Goal: Task Accomplishment & Management: Contribute content

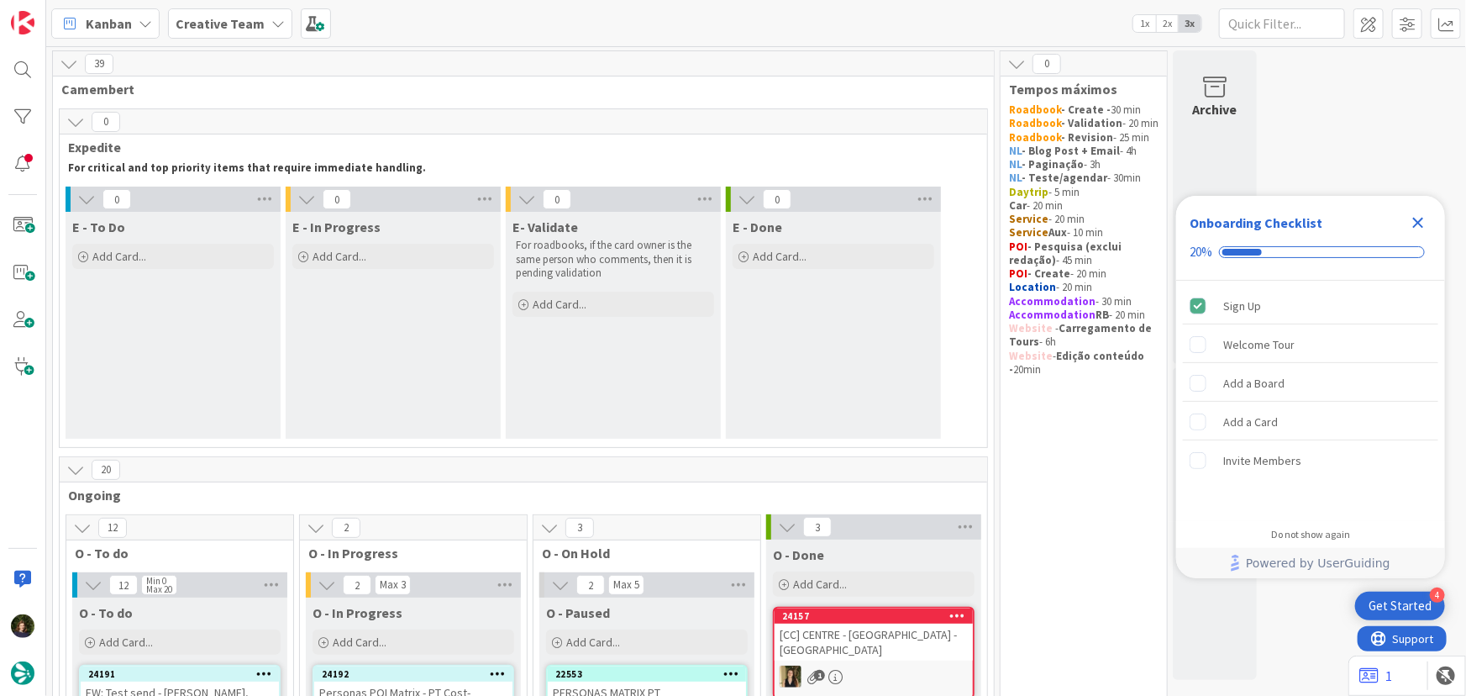
click at [1420, 224] on icon "Close Checklist" at bounding box center [1418, 223] width 11 height 11
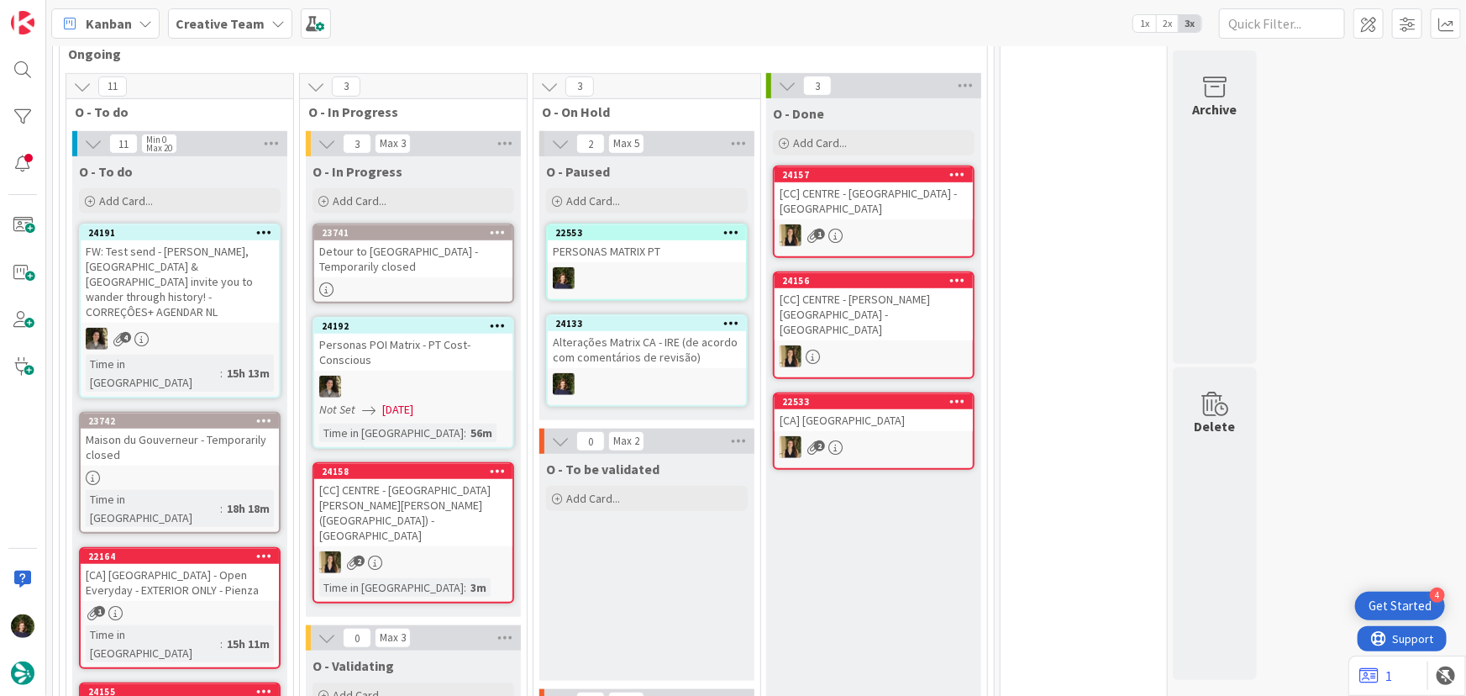
scroll to position [429, 0]
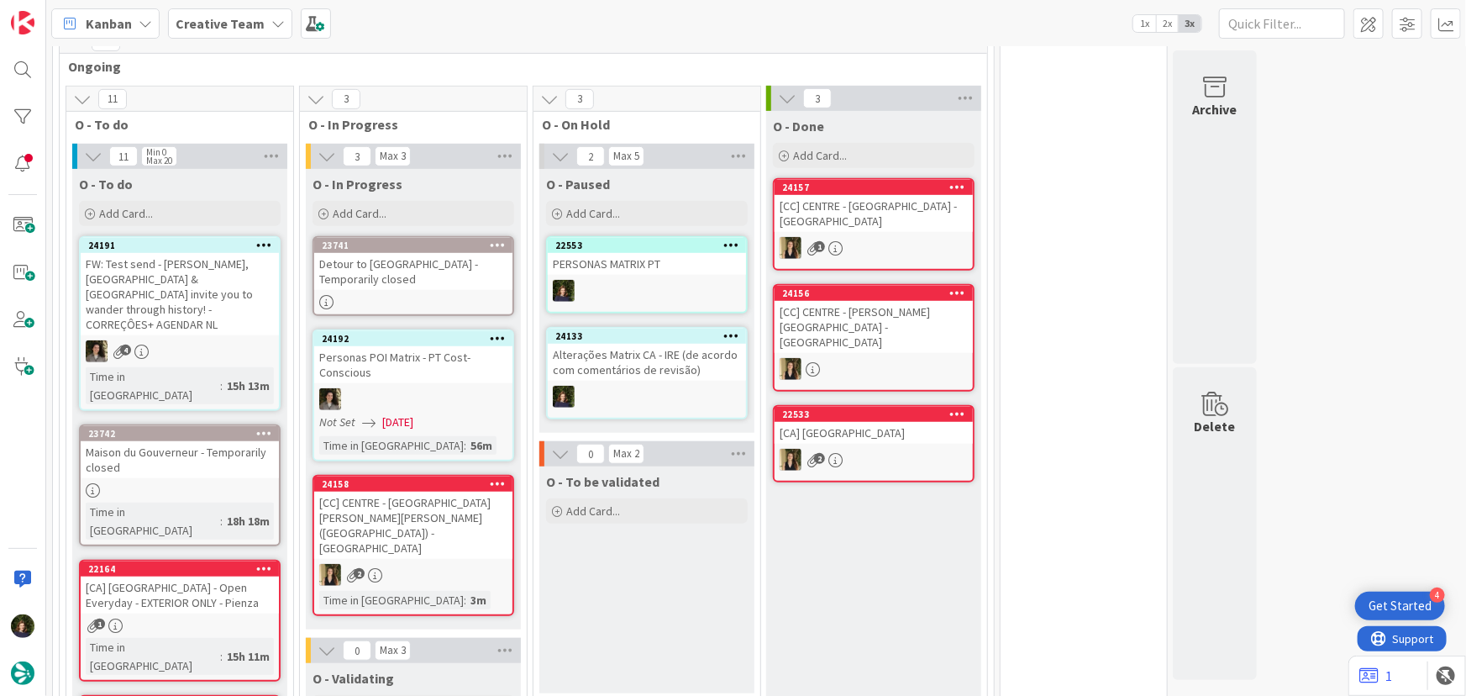
click at [406, 259] on div "Detour to Fort du Portalet - Temporarily closed" at bounding box center [413, 271] width 198 height 37
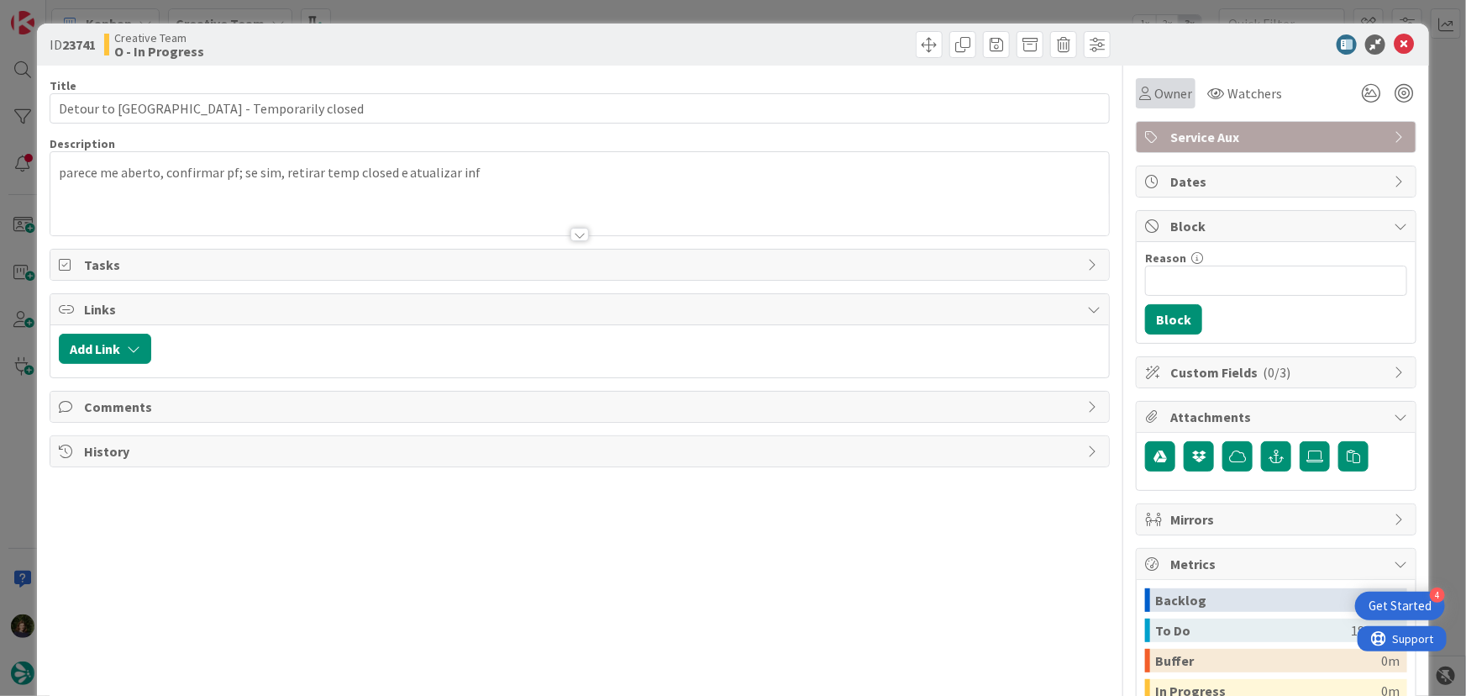
click at [1160, 103] on div "Owner" at bounding box center [1166, 93] width 60 height 30
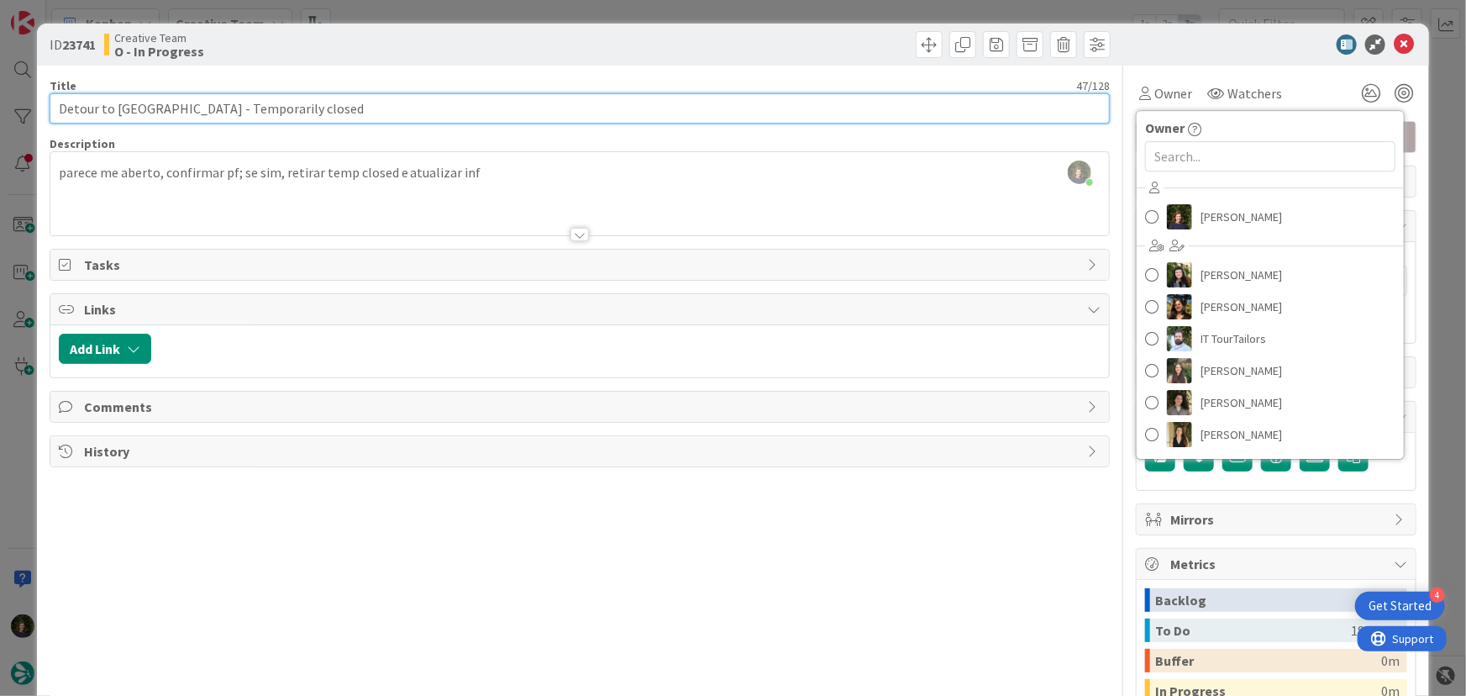
drag, startPoint x: 55, startPoint y: 109, endPoint x: 201, endPoint y: 109, distance: 145.4
click at [201, 109] on input "Detour to Fort du Portalet - Temporarily closed" at bounding box center [580, 108] width 1061 height 30
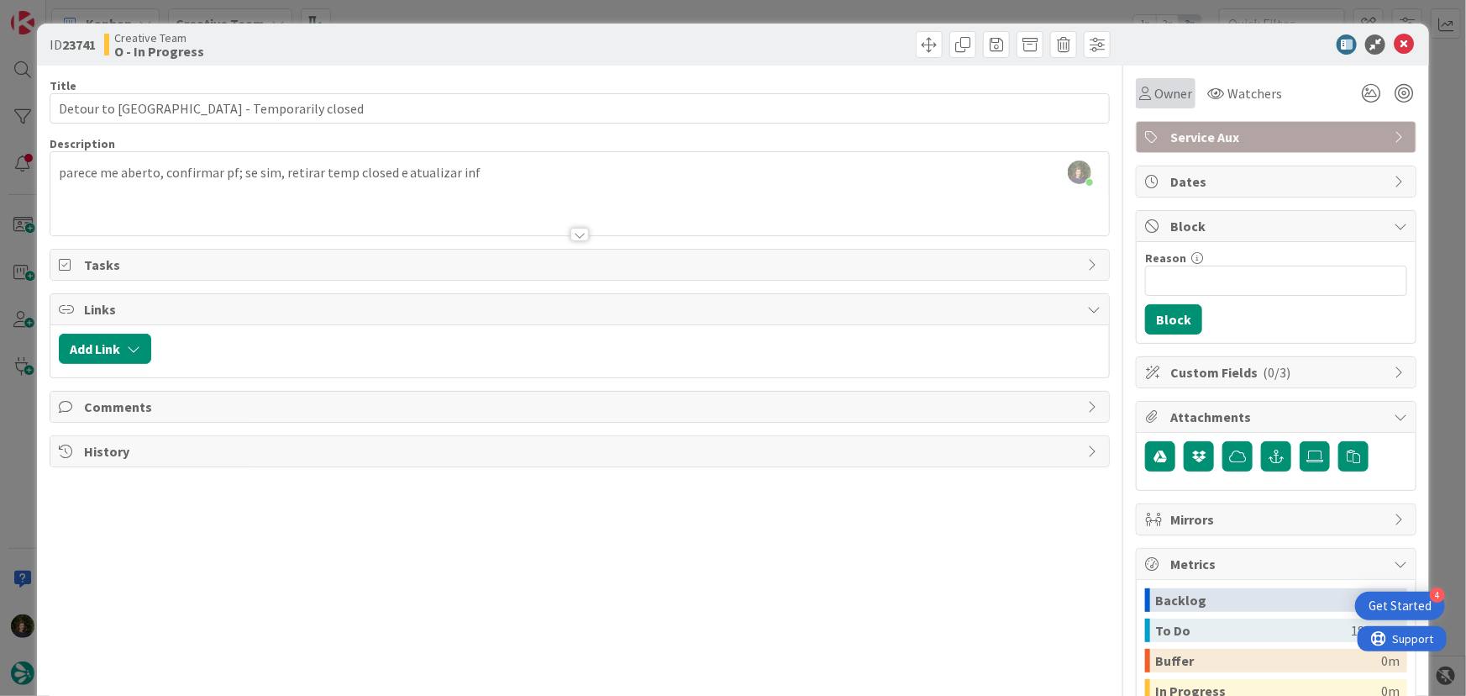
click at [1174, 93] on span "Owner" at bounding box center [1174, 93] width 38 height 20
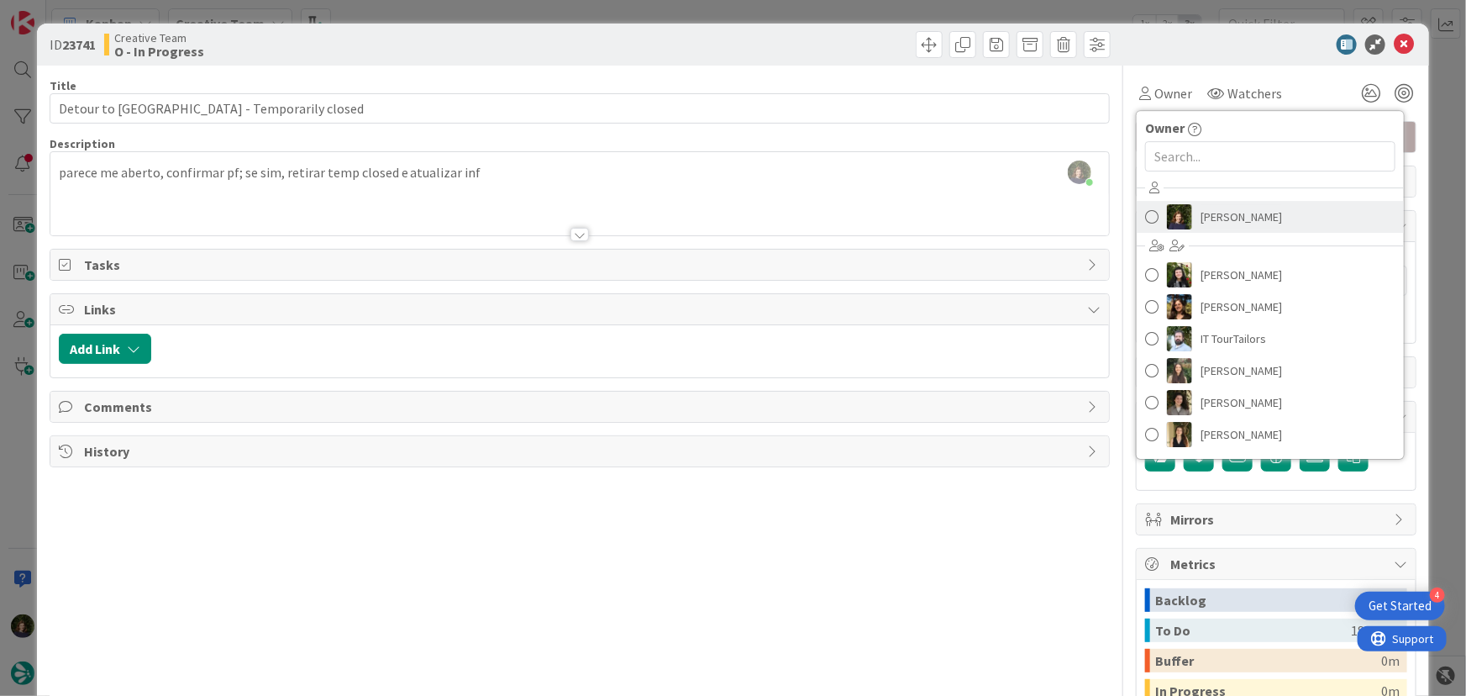
click at [1218, 208] on span "[PERSON_NAME]" at bounding box center [1242, 216] width 82 height 25
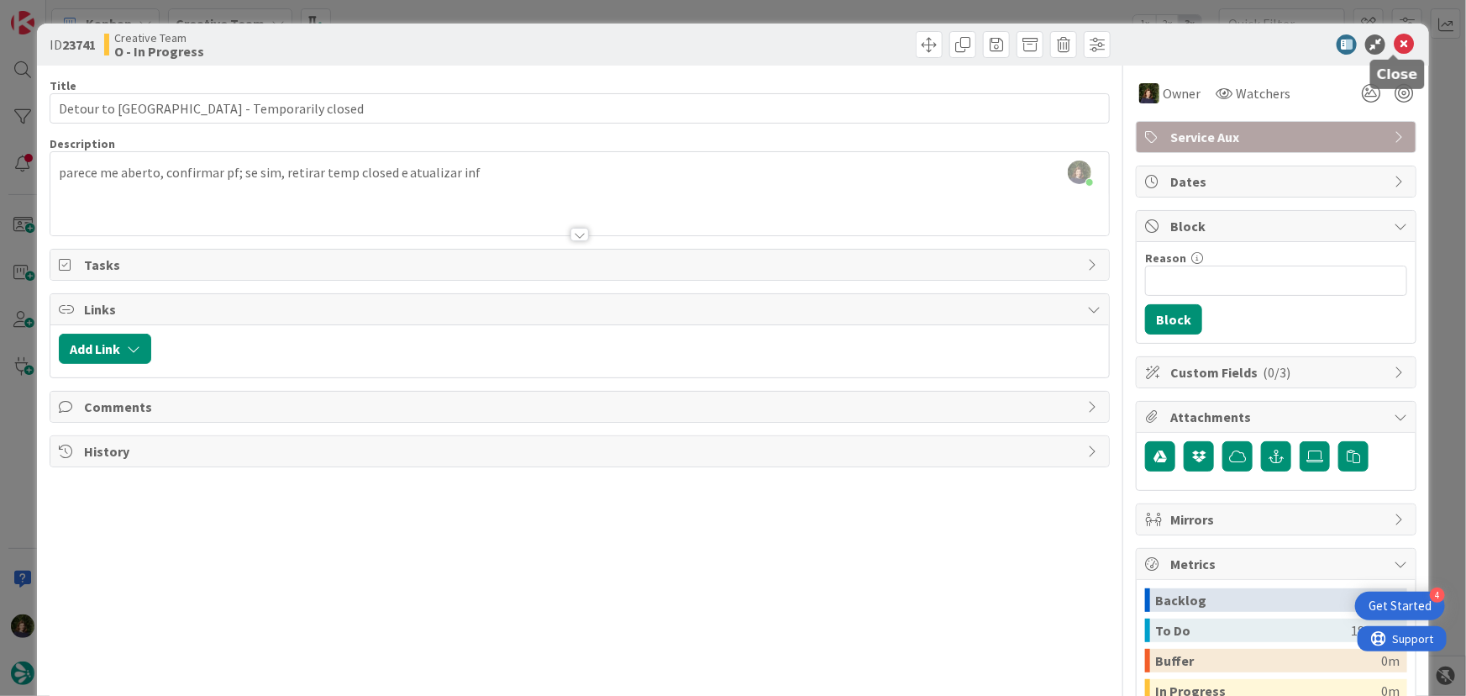
click at [1399, 45] on icon at bounding box center [1404, 44] width 20 height 20
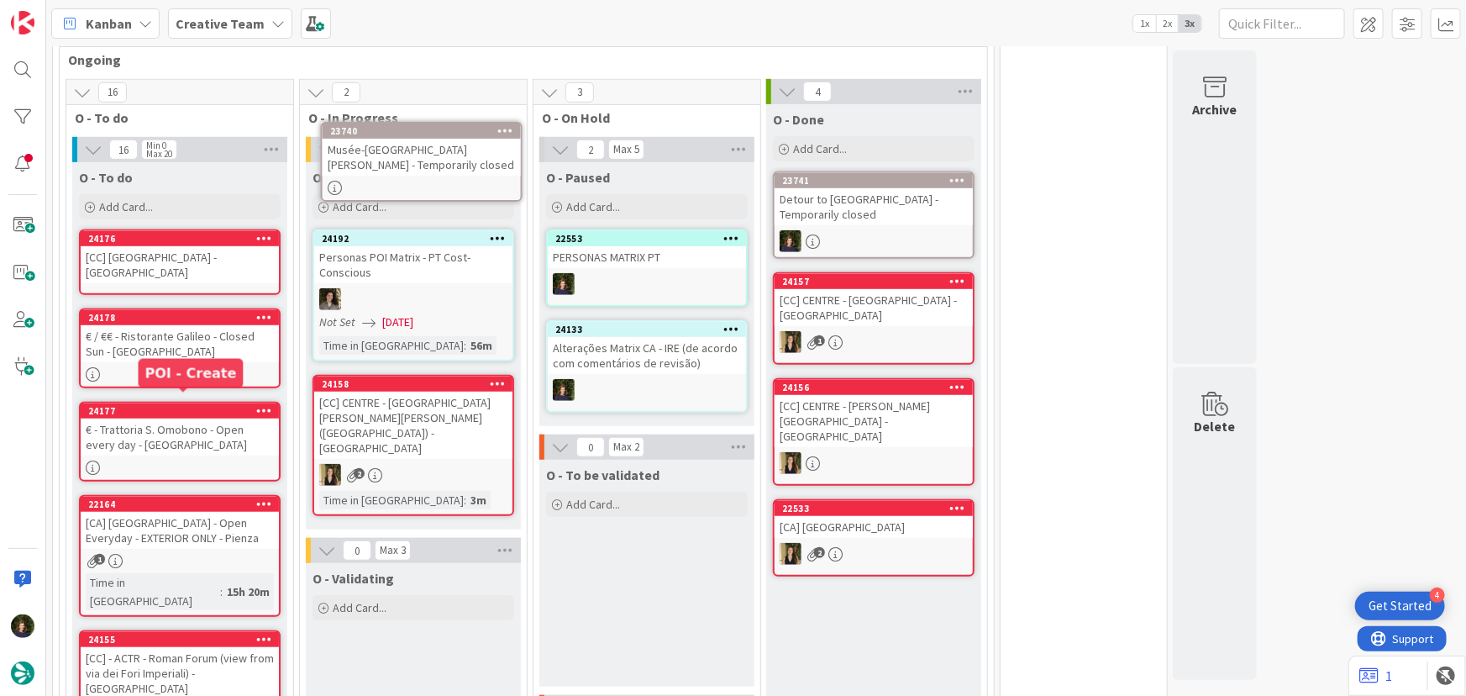
scroll to position [353, 0]
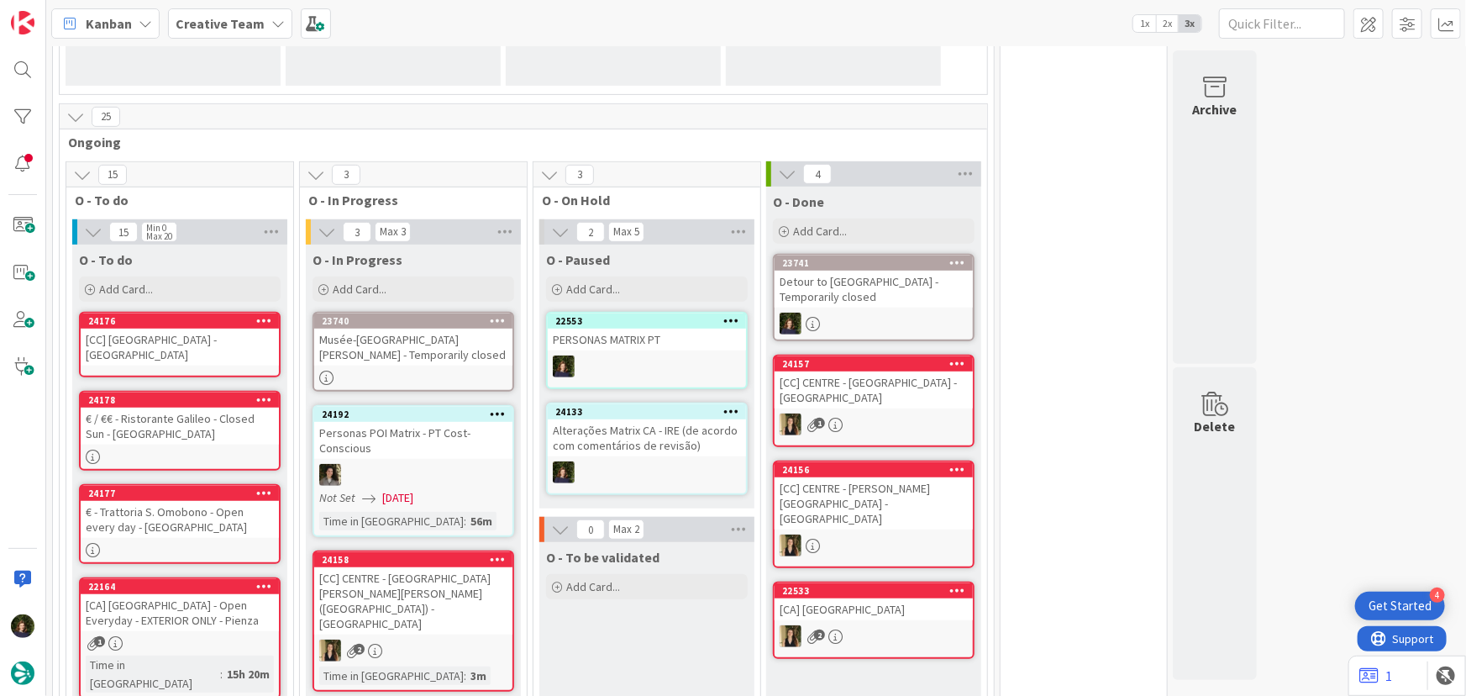
click at [411, 332] on div "Musée-Maison Henri IV - Temporarily closed" at bounding box center [413, 347] width 198 height 37
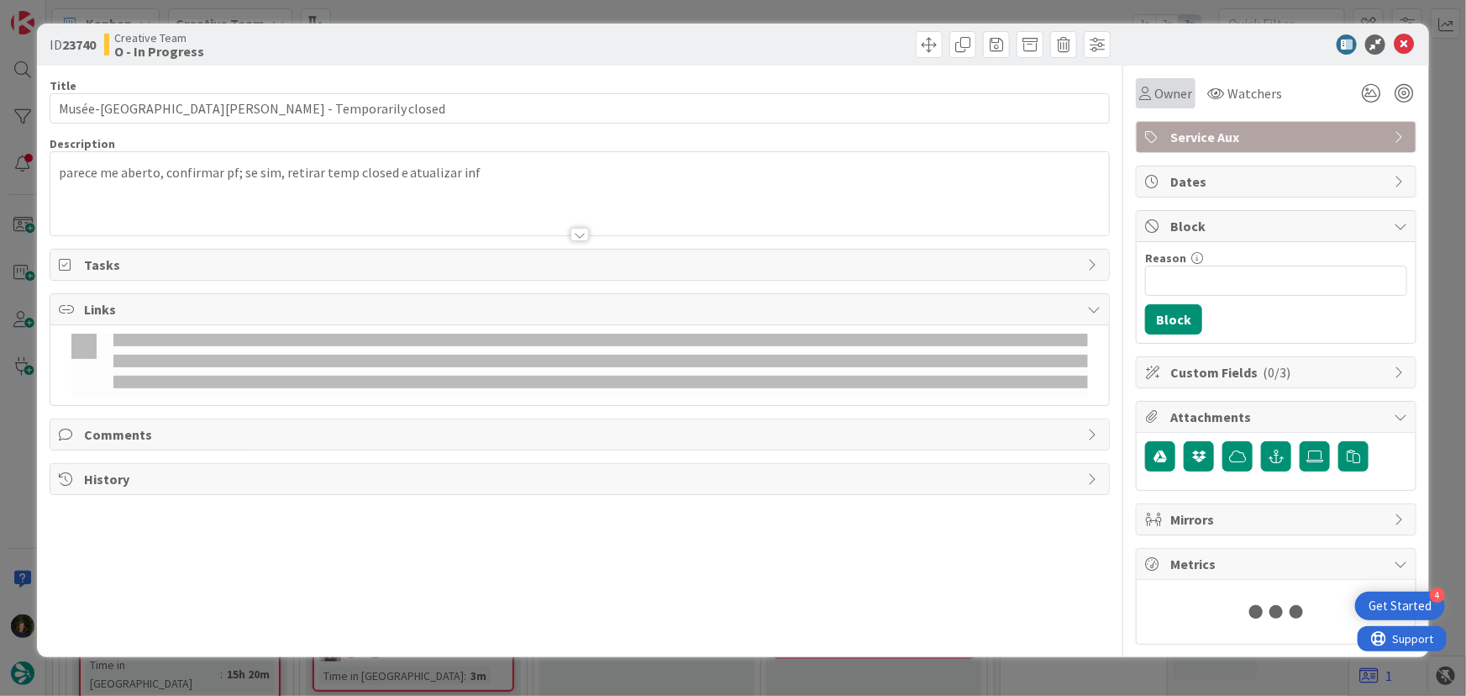
click at [1155, 100] on span "Owner" at bounding box center [1174, 93] width 38 height 20
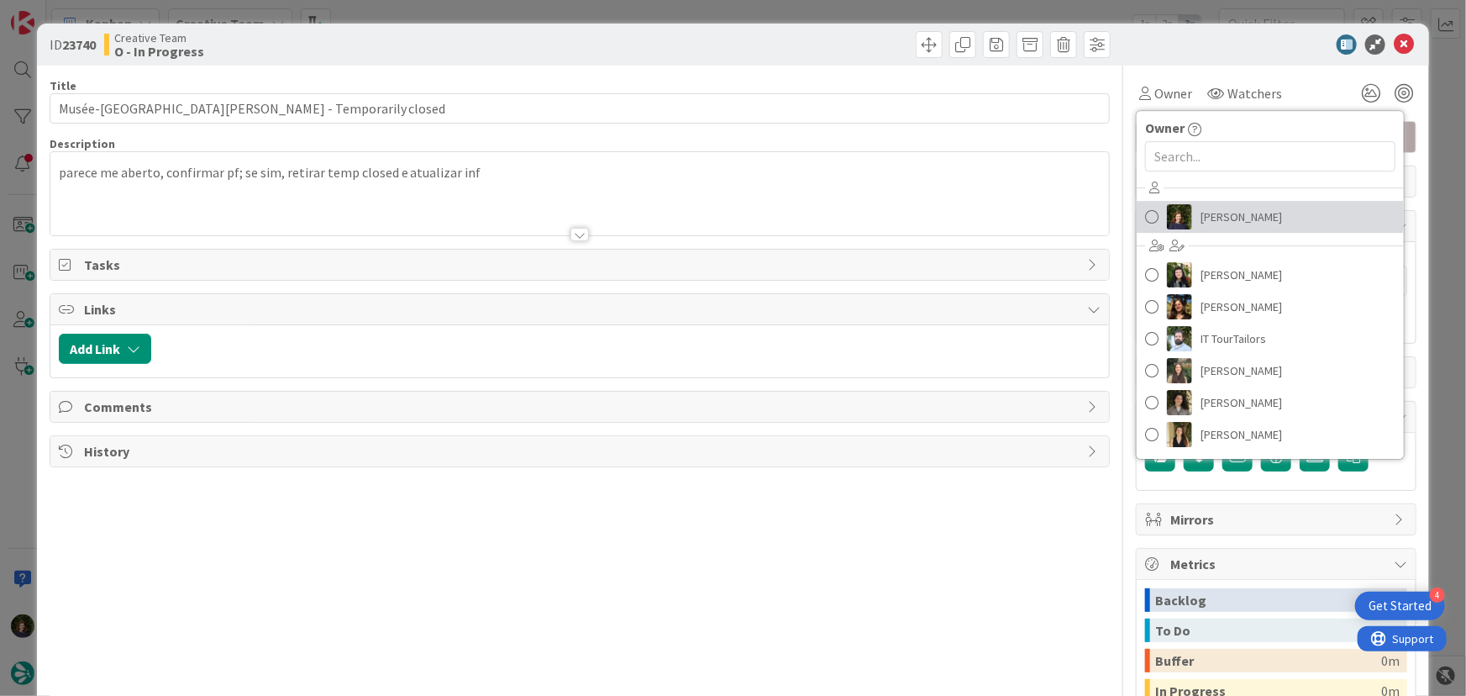
click at [1226, 218] on span "[PERSON_NAME]" at bounding box center [1242, 216] width 82 height 25
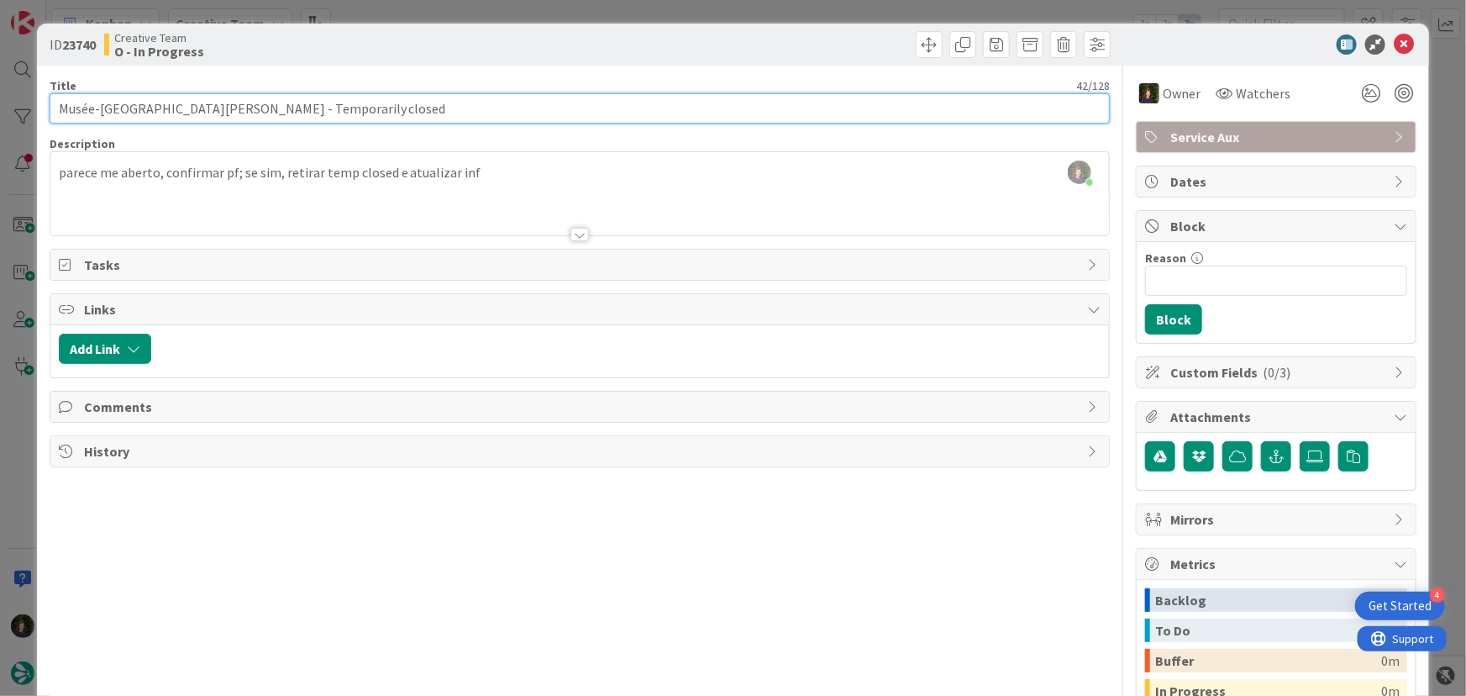
drag, startPoint x: 58, startPoint y: 115, endPoint x: 187, endPoint y: 108, distance: 128.7
click at [187, 108] on input "Musée-Maison Henri IV - Temporarily closed" at bounding box center [580, 108] width 1061 height 30
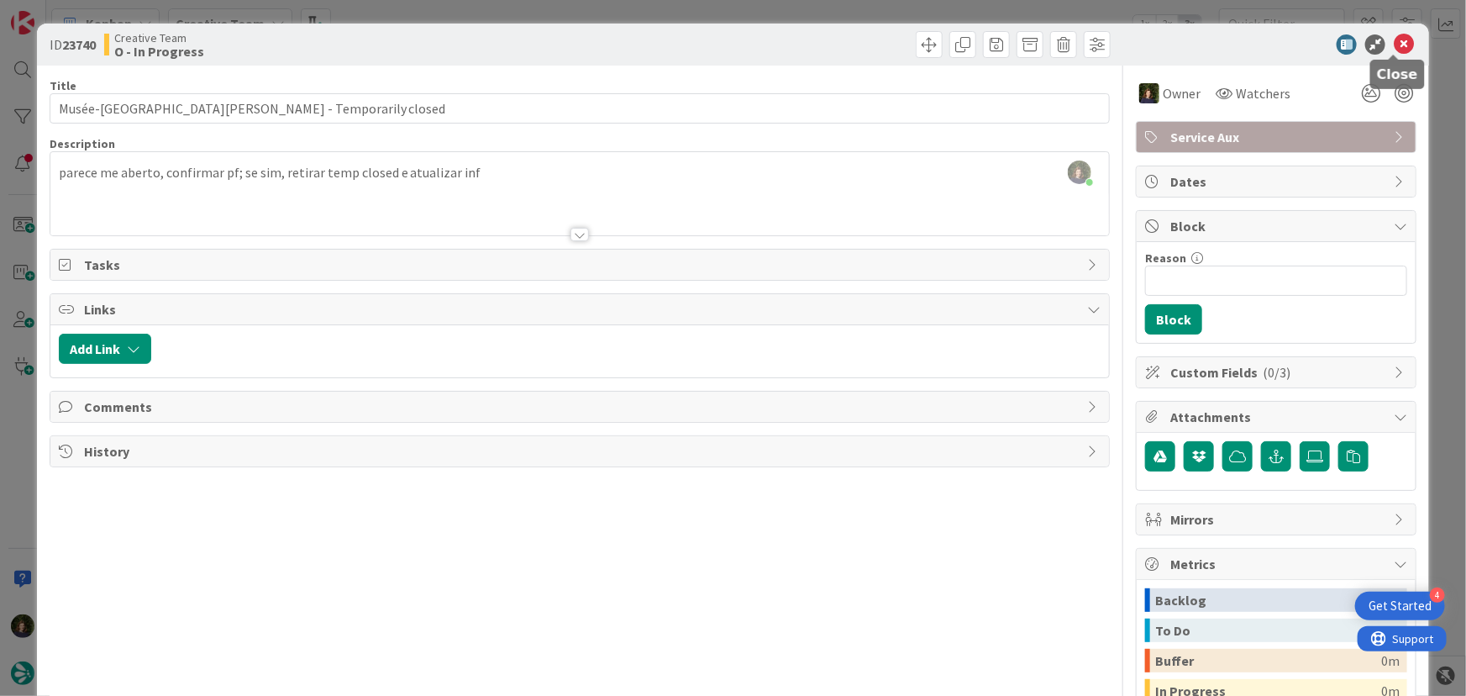
click at [1394, 42] on icon at bounding box center [1404, 44] width 20 height 20
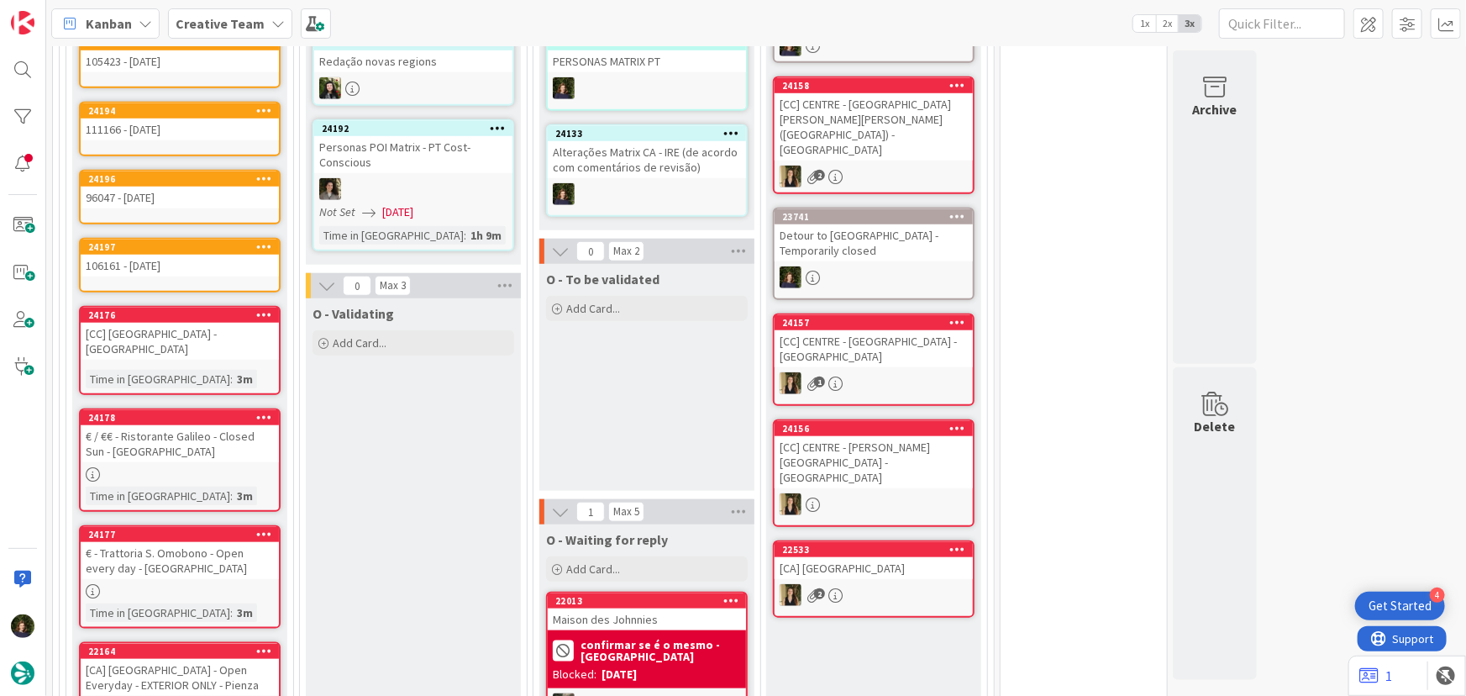
scroll to position [403, 0]
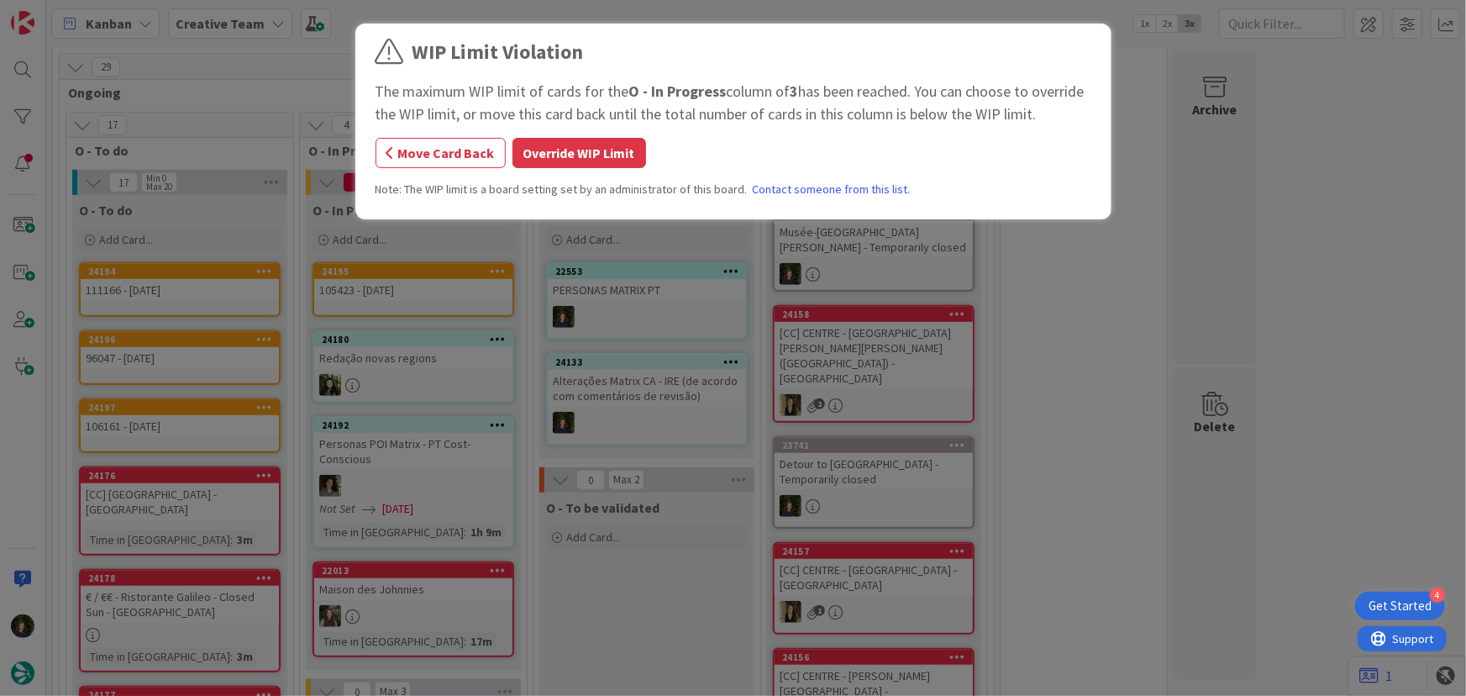
click at [576, 148] on button "Override WIP Limit" at bounding box center [580, 153] width 134 height 30
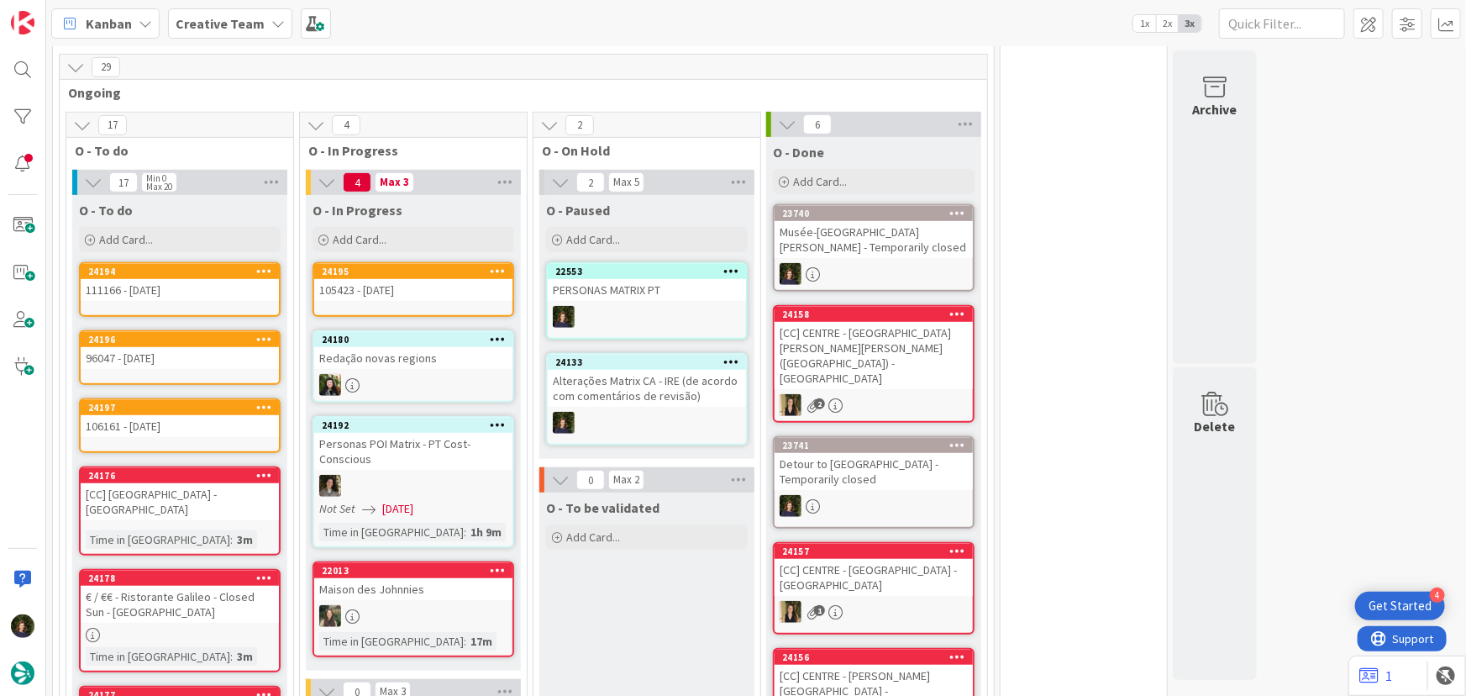
click at [393, 292] on div "105423 - [DATE]" at bounding box center [413, 290] width 198 height 22
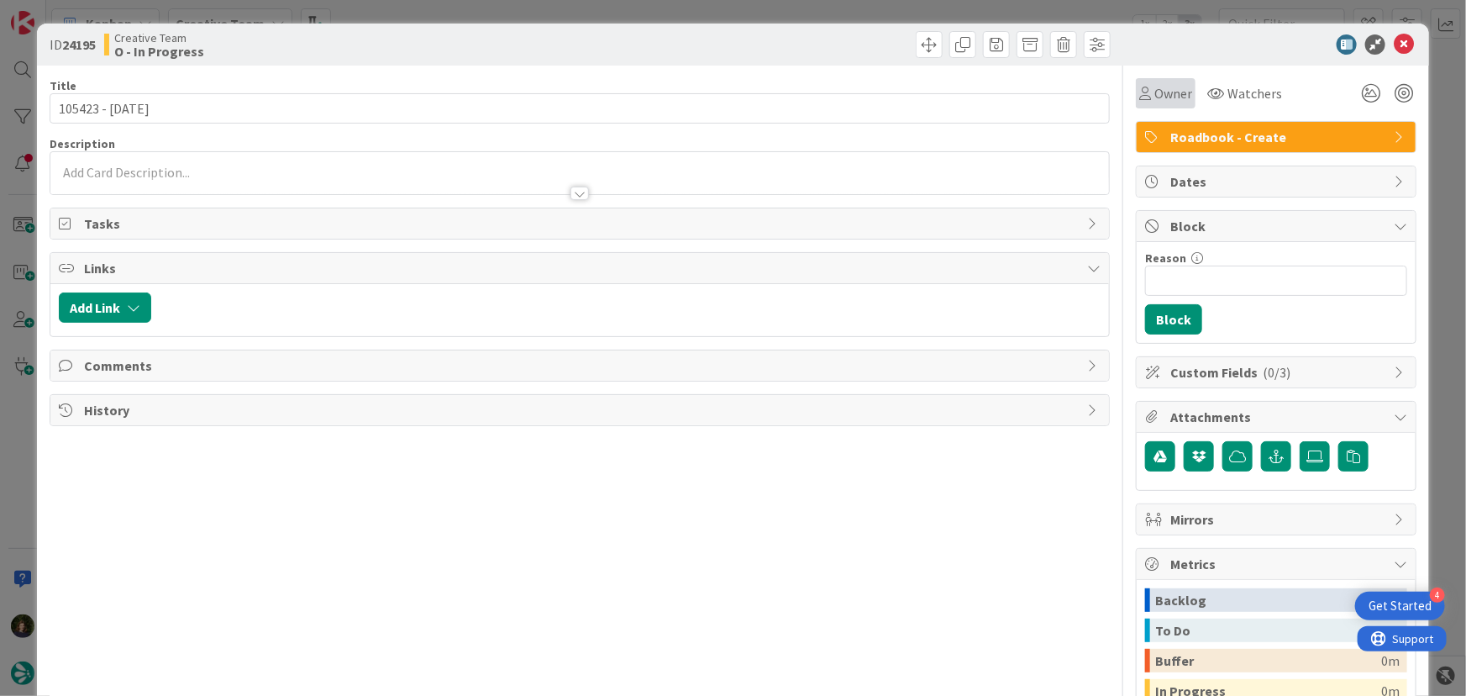
click at [1160, 96] on span "Owner" at bounding box center [1174, 93] width 38 height 20
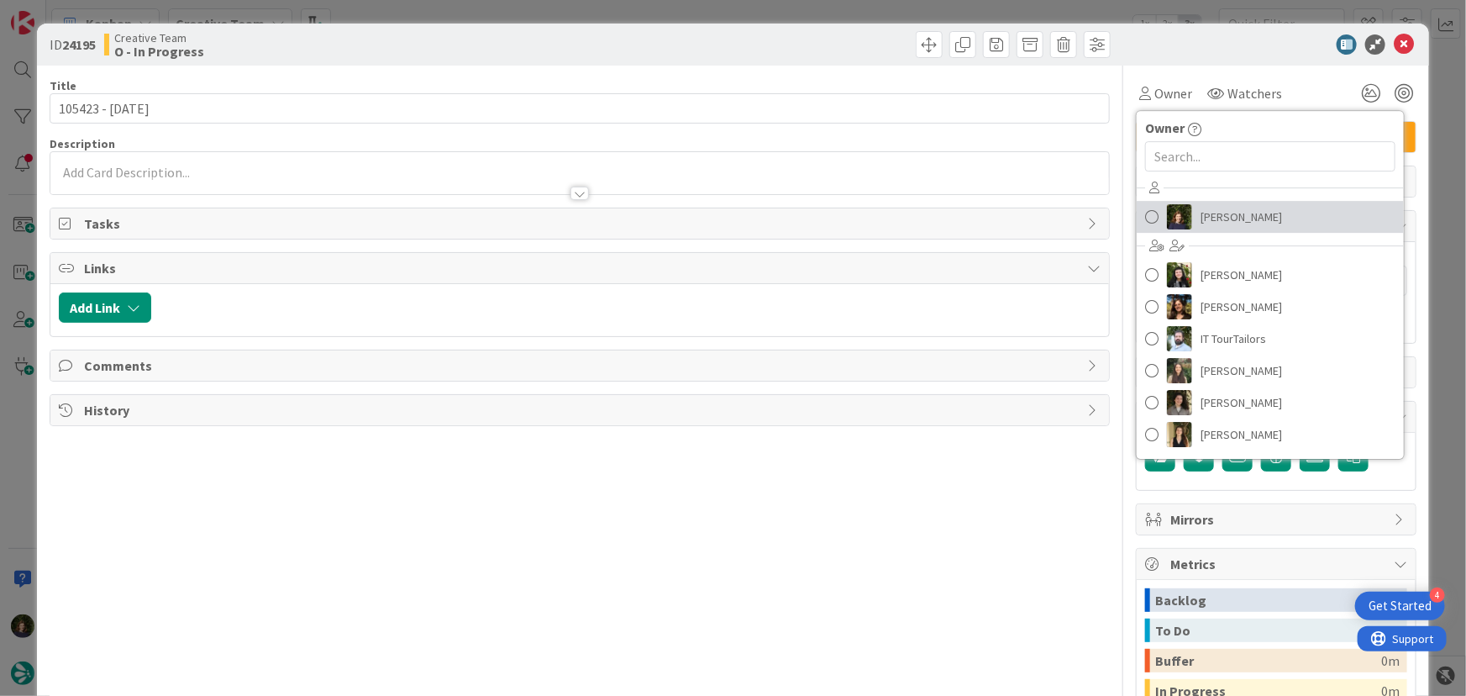
click at [1270, 218] on span "[PERSON_NAME]" at bounding box center [1242, 216] width 82 height 25
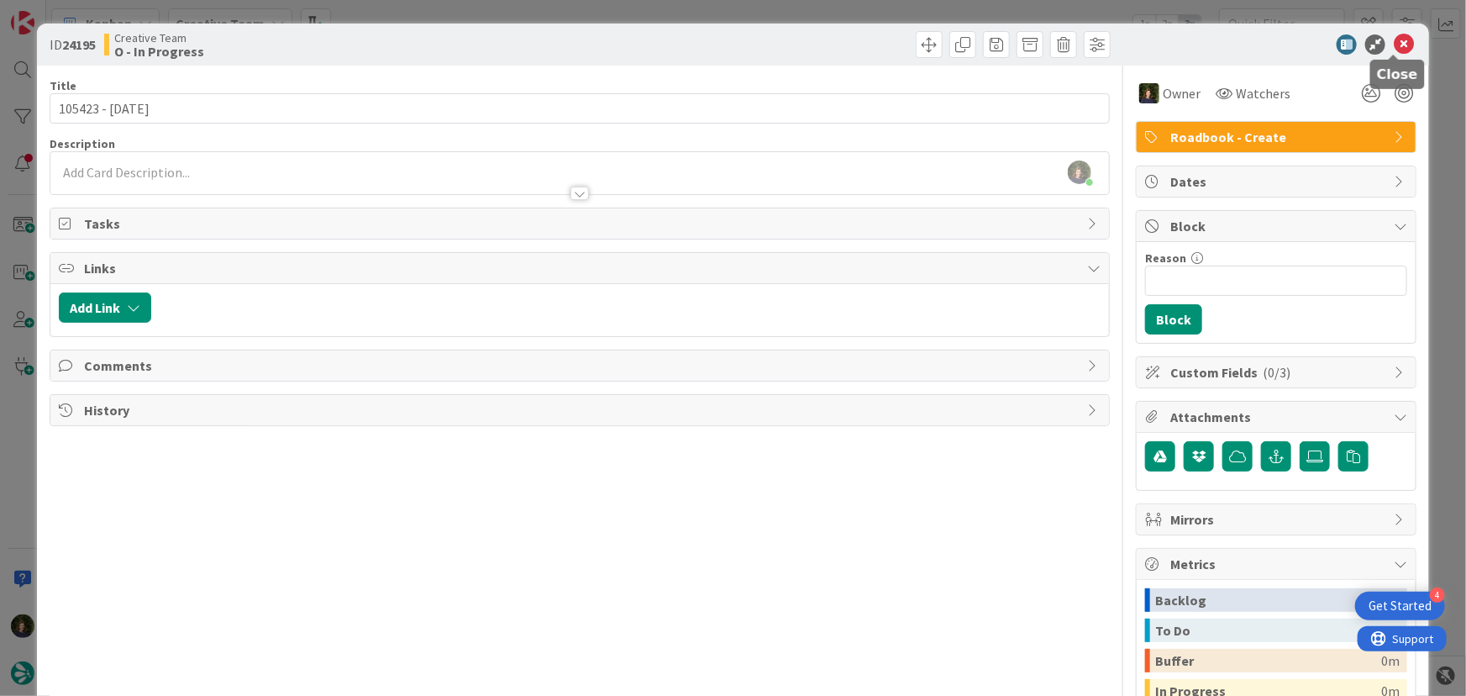
click at [1396, 52] on icon at bounding box center [1404, 44] width 20 height 20
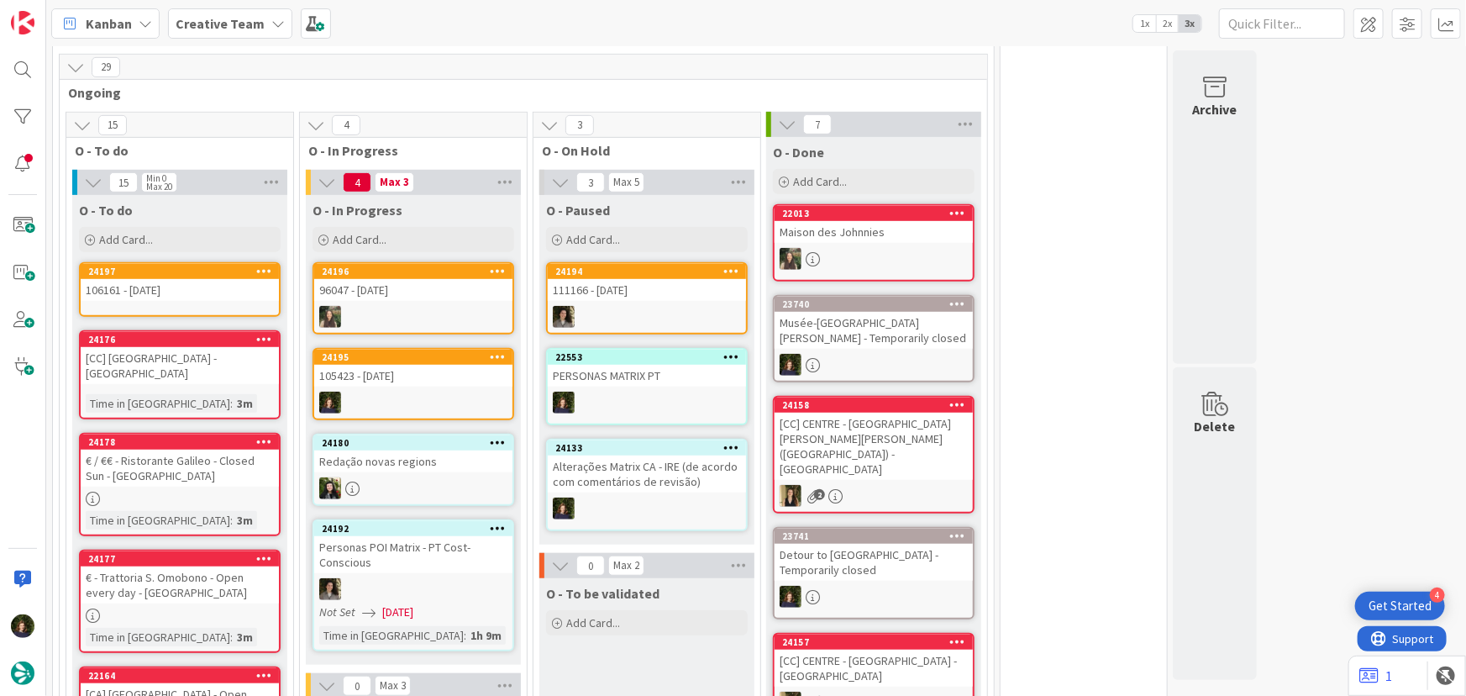
click at [401, 297] on div "96047 - [DATE]" at bounding box center [413, 290] width 198 height 22
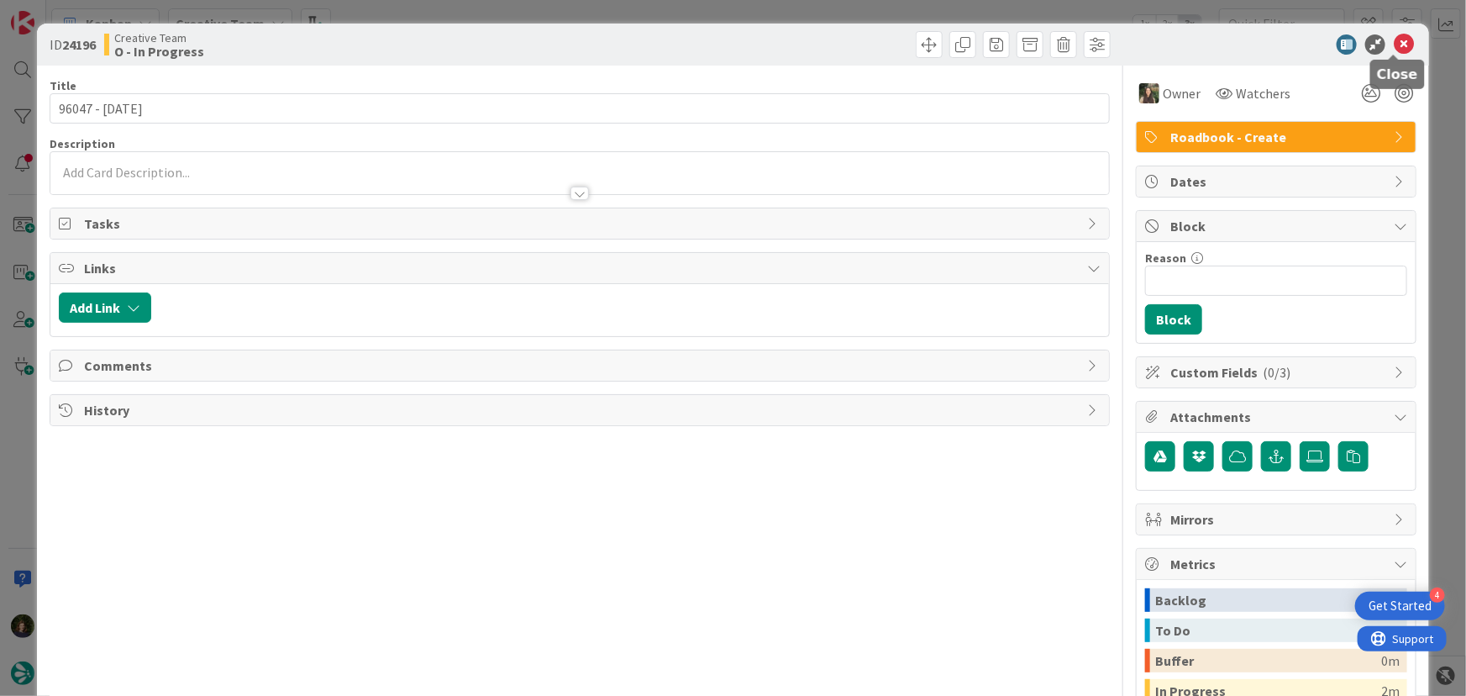
click at [1394, 48] on icon at bounding box center [1404, 44] width 20 height 20
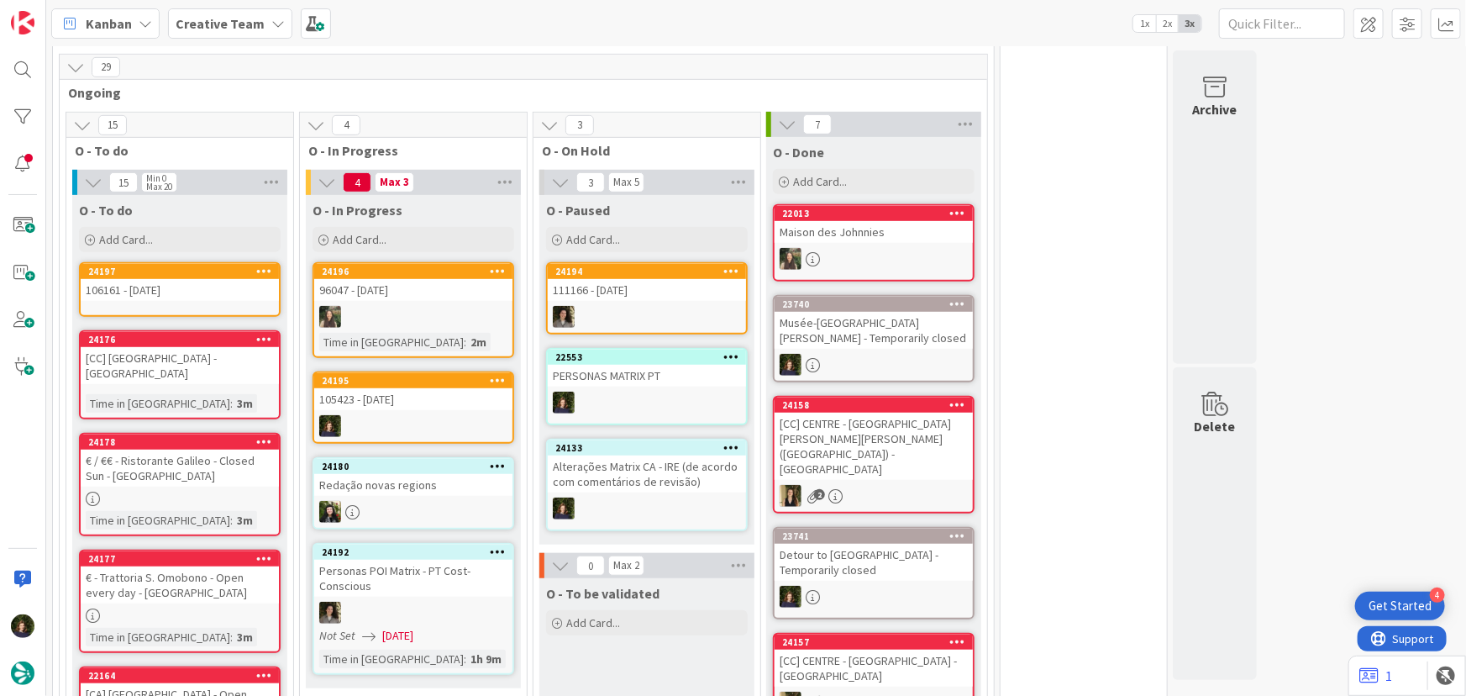
click at [385, 400] on div "105423 - [DATE]" at bounding box center [413, 399] width 198 height 22
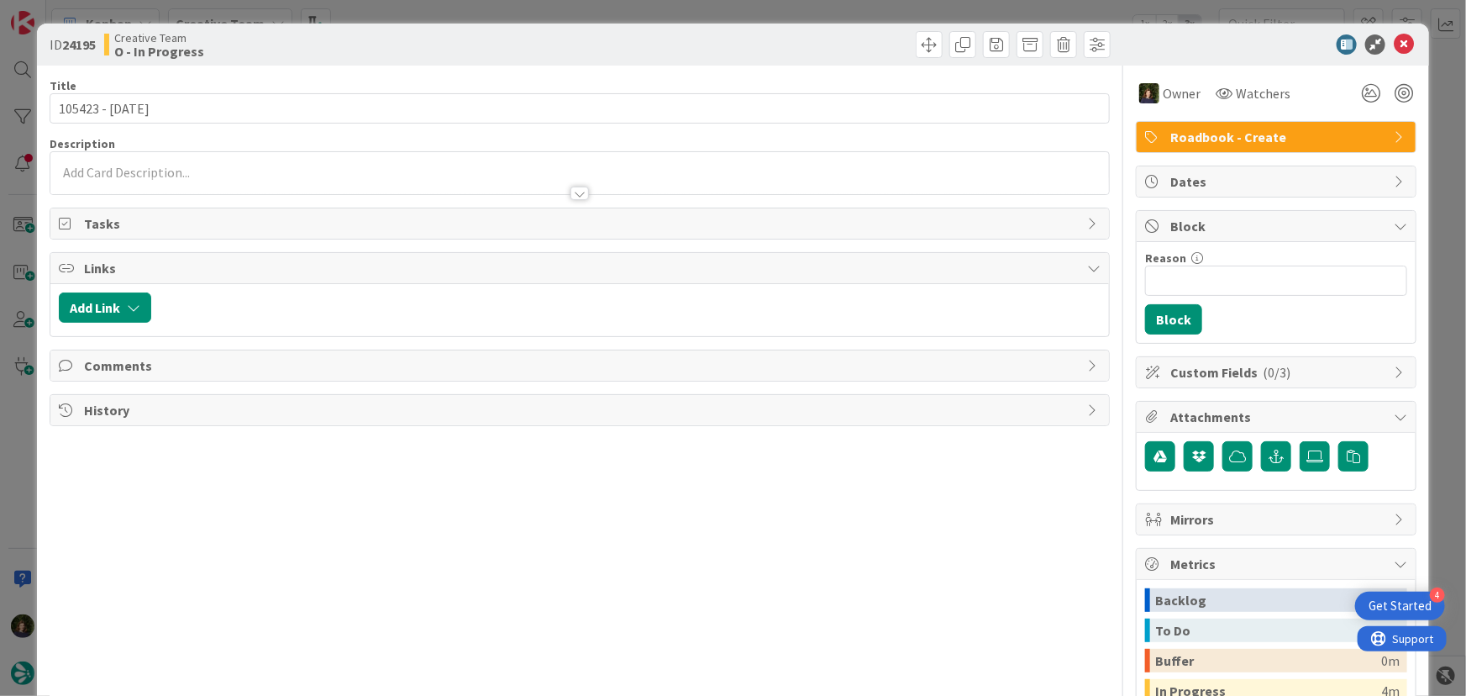
click at [148, 173] on p at bounding box center [580, 172] width 1043 height 19
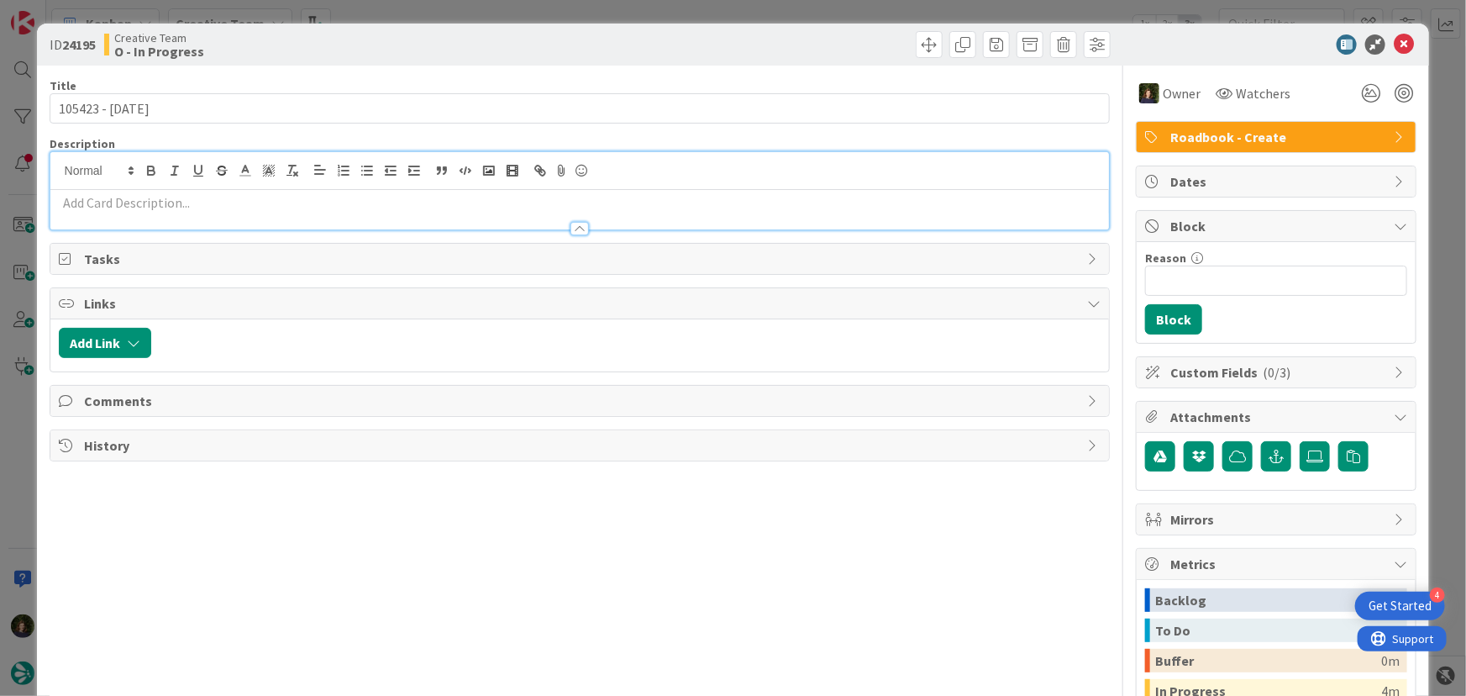
click at [167, 212] on div at bounding box center [580, 221] width 1060 height 18
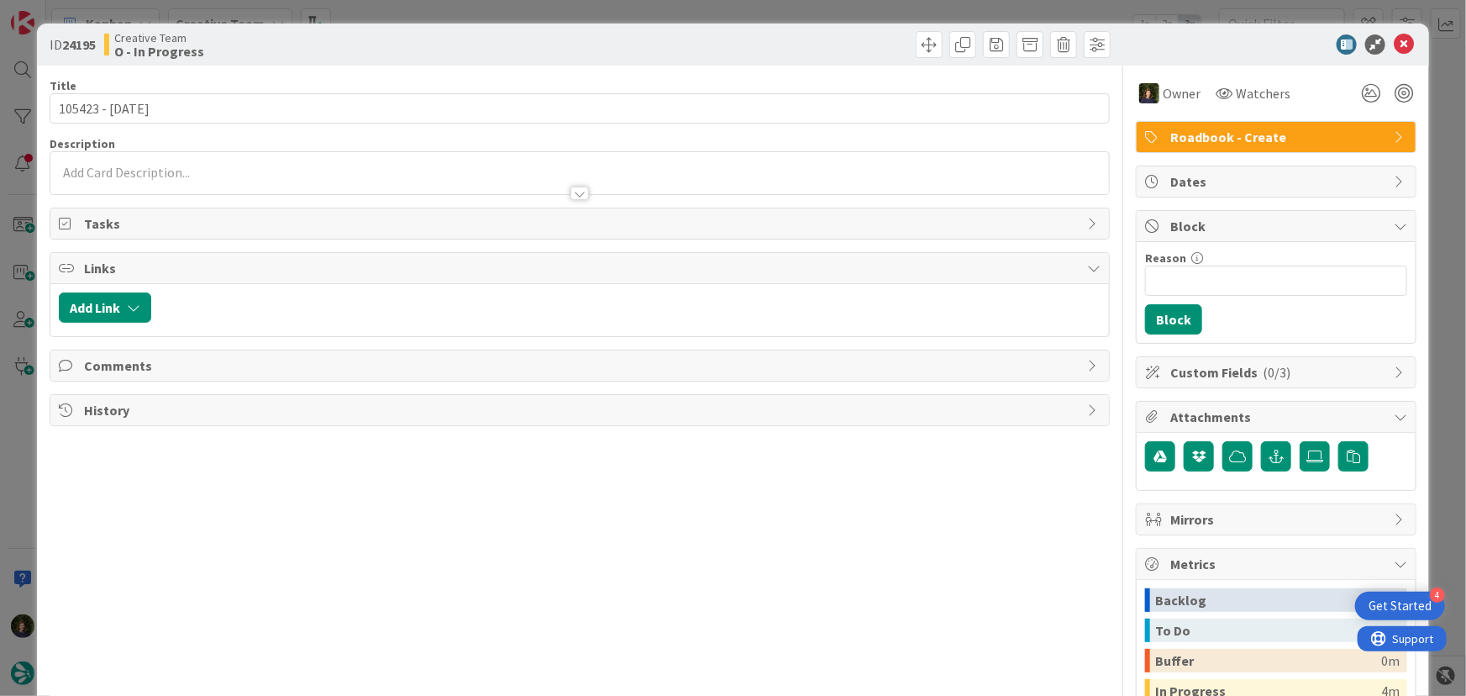
click at [138, 178] on div at bounding box center [580, 185] width 1060 height 18
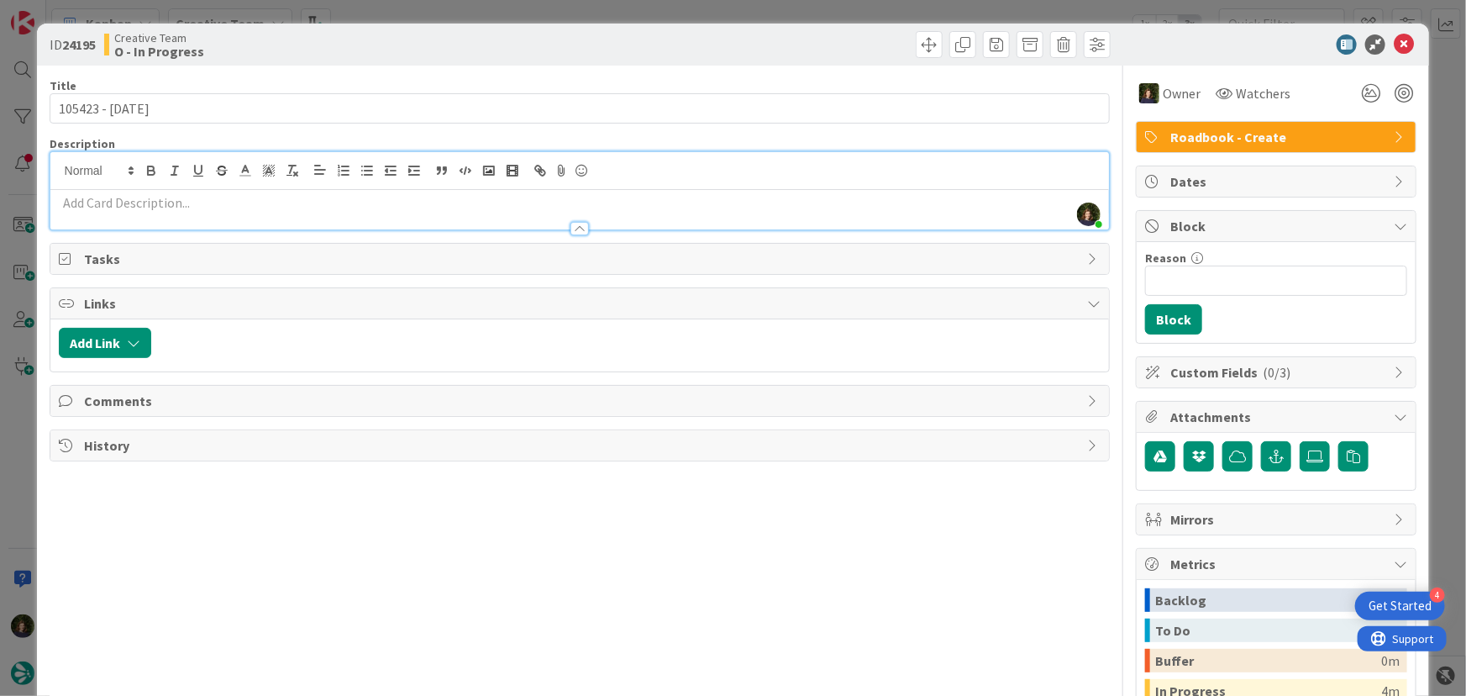
click at [158, 206] on p at bounding box center [580, 202] width 1043 height 19
paste div
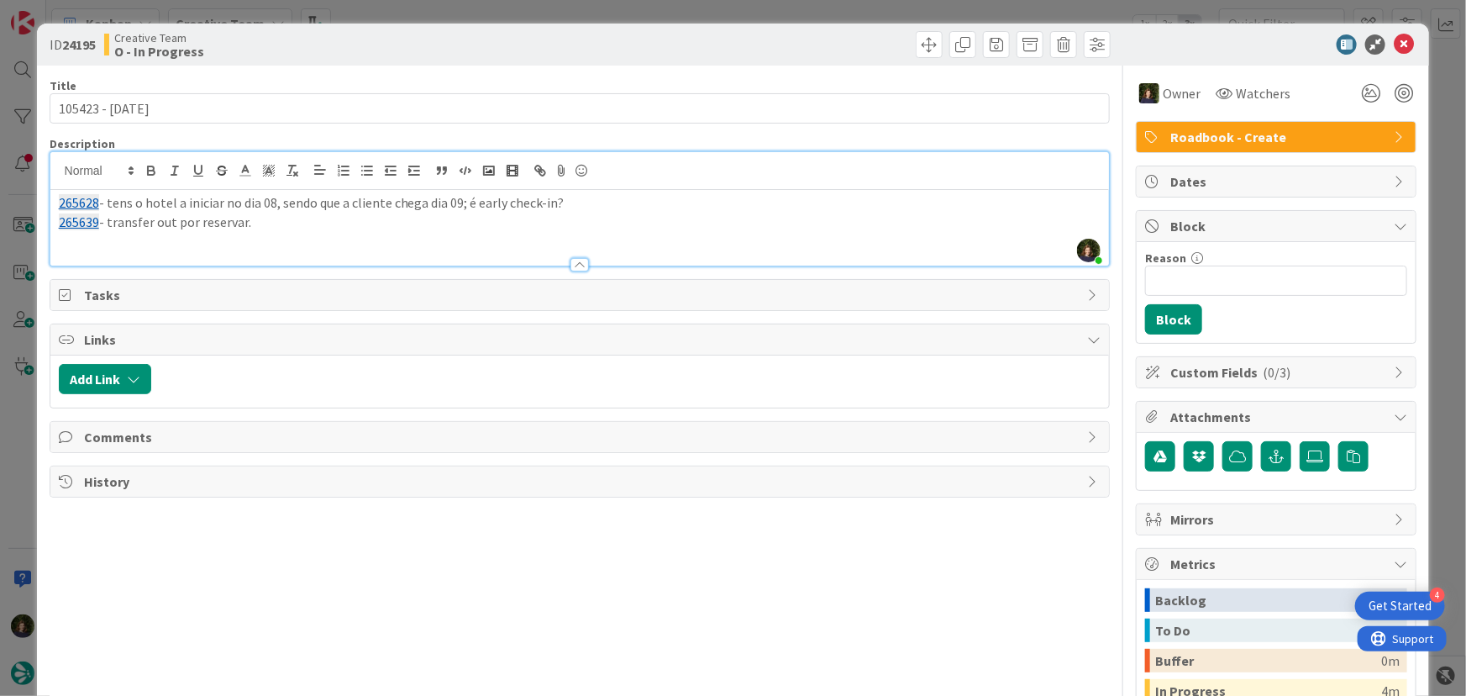
drag, startPoint x: 250, startPoint y: 229, endPoint x: 54, endPoint y: 207, distance: 197.8
click at [54, 207] on div "265628 - tens o hotel a iniciar no dia 08, sendo que a cliente chega dia 09; é …" at bounding box center [580, 228] width 1060 height 76
copy div "265628 - tens o hotel a iniciar no dia 08, sendo que a cliente chega dia 09; é …"
click at [1394, 49] on icon at bounding box center [1404, 44] width 20 height 20
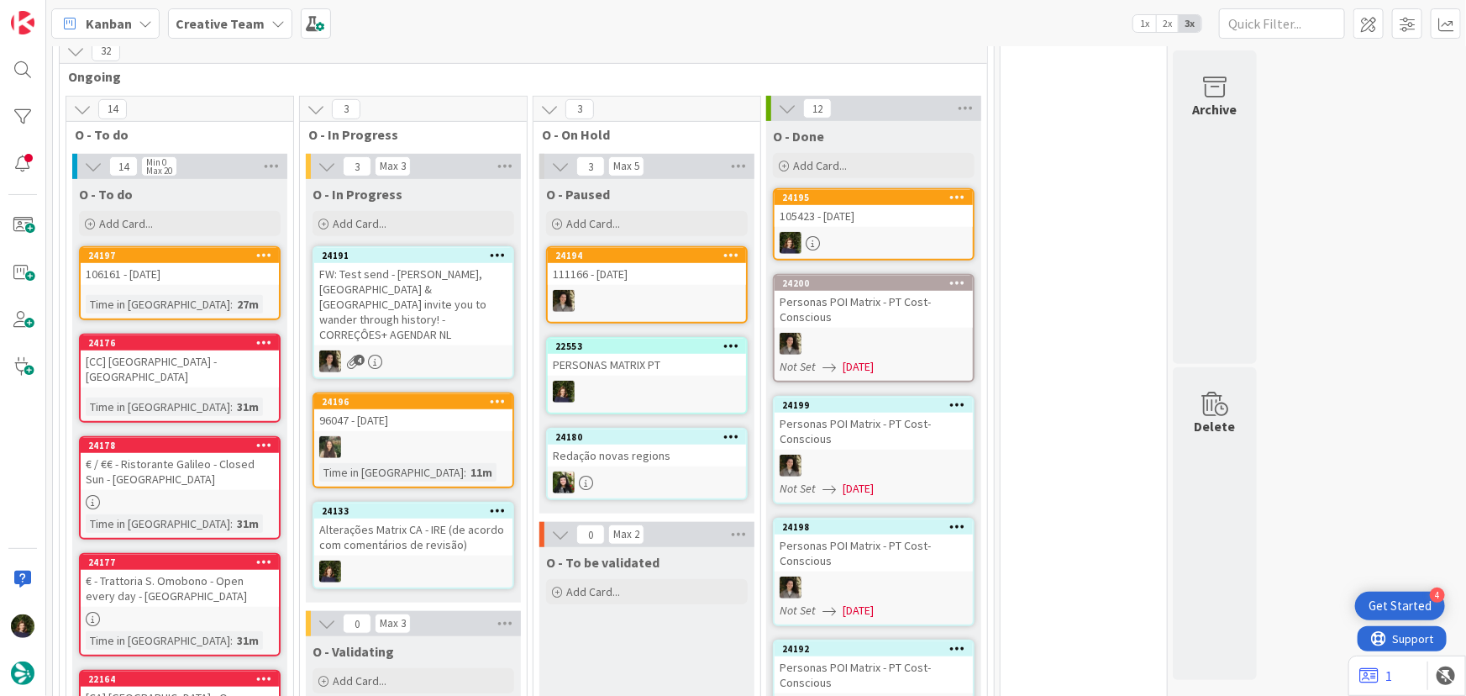
scroll to position [421, 0]
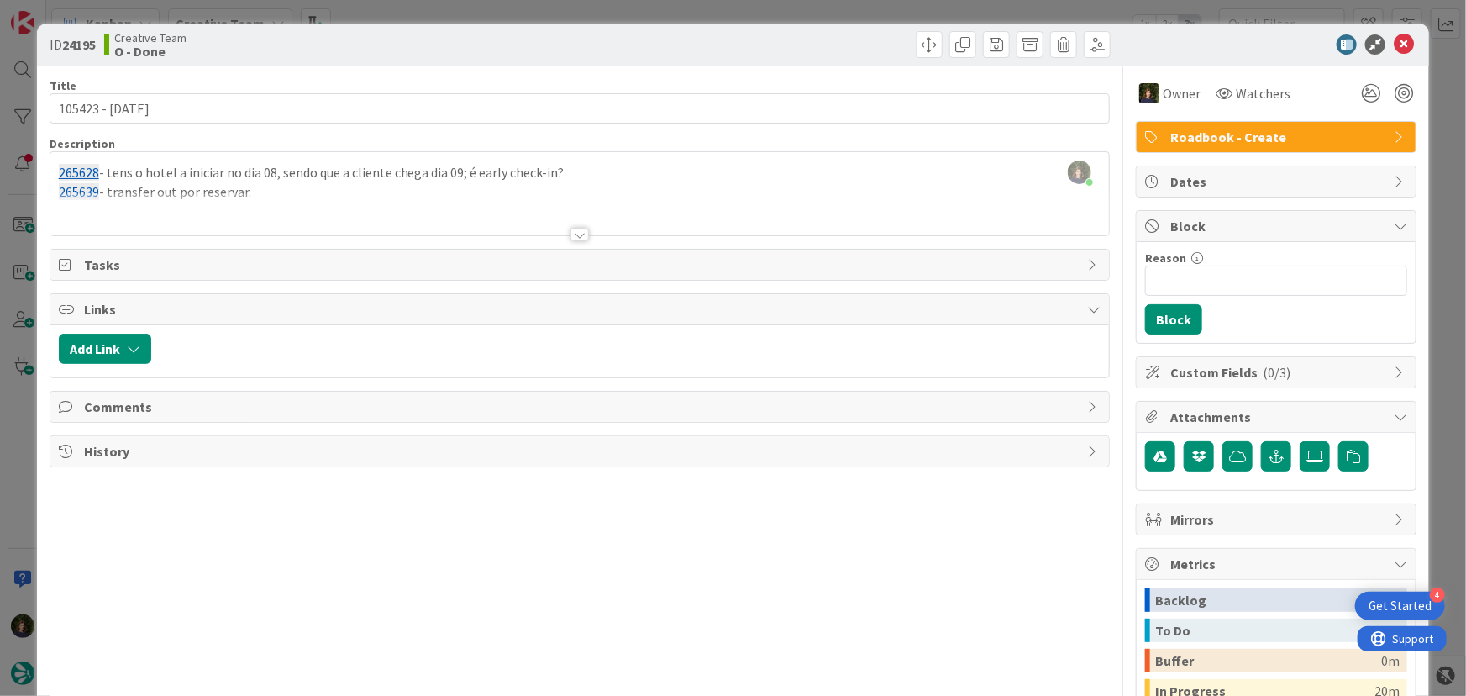
scroll to position [437, 0]
click at [1394, 45] on icon at bounding box center [1404, 44] width 20 height 20
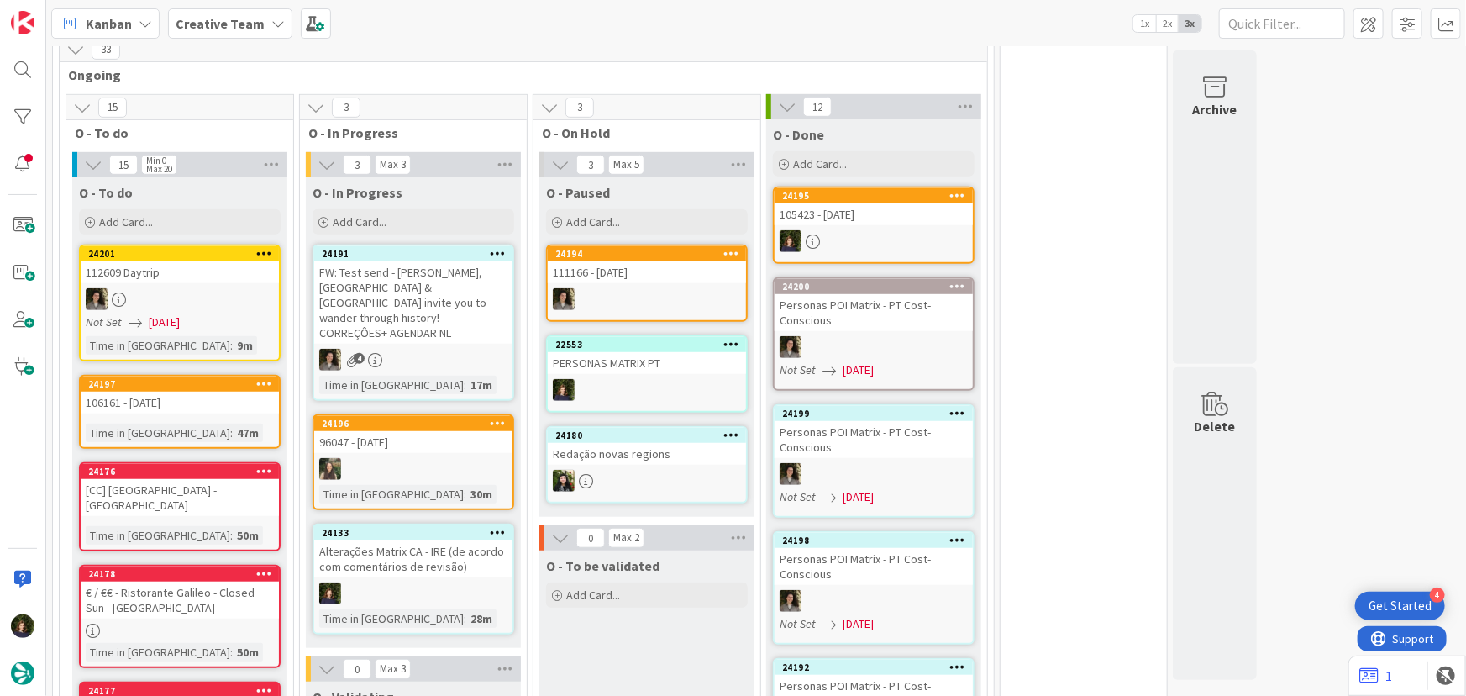
click at [222, 21] on b "Creative Team" at bounding box center [220, 23] width 89 height 17
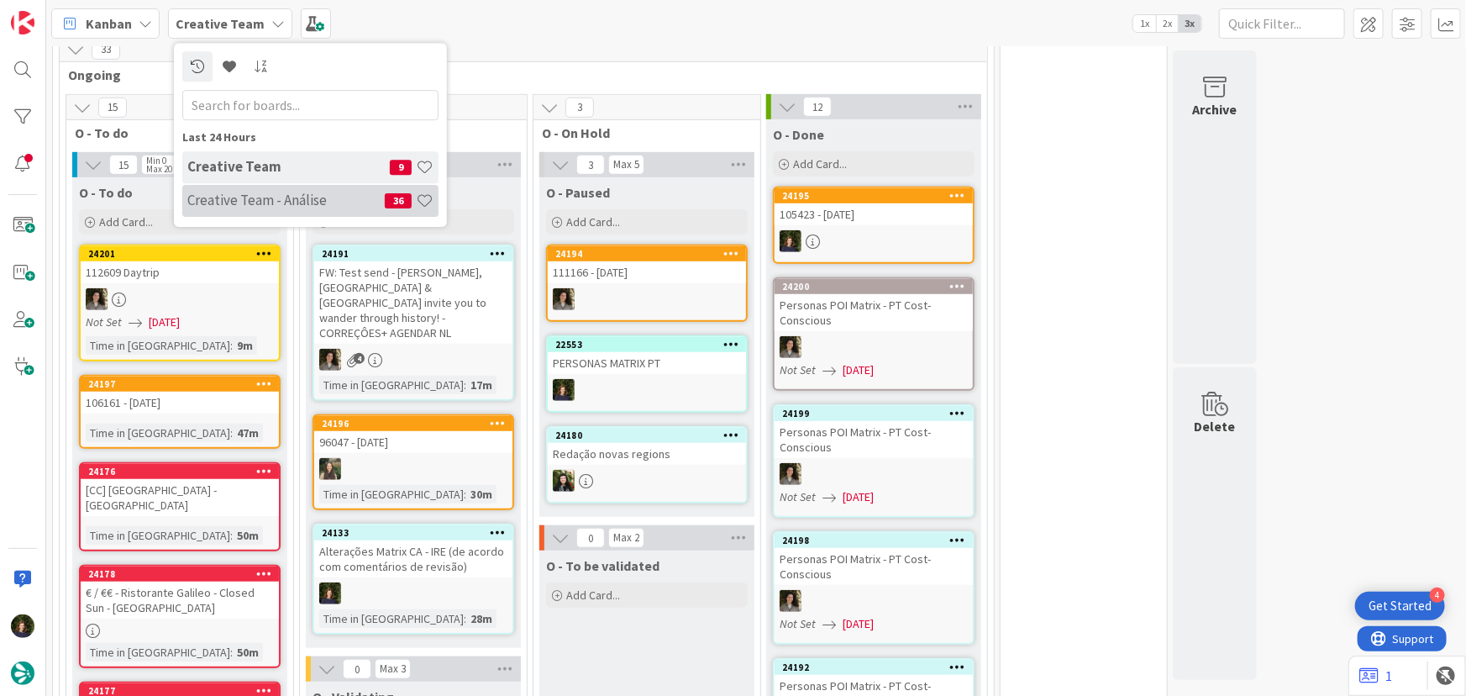
click at [243, 198] on h4 "Creative Team - Análise" at bounding box center [285, 200] width 197 height 17
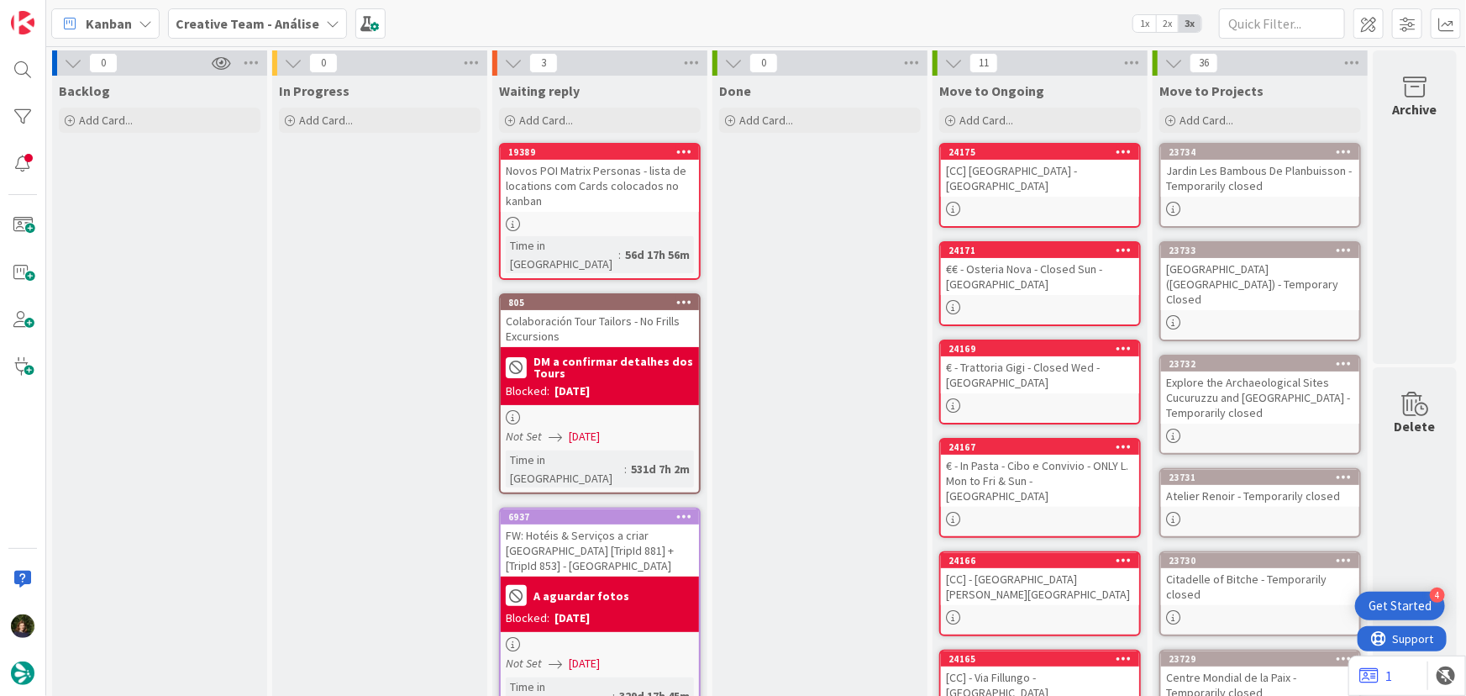
click at [246, 28] on b "Creative Team - Análise" at bounding box center [248, 23] width 144 height 17
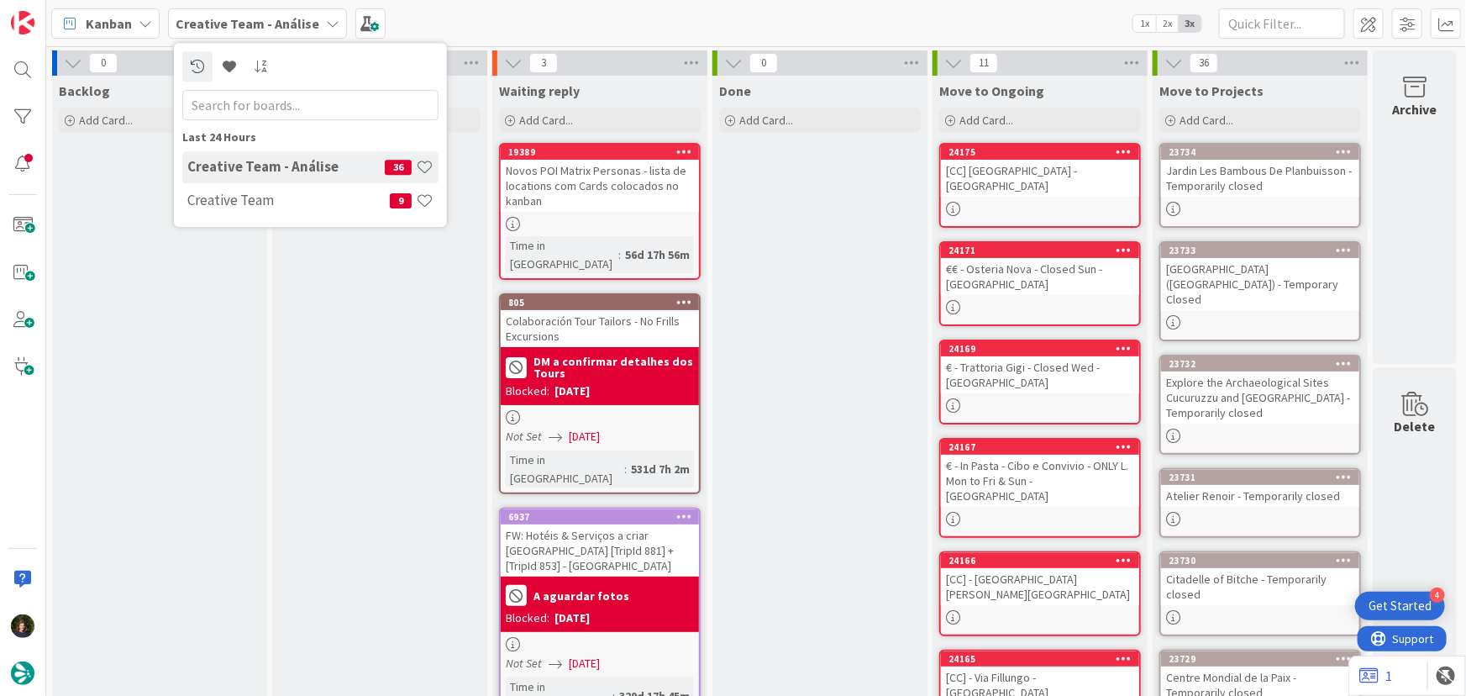
click at [246, 28] on b "Creative Team - Análise" at bounding box center [248, 23] width 144 height 17
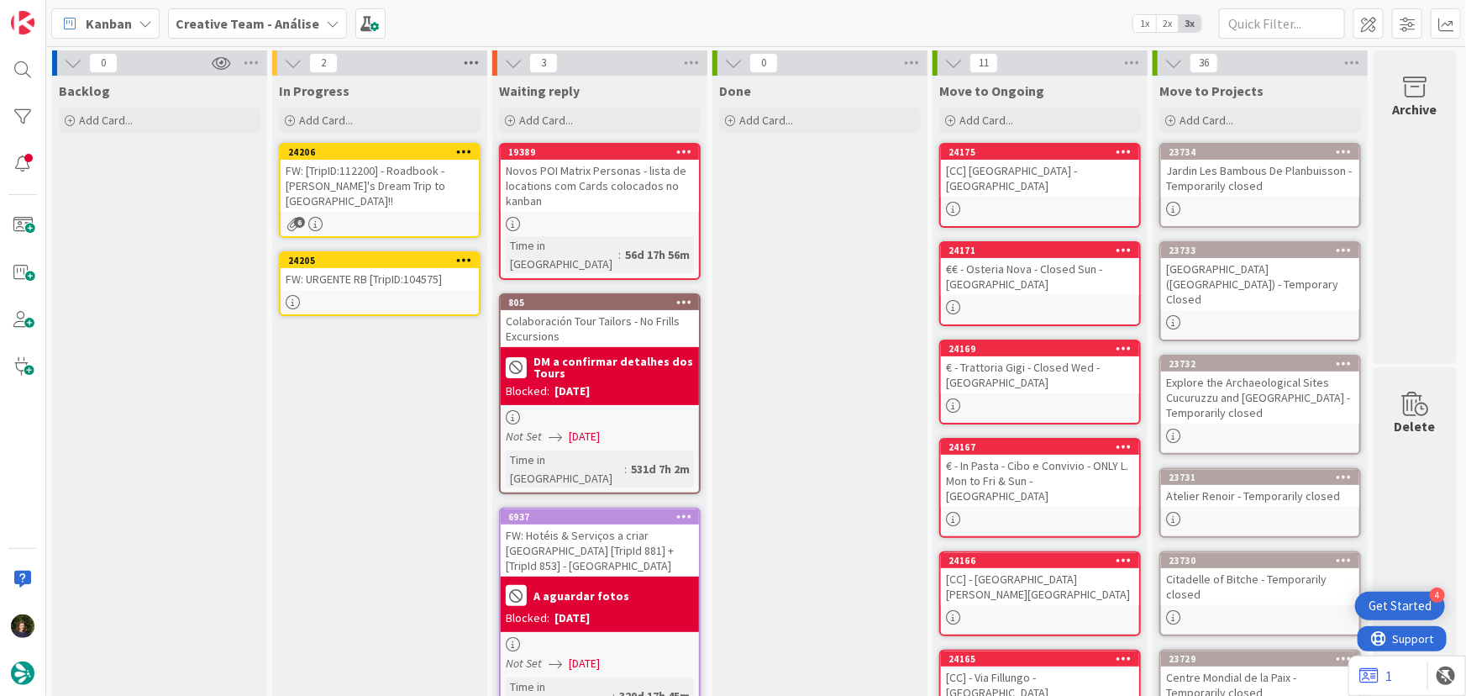
click at [475, 59] on icon at bounding box center [471, 62] width 22 height 25
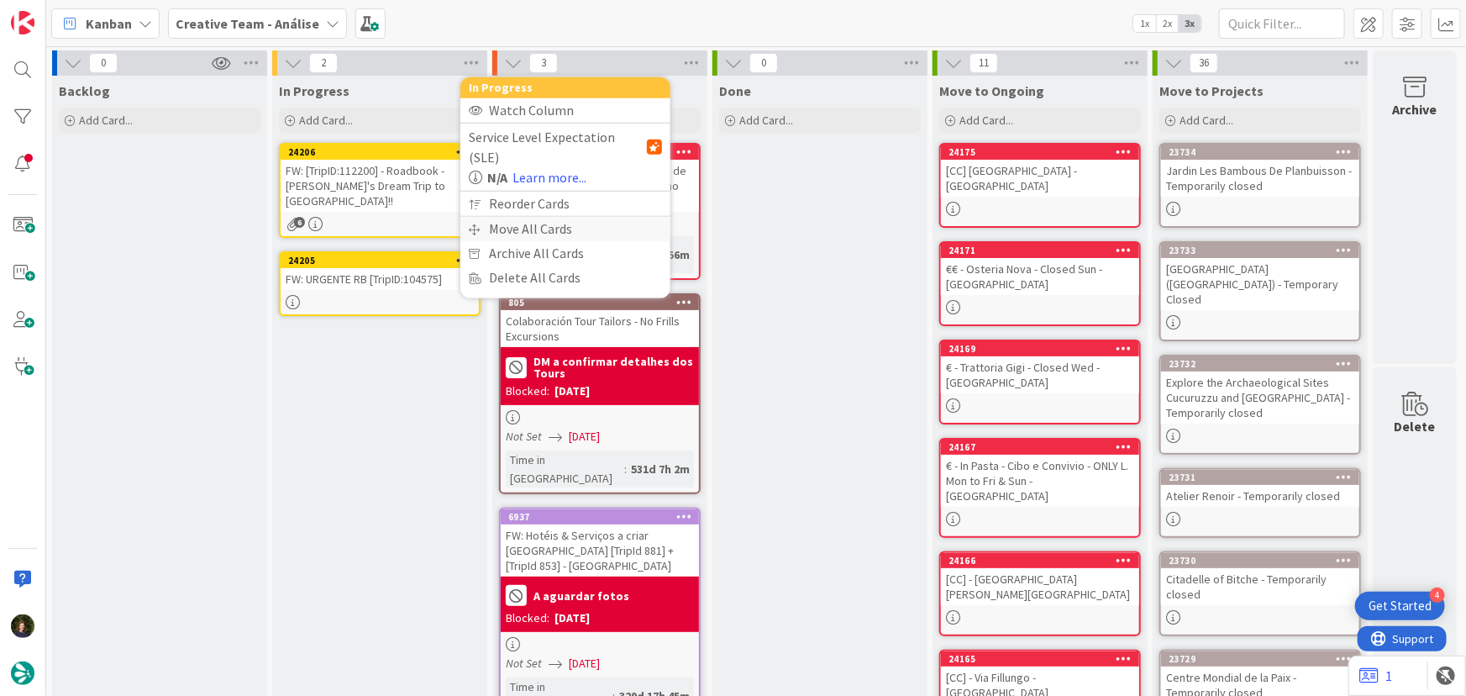
click at [523, 217] on div "Move All Cards" at bounding box center [565, 229] width 210 height 24
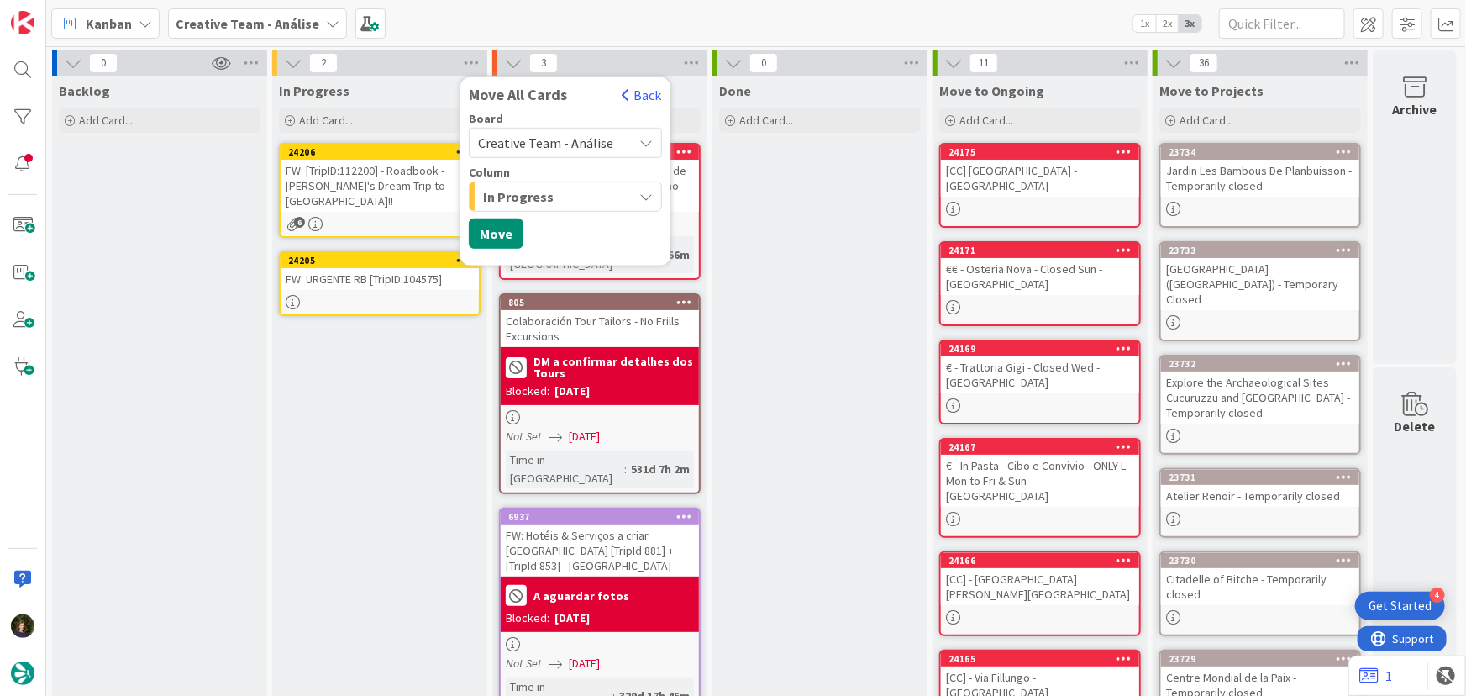
click at [643, 139] on icon at bounding box center [645, 142] width 13 height 13
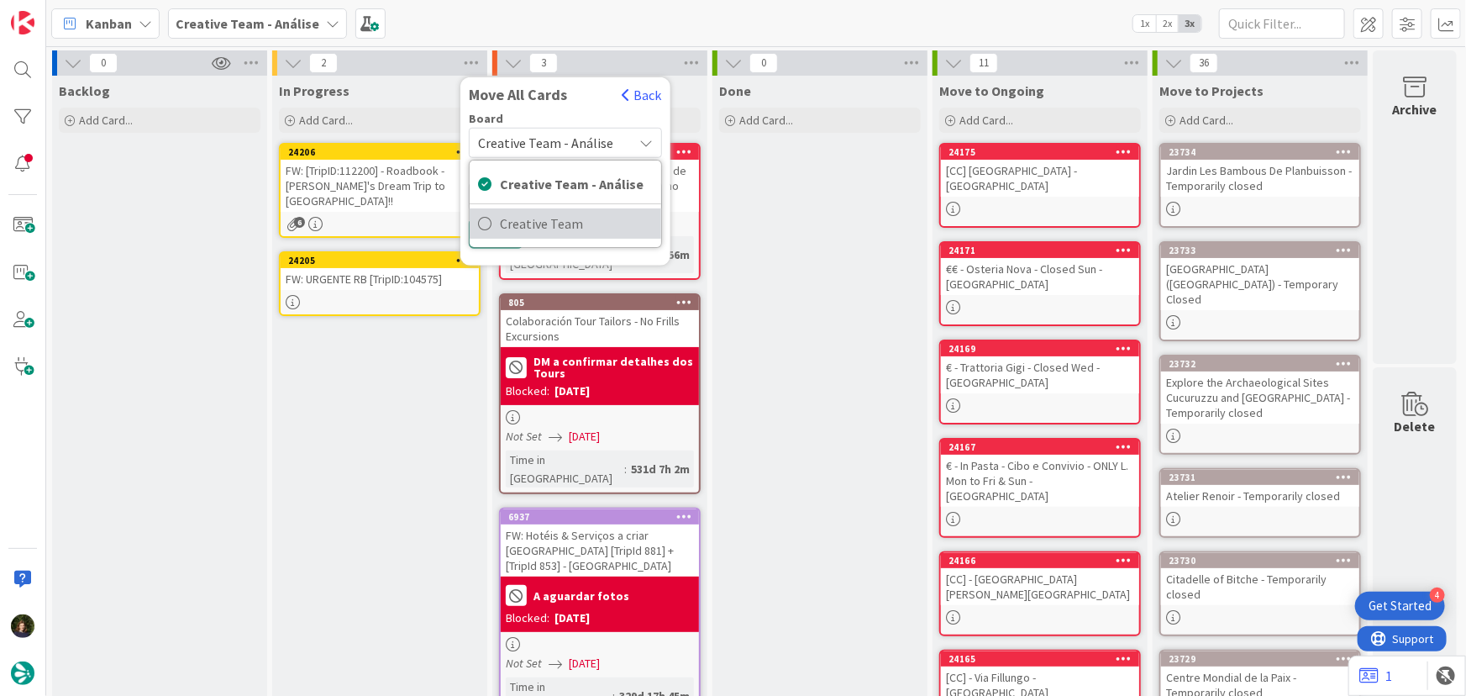
click at [572, 220] on span "Creative Team" at bounding box center [576, 223] width 153 height 25
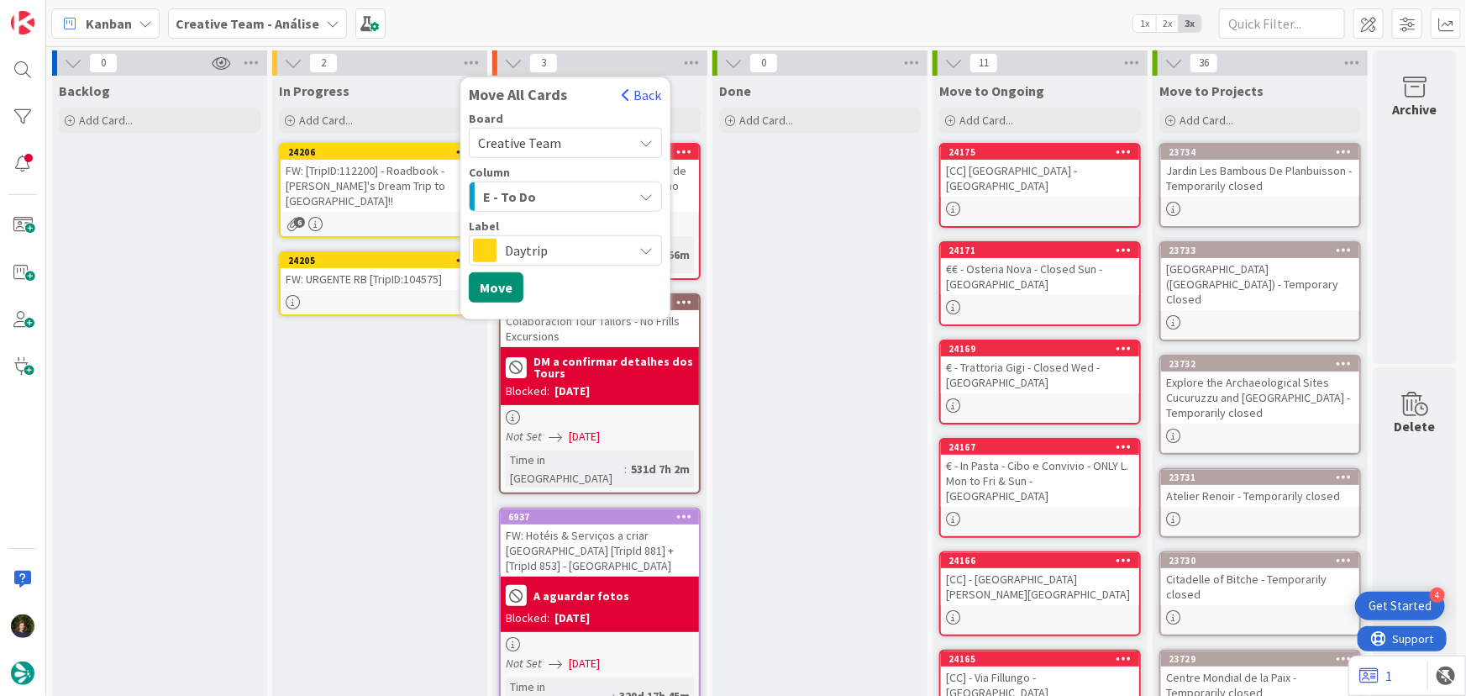
click at [643, 191] on icon "button" at bounding box center [645, 196] width 13 height 13
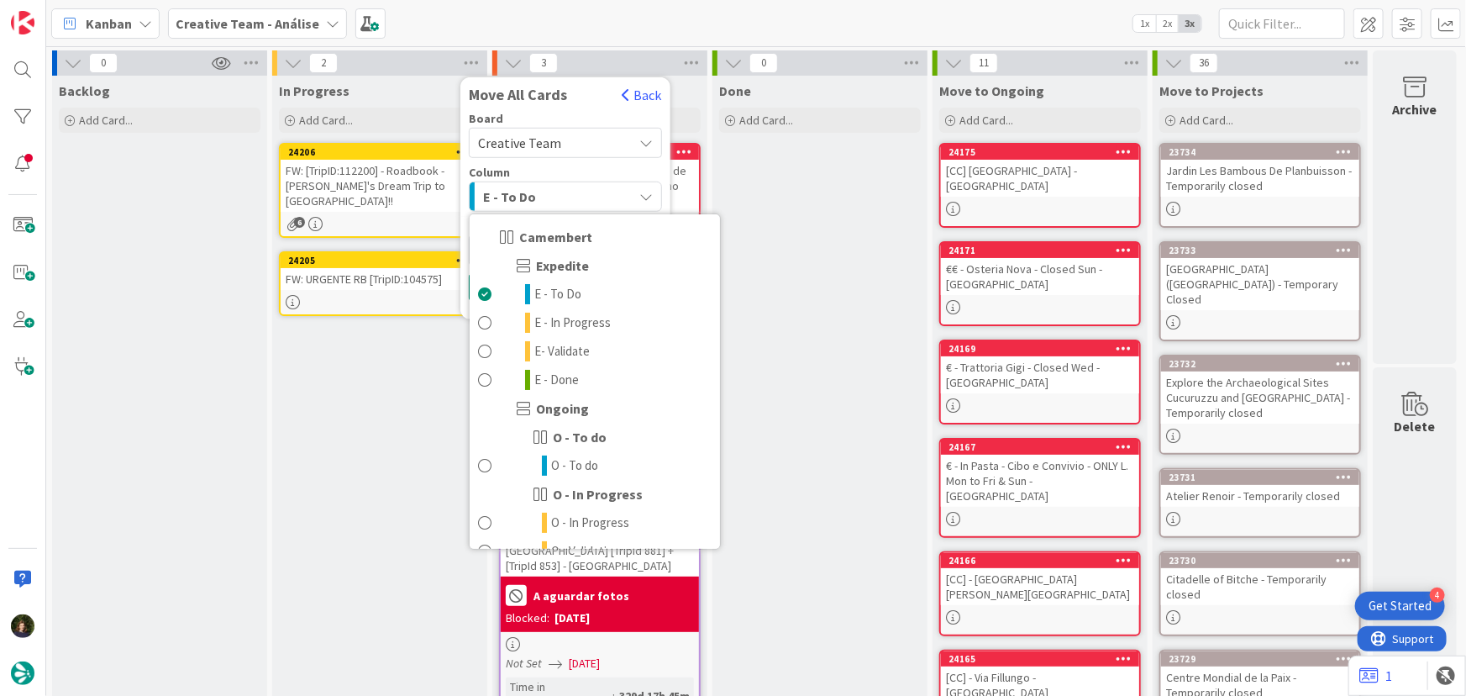
click at [480, 209] on button "E - To Do" at bounding box center [565, 197] width 193 height 30
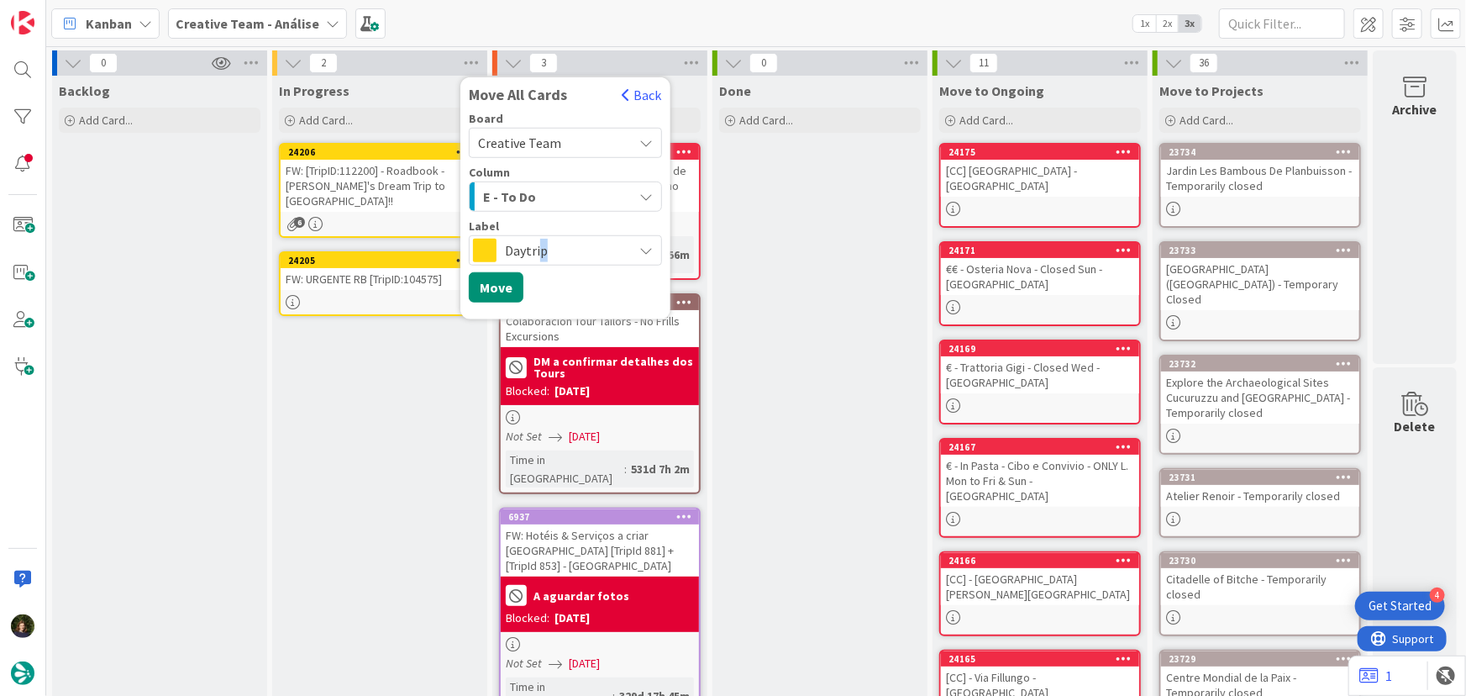
click at [544, 243] on span "Daytrip" at bounding box center [564, 251] width 119 height 24
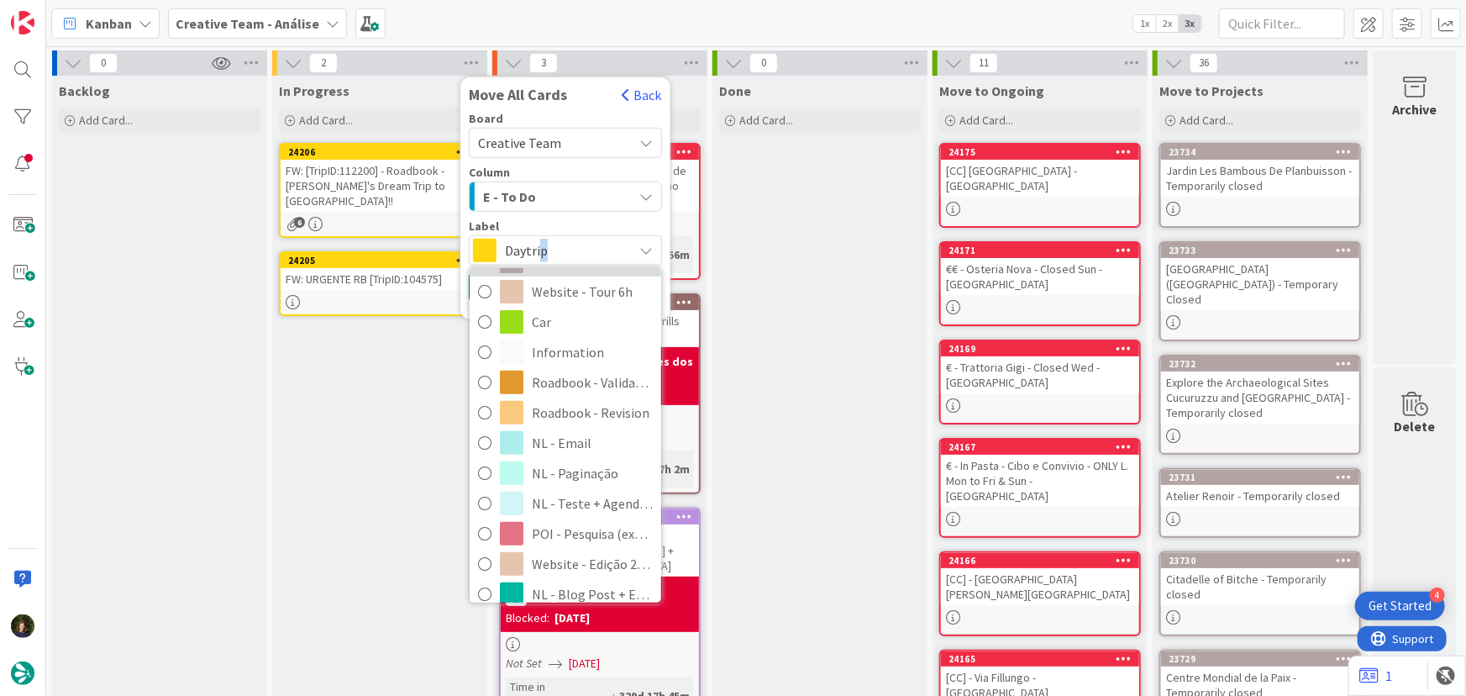
scroll to position [305, 0]
click at [575, 411] on span "Roadbook - Revision" at bounding box center [592, 409] width 121 height 25
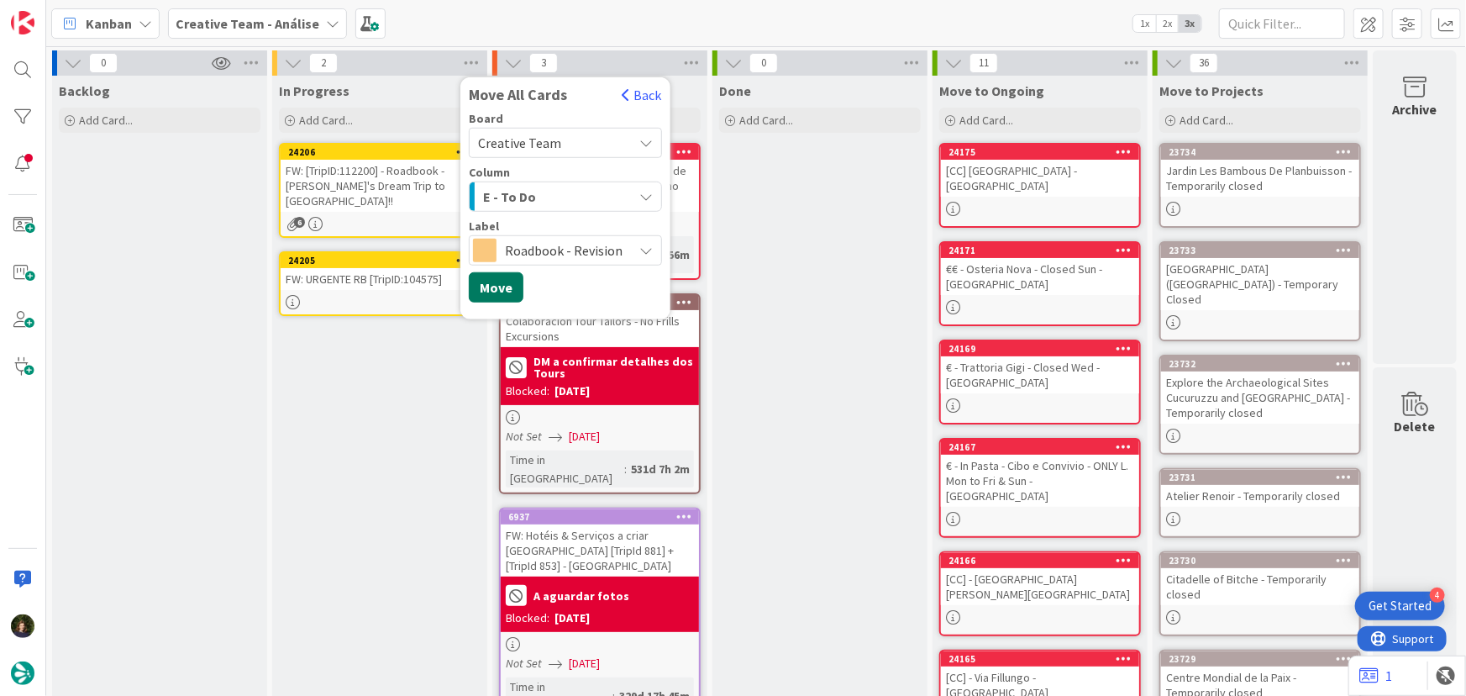
click at [505, 294] on button "Move" at bounding box center [496, 287] width 55 height 30
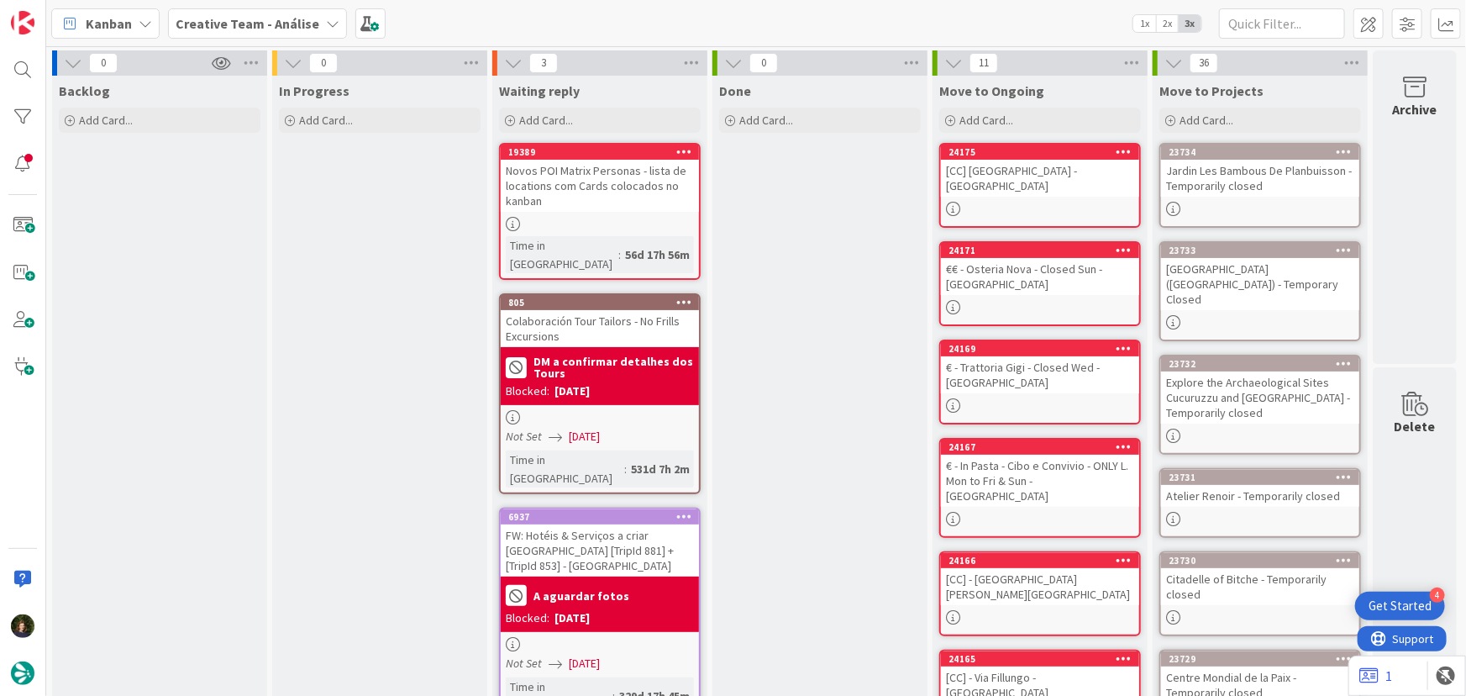
click at [281, 23] on b "Creative Team - Análise" at bounding box center [248, 23] width 144 height 17
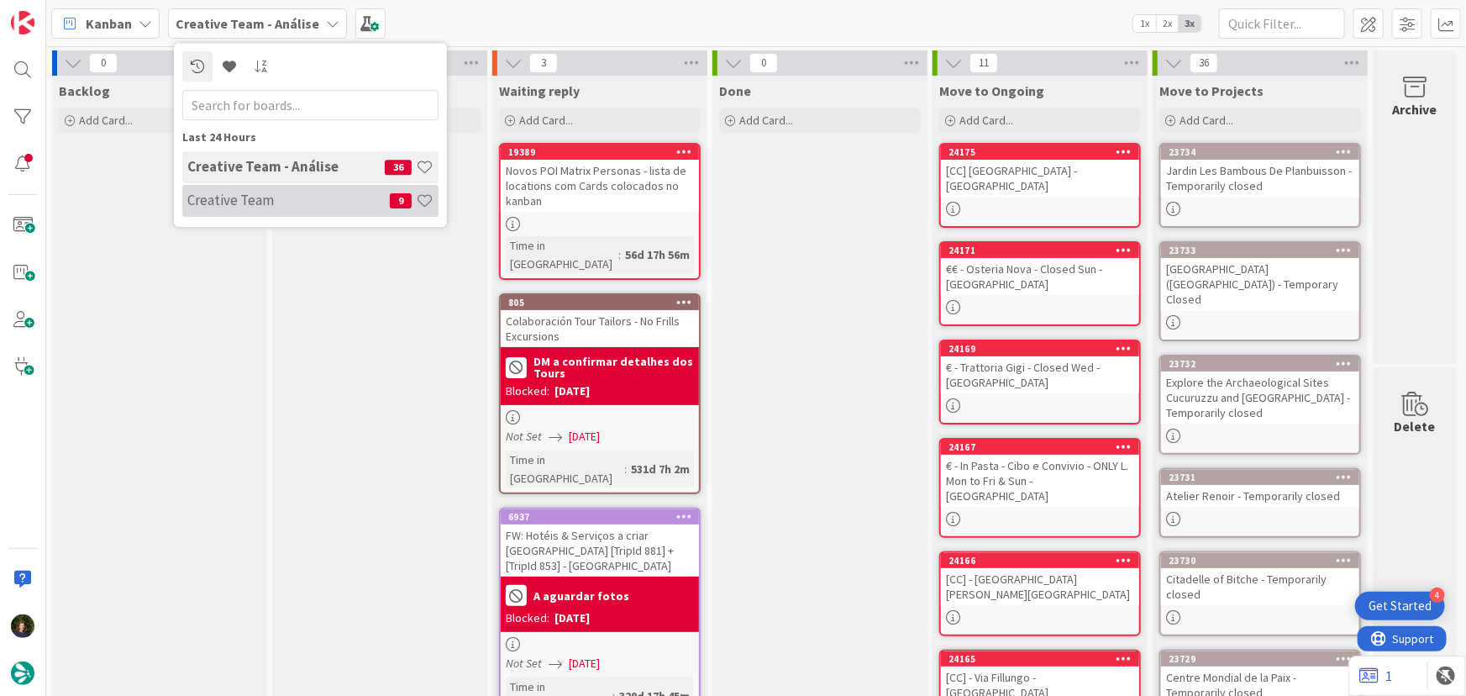
click at [272, 200] on h4 "Creative Team" at bounding box center [288, 200] width 203 height 17
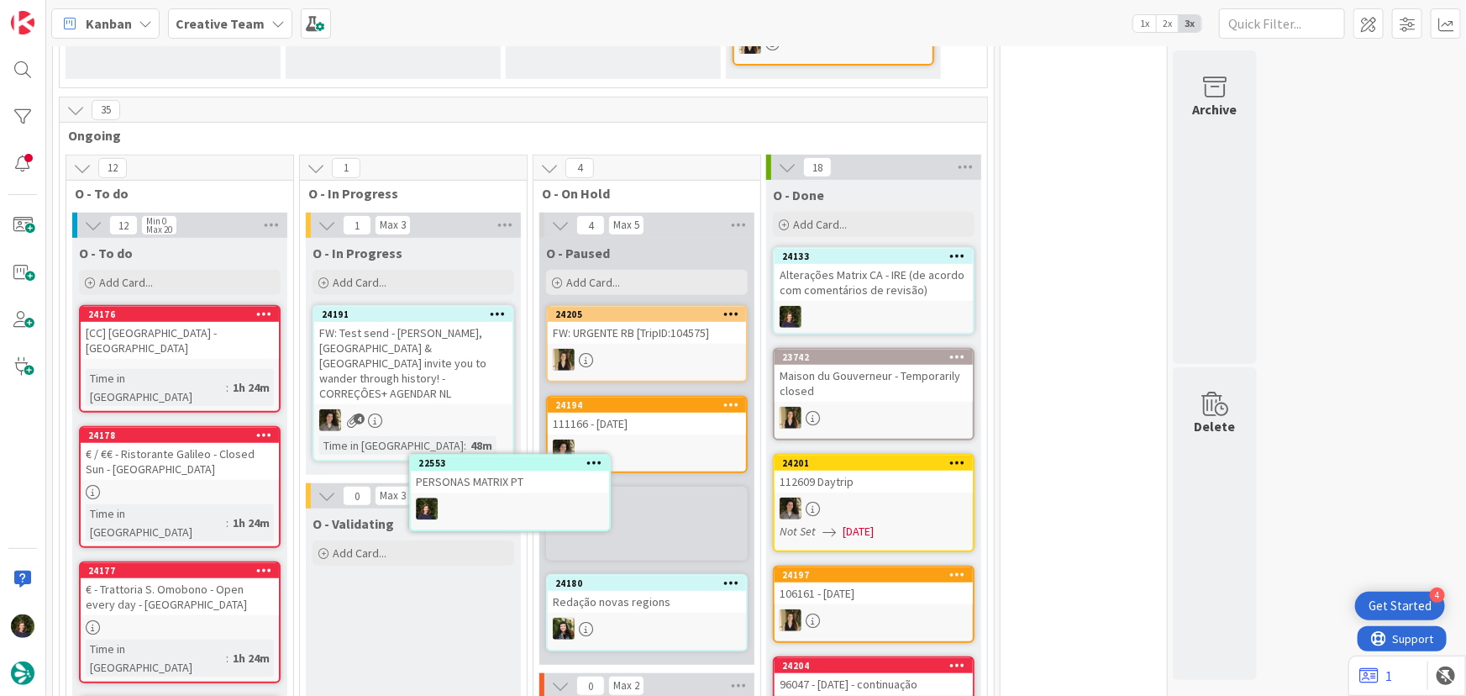
scroll to position [392, 0]
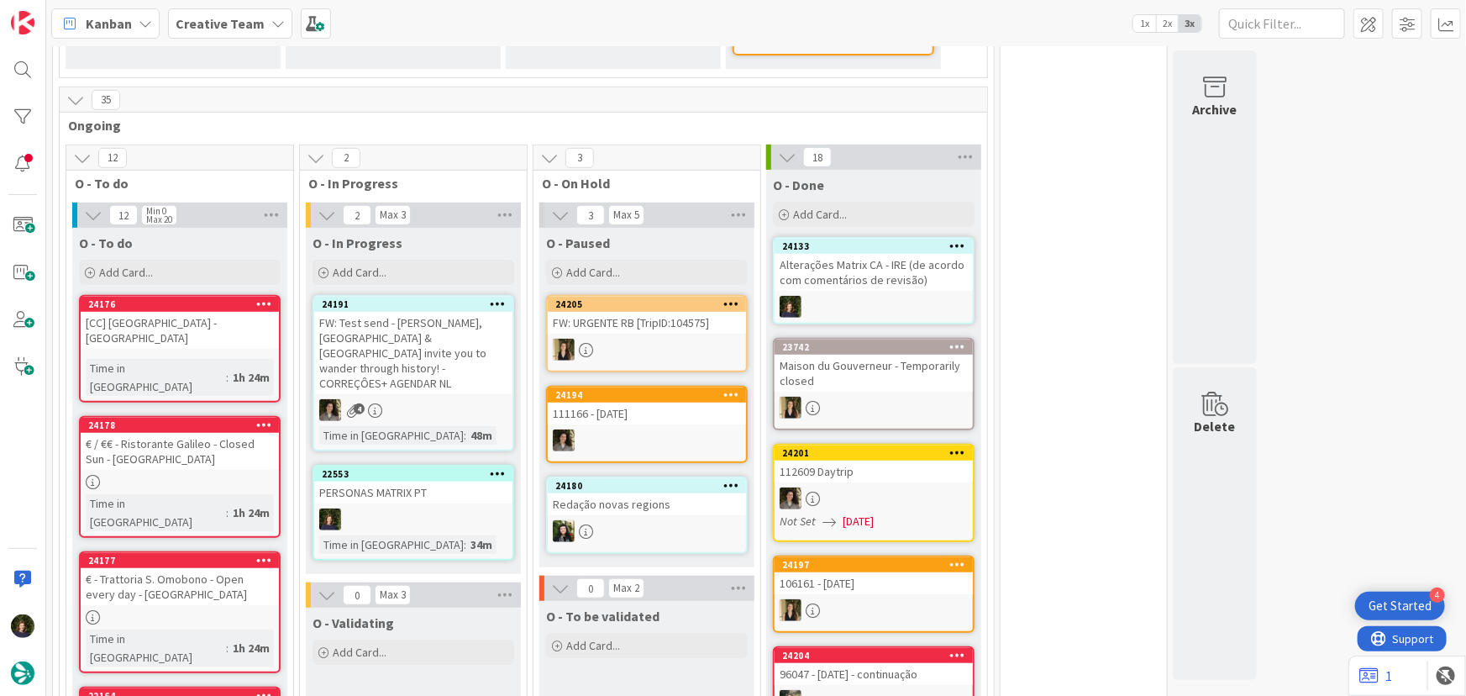
click at [410, 488] on div "22553 PERSONAS MATRIX PT Time in Column : 34m" at bounding box center [414, 513] width 202 height 96
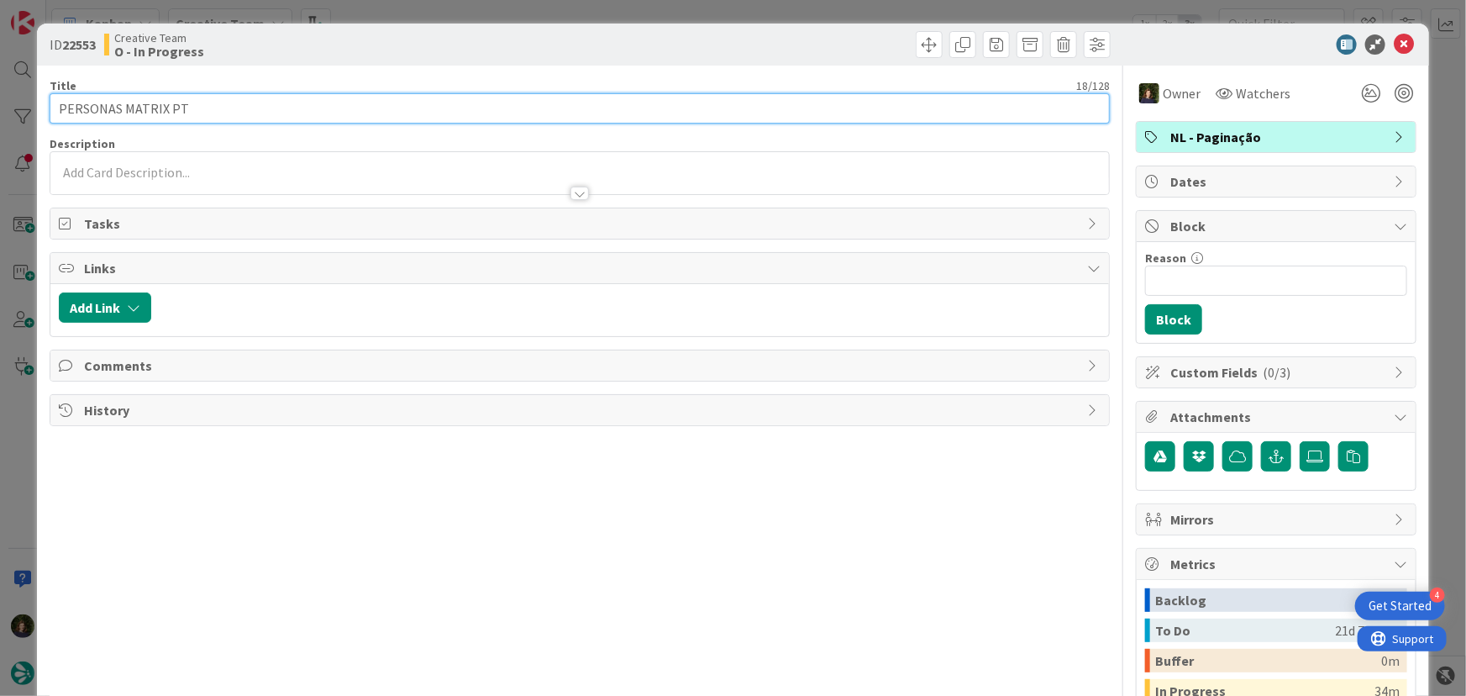
drag, startPoint x: 120, startPoint y: 112, endPoint x: 51, endPoint y: 105, distance: 69.2
click at [51, 105] on input "PERSONAS MATRIX PT" at bounding box center [580, 108] width 1061 height 30
type input "TRAVEL STYLES MATRIX PT"
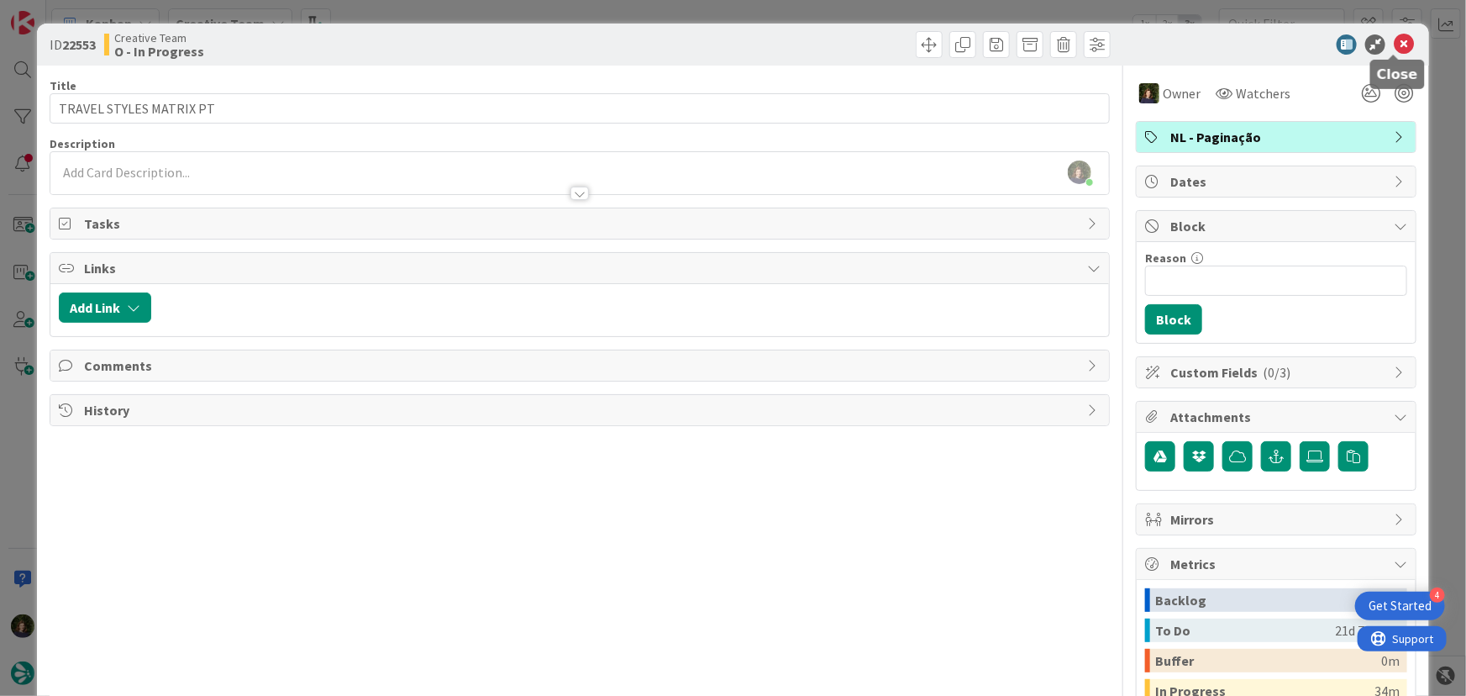
click at [1397, 50] on icon at bounding box center [1404, 44] width 20 height 20
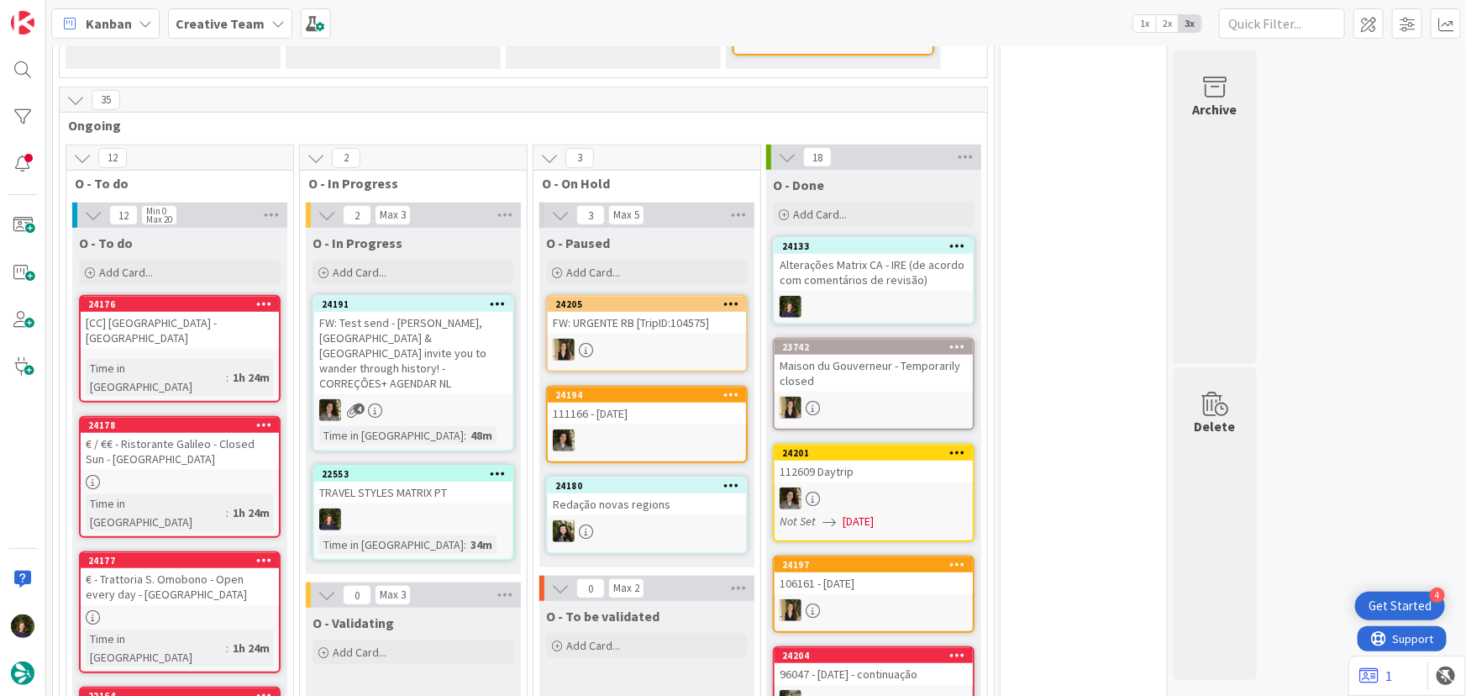
click at [430, 508] on div at bounding box center [413, 519] width 198 height 22
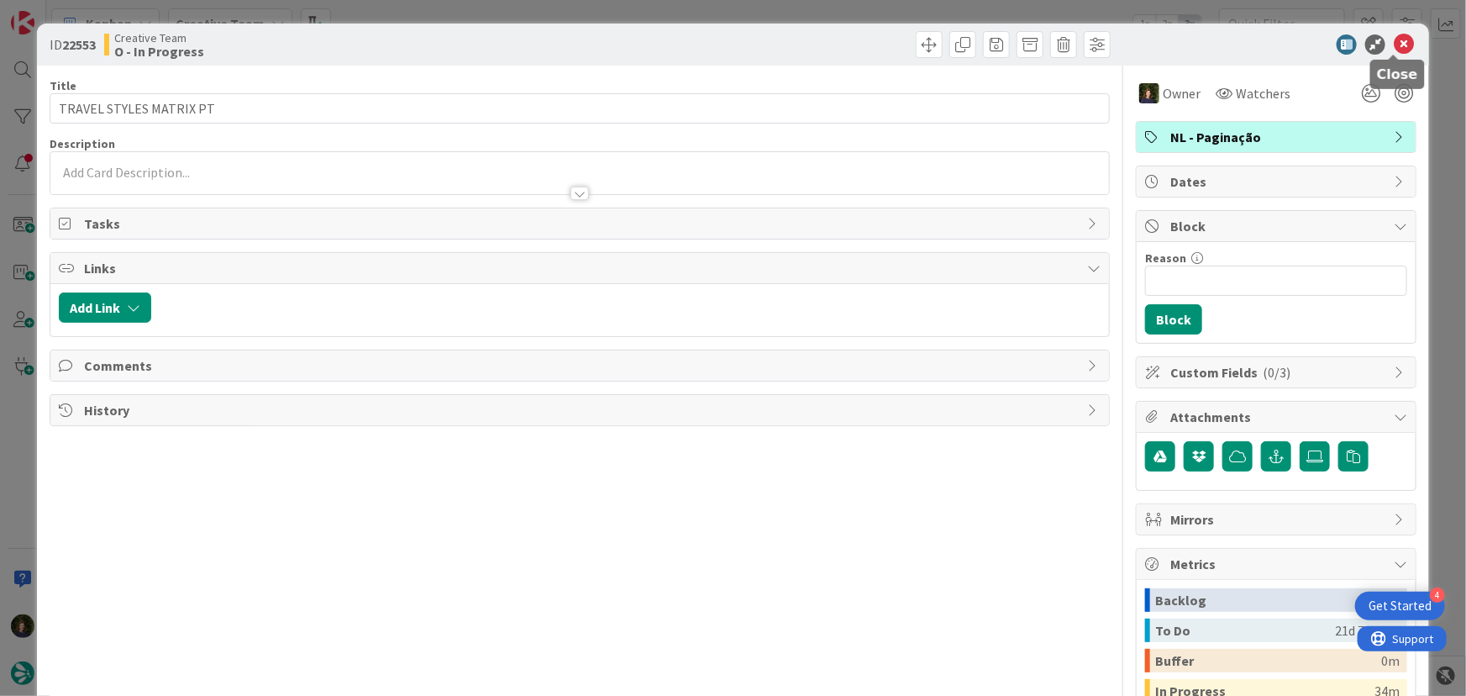
click at [1394, 42] on icon at bounding box center [1404, 44] width 20 height 20
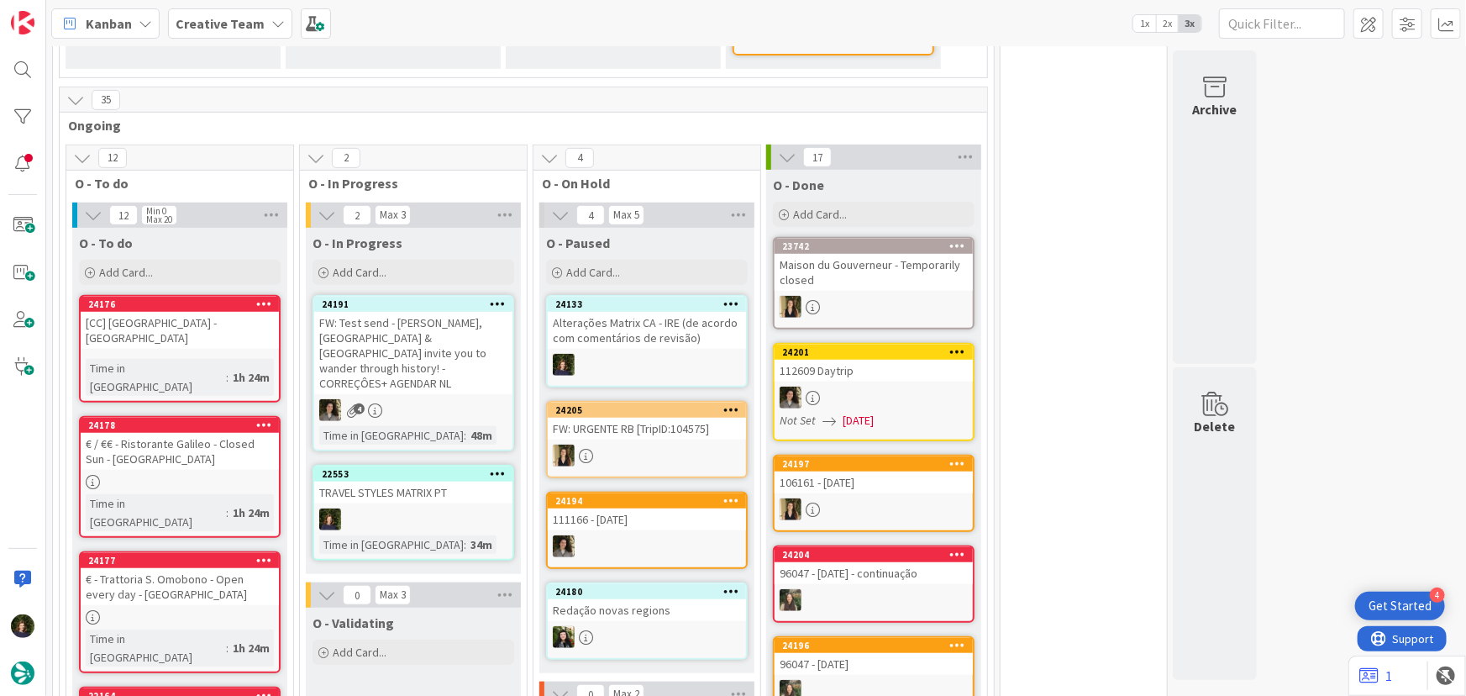
click at [644, 349] on div "24133 Alterações Matrix CA - IRE (de acordo com comentários de revisão)" at bounding box center [647, 341] width 202 height 92
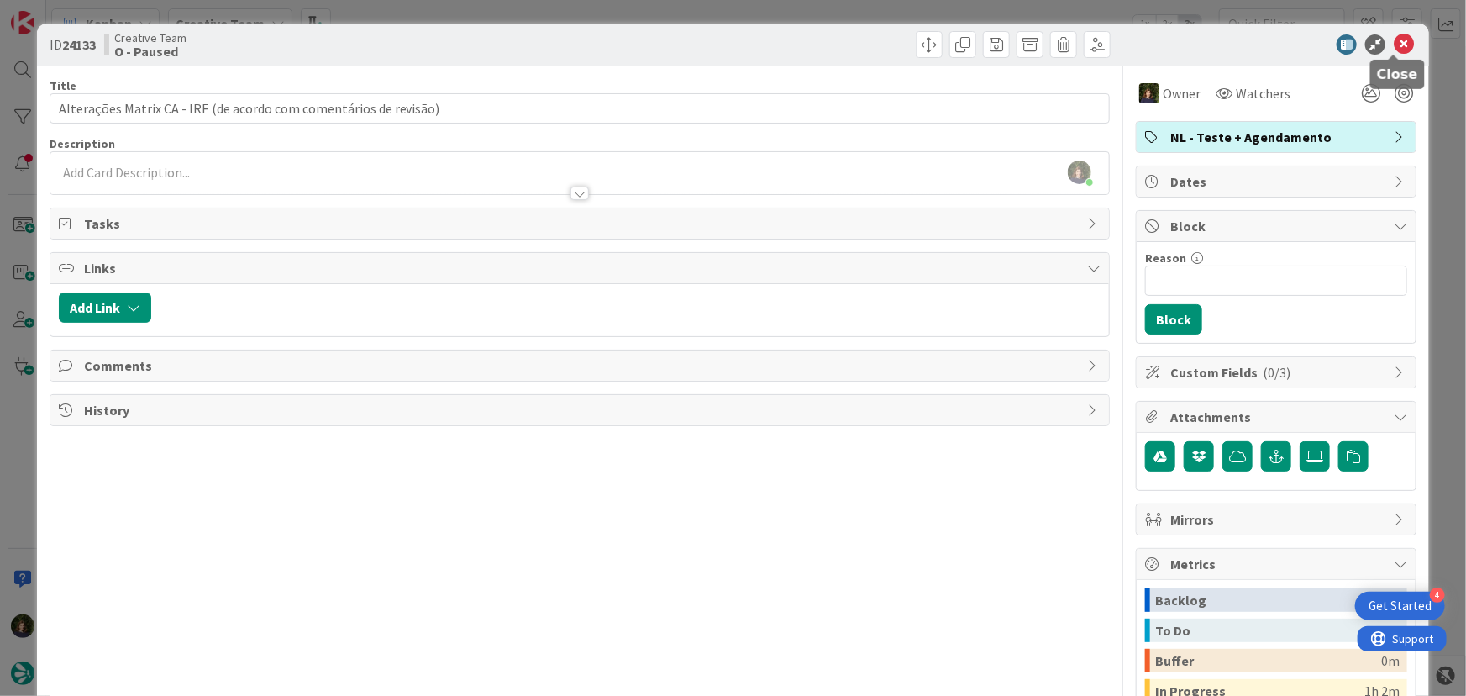
click at [1398, 42] on icon at bounding box center [1404, 44] width 20 height 20
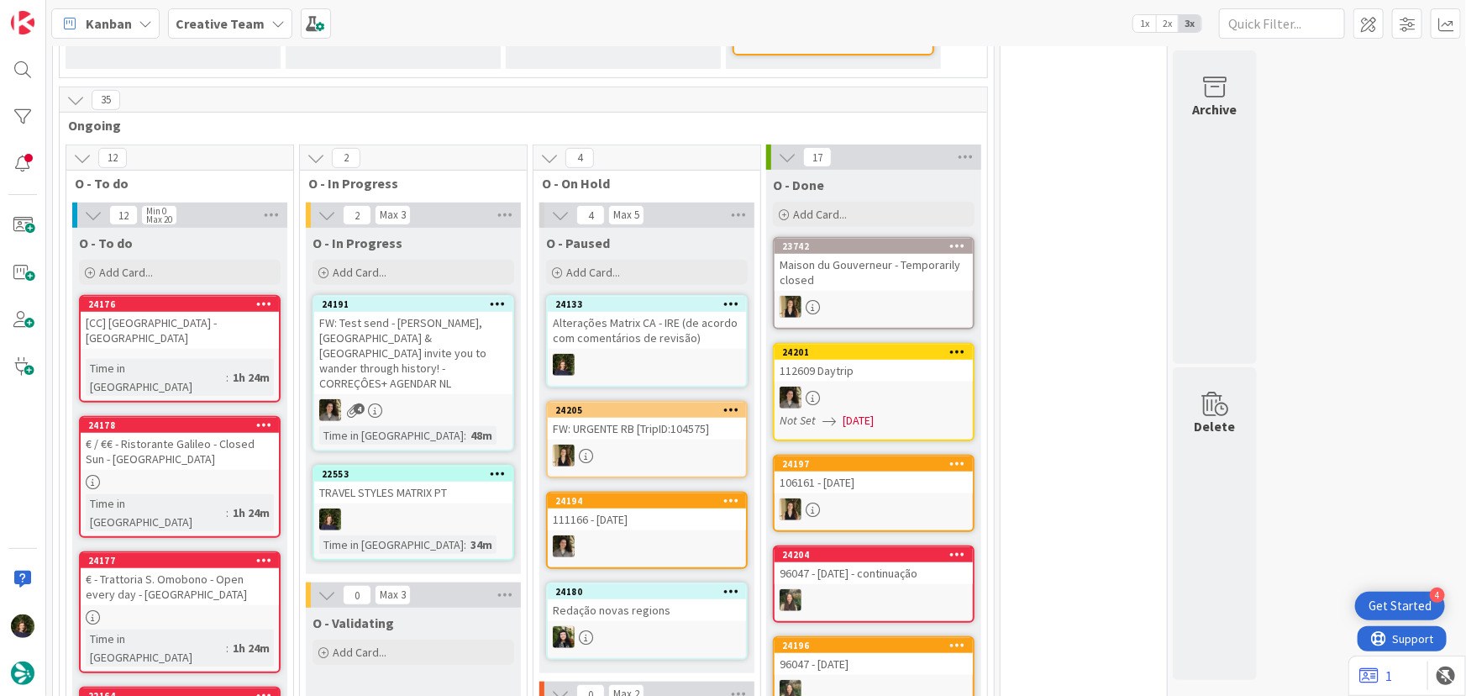
click at [728, 302] on icon at bounding box center [731, 303] width 16 height 12
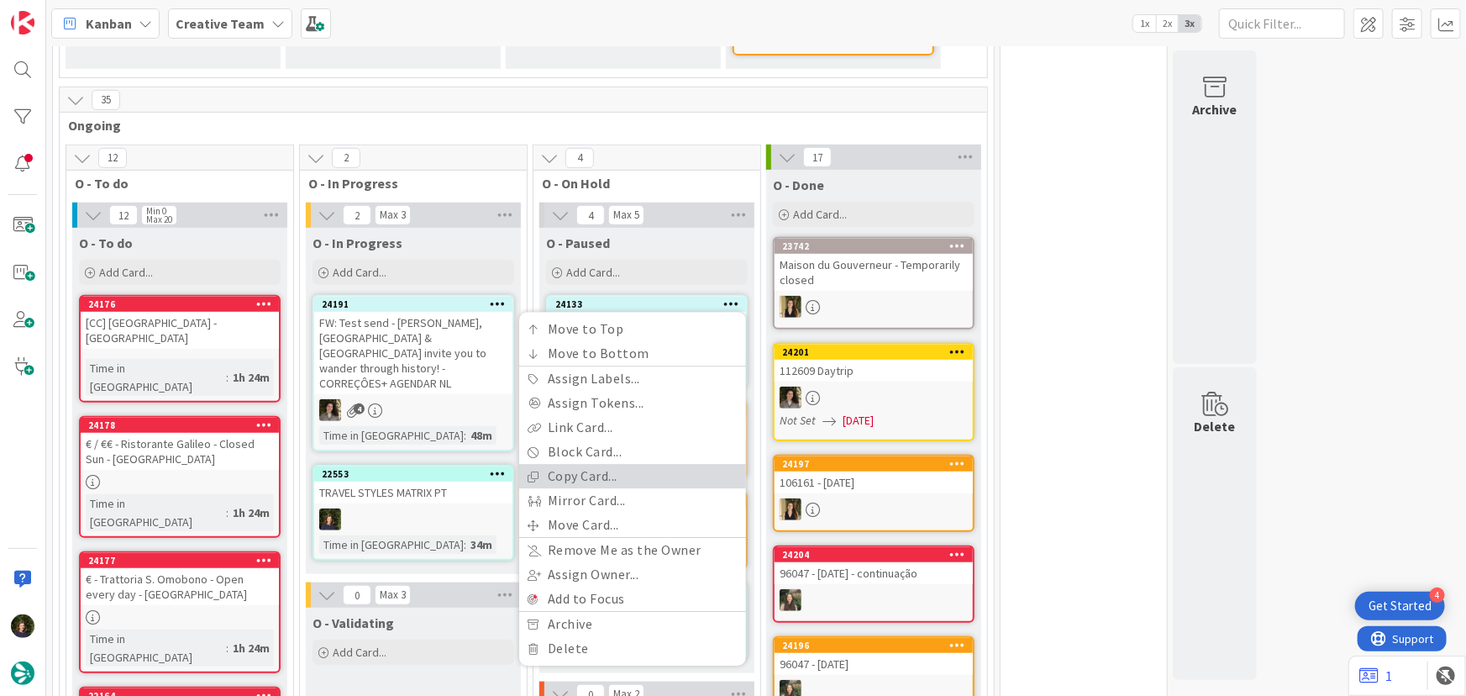
click at [631, 473] on link "Copy Card..." at bounding box center [632, 477] width 227 height 24
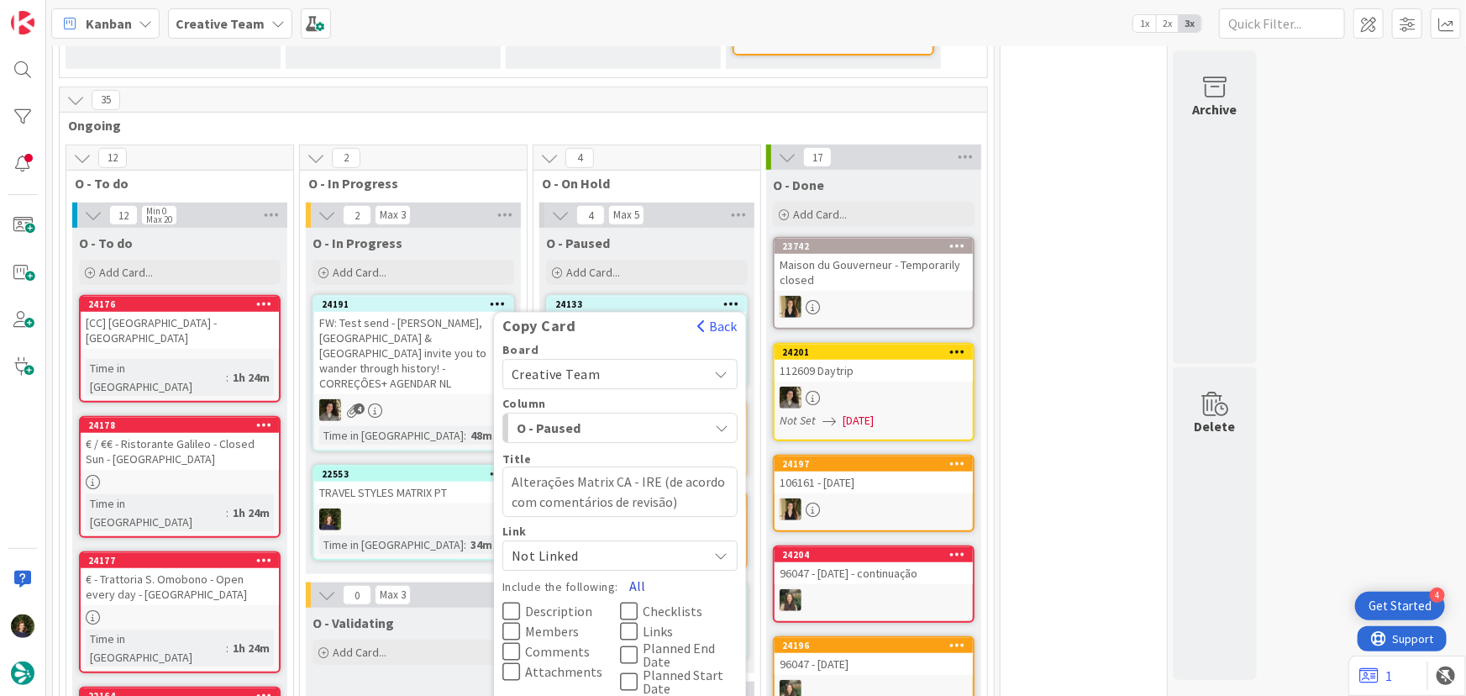
click at [639, 581] on button "All" at bounding box center [637, 586] width 38 height 30
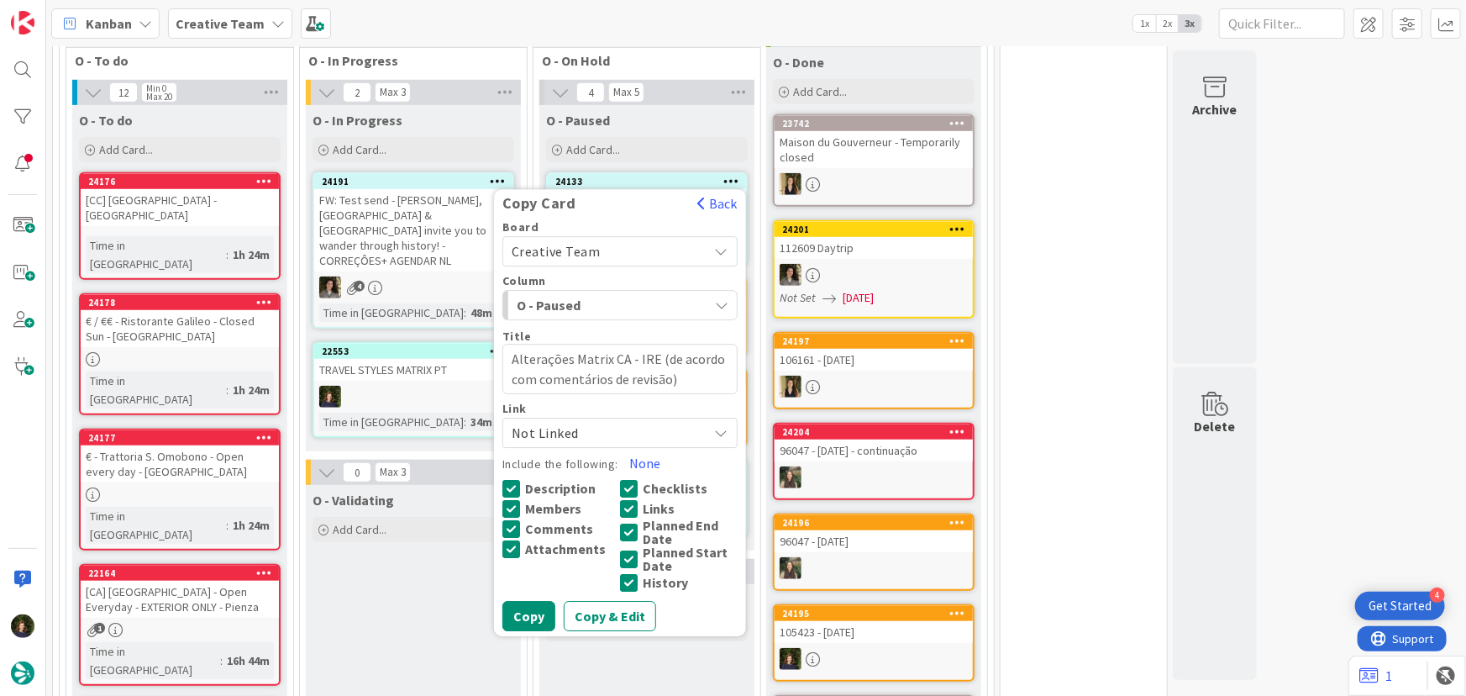
scroll to position [545, 0]
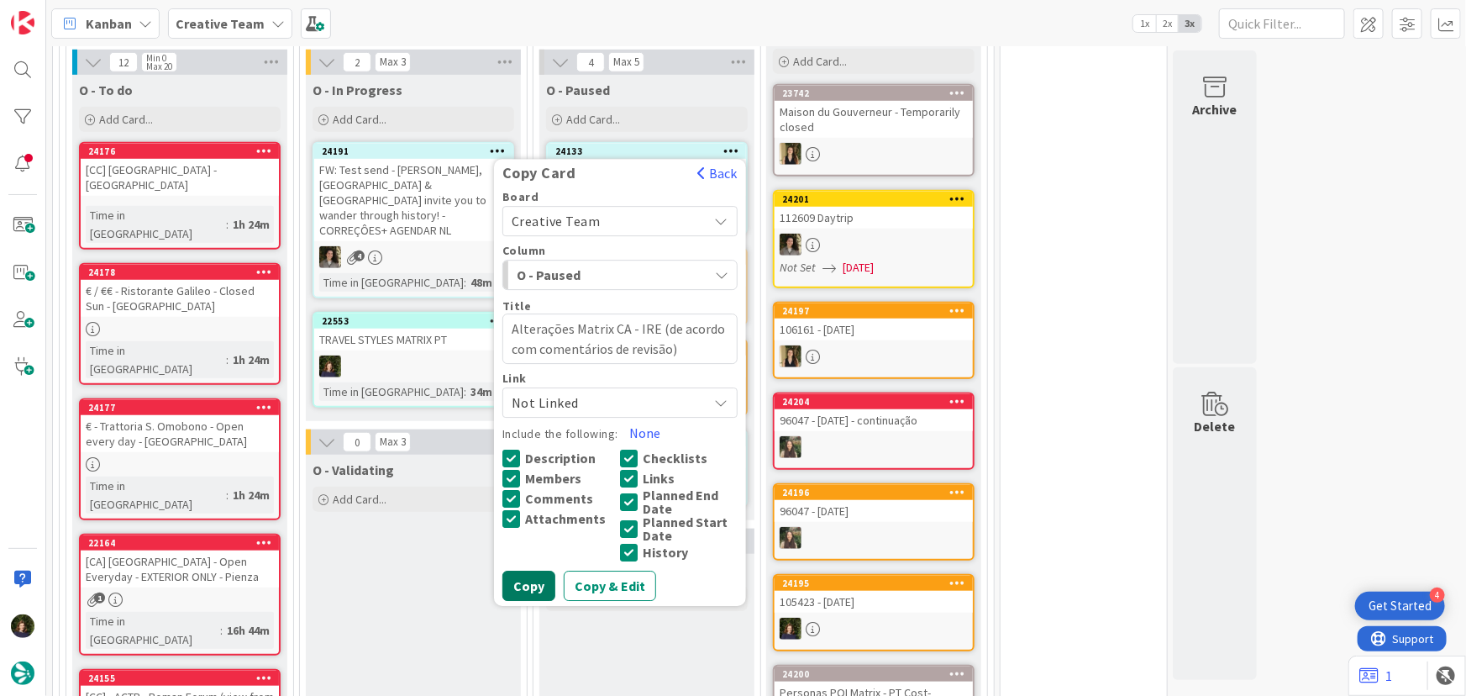
click at [528, 583] on button "Copy" at bounding box center [528, 586] width 53 height 30
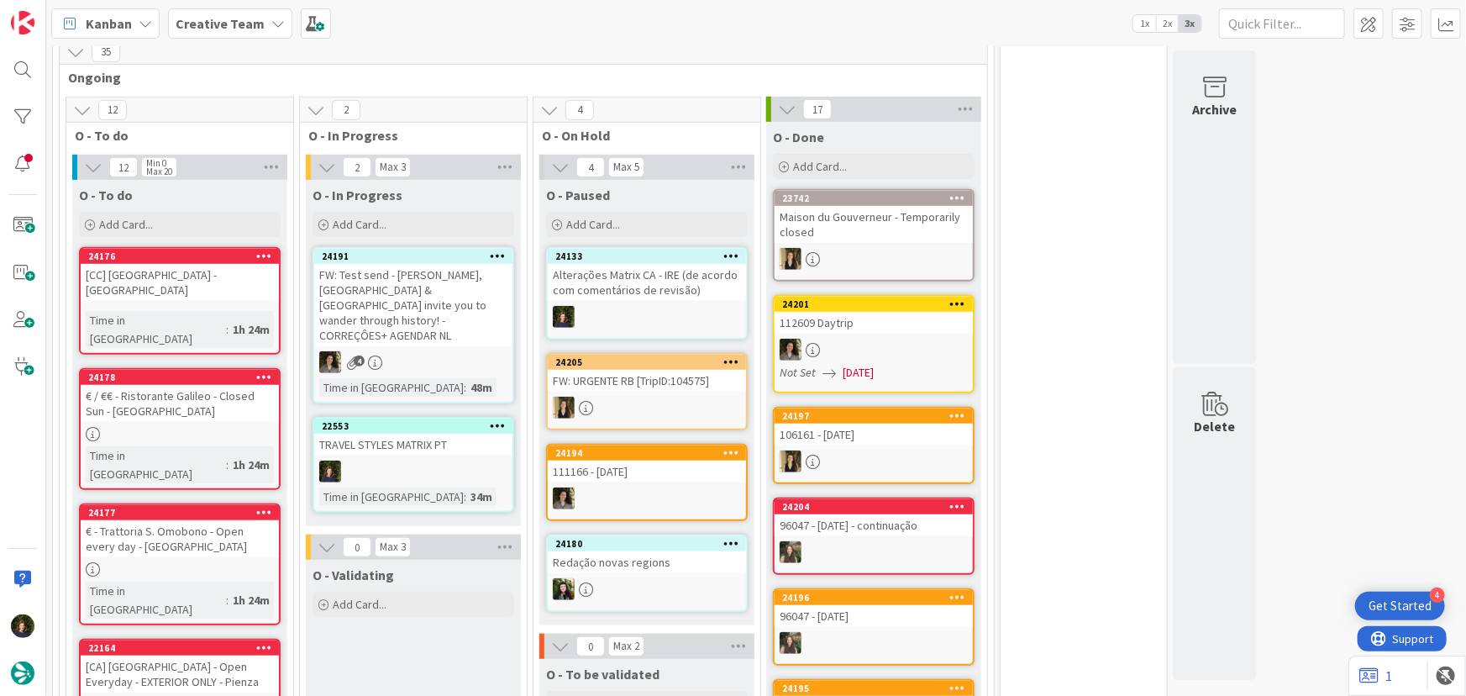
scroll to position [315, 0]
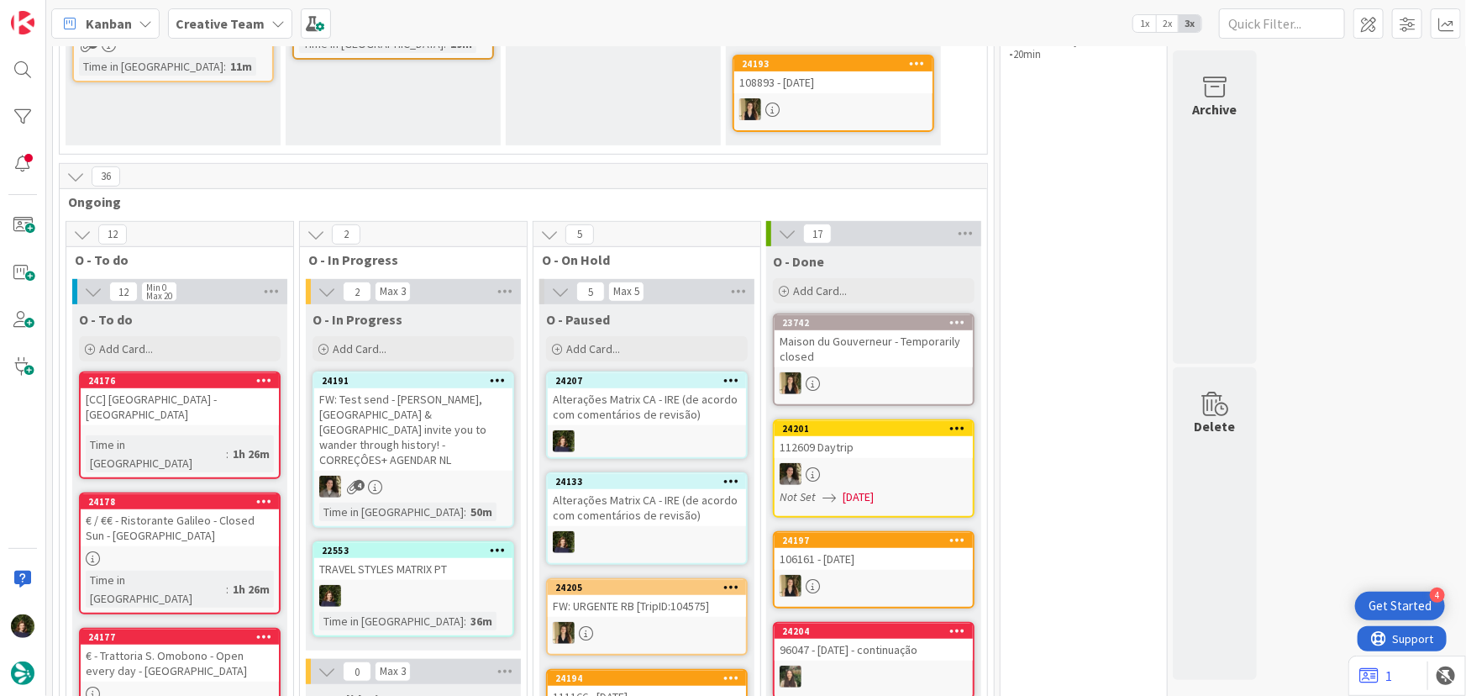
type textarea "x"
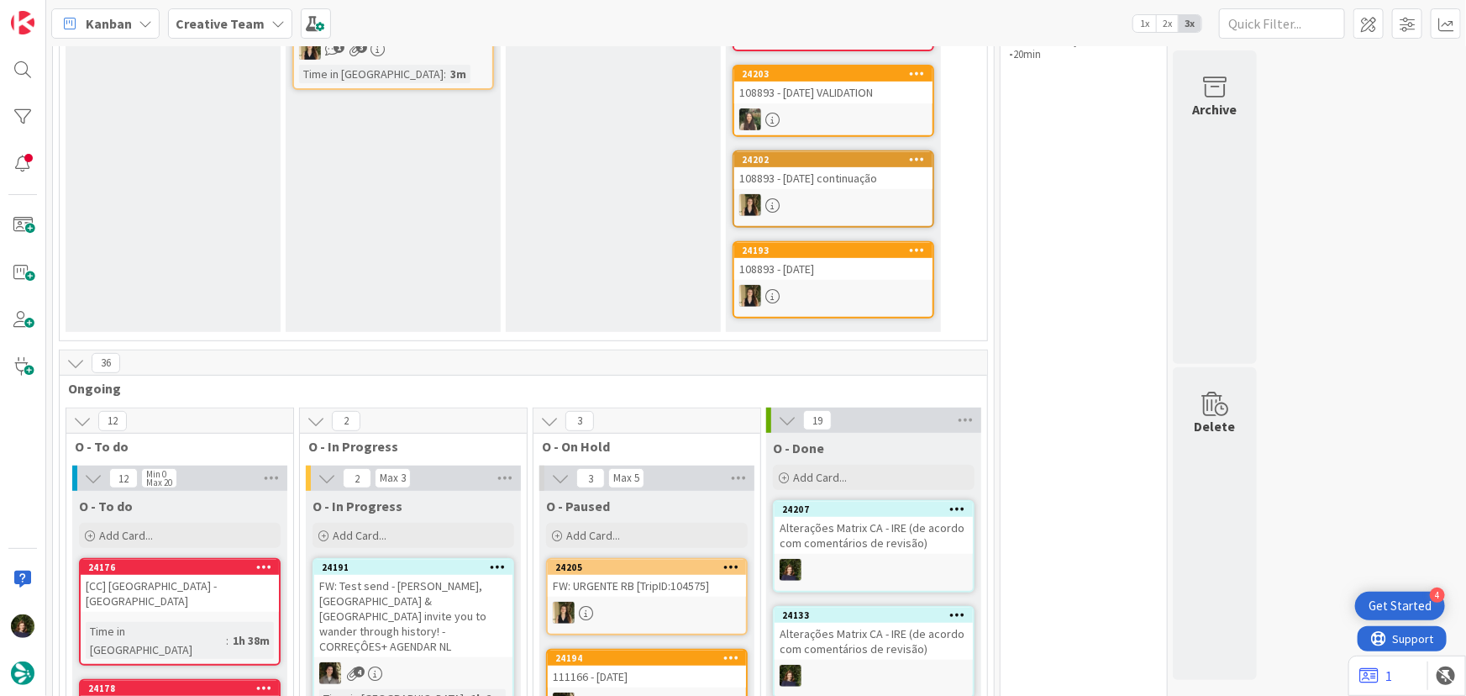
click at [250, 26] on b "Creative Team" at bounding box center [220, 23] width 89 height 17
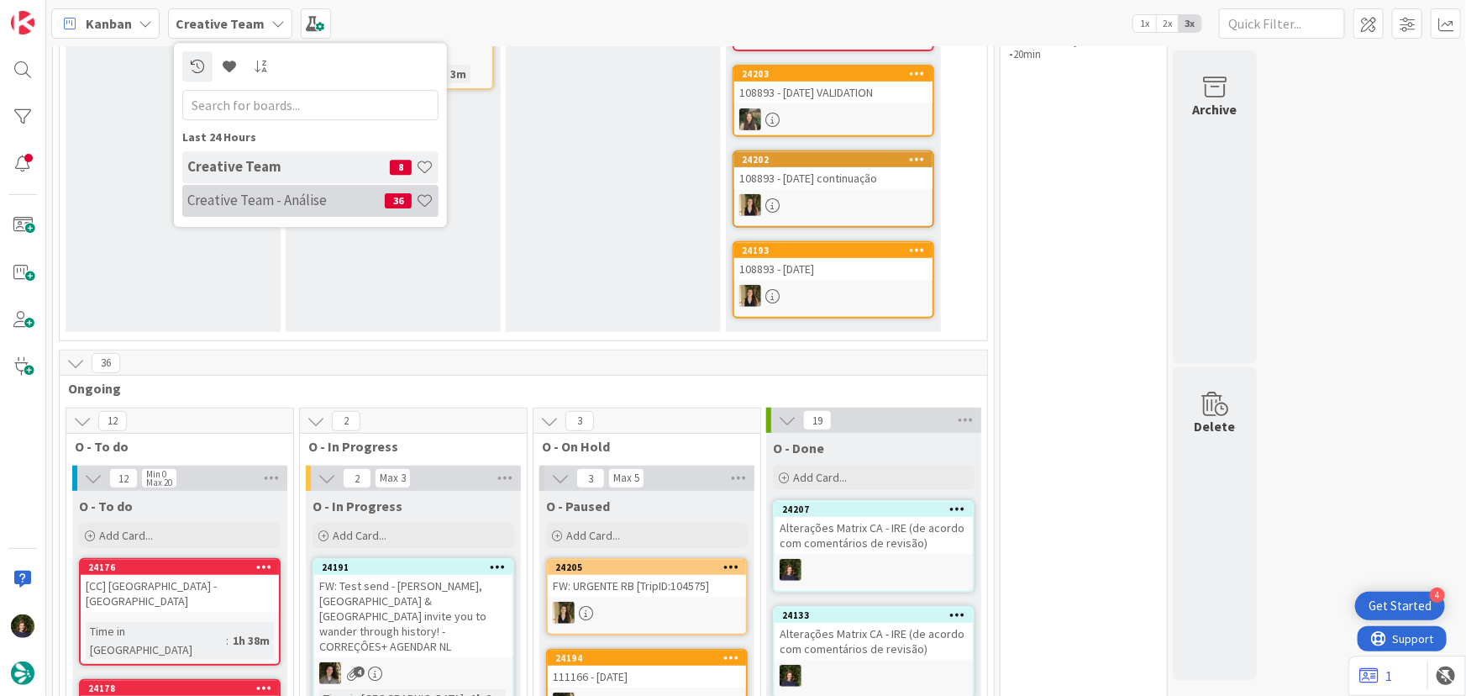
click at [242, 208] on h4 "Creative Team - Análise" at bounding box center [285, 200] width 197 height 17
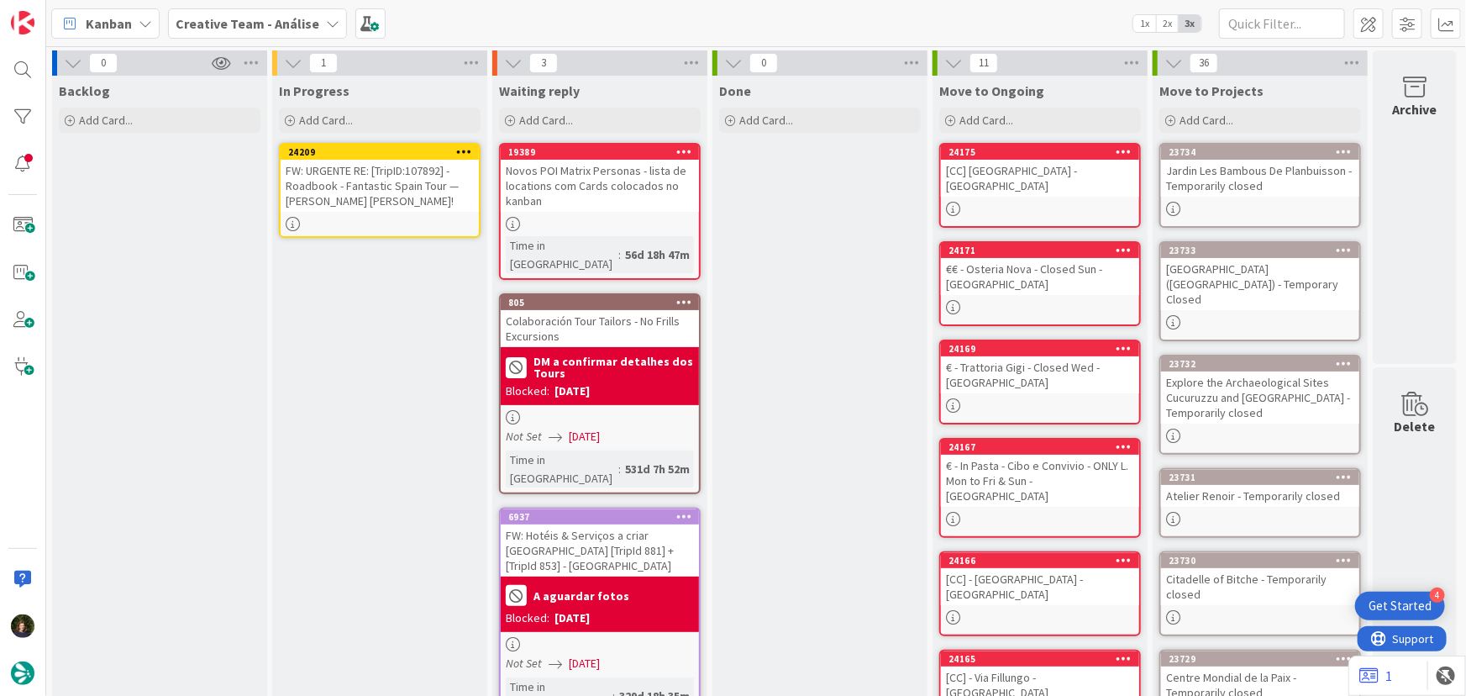
click at [460, 155] on icon at bounding box center [464, 151] width 16 height 12
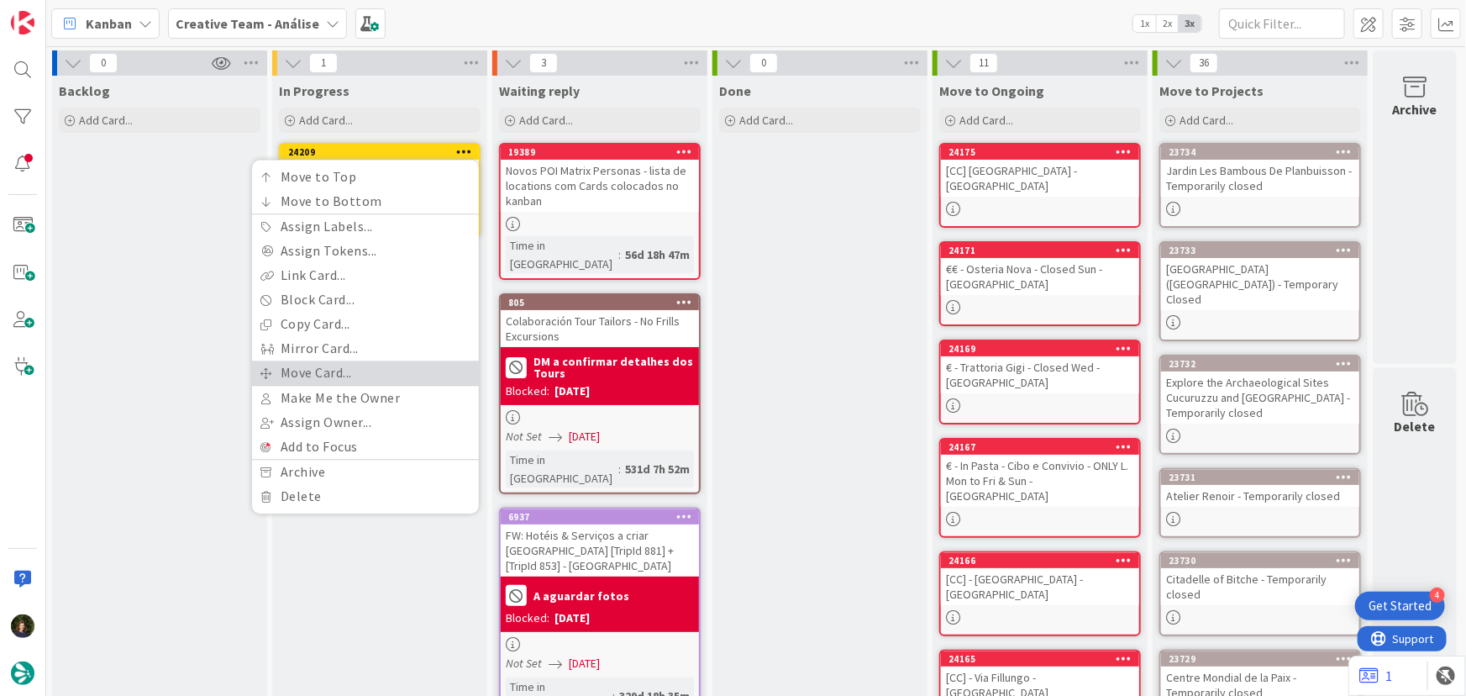
click at [377, 369] on link "Move Card..." at bounding box center [365, 372] width 227 height 24
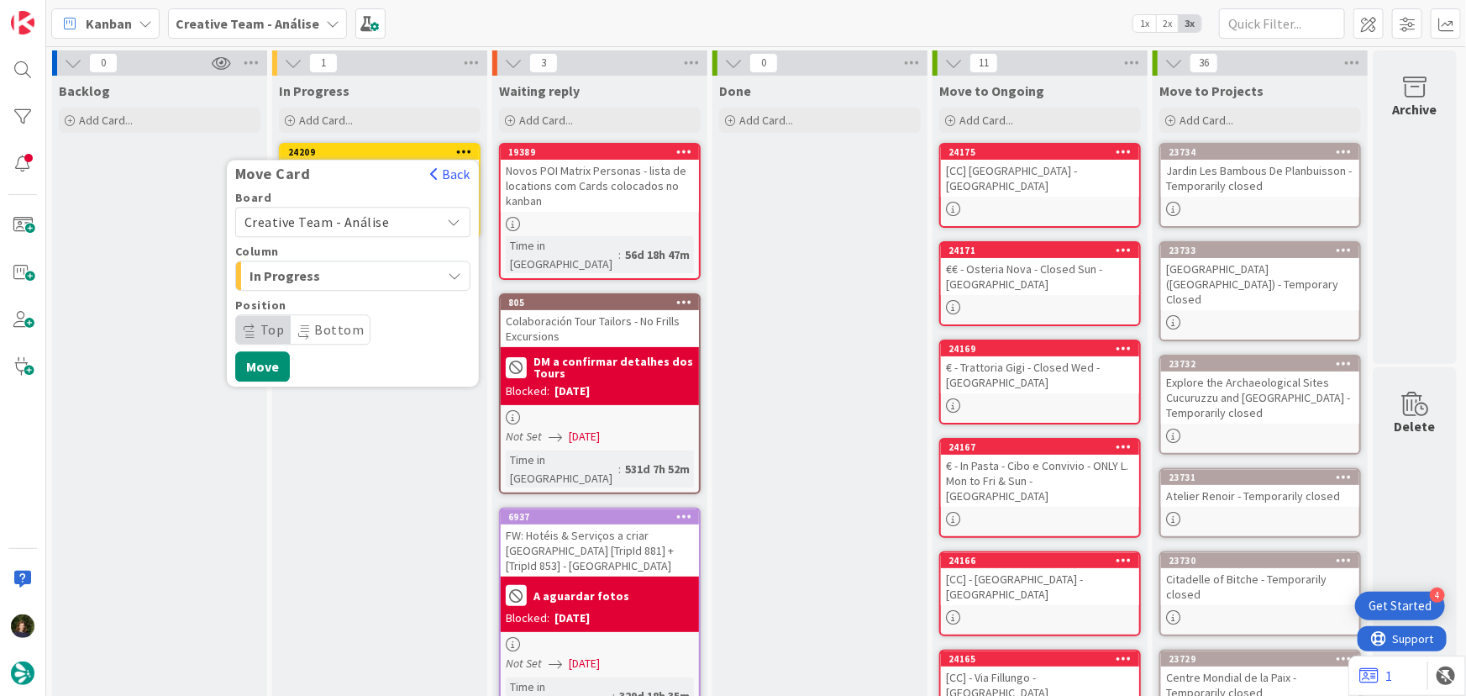
click at [371, 217] on span "Creative Team - Análise" at bounding box center [317, 221] width 145 height 17
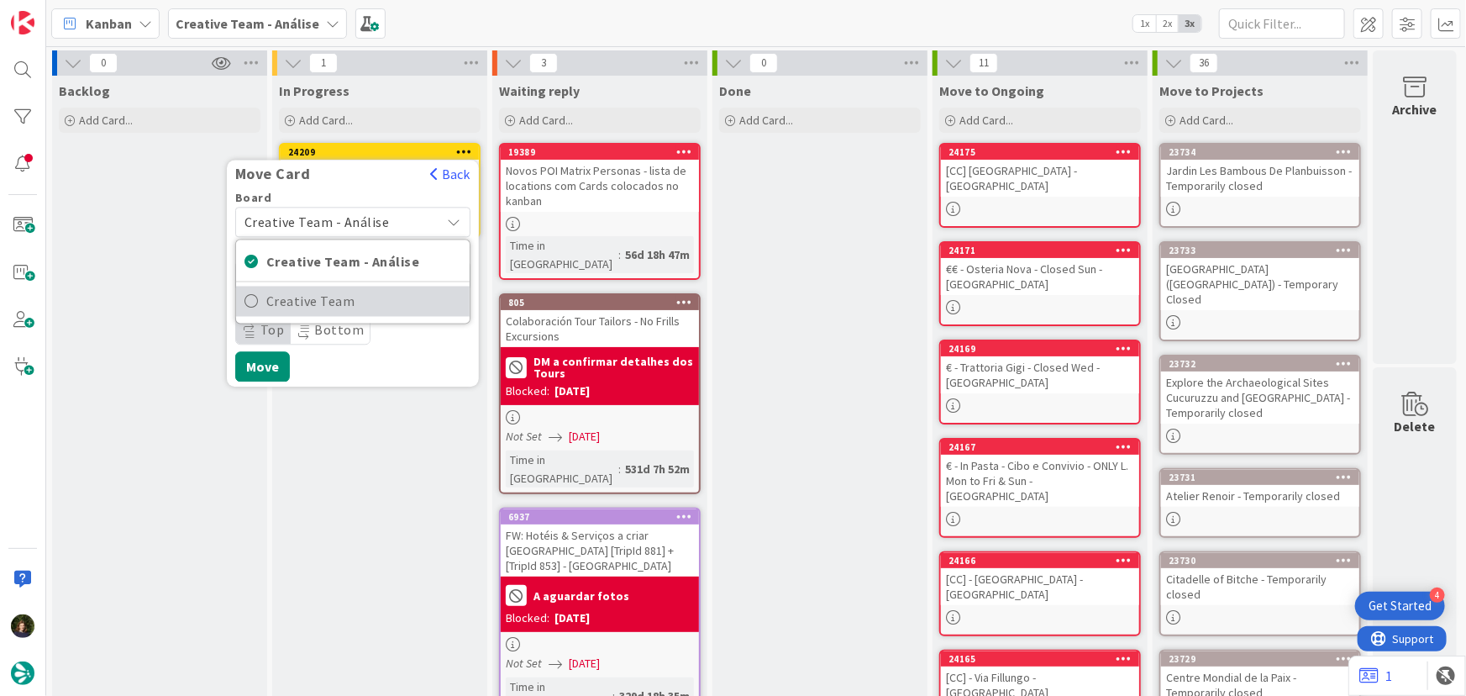
click at [388, 297] on span "Creative Team" at bounding box center [363, 301] width 195 height 25
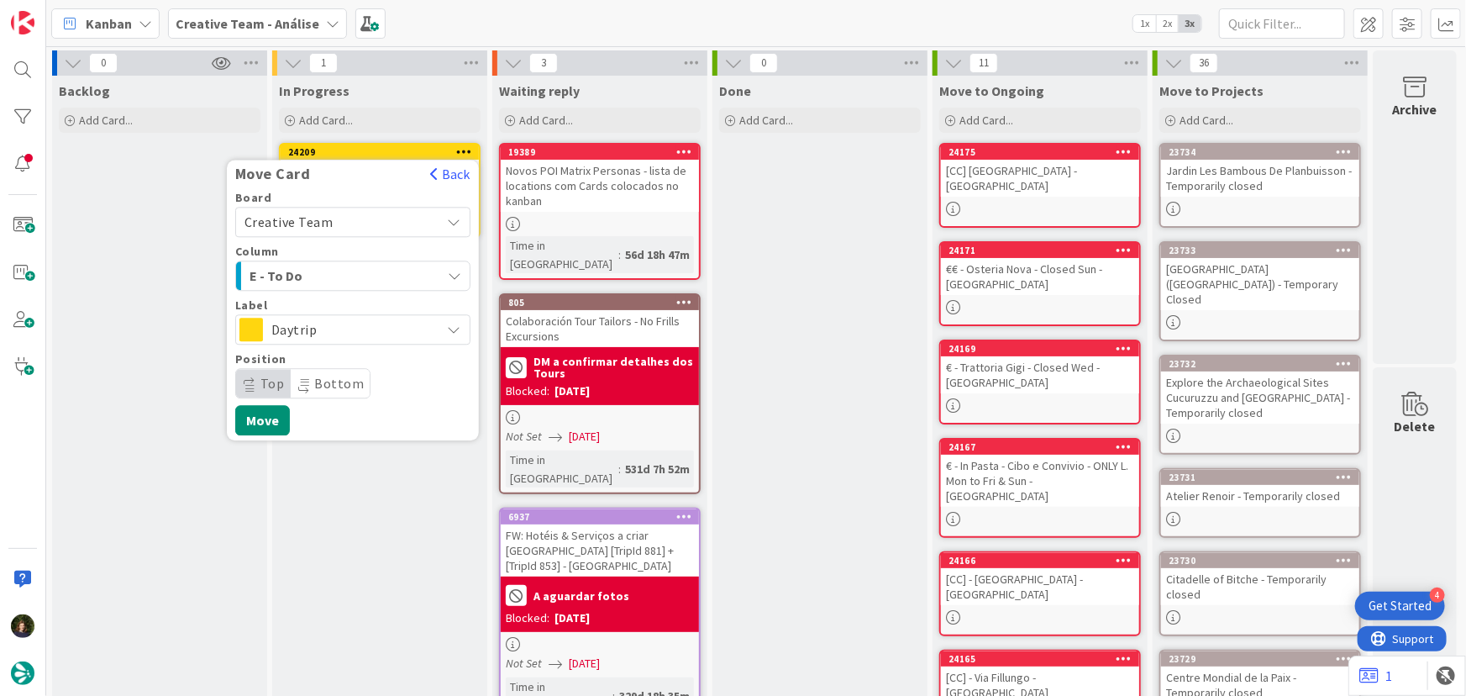
click at [382, 331] on span "Daytrip" at bounding box center [351, 330] width 161 height 24
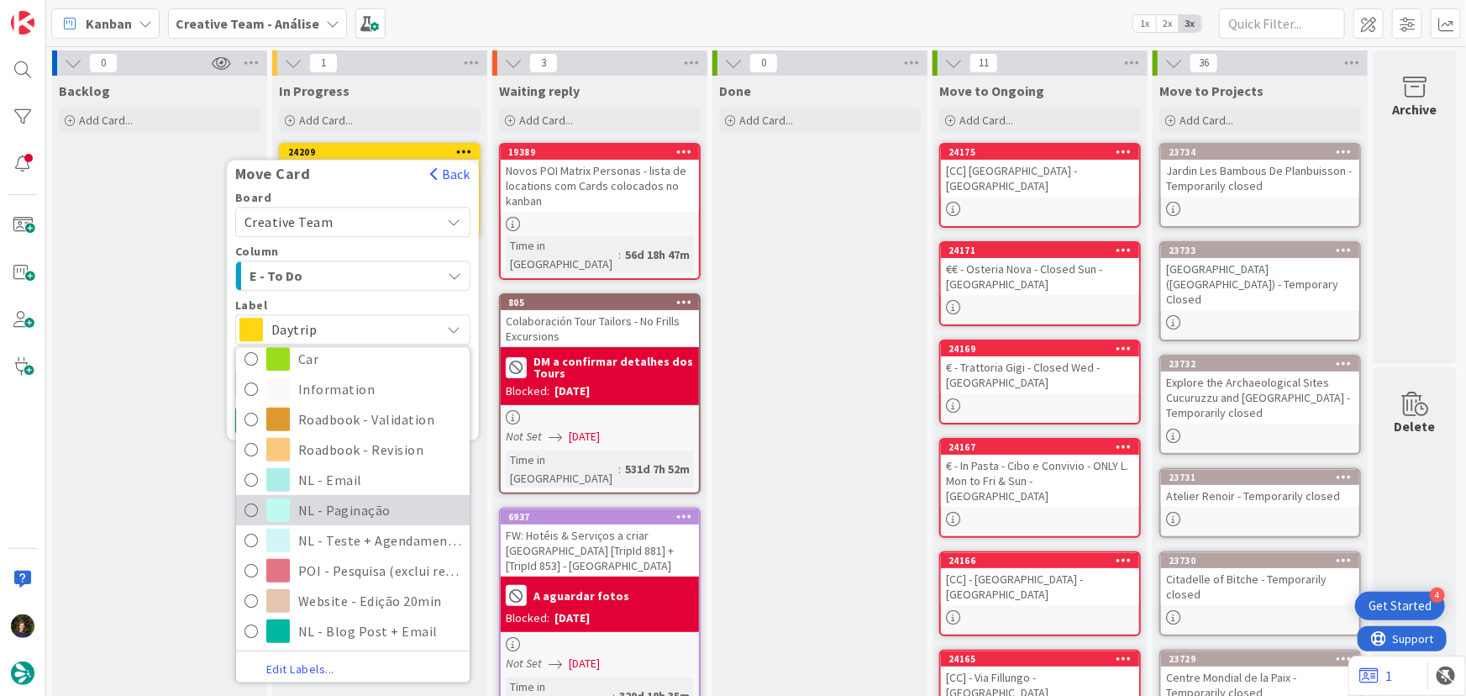
scroll to position [345, 0]
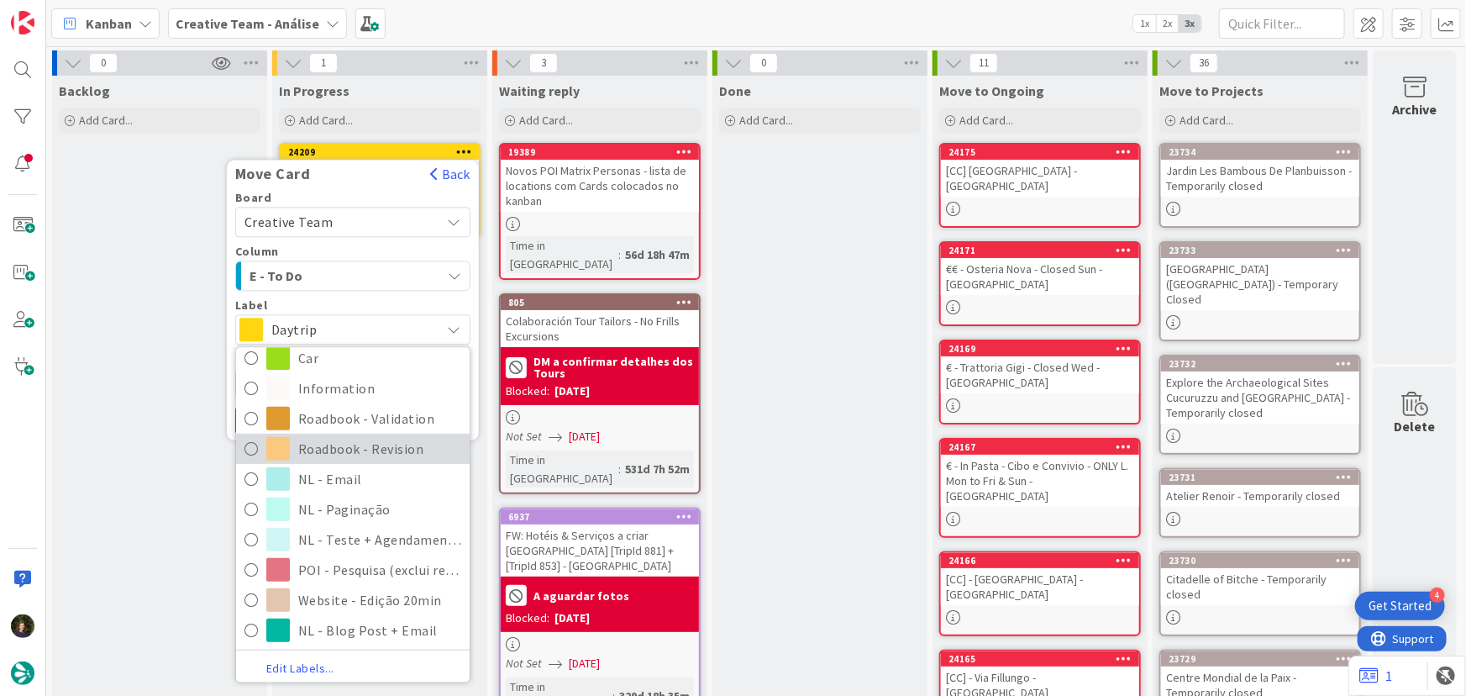
click at [382, 450] on span "Roadbook - Revision" at bounding box center [379, 448] width 163 height 25
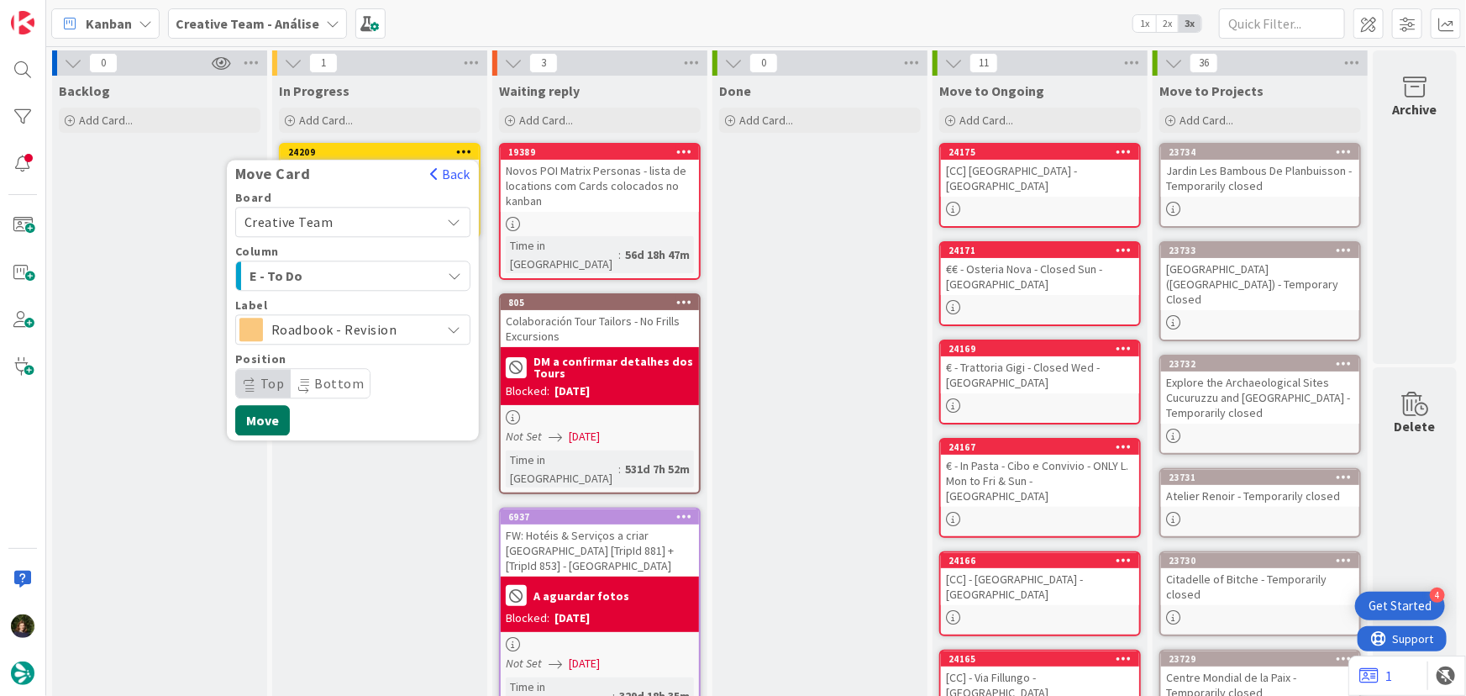
click at [253, 424] on button "Move" at bounding box center [262, 420] width 55 height 30
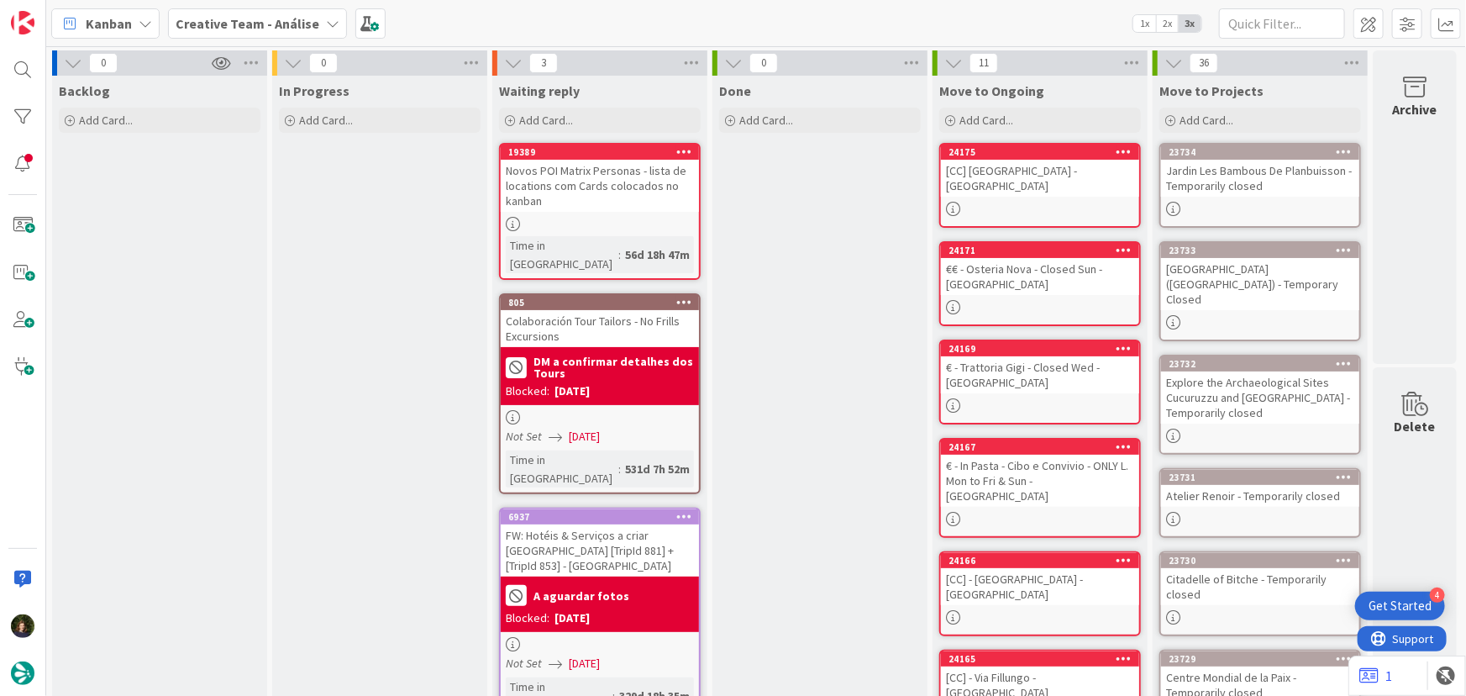
click at [245, 27] on b "Creative Team - Análise" at bounding box center [248, 23] width 144 height 17
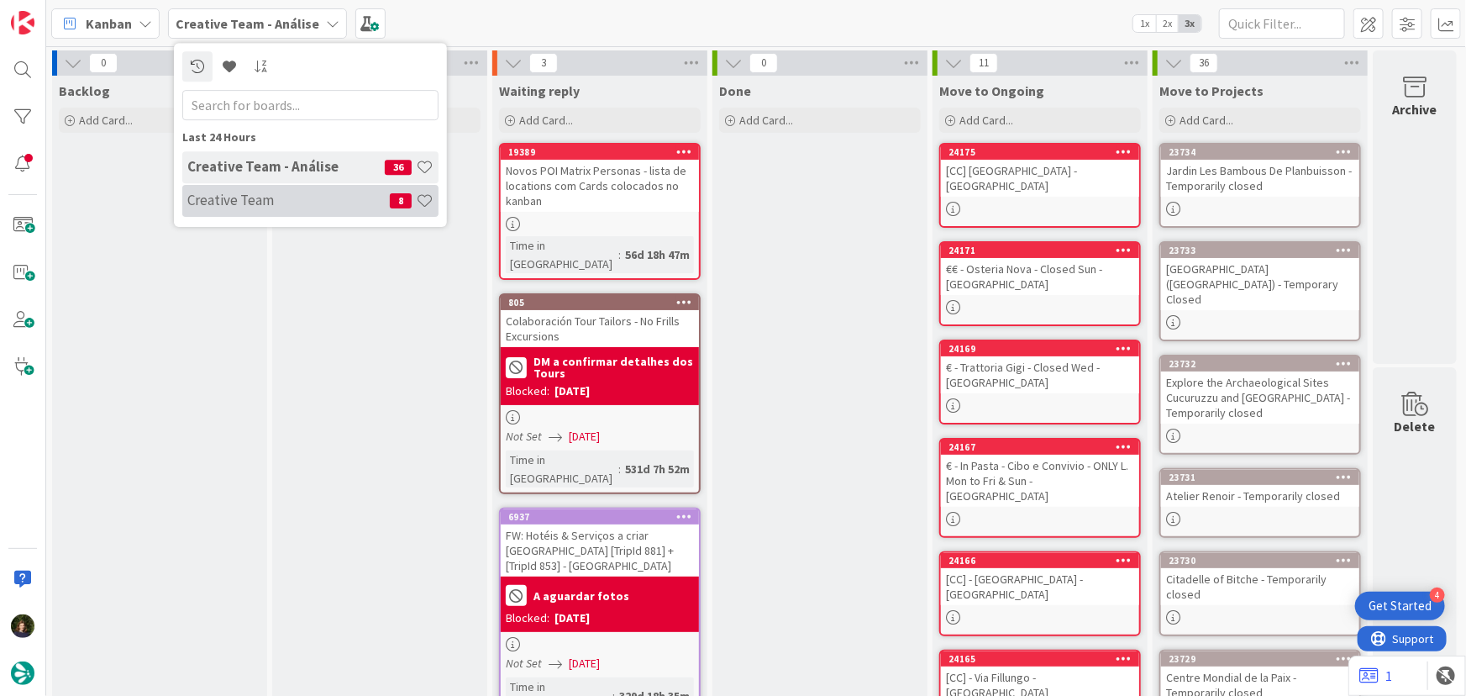
click at [271, 192] on h4 "Creative Team" at bounding box center [288, 200] width 203 height 17
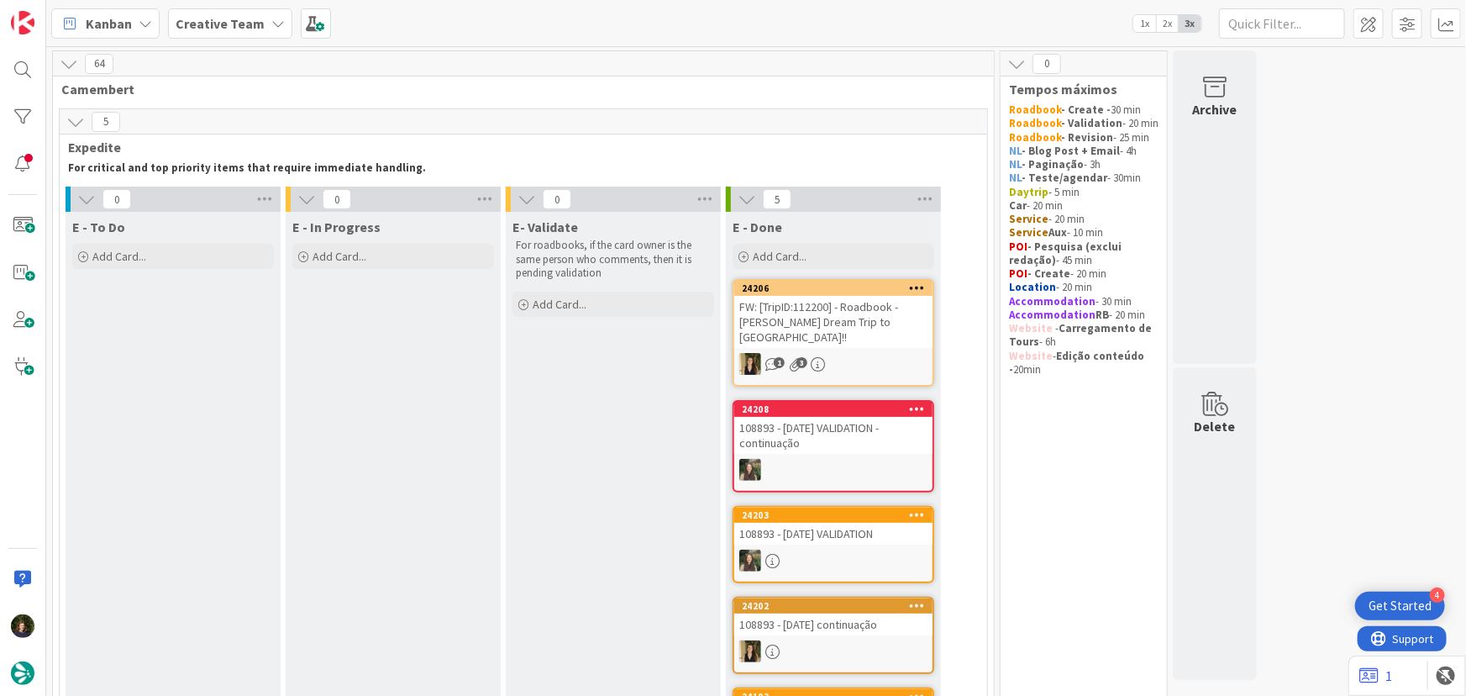
click at [203, 29] on b "Creative Team" at bounding box center [220, 23] width 89 height 17
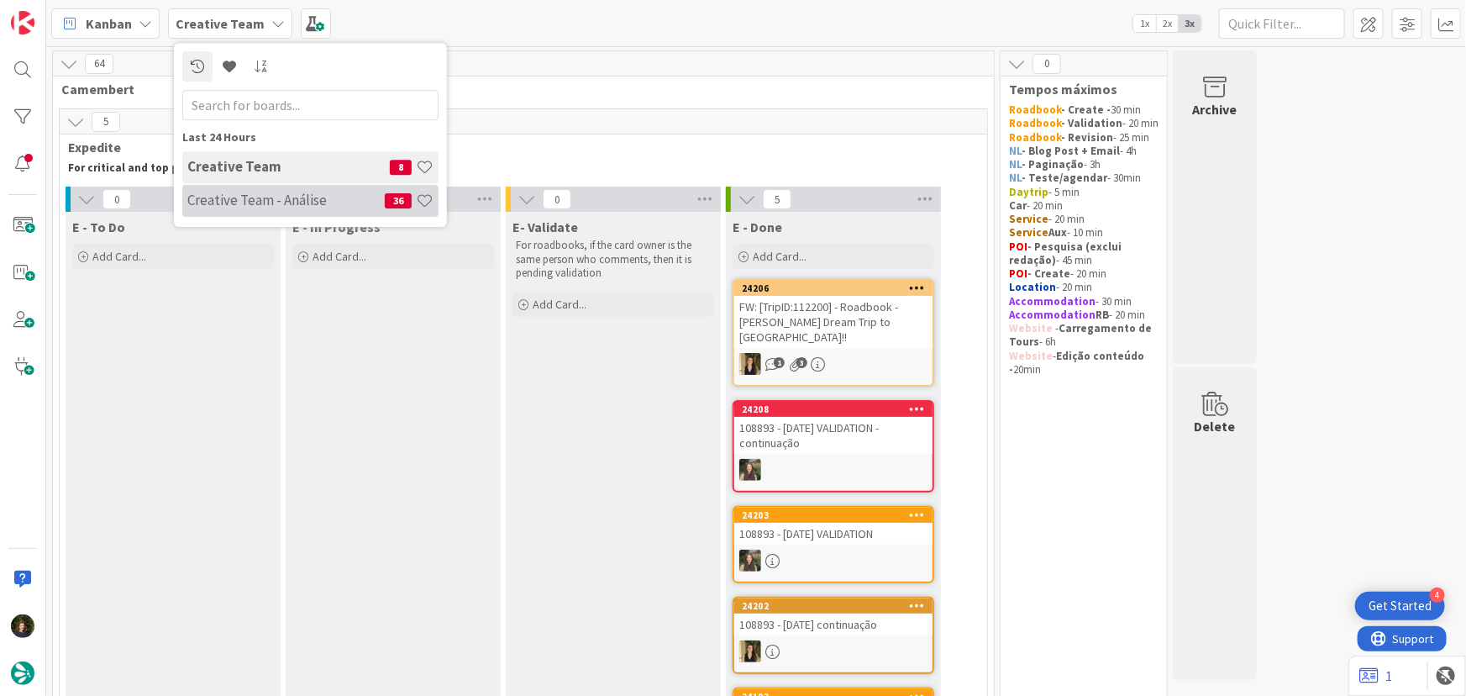
click at [229, 192] on h4 "Creative Team - Análise" at bounding box center [285, 200] width 197 height 17
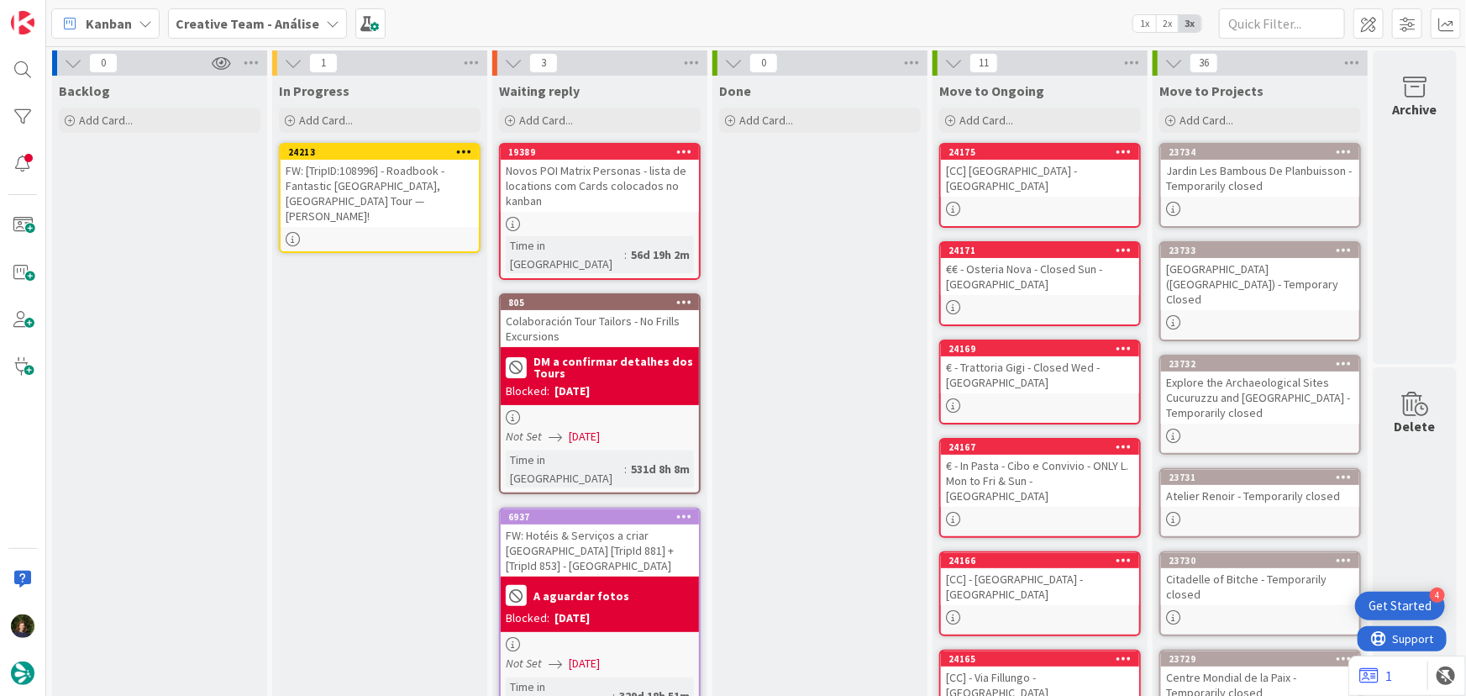
click at [462, 150] on icon at bounding box center [464, 151] width 16 height 12
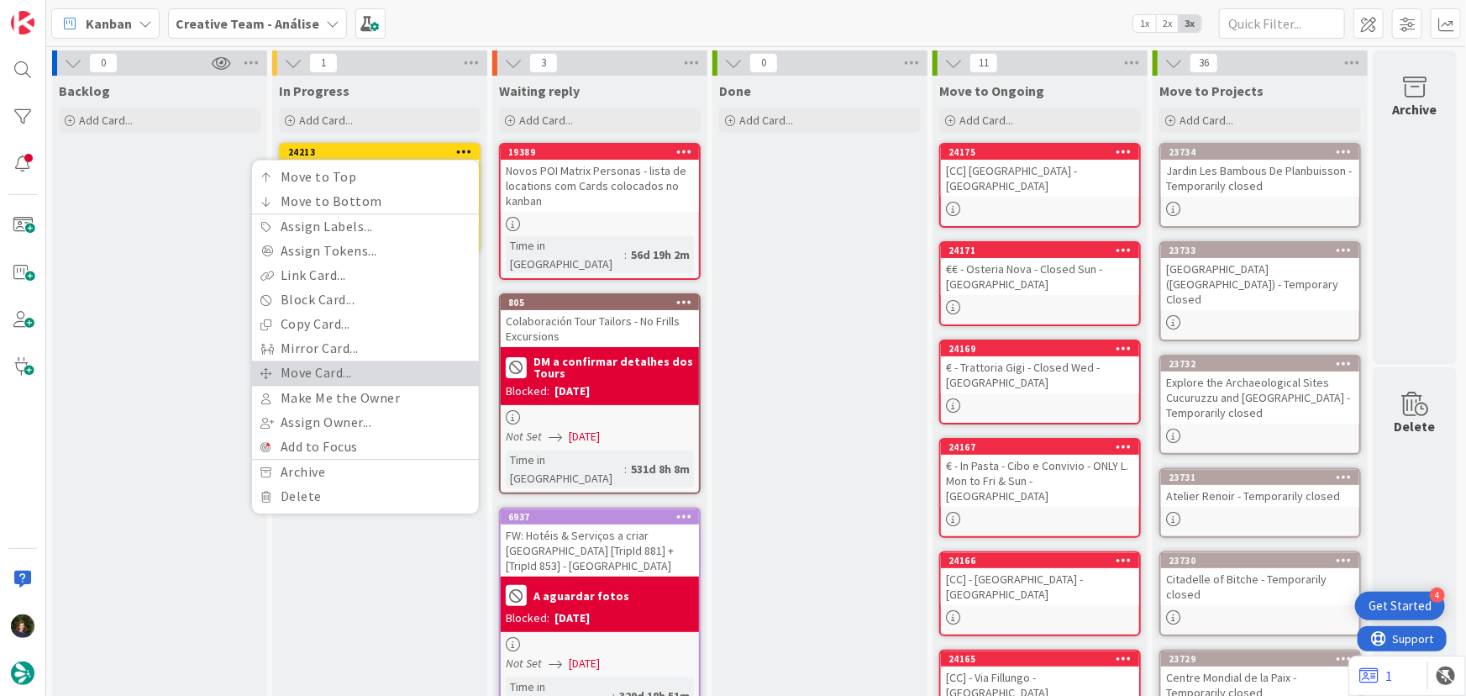
click at [384, 369] on link "Move Card..." at bounding box center [365, 372] width 227 height 24
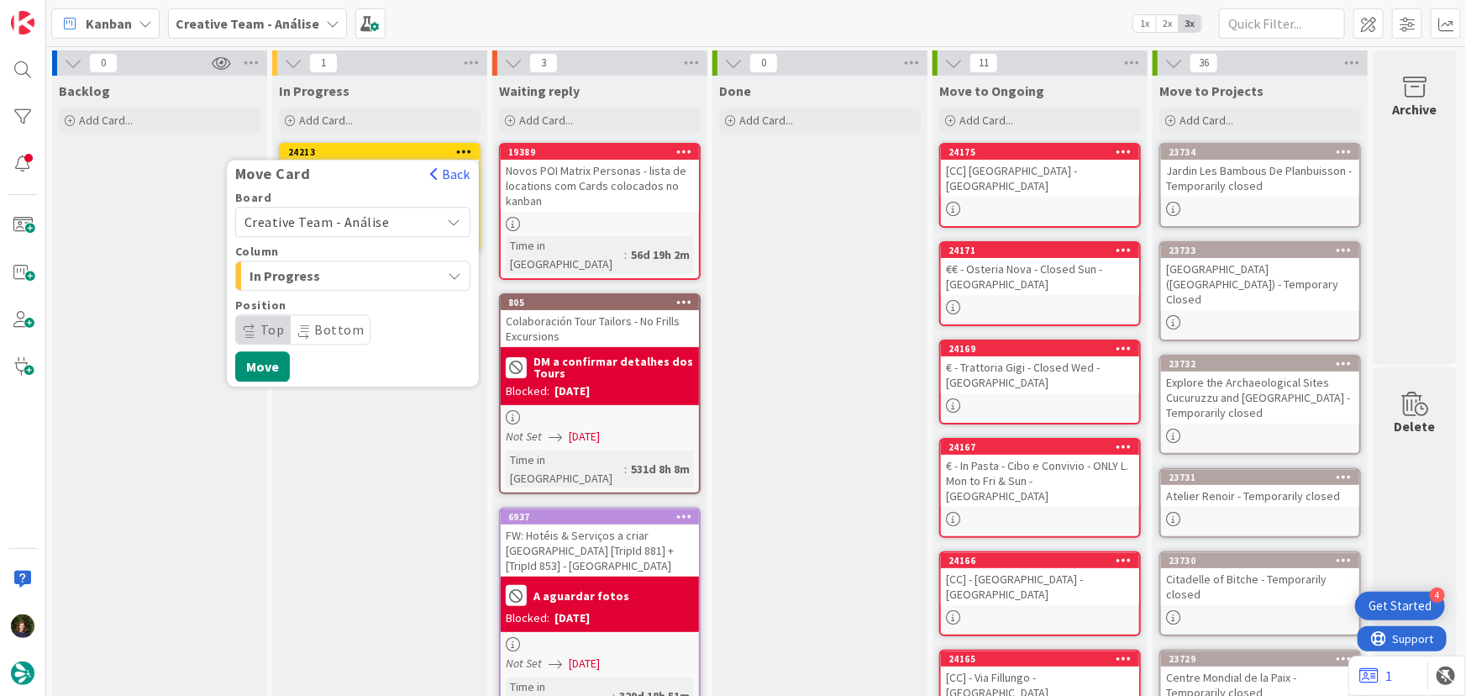
click at [403, 277] on div "In Progress" at bounding box center [343, 275] width 196 height 27
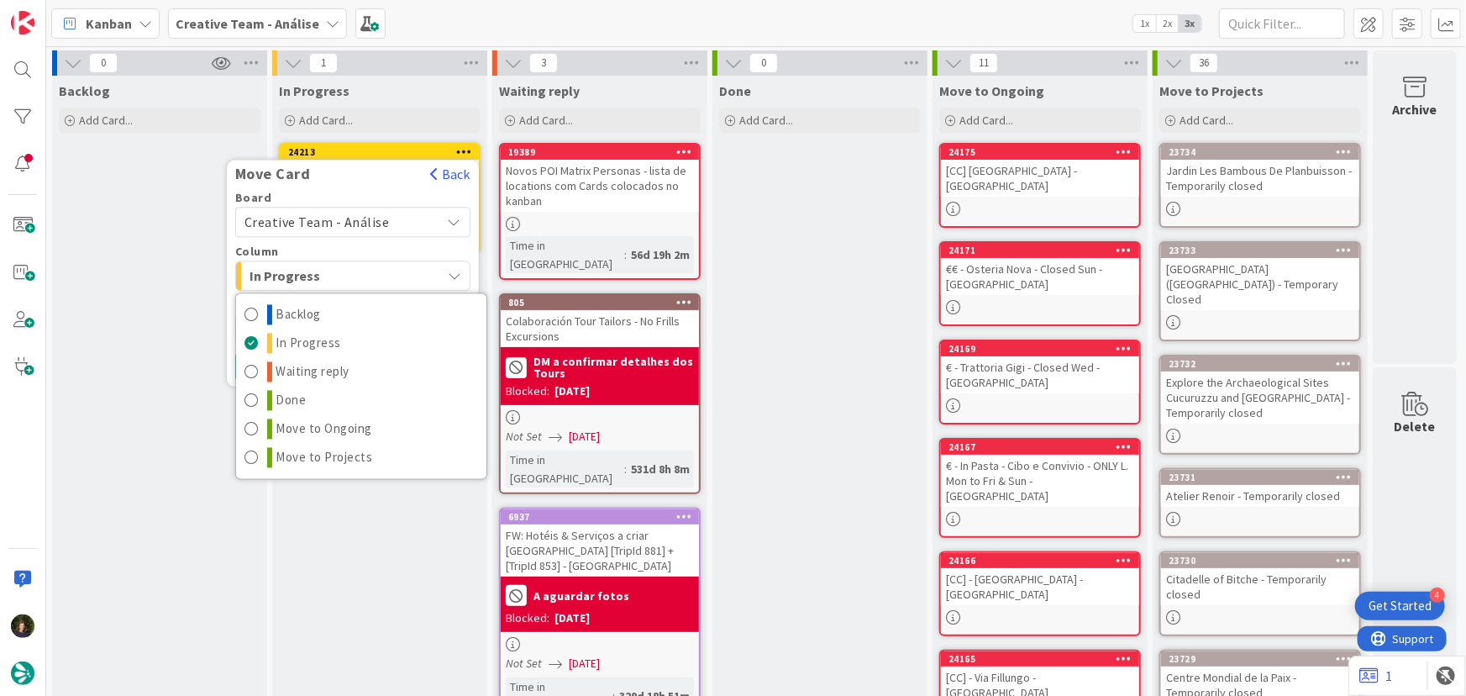
click at [360, 272] on span "In Progress" at bounding box center [313, 276] width 126 height 22
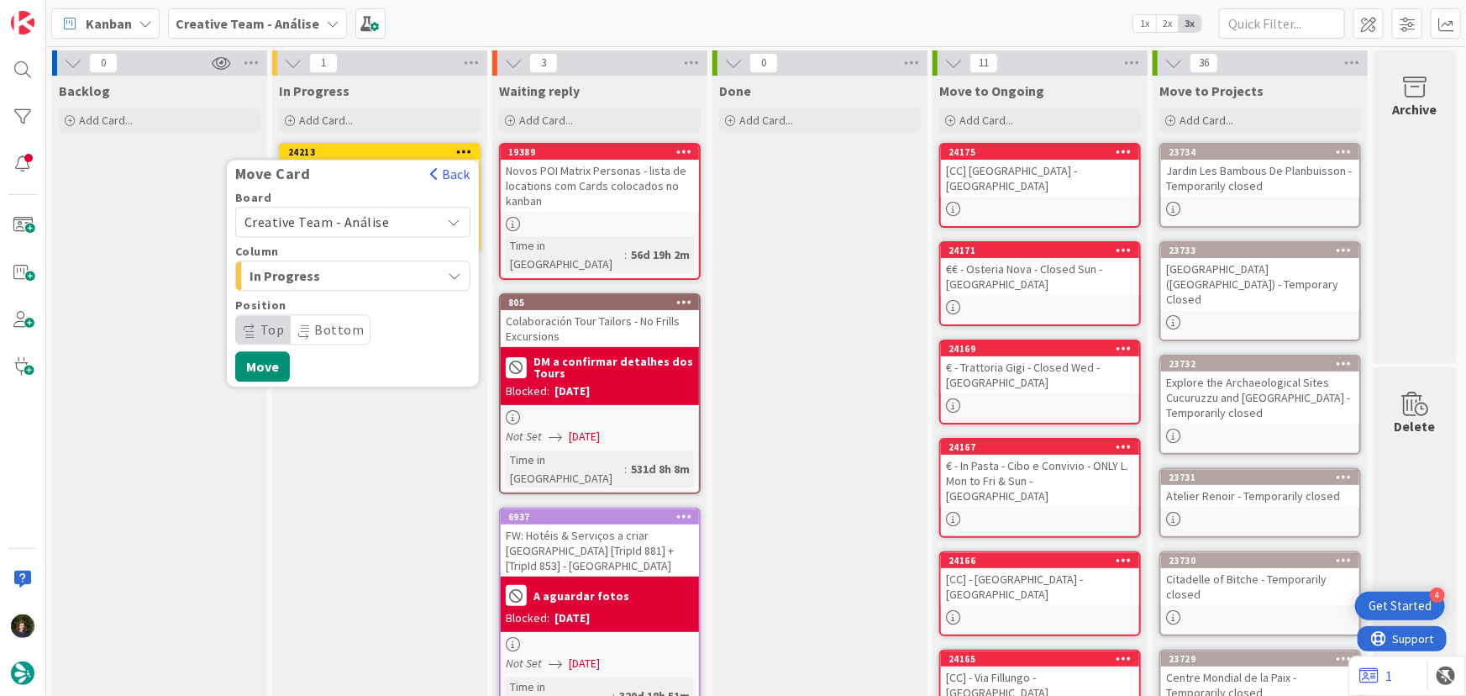
click at [406, 223] on span "Creative Team - Análise" at bounding box center [339, 222] width 188 height 24
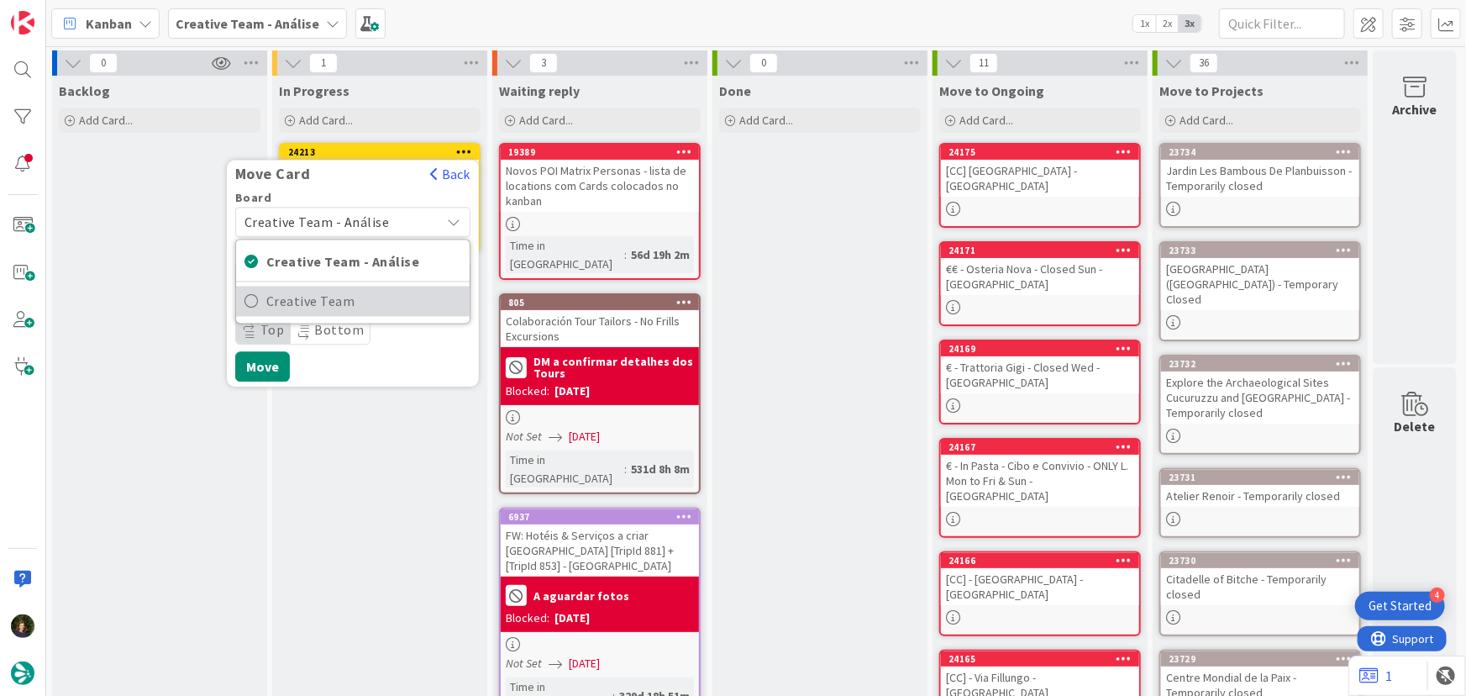
click at [389, 308] on span "Creative Team" at bounding box center [363, 301] width 195 height 25
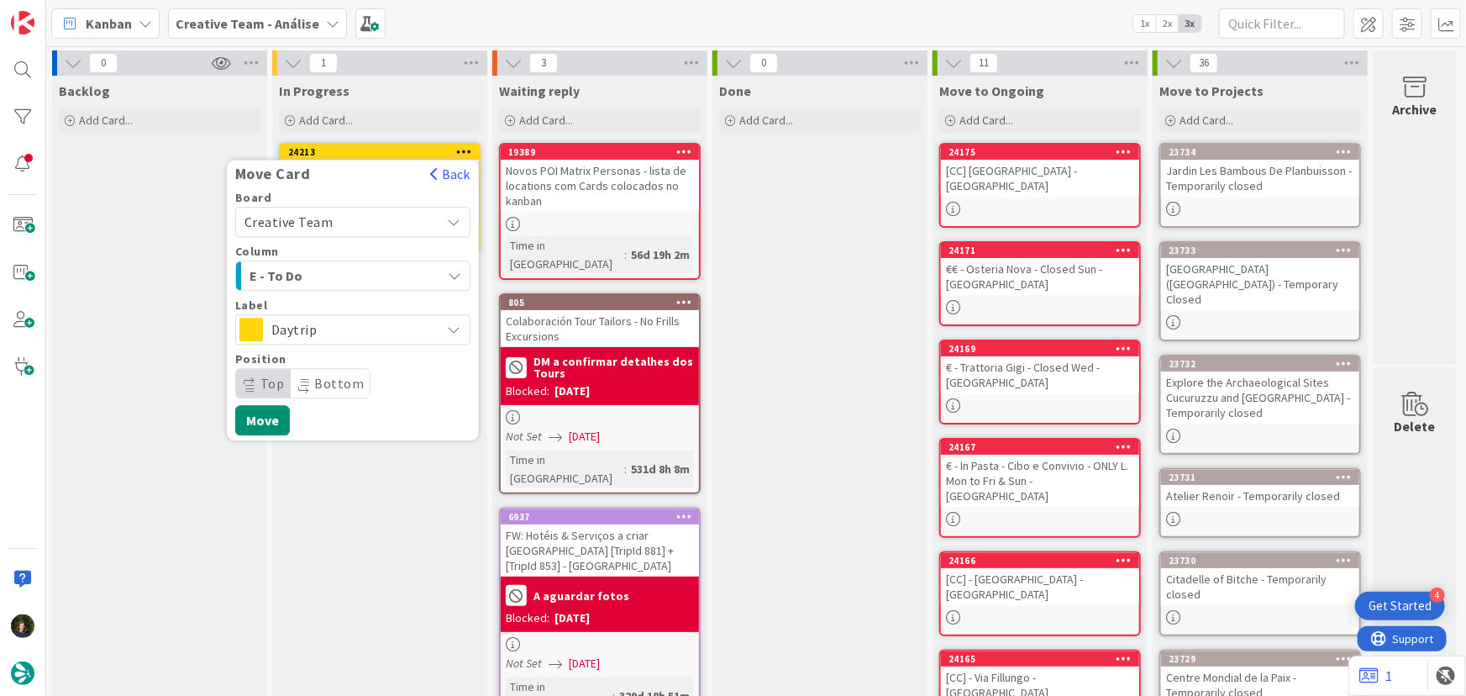
click at [386, 271] on div "E - To Do" at bounding box center [343, 275] width 196 height 27
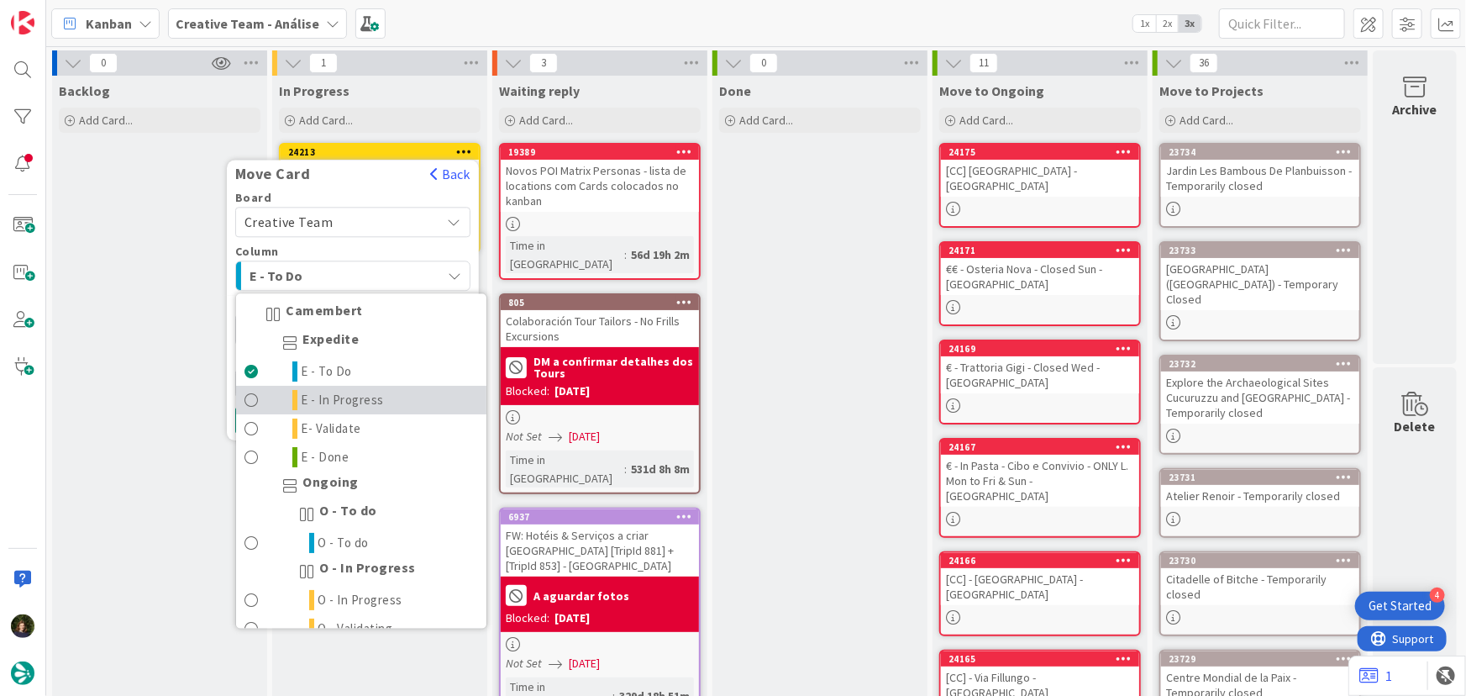
click at [386, 400] on link "E - In Progress" at bounding box center [361, 401] width 250 height 29
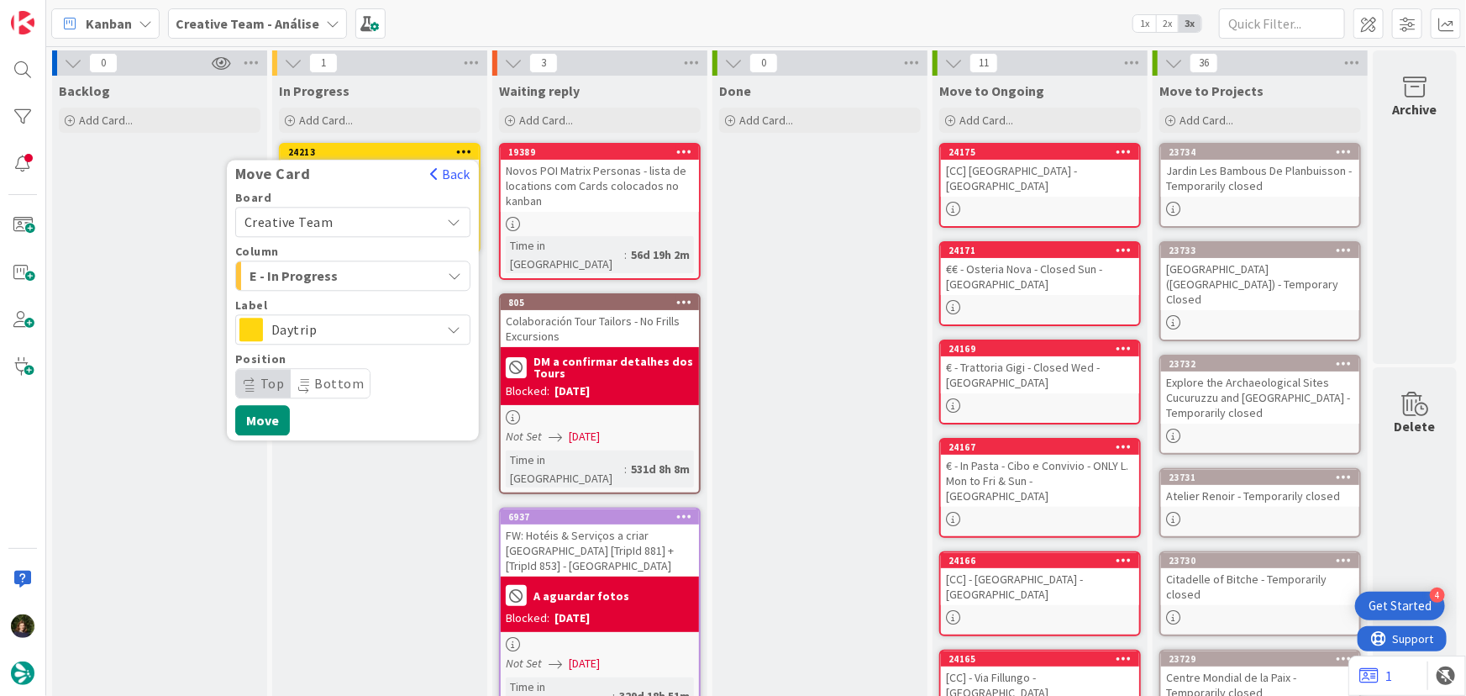
click at [319, 326] on span "Daytrip" at bounding box center [351, 330] width 161 height 24
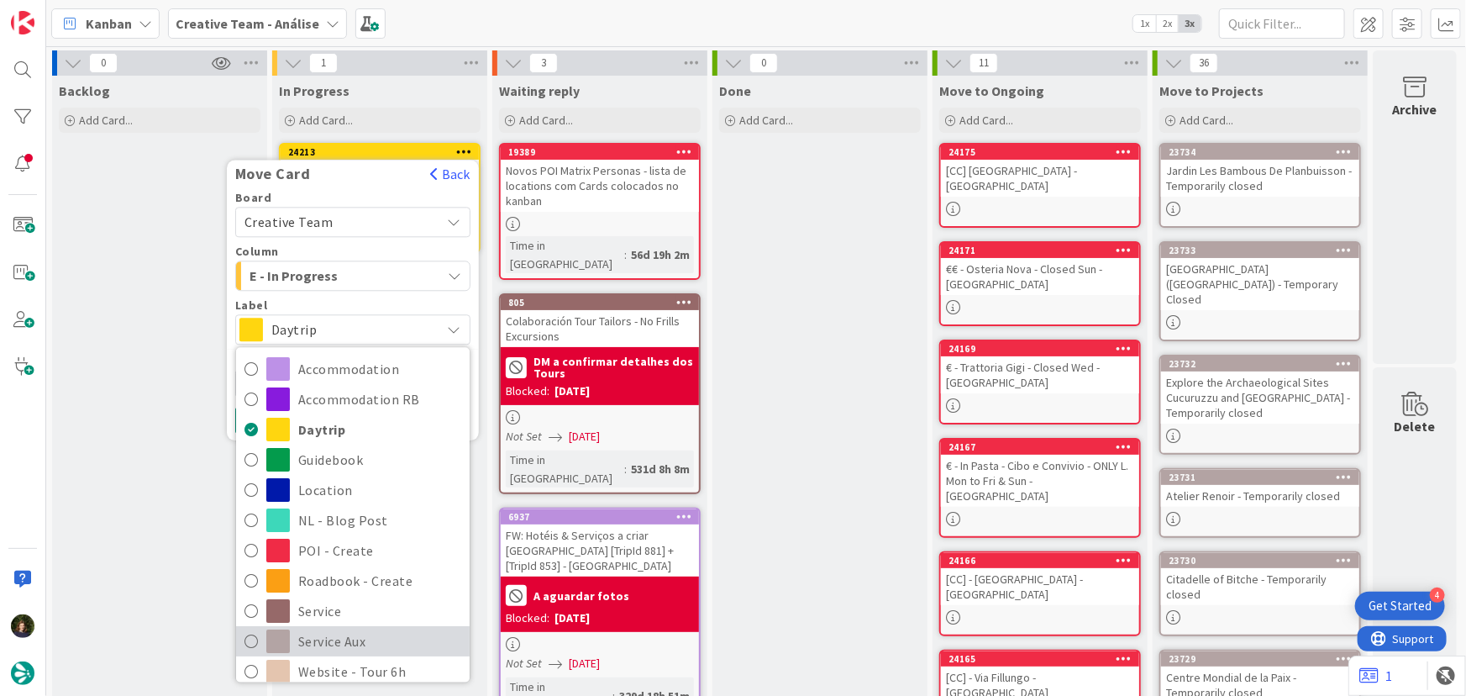
click at [376, 638] on span "Service Aux" at bounding box center [379, 641] width 163 height 25
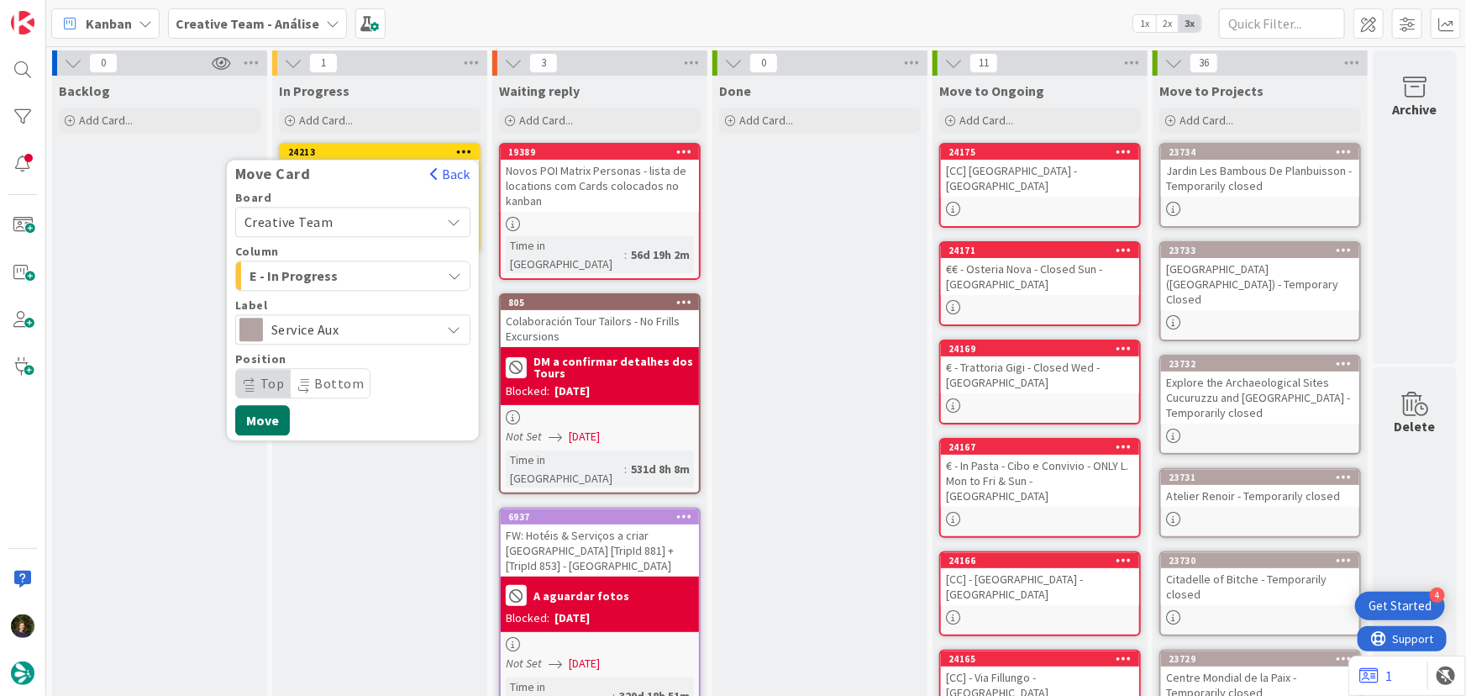
click at [271, 413] on button "Move" at bounding box center [262, 420] width 55 height 30
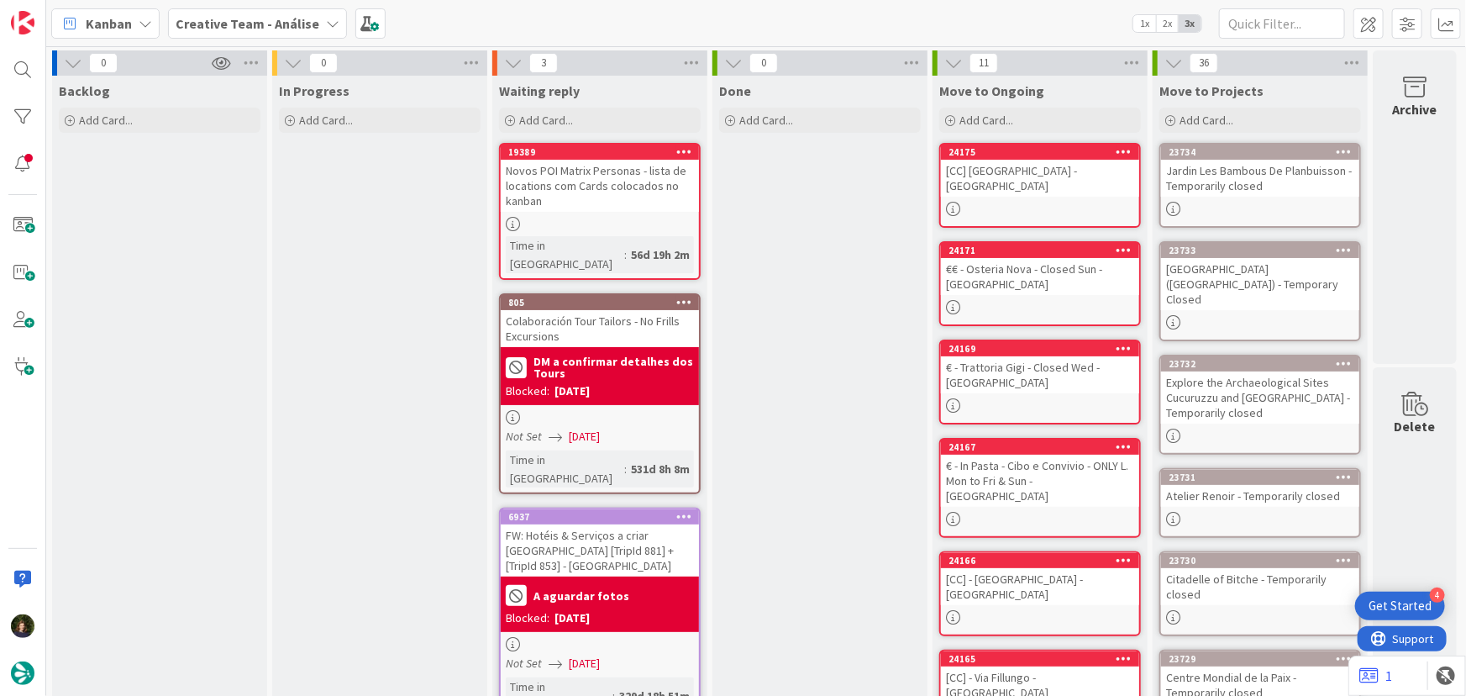
drag, startPoint x: 206, startPoint y: 26, endPoint x: 213, endPoint y: 34, distance: 11.3
click at [208, 24] on b "Creative Team - Análise" at bounding box center [248, 23] width 144 height 17
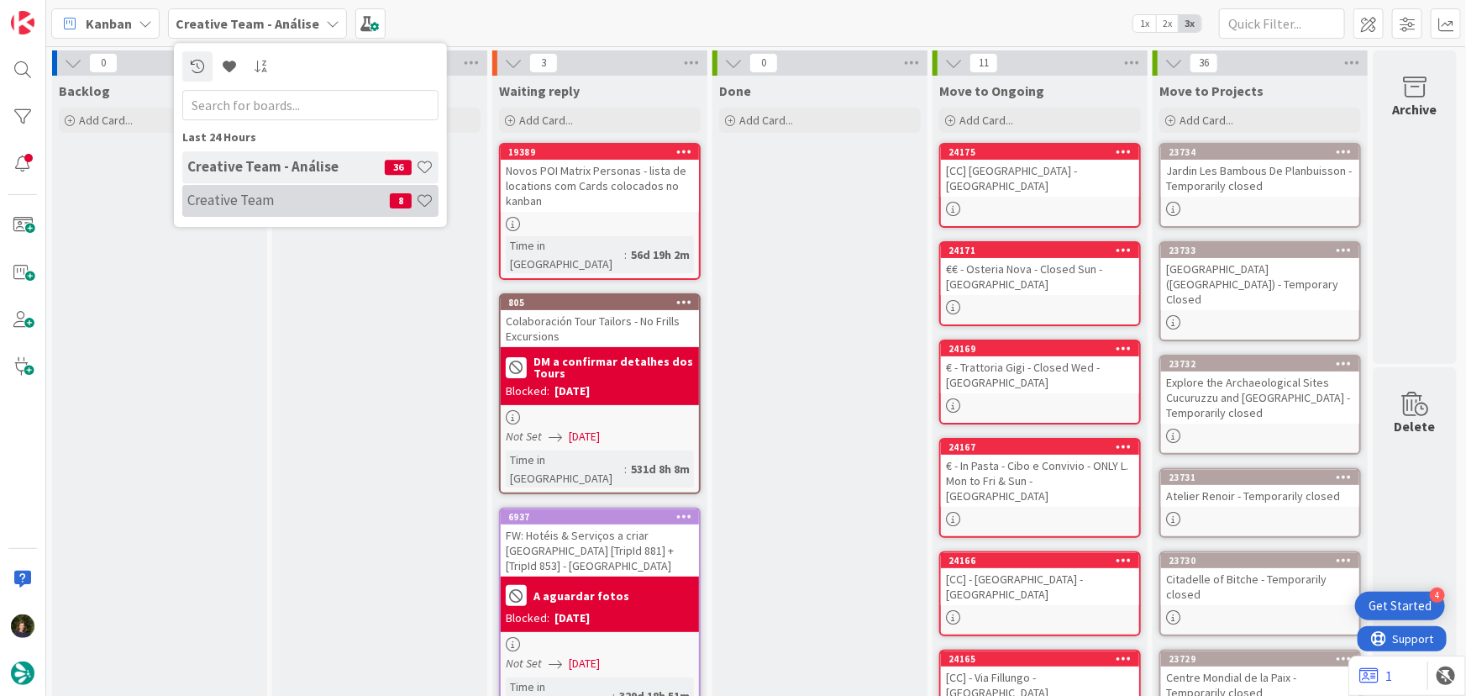
click at [234, 201] on h4 "Creative Team" at bounding box center [288, 200] width 203 height 17
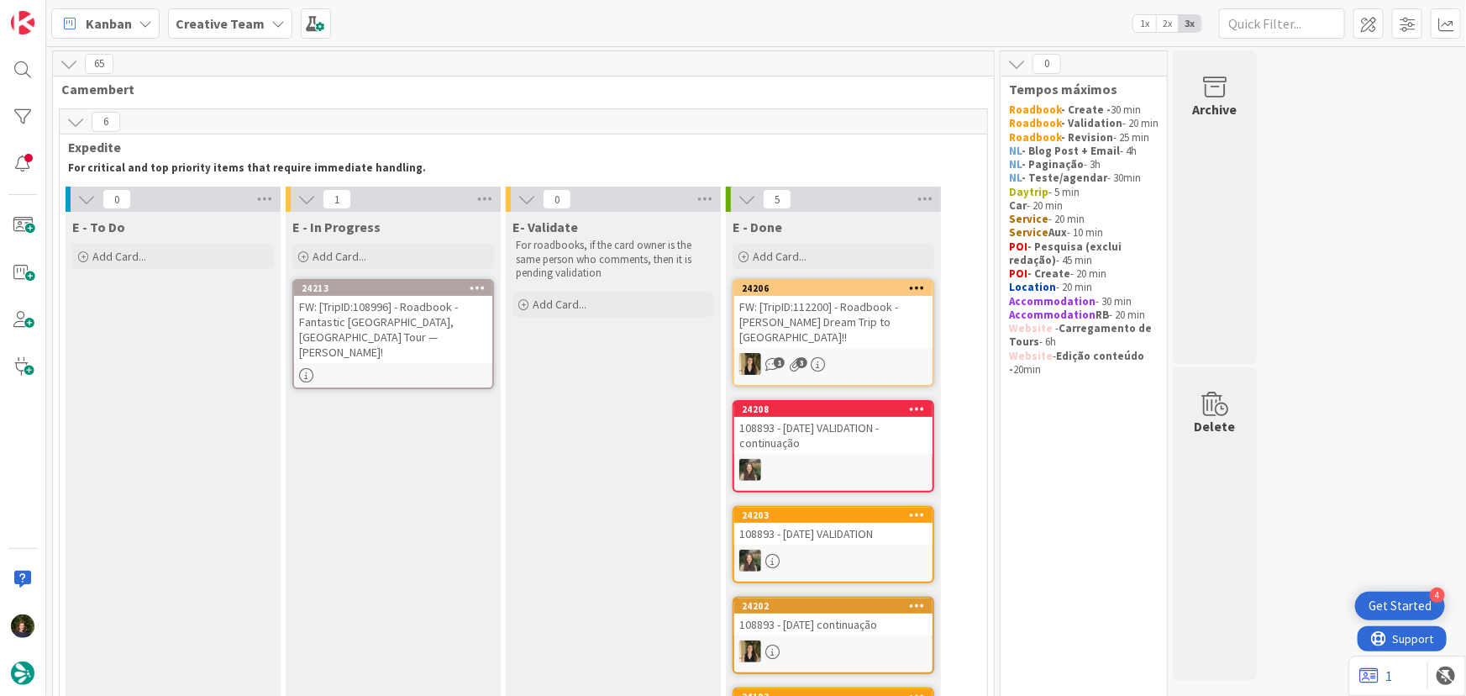
click at [381, 316] on div "FW: [TripID:108996] - Roadbook - Fantastic [GEOGRAPHIC_DATA], [GEOGRAPHIC_DATA]…" at bounding box center [393, 329] width 198 height 67
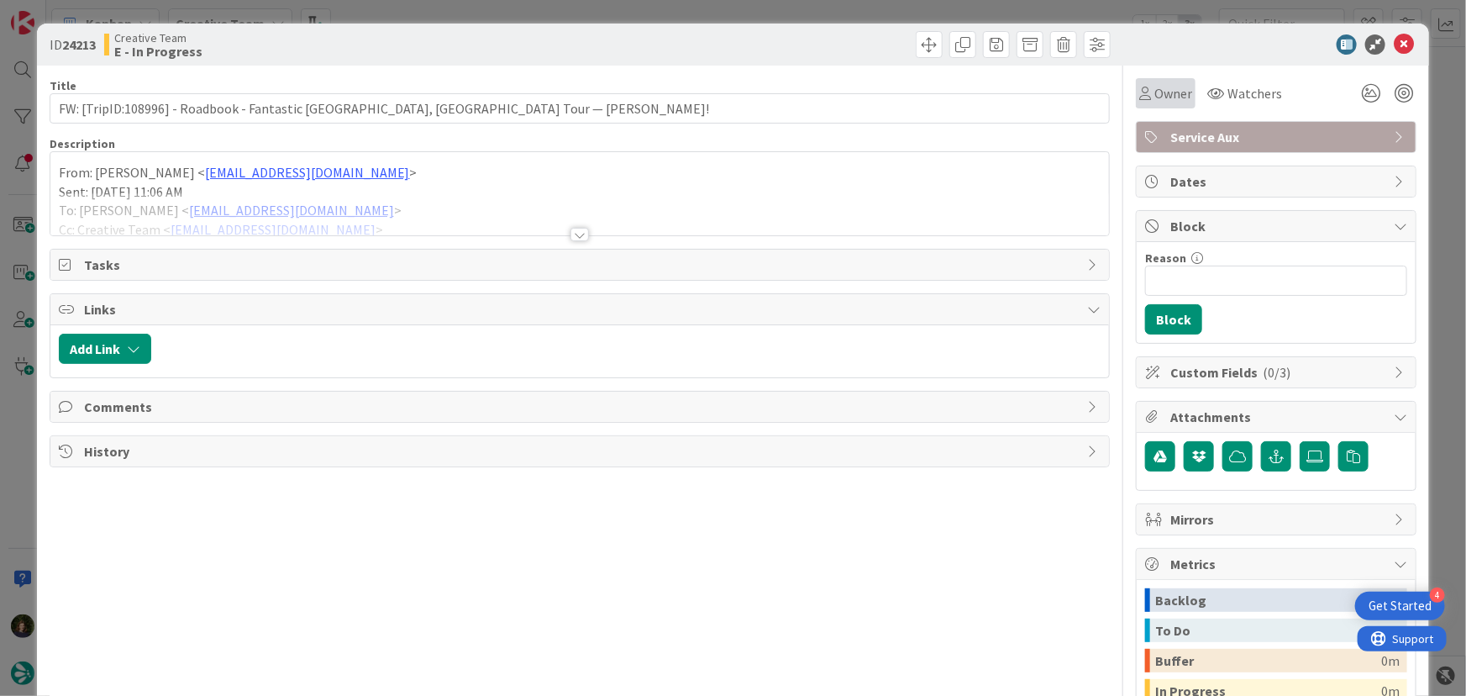
click at [1172, 96] on span "Owner" at bounding box center [1174, 93] width 38 height 20
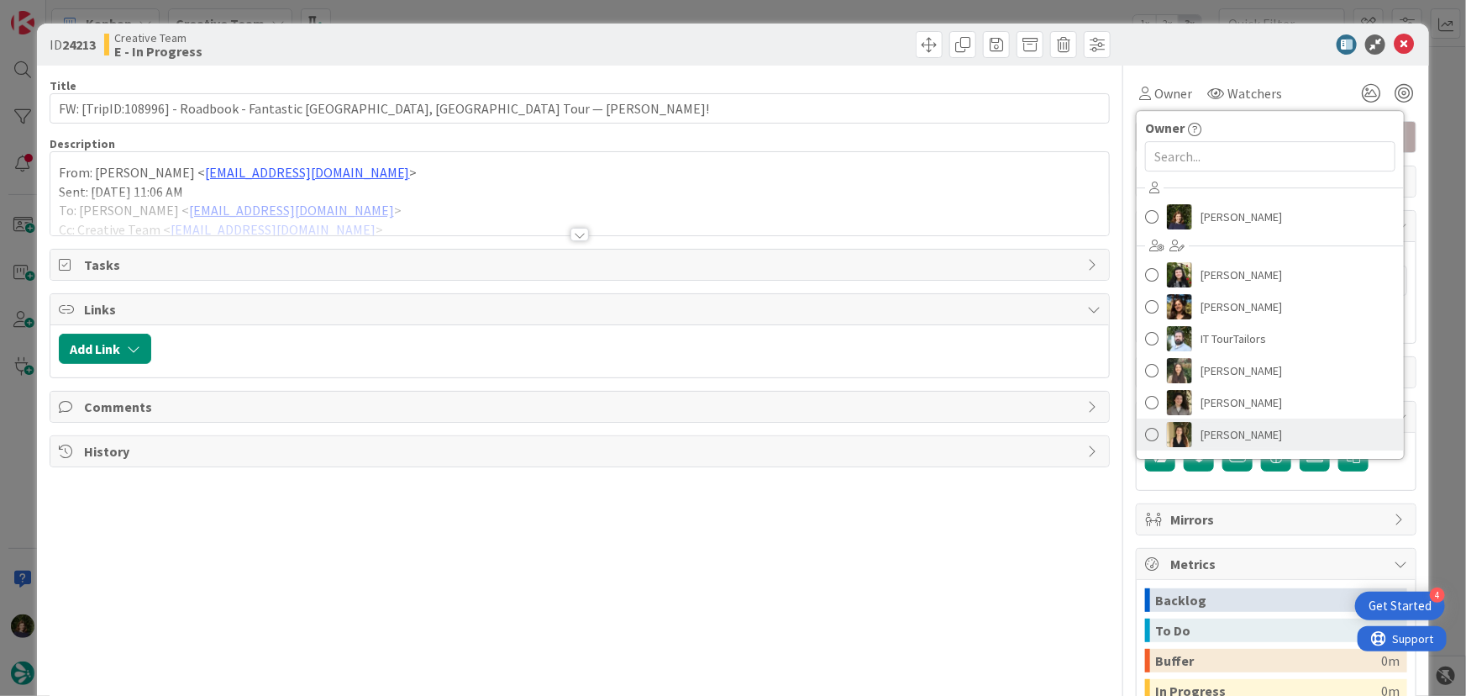
click at [1229, 433] on span "[PERSON_NAME]" at bounding box center [1242, 434] width 82 height 25
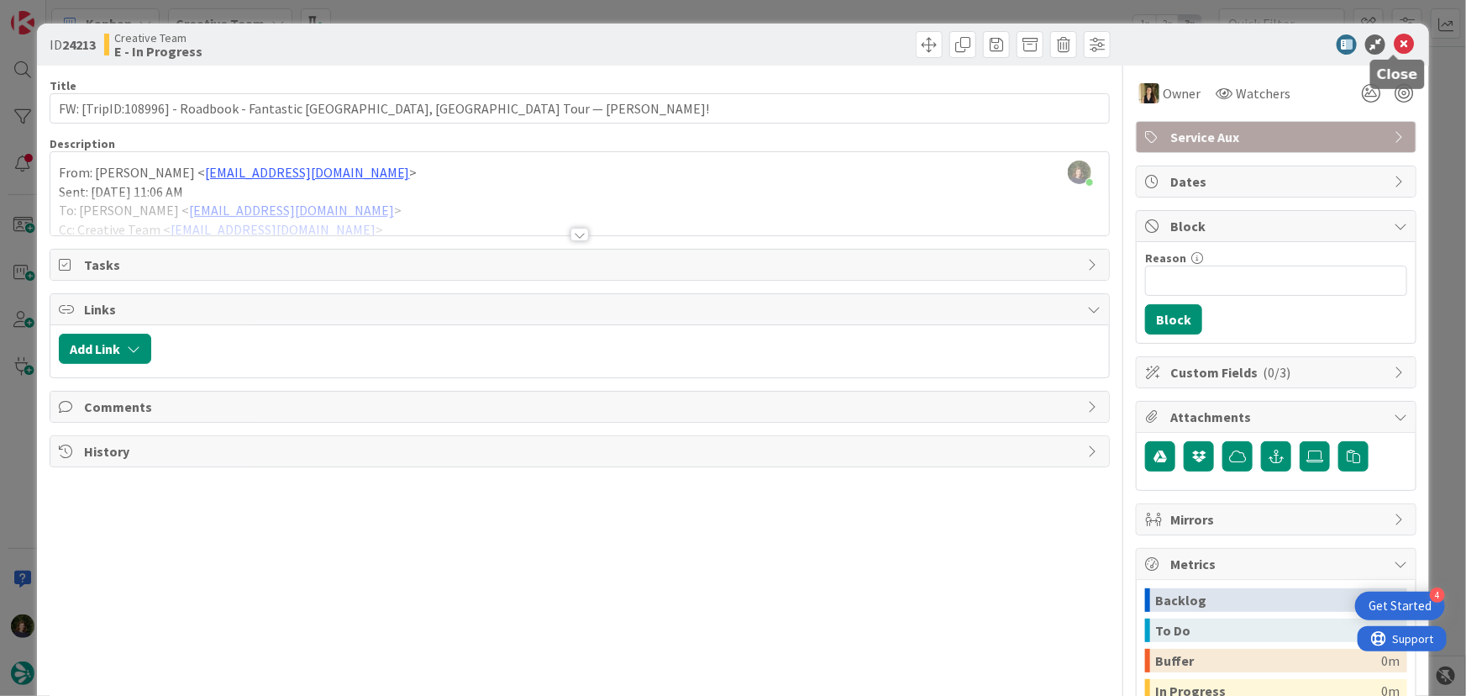
click at [1398, 50] on icon at bounding box center [1404, 44] width 20 height 20
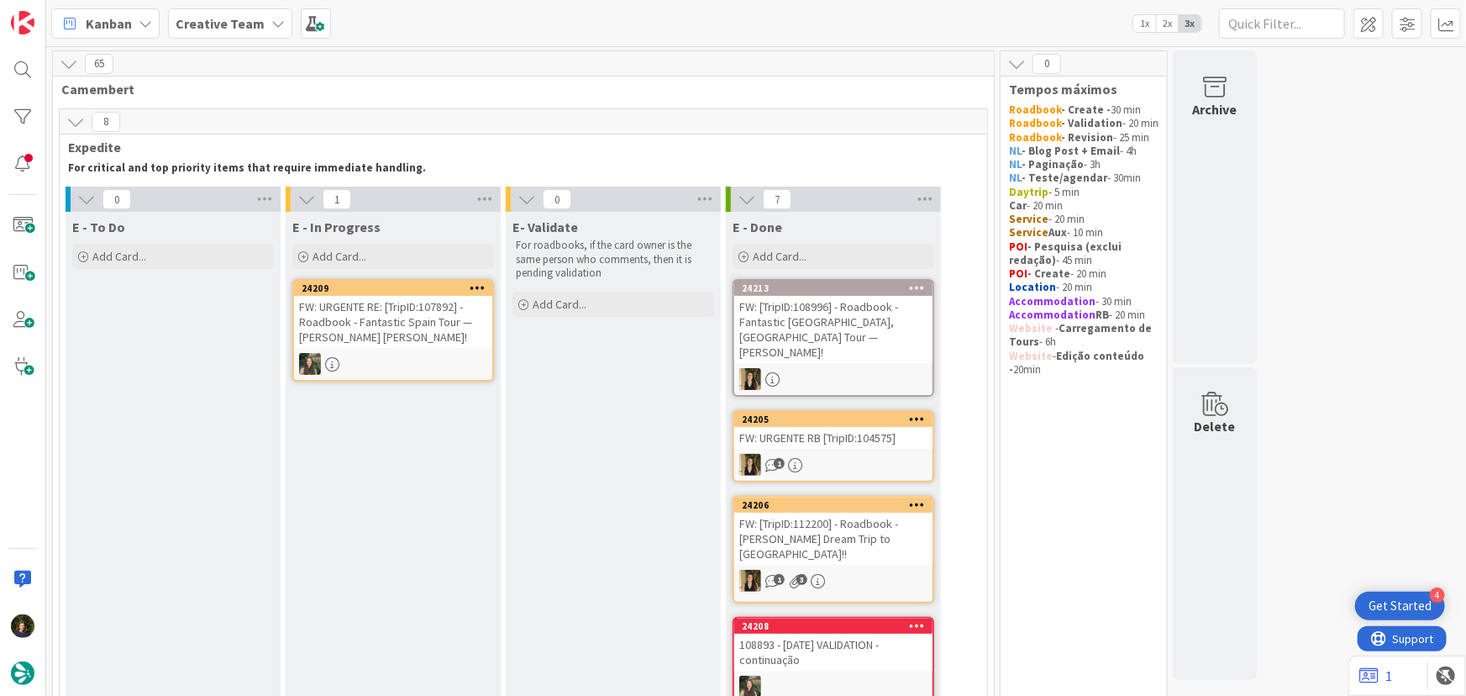
click at [217, 21] on b "Creative Team" at bounding box center [220, 23] width 89 height 17
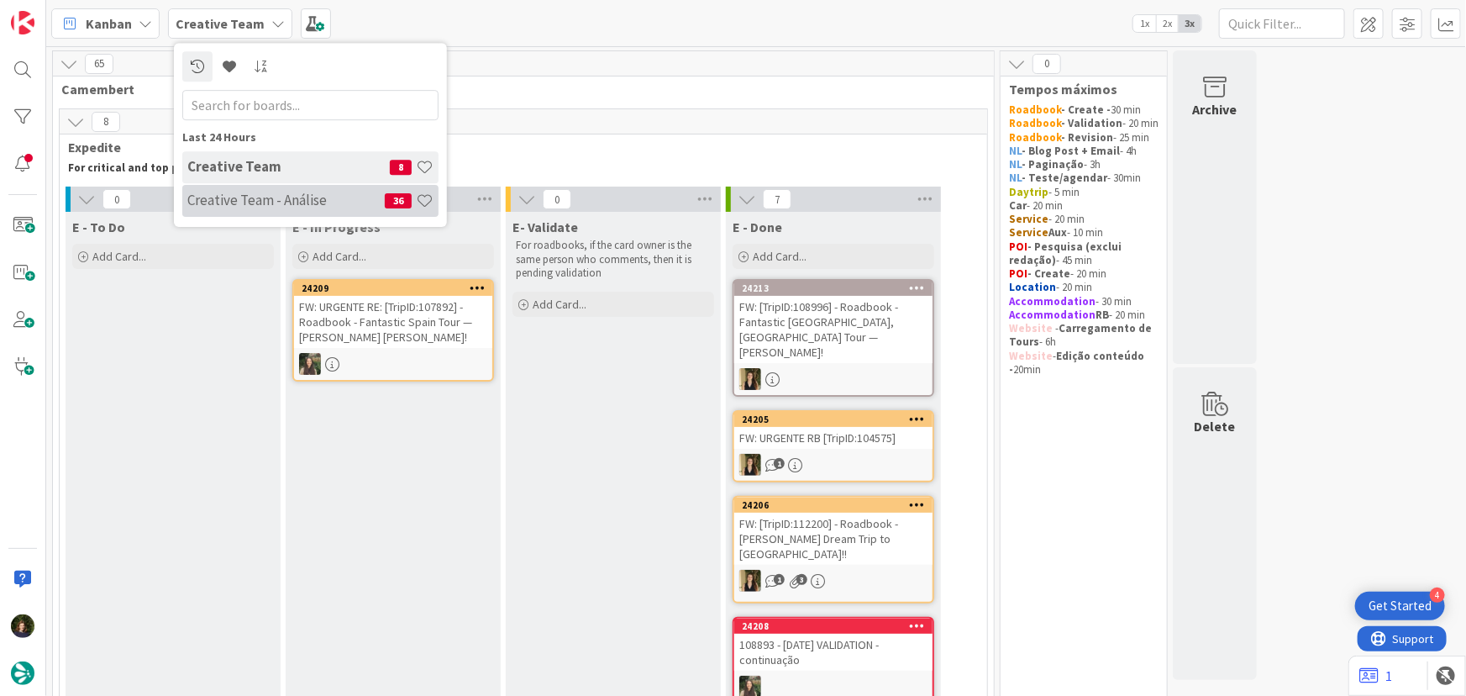
click at [214, 208] on h4 "Creative Team - Análise" at bounding box center [285, 200] width 197 height 17
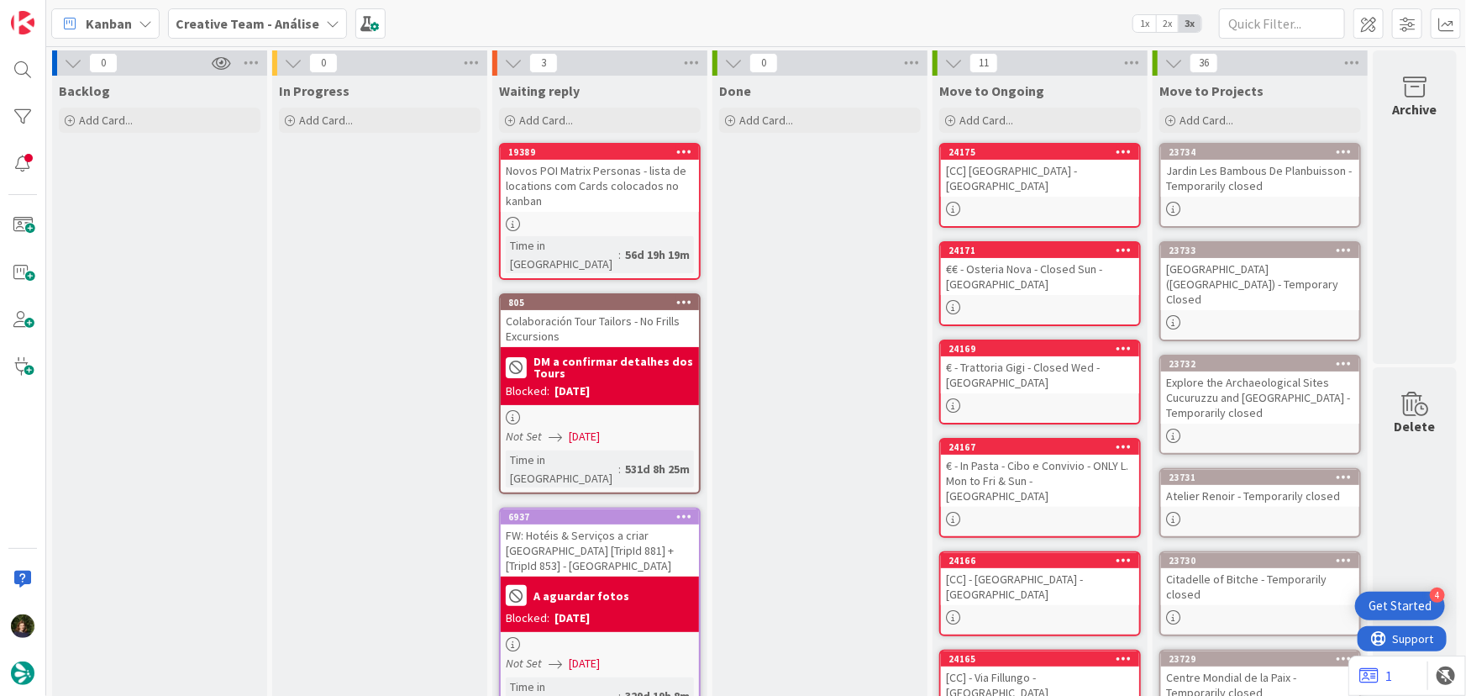
click at [327, 24] on icon at bounding box center [332, 23] width 13 height 13
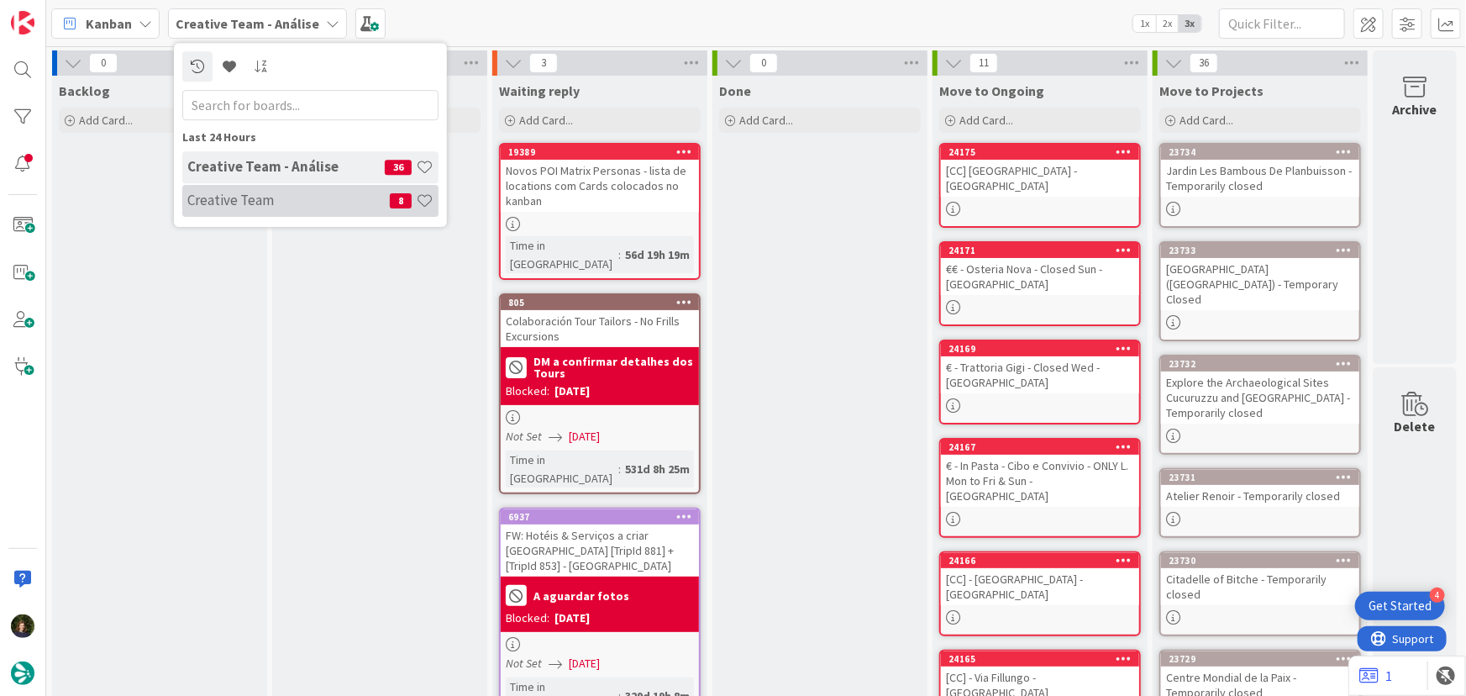
click at [294, 194] on h4 "Creative Team" at bounding box center [288, 200] width 203 height 17
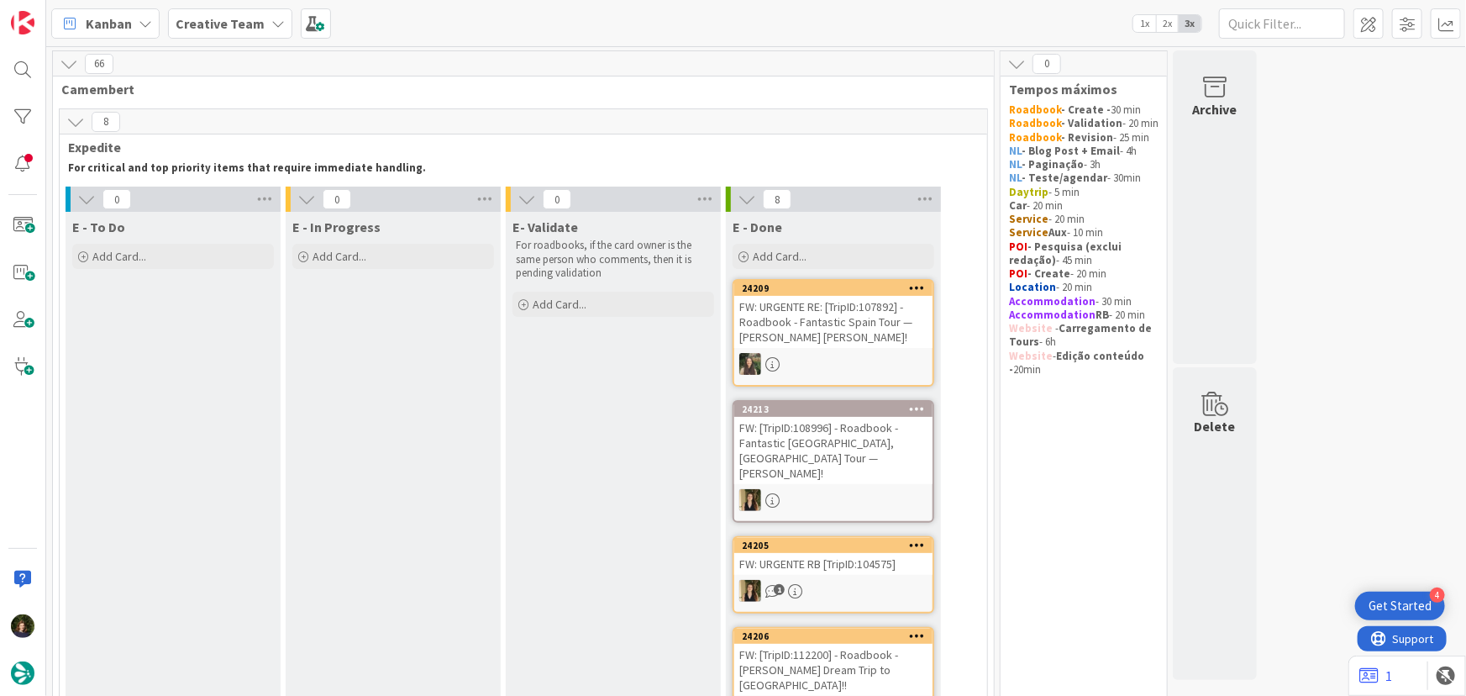
click at [209, 25] on b "Creative Team" at bounding box center [220, 23] width 89 height 17
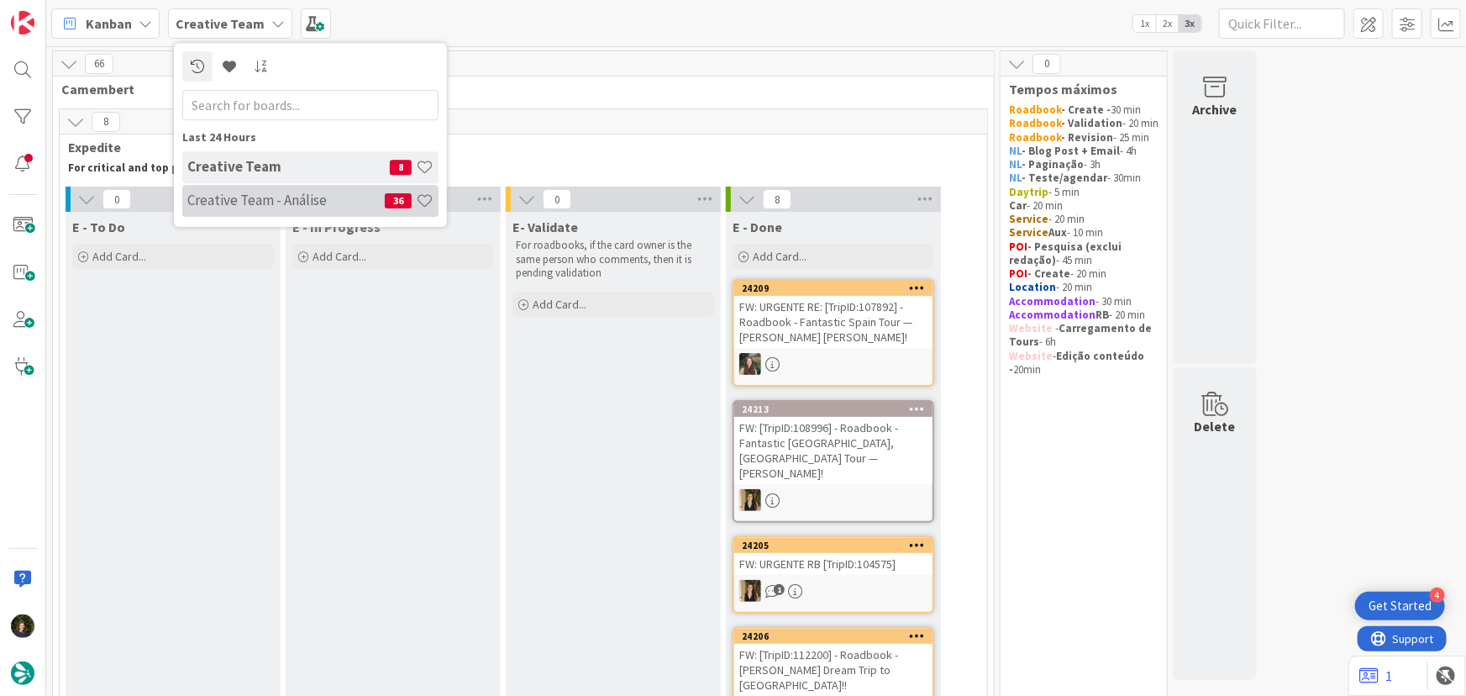
click at [250, 202] on h4 "Creative Team - Análise" at bounding box center [285, 200] width 197 height 17
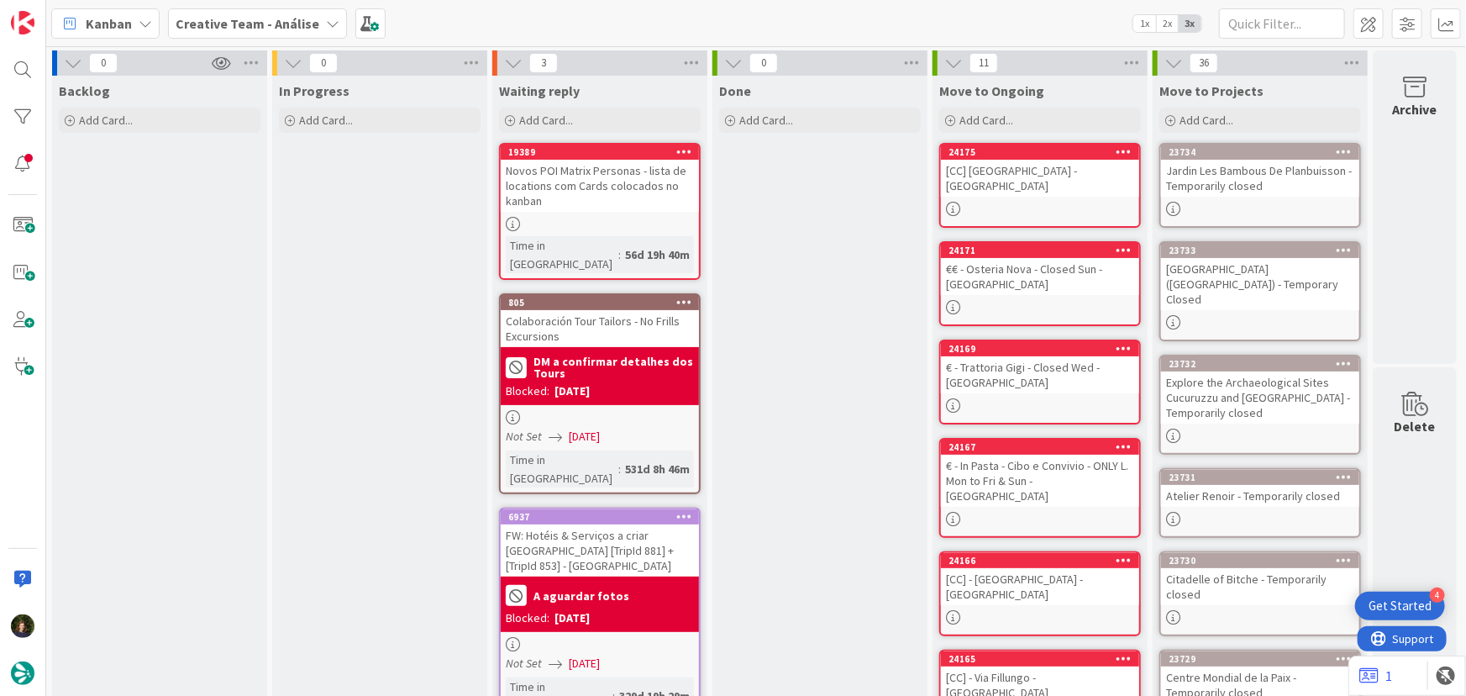
click at [274, 25] on b "Creative Team - Análise" at bounding box center [248, 23] width 144 height 17
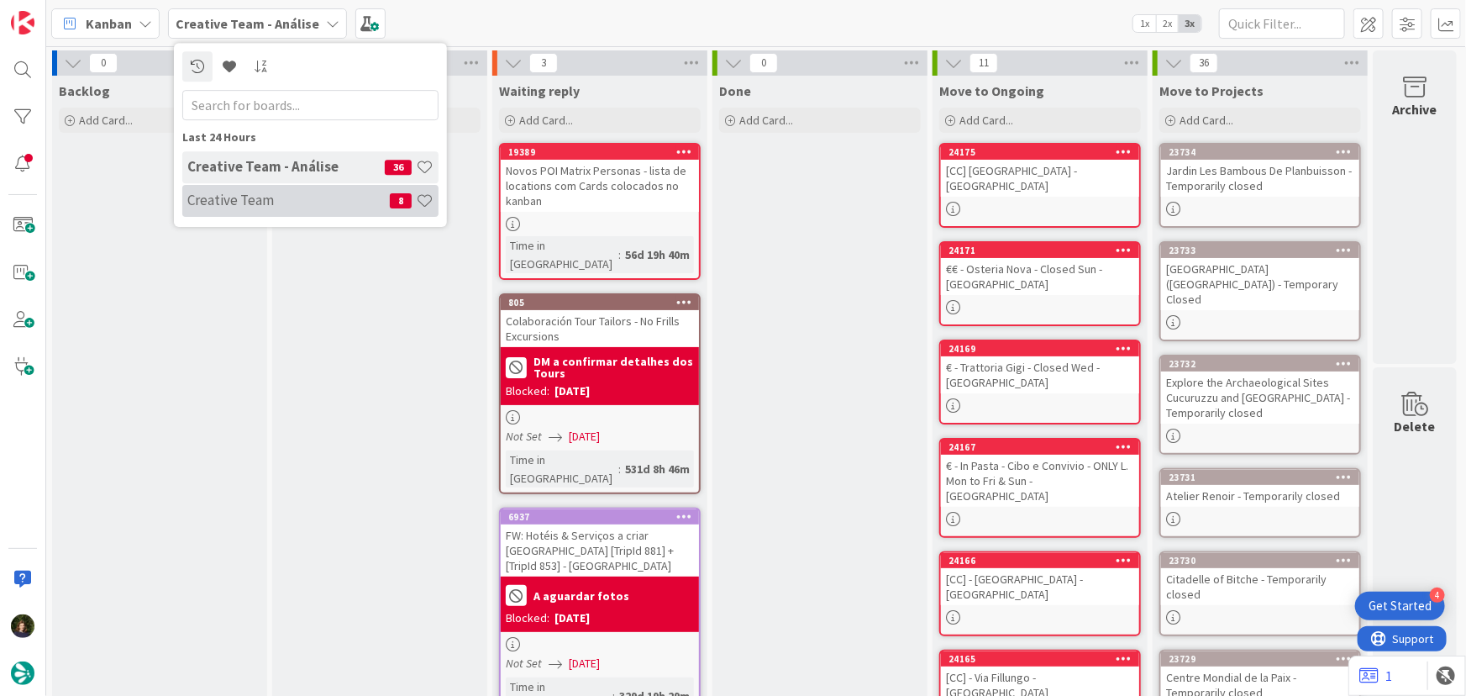
click at [241, 201] on h4 "Creative Team" at bounding box center [288, 200] width 203 height 17
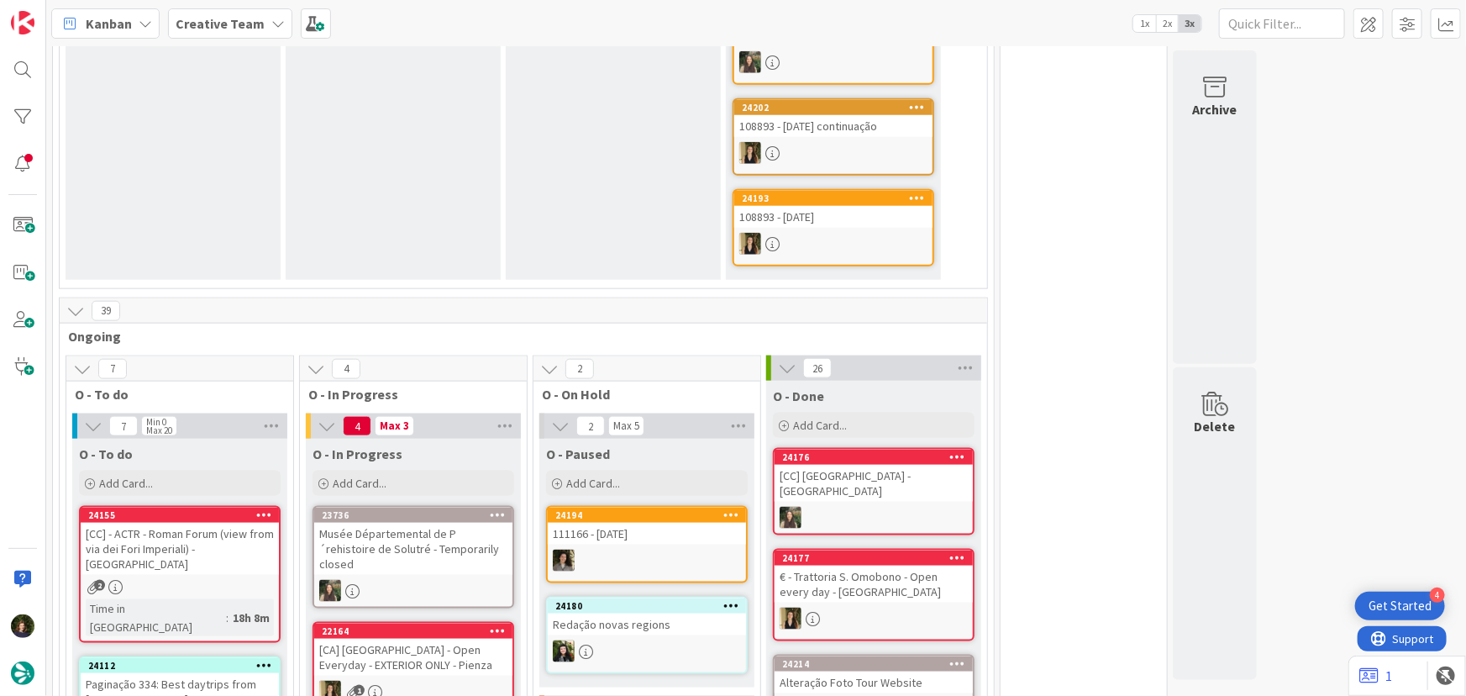
scroll to position [840, 0]
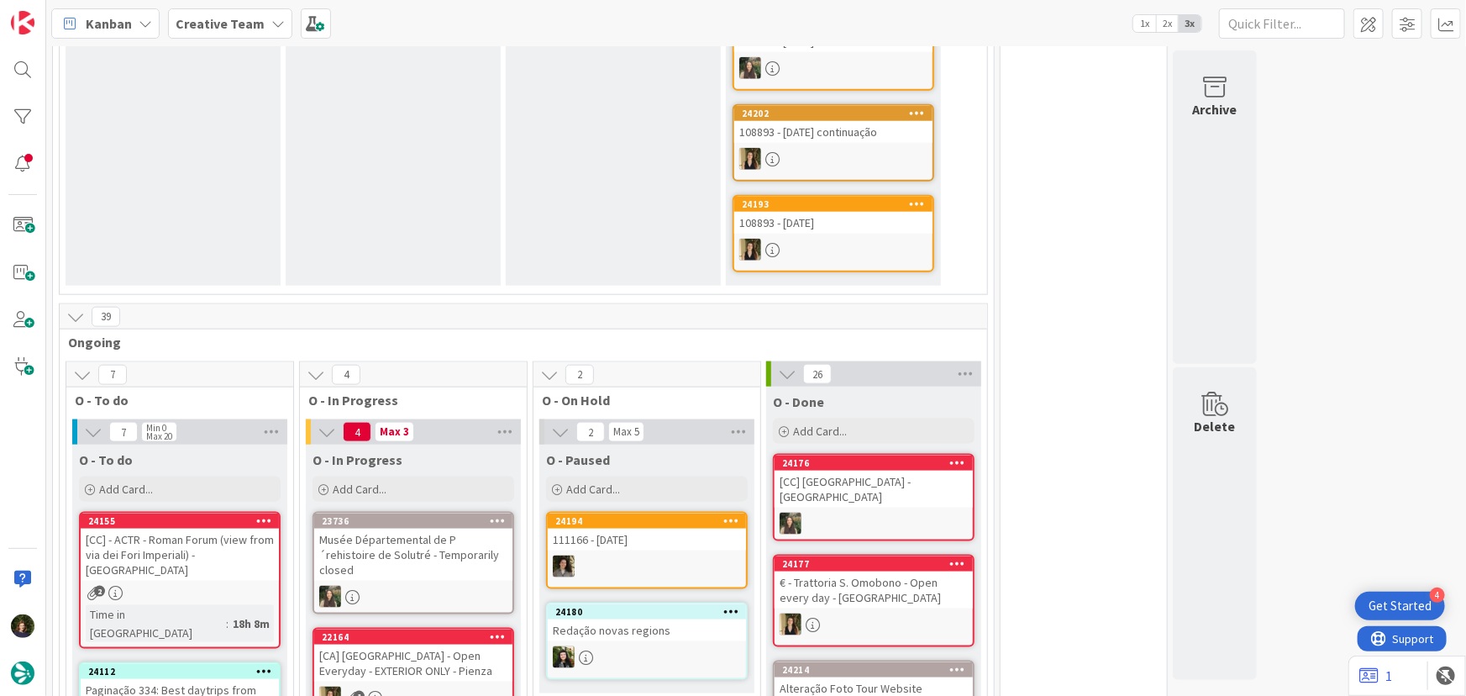
click at [229, 26] on b "Creative Team" at bounding box center [220, 23] width 89 height 17
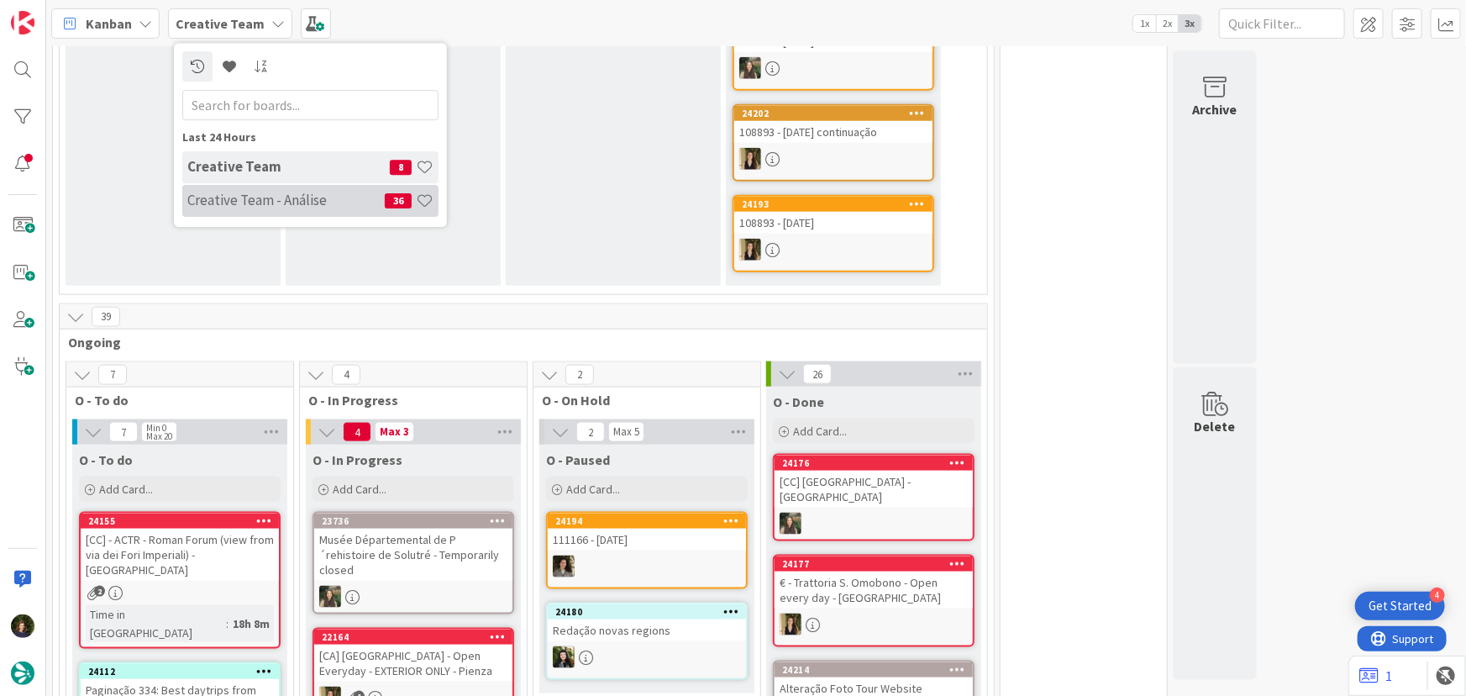
click at [254, 206] on h4 "Creative Team - Análise" at bounding box center [285, 200] width 197 height 17
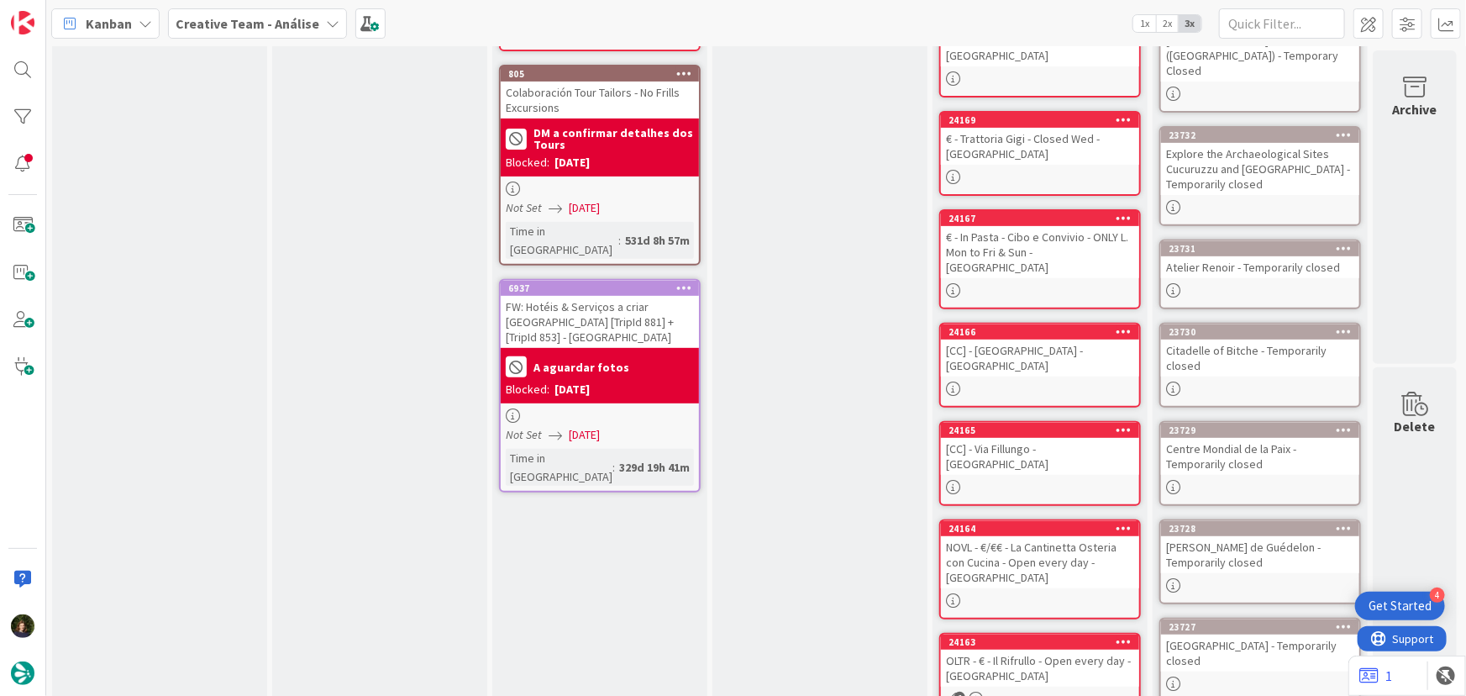
scroll to position [487, 0]
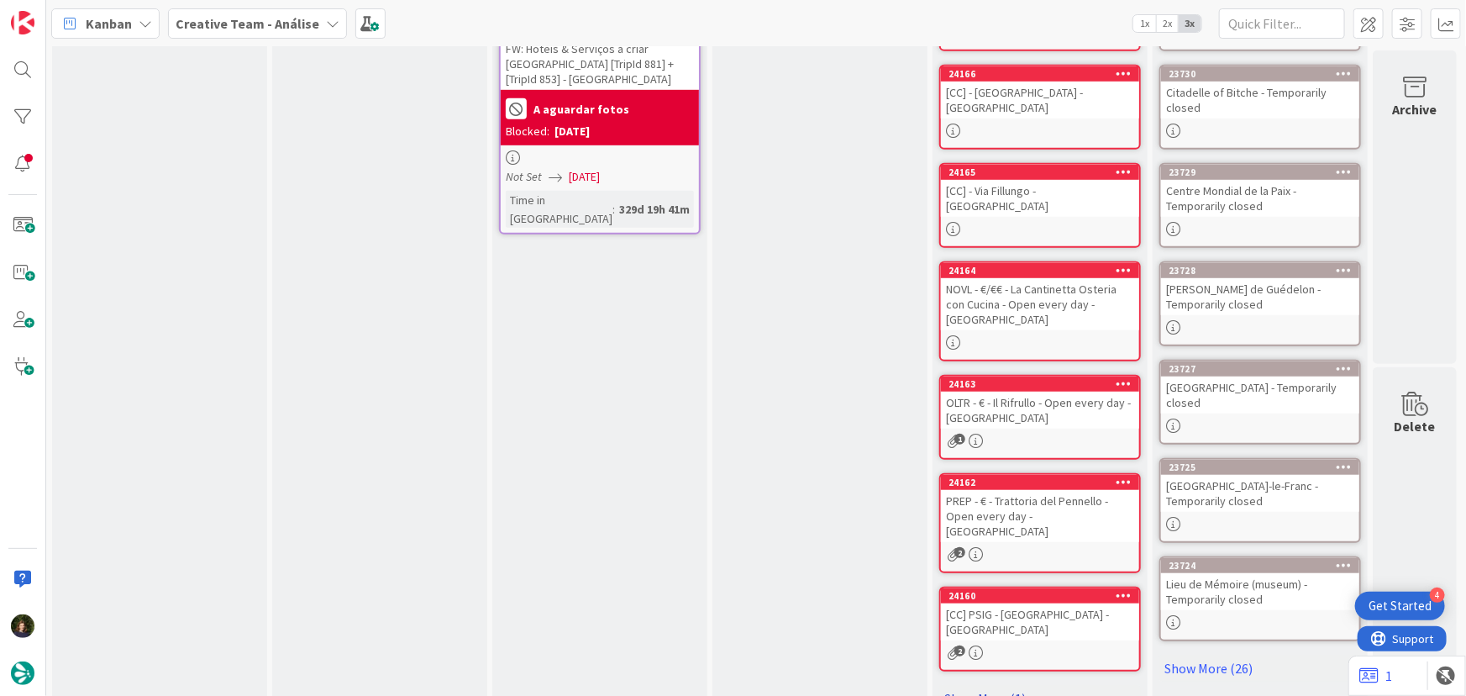
click at [1005, 685] on link "Show More (1)" at bounding box center [1040, 698] width 202 height 27
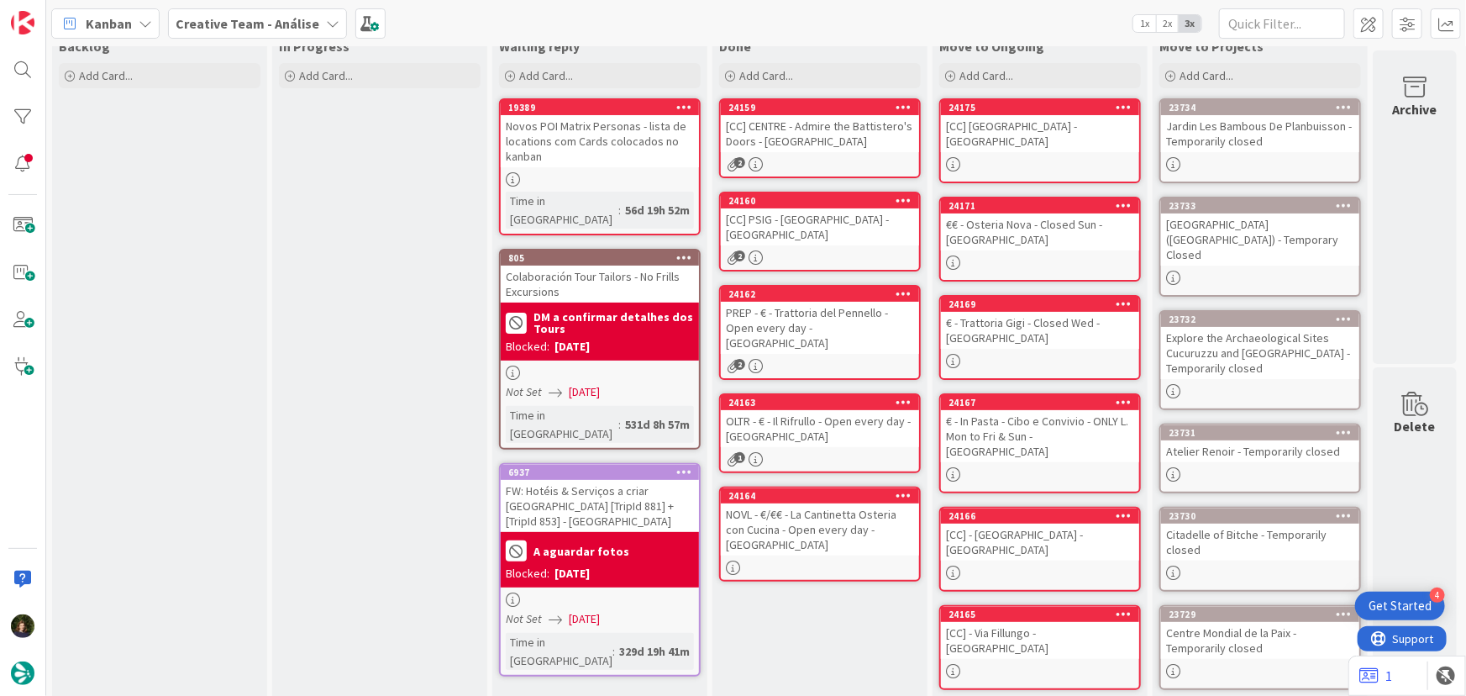
scroll to position [0, 0]
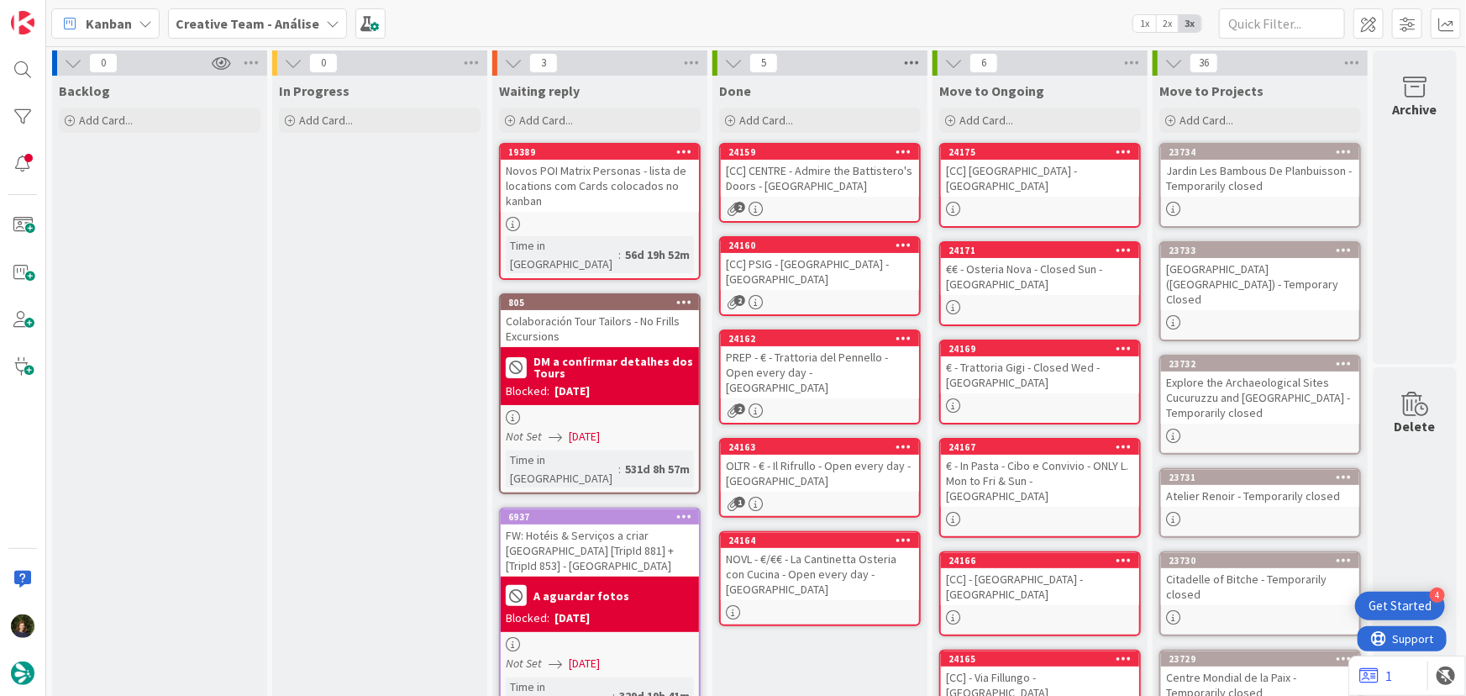
click at [908, 64] on icon at bounding box center [912, 62] width 22 height 25
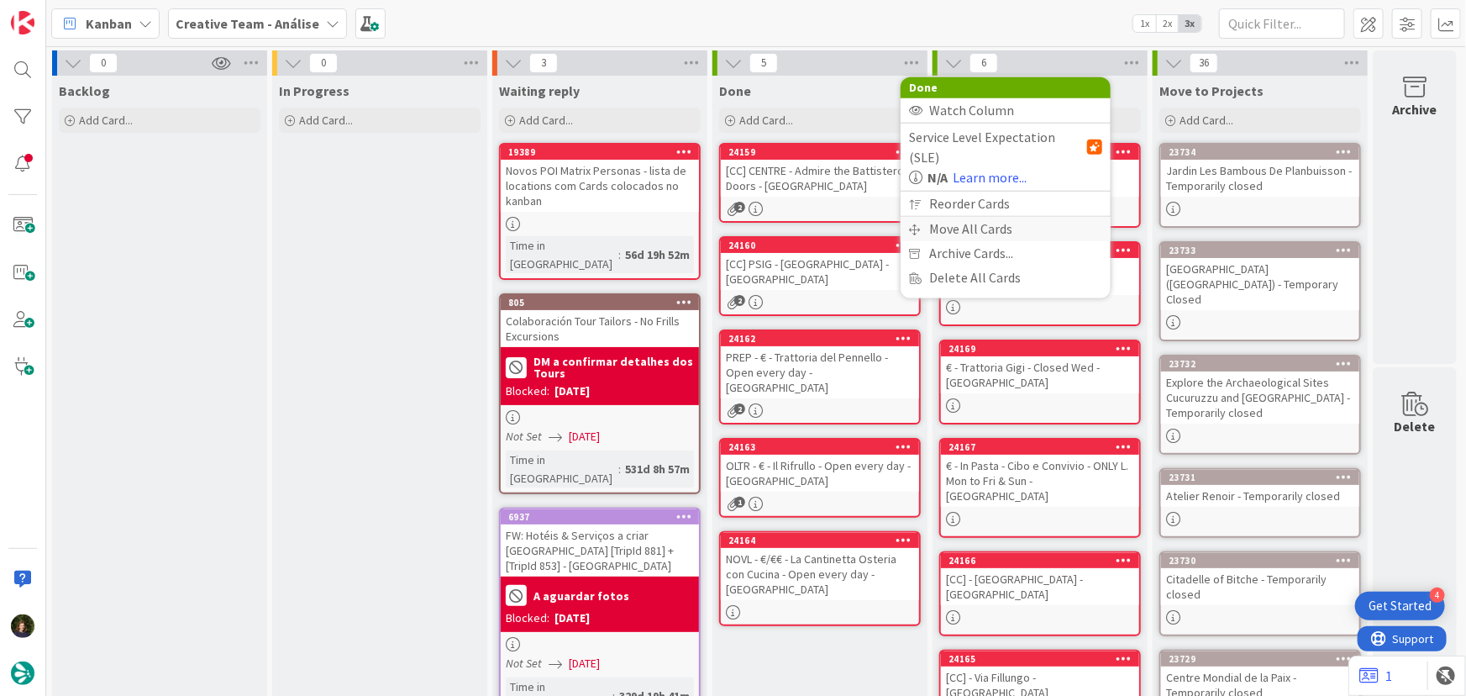
click at [946, 218] on div "Move All Cards" at bounding box center [1006, 229] width 210 height 24
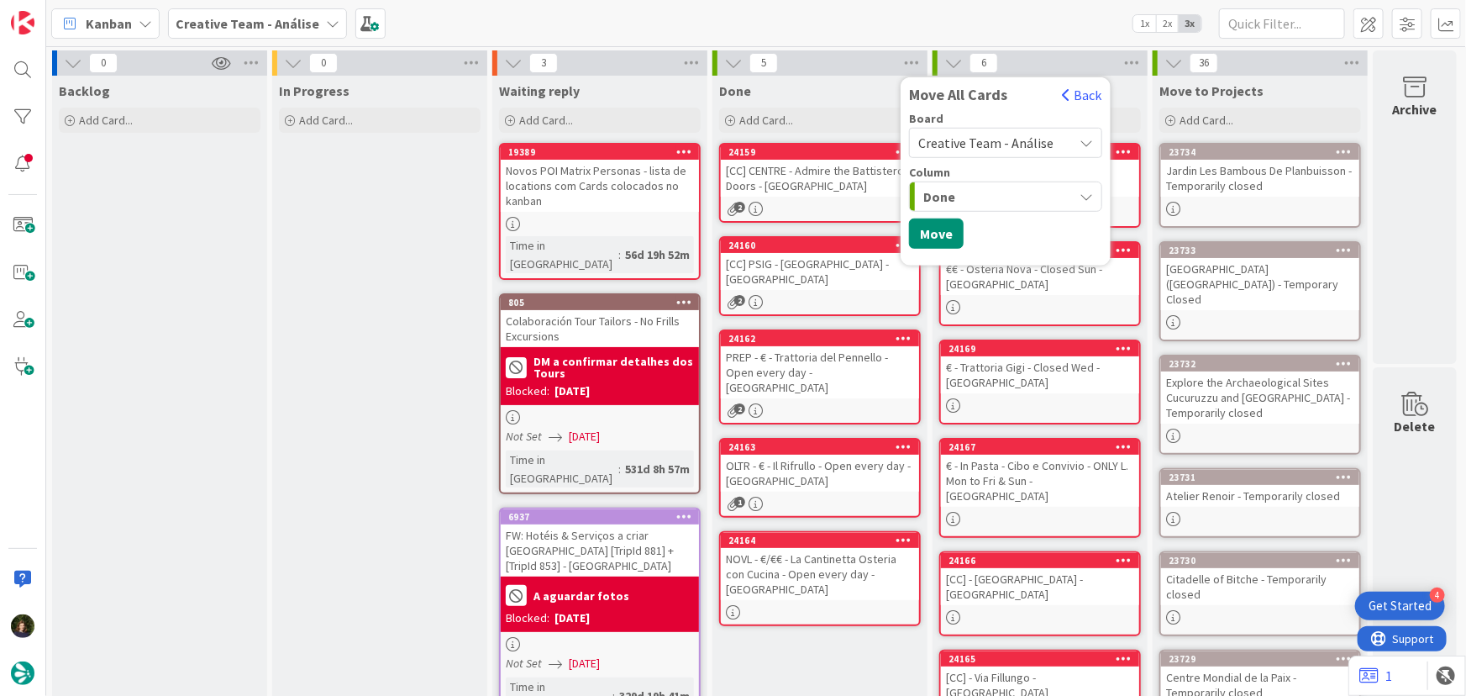
click at [966, 140] on span "Creative Team - Análise" at bounding box center [985, 142] width 135 height 17
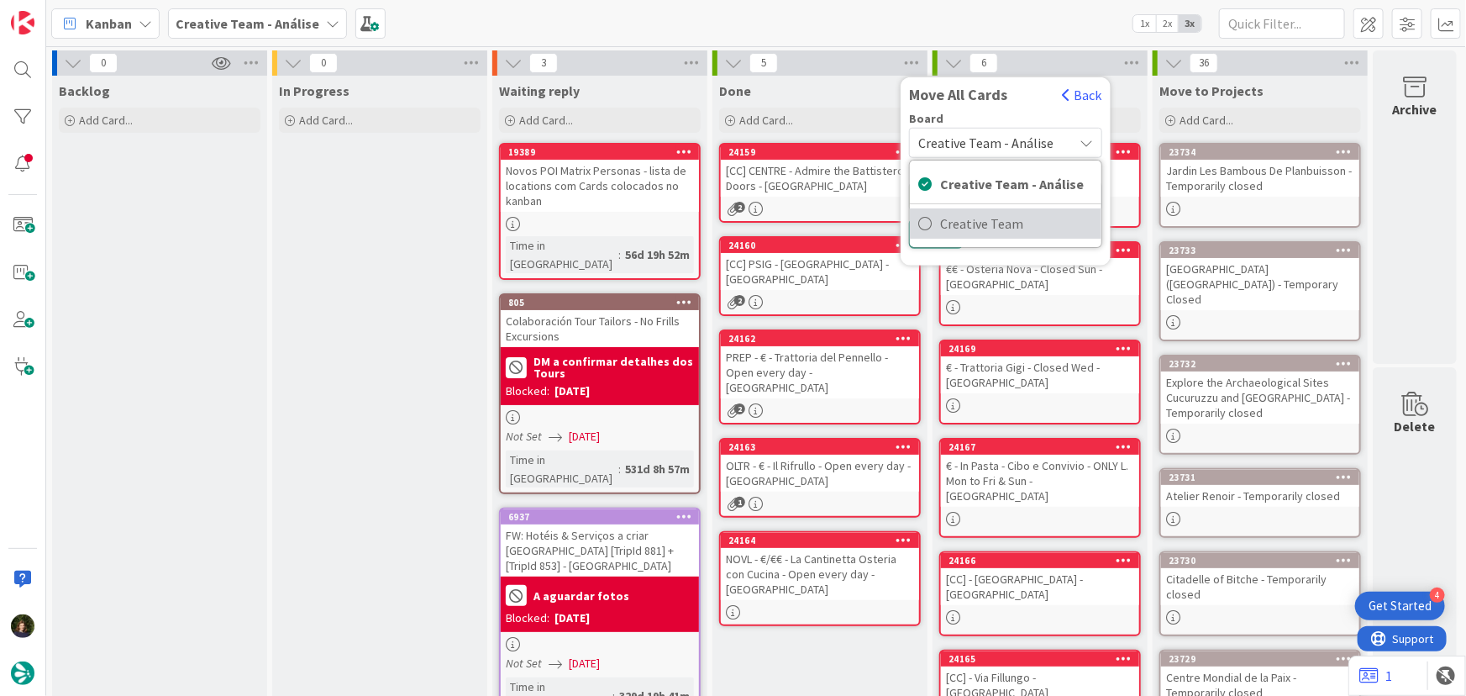
click at [982, 234] on span "Creative Team" at bounding box center [1016, 223] width 153 height 25
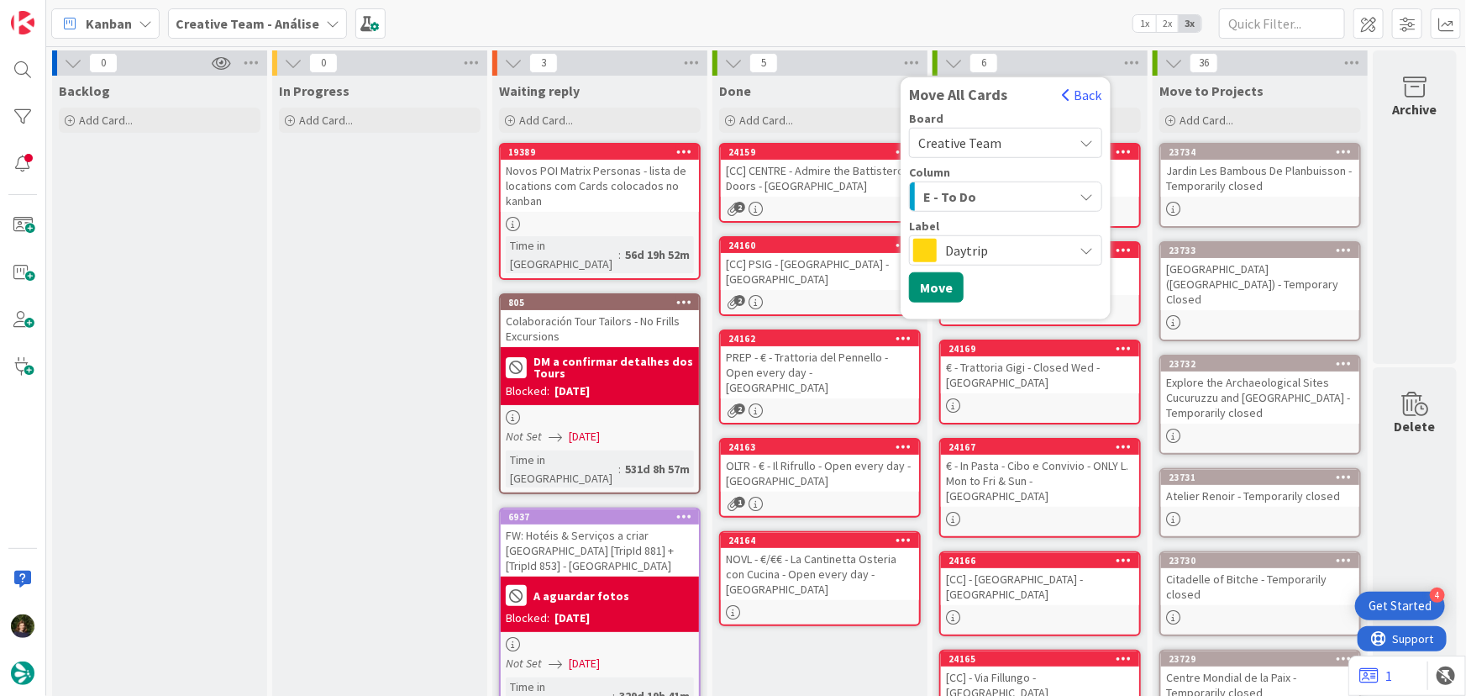
click at [977, 192] on div "E - To Do" at bounding box center [996, 196] width 154 height 27
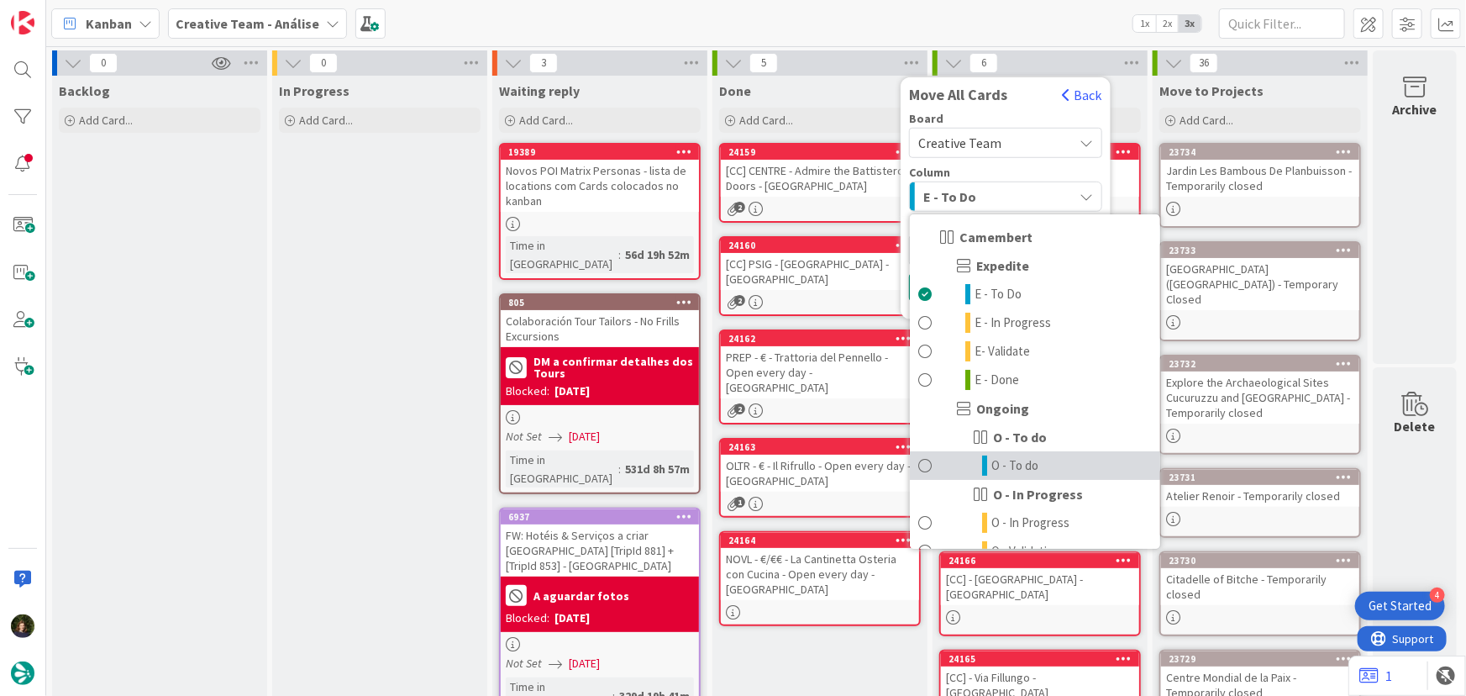
click at [1014, 462] on span "O - To do" at bounding box center [1015, 465] width 47 height 20
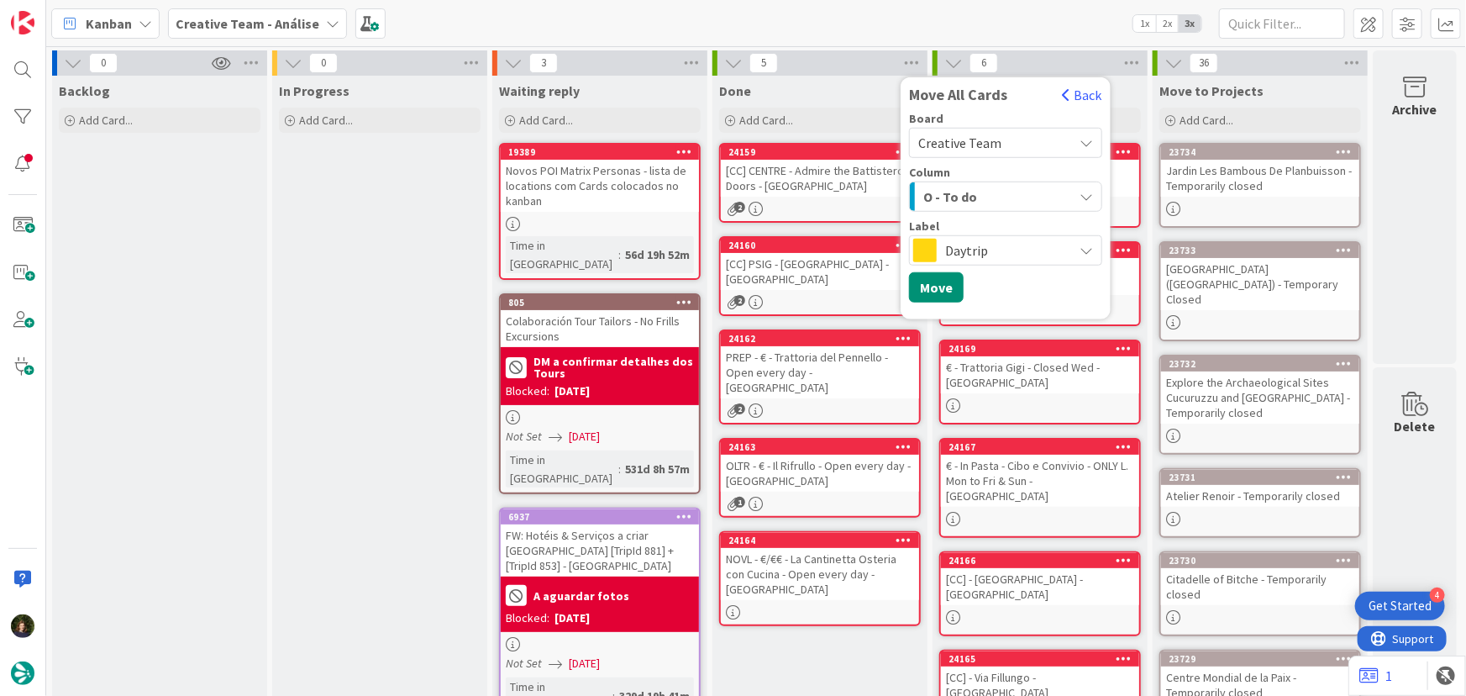
click at [994, 243] on span "Daytrip" at bounding box center [1004, 251] width 119 height 24
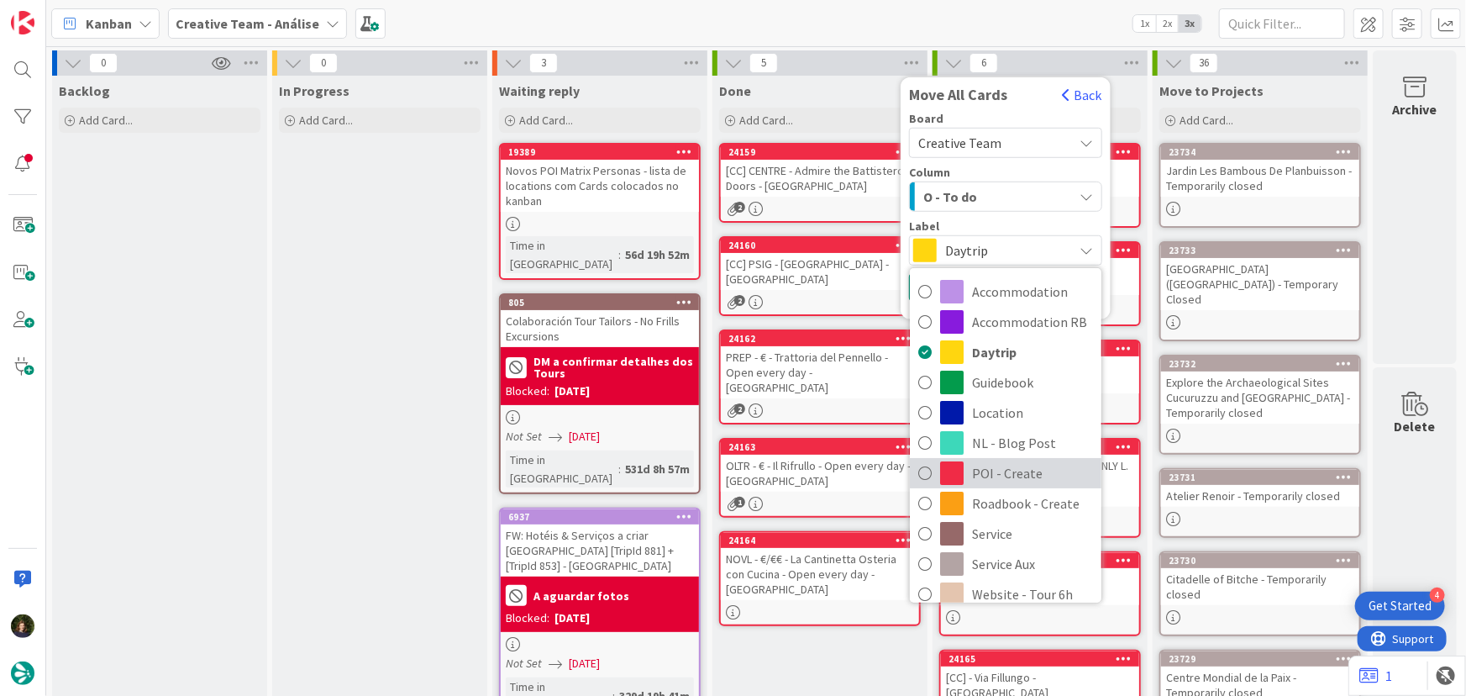
click at [1000, 468] on span "POI - Create" at bounding box center [1032, 472] width 121 height 25
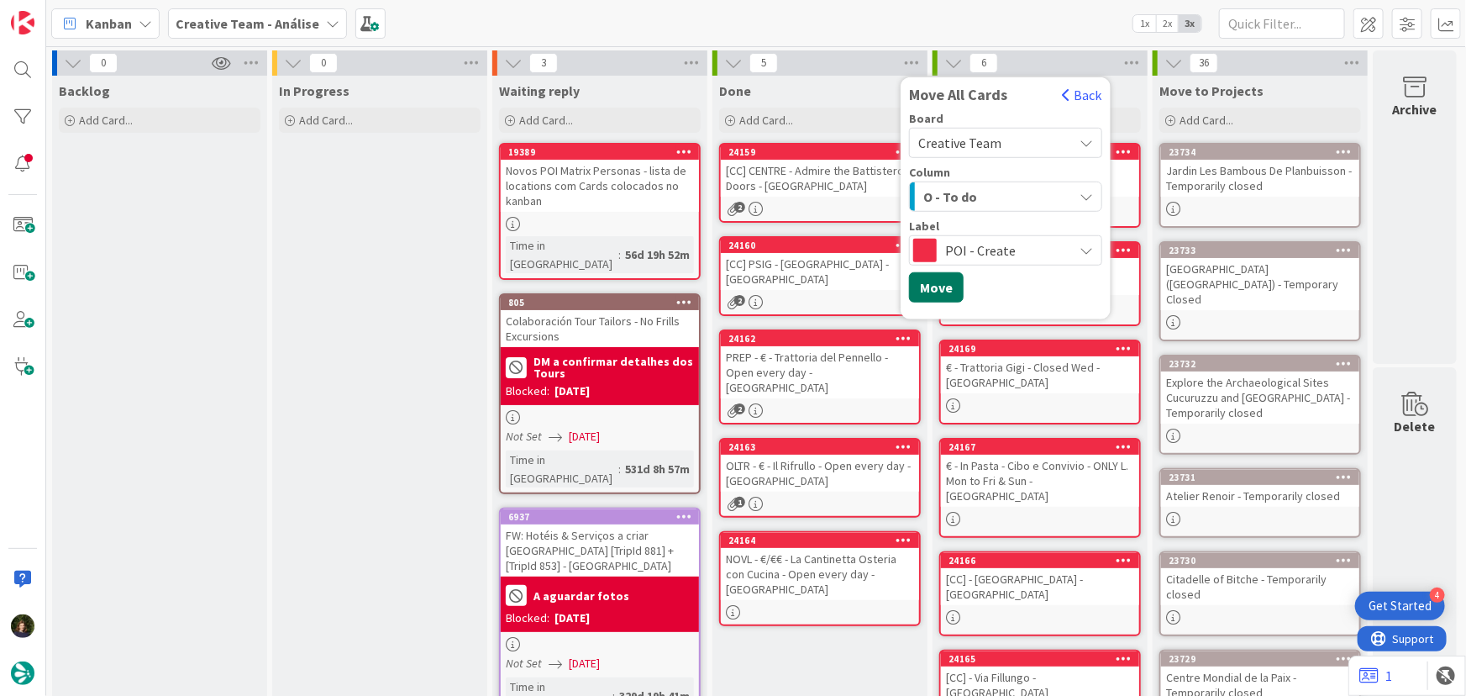
click at [936, 283] on button "Move" at bounding box center [936, 287] width 55 height 30
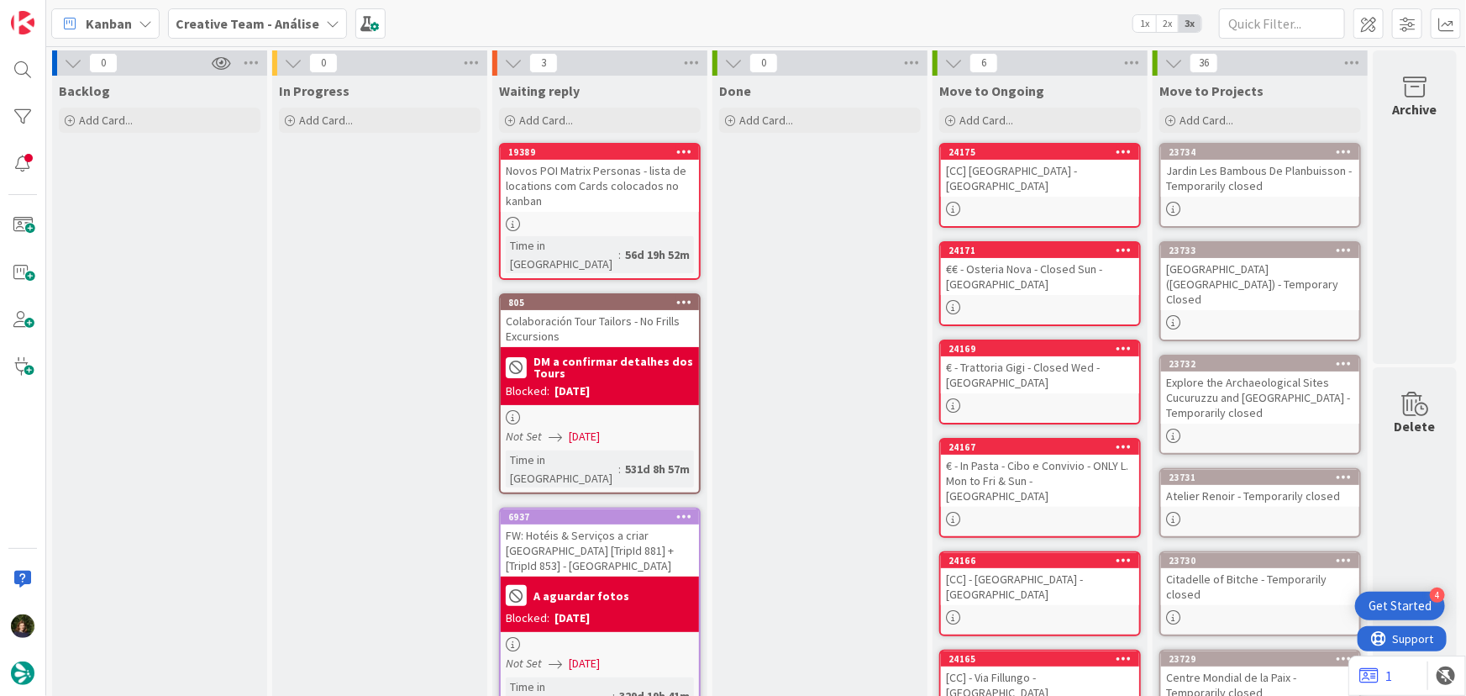
click at [229, 23] on b "Creative Team - Análise" at bounding box center [248, 23] width 144 height 17
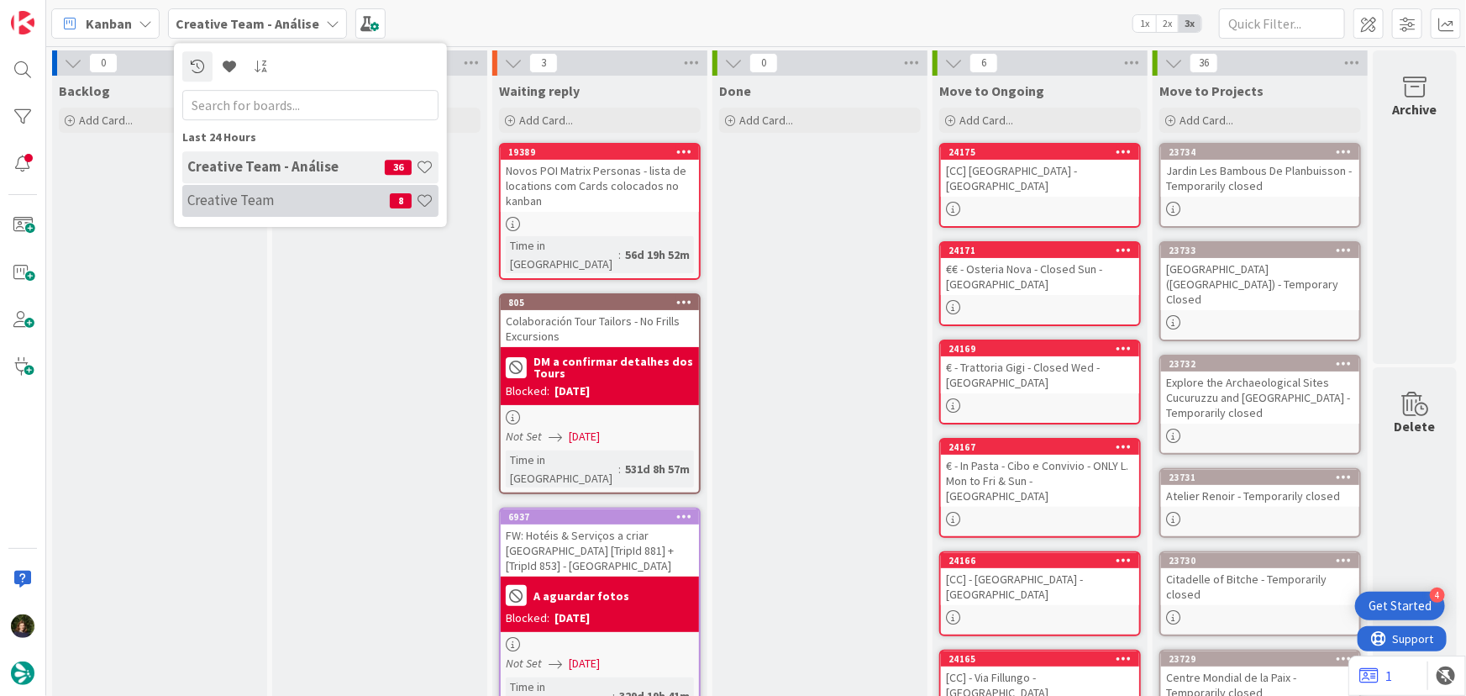
click at [254, 201] on h4 "Creative Team" at bounding box center [288, 200] width 203 height 17
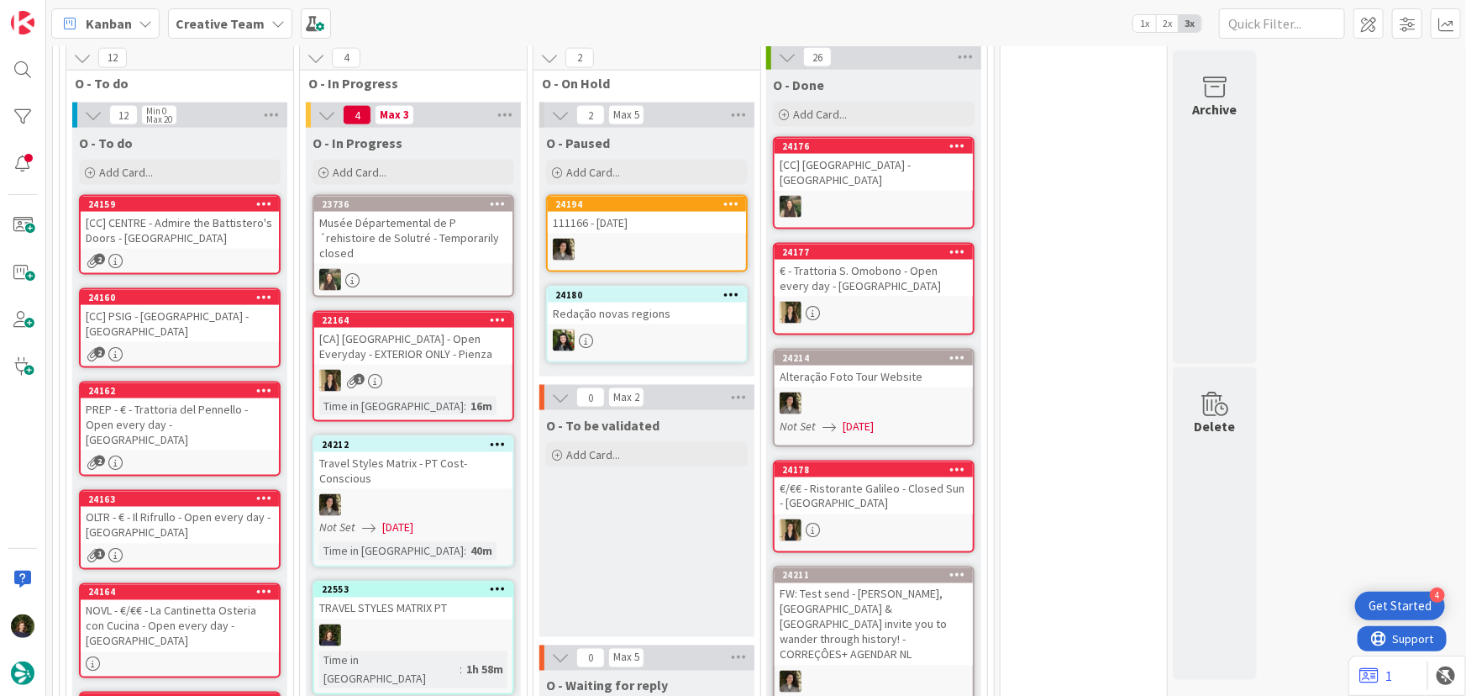
scroll to position [1145, 0]
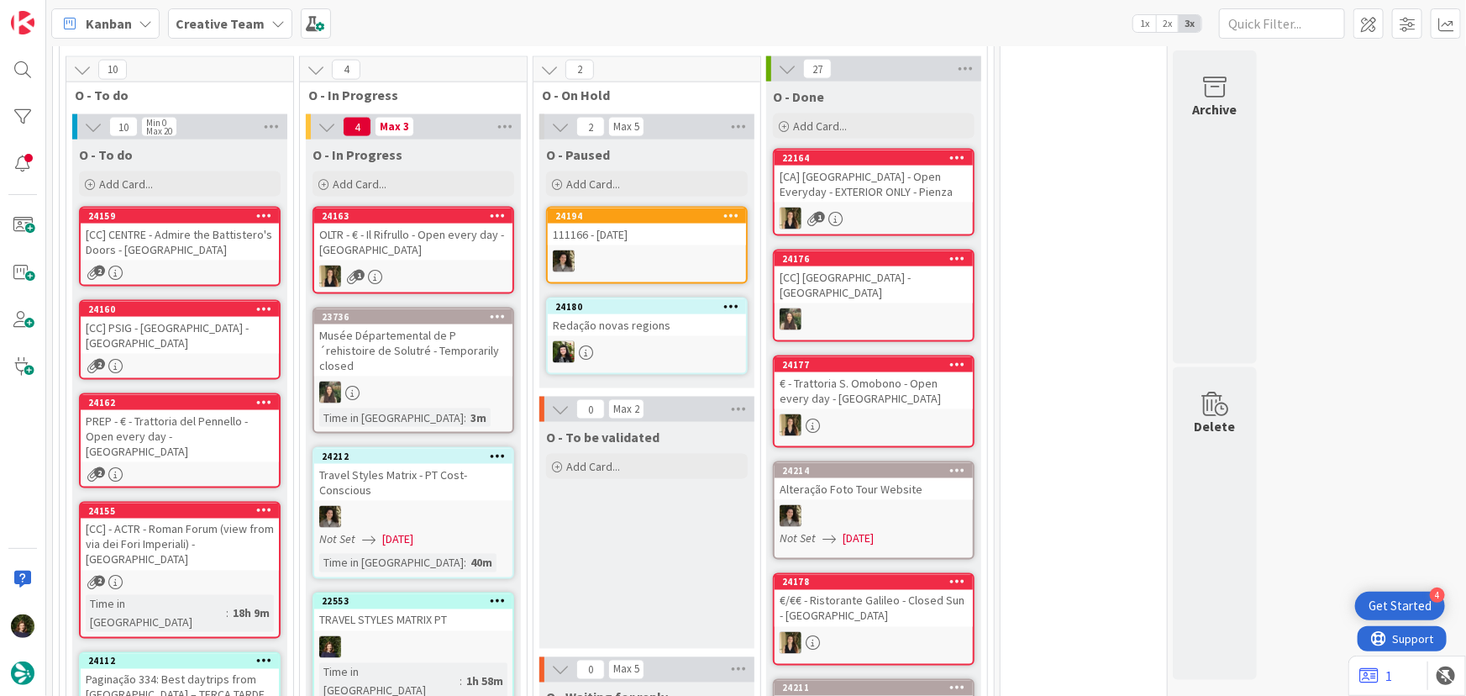
click at [253, 19] on b "Creative Team" at bounding box center [220, 23] width 89 height 17
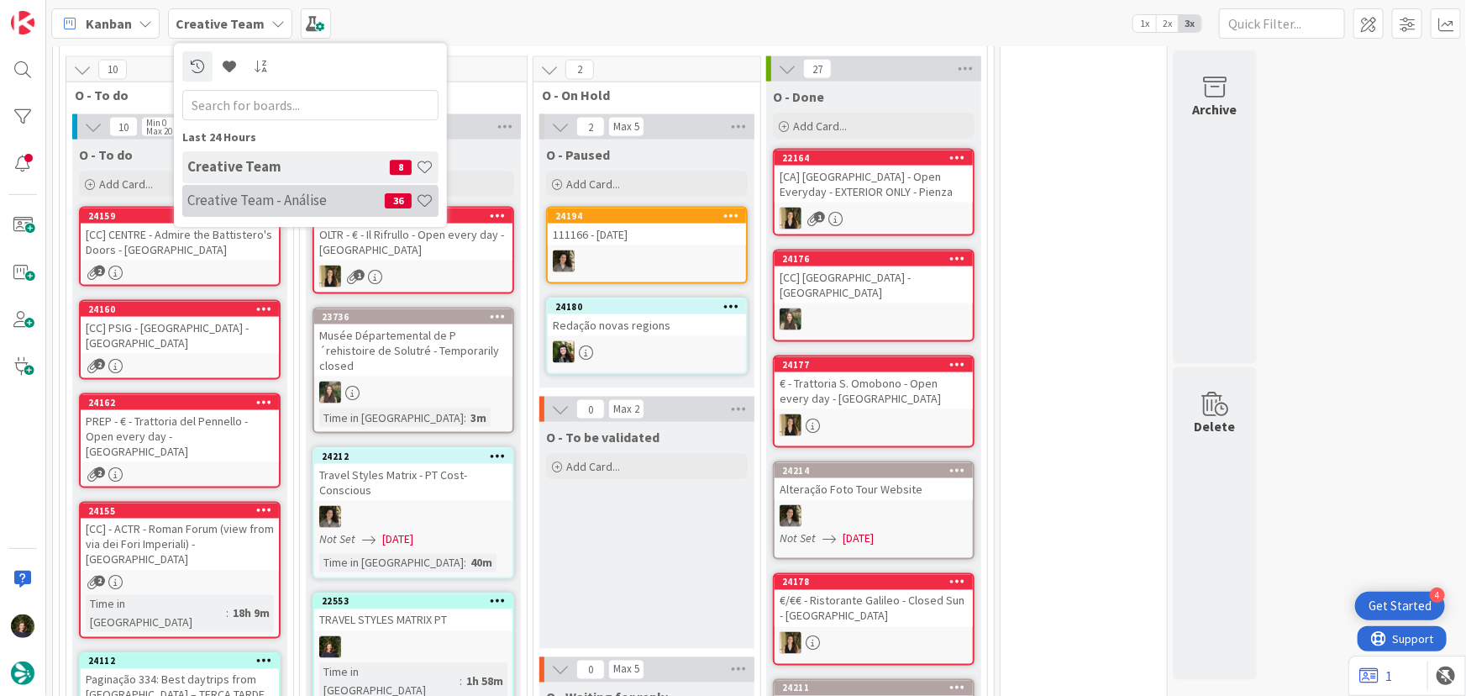
click at [217, 196] on h4 "Creative Team - Análise" at bounding box center [285, 200] width 197 height 17
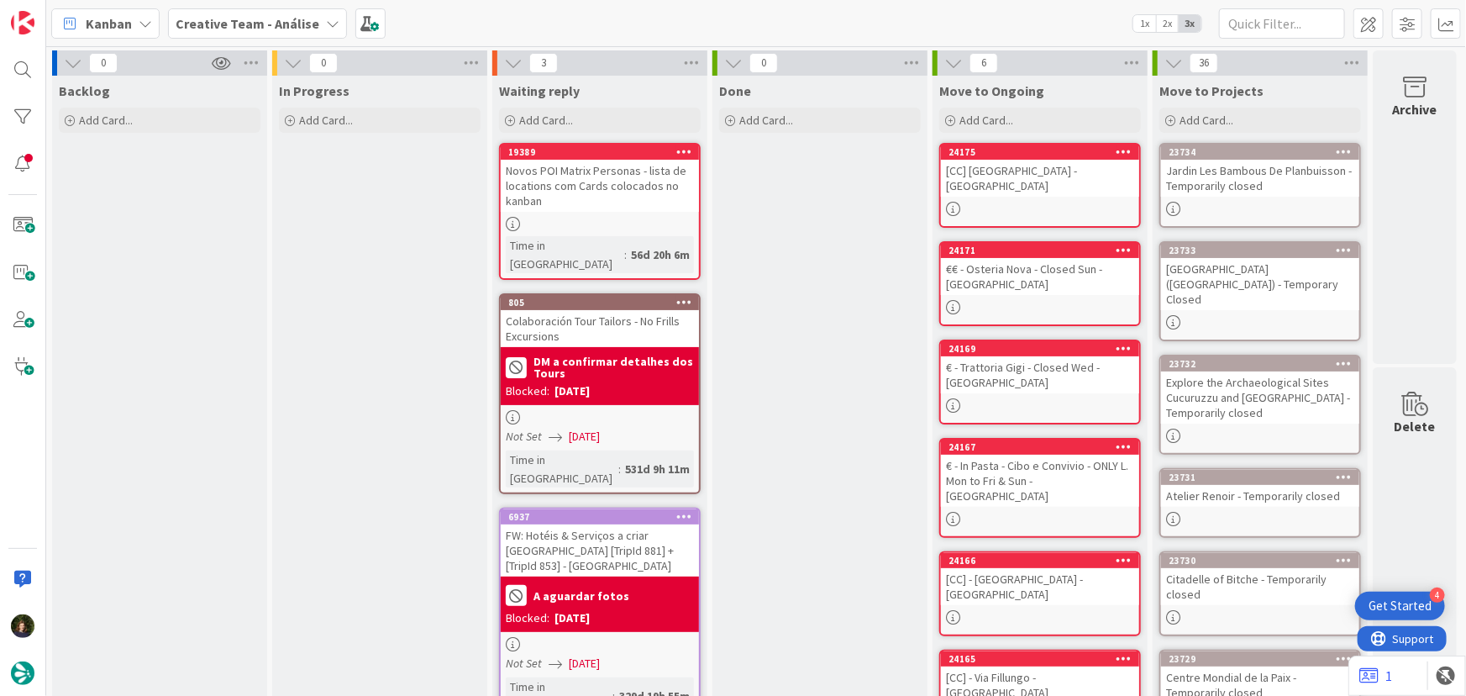
click at [260, 20] on b "Creative Team - Análise" at bounding box center [248, 23] width 144 height 17
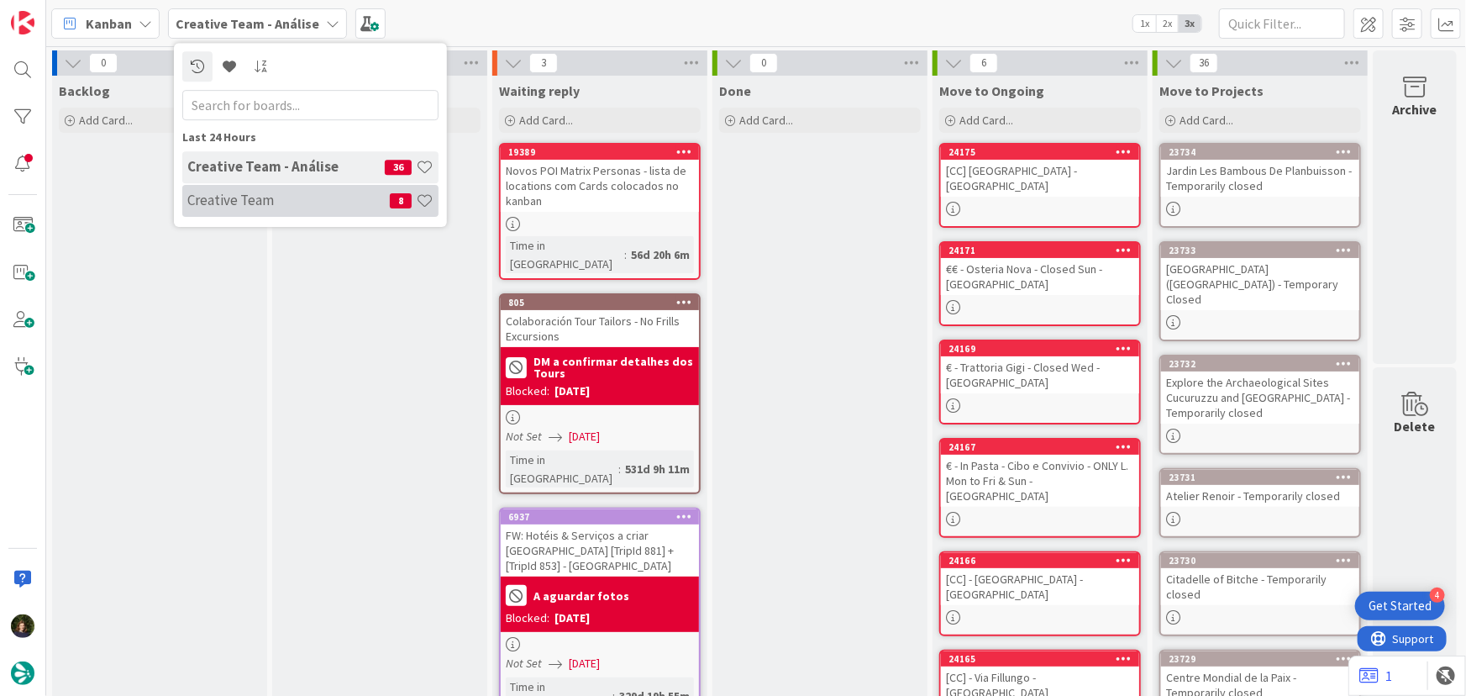
click at [266, 186] on div "Creative Team 8" at bounding box center [310, 201] width 256 height 32
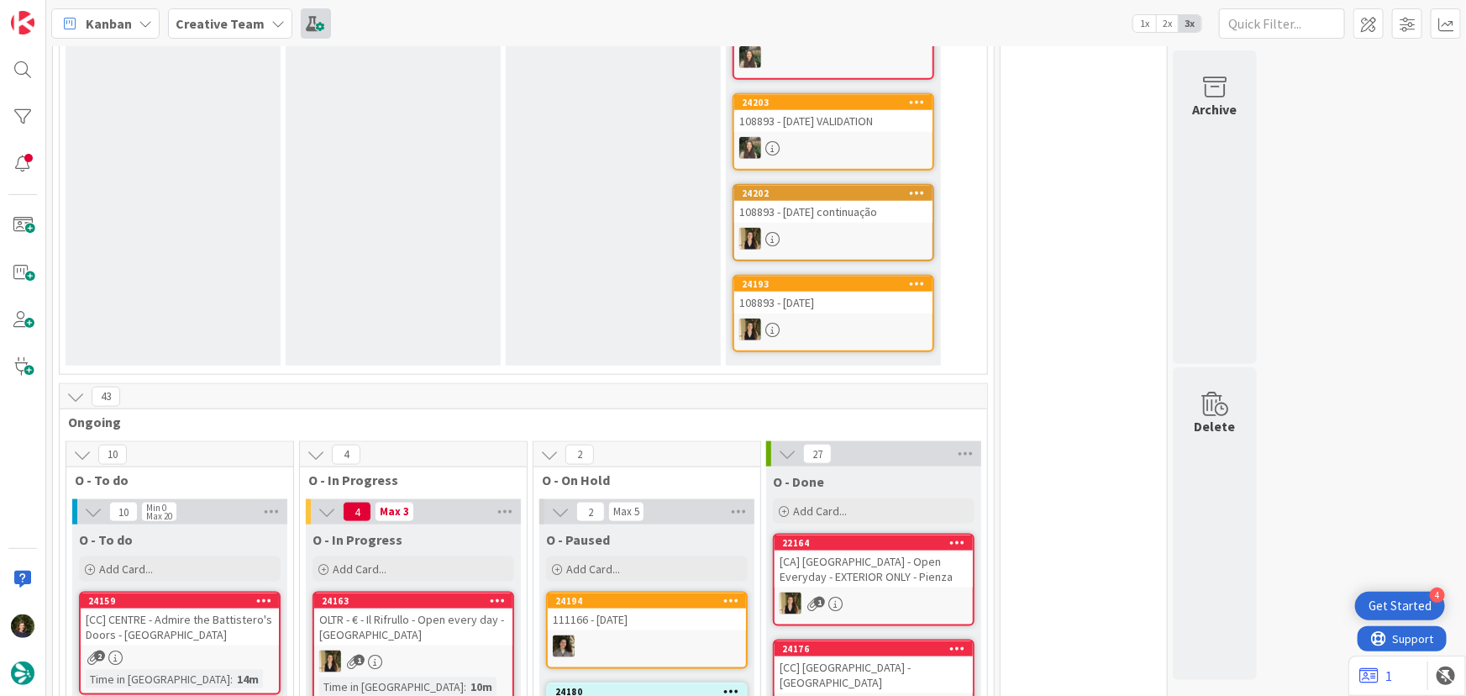
scroll to position [687, 0]
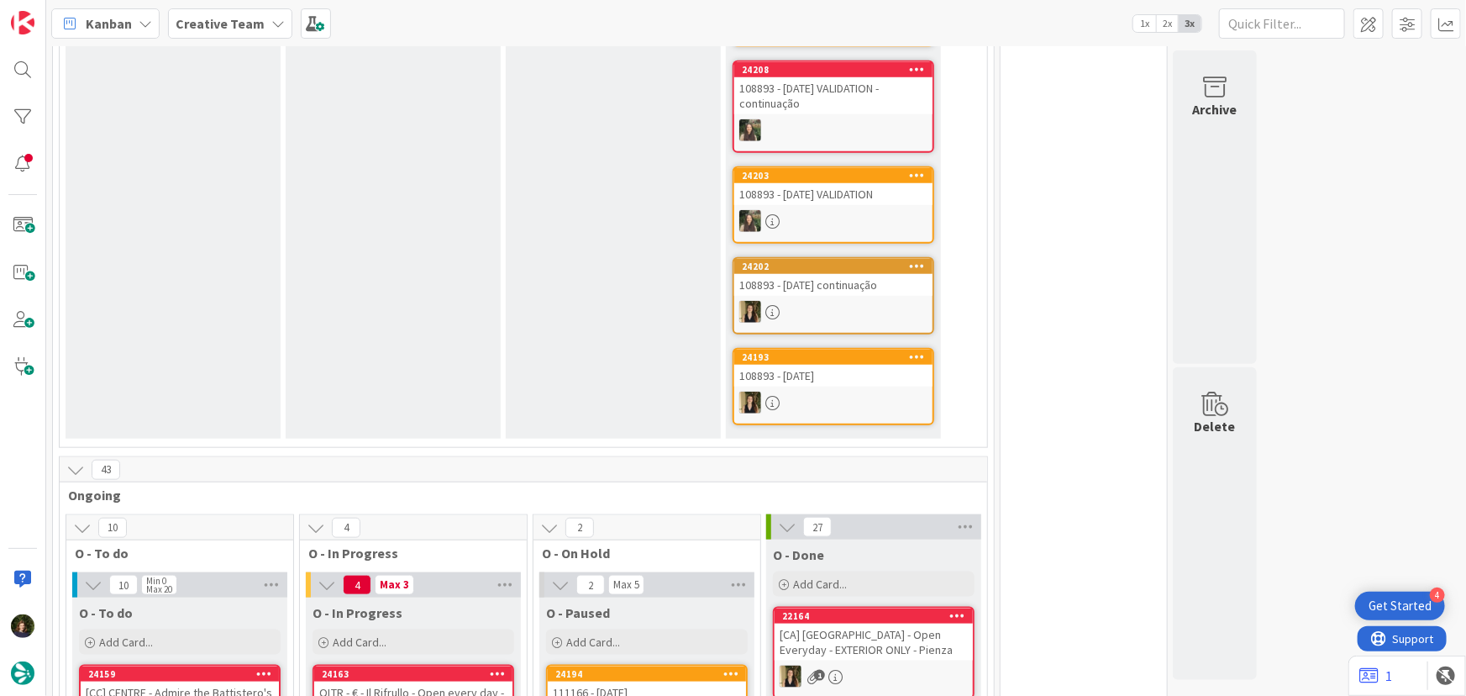
click at [243, 25] on b "Creative Team" at bounding box center [220, 23] width 89 height 17
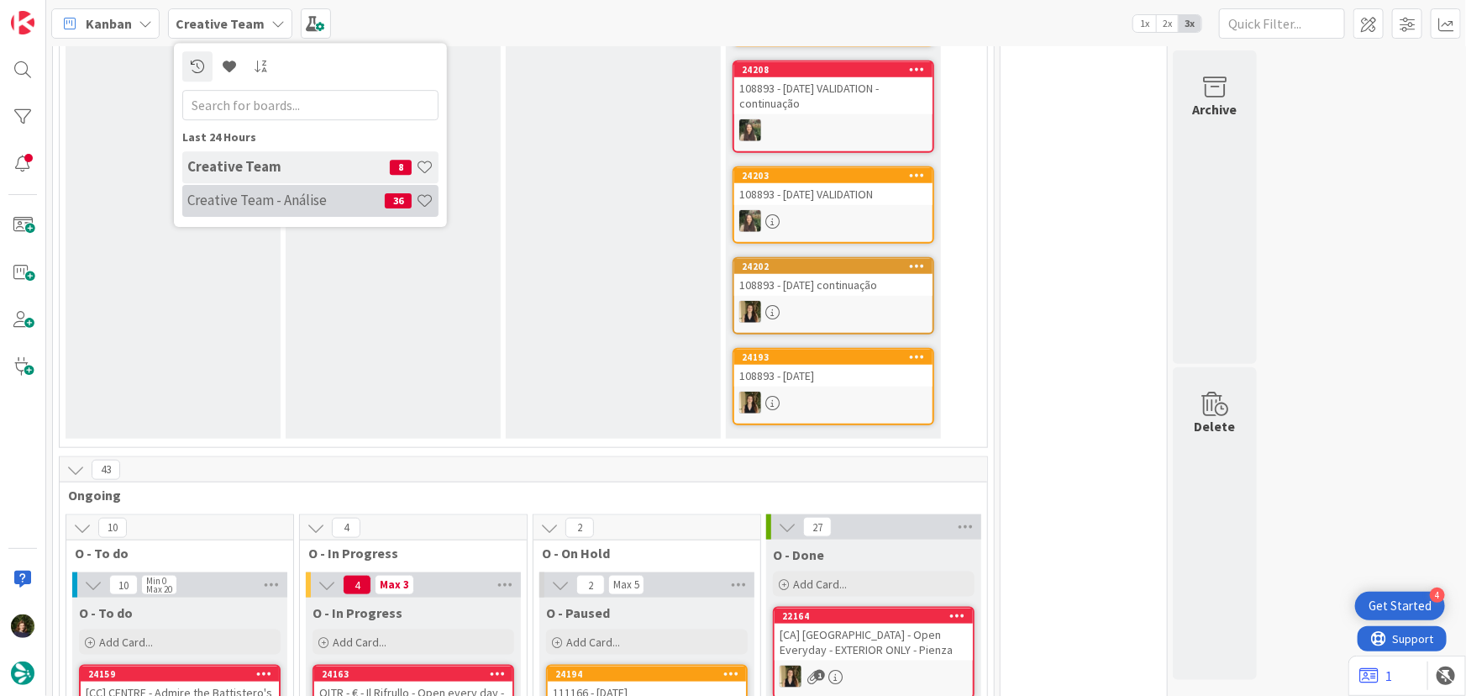
click at [226, 201] on h4 "Creative Team - Análise" at bounding box center [285, 200] width 197 height 17
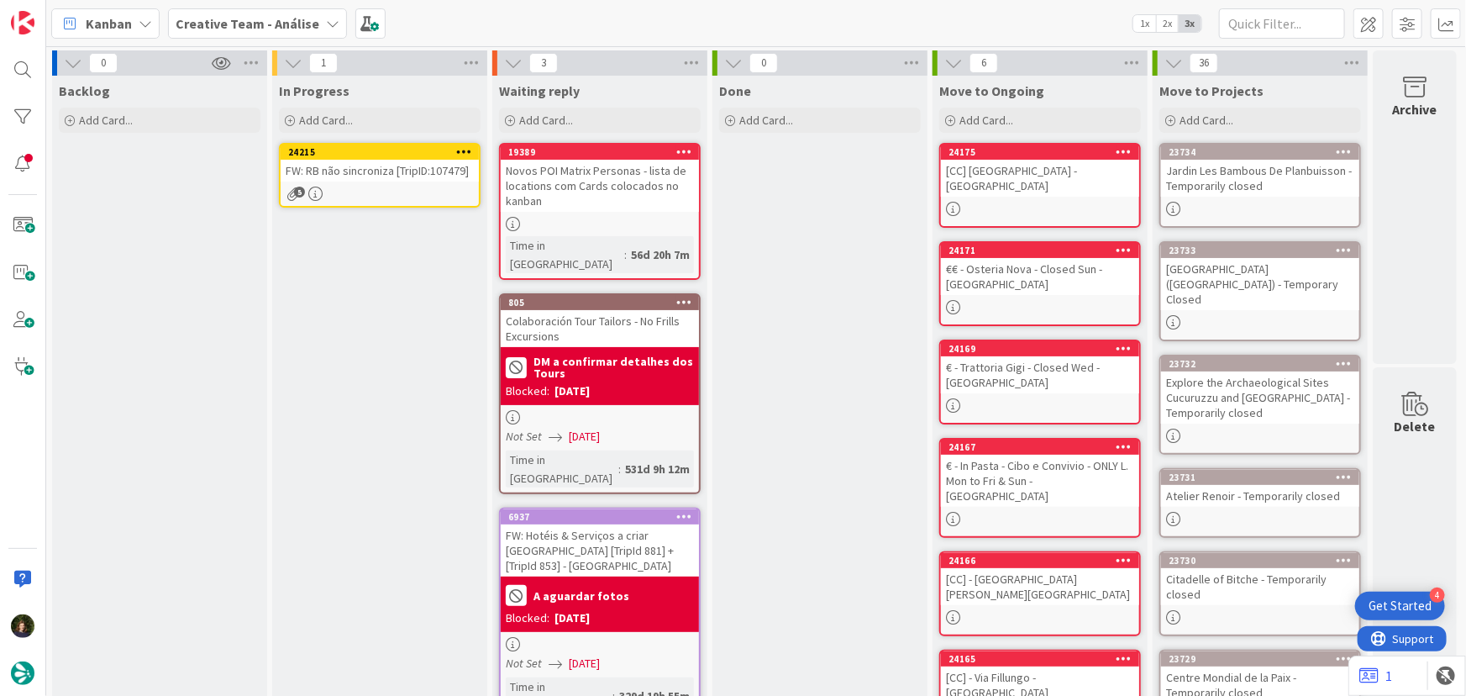
click at [464, 153] on icon at bounding box center [464, 151] width 16 height 12
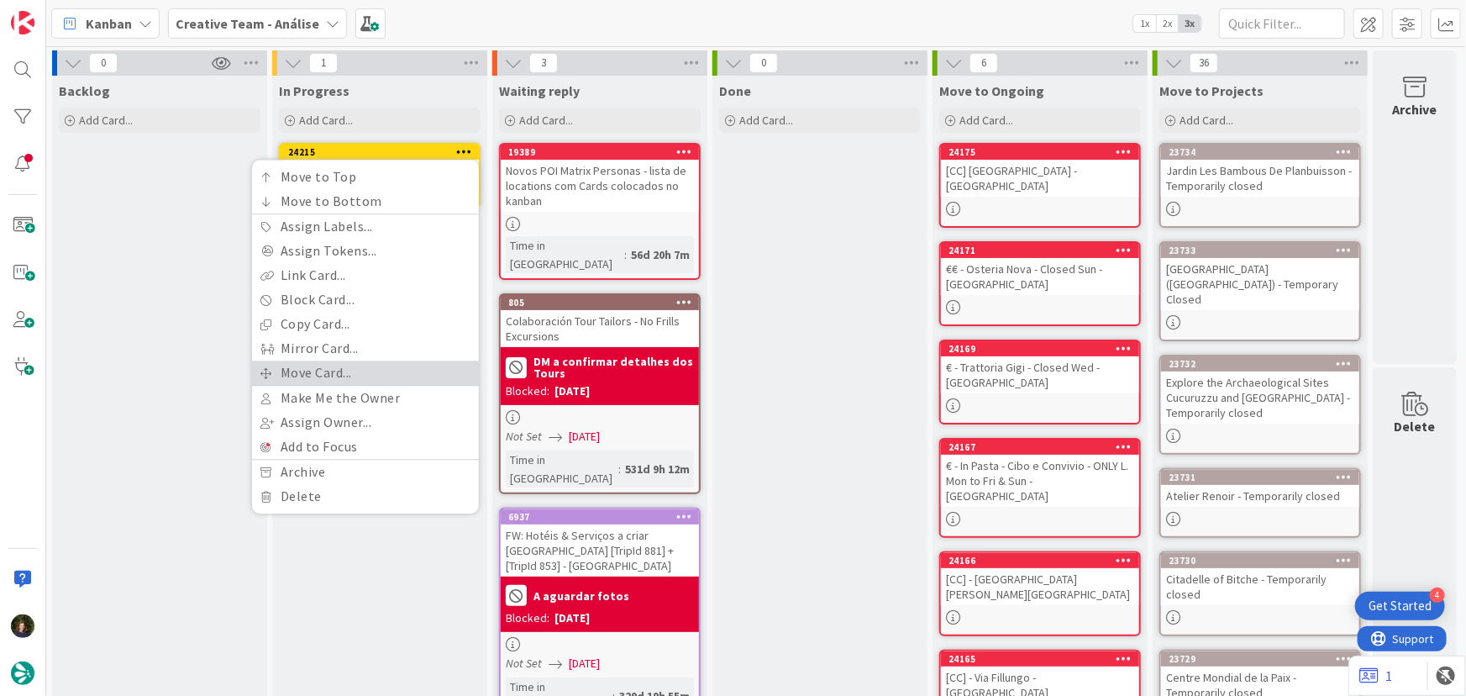
click at [375, 369] on link "Move Card..." at bounding box center [365, 372] width 227 height 24
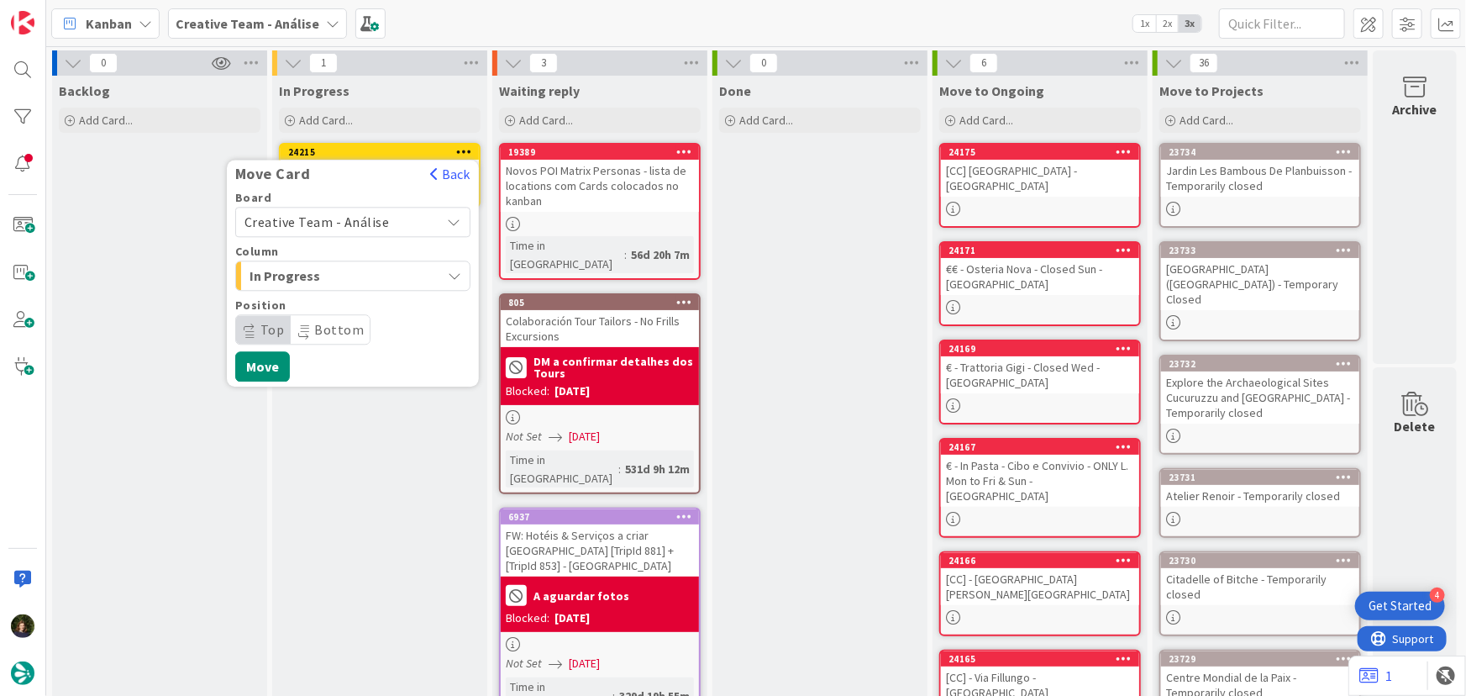
click at [358, 214] on span "Creative Team - Análise" at bounding box center [317, 221] width 145 height 17
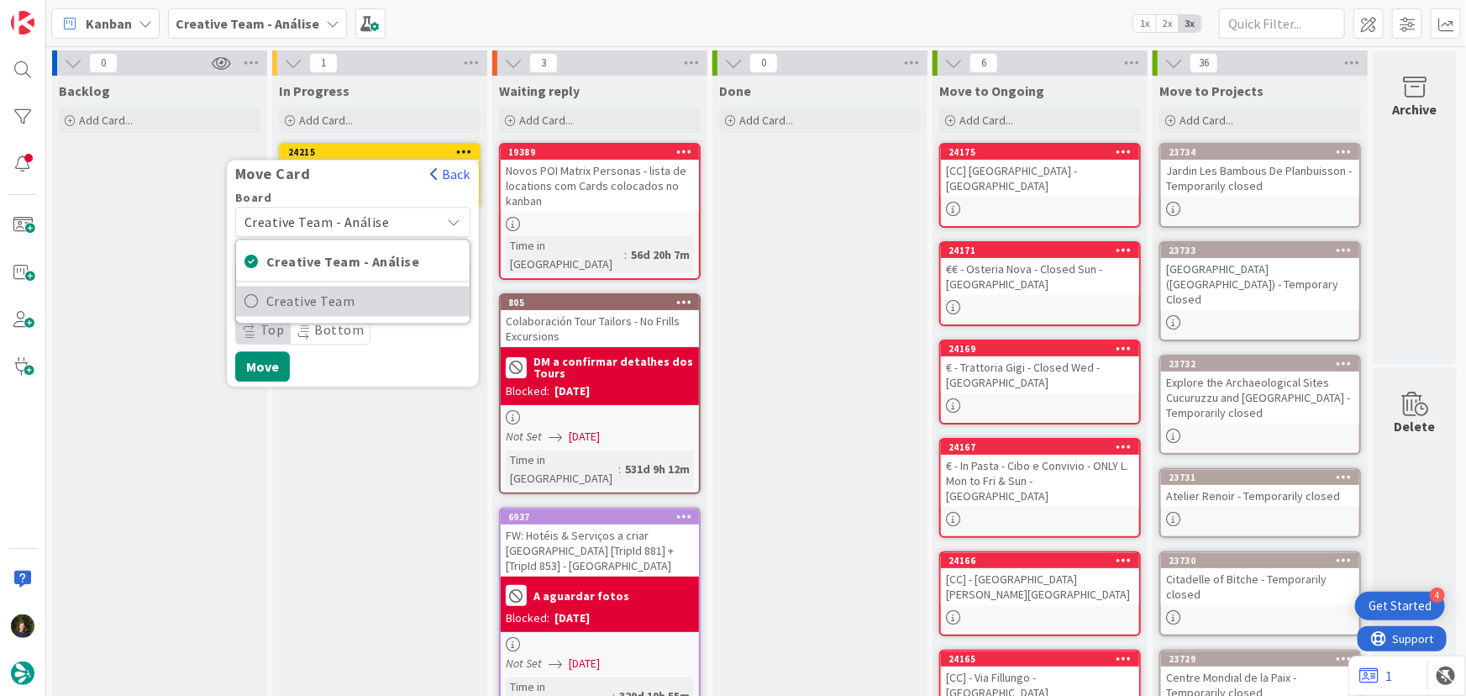
click at [369, 311] on span "Creative Team" at bounding box center [363, 301] width 195 height 25
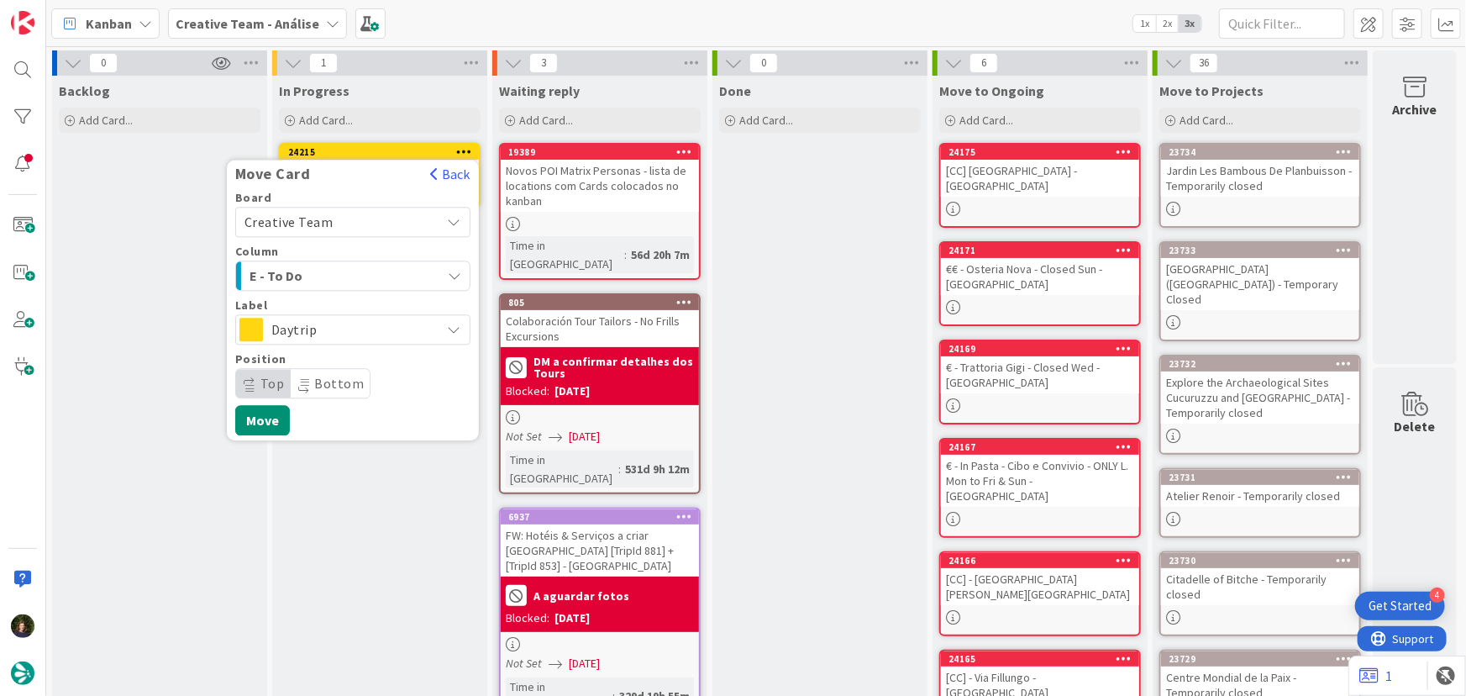
click at [352, 277] on span "E - To Do" at bounding box center [313, 276] width 126 height 22
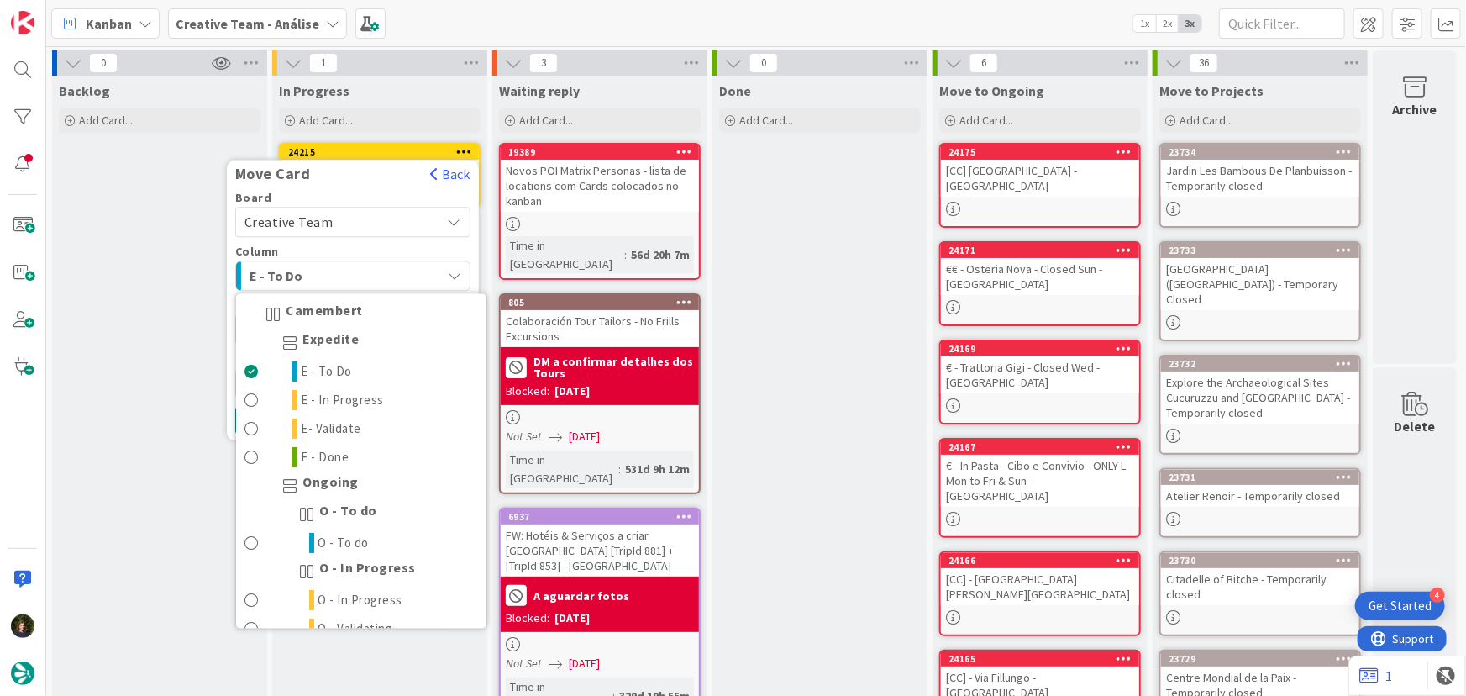
click at [352, 277] on span "E - To Do" at bounding box center [313, 276] width 126 height 22
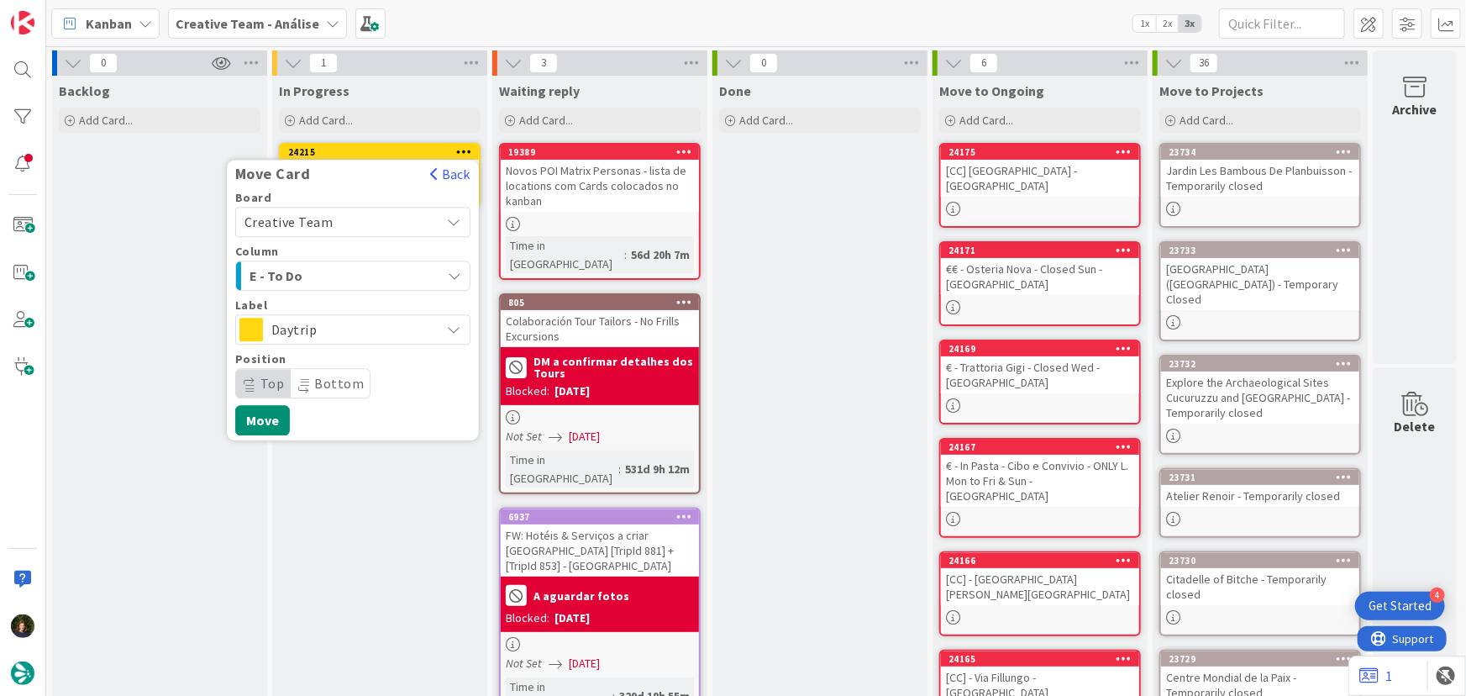
click at [454, 329] on icon at bounding box center [455, 329] width 14 height 13
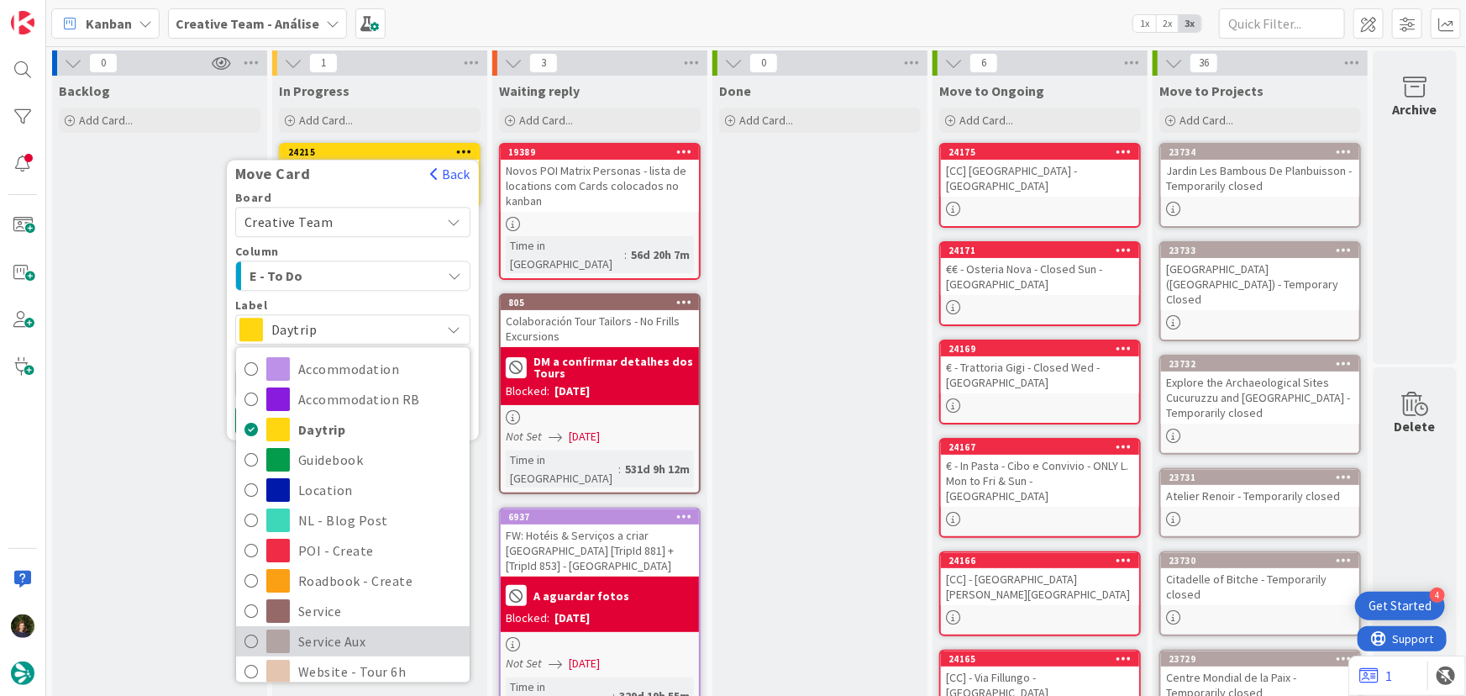
click at [380, 646] on span "Service Aux" at bounding box center [379, 641] width 163 height 25
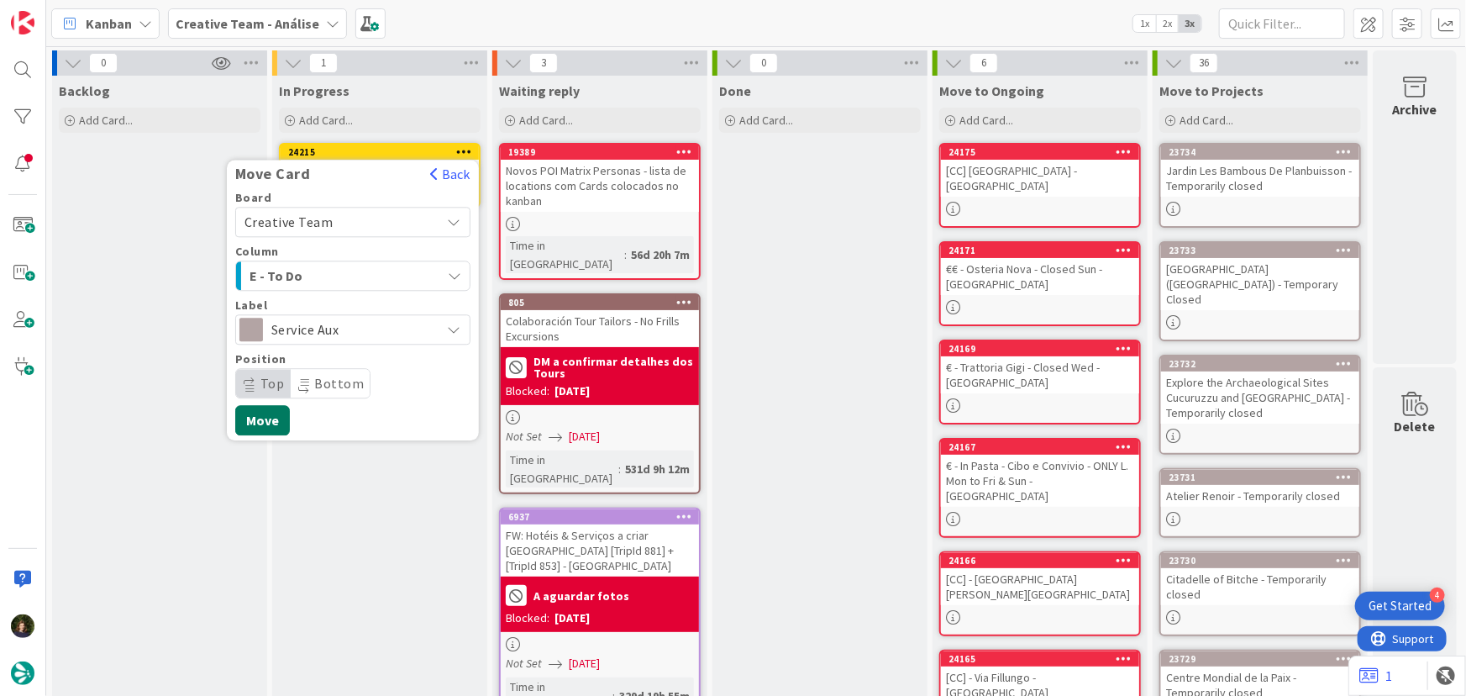
click at [257, 428] on button "Move" at bounding box center [262, 420] width 55 height 30
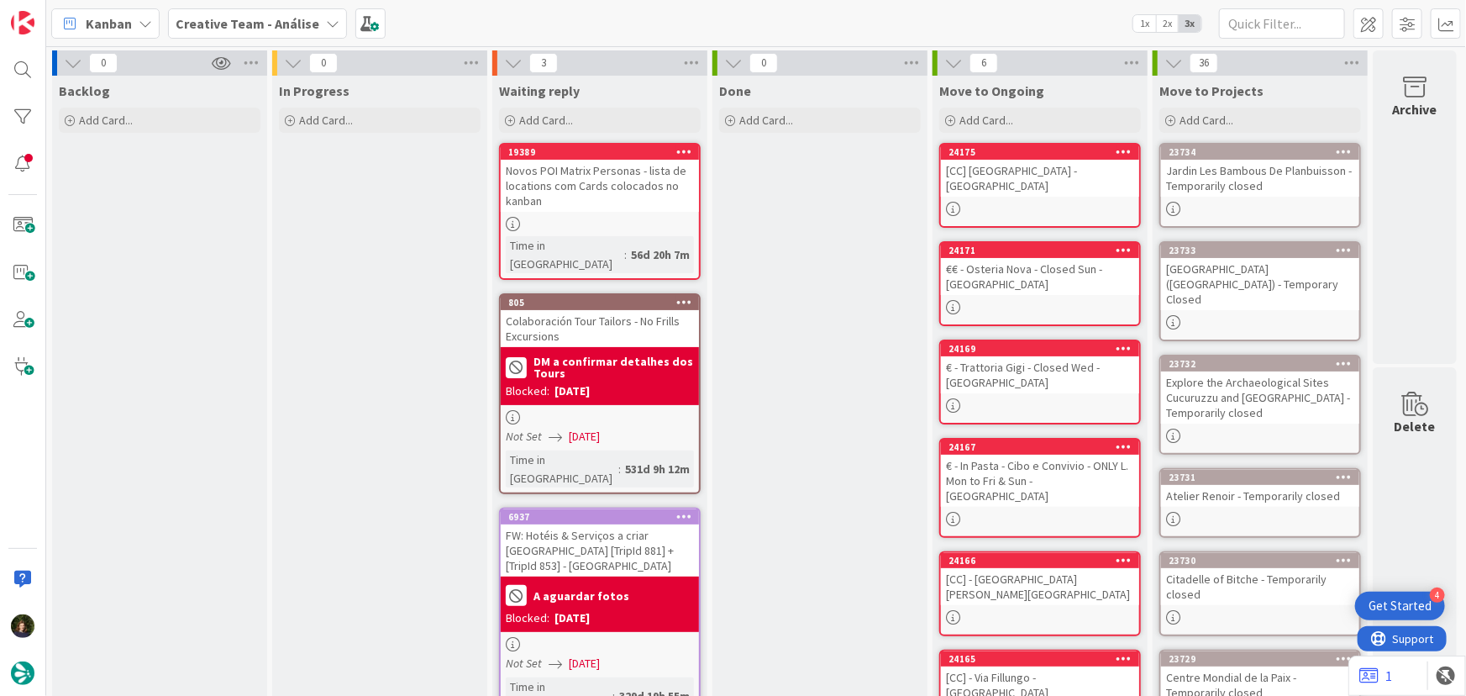
click at [274, 18] on b "Creative Team - Análise" at bounding box center [248, 23] width 144 height 17
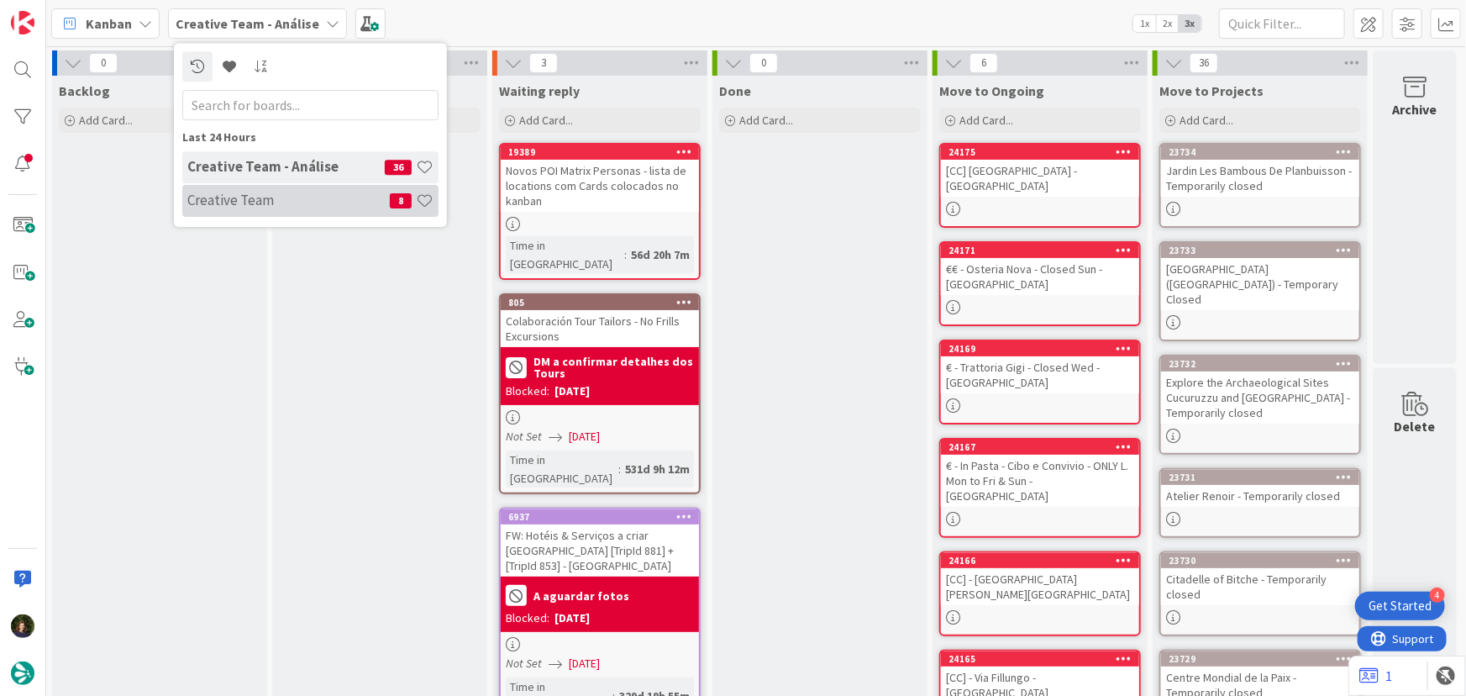
click at [289, 208] on h4 "Creative Team" at bounding box center [288, 200] width 203 height 17
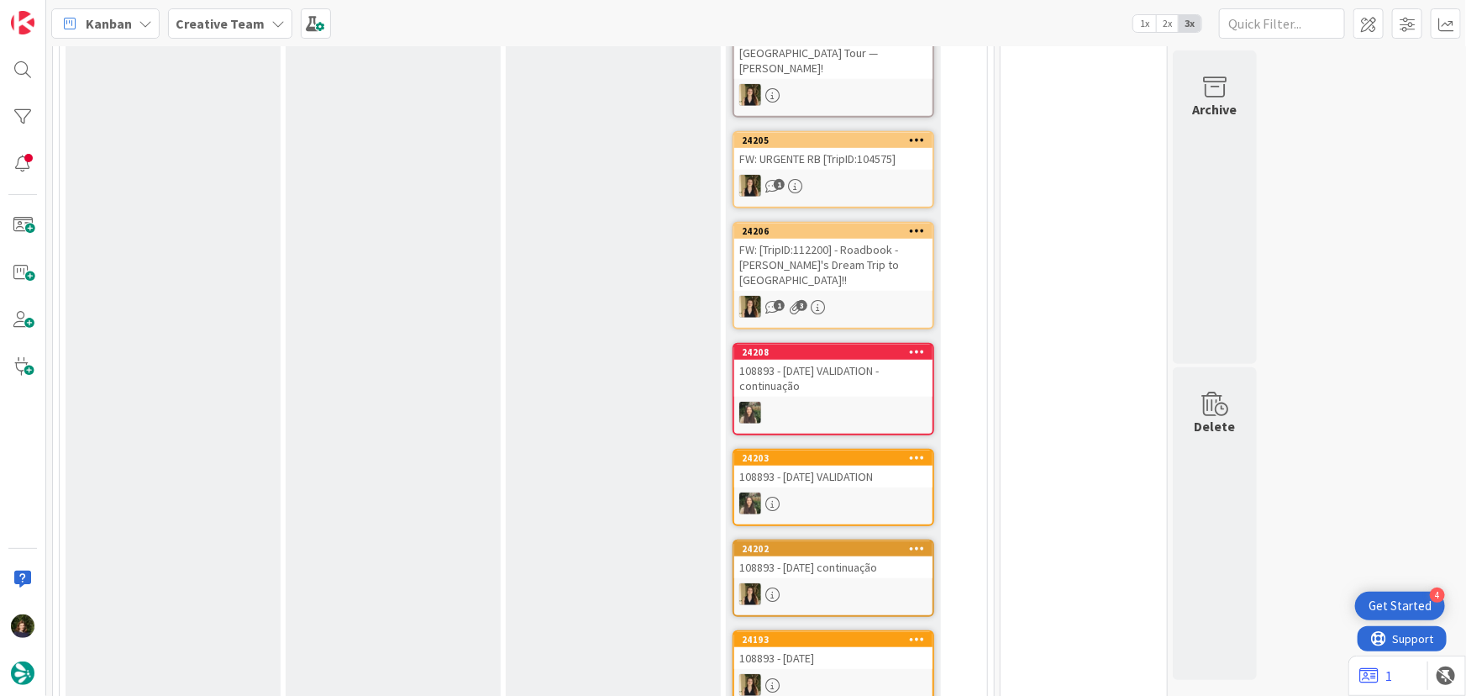
scroll to position [100, 0]
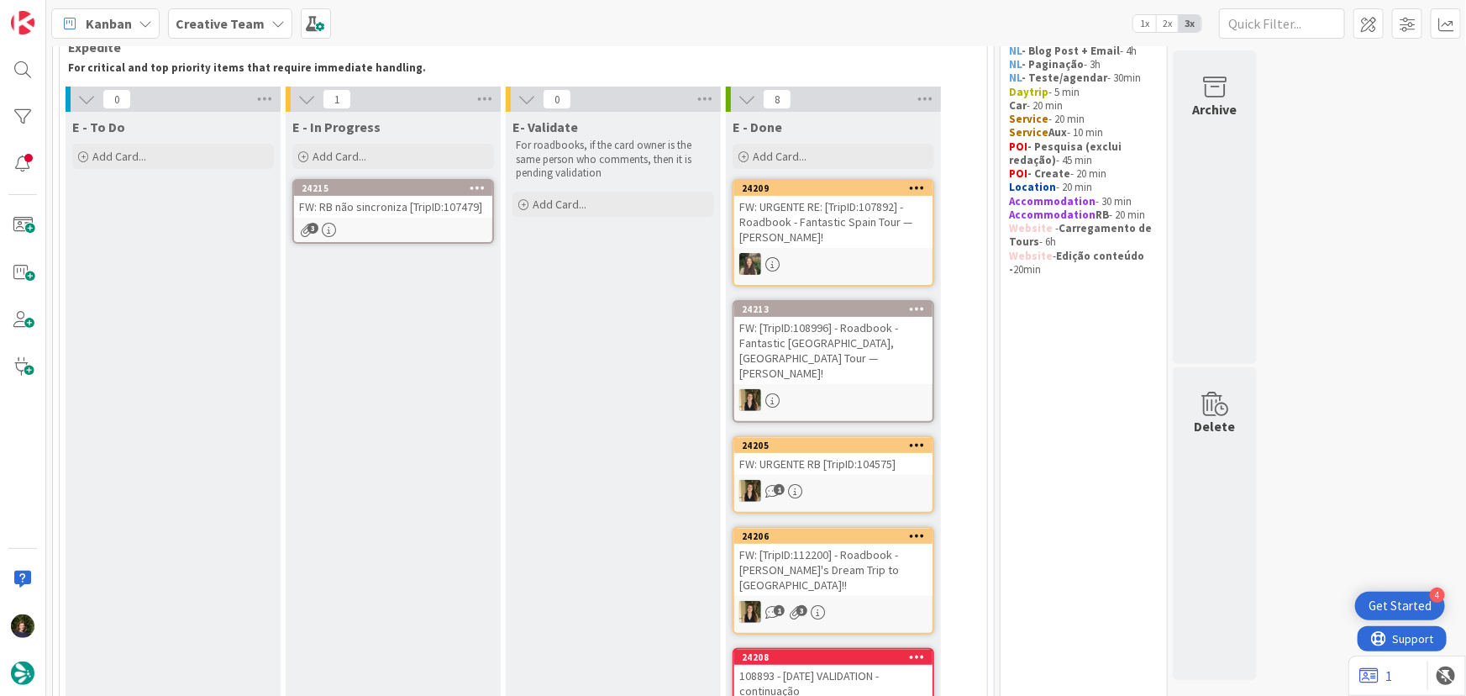
click at [377, 212] on div "FW: RB não sincroniza [TripID:107479]" at bounding box center [393, 207] width 198 height 22
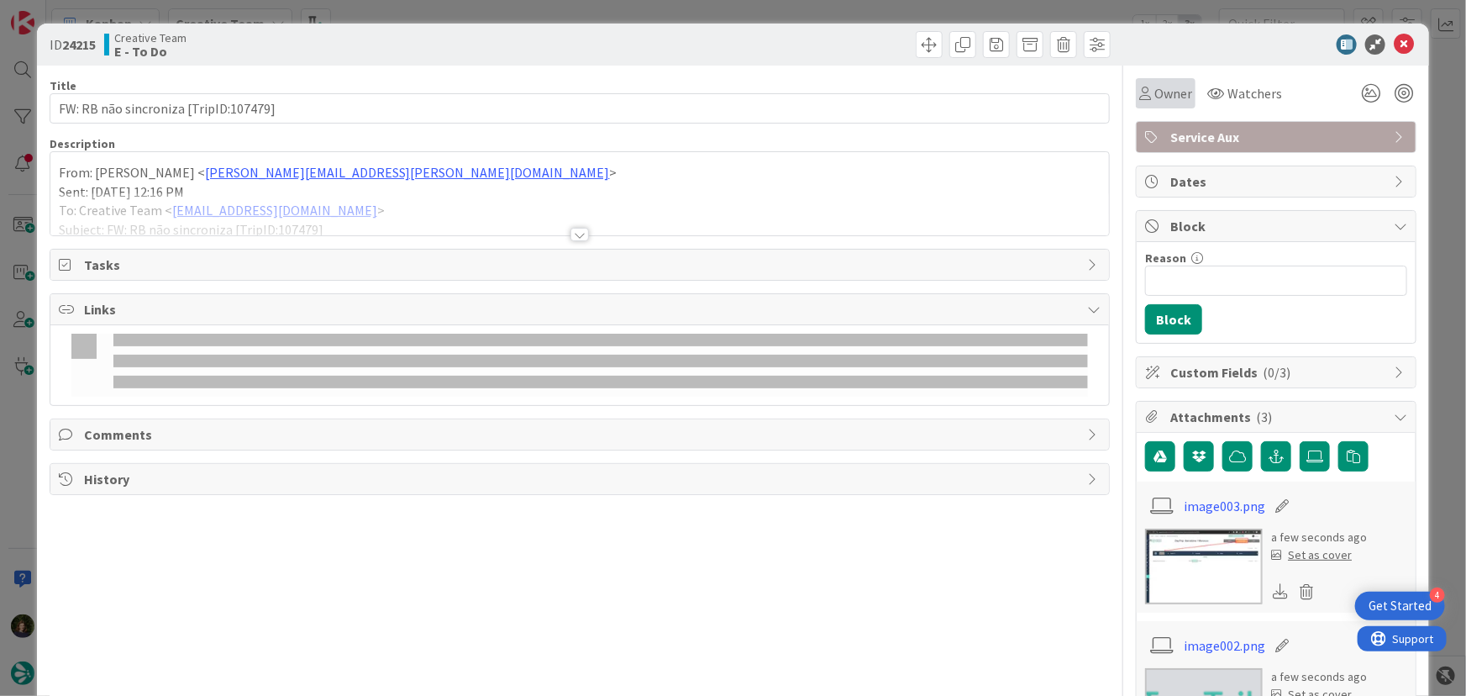
click at [1171, 95] on span "Owner" at bounding box center [1174, 93] width 38 height 20
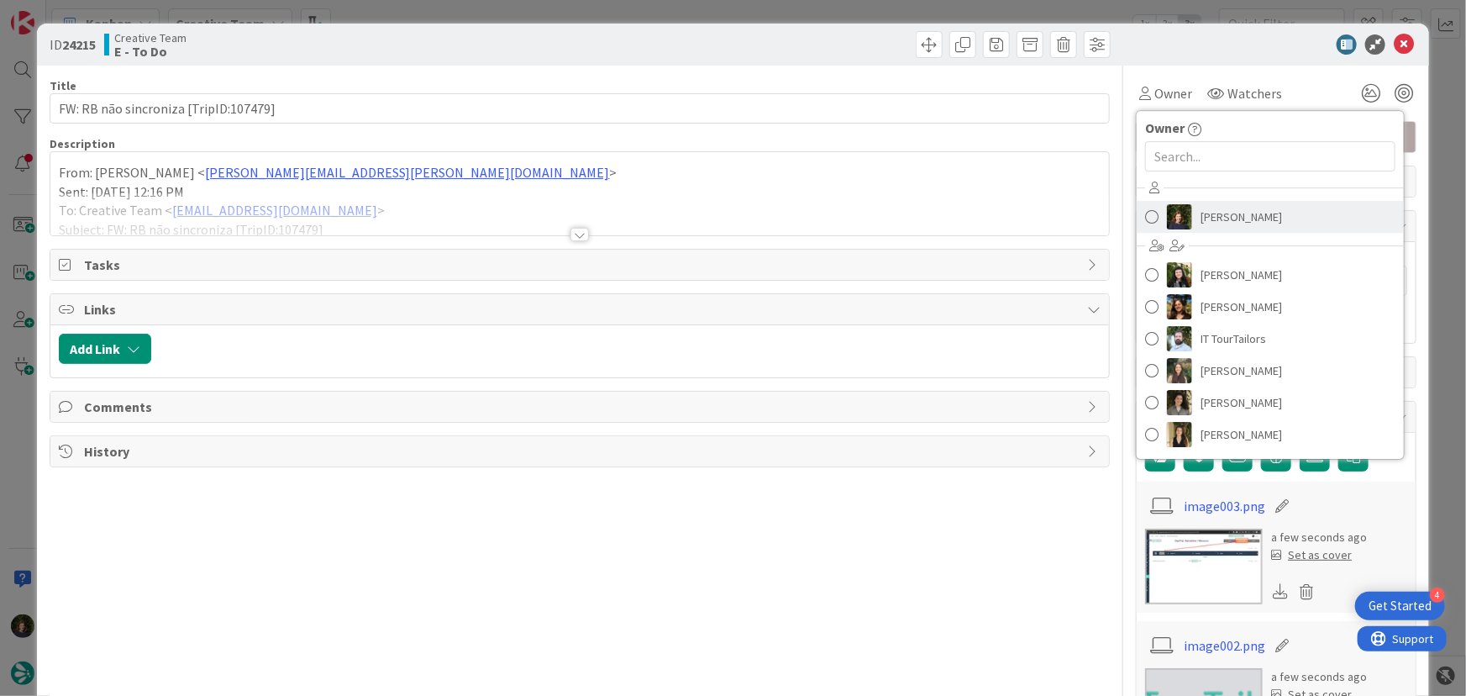
click at [1228, 215] on span "[PERSON_NAME]" at bounding box center [1242, 216] width 82 height 25
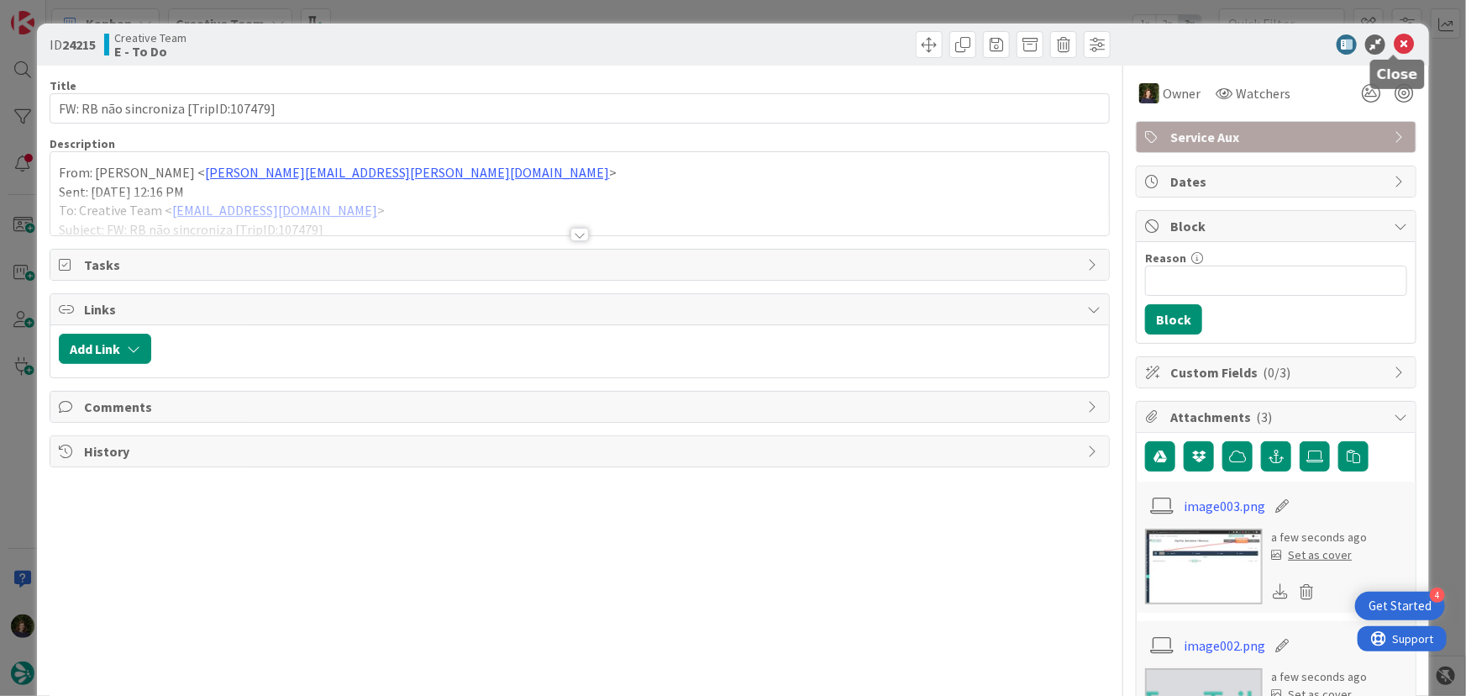
click at [1397, 46] on icon at bounding box center [1404, 44] width 20 height 20
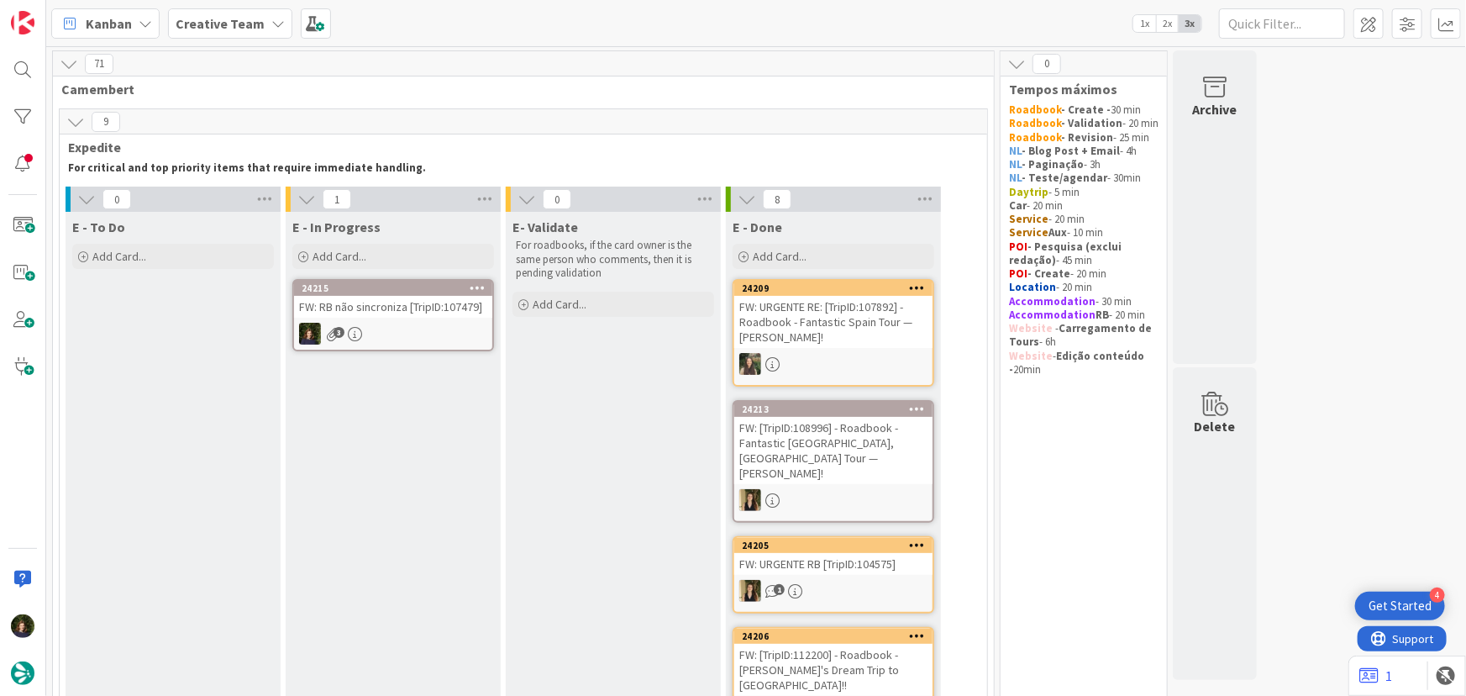
click at [378, 319] on div "24215 FW: RB não sincroniza [TripID:107479] 3" at bounding box center [393, 315] width 202 height 72
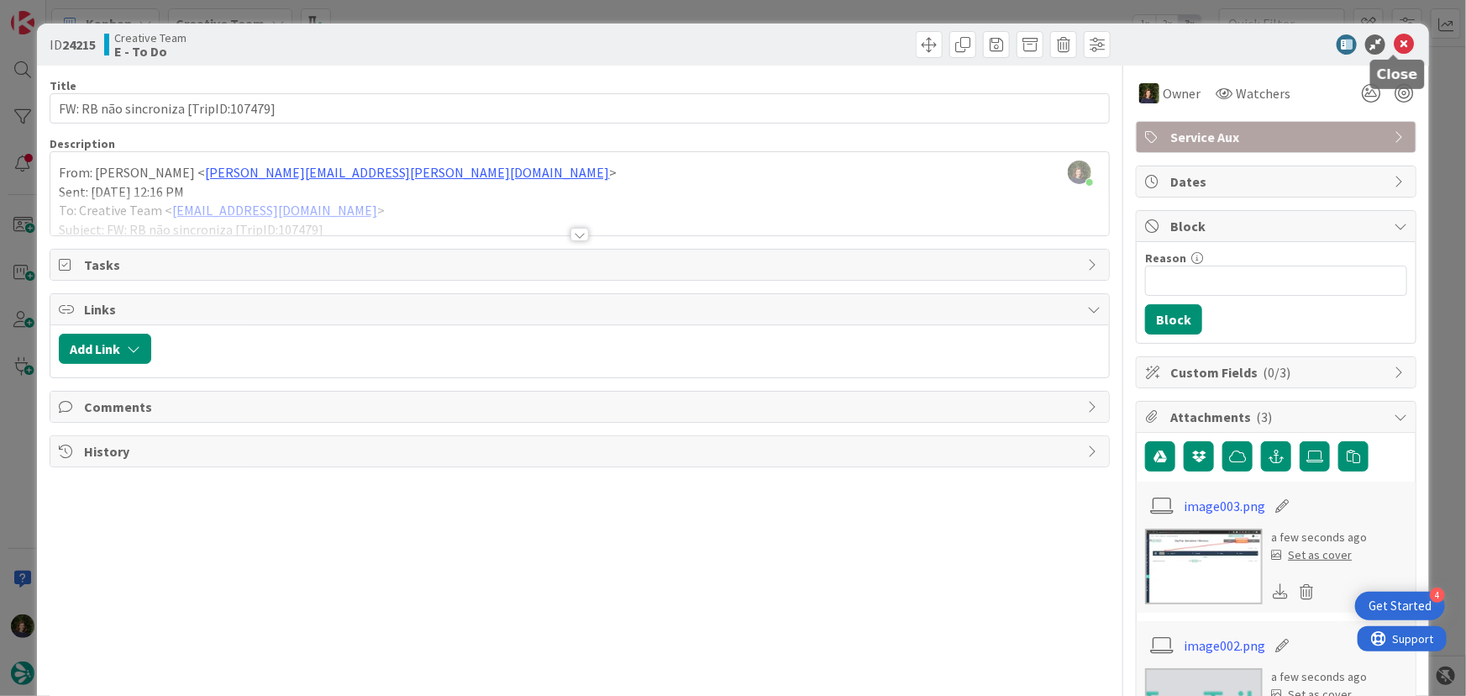
click at [1394, 37] on icon at bounding box center [1404, 44] width 20 height 20
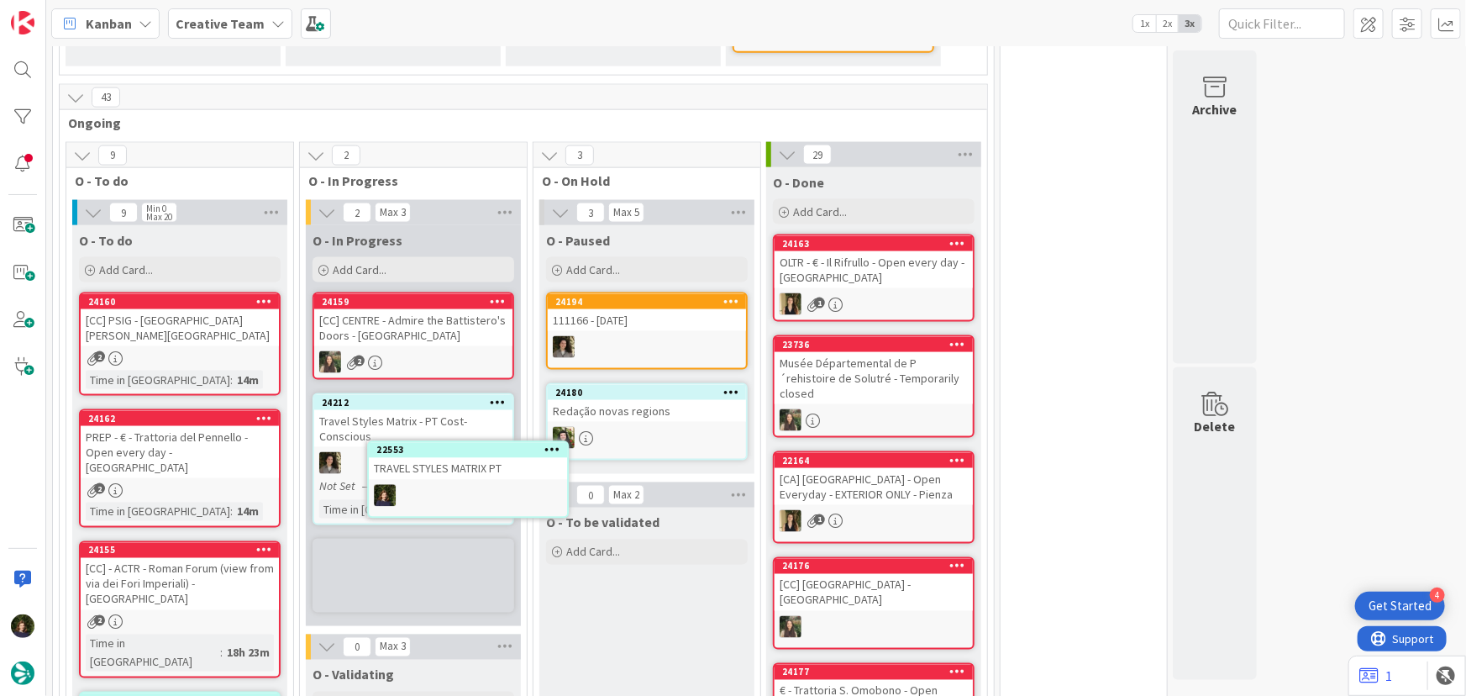
scroll to position [1148, 0]
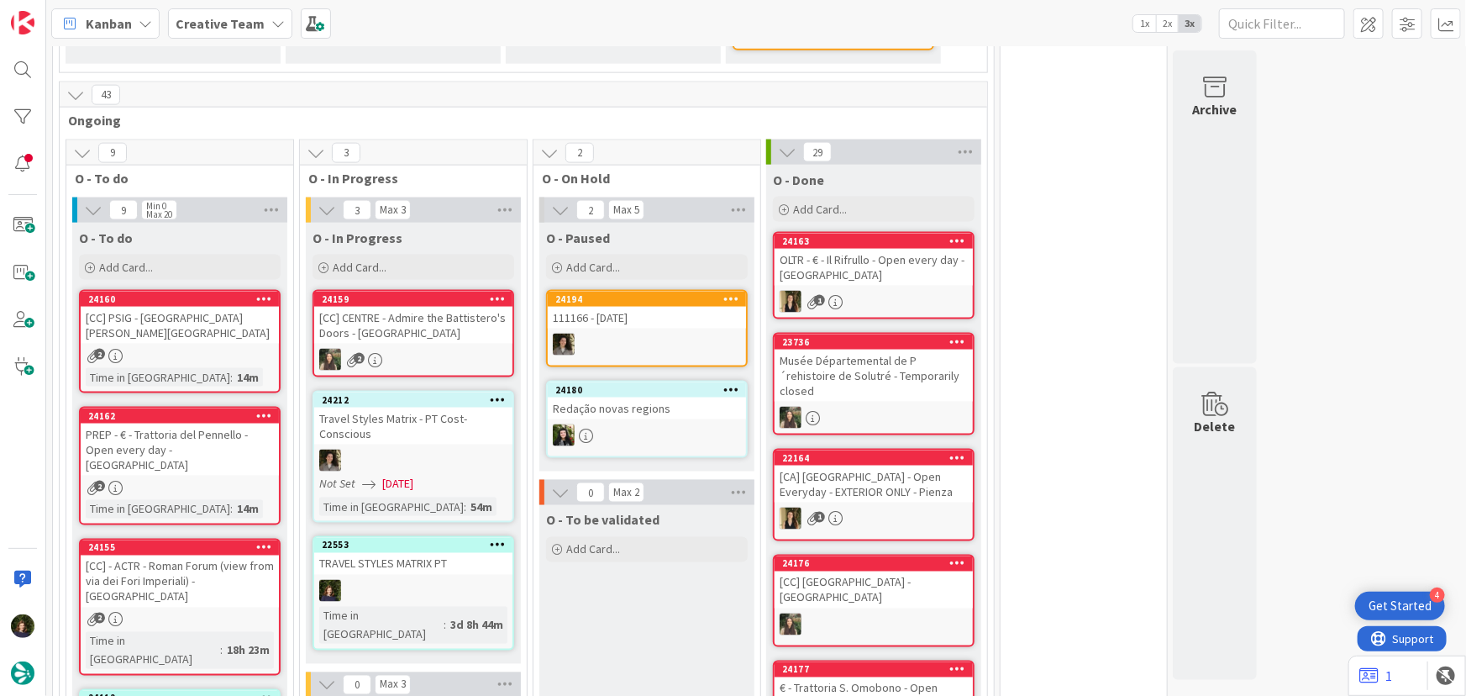
click at [412, 553] on div "TRAVEL STYLES MATRIX PT" at bounding box center [413, 564] width 198 height 22
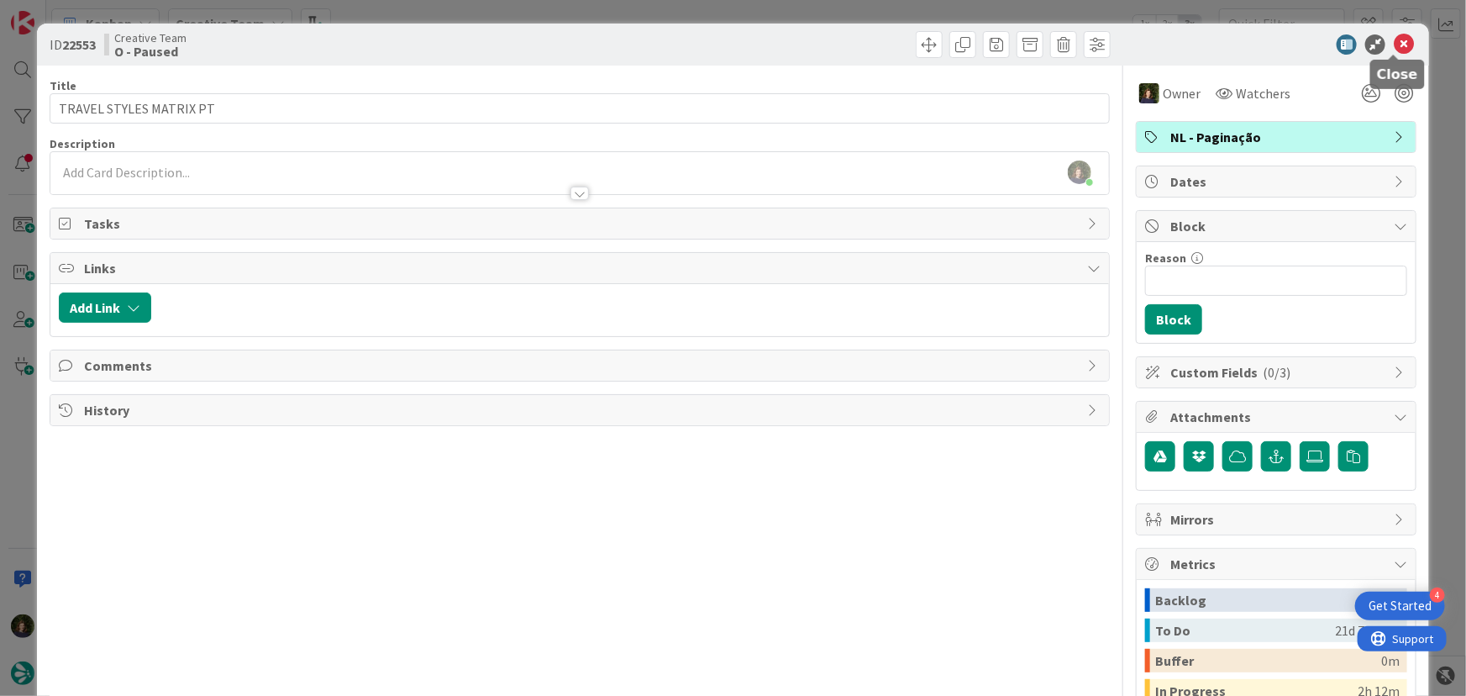
click at [1395, 46] on icon at bounding box center [1404, 44] width 20 height 20
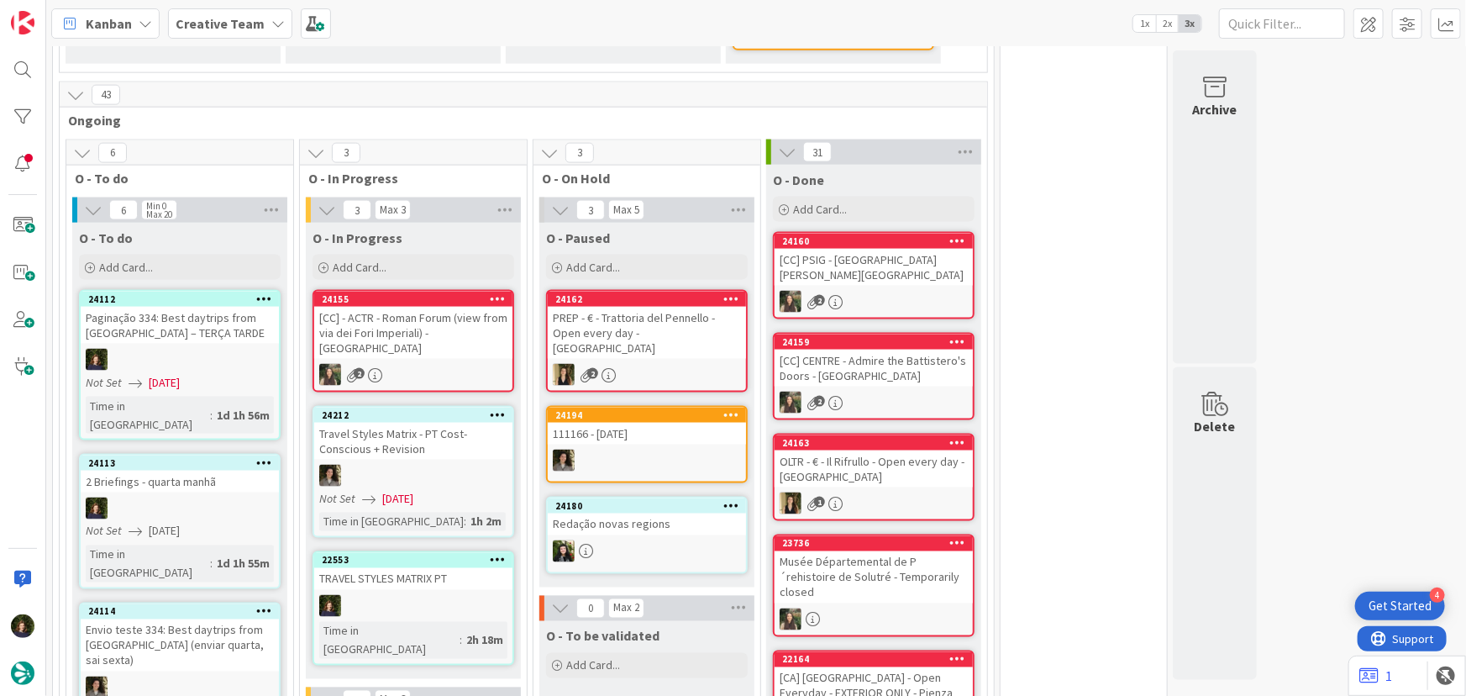
click at [259, 23] on div "Creative Team" at bounding box center [230, 23] width 124 height 30
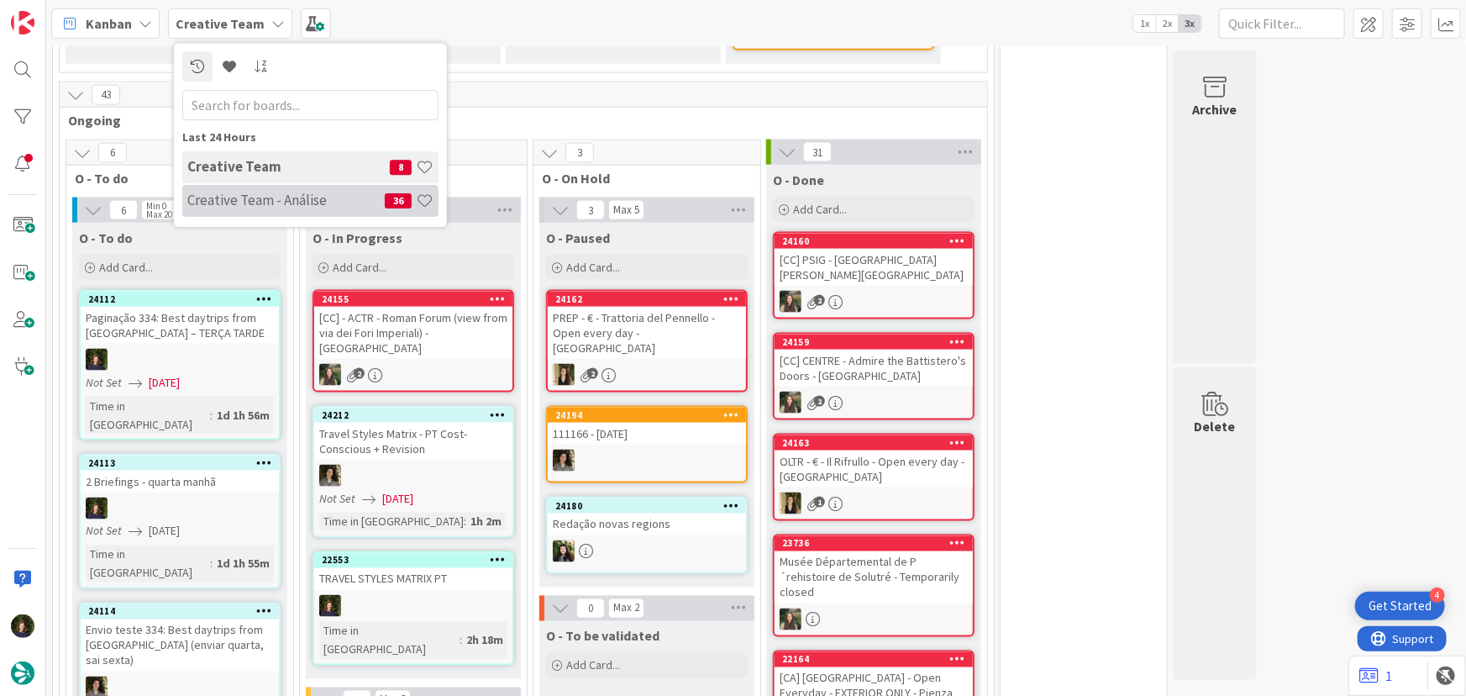
click at [263, 202] on h4 "Creative Team - Análise" at bounding box center [285, 200] width 197 height 17
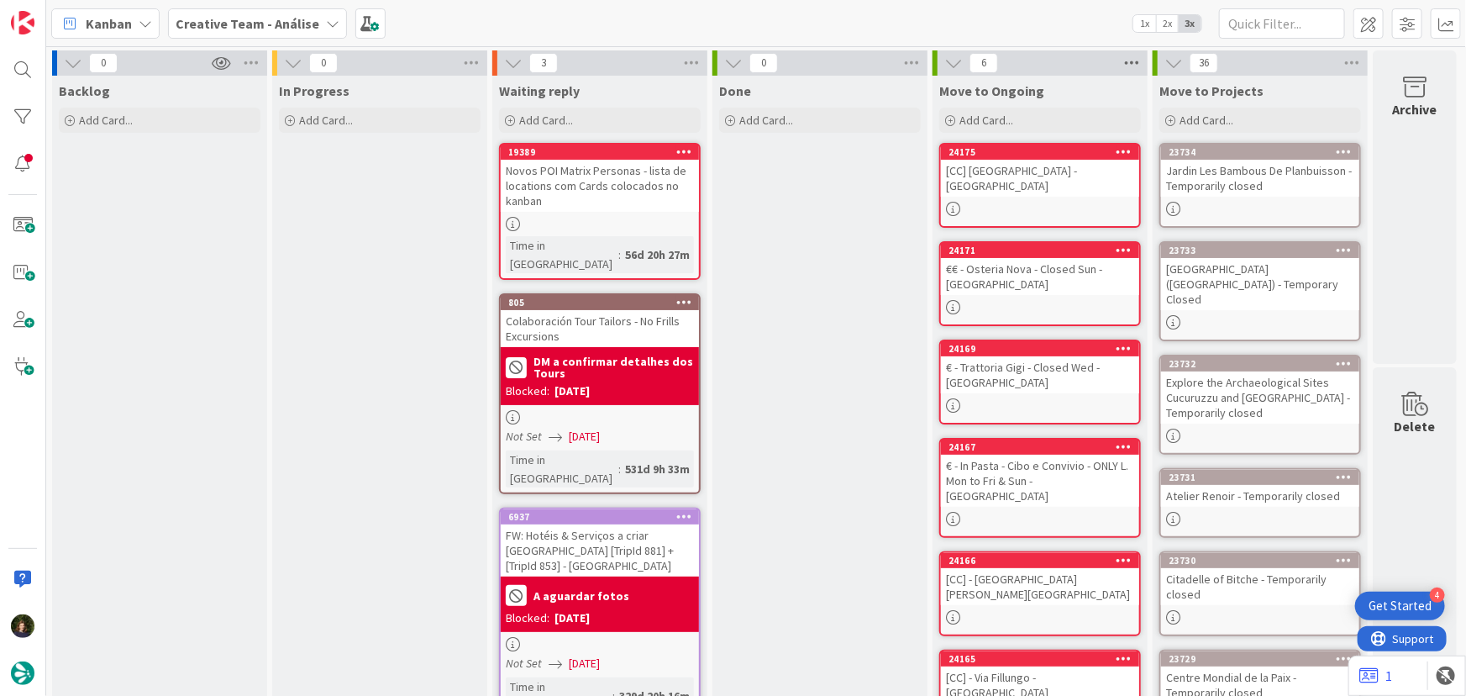
click at [1136, 63] on icon at bounding box center [1132, 62] width 22 height 25
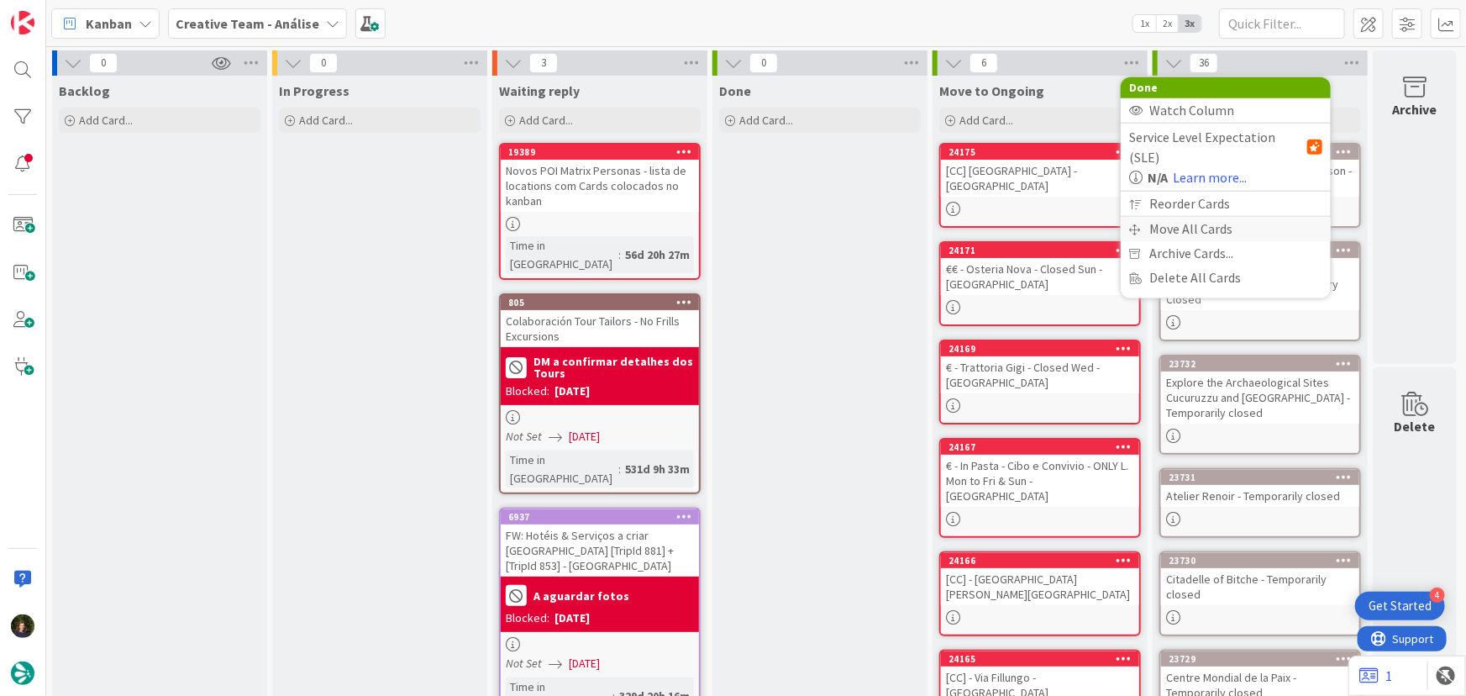
click at [1177, 217] on div "Move All Cards" at bounding box center [1226, 229] width 210 height 24
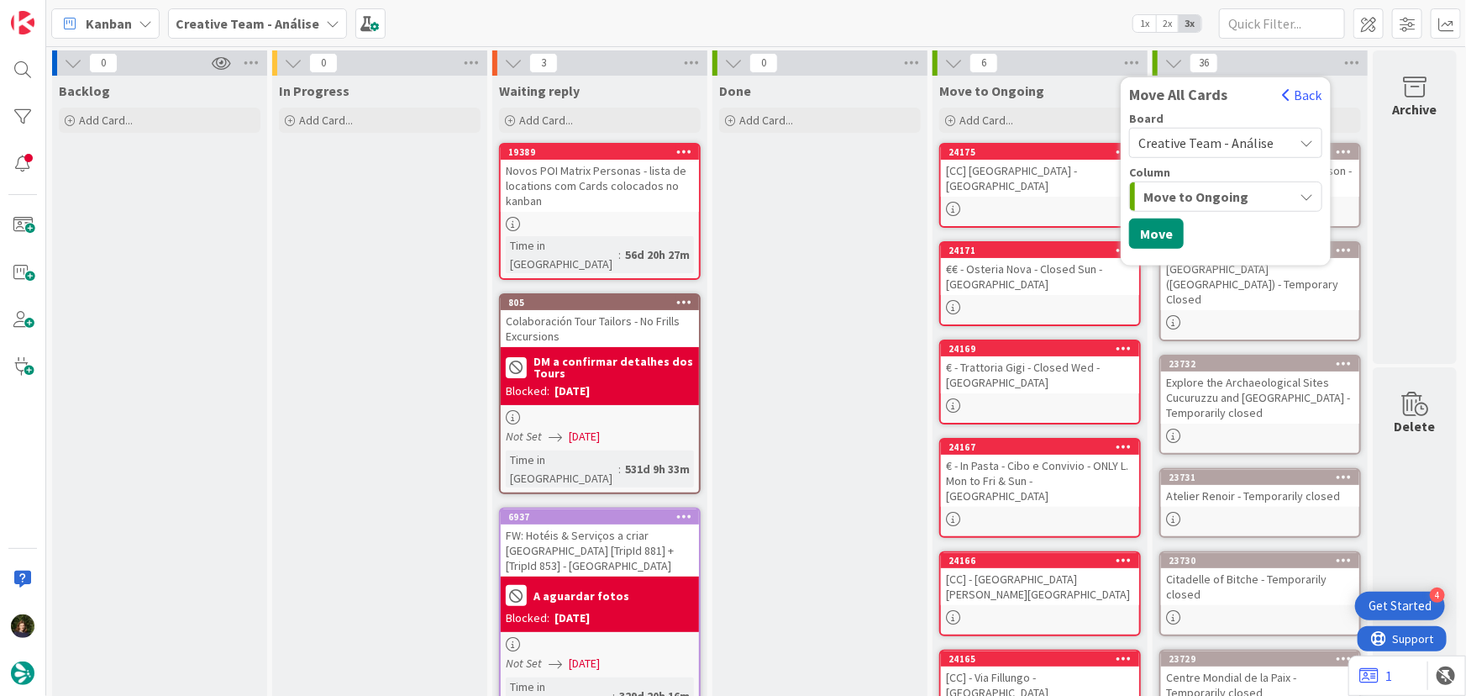
click at [1235, 141] on span "Creative Team - Análise" at bounding box center [1206, 142] width 135 height 17
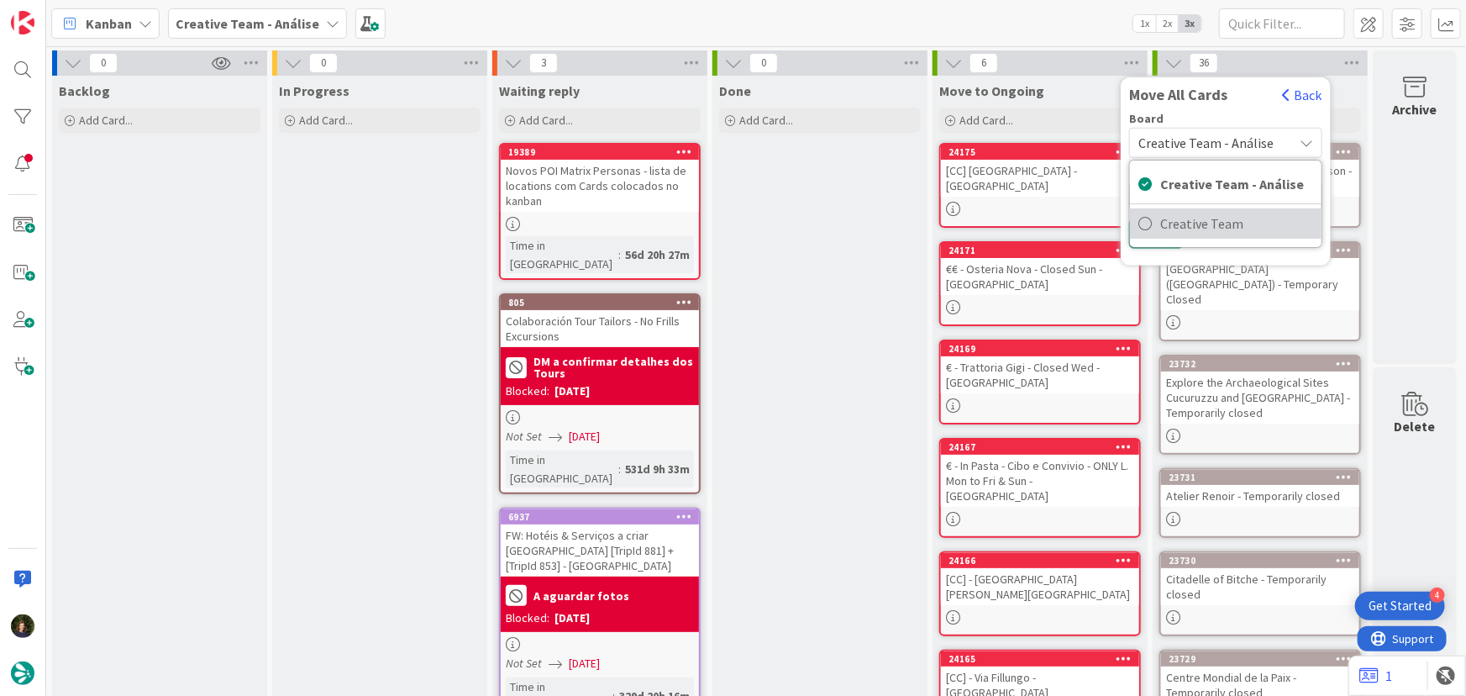
click at [1222, 220] on span "Creative Team" at bounding box center [1236, 223] width 153 height 25
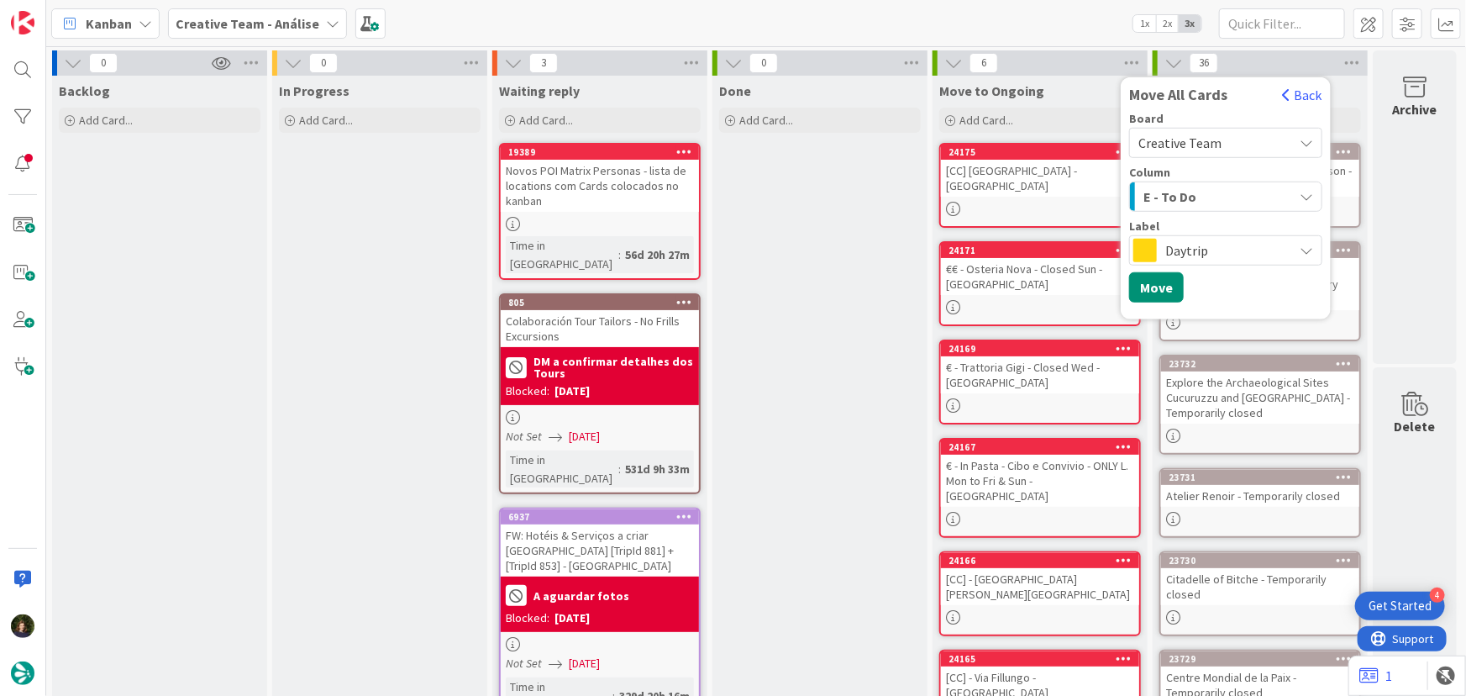
click at [1233, 194] on div "E - To Do" at bounding box center [1216, 196] width 154 height 27
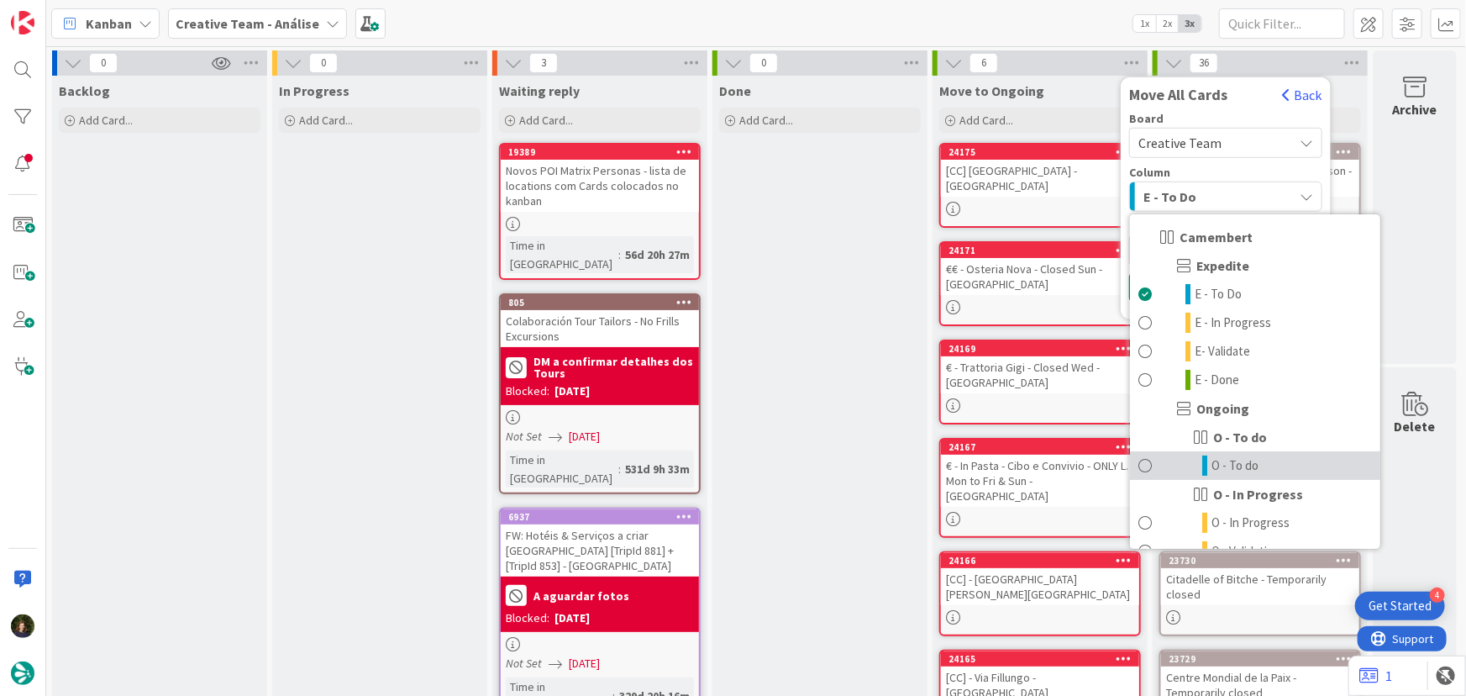
click at [1261, 454] on link "O - To do" at bounding box center [1255, 465] width 250 height 29
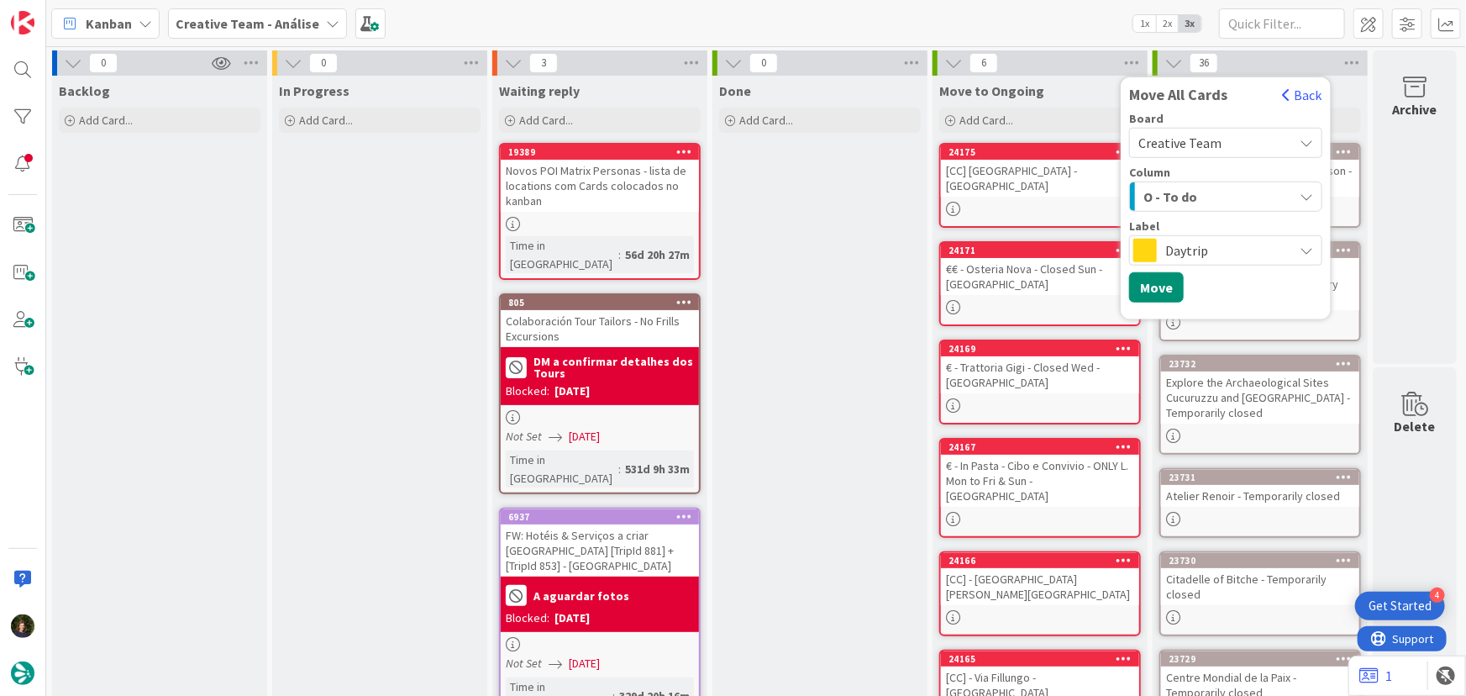
click at [1224, 259] on span "Daytrip" at bounding box center [1224, 251] width 119 height 24
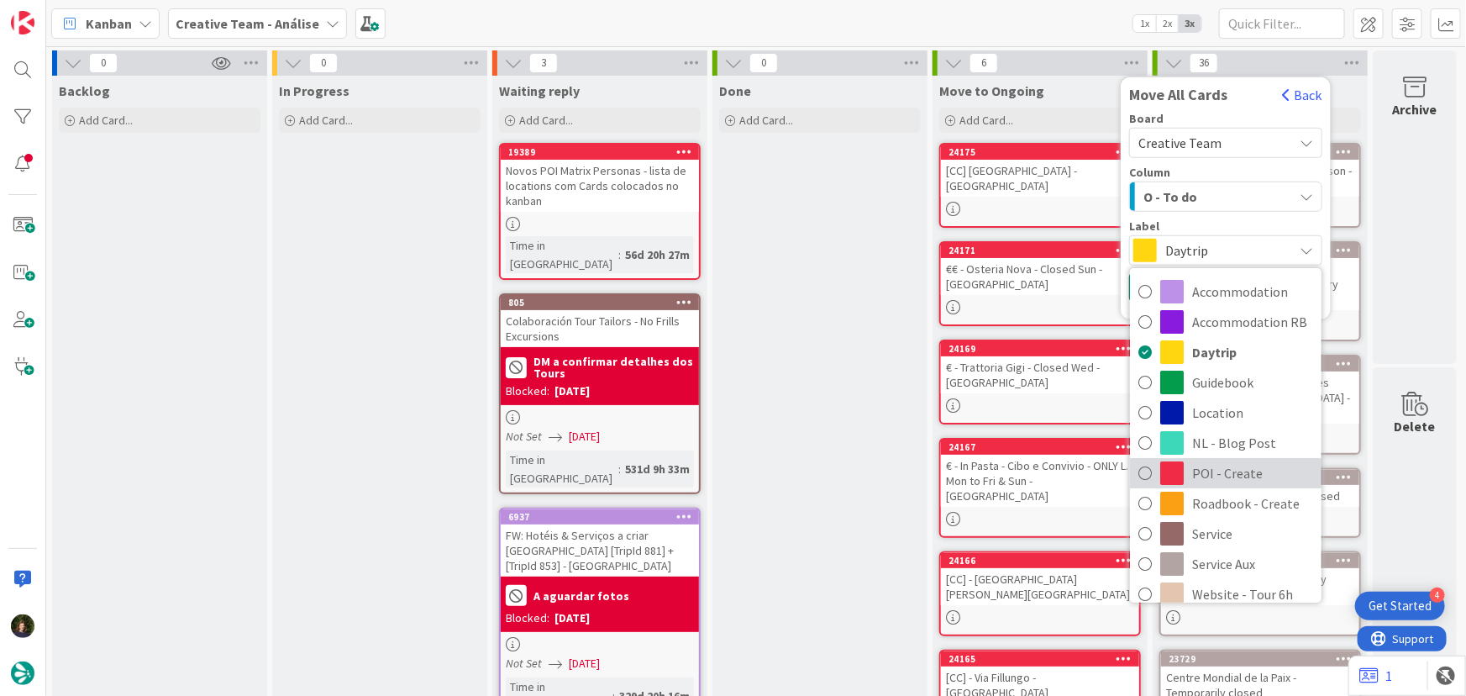
click at [1231, 470] on span "POI - Create" at bounding box center [1252, 472] width 121 height 25
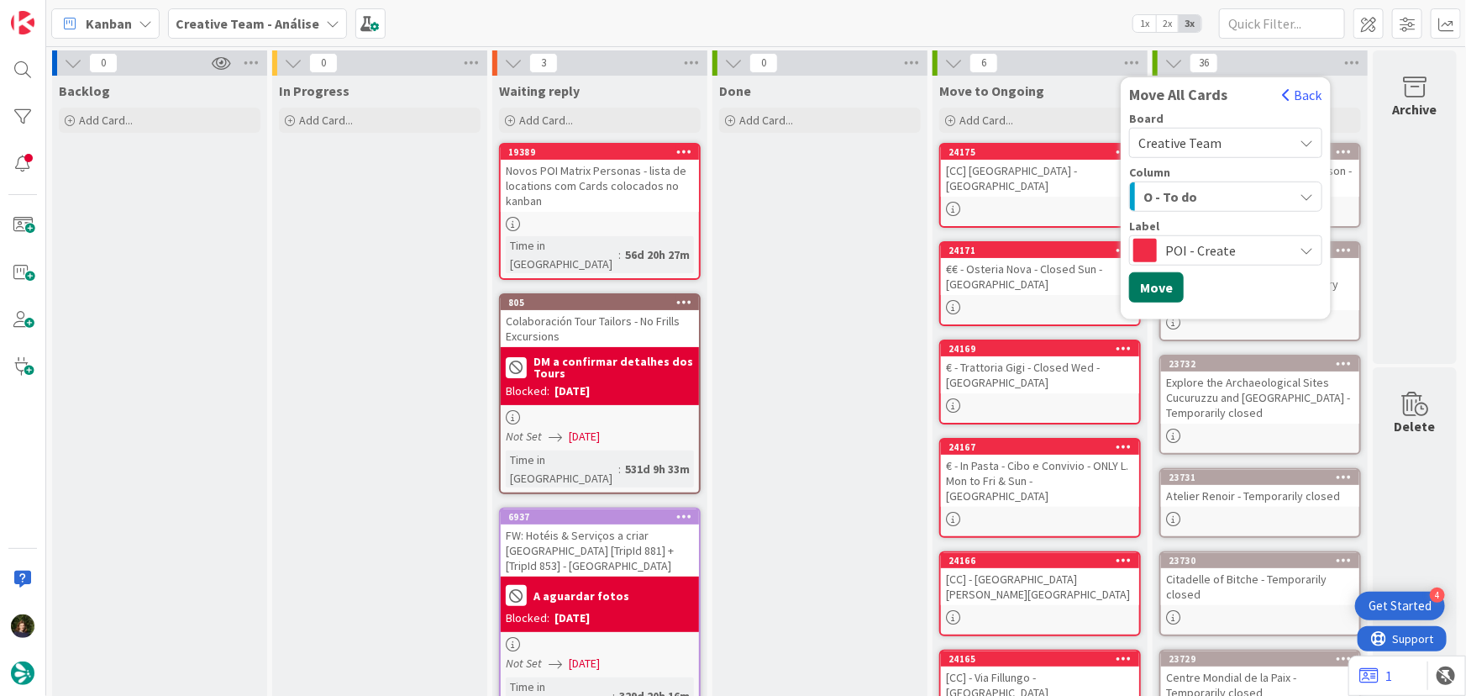
click at [1160, 292] on button "Move" at bounding box center [1156, 287] width 55 height 30
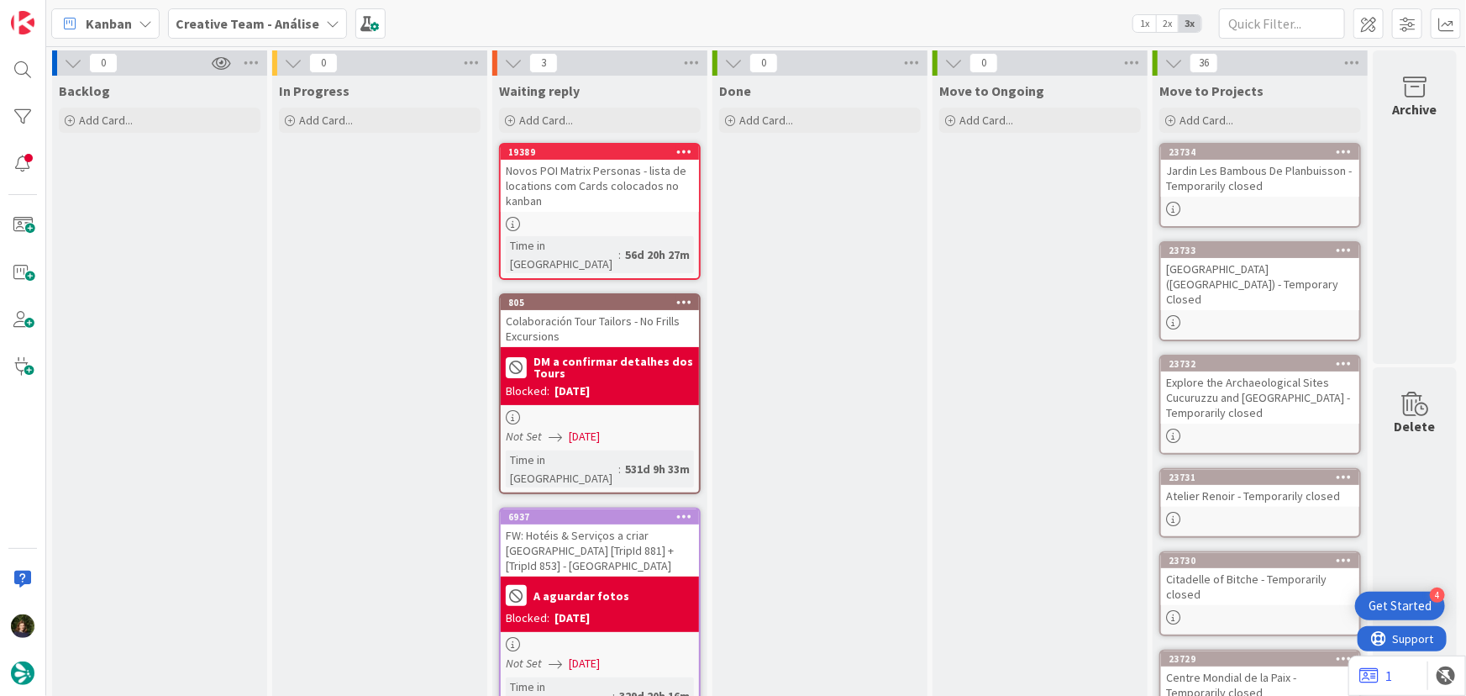
click at [292, 23] on b "Creative Team - Análise" at bounding box center [248, 23] width 144 height 17
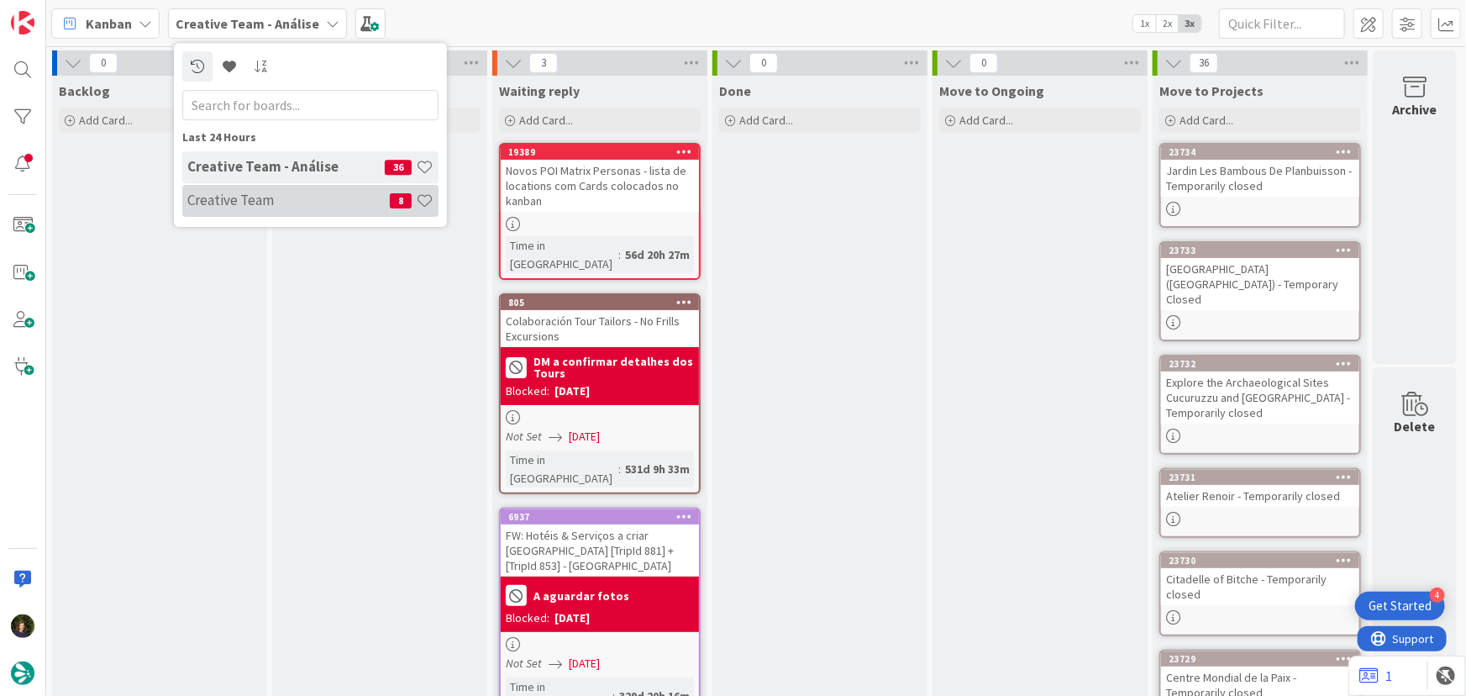
click at [274, 193] on h4 "Creative Team" at bounding box center [288, 200] width 203 height 17
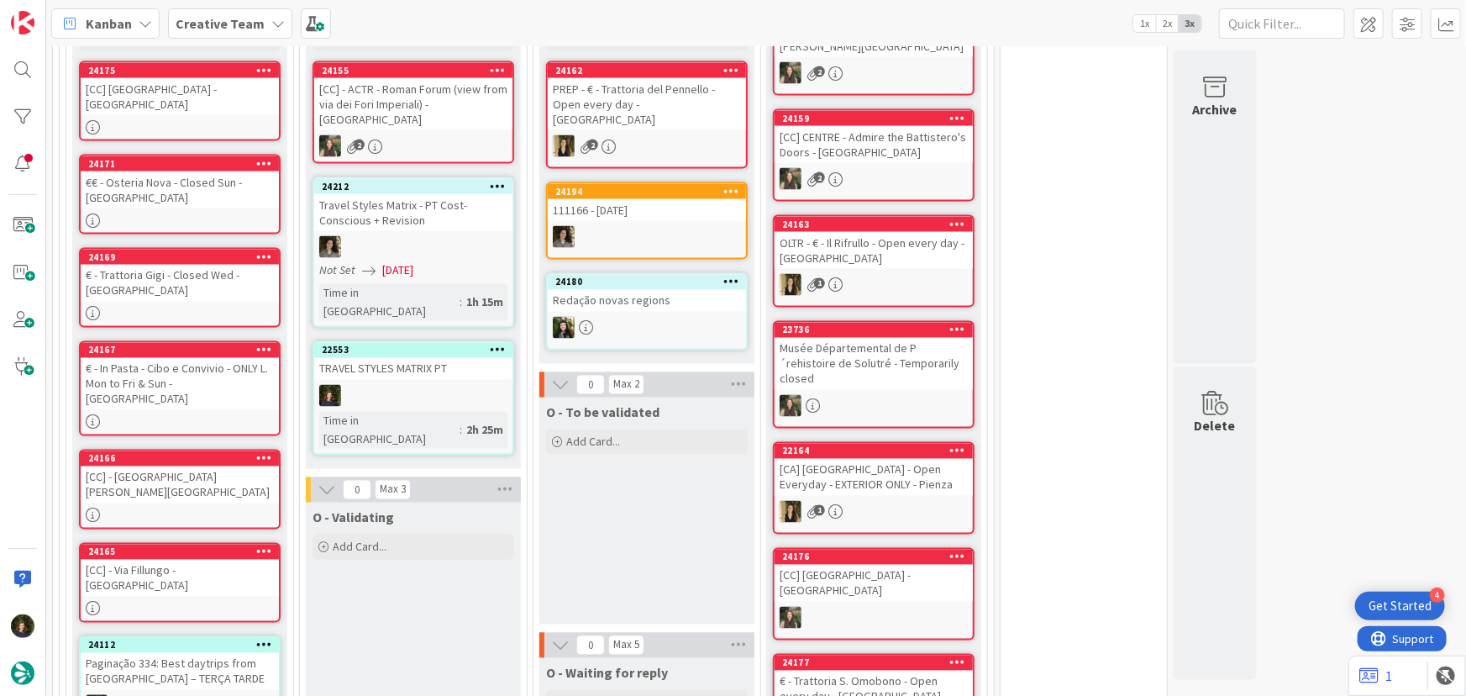
scroll to position [1298, 0]
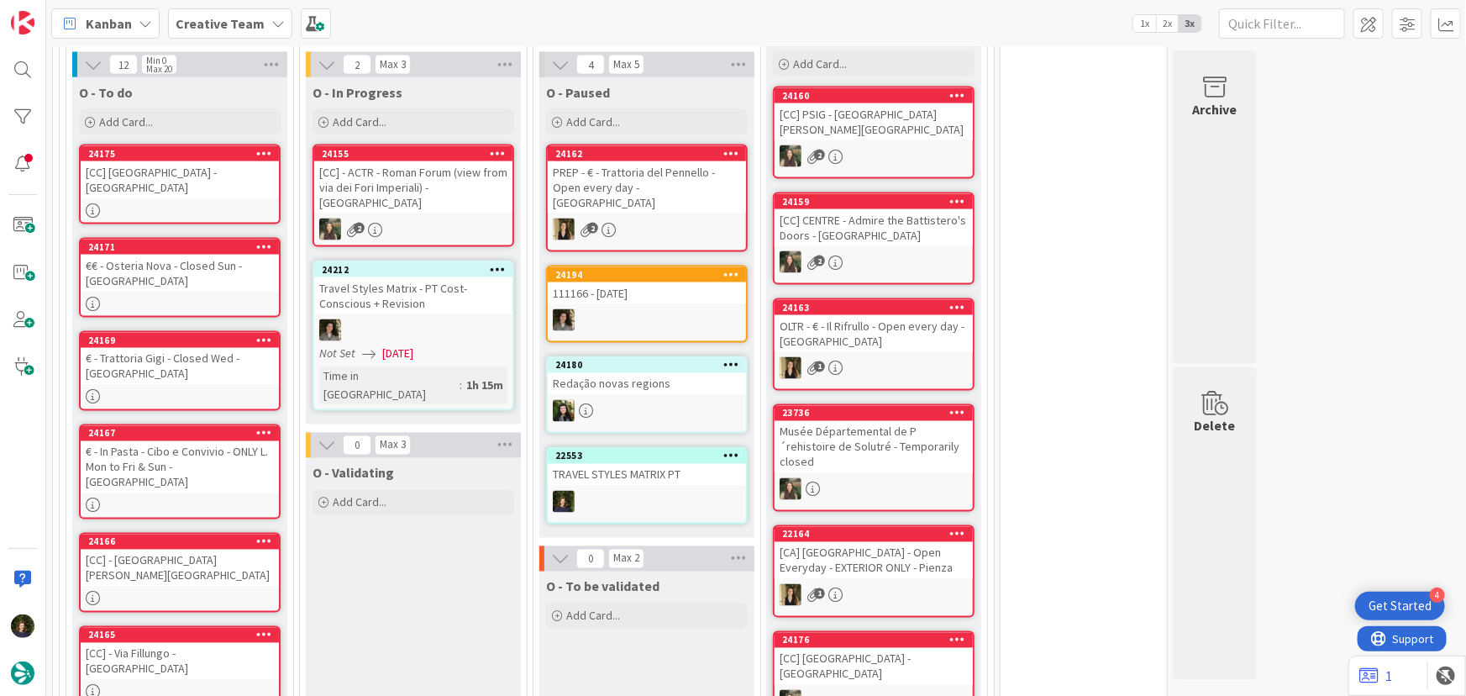
click at [271, 21] on icon at bounding box center [277, 23] width 13 height 13
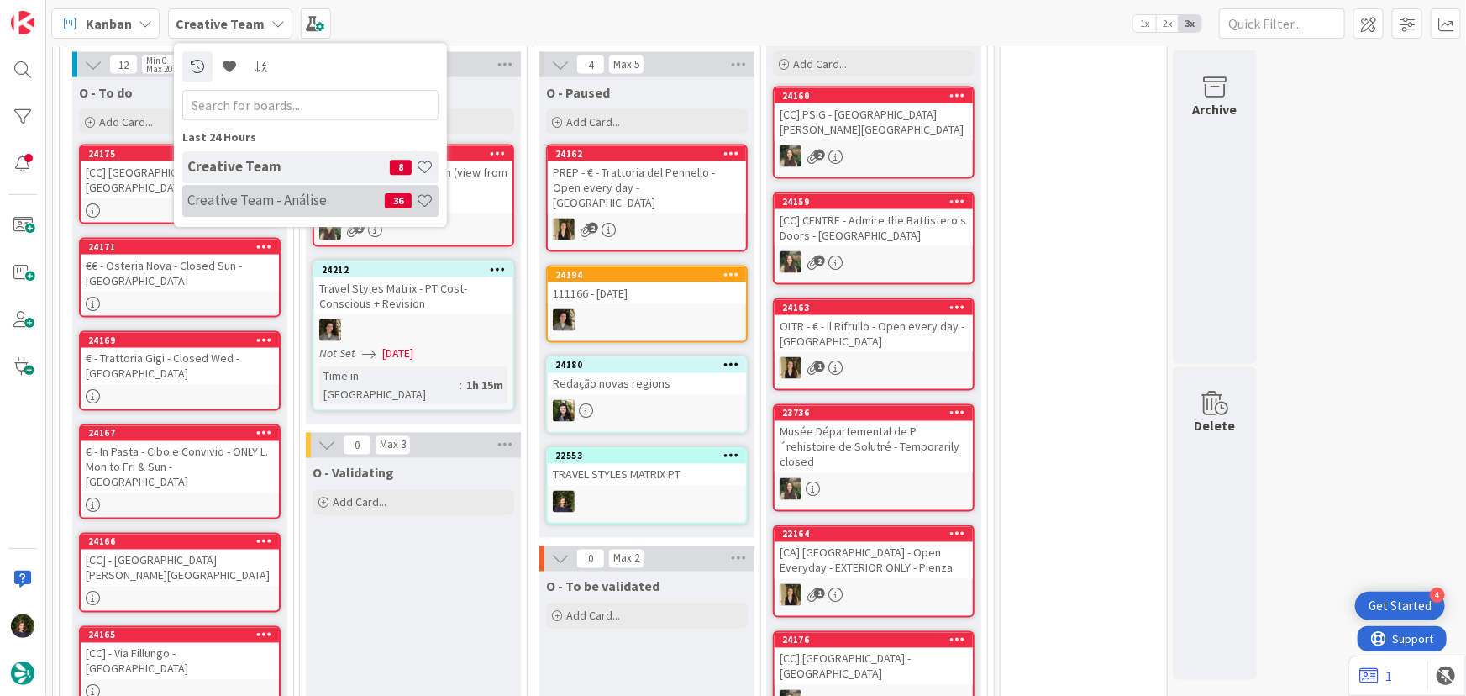
click at [272, 198] on h4 "Creative Team - Análise" at bounding box center [285, 200] width 197 height 17
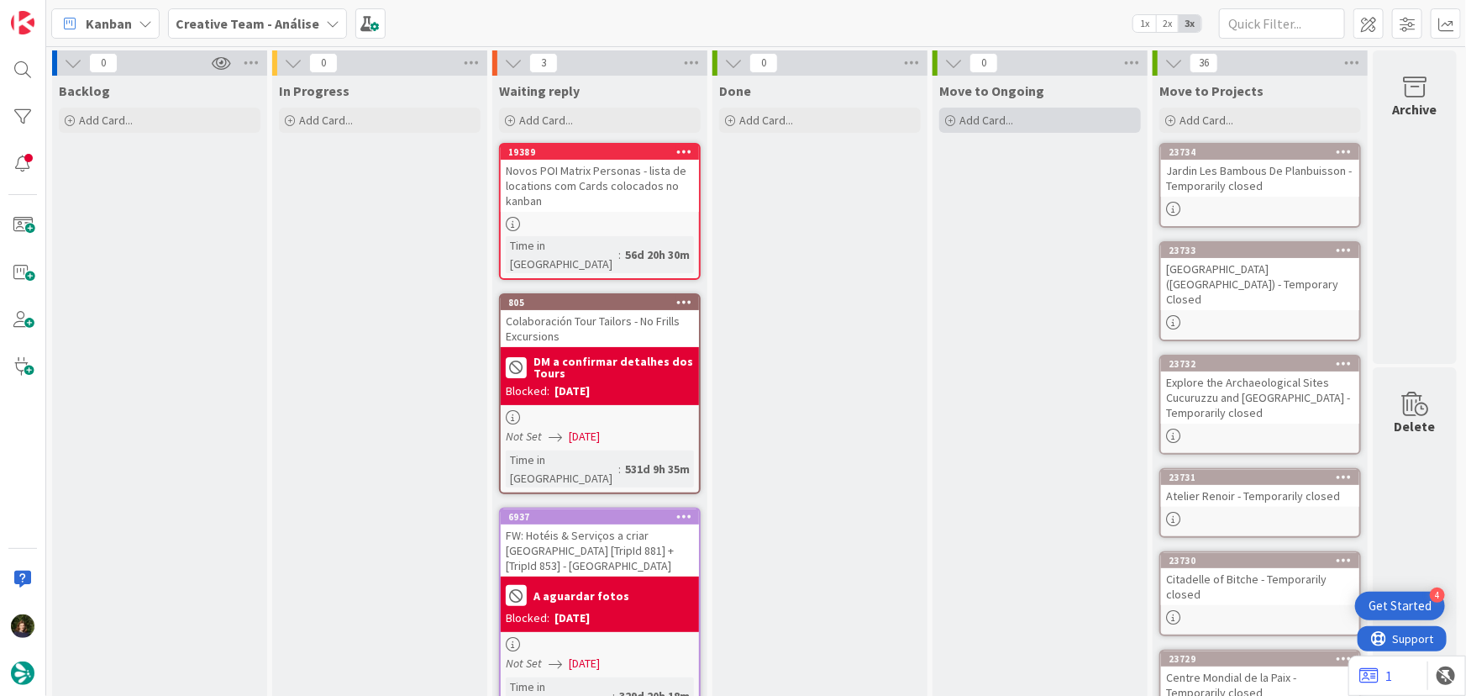
click at [995, 126] on span "Add Card..." at bounding box center [987, 120] width 54 height 15
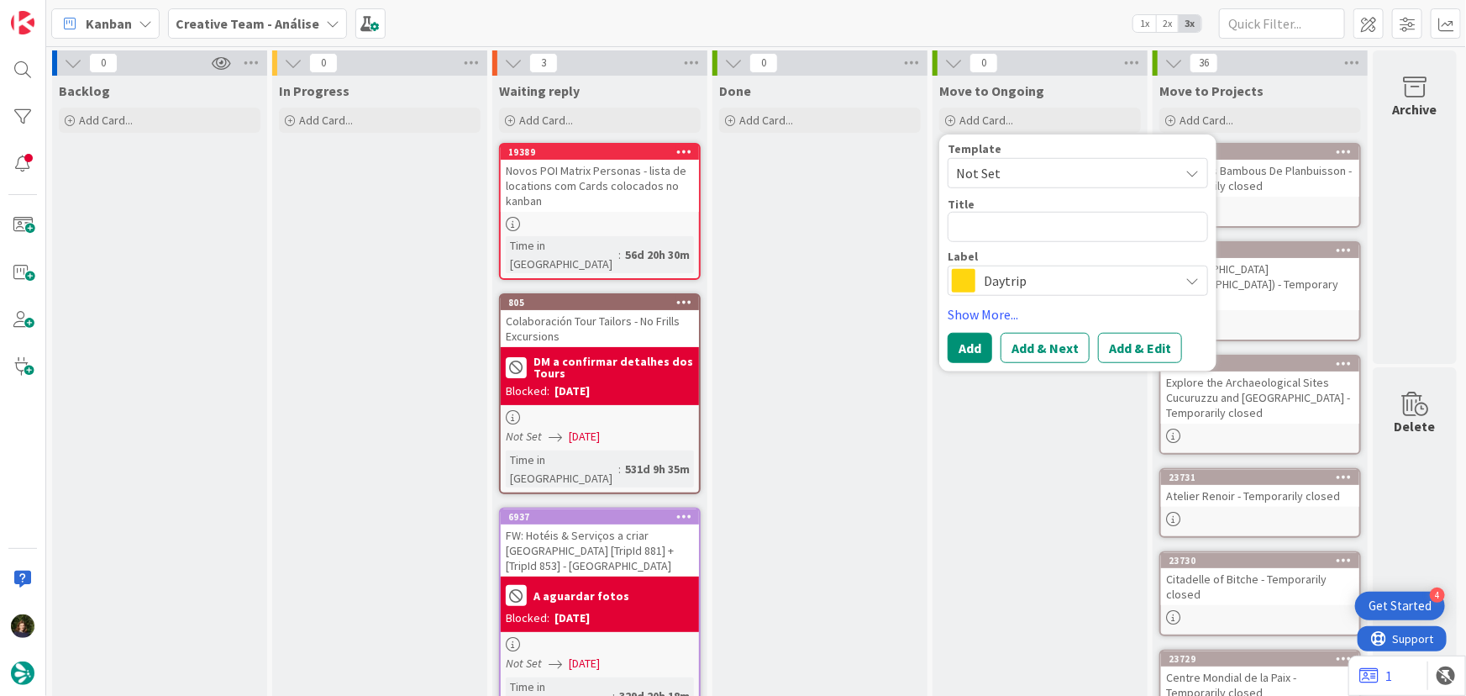
click at [1008, 281] on span "Daytrip" at bounding box center [1077, 281] width 187 height 24
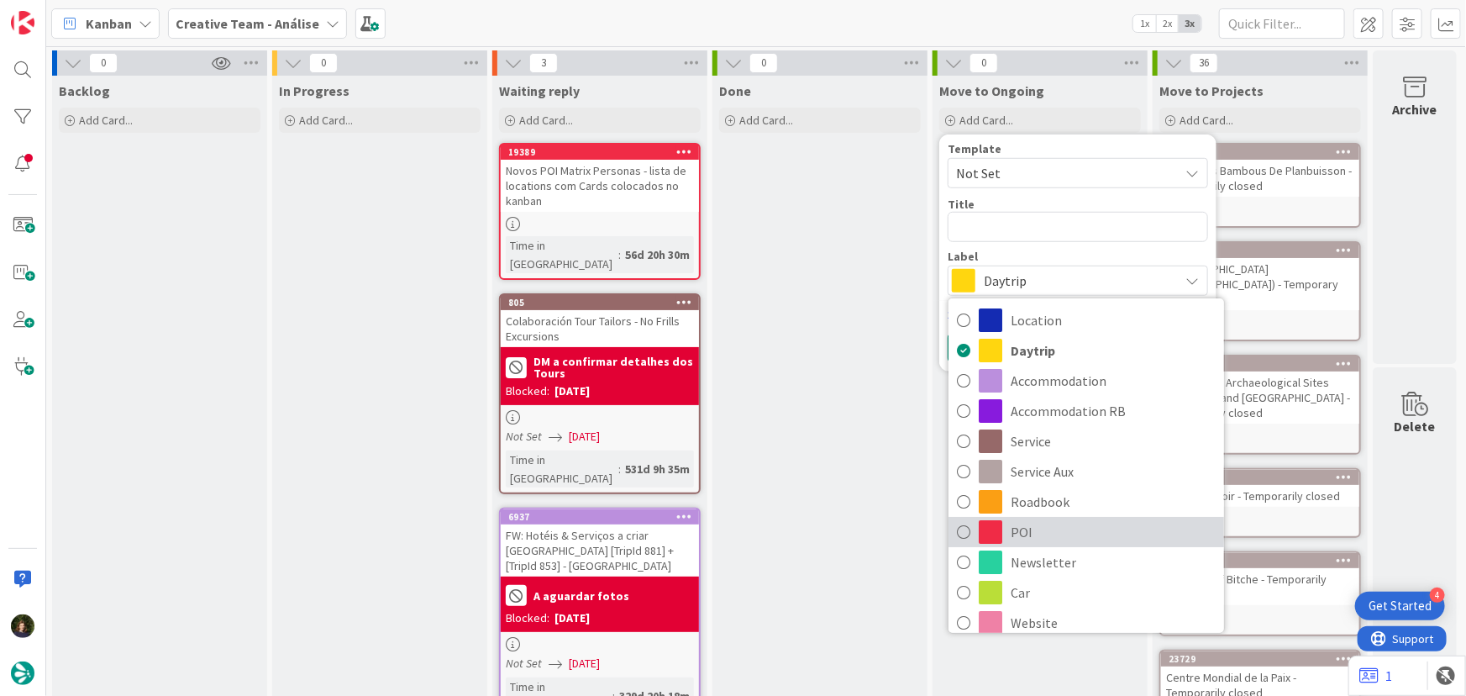
drag, startPoint x: 1037, startPoint y: 534, endPoint x: 1037, endPoint y: 523, distance: 11.8
click at [1037, 534] on span "POI" at bounding box center [1113, 531] width 205 height 25
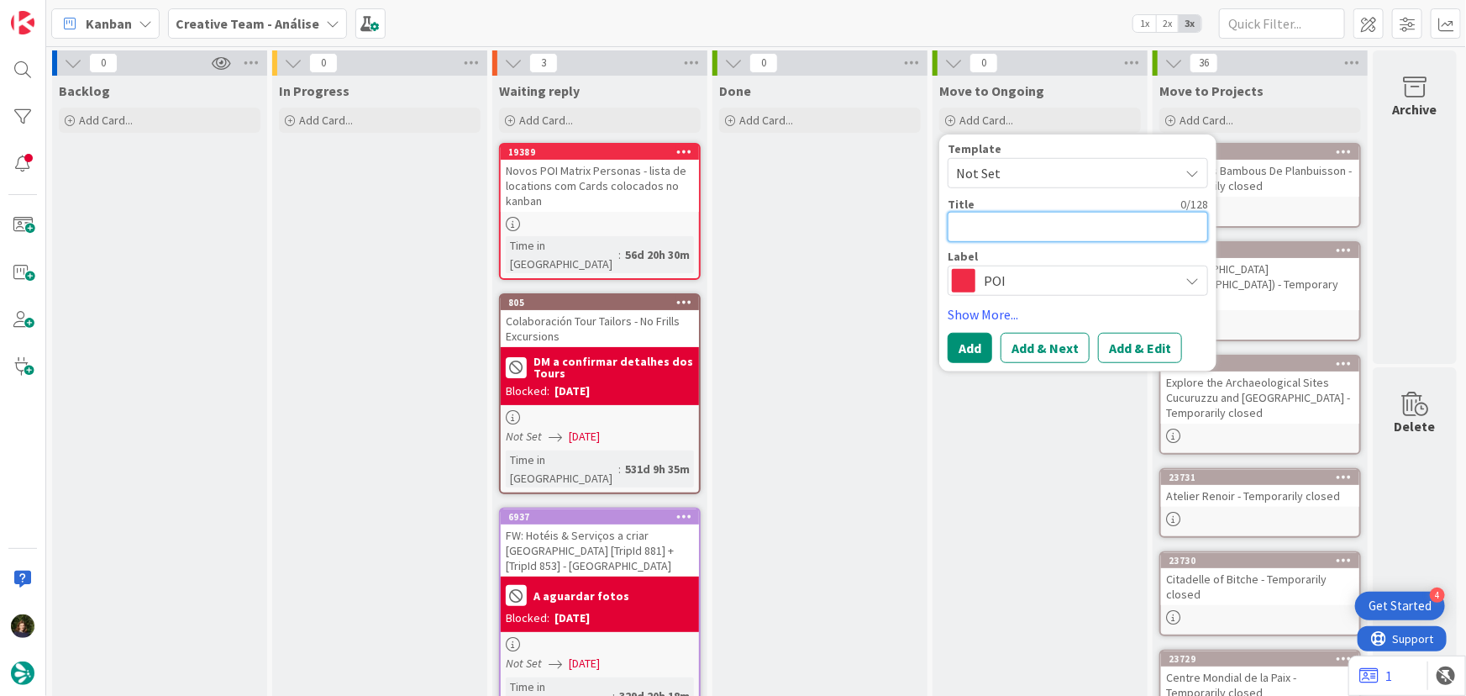
click at [980, 231] on textarea at bounding box center [1078, 227] width 260 height 30
type textarea "x"
type textarea "["
type textarea "x"
type textarea "[C"
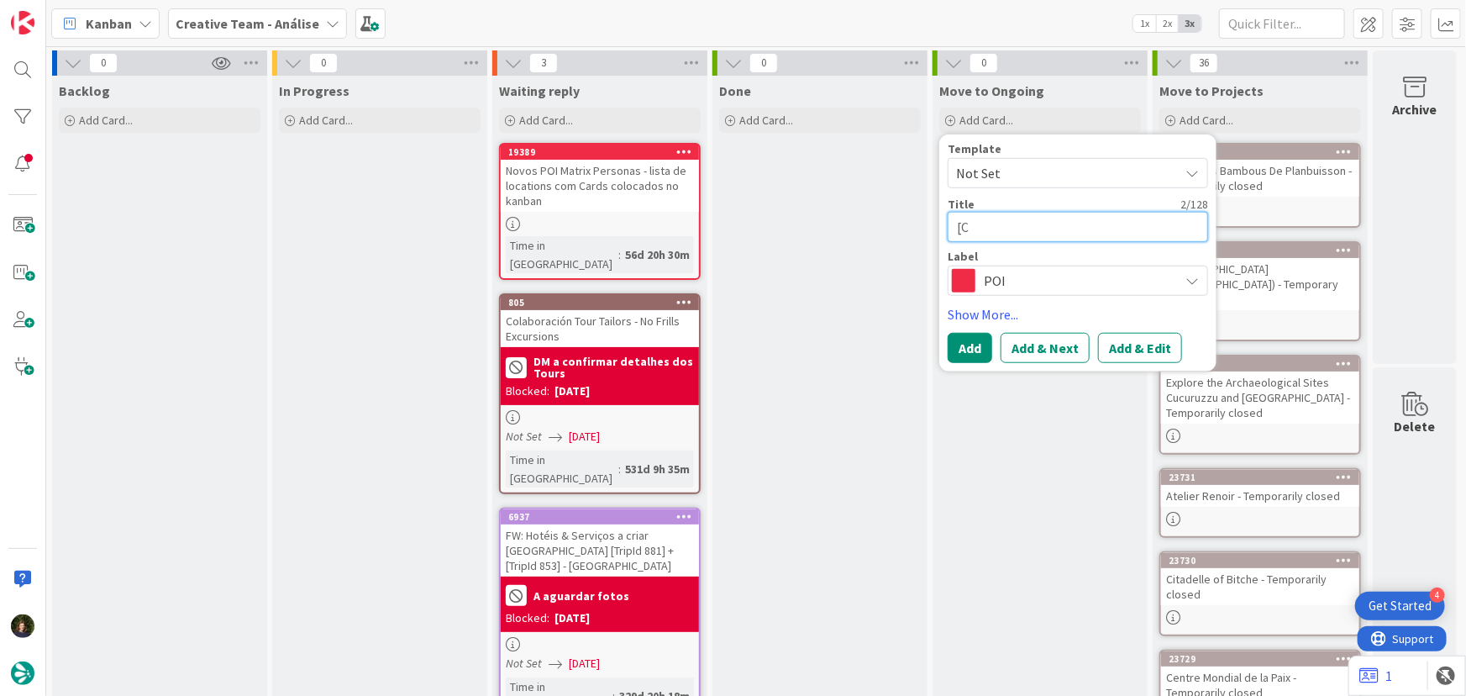
type textarea "x"
type textarea "[CC"
type textarea "x"
type textarea "[CC]"
type textarea "x"
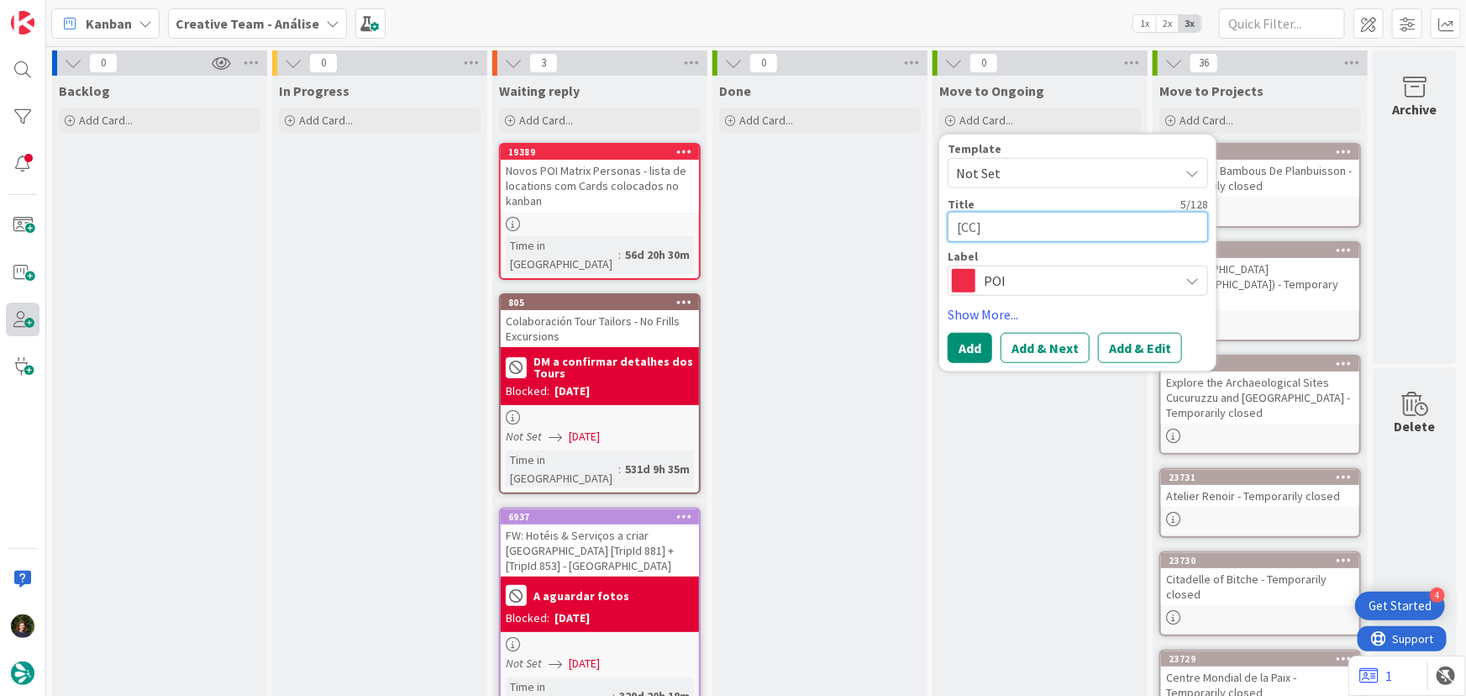
type textarea "[CC]"
click at [1023, 220] on textarea "[CC]" at bounding box center [1078, 227] width 260 height 30
paste textarea "Walk along the porticoes of Via Farini"
type textarea "x"
type textarea "[CC] Walk along the porticoes of Via Farini"
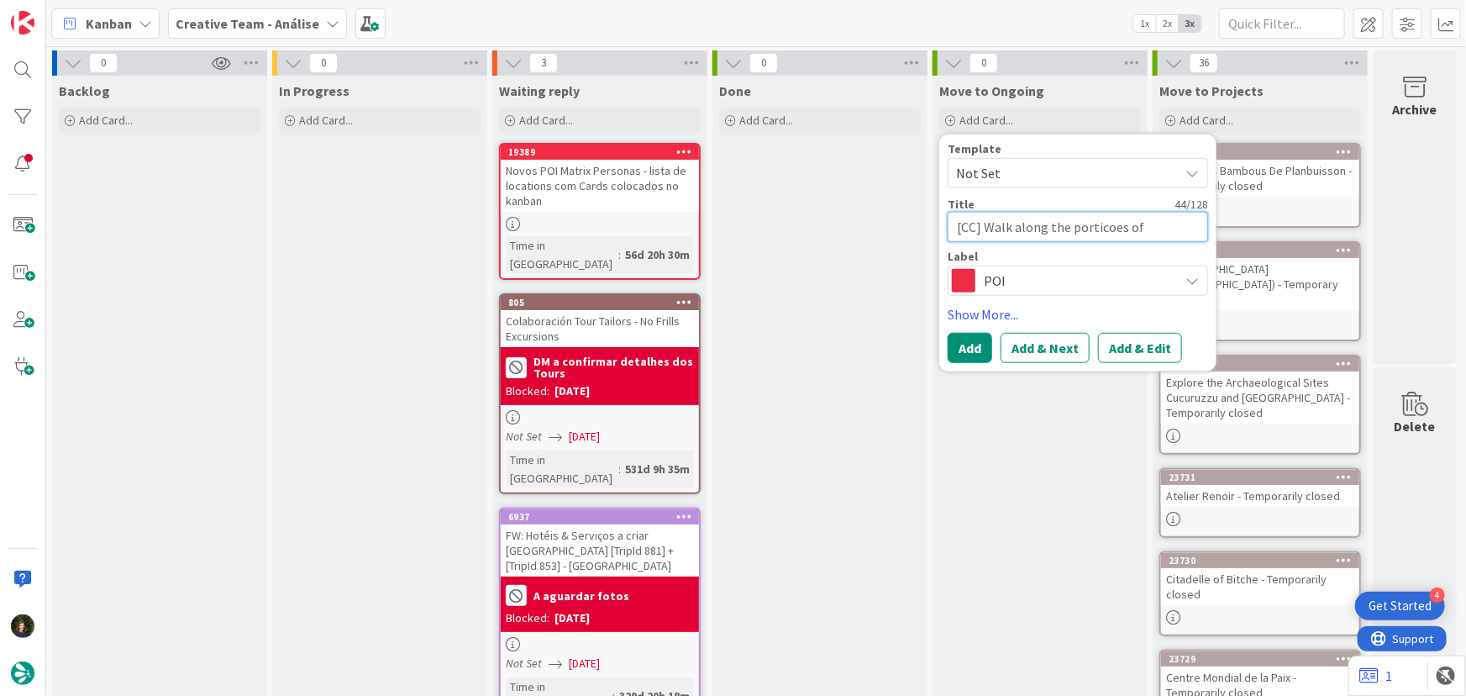
type textarea "x"
type textarea "[CC] Walk along the porticoes of Via Farini"
type textarea "x"
type textarea "[CC] Walk along the porticoes of Via Farini -"
type textarea "x"
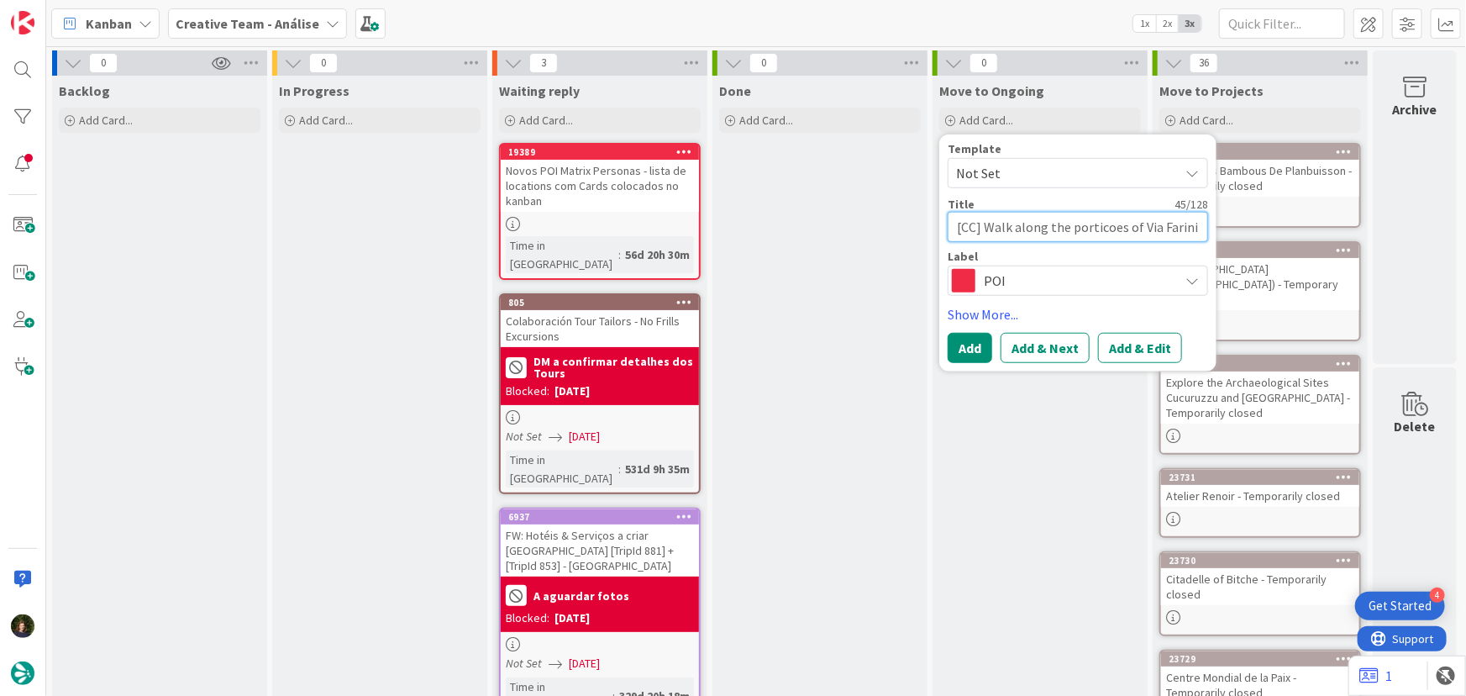
type textarea "[CC] Walk along the porticoes of Via Farini -"
type textarea "x"
type textarea "[CC] Walk along the porticoes of Via Farini - B"
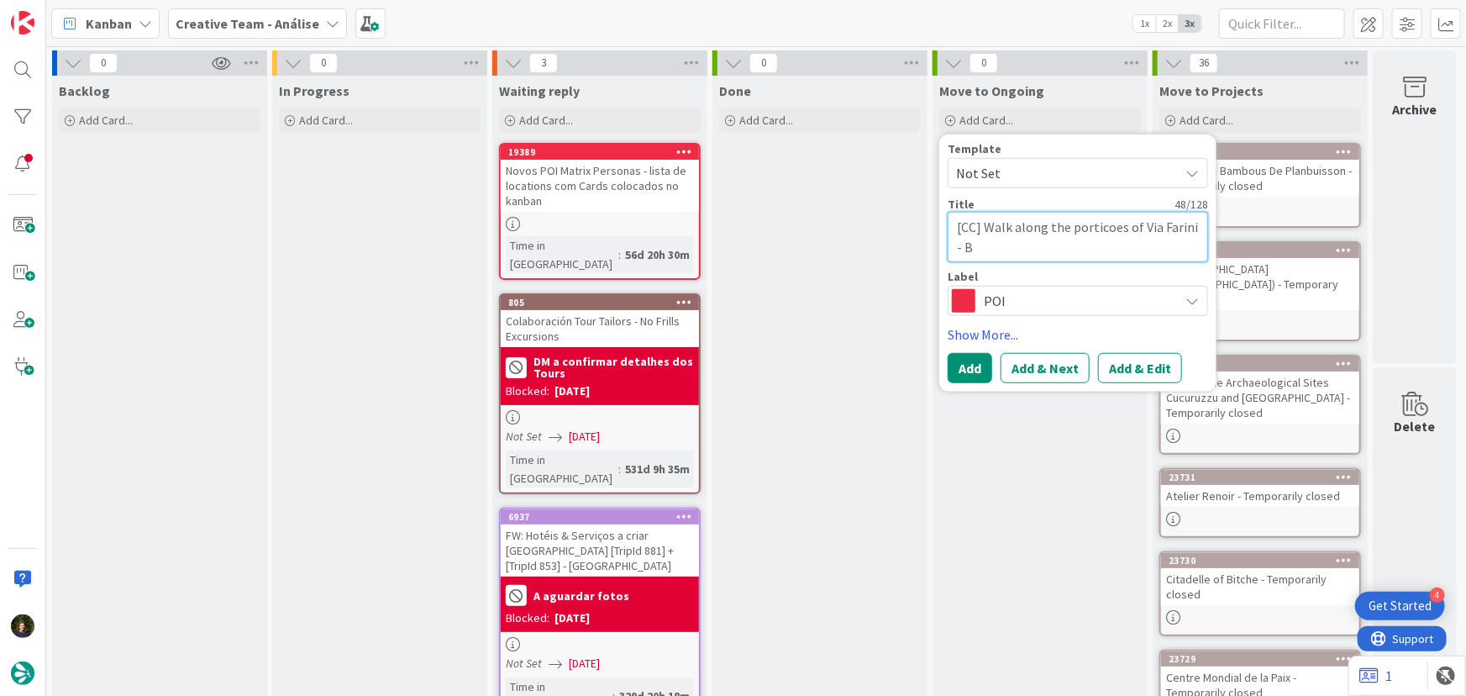
type textarea "x"
type textarea "[CC] Walk along the porticoes of Via Farini - BO"
type textarea "x"
type textarea "[CC] Walk along the porticoes of Via Farini - BOL"
type textarea "x"
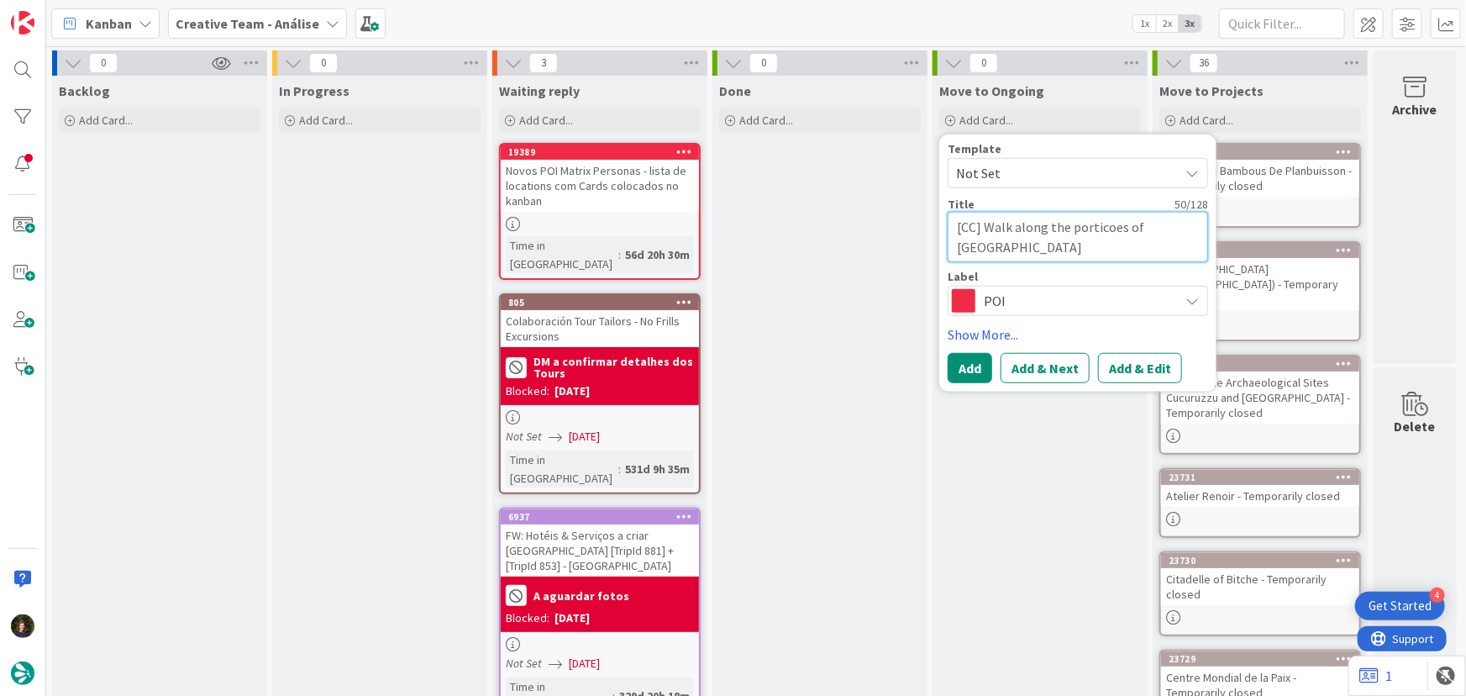
type textarea "[CC] Walk along the porticoes of Via Farini - BOLO"
type textarea "x"
type textarea "[CC] Walk along the porticoes of Via Farini - BOLOG"
type textarea "x"
type textarea "[CC] Walk along the porticoes of Via Farini - BOLOGN"
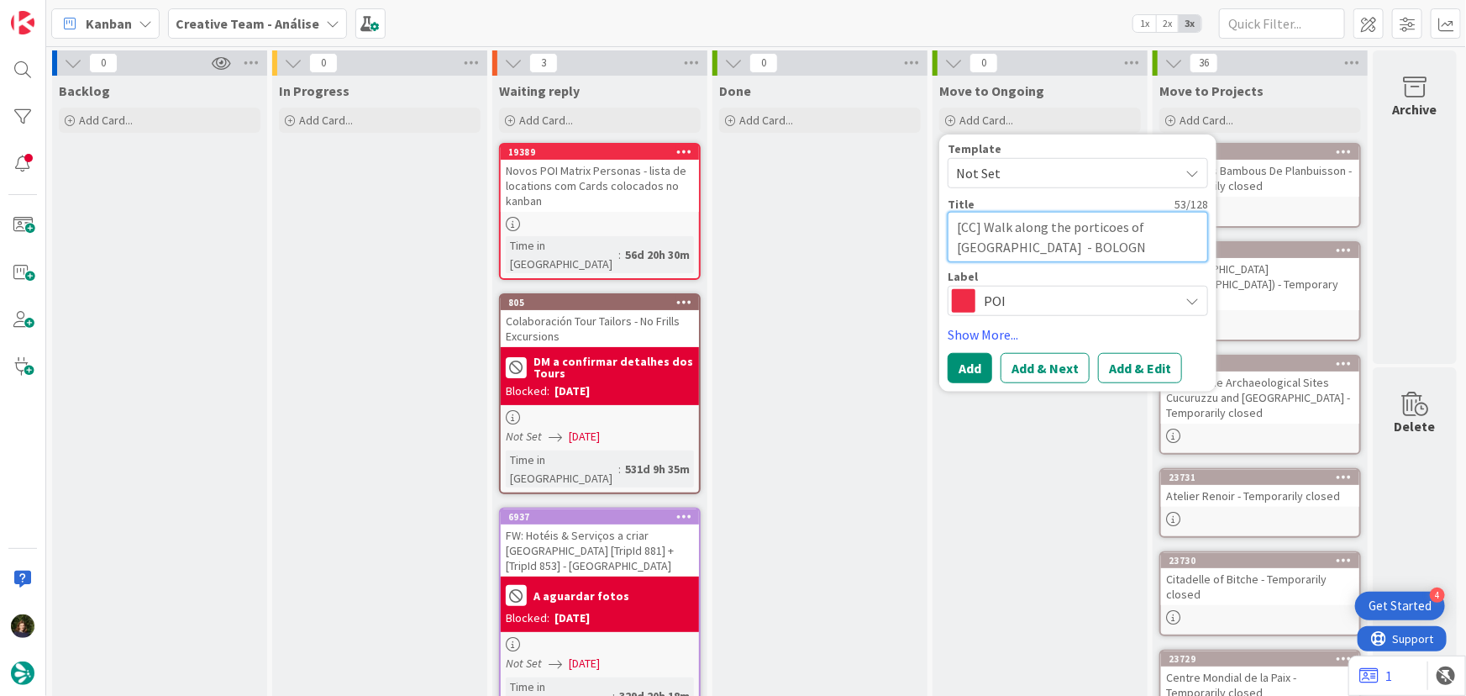
type textarea "x"
type textarea "[CC] Walk along the porticoes of Via Farini - BOLOGNA"
click at [971, 360] on button "Add" at bounding box center [970, 368] width 45 height 30
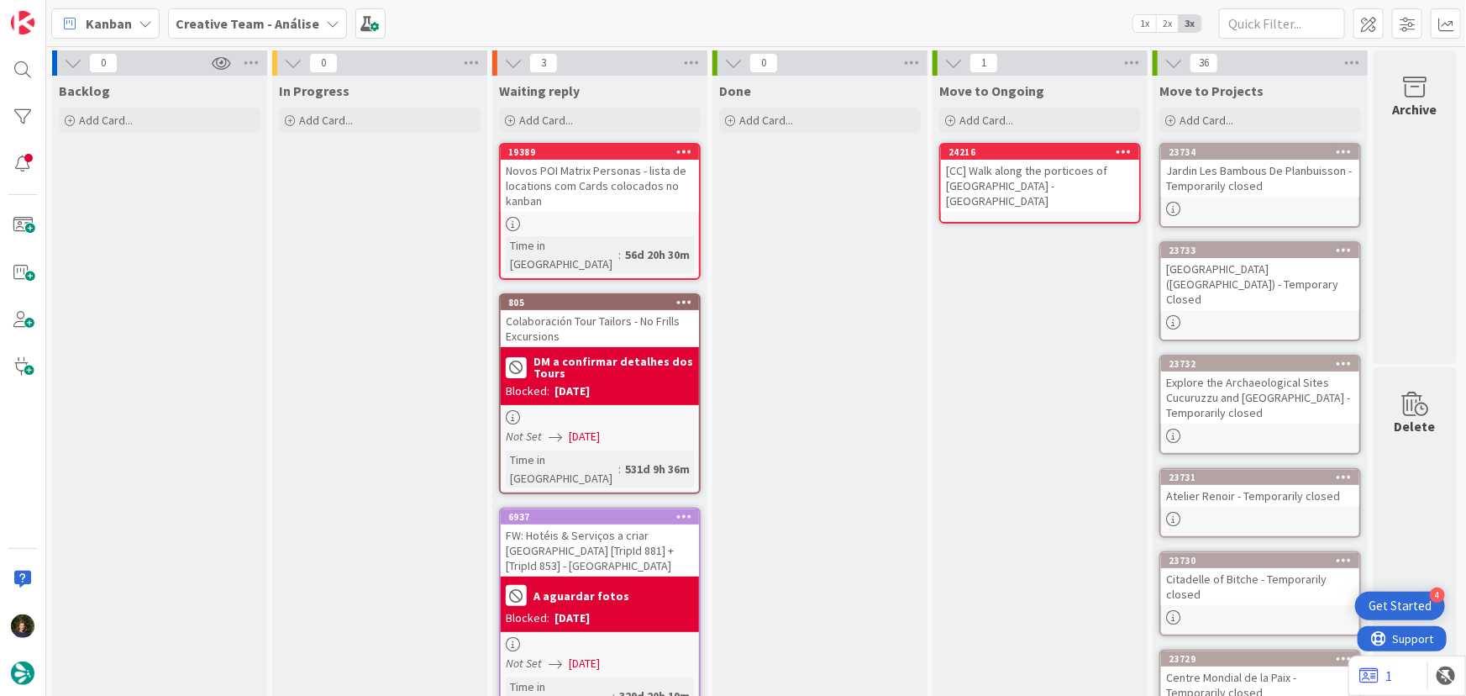
click at [1002, 177] on div "[CC] Walk along the porticoes of Via Farini - BOLOGNA" at bounding box center [1040, 186] width 198 height 52
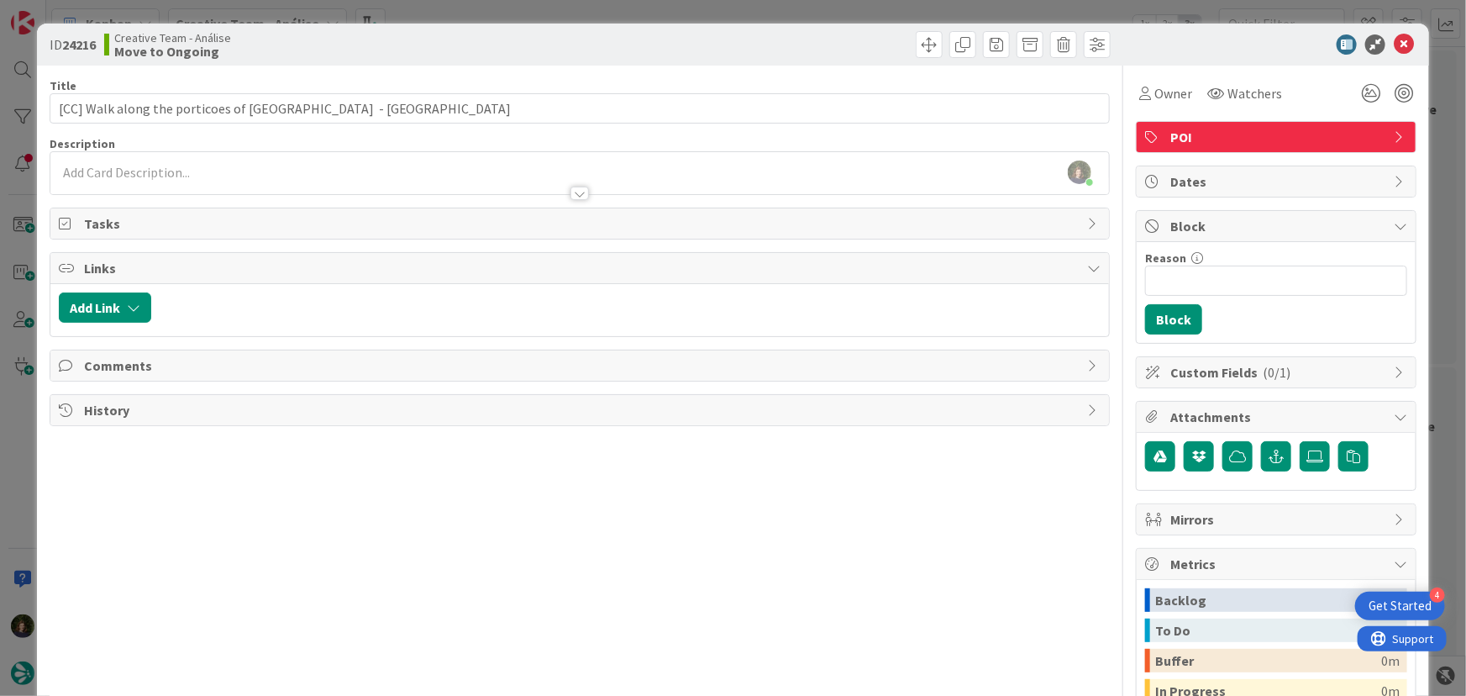
click at [263, 176] on div at bounding box center [580, 185] width 1060 height 18
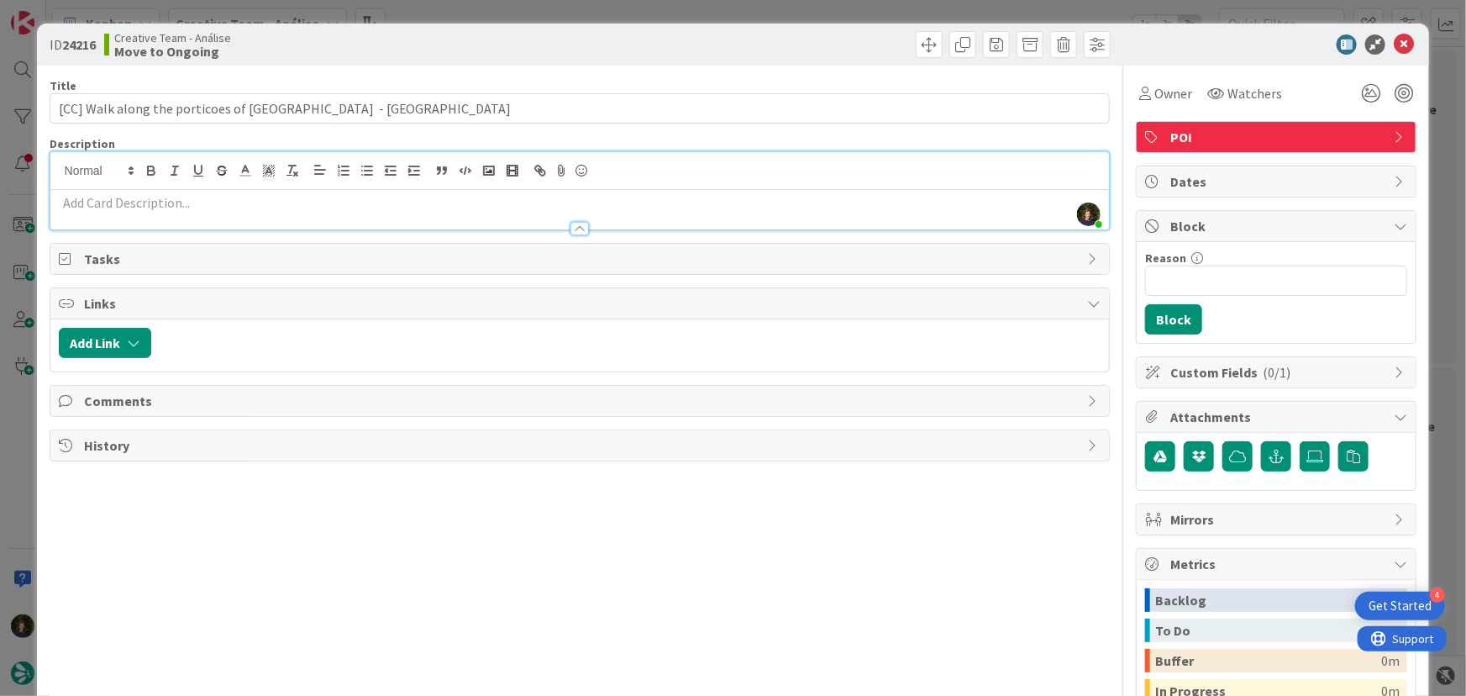
click at [182, 205] on p at bounding box center [580, 202] width 1043 height 19
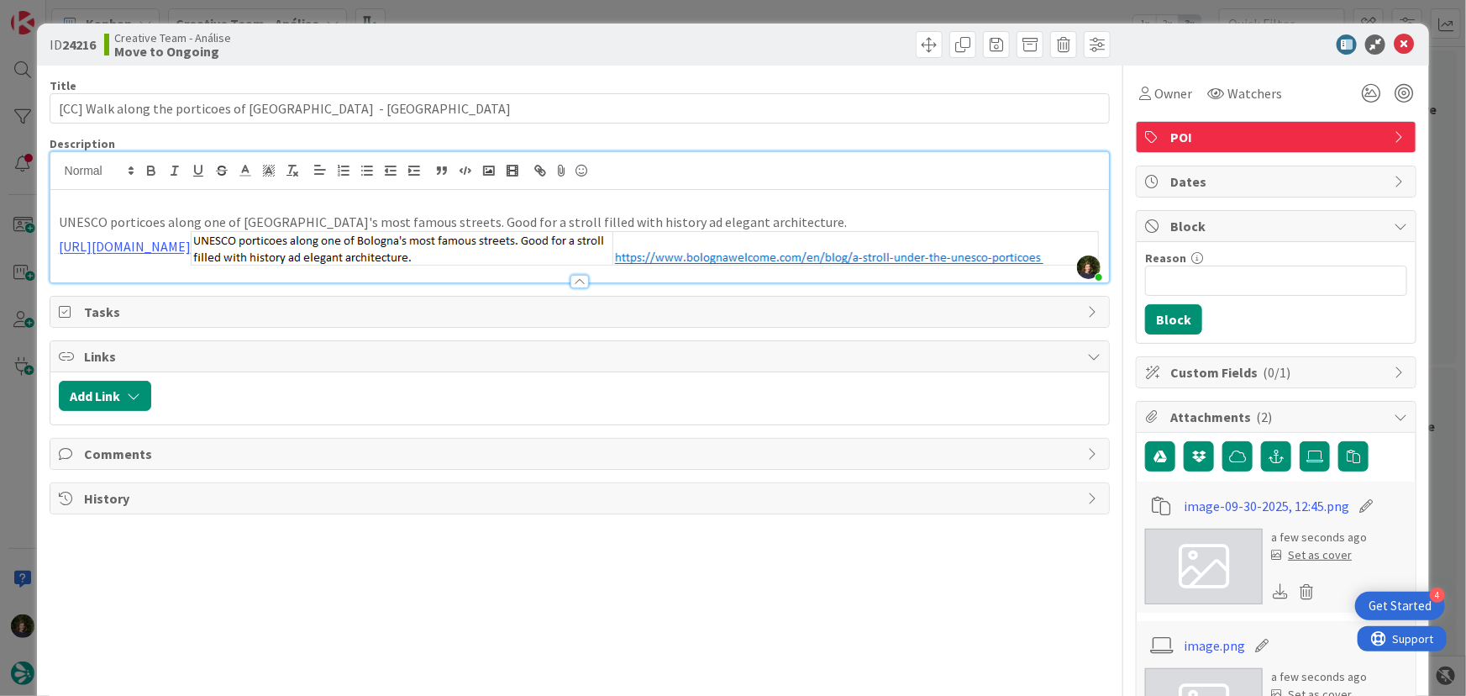
click at [776, 221] on p "UNESCO porticoes along one of Bologna's most famous streets. Good for a stroll …" at bounding box center [580, 222] width 1043 height 19
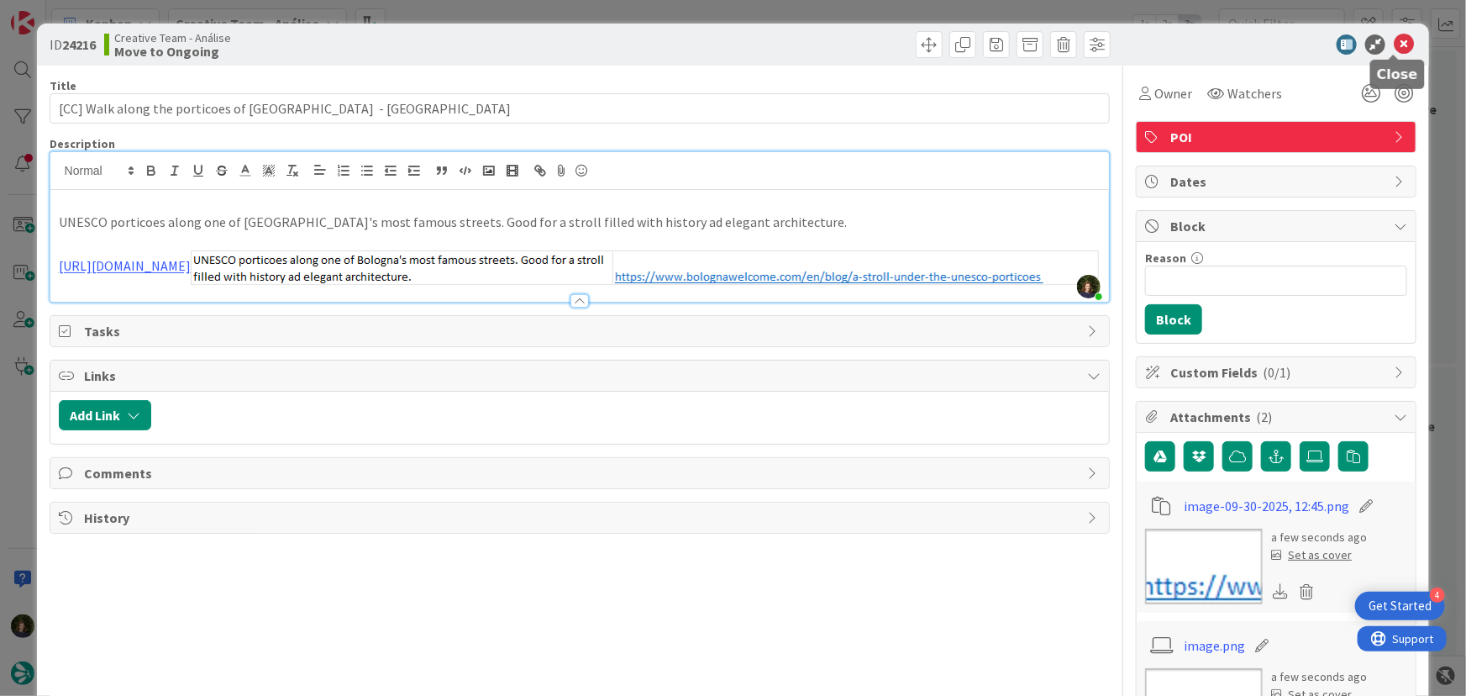
click at [1394, 47] on icon at bounding box center [1404, 44] width 20 height 20
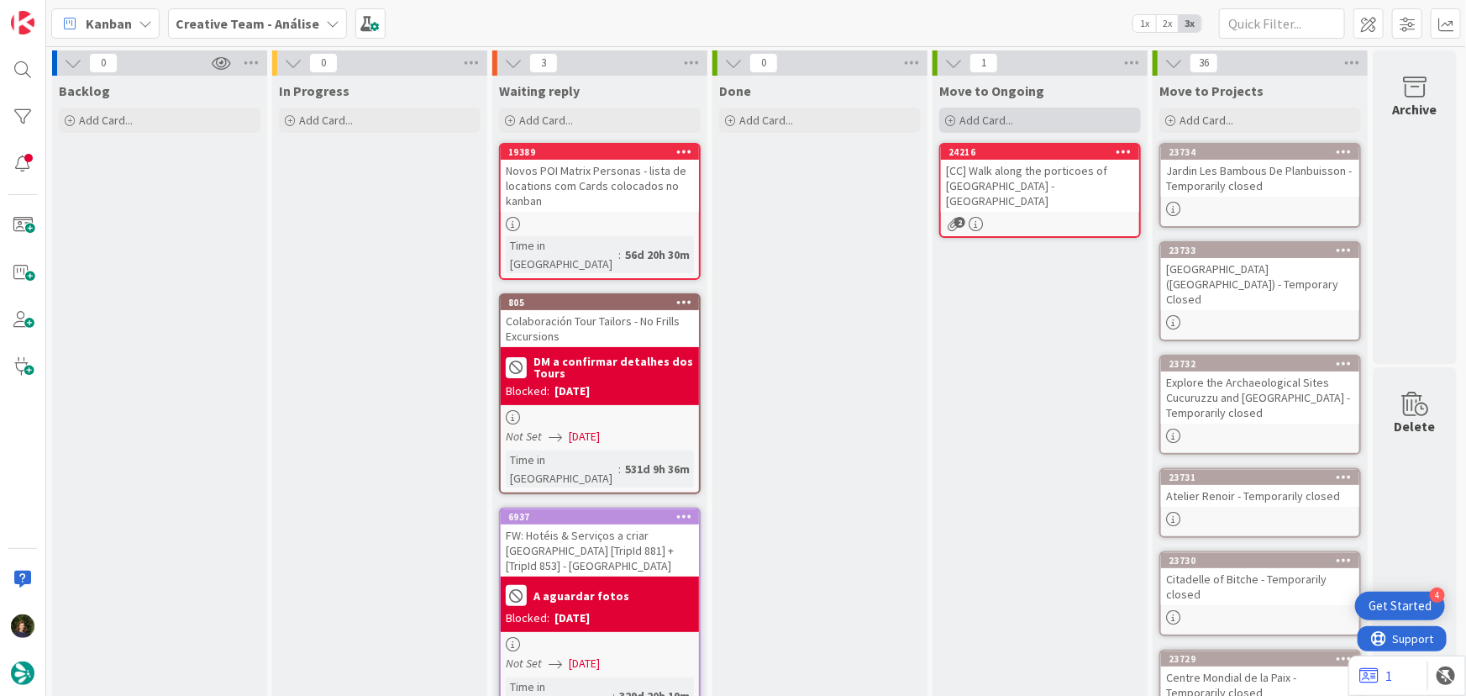
click at [1008, 124] on span "Add Card..." at bounding box center [987, 120] width 54 height 15
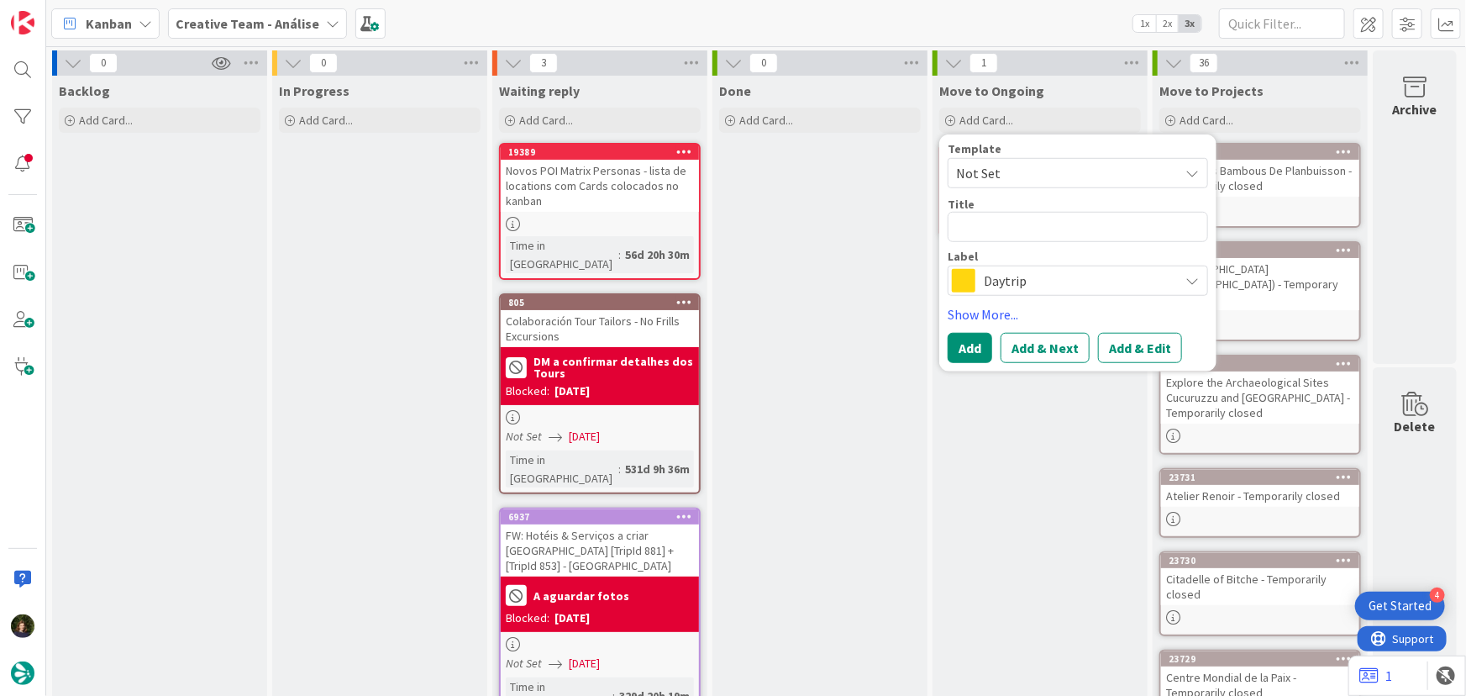
click at [1018, 286] on span "Daytrip" at bounding box center [1077, 281] width 187 height 24
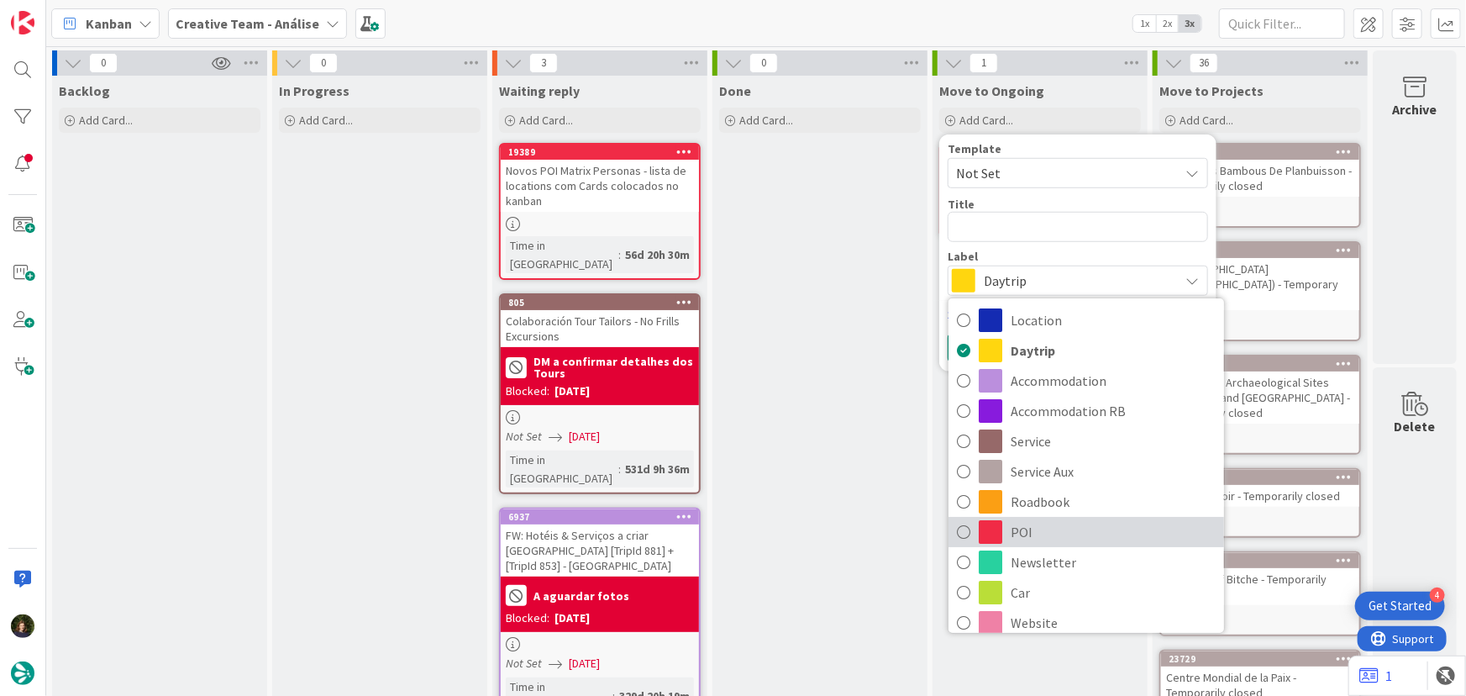
click at [1009, 535] on link "POI" at bounding box center [1087, 532] width 276 height 30
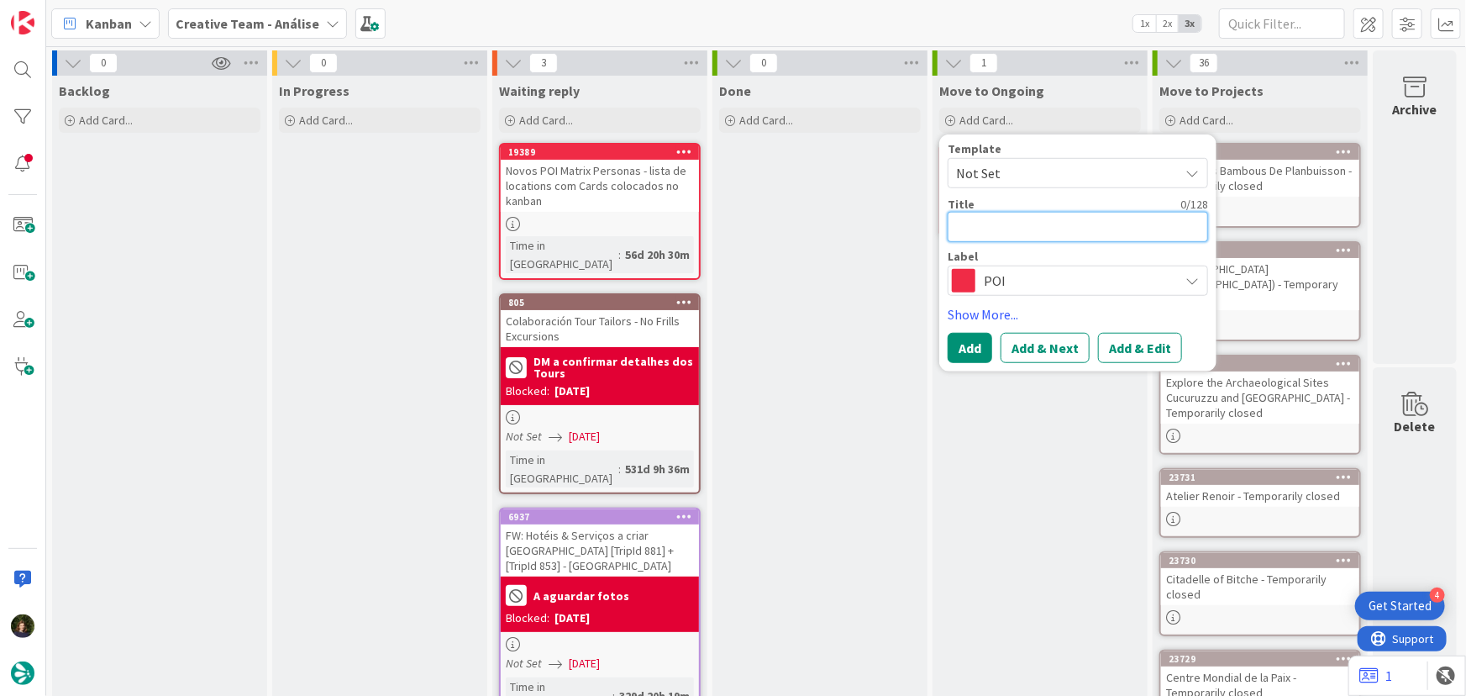
click at [964, 223] on textarea at bounding box center [1078, 227] width 260 height 30
type textarea "x"
type textarea "["
type textarea "x"
type textarea "[C"
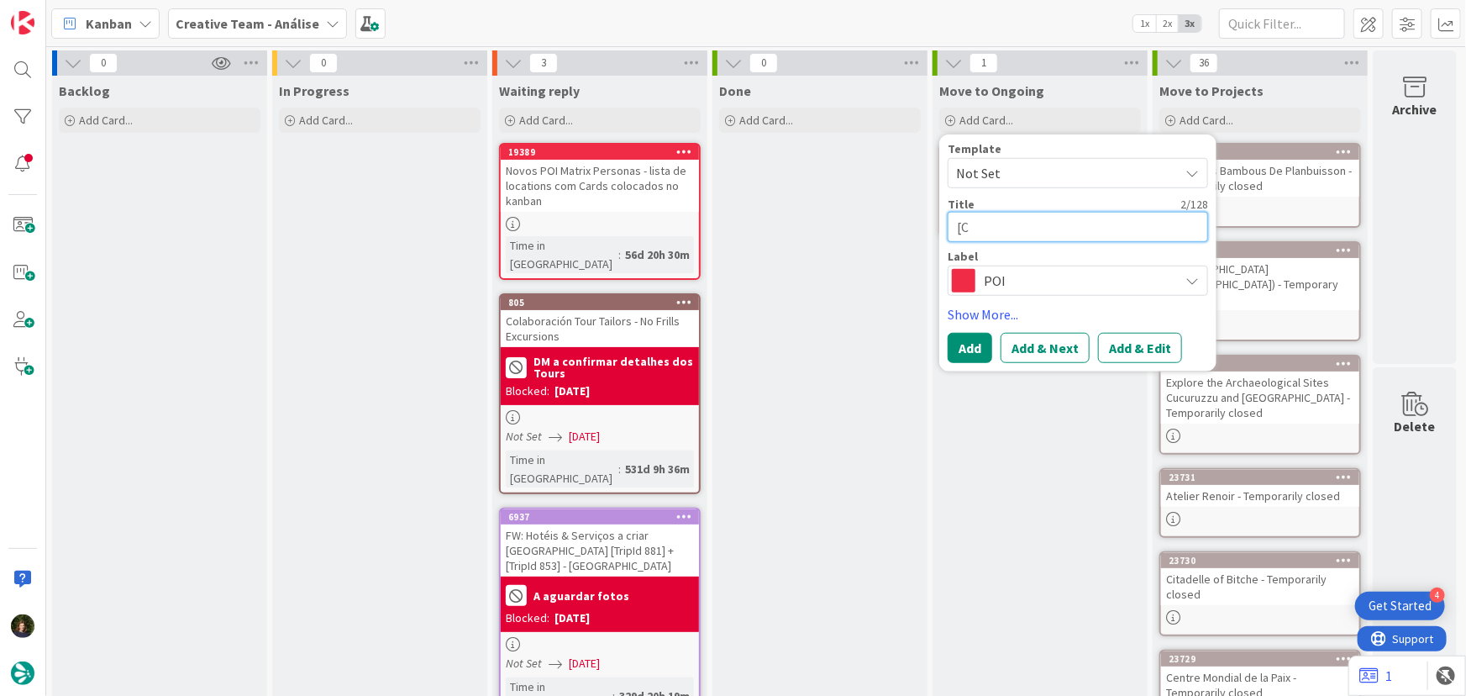
type textarea "x"
type textarea "[CC"
type textarea "x"
type textarea "[CC]"
type textarea "x"
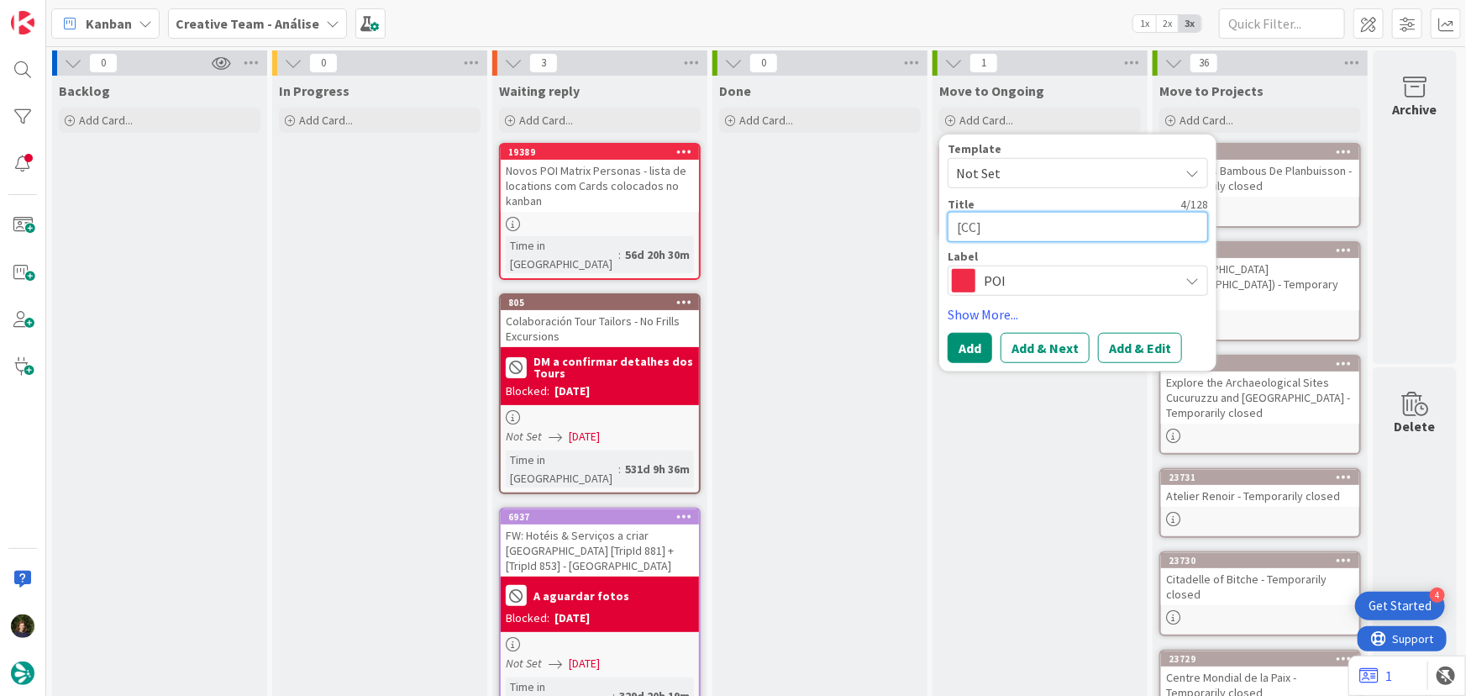
type textarea "[CC]"
type textarea "x"
type textarea "[CC] -"
click at [1039, 224] on textarea "[CC] -" at bounding box center [1078, 227] width 260 height 30
type textarea "x"
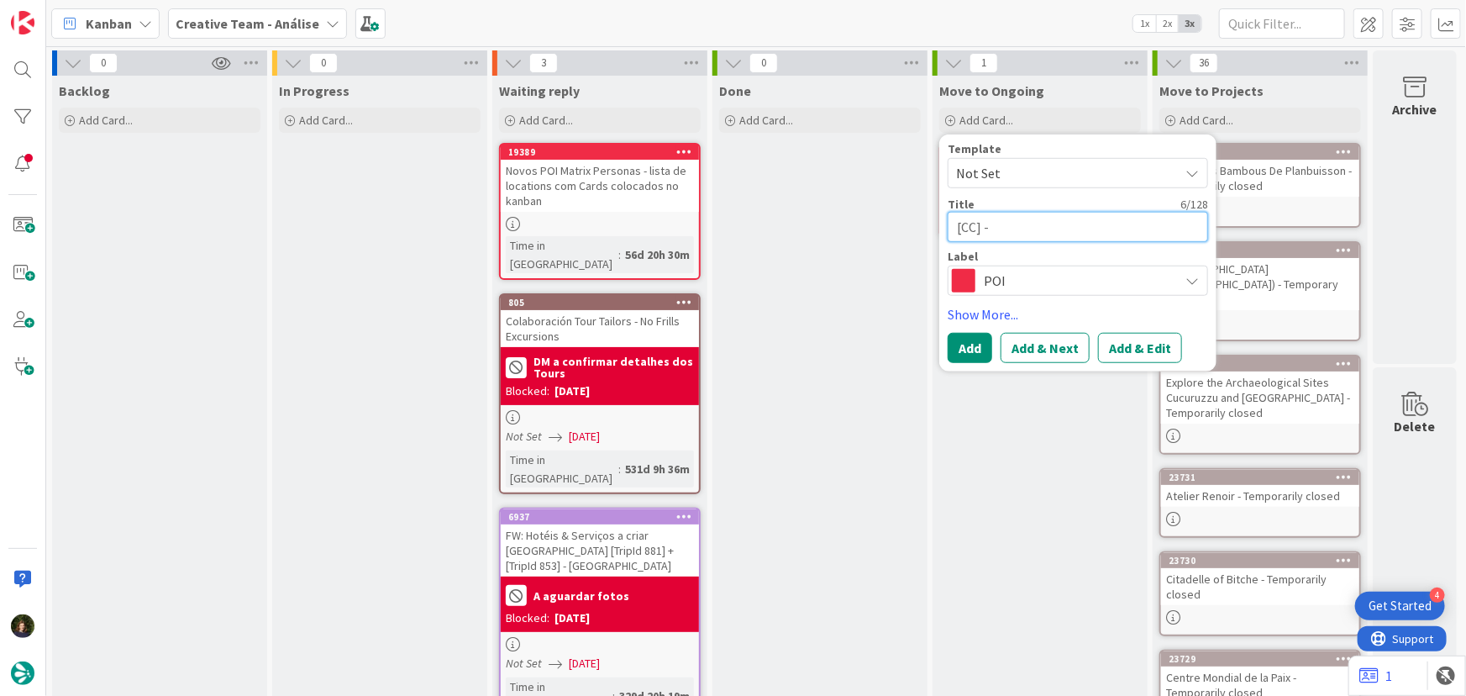
type textarea "[CC]"
paste textarea "Via Zamboni"
type textarea "x"
type textarea "[CC] Via Zamboni"
type textarea "x"
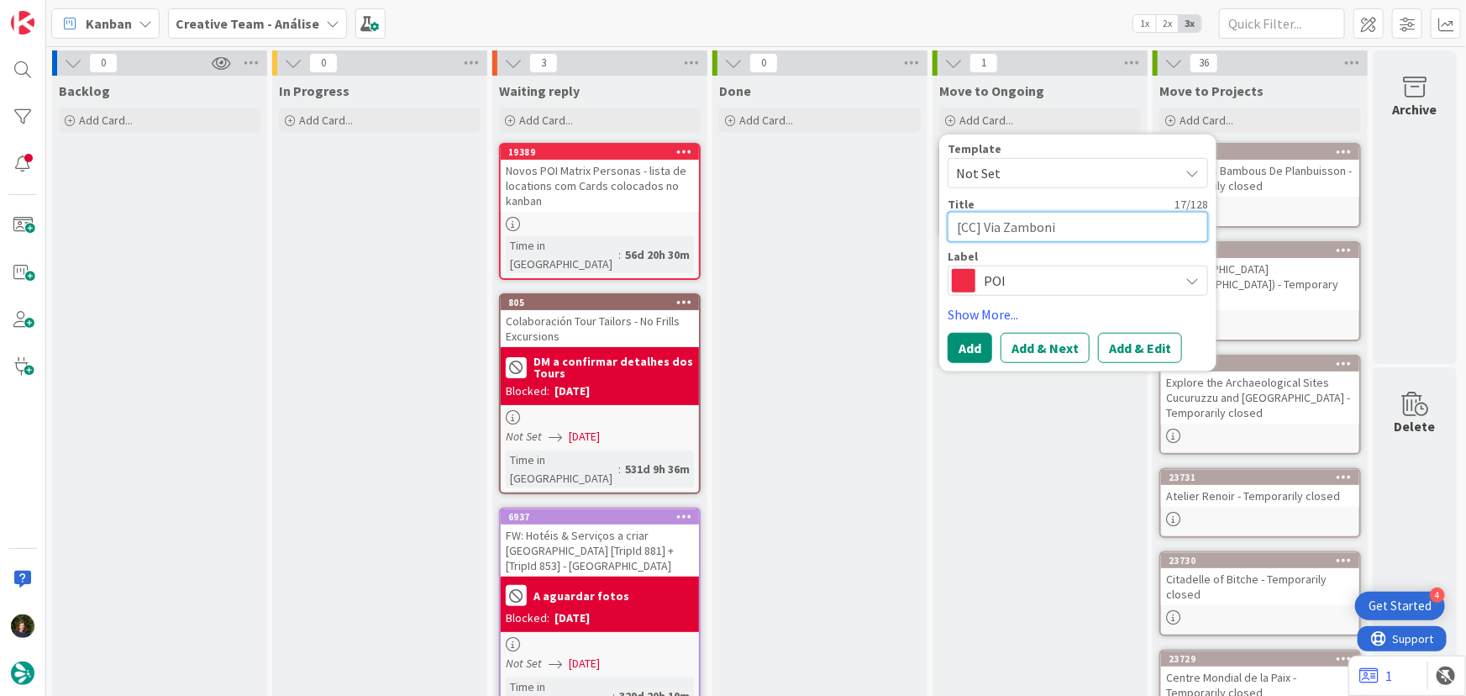
type textarea "[CC] Via Zamboni"
type textarea "x"
type textarea "[CC] Via Zamboni -"
type textarea "x"
type textarea "[CC] Via Zamboni -"
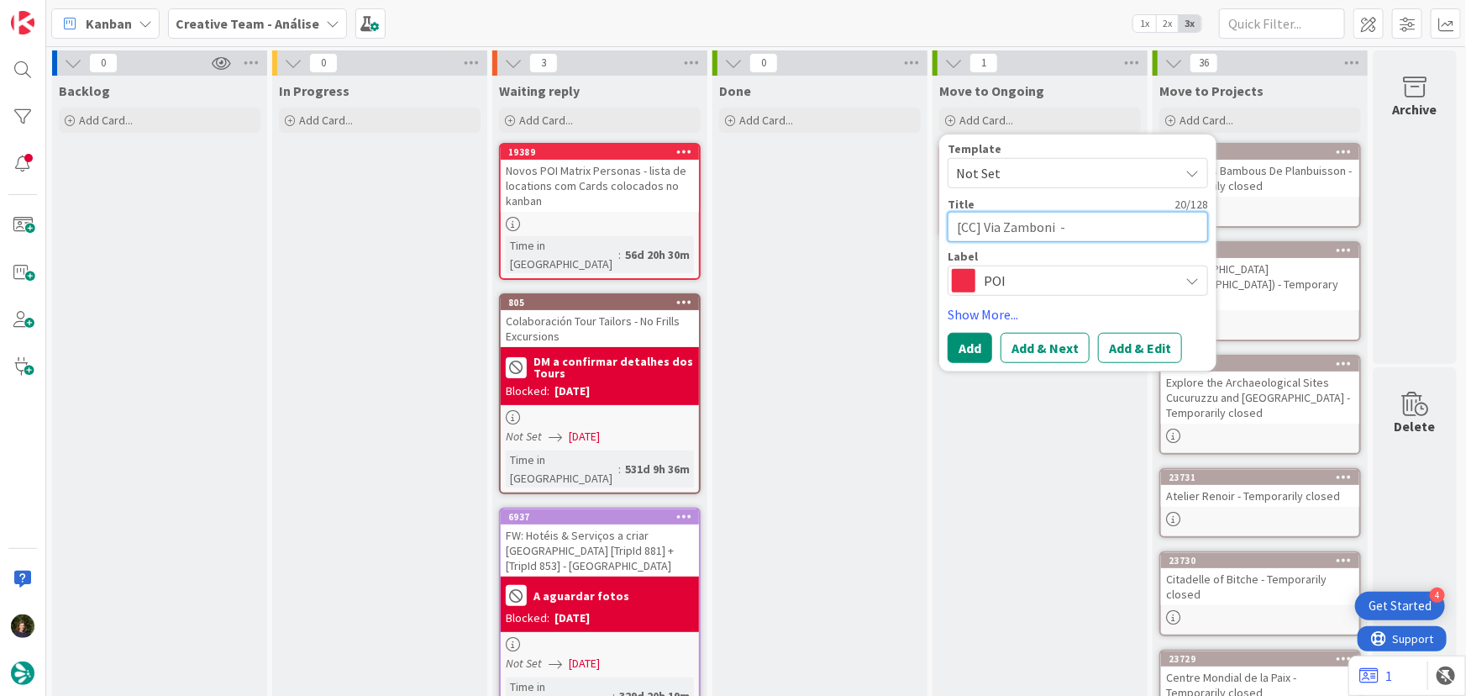
type textarea "x"
type textarea "[CC] Via Zamboni - B"
type textarea "x"
type textarea "[CC] Via Zamboni - BO"
type textarea "x"
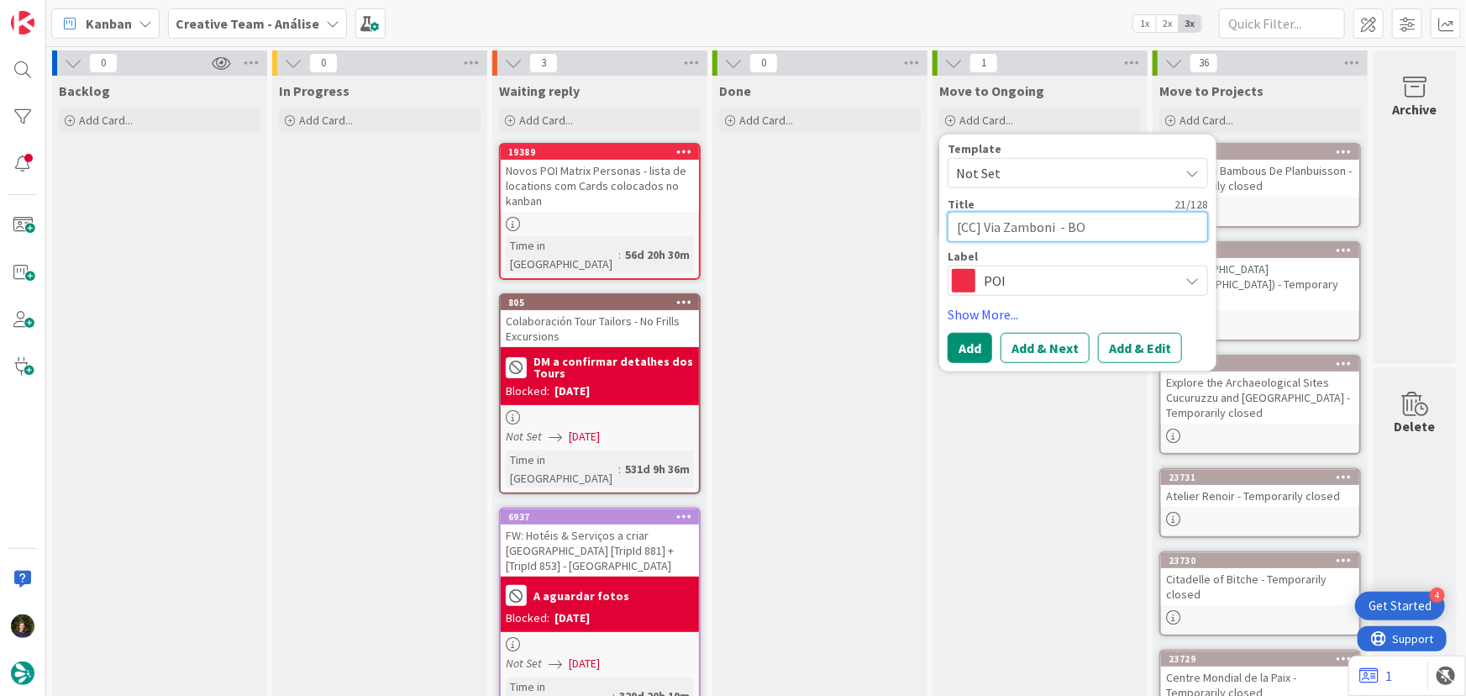
type textarea "[CC] Via Zamboni - BOL"
type textarea "x"
type textarea "[CC] Via Zamboni - BOLO"
type textarea "x"
type textarea "[CC] Via Zamboni - BOLOG"
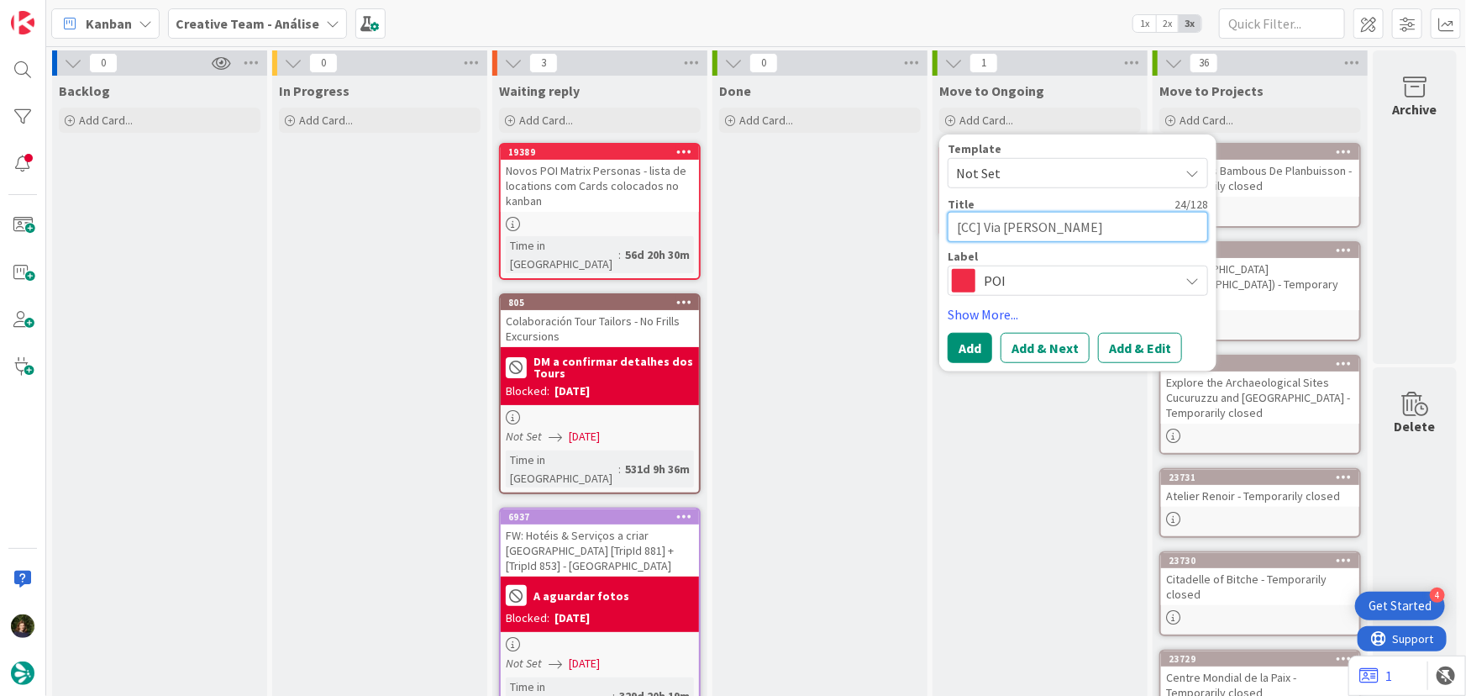
type textarea "x"
type textarea "[CC] Via Zamboni - BOLOGN"
type textarea "x"
type textarea "[CC] Via Zamboni - BOLOGNA"
click at [957, 353] on button "Add" at bounding box center [970, 348] width 45 height 30
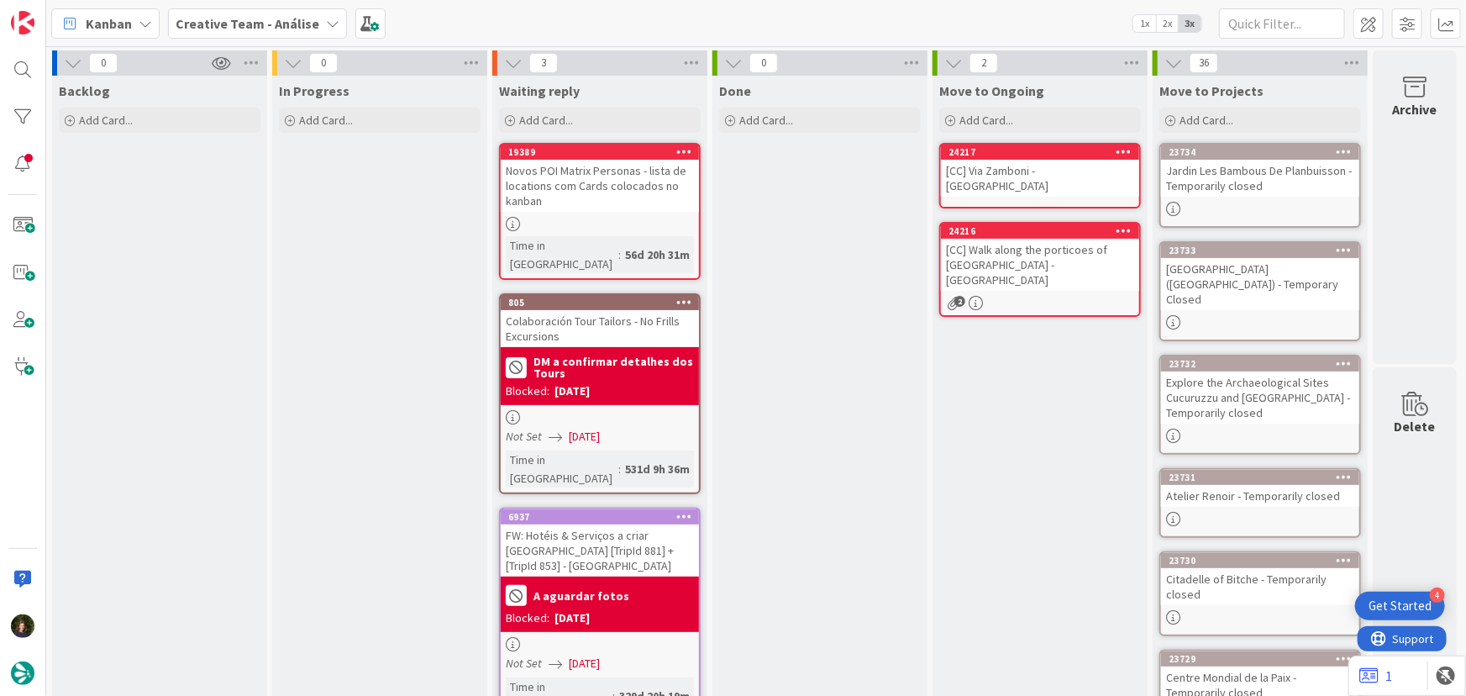
click at [1000, 178] on div "[CC] Via Zamboni - BOLOGNA" at bounding box center [1040, 178] width 198 height 37
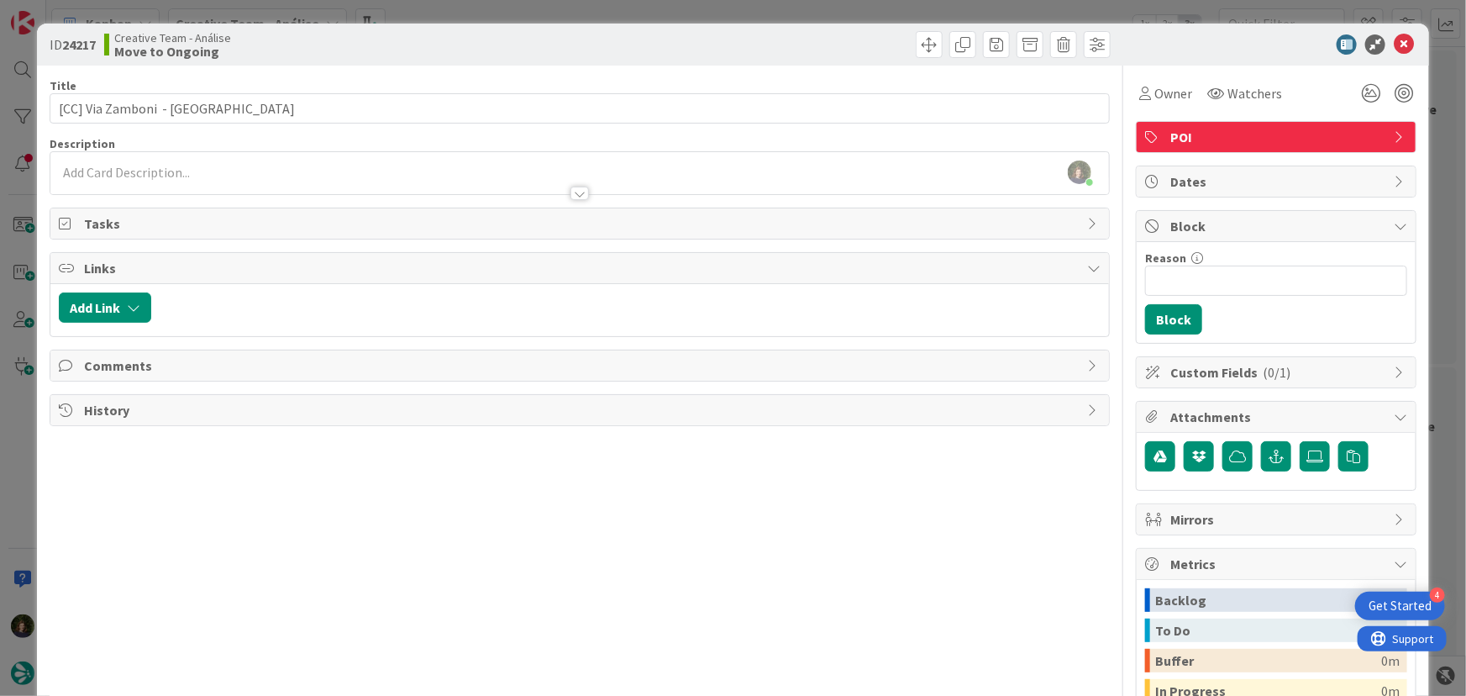
click at [224, 160] on div "Margarida Carvalho just joined" at bounding box center [580, 173] width 1060 height 42
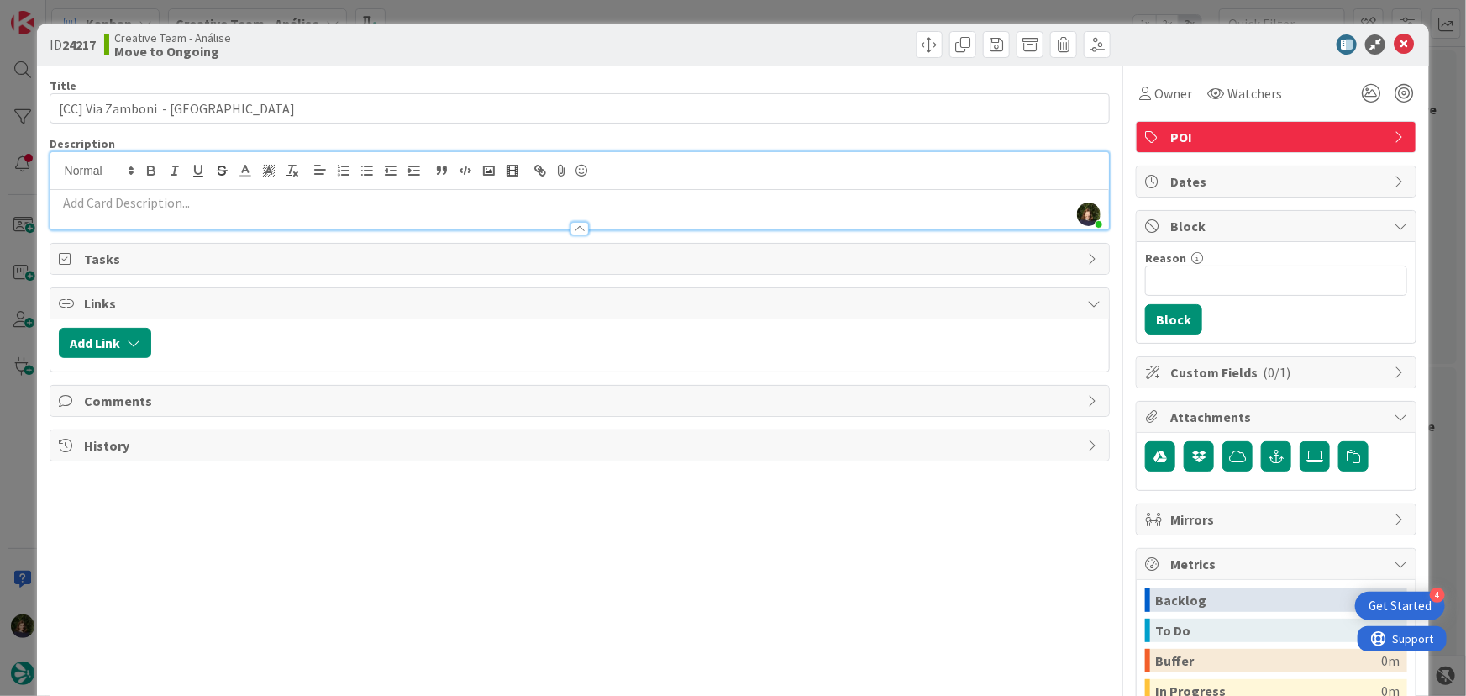
click at [211, 194] on p at bounding box center [580, 202] width 1043 height 19
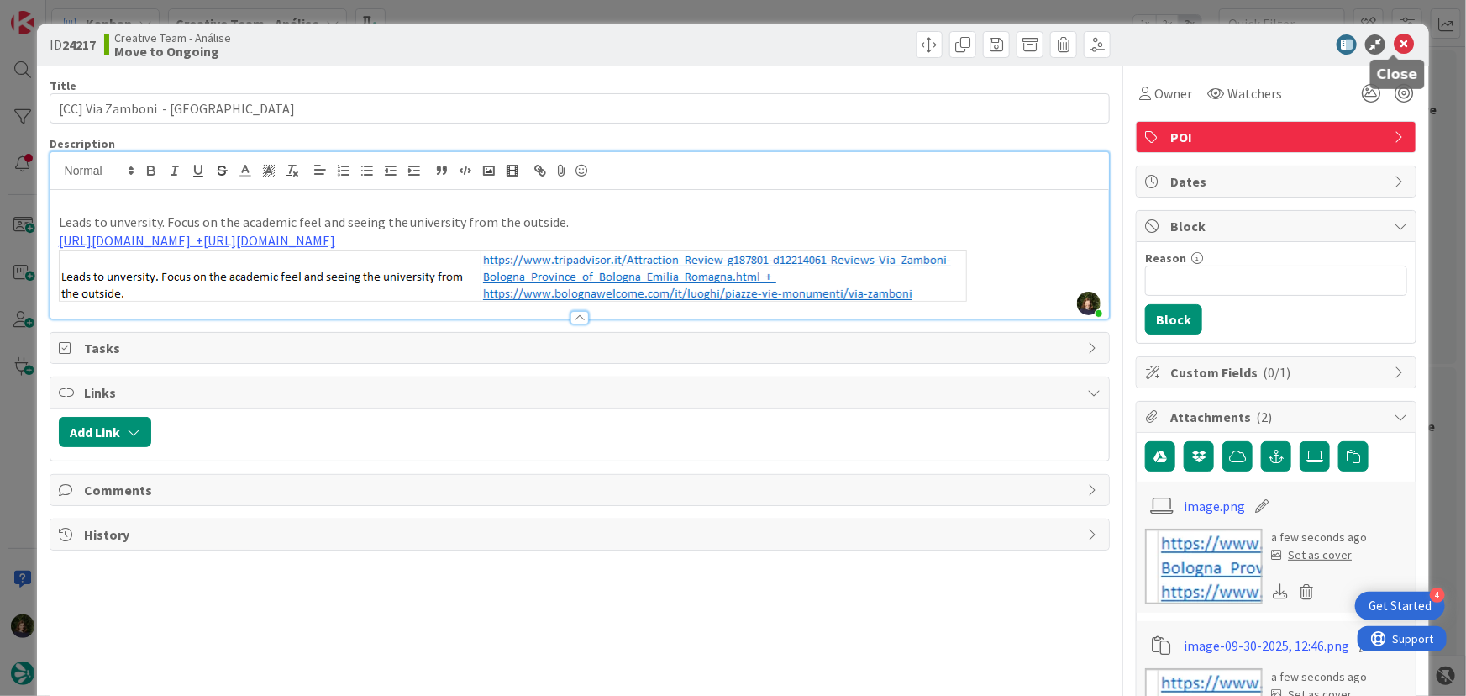
click at [1395, 43] on icon at bounding box center [1404, 44] width 20 height 20
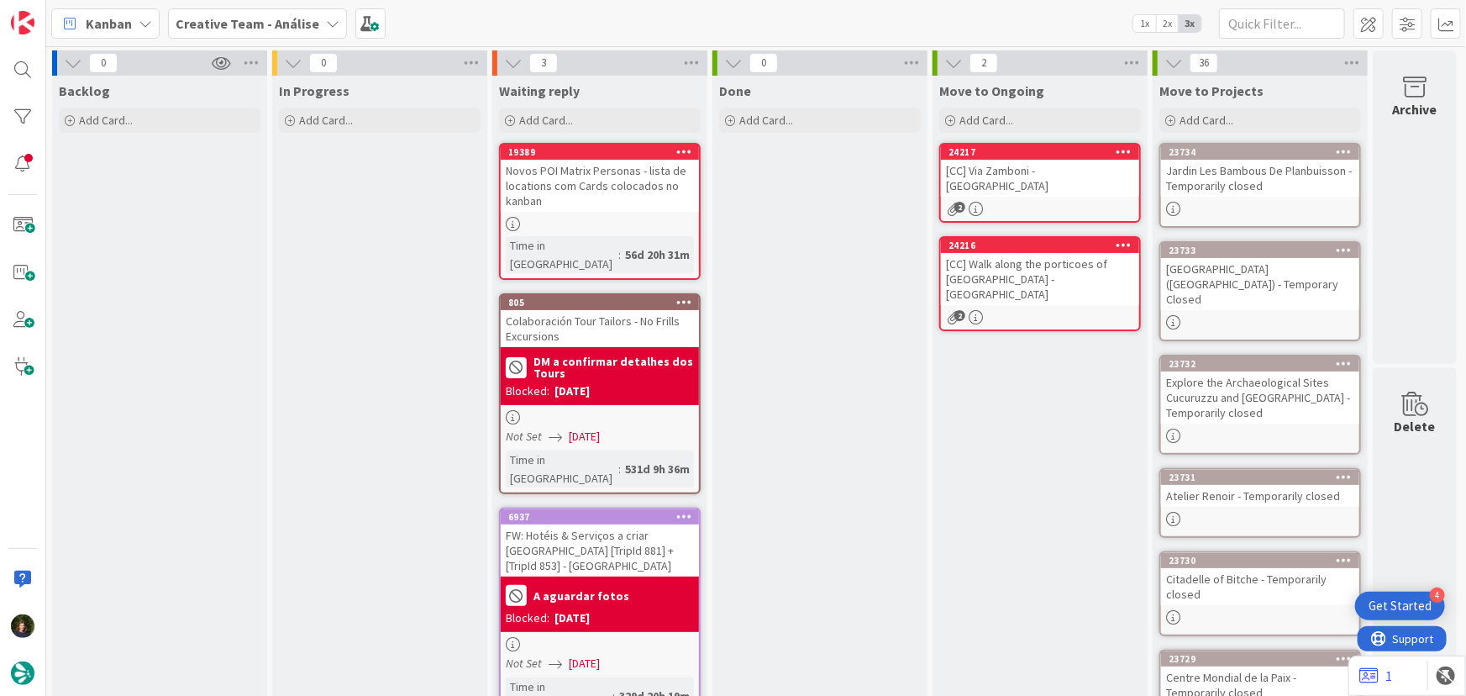
click at [1002, 104] on div "Move to Ongoing Add Card... Template Not Set Title 0 / 128 Label Daytrip Locati…" at bounding box center [1040, 106] width 215 height 61
click at [1005, 117] on span "Add Card..." at bounding box center [987, 120] width 54 height 15
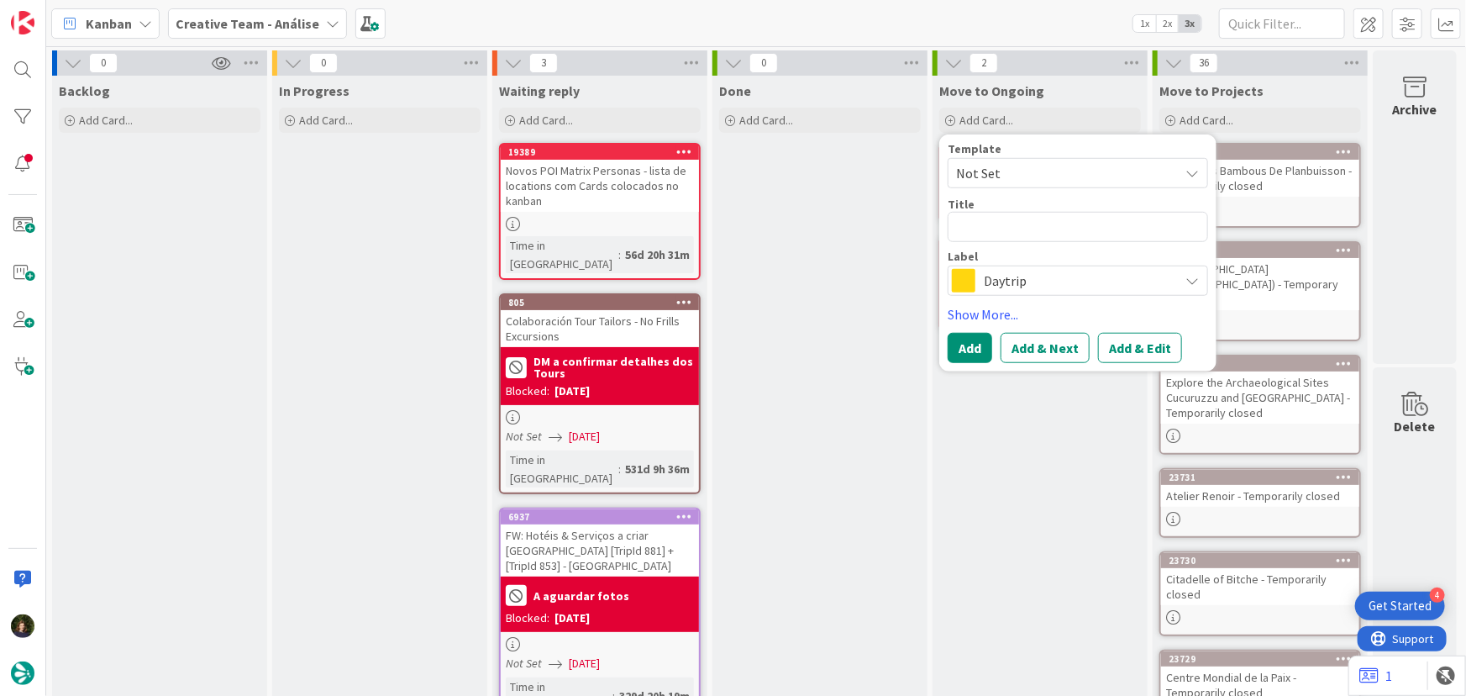
click at [992, 280] on span "Daytrip" at bounding box center [1077, 281] width 187 height 24
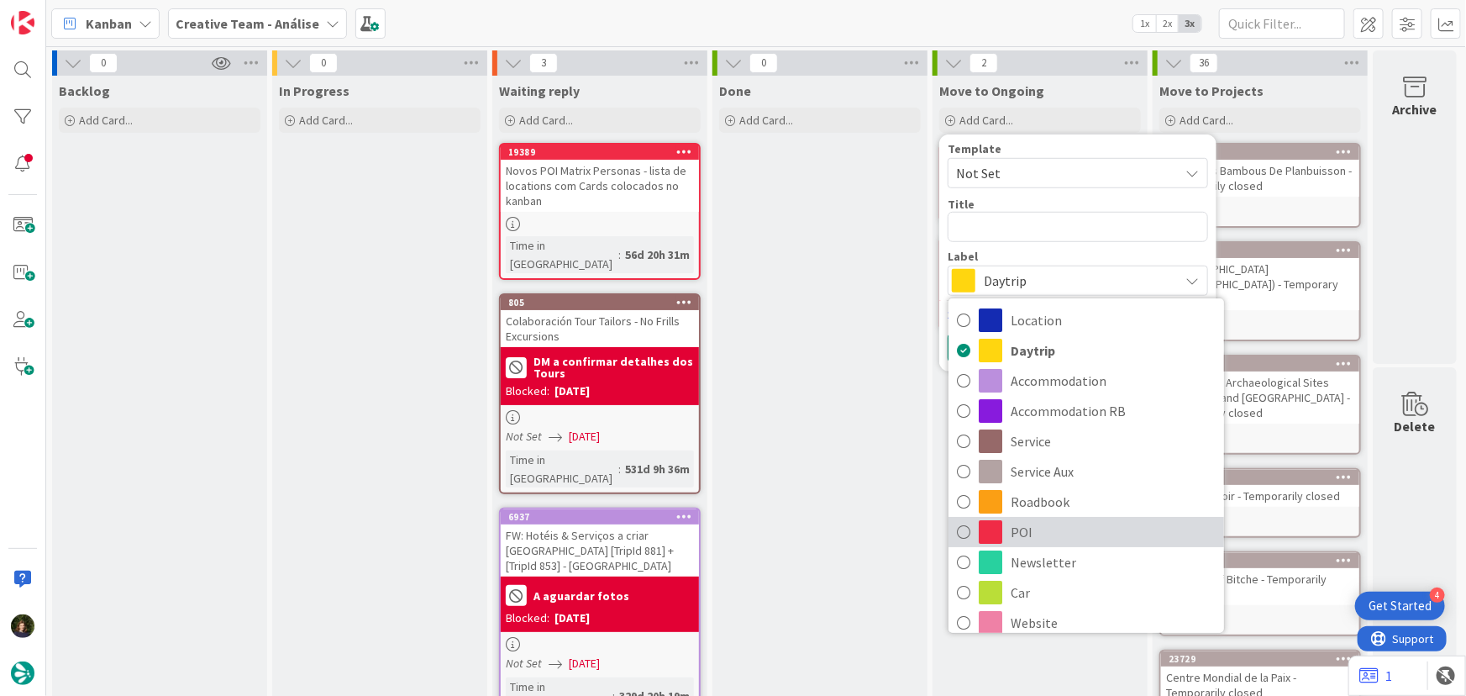
click at [1048, 540] on span "POI" at bounding box center [1113, 531] width 205 height 25
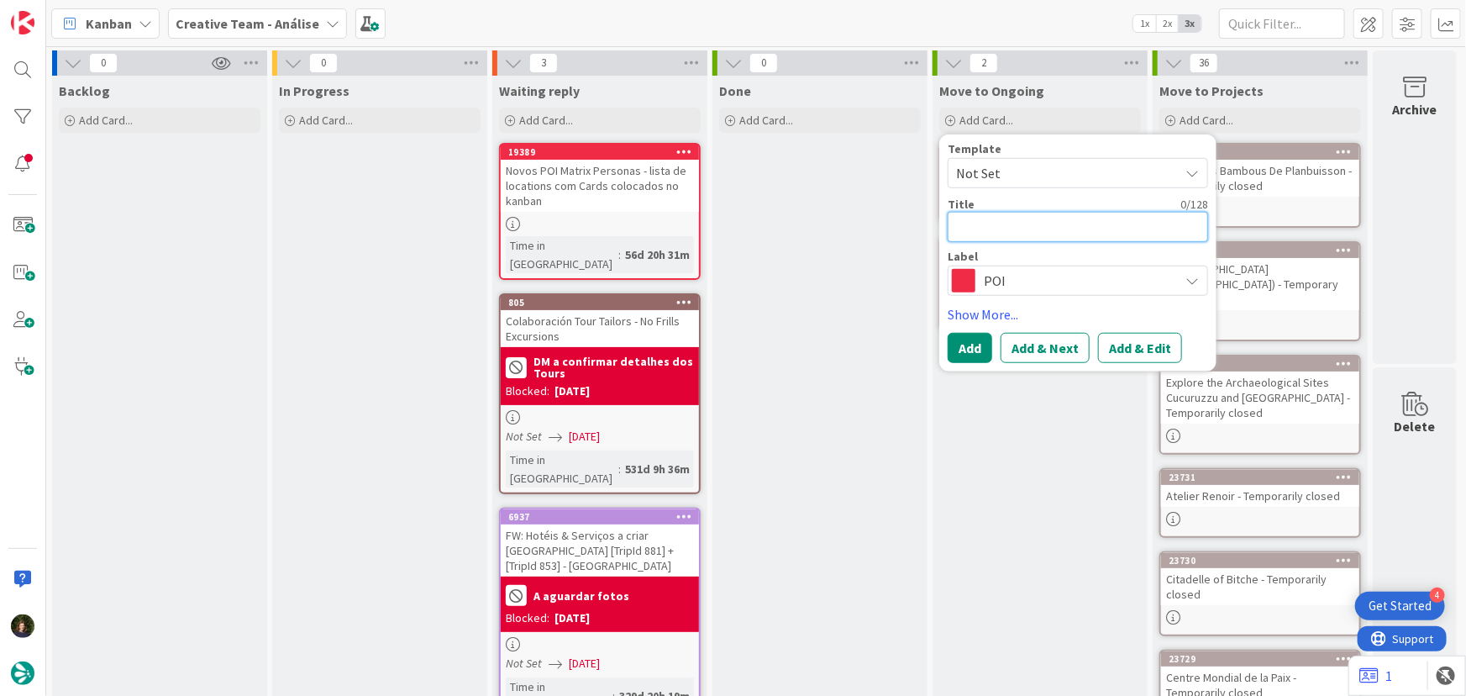
click at [1015, 225] on textarea at bounding box center [1078, 227] width 260 height 30
click at [958, 223] on textarea at bounding box center [1078, 227] width 260 height 30
type textarea "x"
type textarea "["
type textarea "x"
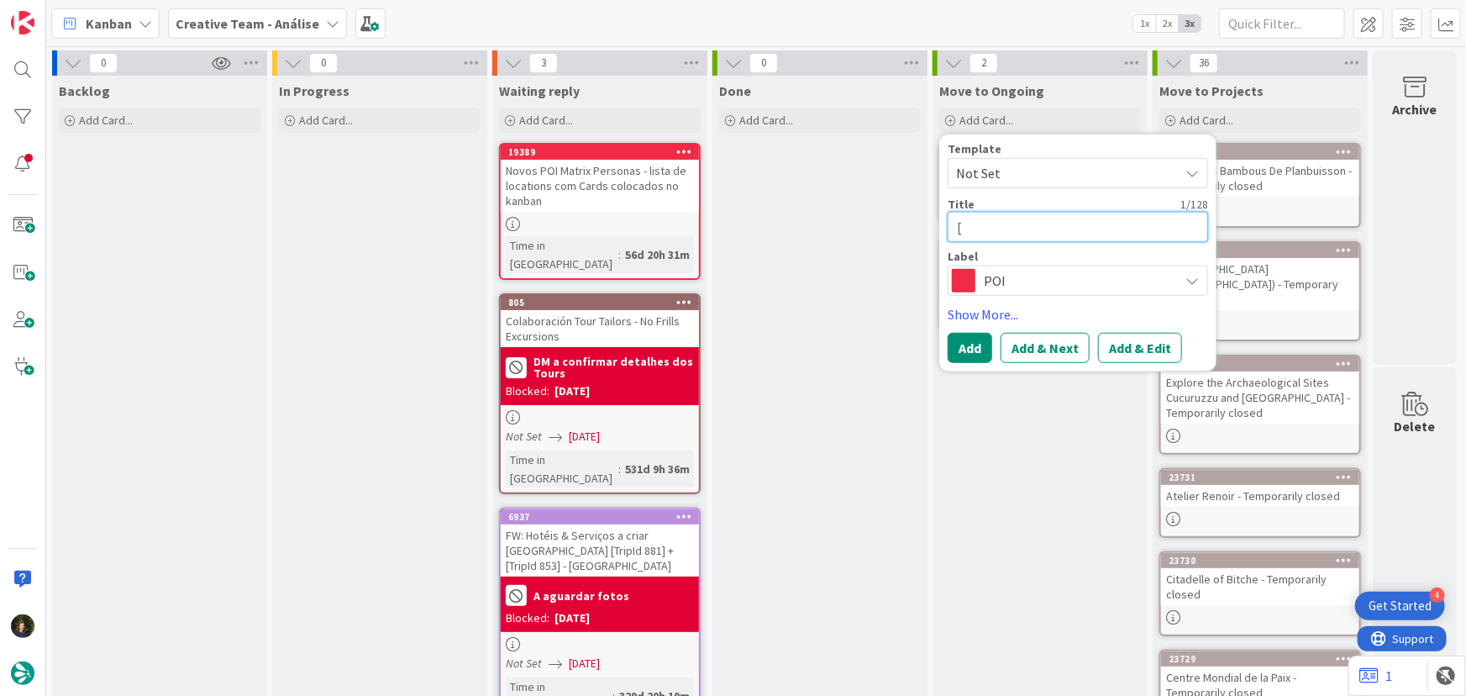
type textarea "[C"
type textarea "x"
type textarea "[CC"
type textarea "x"
type textarea "[CC]"
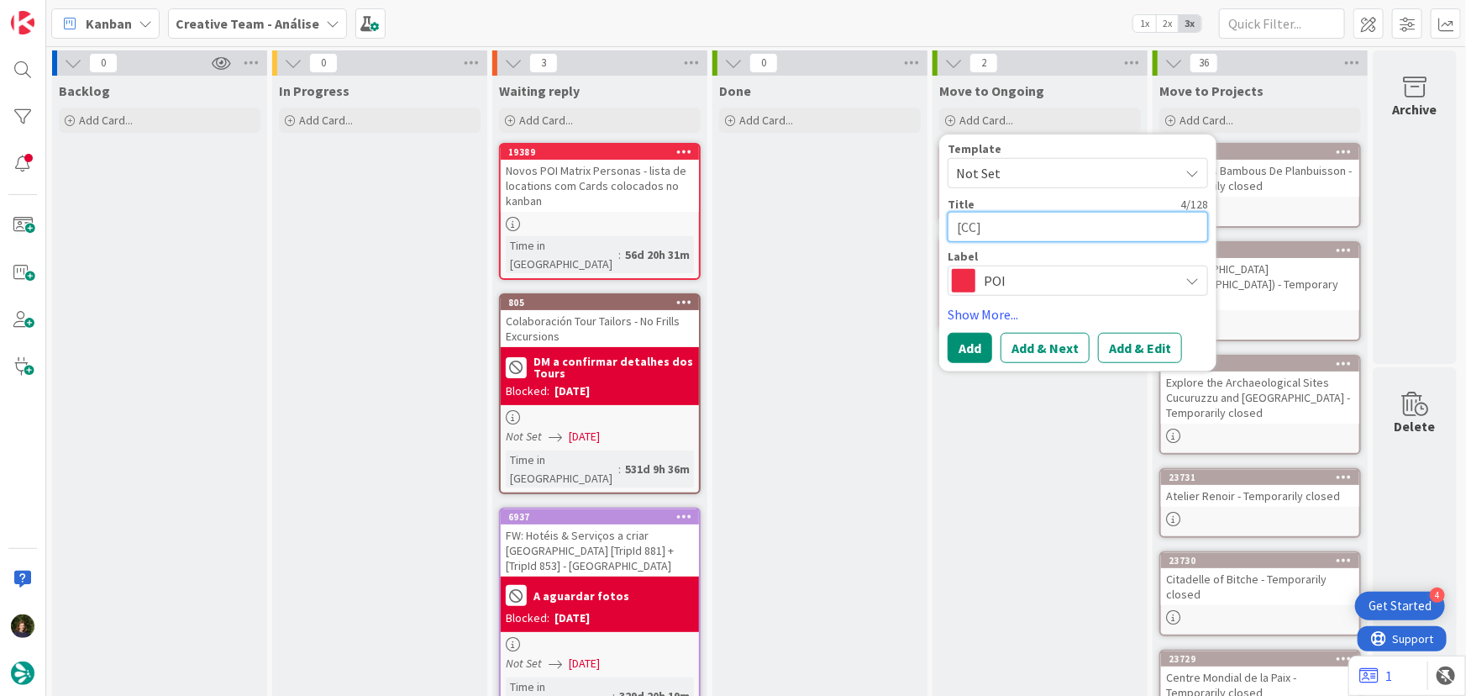
type textarea "x"
type textarea "[CC]"
paste textarea "Giardini Margherita"
type textarea "x"
type textarea "[CC] Giardini Margherita"
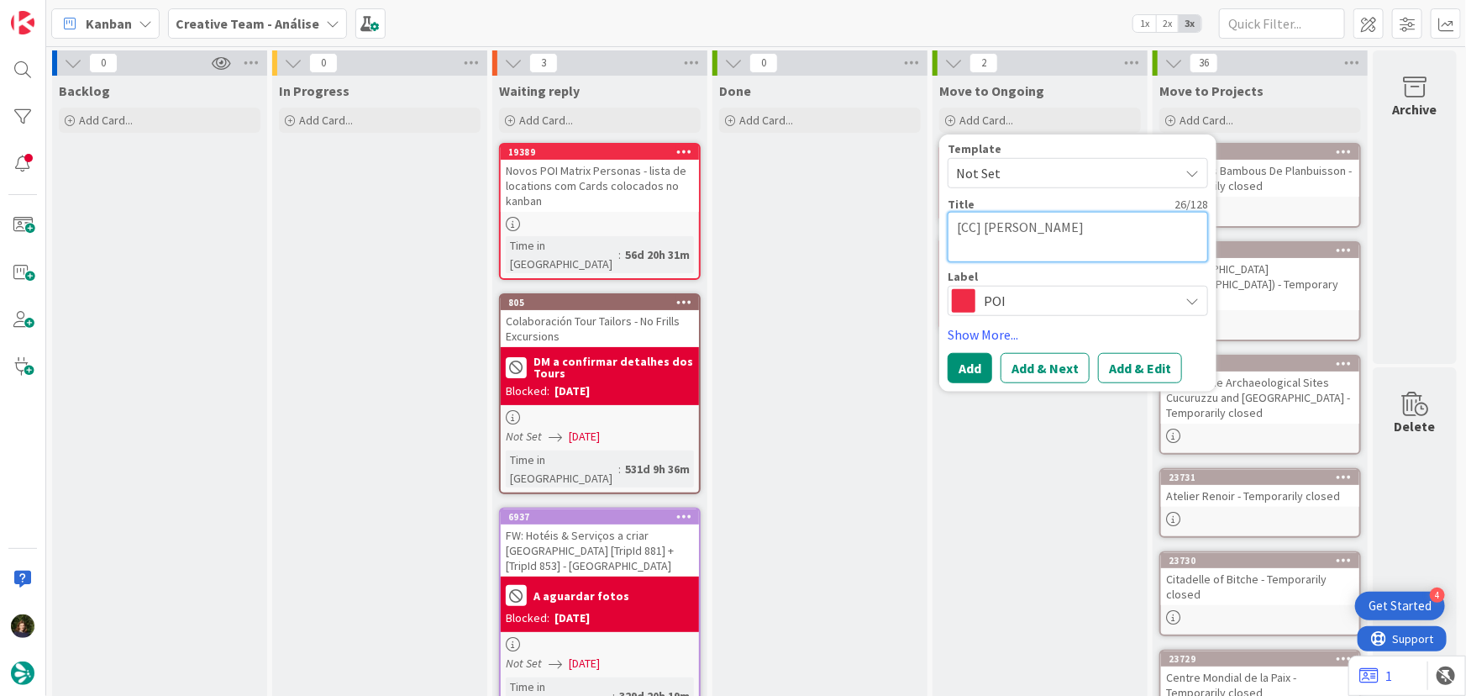
type textarea "x"
type textarea "[CC] Giardini Margherita"
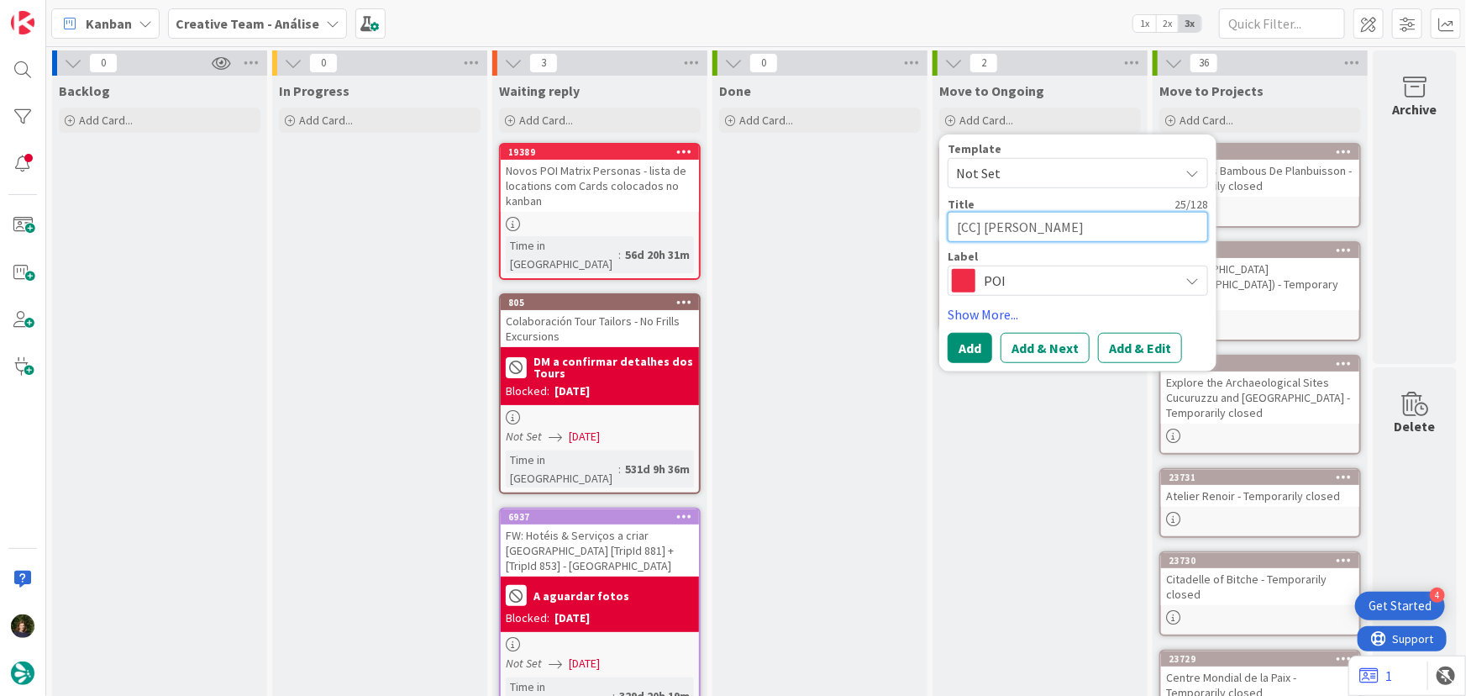
type textarea "x"
type textarea "[CC] Giardini Margherita"
type textarea "x"
type textarea "[CC] Giardini Margherita -"
type textarea "x"
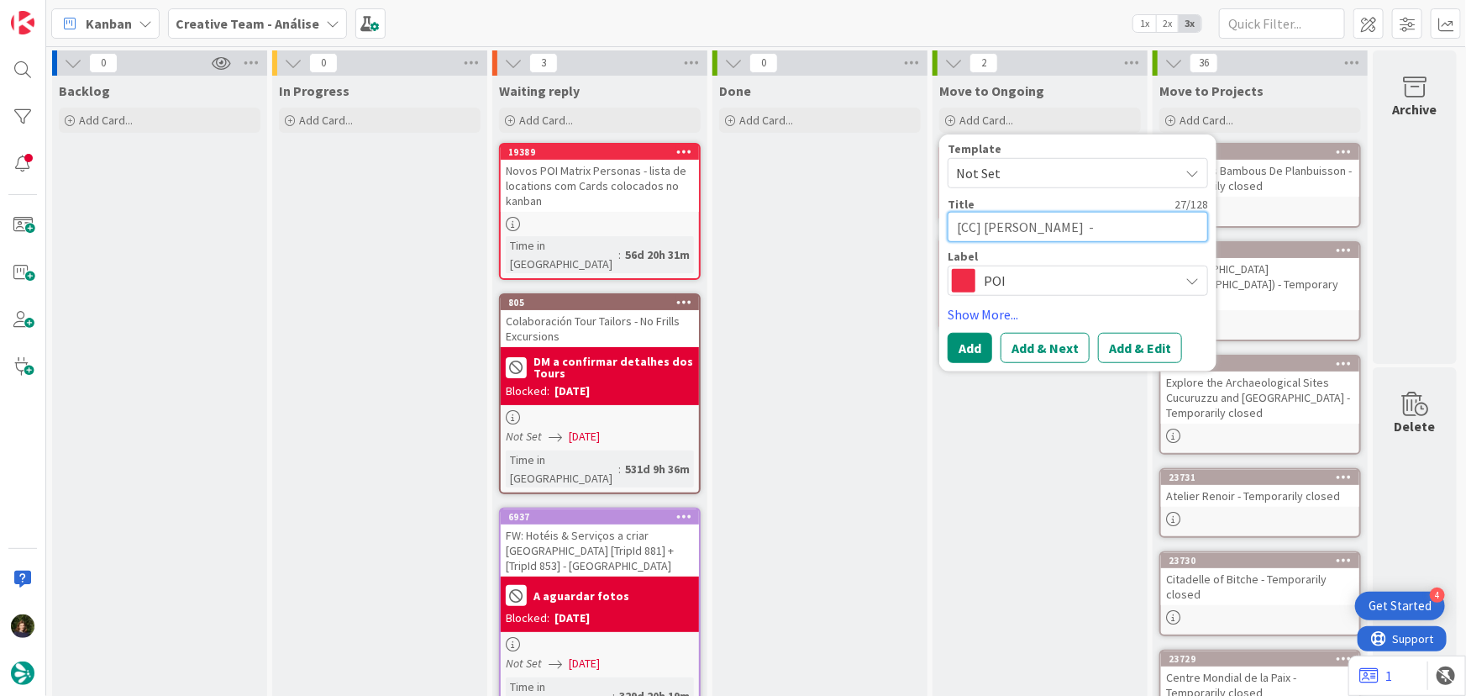
type textarea "[CC] Giardini Margherita -"
type textarea "x"
type textarea "[CC] Giardini Margherita - B"
type textarea "x"
type textarea "[CC] Giardini Margherita - BO"
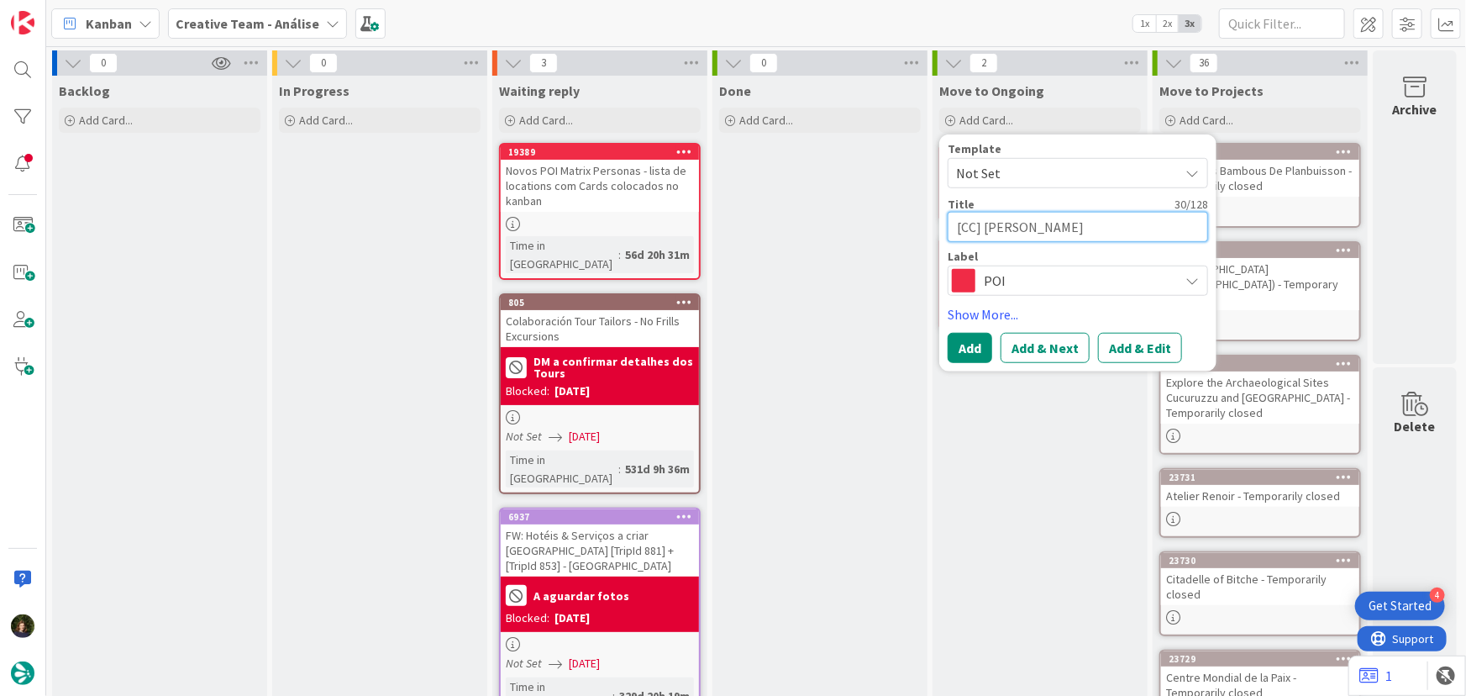
type textarea "x"
type textarea "[CC] Giardini Margherita - BOL"
type textarea "x"
type textarea "[CC] Giardini Margherita - BOLO"
type textarea "x"
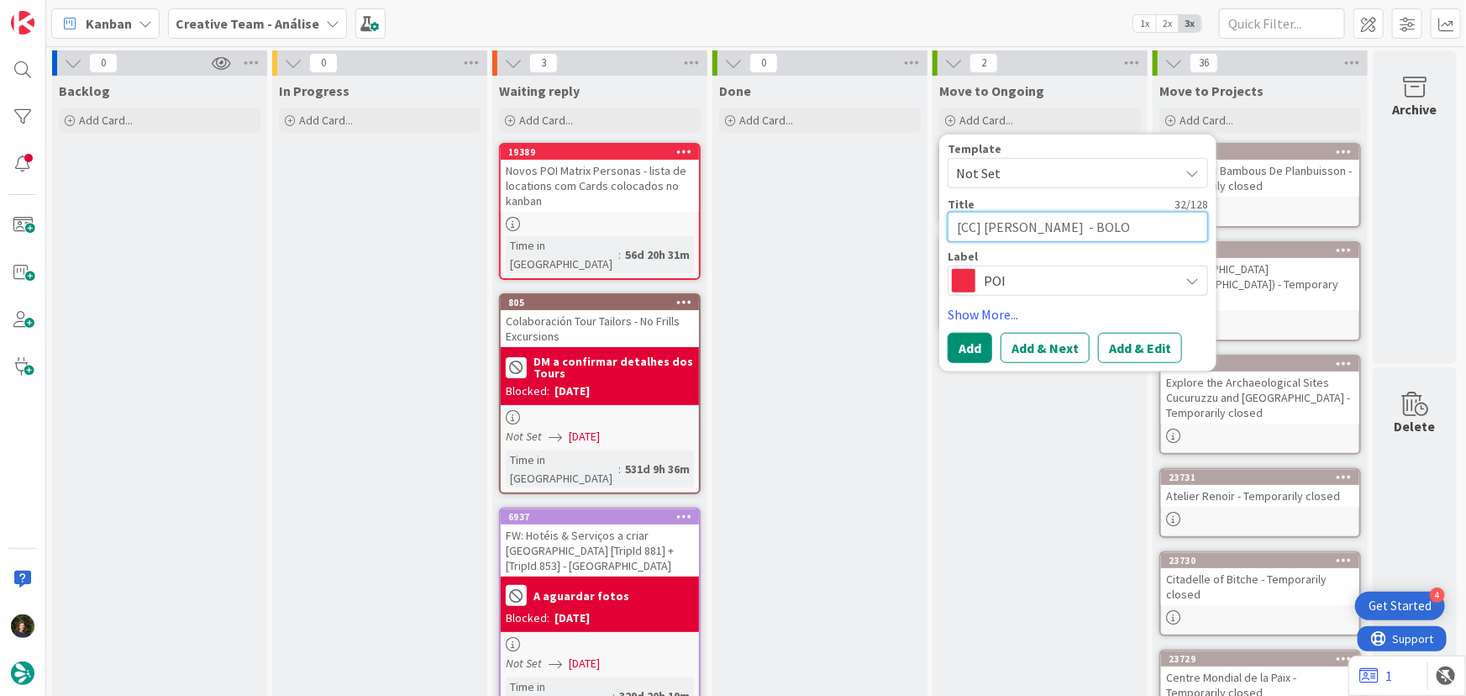
type textarea "[CC] Giardini Margherita - BOLOG"
type textarea "x"
type textarea "[CC] Giardini Margherita - BOLOGN"
type textarea "x"
type textarea "[CC] Giardini Margherita - BOLOGNA"
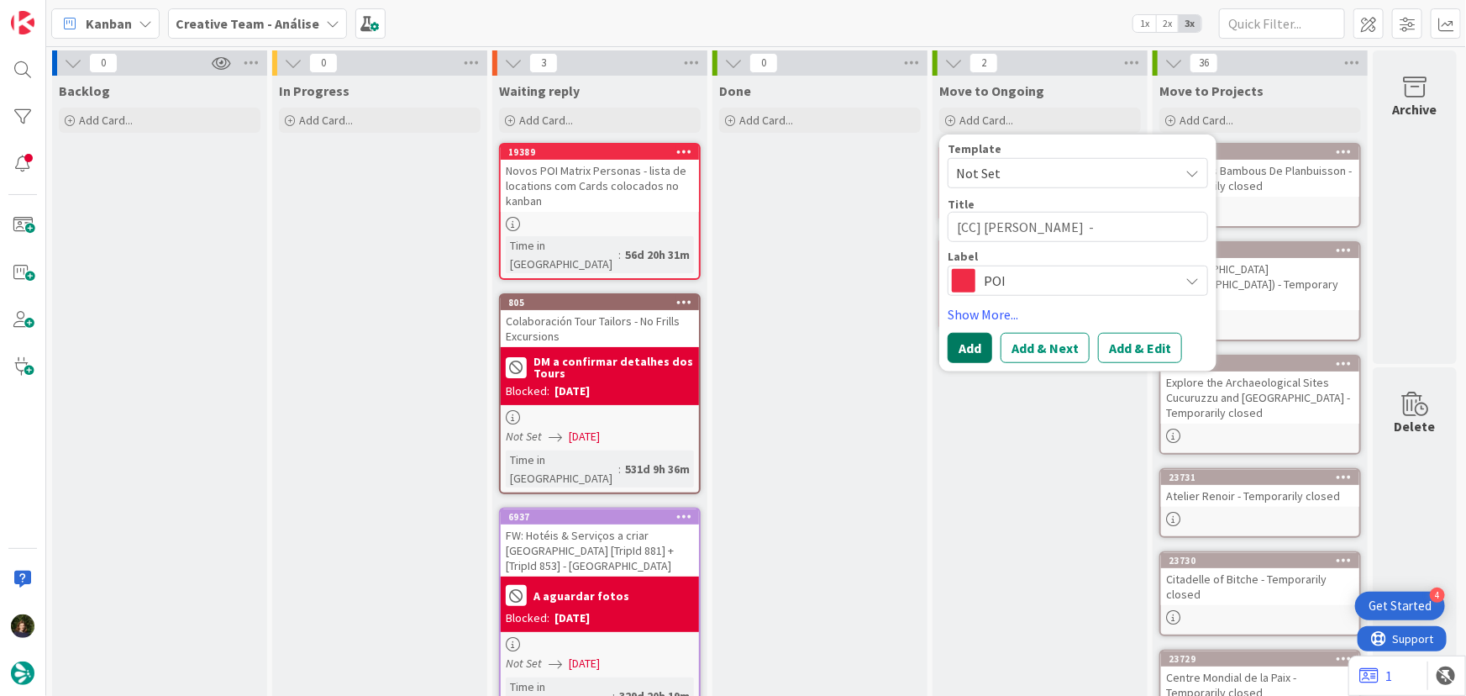
click at [970, 351] on button "Add" at bounding box center [970, 348] width 45 height 30
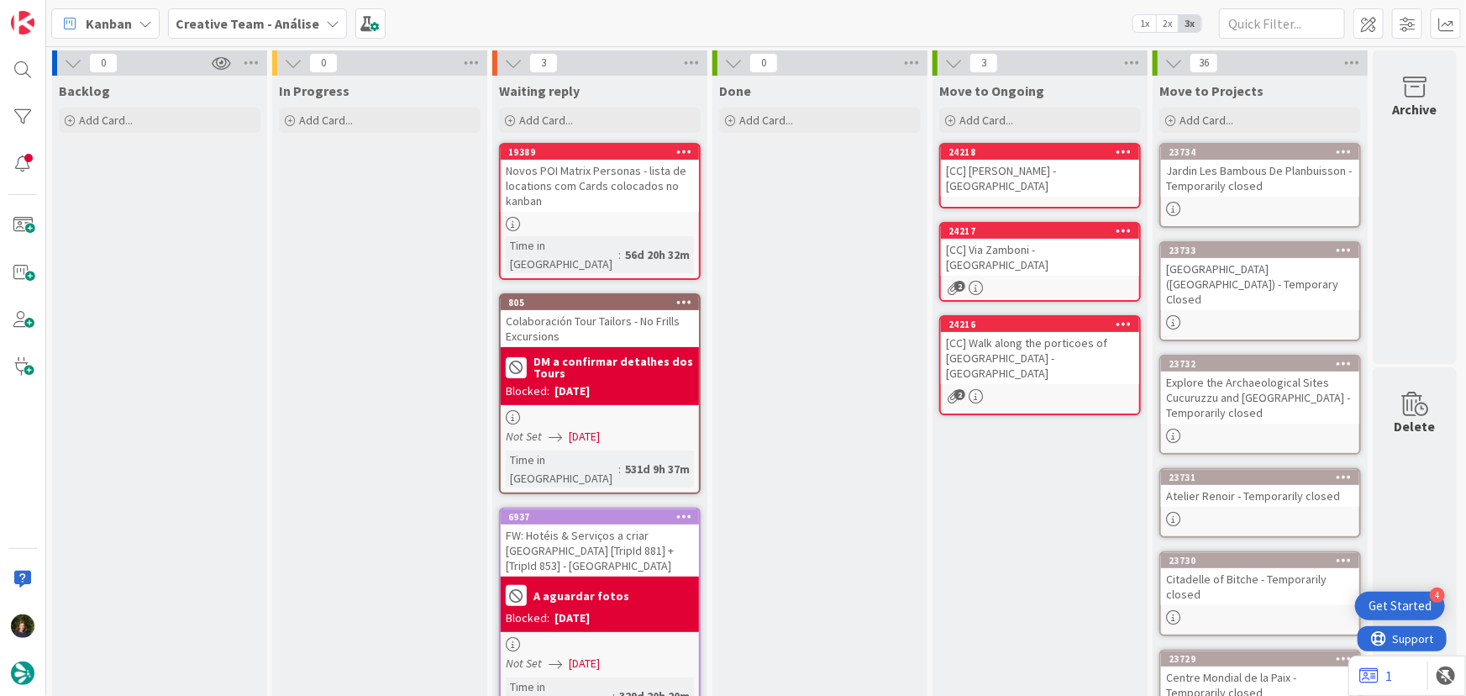
click at [992, 179] on div "[CC] Giardini Margherita - BOLOGNA" at bounding box center [1040, 178] width 198 height 37
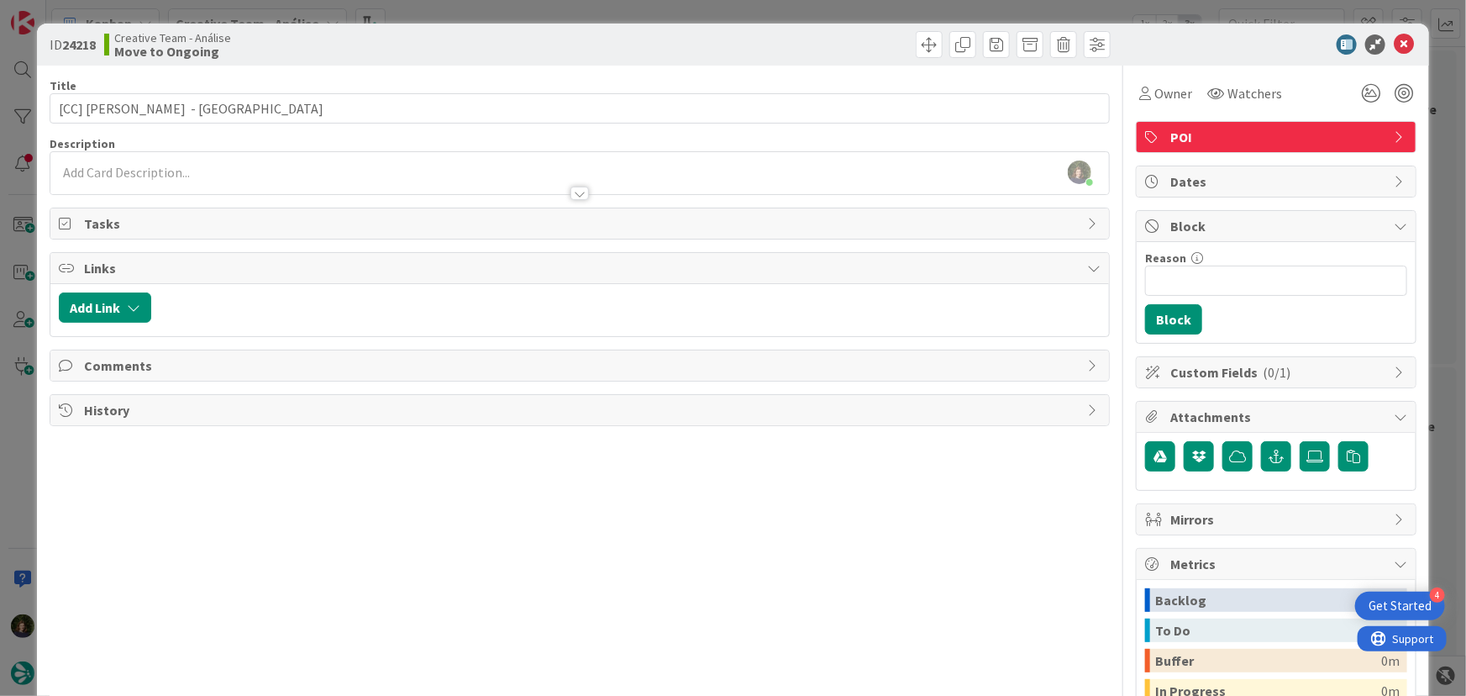
click at [113, 173] on div "Margarida Carvalho just joined" at bounding box center [580, 173] width 1060 height 42
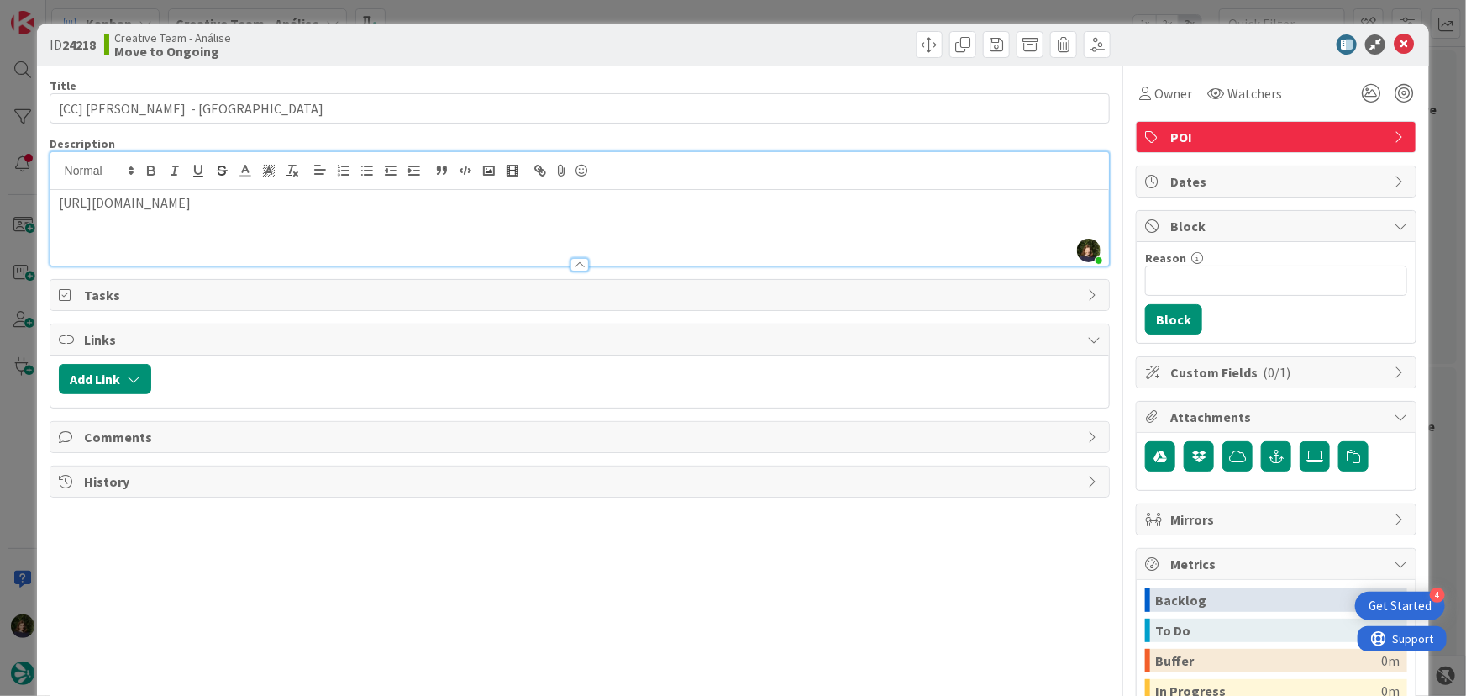
click at [926, 212] on div "https://www.tripadvisor.it/Attraction_Review-g187801-d2487538-Reviews-Giardini_…" at bounding box center [580, 228] width 1060 height 76
click at [1394, 45] on icon at bounding box center [1404, 44] width 20 height 20
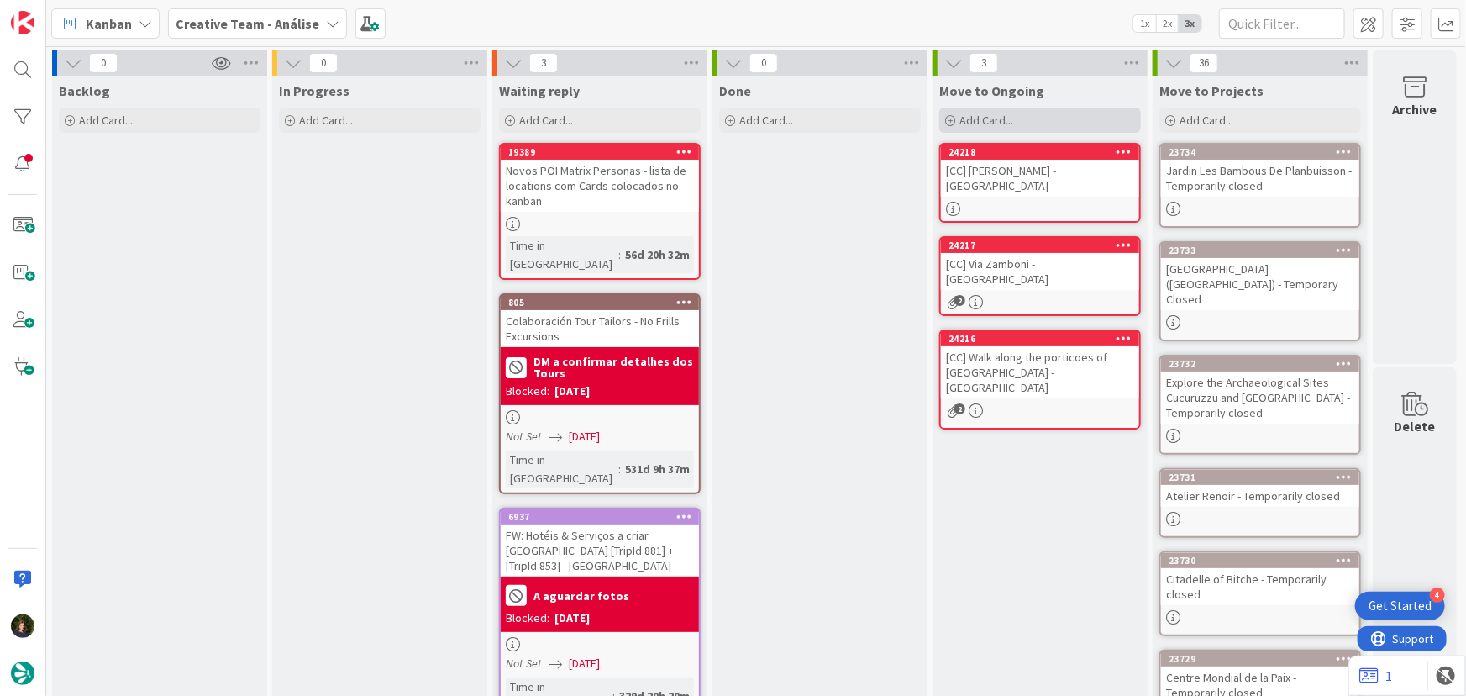
click at [1017, 122] on div "Add Card..." at bounding box center [1040, 120] width 202 height 25
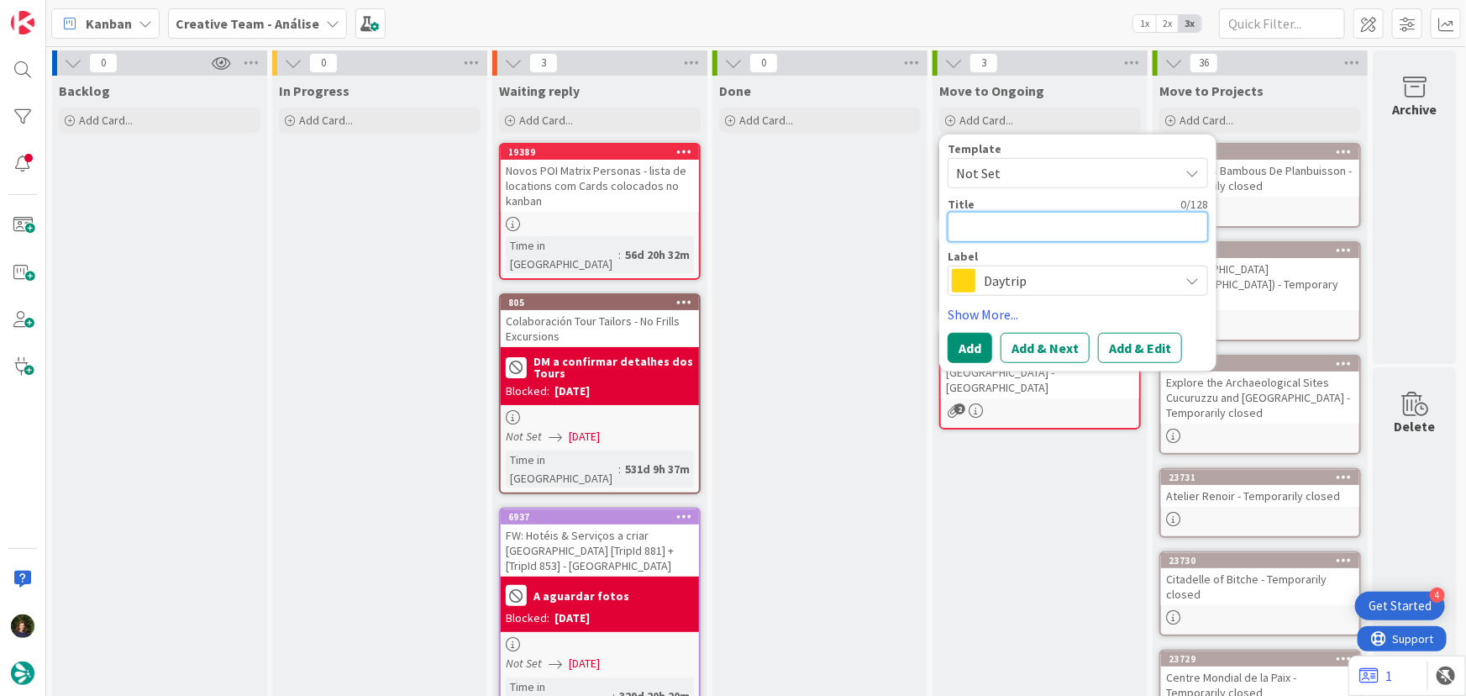
click at [1000, 219] on textarea at bounding box center [1078, 227] width 260 height 30
type textarea "x"
type textarea "["
type textarea "x"
type textarea "[C"
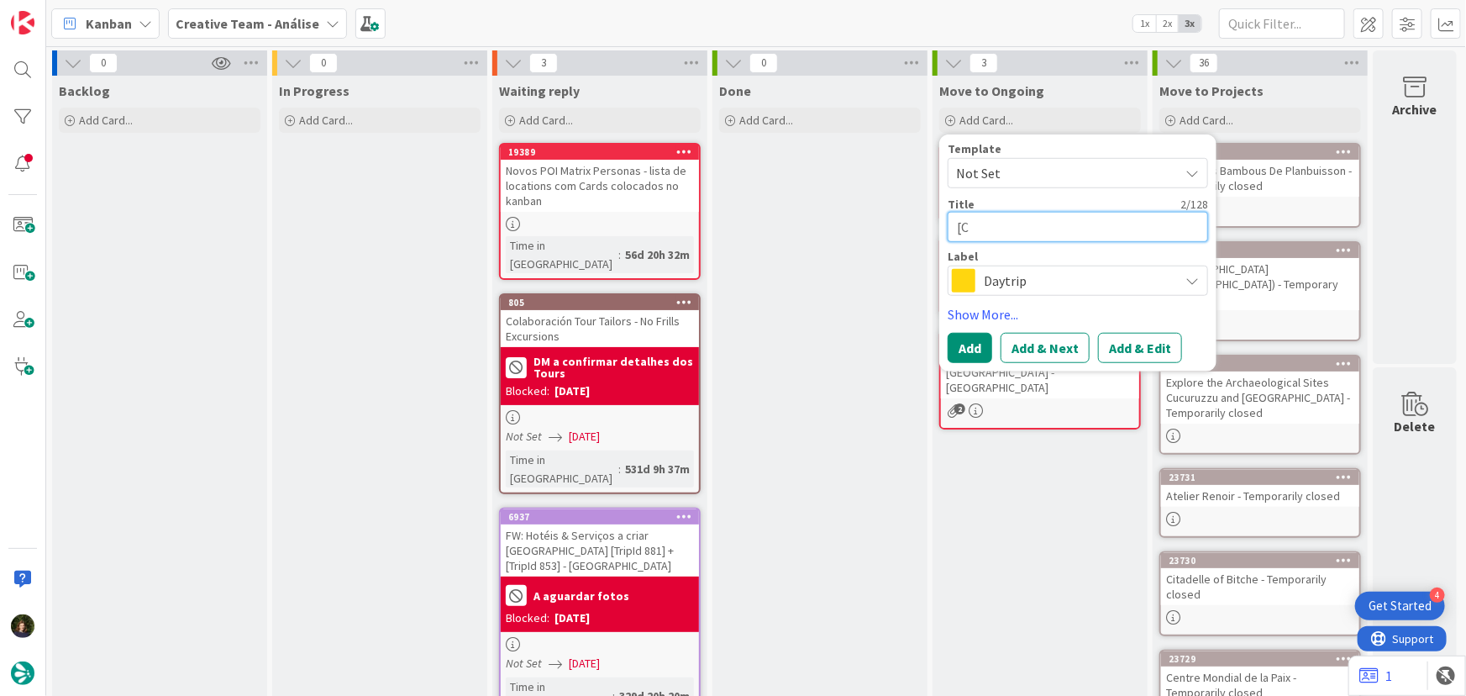
type textarea "x"
type textarea "[CC"
type textarea "x"
type textarea "[CC]"
type textarea "x"
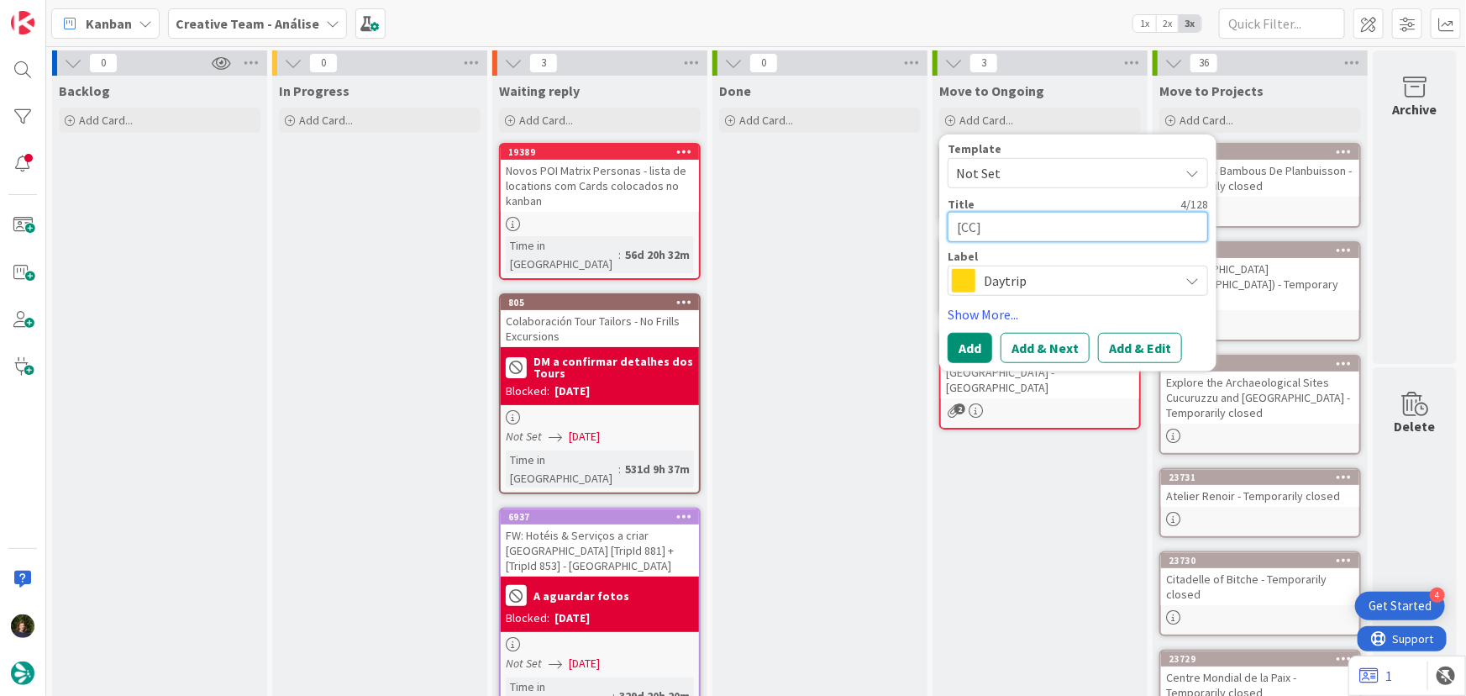
type textarea "[CC]"
paste textarea "Parco della Montagnola"
type textarea "x"
type textarea "[CC] Parco della Montagnola"
type textarea "x"
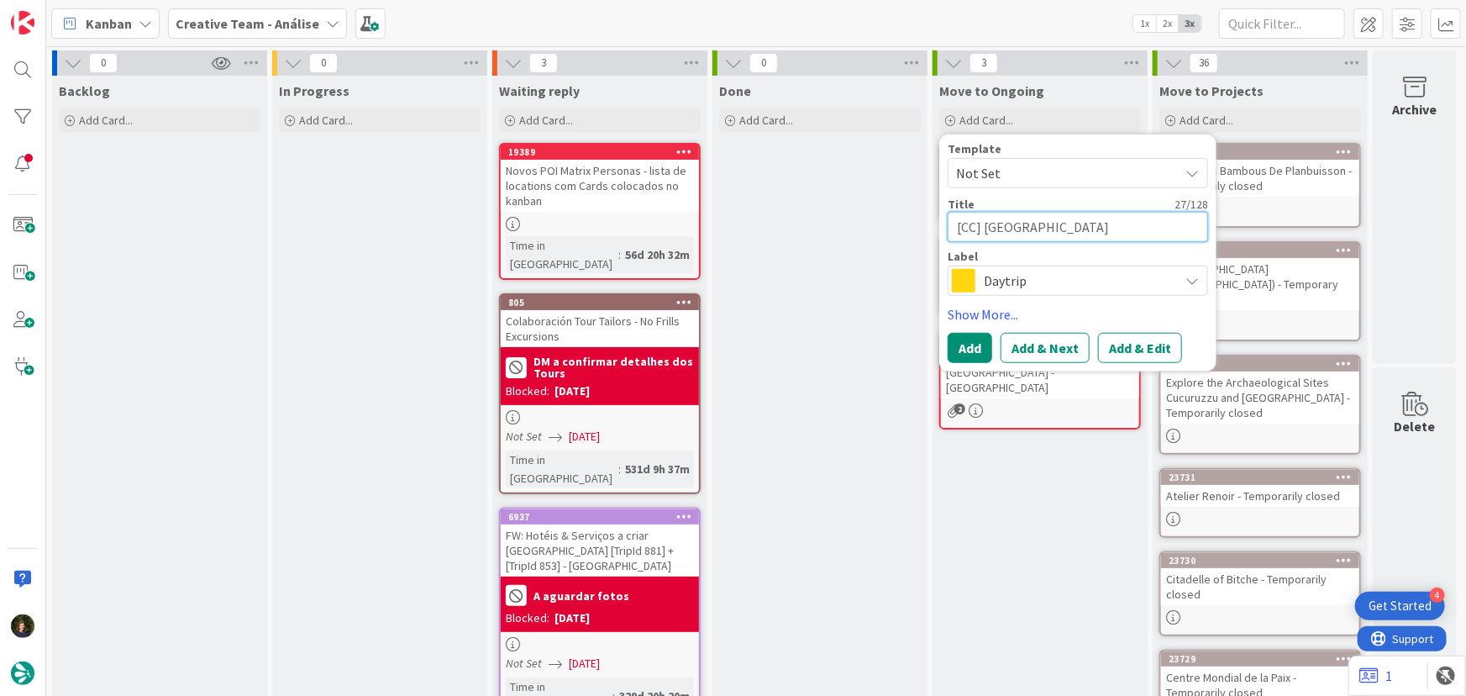
type textarea "[CC] Parco della Montagnola"
type textarea "x"
type textarea "[CC] Parco della Montagnola -"
type textarea "x"
type textarea "[CC] Parco della Montagnola -"
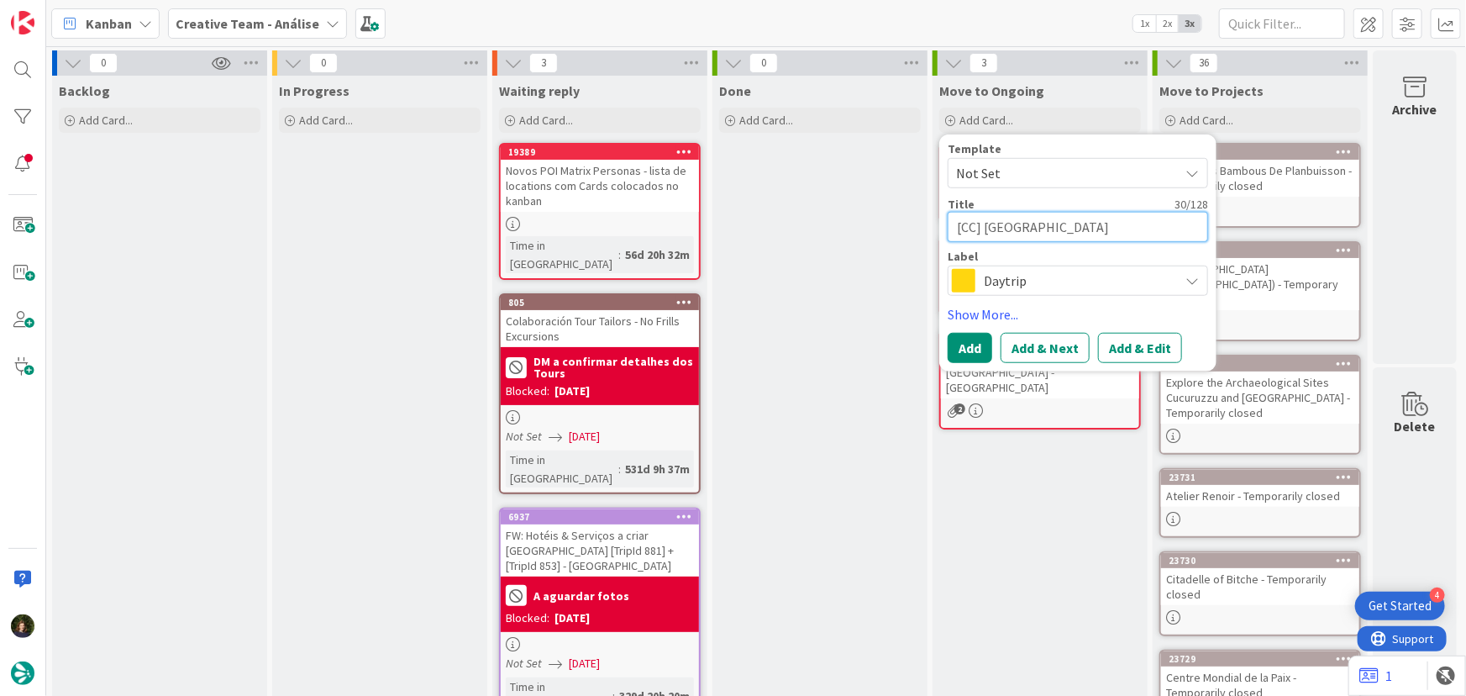
type textarea "x"
type textarea "[CC] Parco della Montagnola - B"
type textarea "x"
type textarea "[CC] Parco della Montagnola - Bo"
type textarea "x"
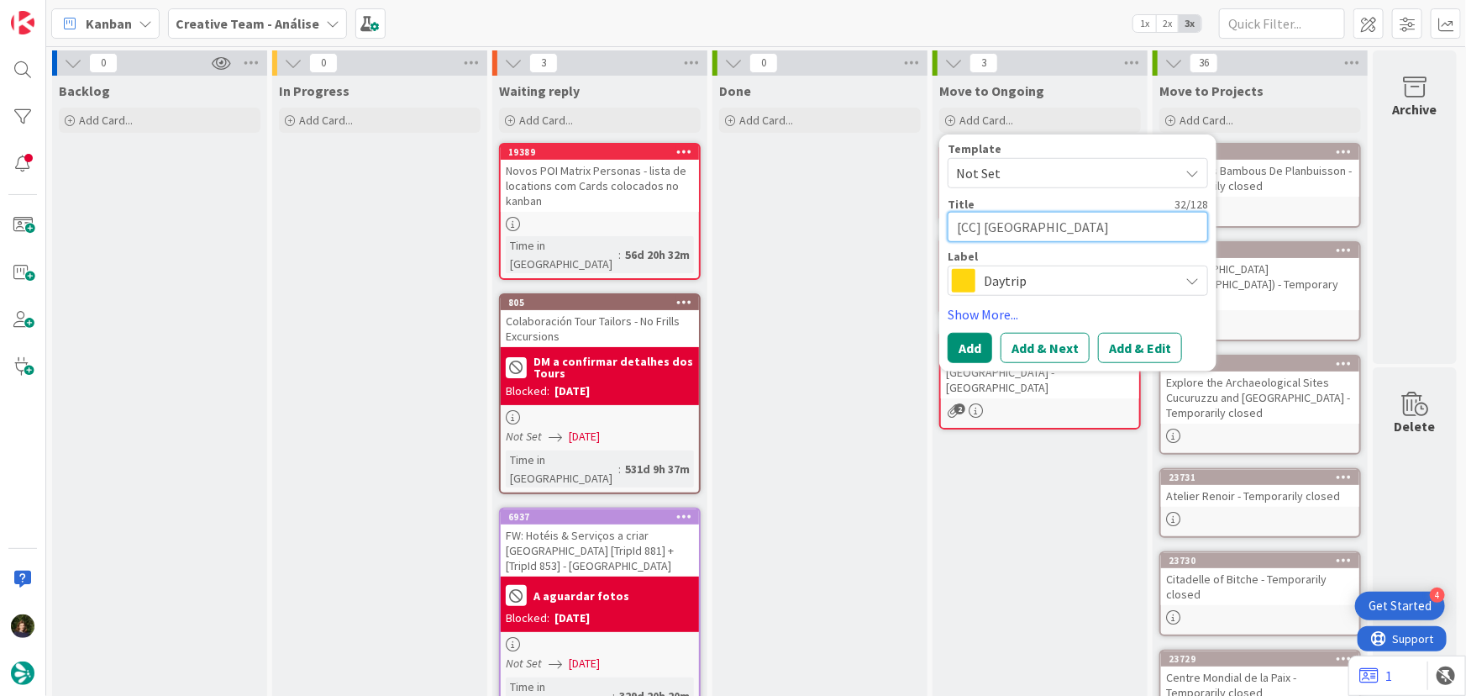
type textarea "[CC] Parco della Montagnola - Bol"
type textarea "x"
type textarea "[CC] Parco della Montagnola - Bolo"
type textarea "x"
type textarea "[CC] Parco della Montagnola - Bolog"
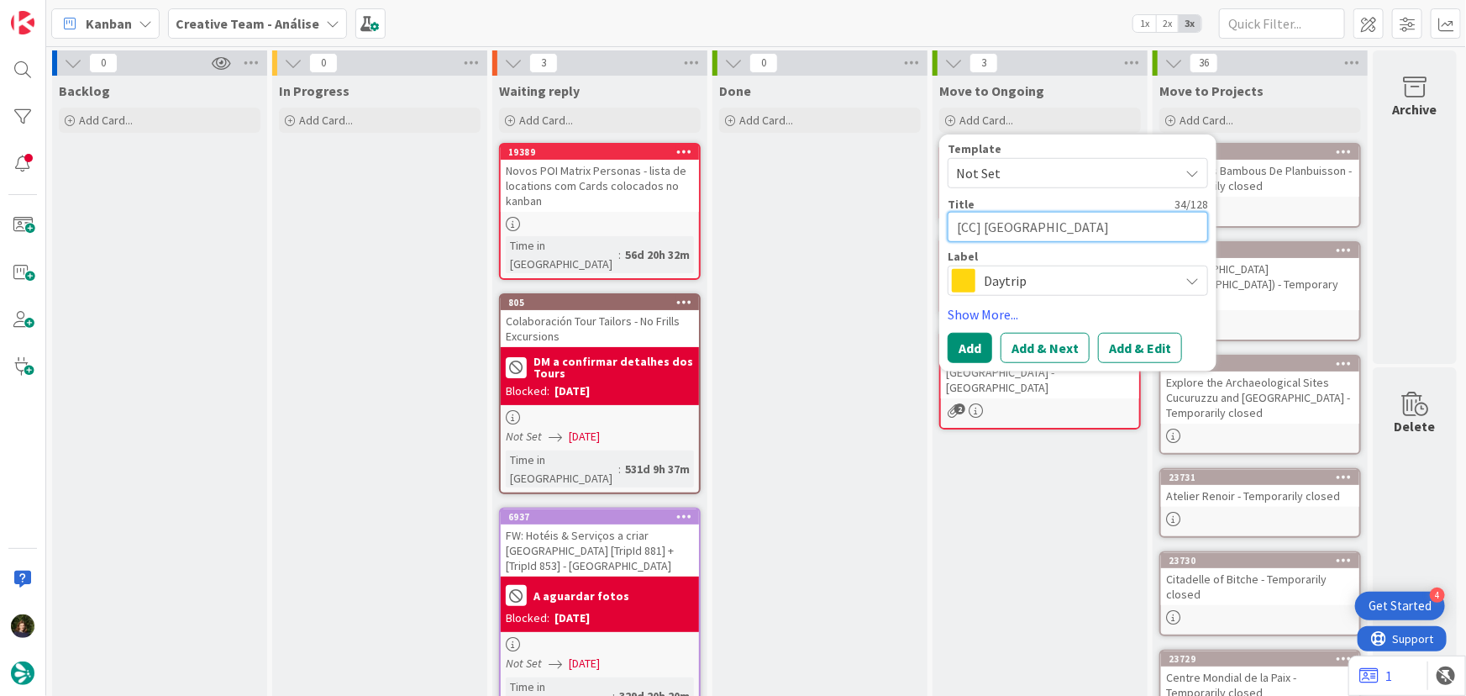
type textarea "x"
type textarea "[CC] Parco della Montagnola - Bologn"
type textarea "x"
type textarea "[CC] Parco della Montagnola - Bologna"
click at [1002, 289] on span "Daytrip" at bounding box center [1077, 281] width 187 height 24
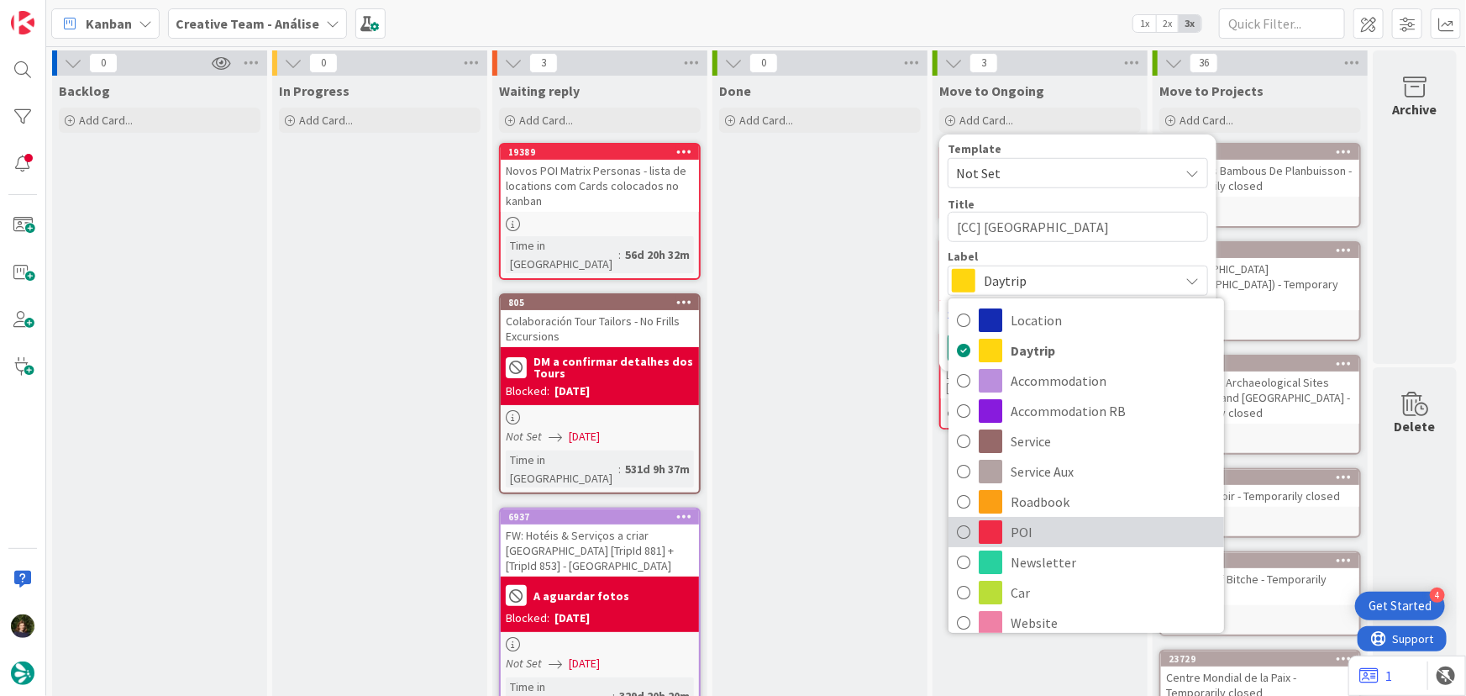
click at [1076, 536] on span "POI" at bounding box center [1113, 531] width 205 height 25
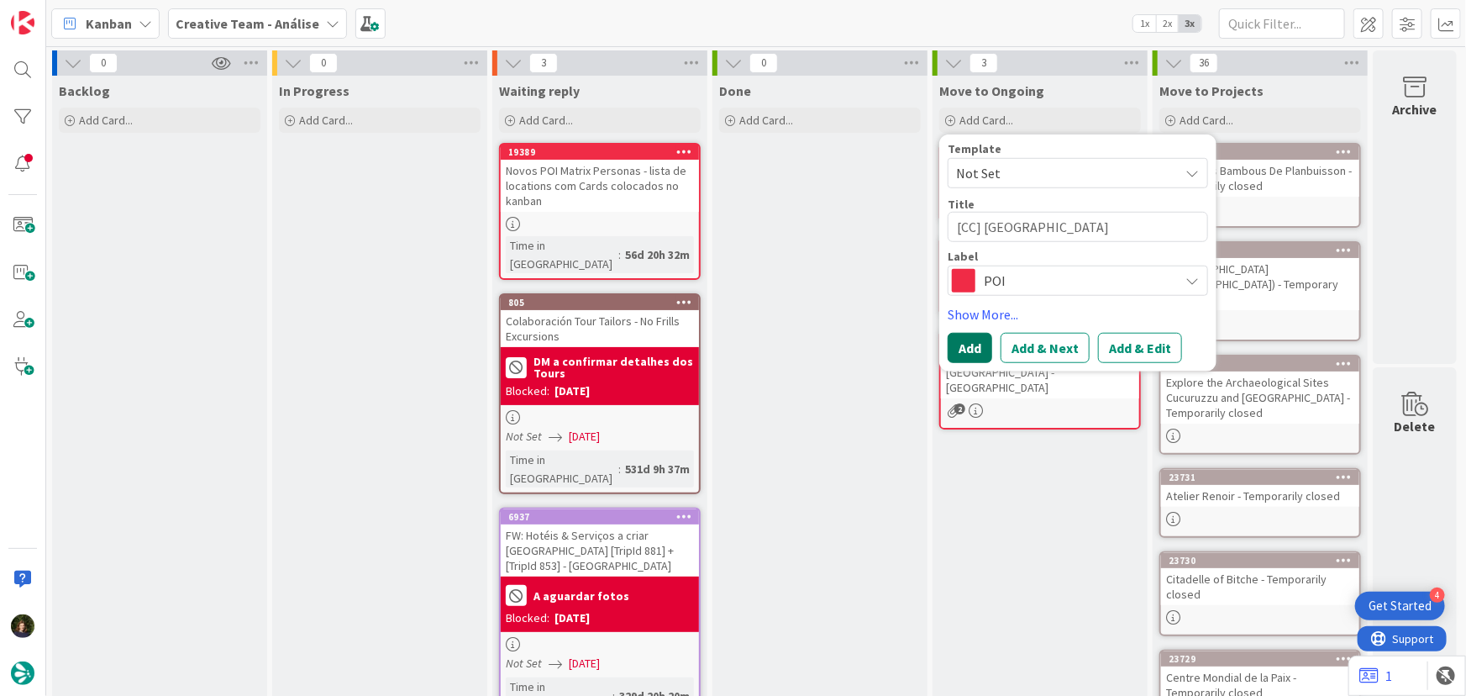
click at [961, 349] on button "Add" at bounding box center [970, 348] width 45 height 30
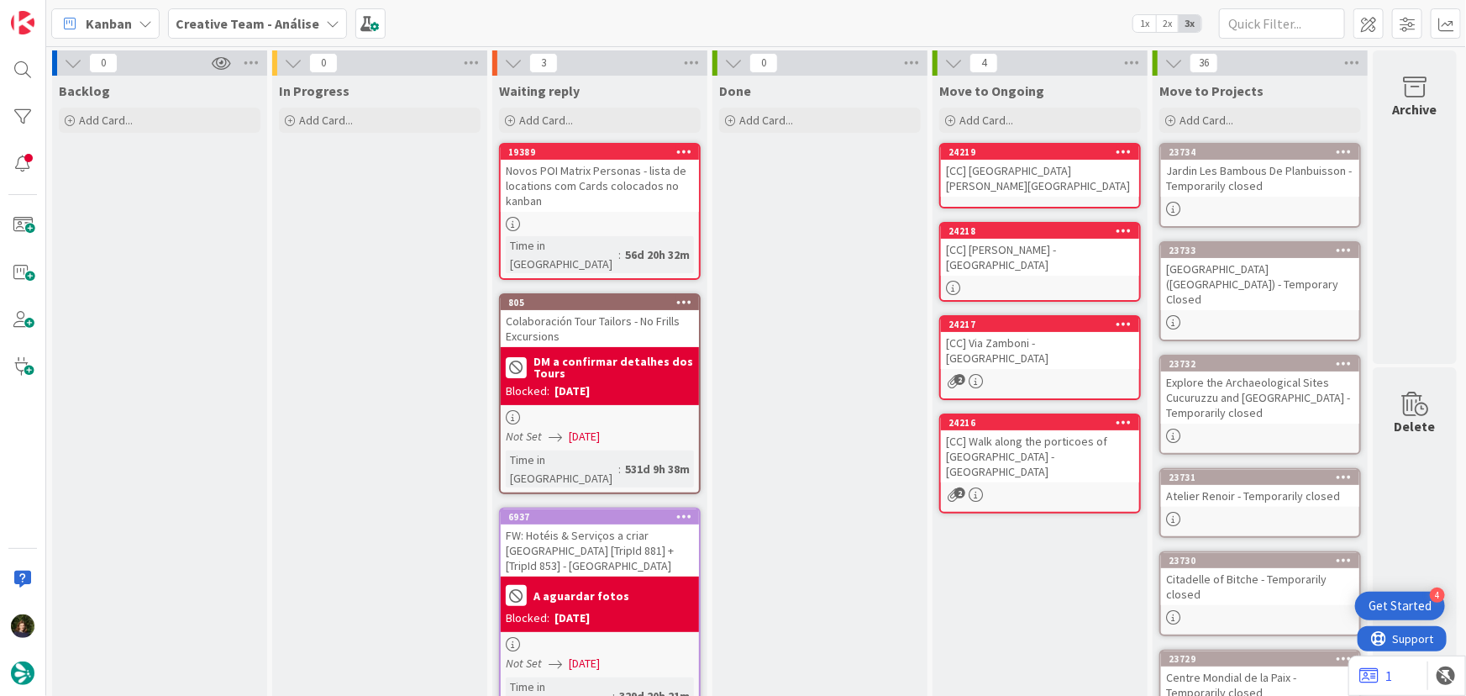
click at [1025, 168] on div "[CC] Parco della Montagnola - Bologna" at bounding box center [1040, 178] width 198 height 37
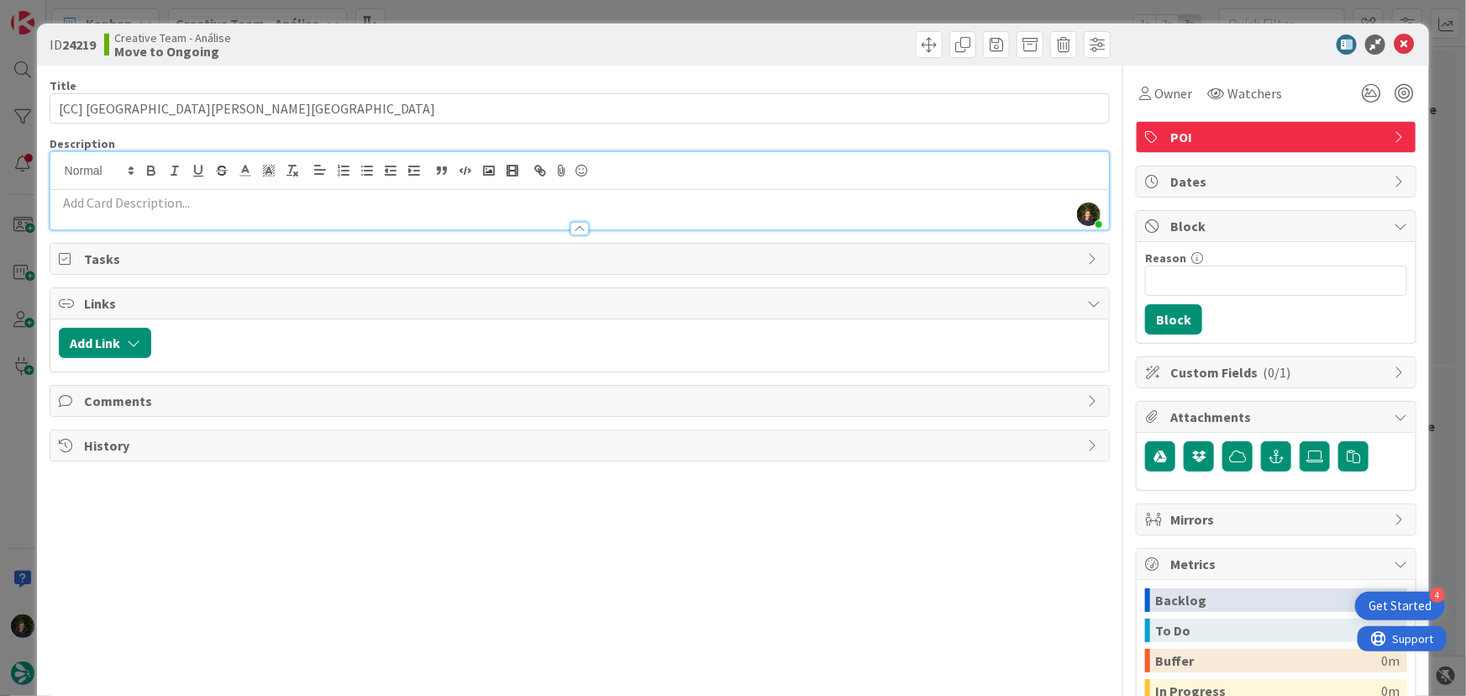
click at [174, 164] on div "Margarida Carvalho just joined" at bounding box center [580, 190] width 1060 height 77
click at [172, 212] on div at bounding box center [580, 221] width 1060 height 18
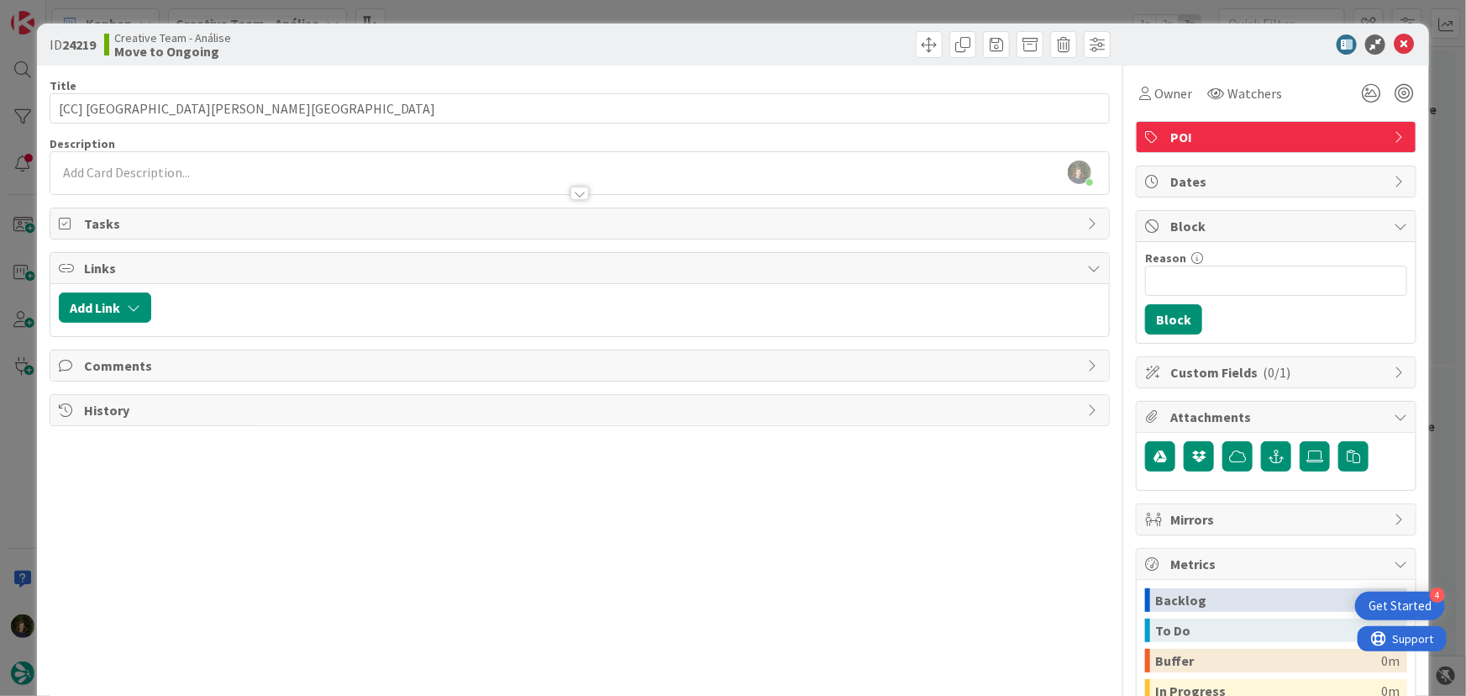
click at [176, 179] on div at bounding box center [580, 185] width 1060 height 18
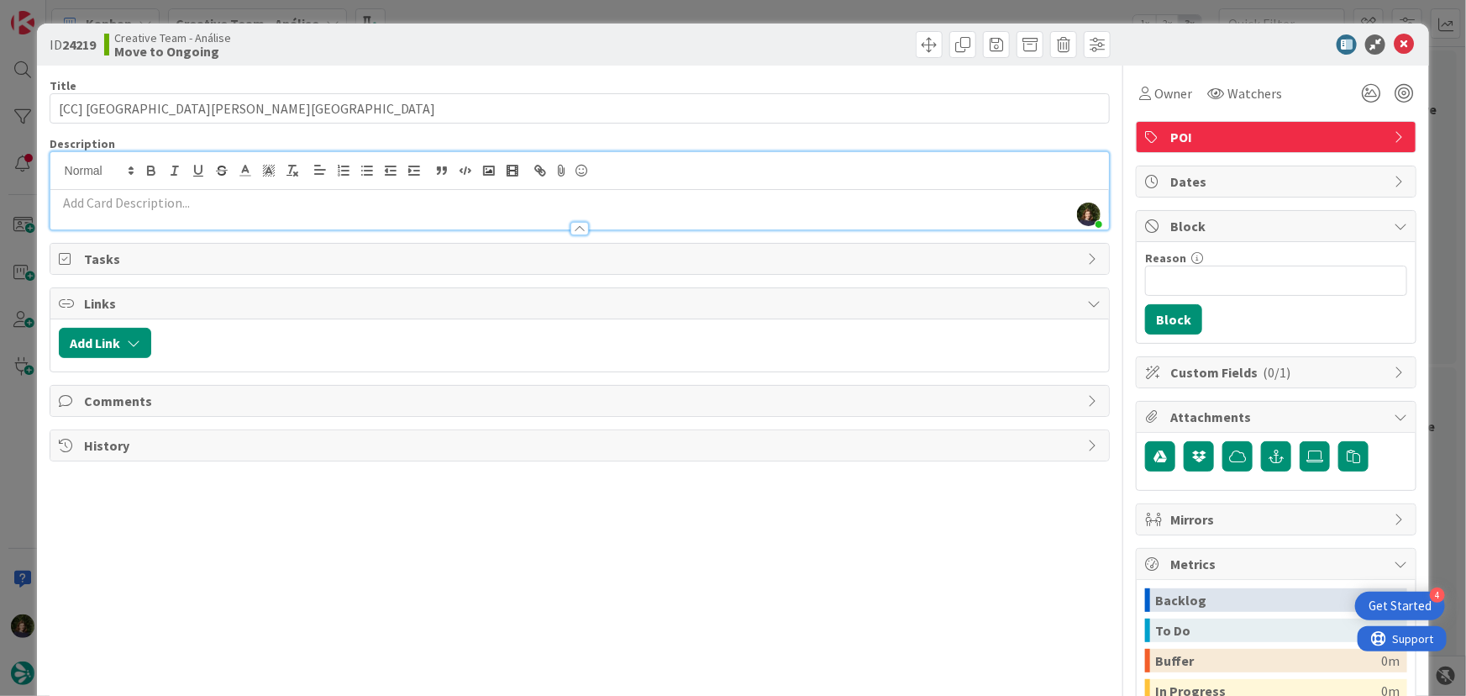
click at [196, 201] on p at bounding box center [580, 202] width 1043 height 19
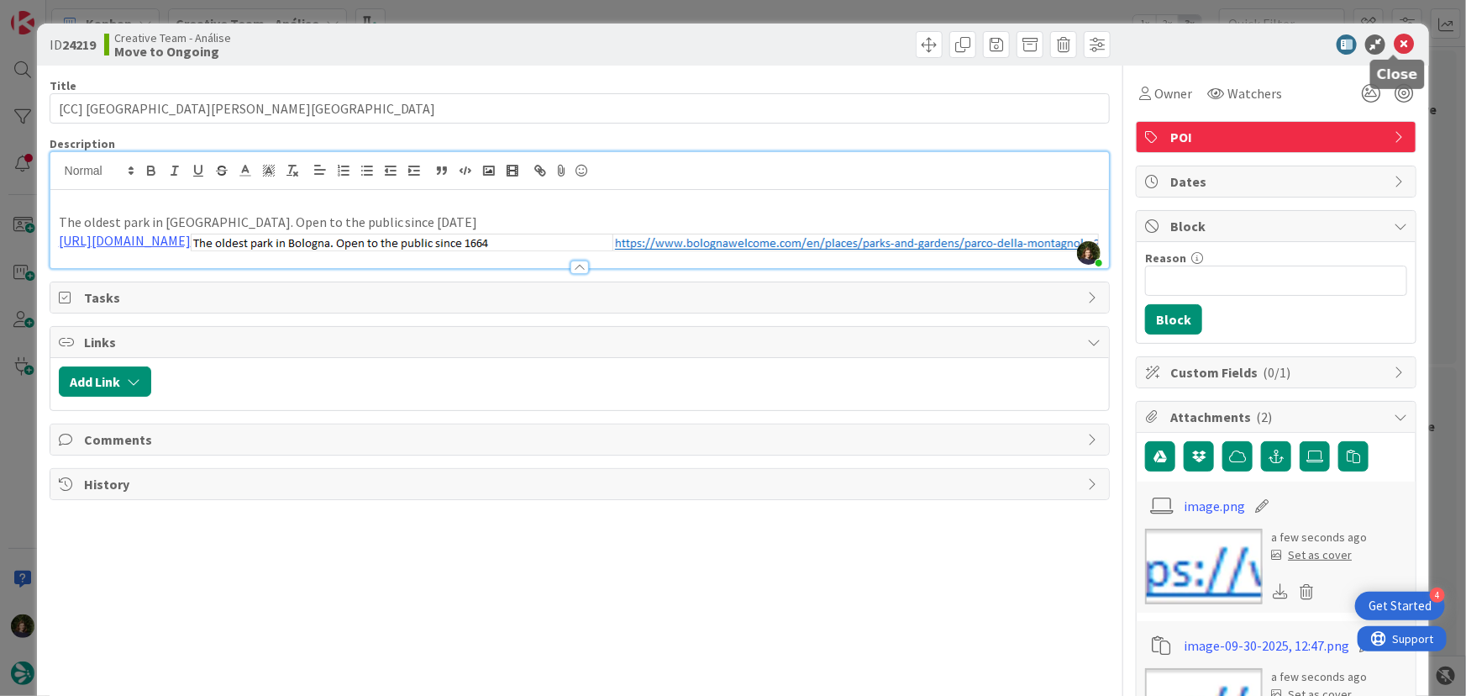
click at [1395, 47] on icon at bounding box center [1404, 44] width 20 height 20
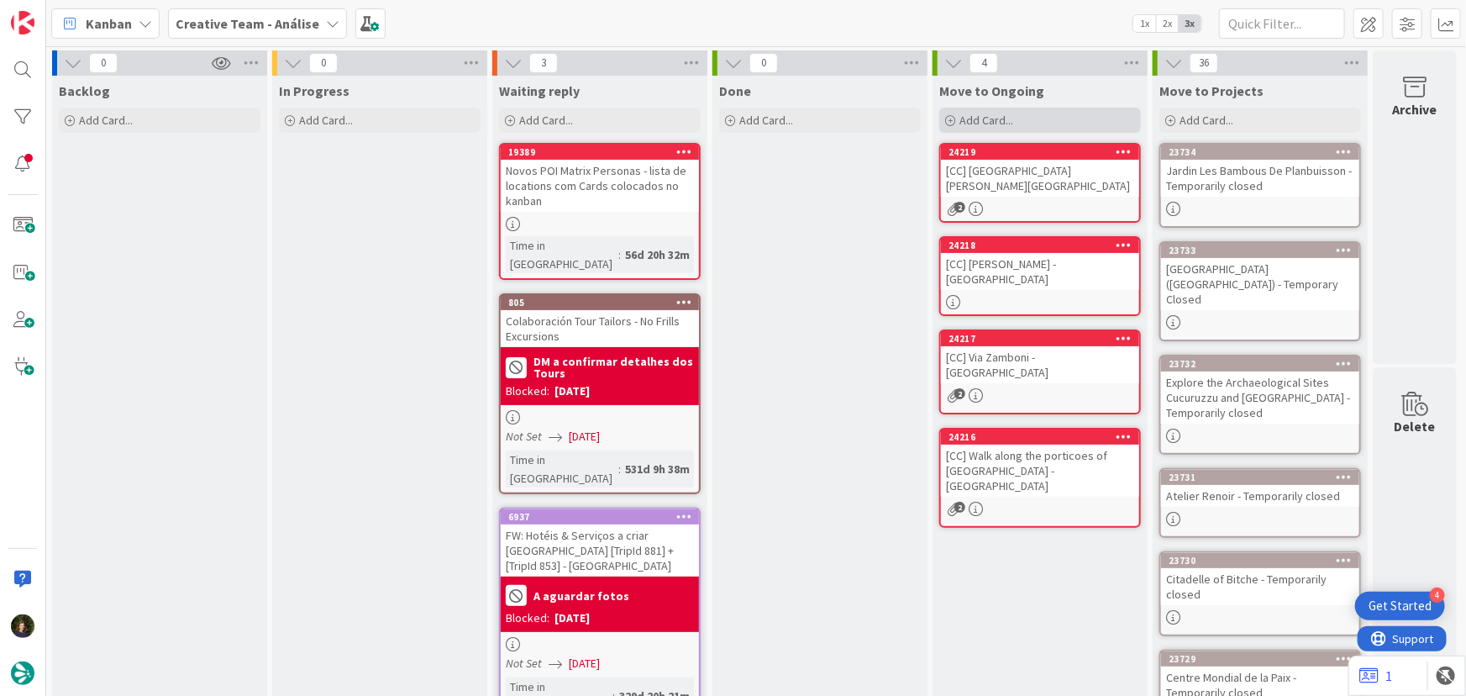
click at [998, 122] on span "Add Card..." at bounding box center [987, 120] width 54 height 15
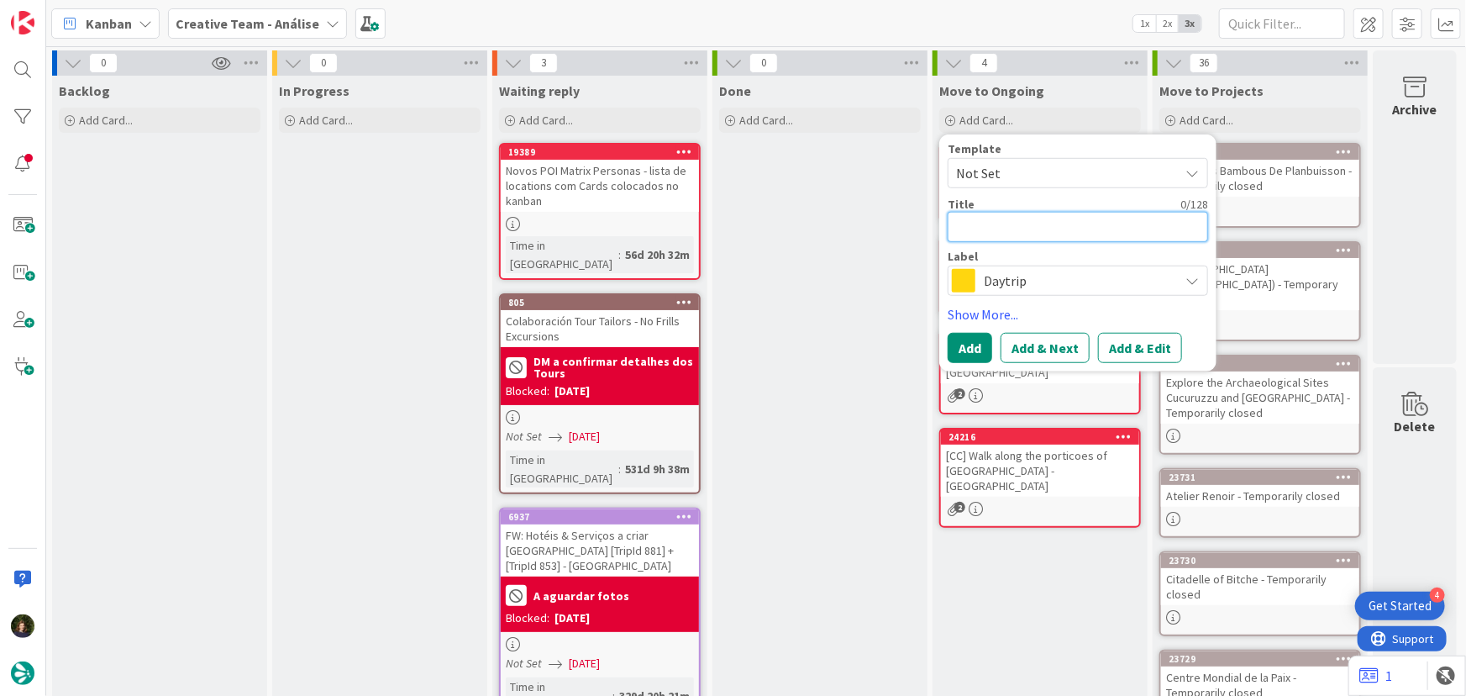
type textarea "x"
type textarea "["
type textarea "x"
type textarea "[C"
type textarea "x"
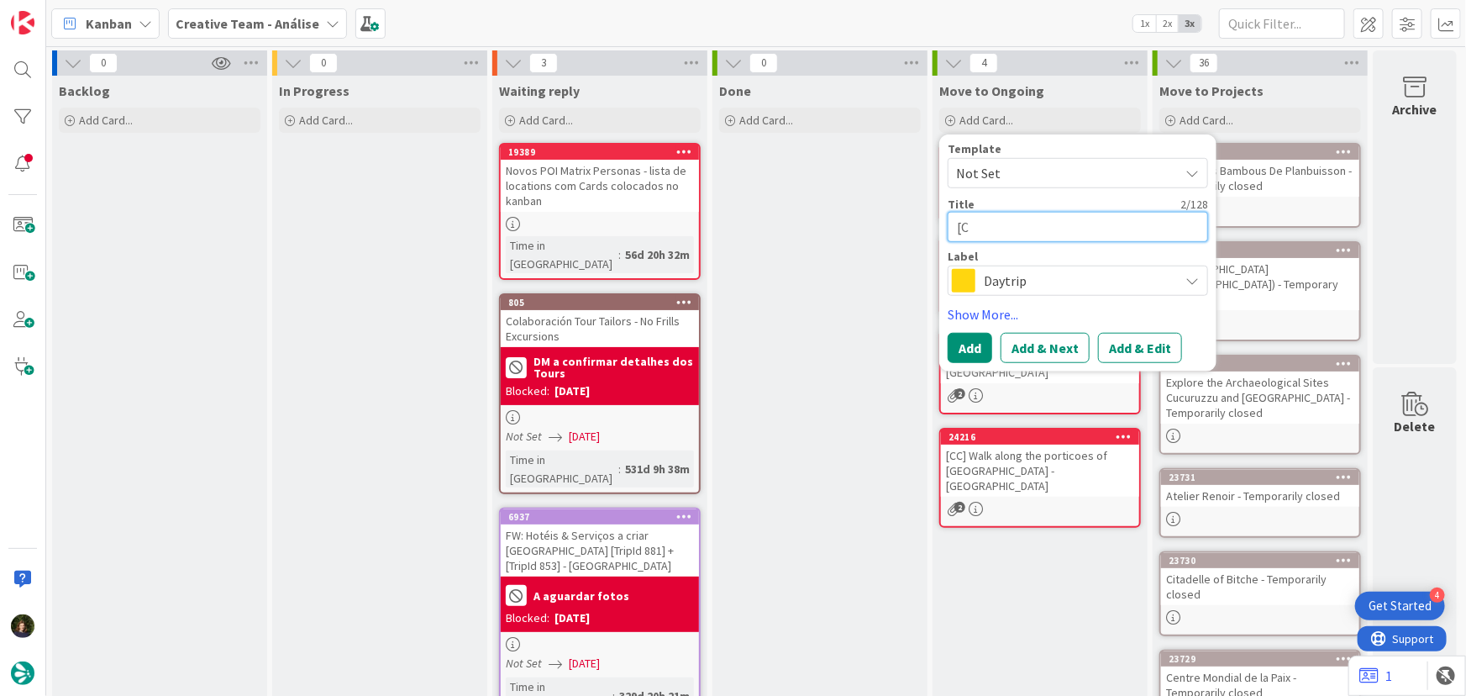
type textarea "[CC"
type textarea "x"
type textarea "[CC]"
type textarea "x"
type textarea "[CC]"
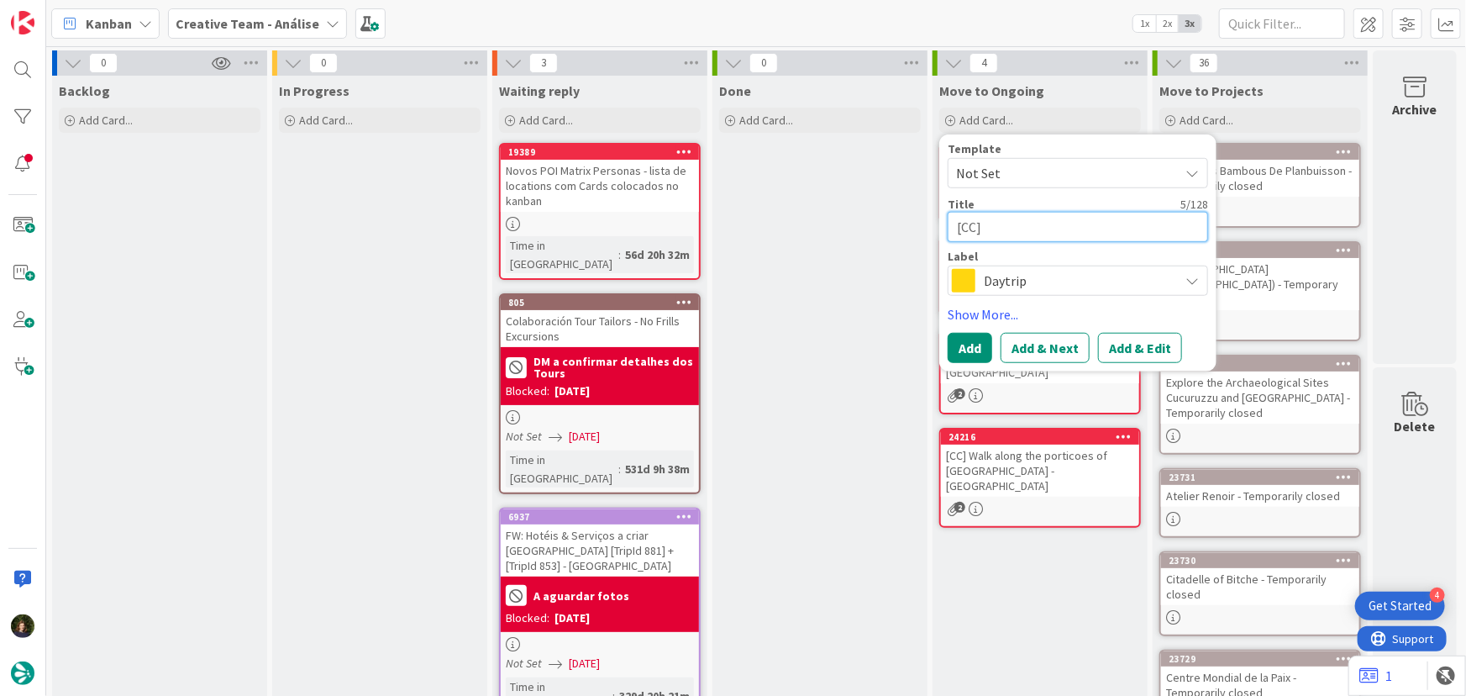
paste textarea "Parco della Montagnola"
type textarea "x"
type textarea "[CC] Parco della Montagnola"
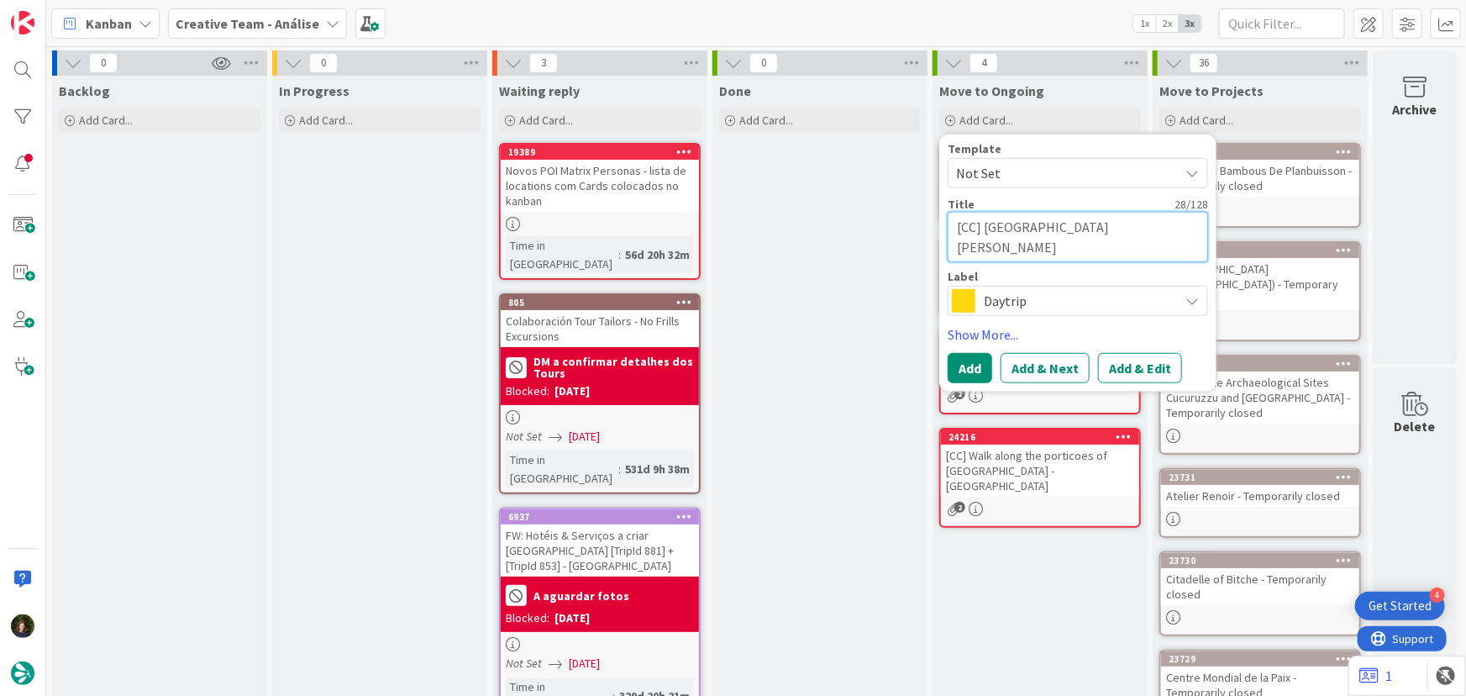
type textarea "x"
type textarea "[CC] Parco della Montagnola"
type textarea "x"
type textarea "[CC] Parco della Montagnola -"
type textarea "x"
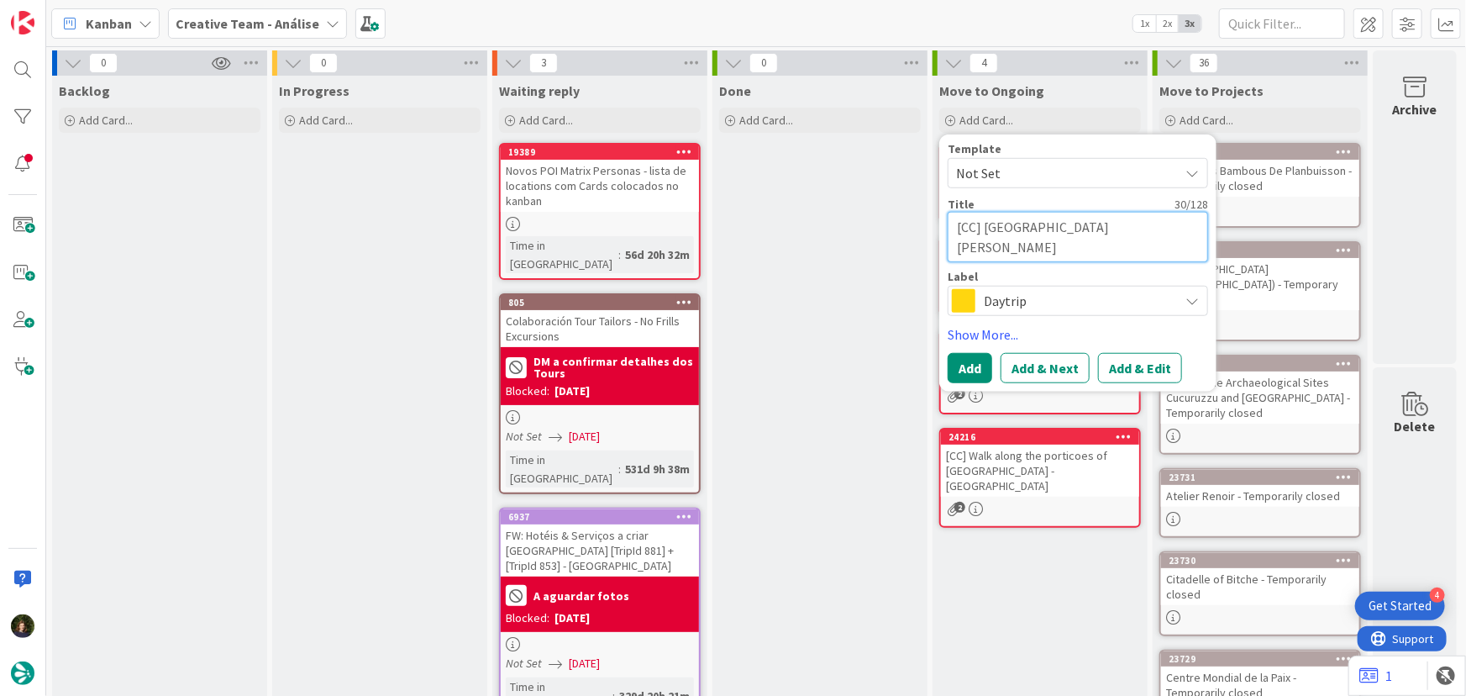
type textarea "[CC] Parco della Montagnola -"
type textarea "x"
type textarea "[CC] Parco della Montagnola -"
type textarea "x"
type textarea "[CC] Parco della Montagnola"
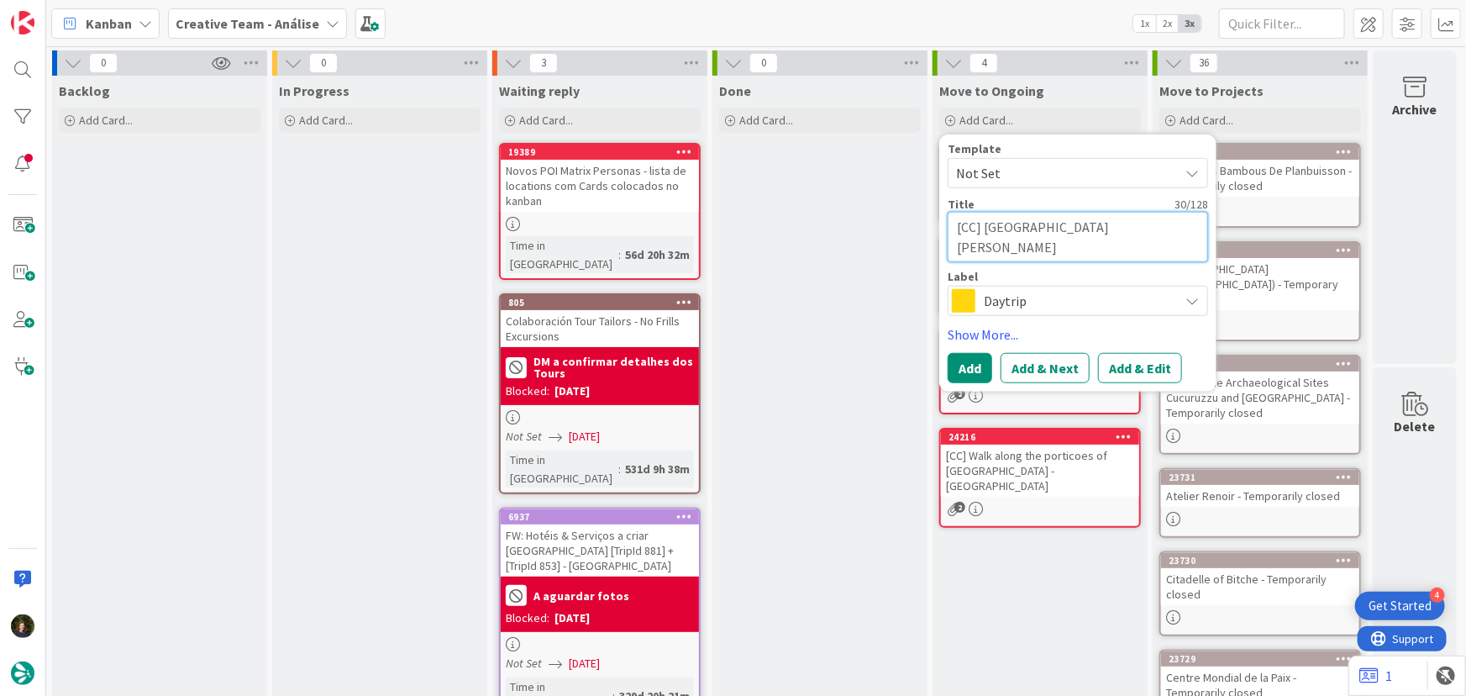
type textarea "x"
type textarea "[CC] Parco della Montagnola"
type textarea "x"
type textarea "[CC] Parco della Montagnola"
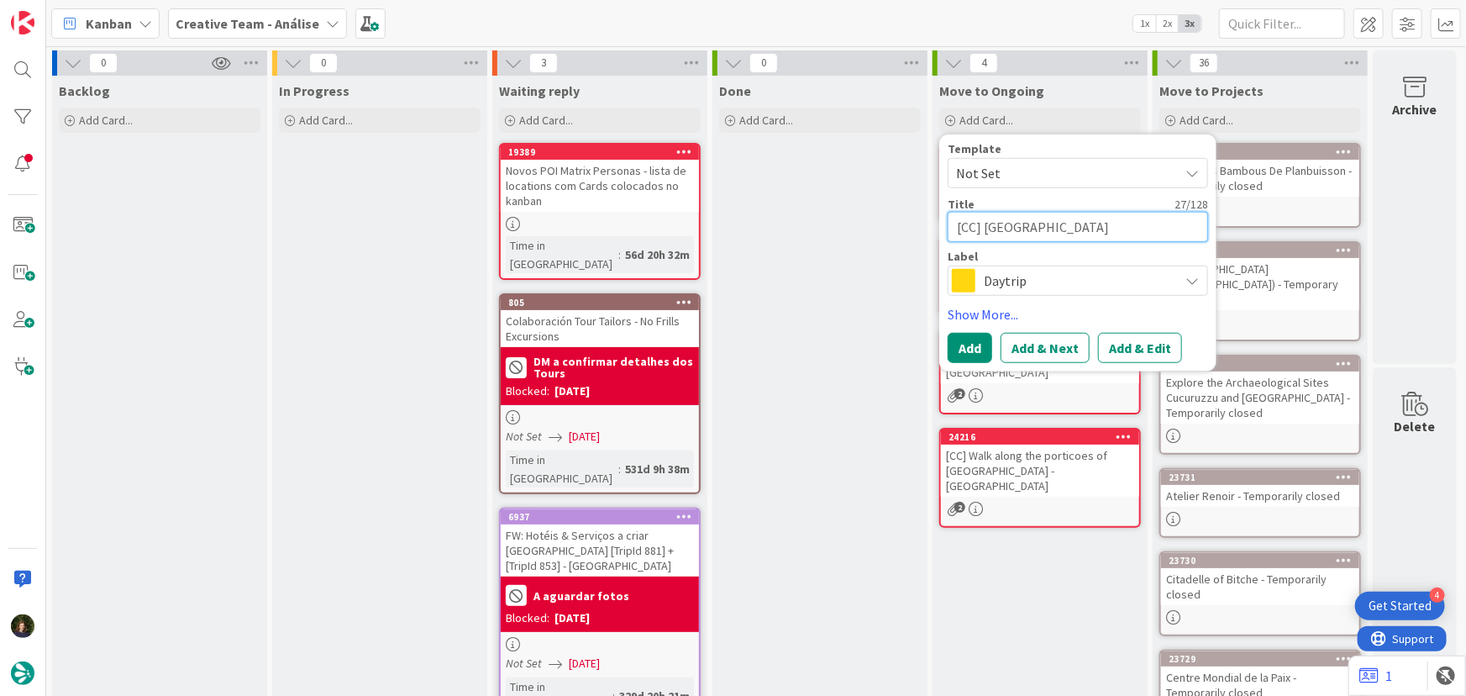
type textarea "x"
type textarea "[CC] Parco della Montagnola"
type textarea "x"
type textarea "[CC] Parco della Montagnola -"
type textarea "x"
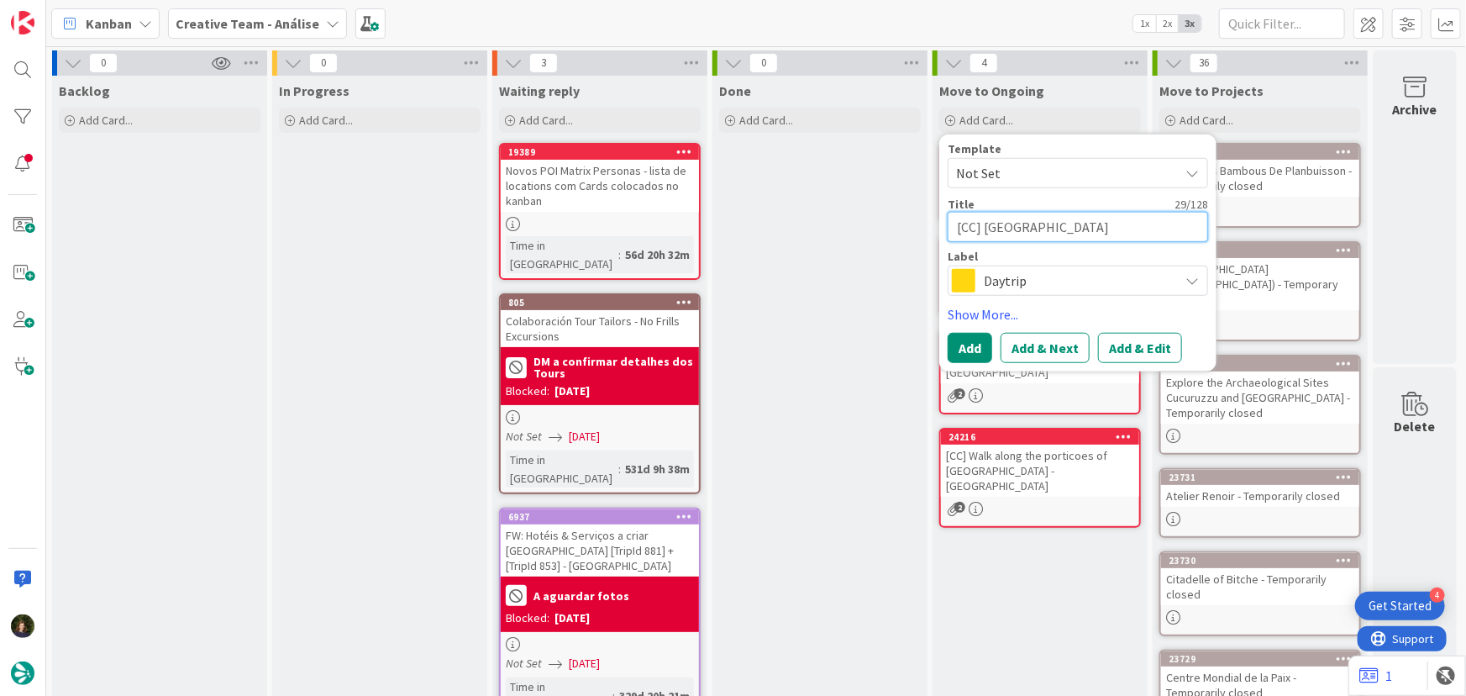
type textarea "[CC] Parco della Montagnola -"
type textarea "x"
type textarea "[CC] Parco della Montagnola - B"
type textarea "x"
type textarea "[CC] Parco della Montagnola - BO"
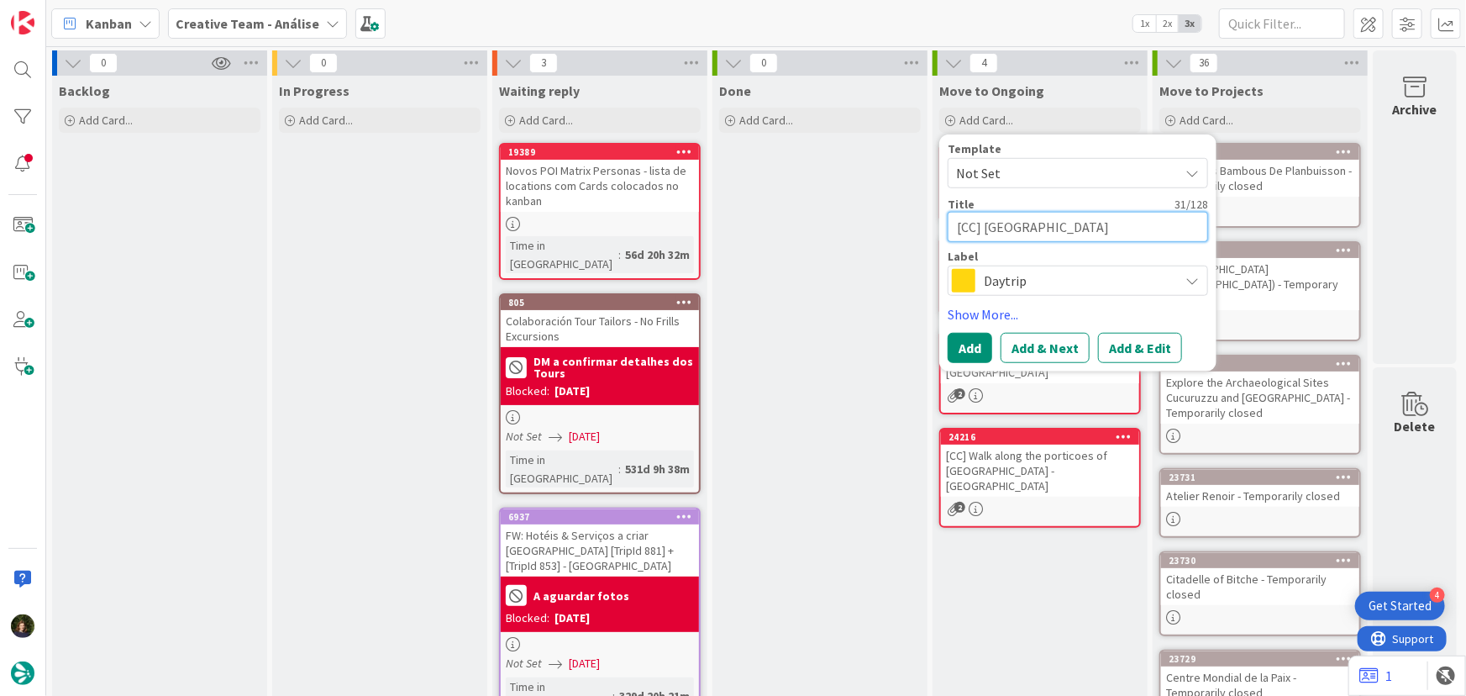
type textarea "x"
type textarea "[CC] Parco della Montagnola - BOL"
type textarea "x"
type textarea "[CC] Parco della Montagnola - BOLO"
type textarea "x"
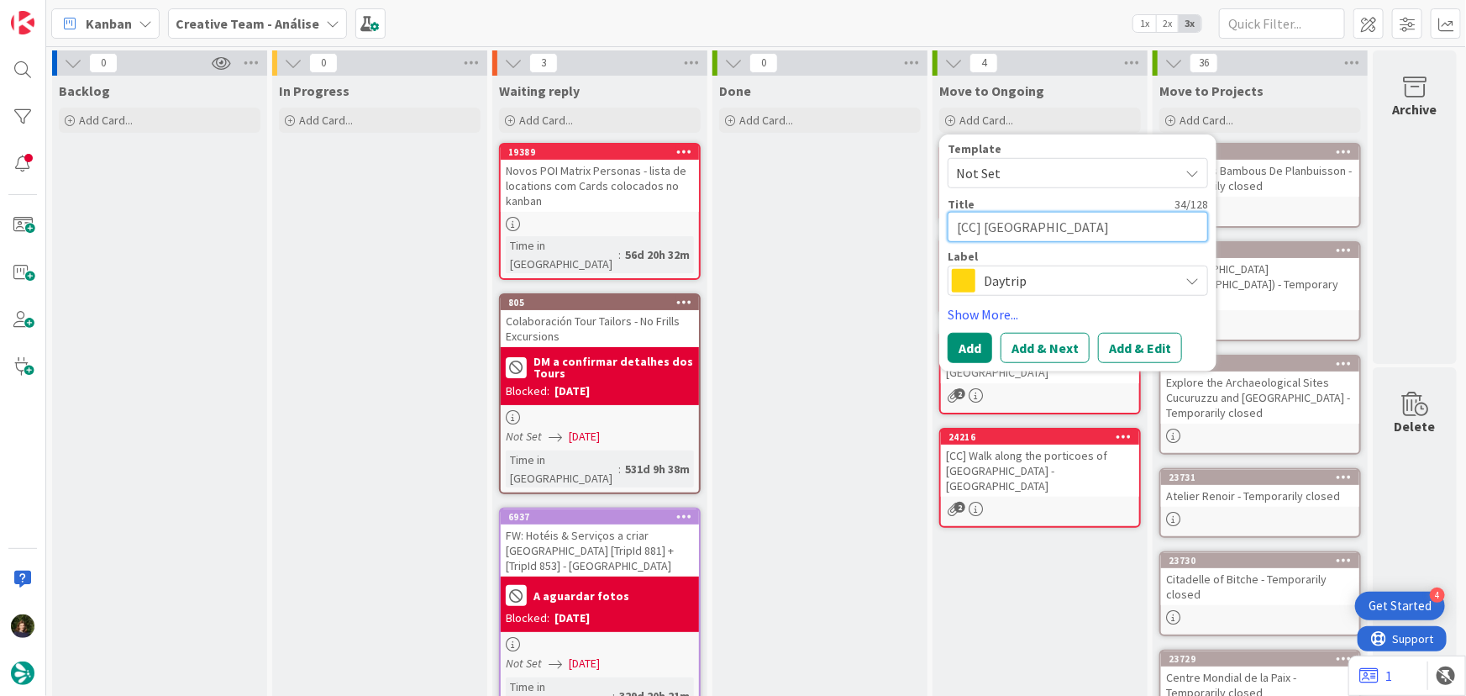
type textarea "[CC] Parco della Montagnola - BOLOG"
type textarea "x"
type textarea "[CC] Parco della Montagnola - BOLOGN"
type textarea "x"
type textarea "[CC] Parco della Montagnola - BOLOGNA"
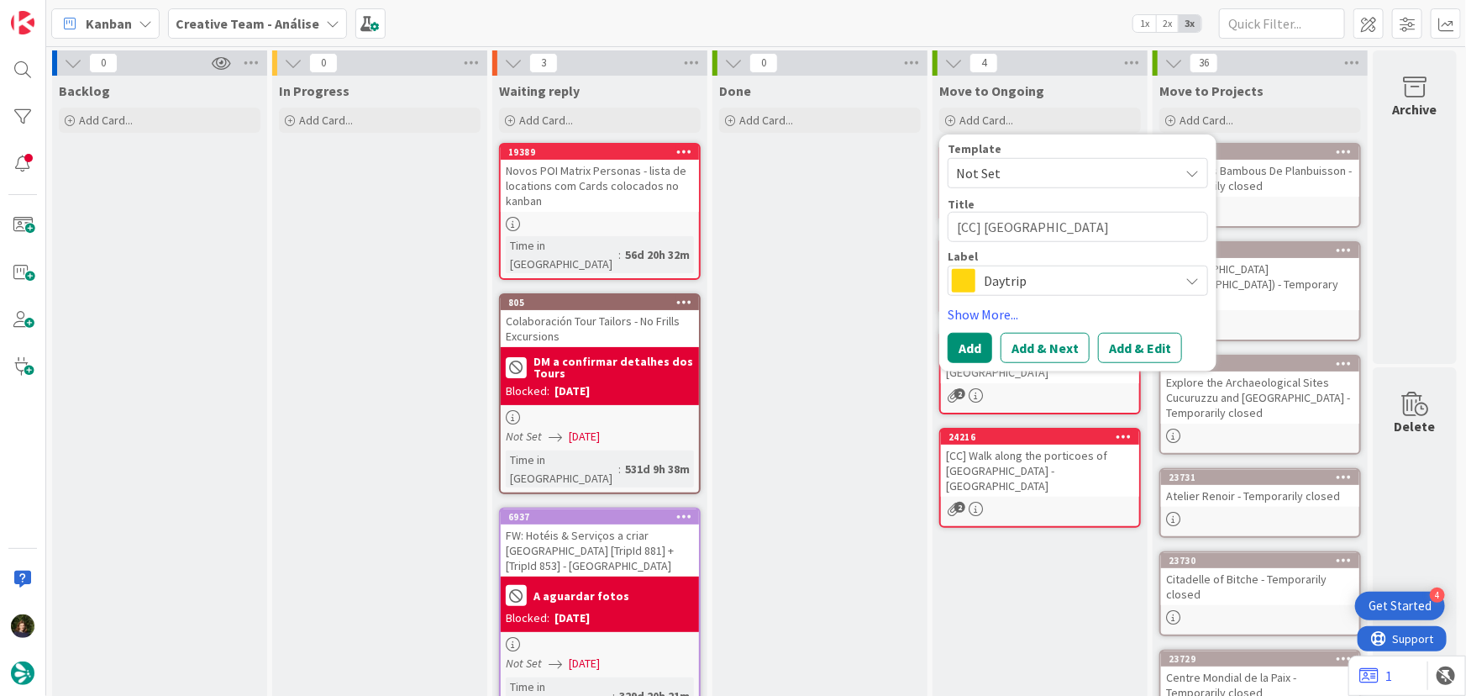
click at [1052, 276] on span "Daytrip" at bounding box center [1077, 281] width 187 height 24
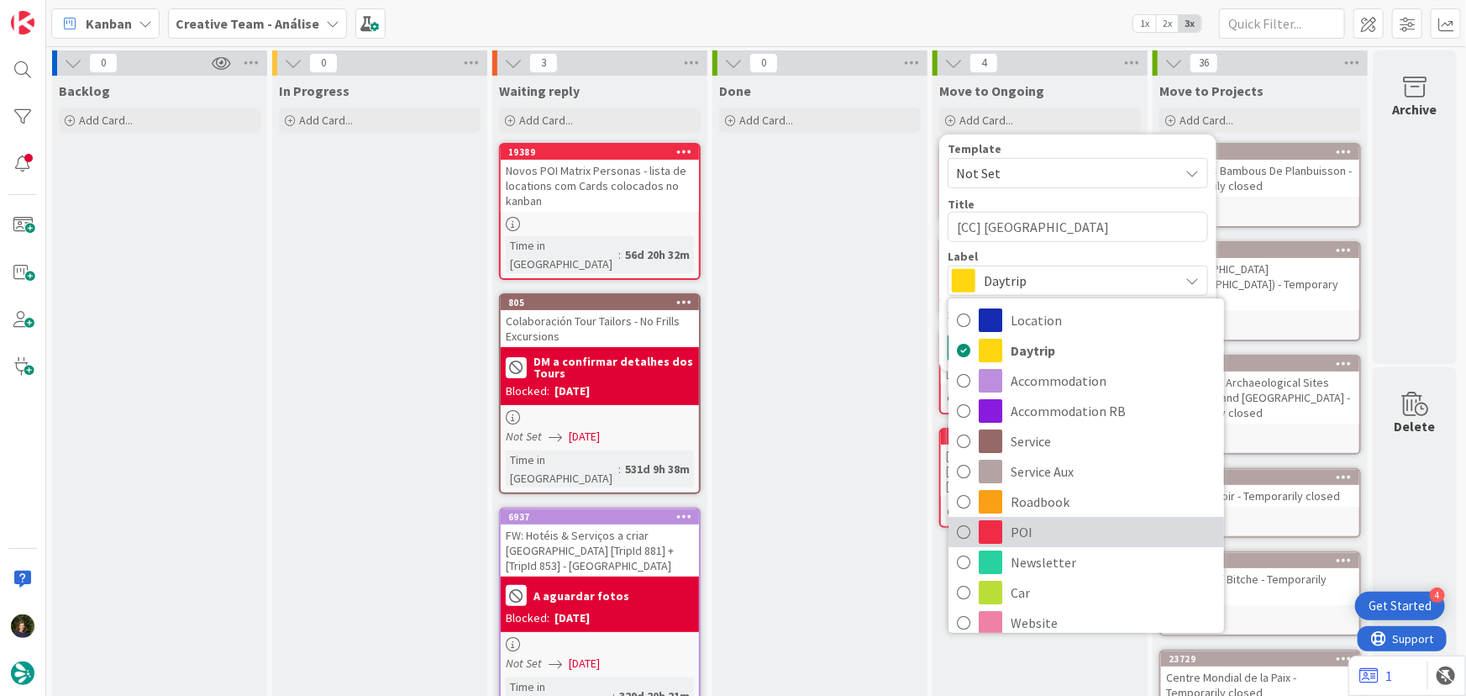
click at [1016, 526] on span "POI" at bounding box center [1113, 531] width 205 height 25
type textarea "x"
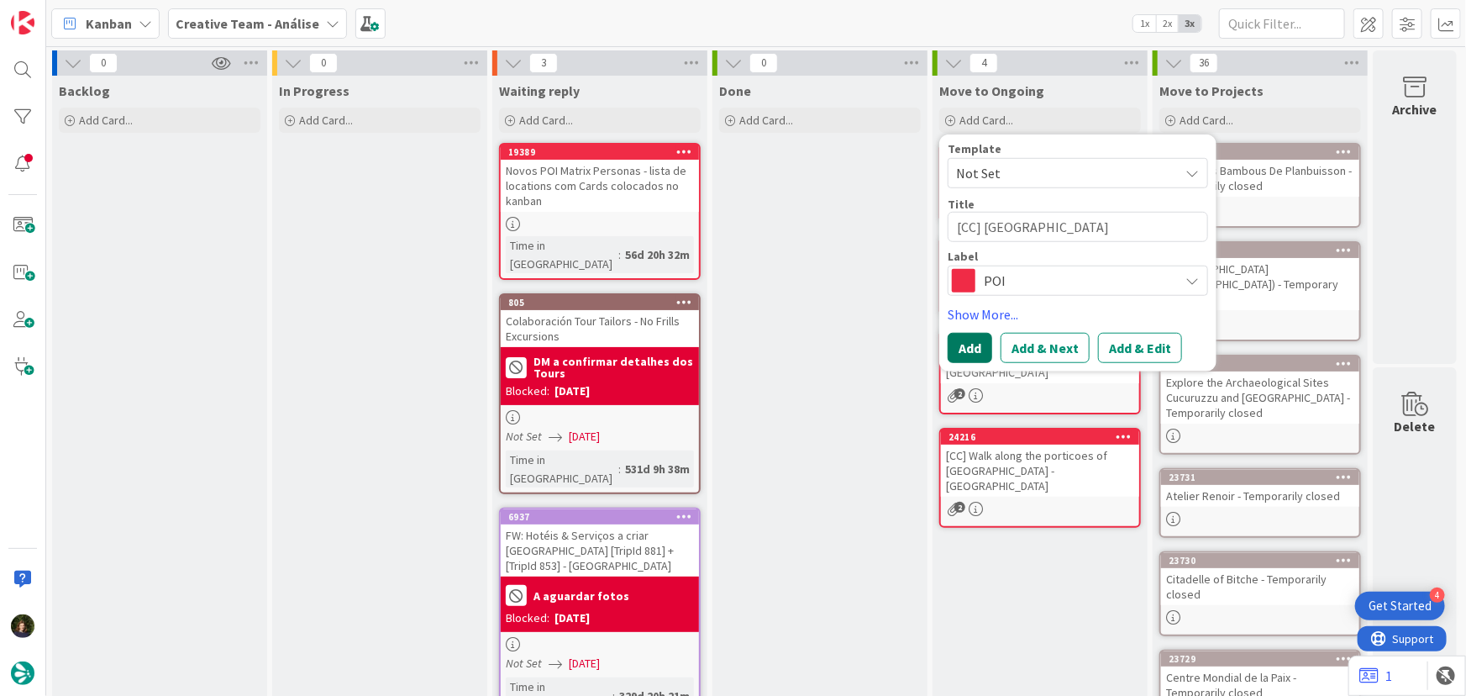
click at [959, 349] on button "Add" at bounding box center [970, 348] width 45 height 30
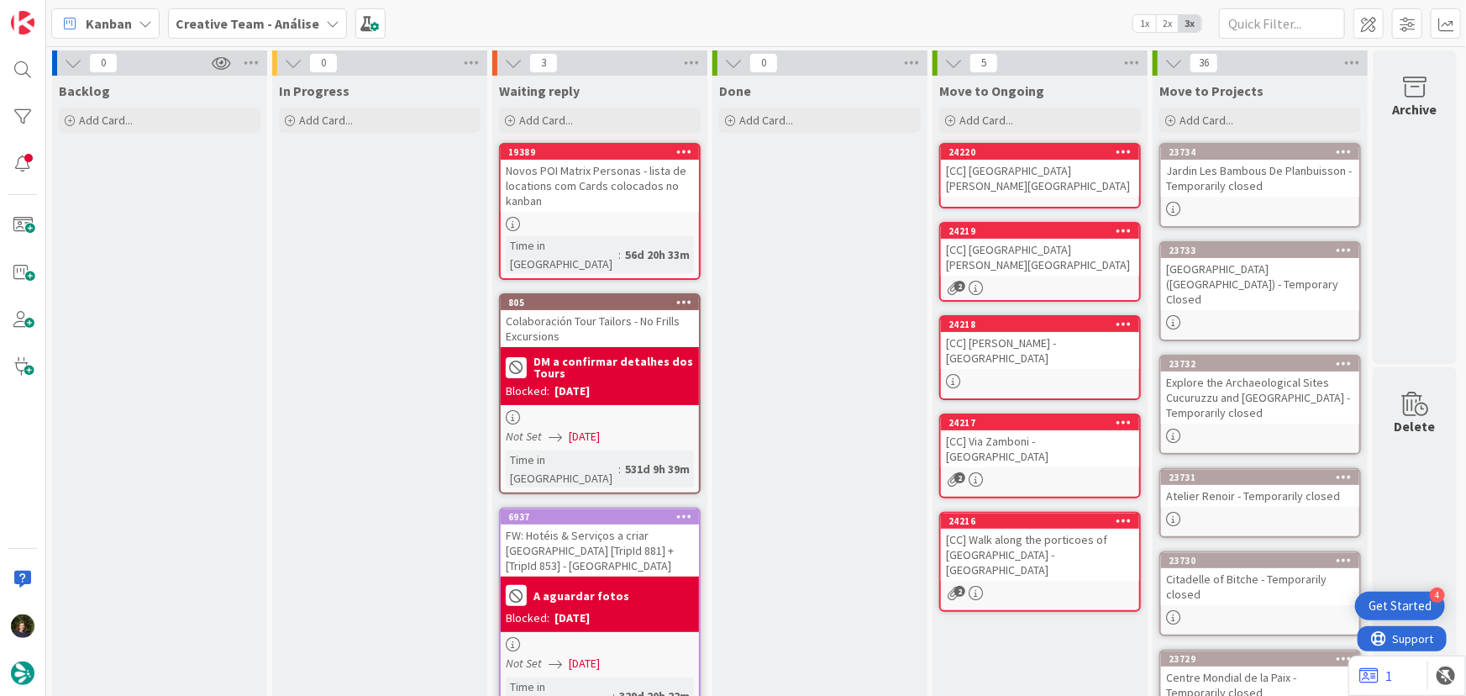
click at [1003, 187] on div "[CC] Parco della Montagnola - BOLOGNA" at bounding box center [1040, 178] width 198 height 37
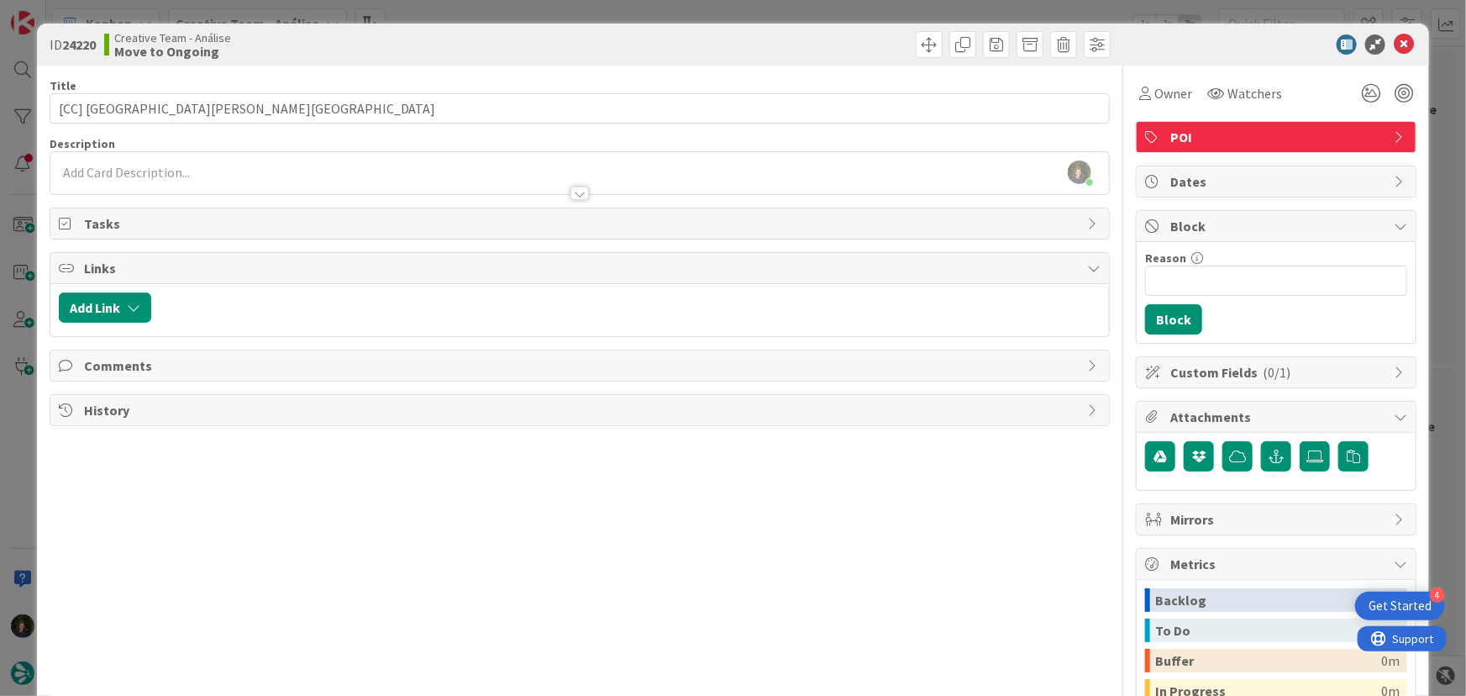
click at [159, 186] on div at bounding box center [580, 185] width 1060 height 18
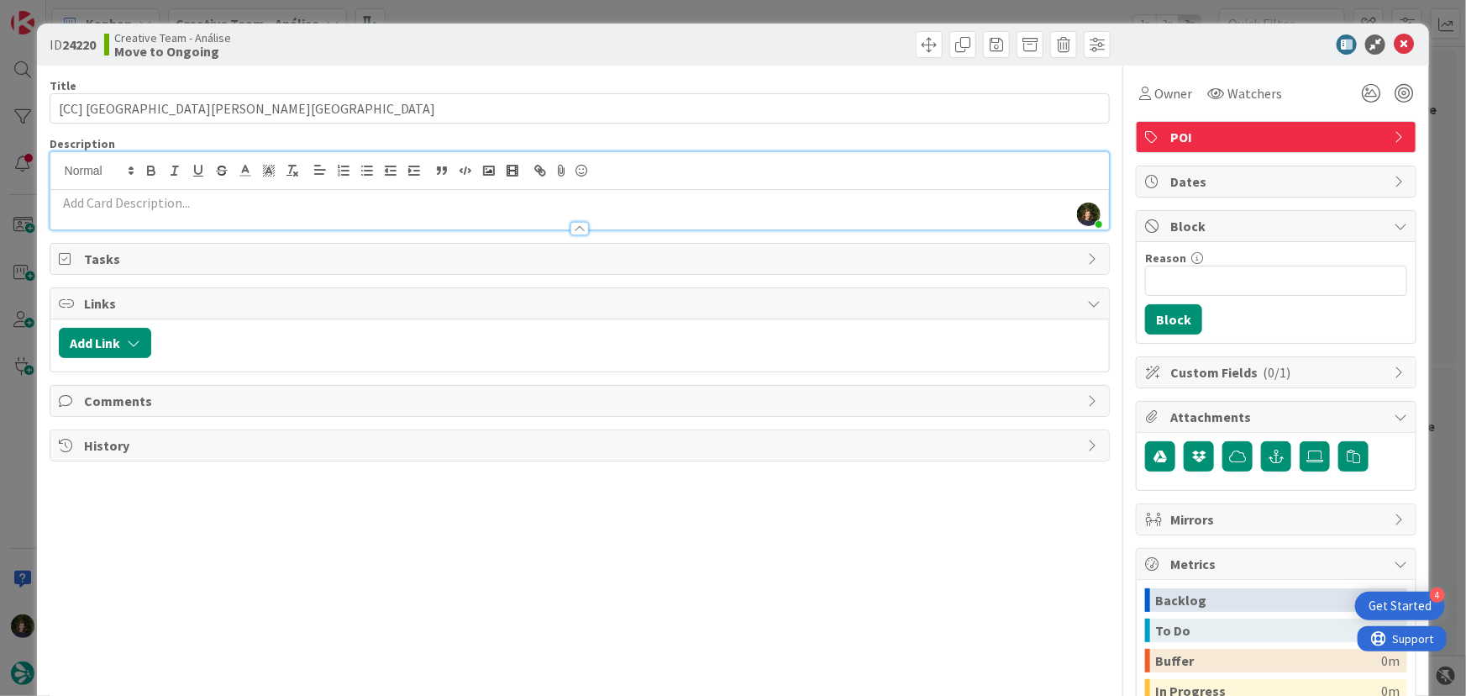
click at [173, 208] on p at bounding box center [580, 202] width 1043 height 19
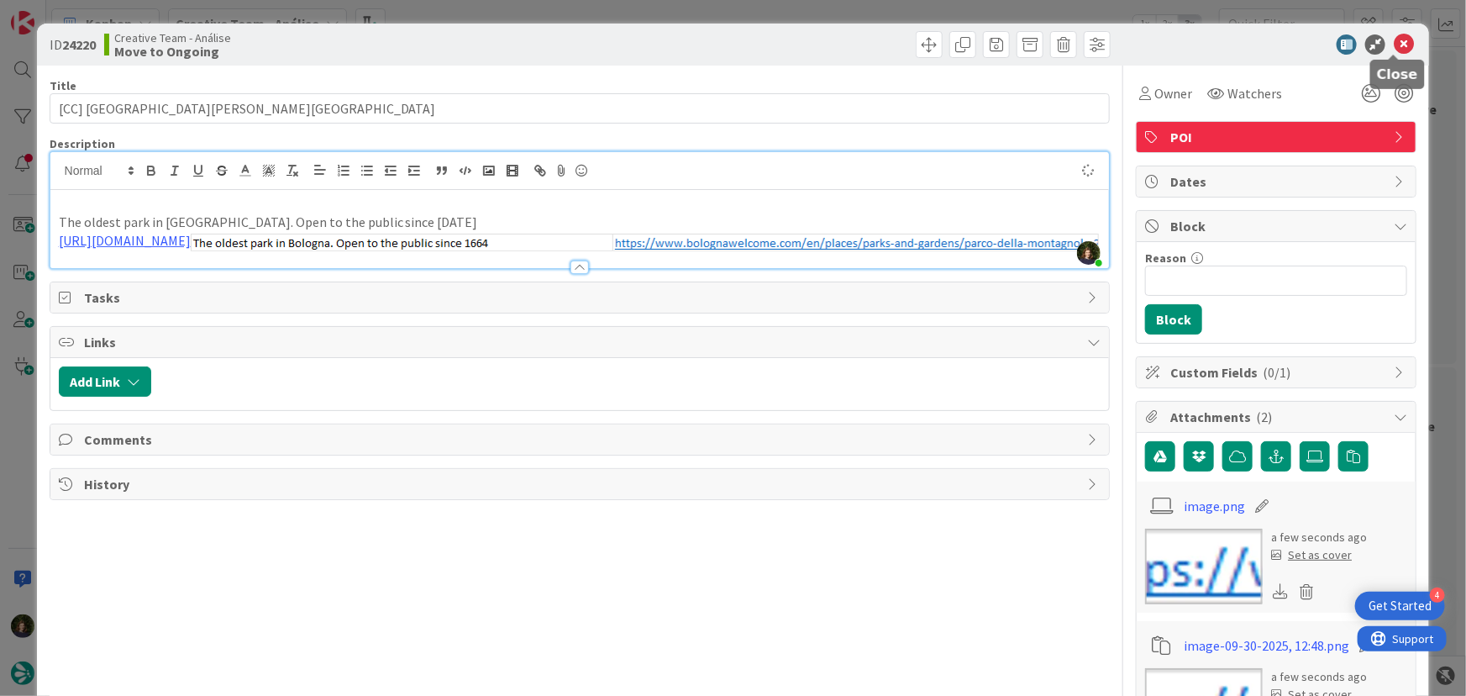
click at [1395, 39] on icon at bounding box center [1404, 44] width 20 height 20
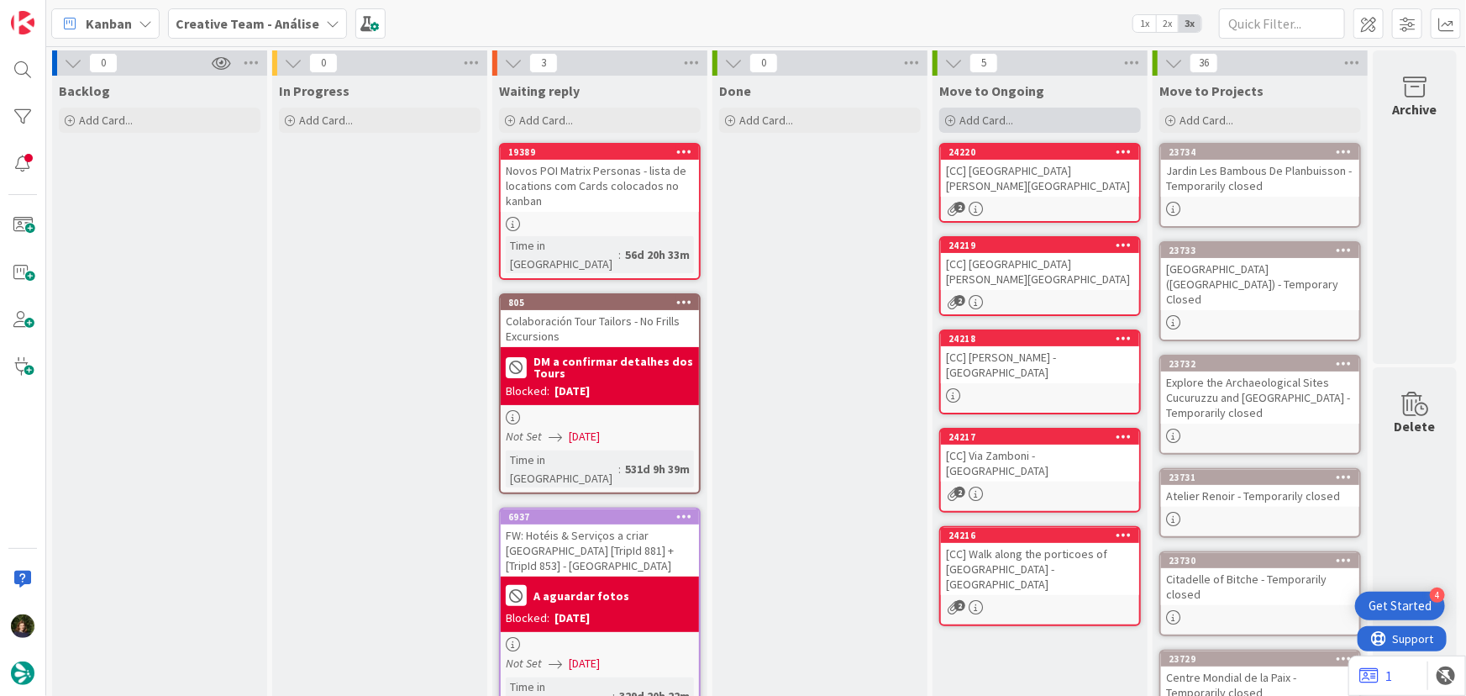
click at [1013, 124] on span "Add Card..." at bounding box center [987, 120] width 54 height 15
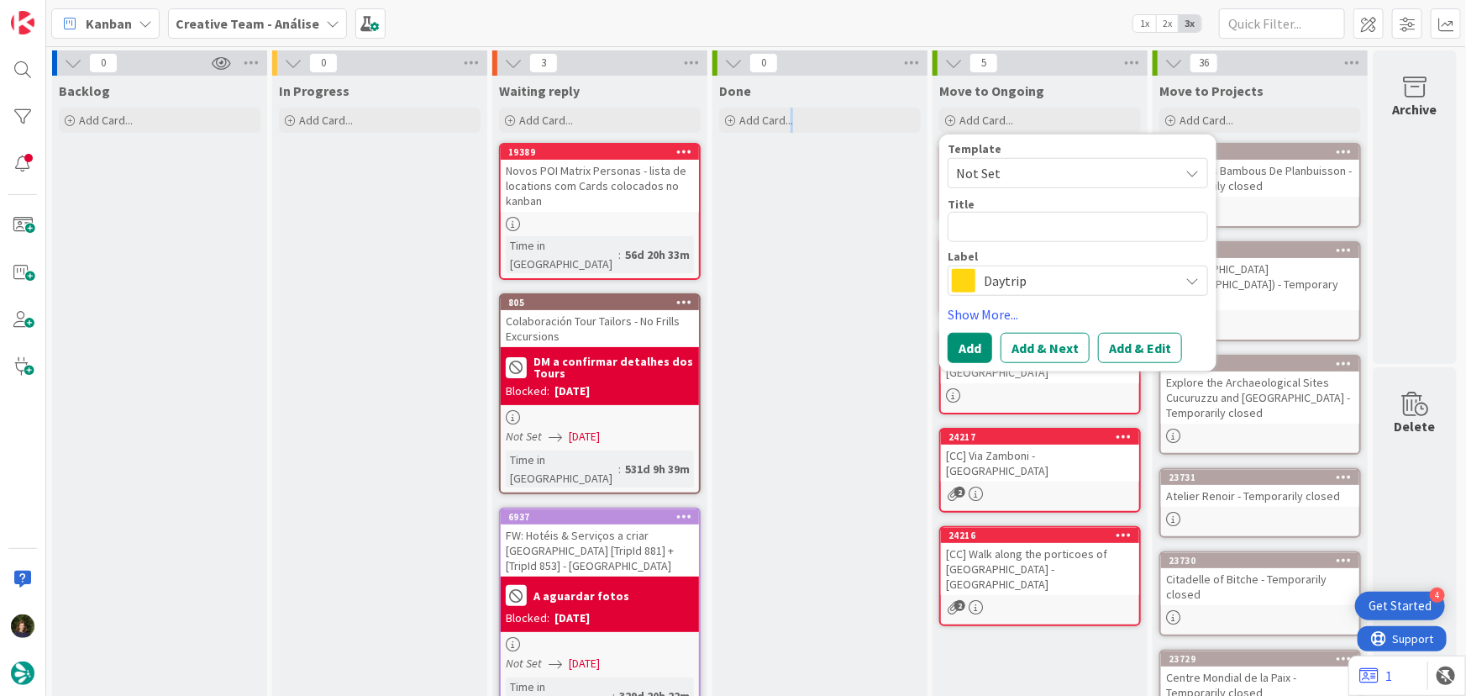
click at [792, 265] on div "Done Add Card..." at bounding box center [820, 629] width 215 height 1106
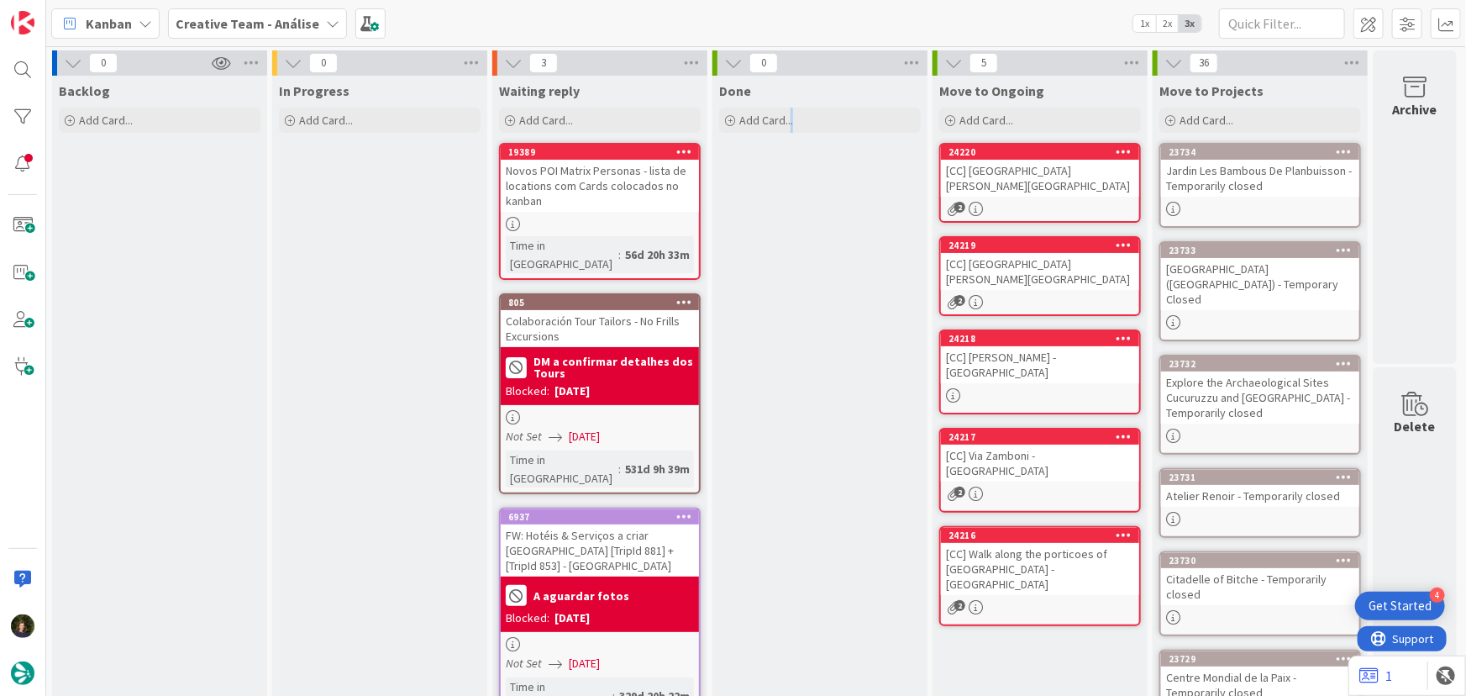
click at [1031, 295] on div "2" at bounding box center [1040, 302] width 198 height 14
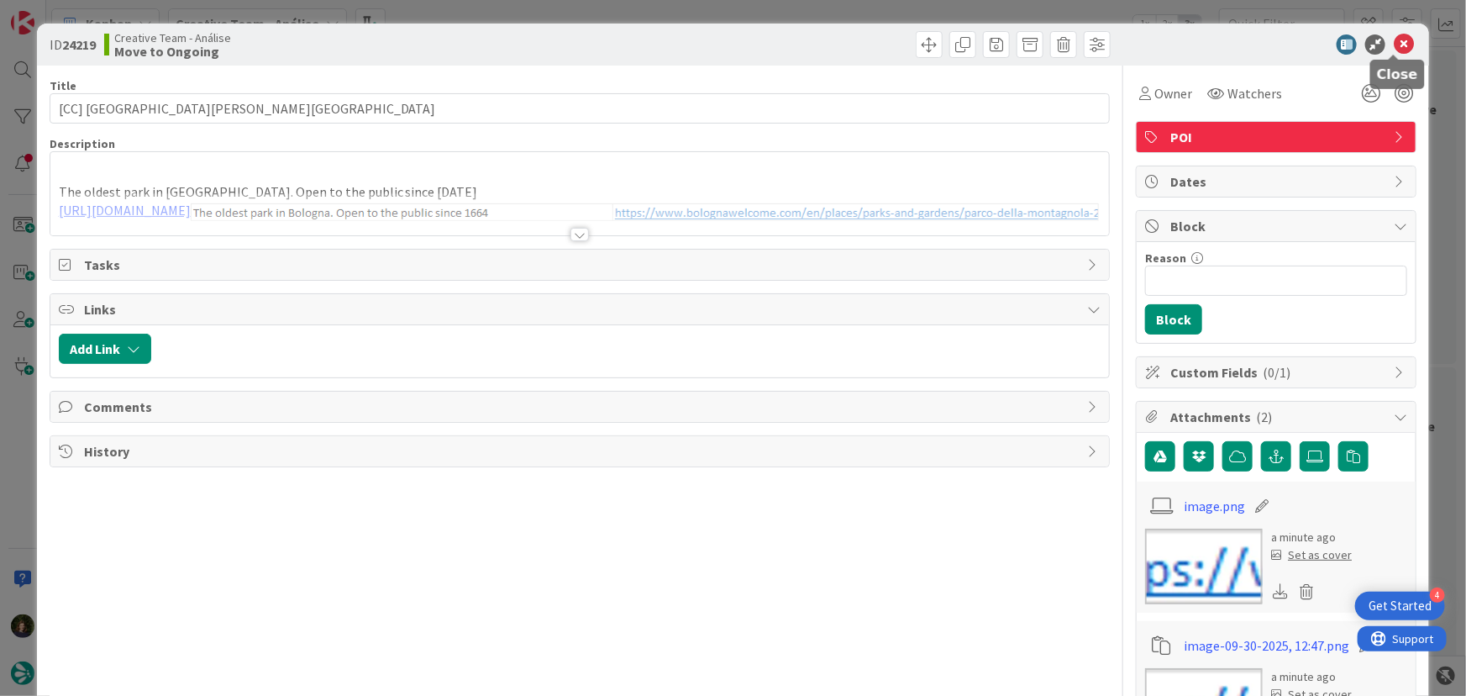
click at [1394, 49] on icon at bounding box center [1404, 44] width 20 height 20
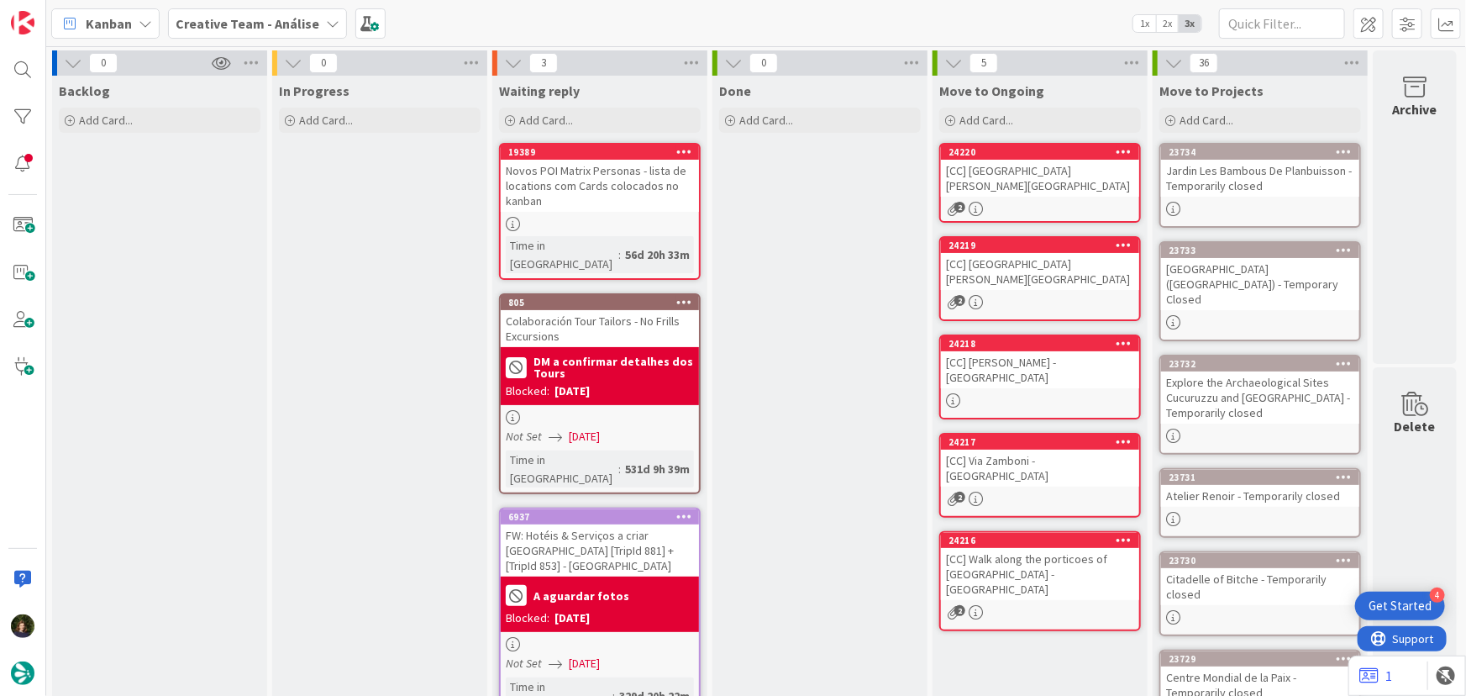
click at [1023, 192] on div "[CC] Parco della Montagnola - BOLOGNA" at bounding box center [1040, 178] width 198 height 37
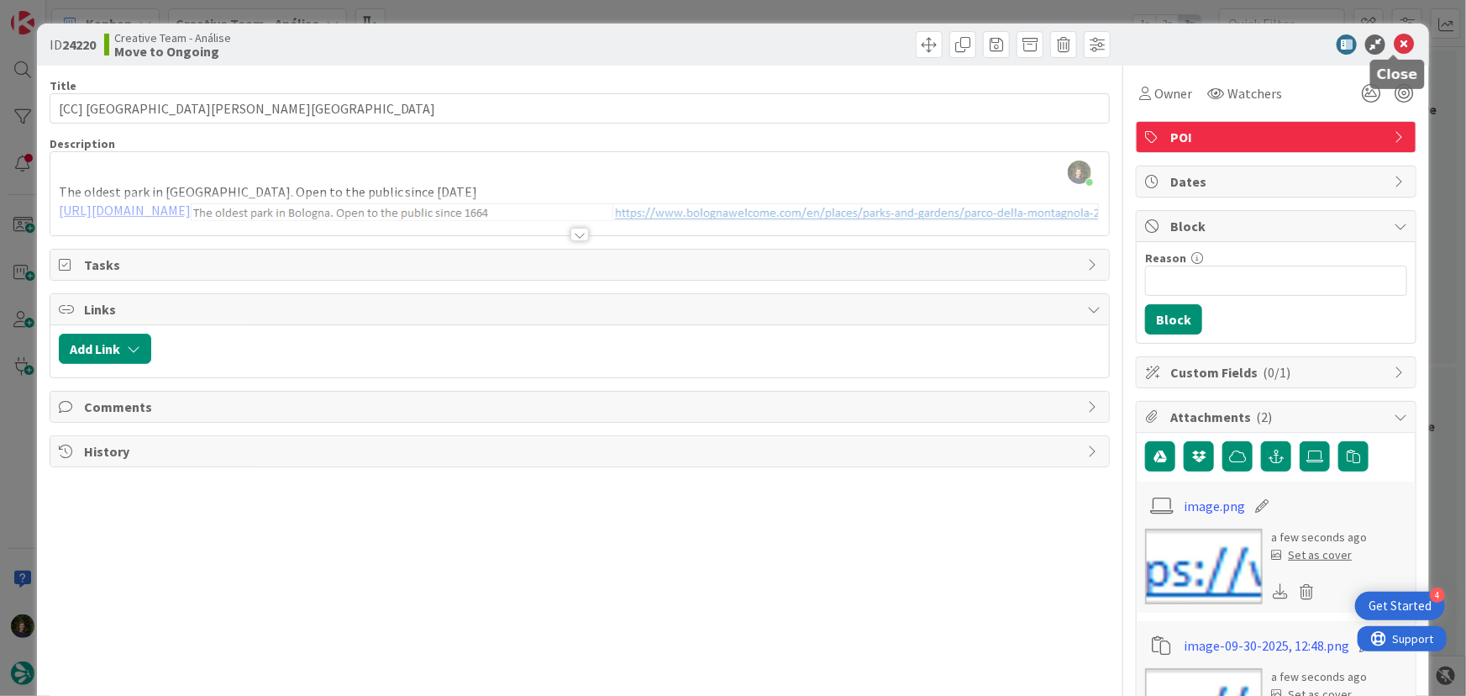
click at [1394, 39] on icon at bounding box center [1404, 44] width 20 height 20
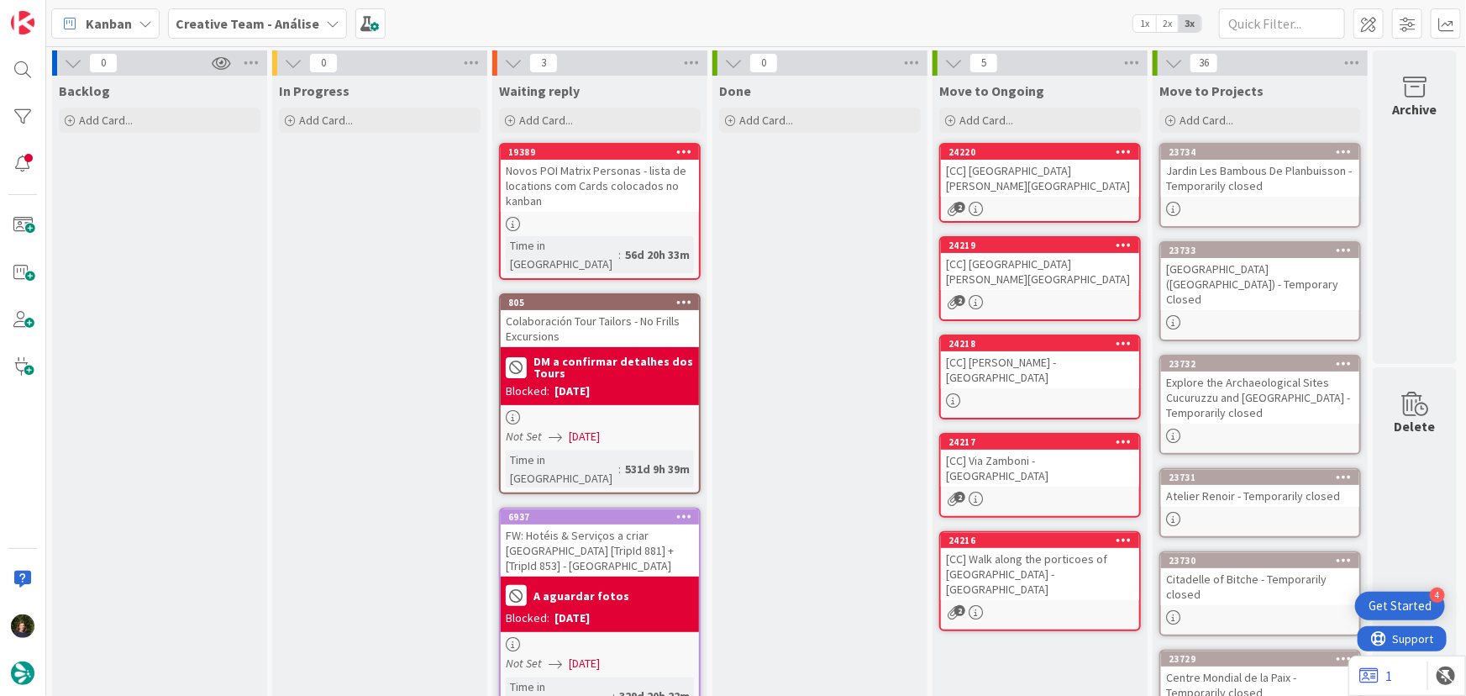
click at [1029, 267] on div "[CC] Parco della Montagnola - Bologna" at bounding box center [1040, 271] width 198 height 37
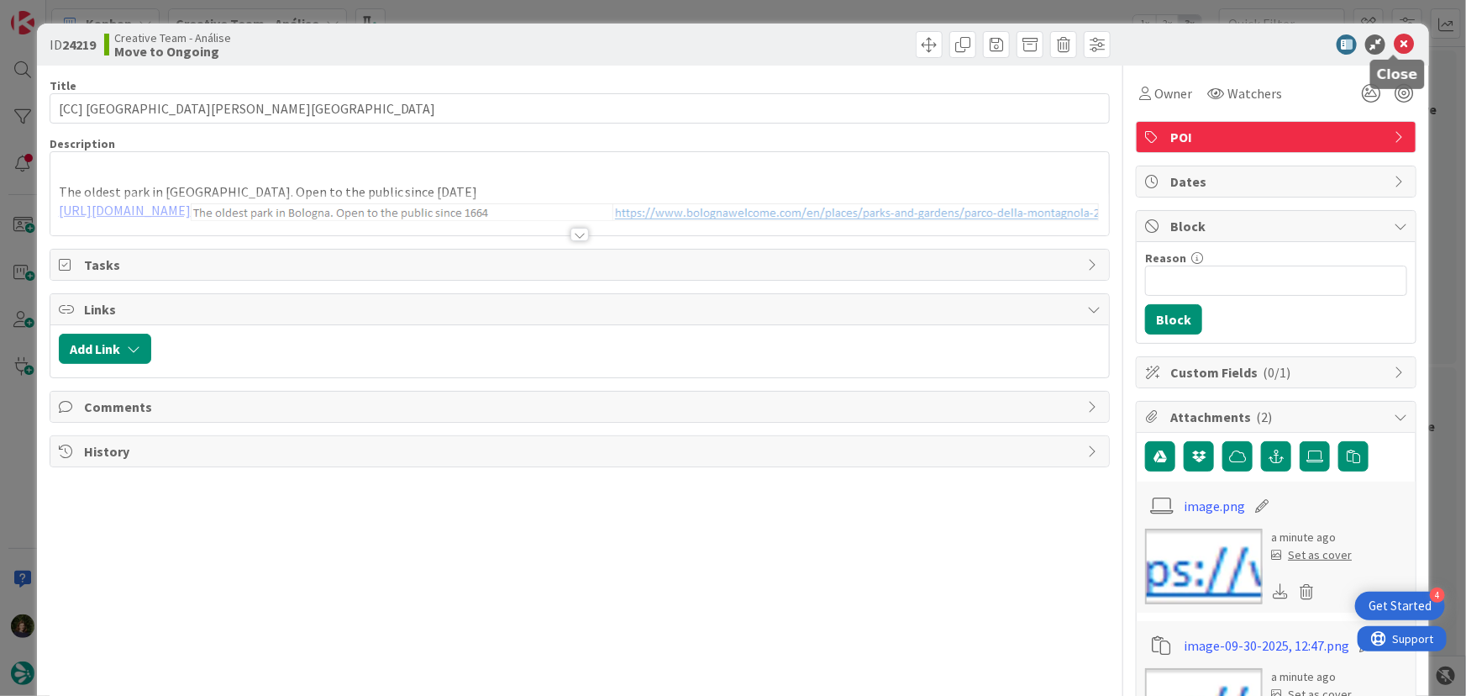
click at [1394, 45] on icon at bounding box center [1404, 44] width 20 height 20
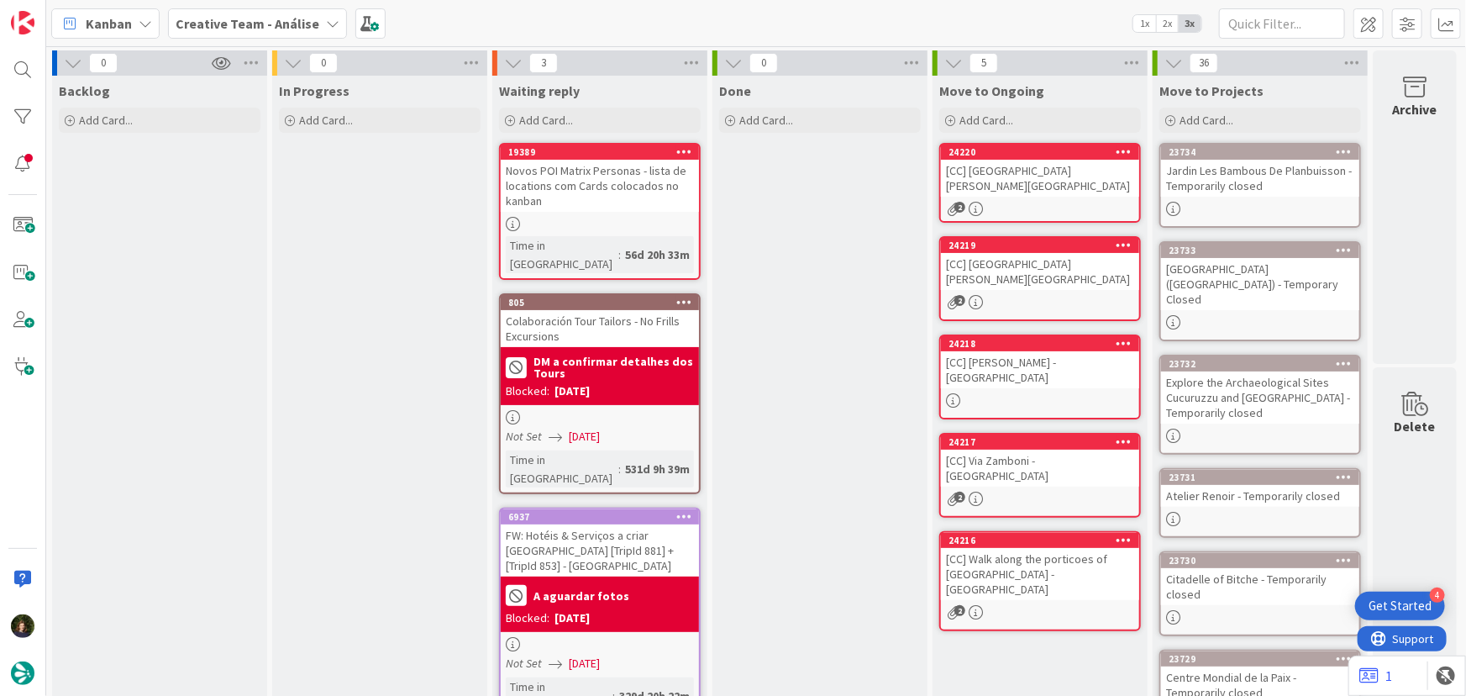
click at [1017, 176] on div "[CC] Parco della Montagnola - BOLOGNA" at bounding box center [1040, 178] width 198 height 37
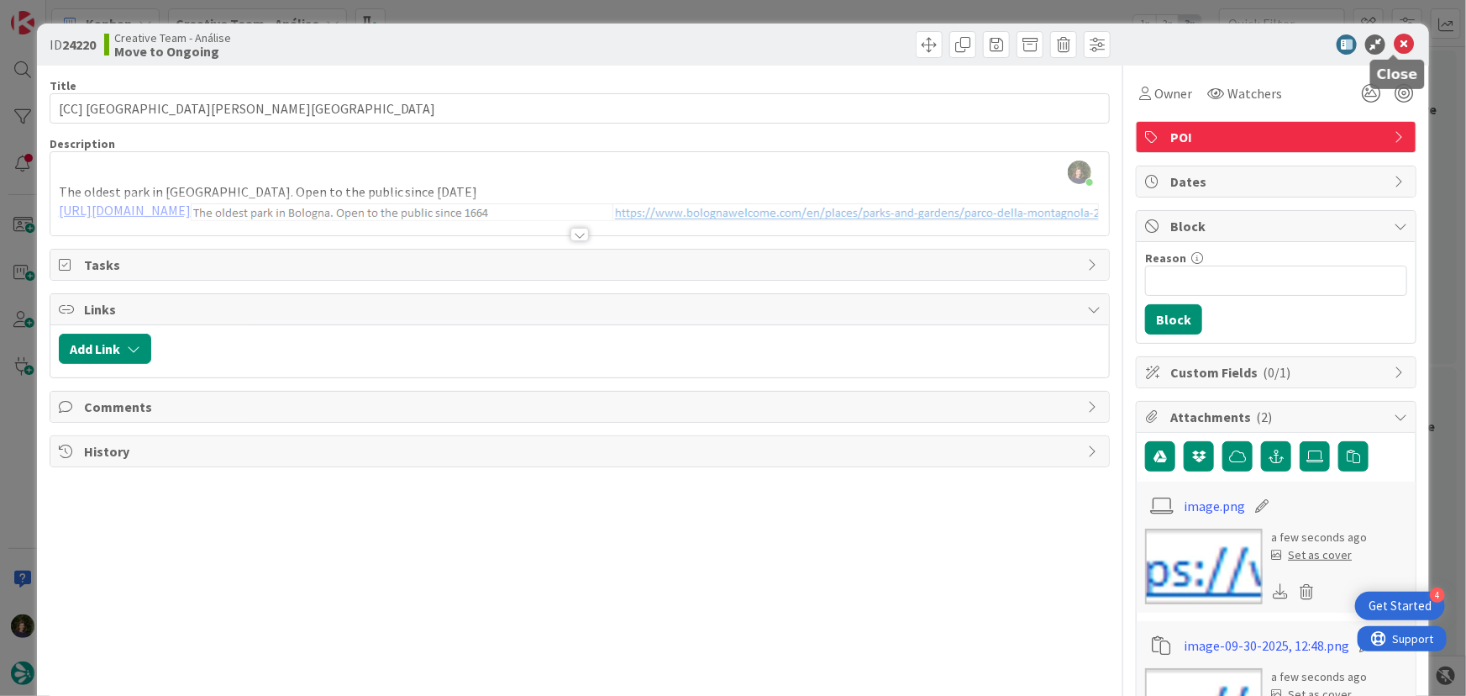
click at [1398, 43] on icon at bounding box center [1404, 44] width 20 height 20
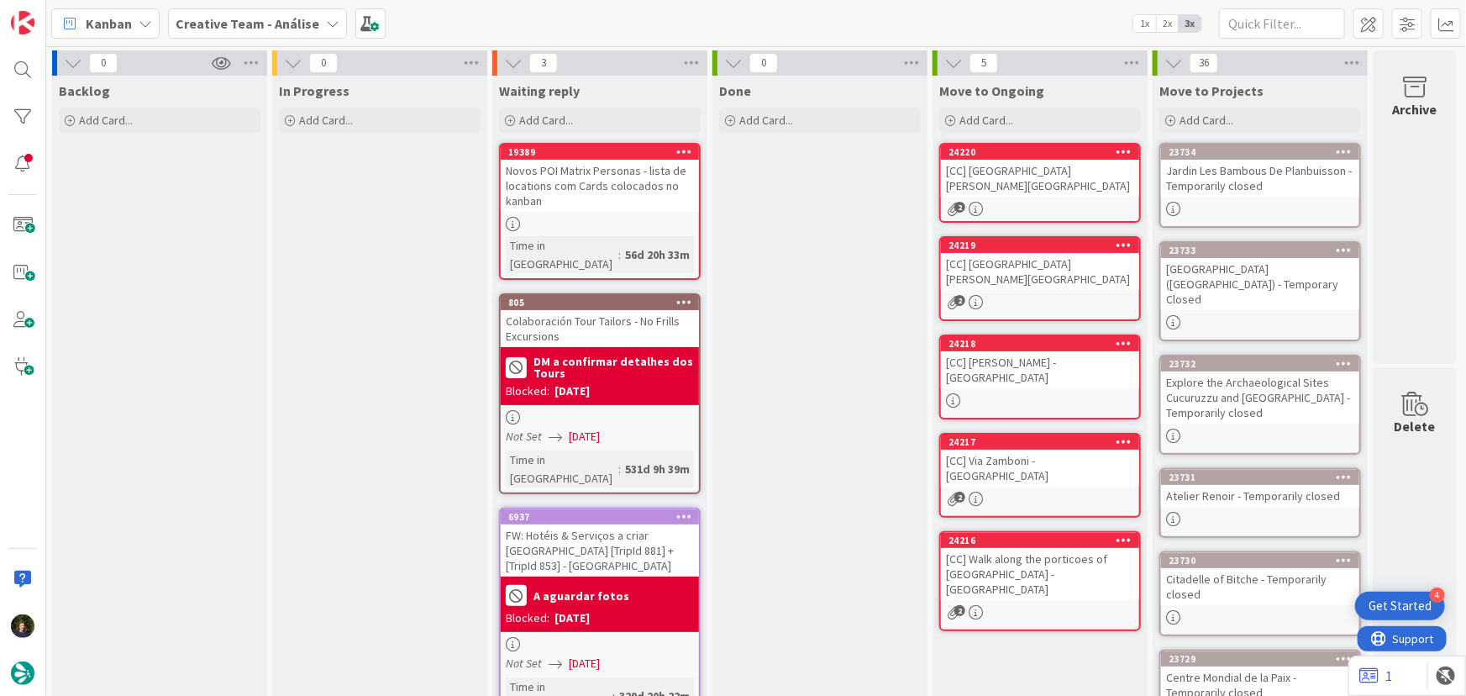
click at [1029, 191] on div "[CC] Parco della Montagnola - BOLOGNA" at bounding box center [1040, 178] width 198 height 37
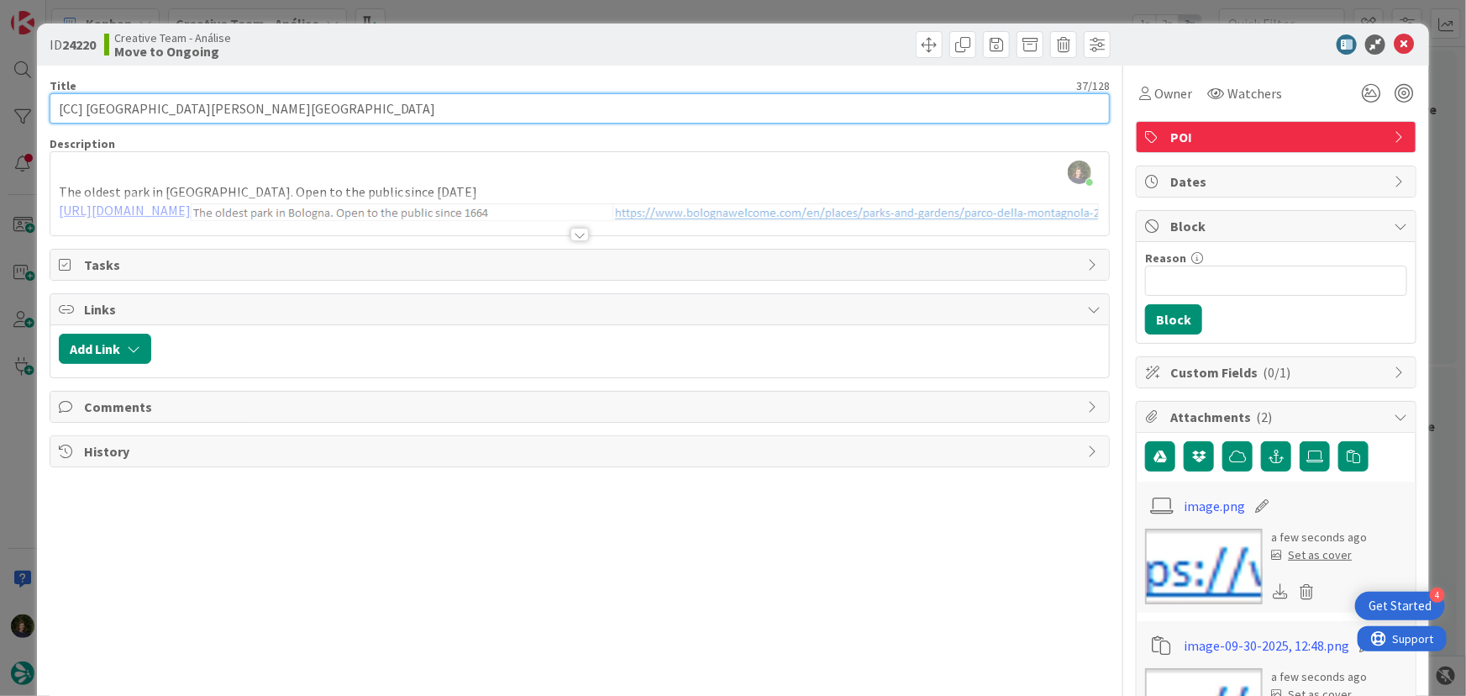
drag, startPoint x: 214, startPoint y: 109, endPoint x: 48, endPoint y: 111, distance: 166.4
click at [50, 109] on input "[CC] Parco della Montagnola - BOLOGNA" at bounding box center [580, 108] width 1061 height 30
paste input "€ - Trattoria del Rosso - Only L. Sun (Open every day)"
type input "€ - Trattoria del Rosso - Only L. Sun (Open every day) - BOLOGNA"
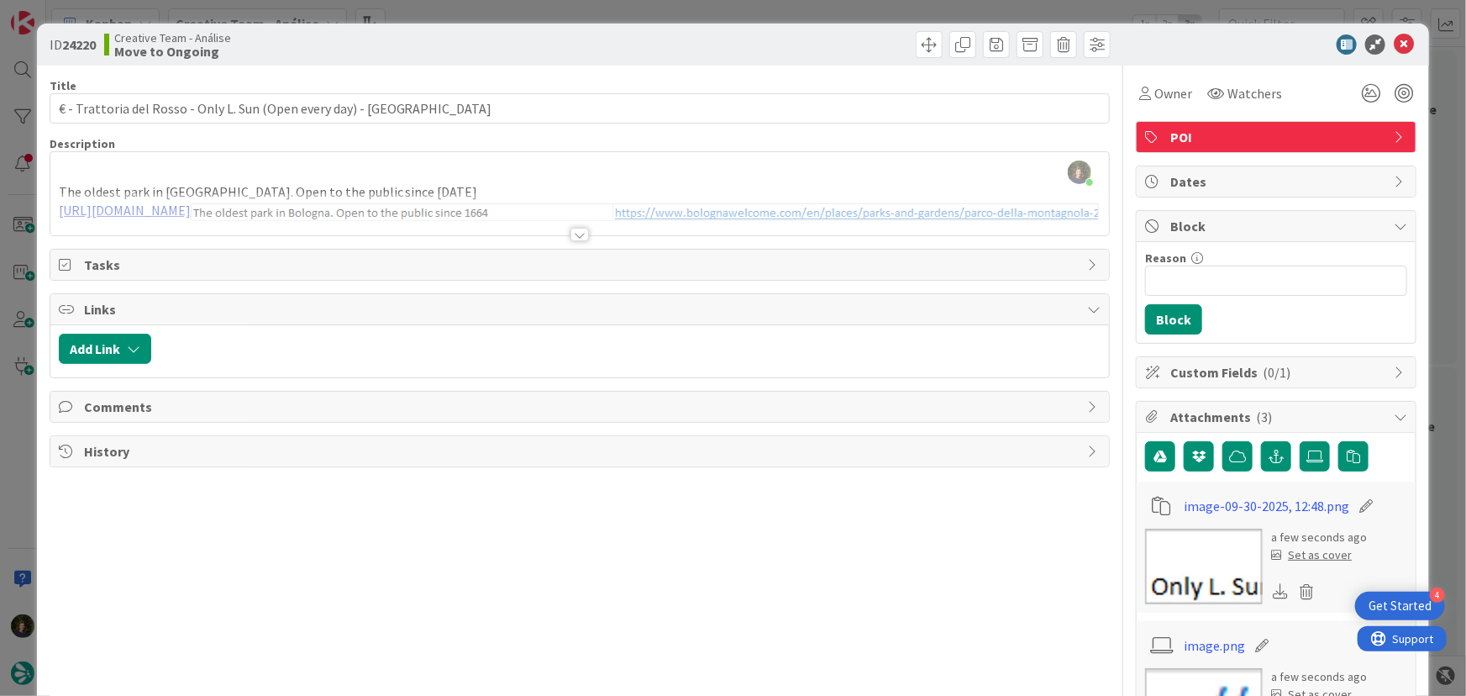
click at [571, 231] on div at bounding box center [580, 234] width 18 height 13
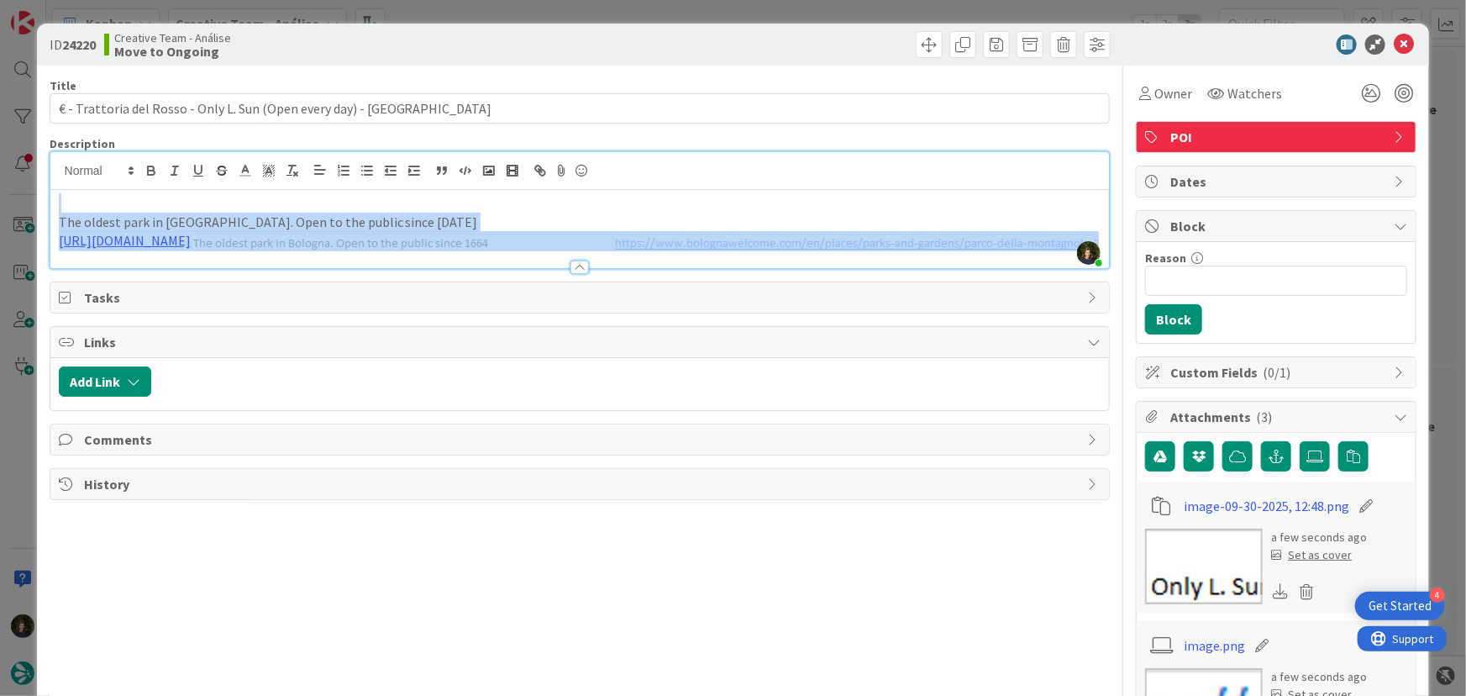
drag, startPoint x: 963, startPoint y: 257, endPoint x: 53, endPoint y: 203, distance: 911.7
click at [53, 203] on div "The oldest park in Bologna. Open to the public since 1664 https://www.bolognawe…" at bounding box center [580, 229] width 1060 height 78
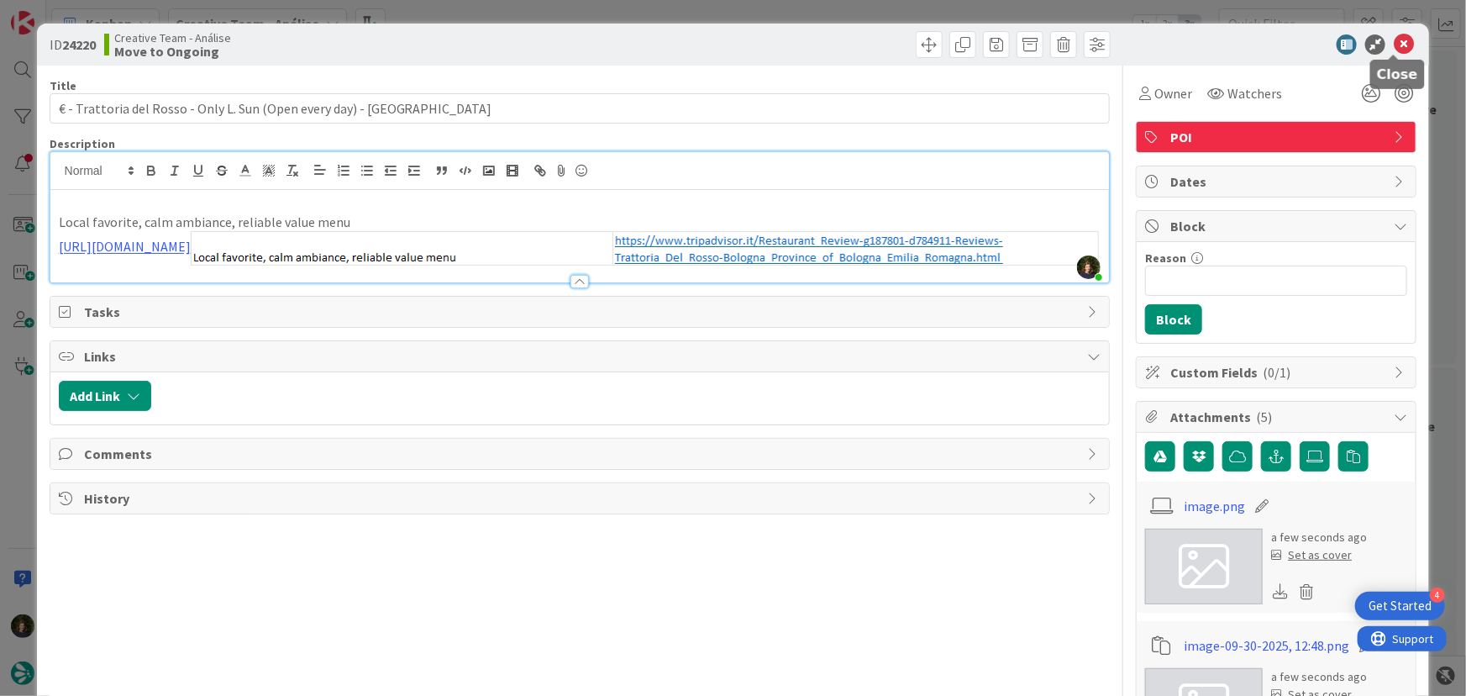
click at [1394, 45] on icon at bounding box center [1404, 44] width 20 height 20
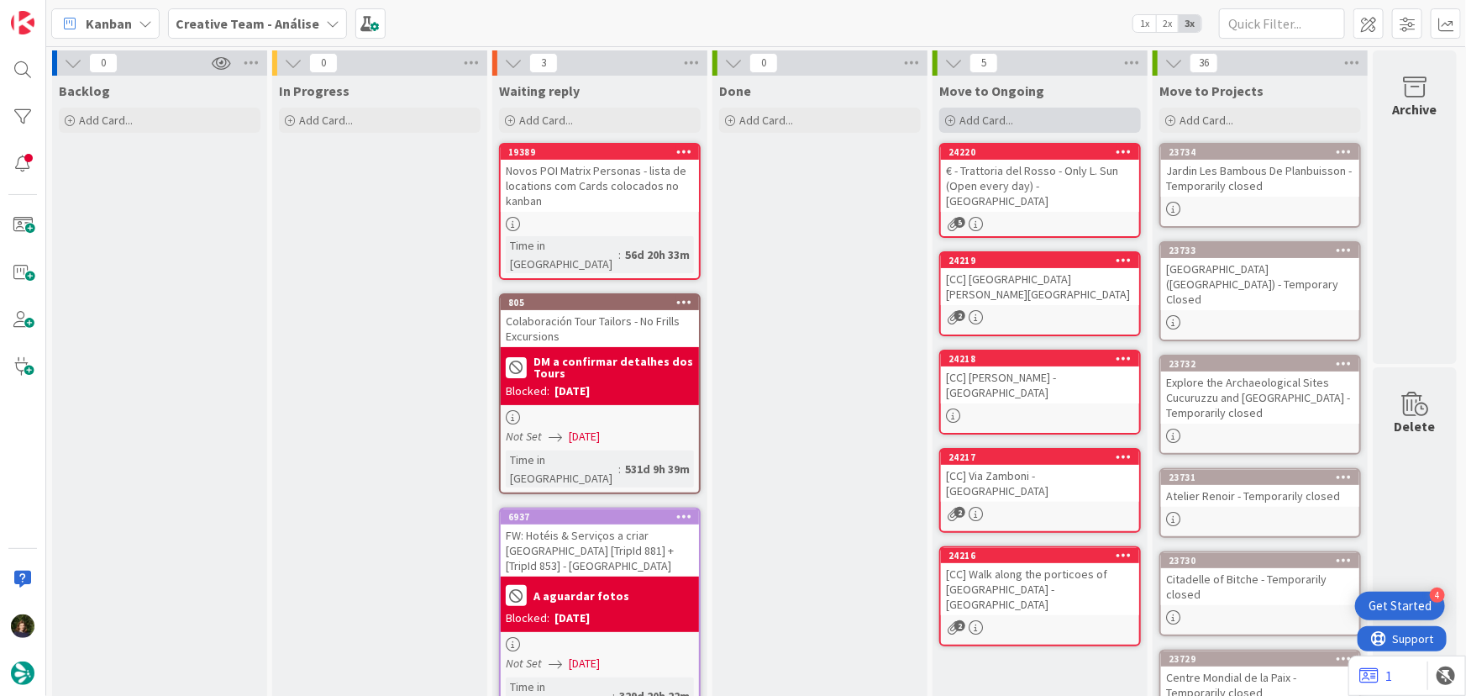
click at [997, 121] on span "Add Card..." at bounding box center [987, 120] width 54 height 15
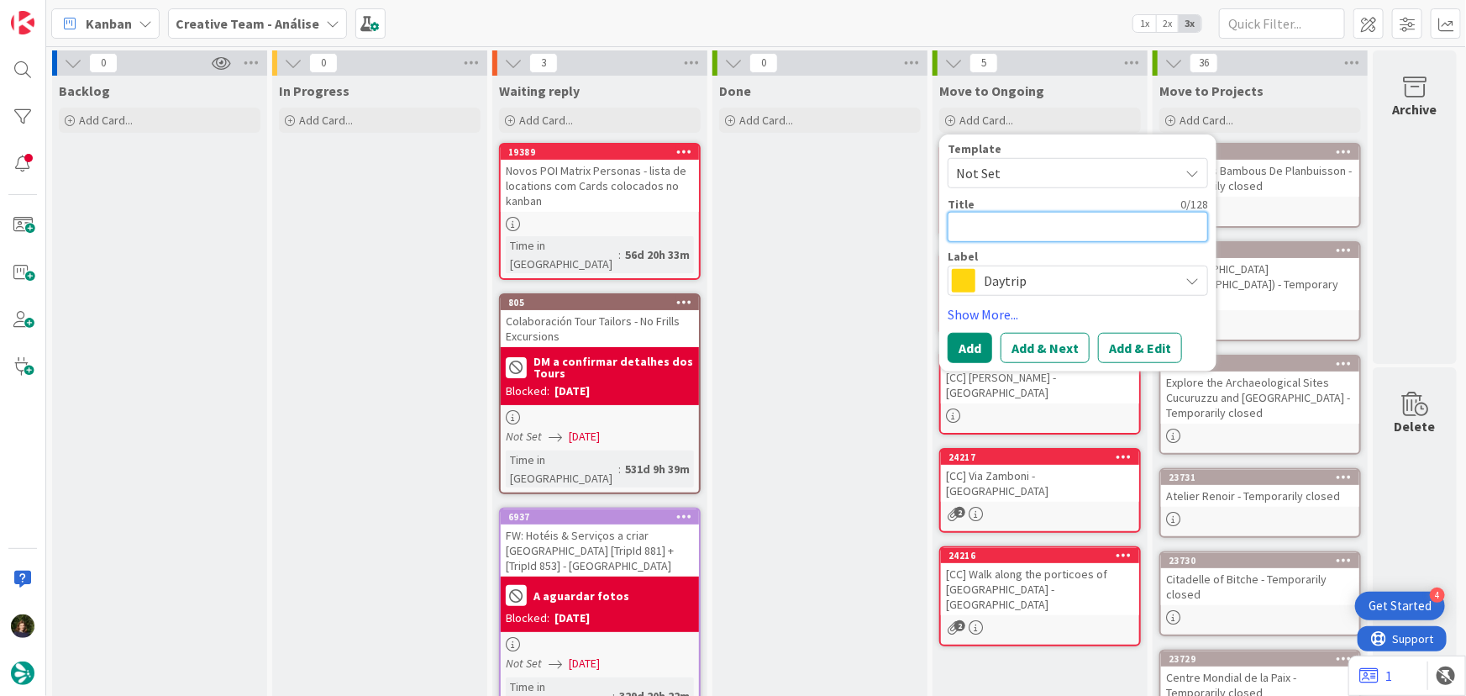
paste textarea "€ - Va Mo Là - Open every day"
type textarea "x"
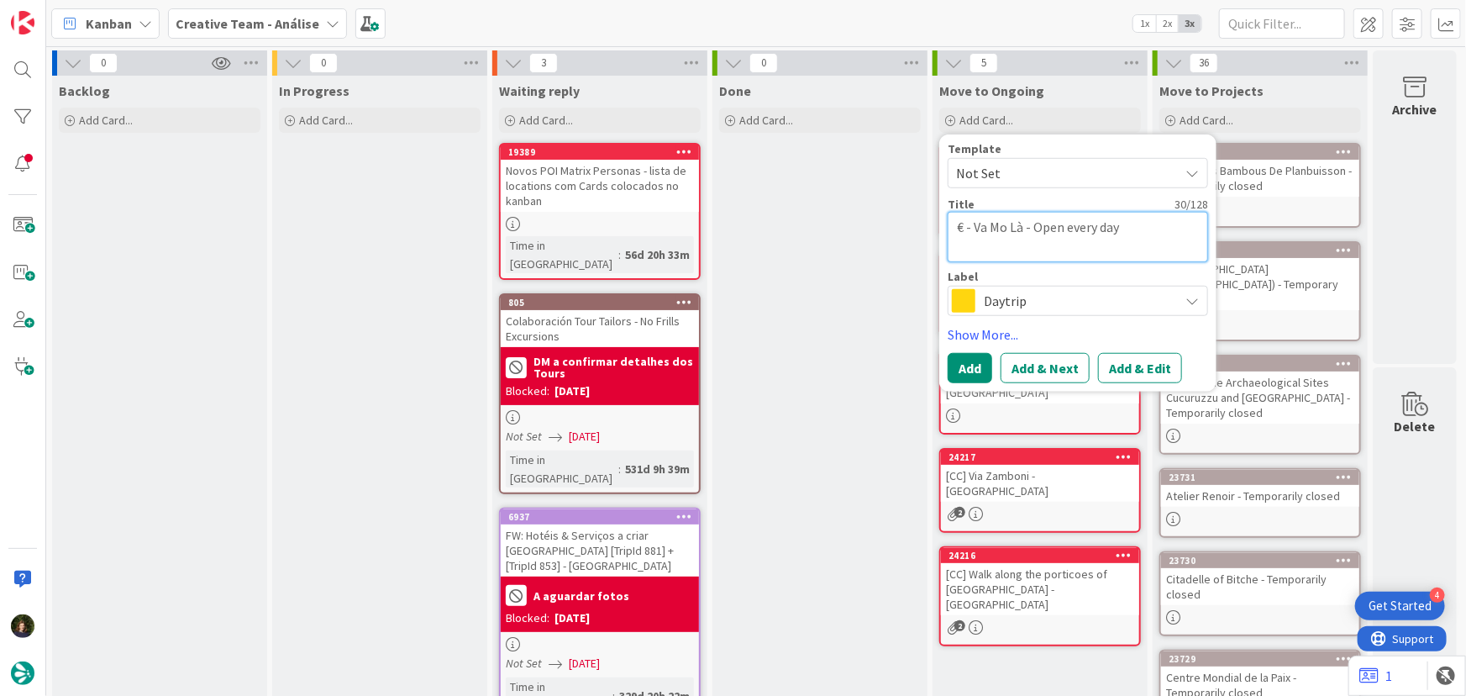
type textarea "€ - Va Mo Là - Open every day"
click at [1009, 307] on span "Daytrip" at bounding box center [1077, 301] width 187 height 24
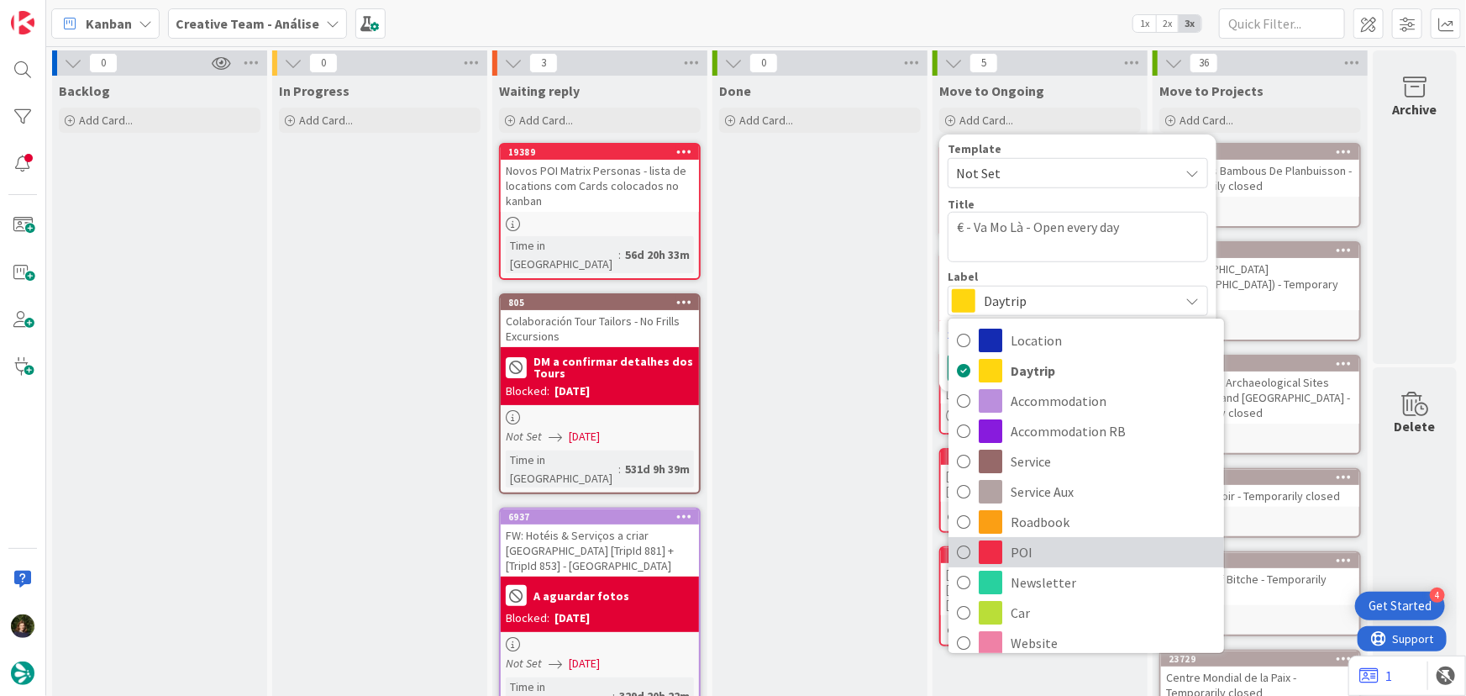
click at [1039, 555] on span "POI" at bounding box center [1113, 551] width 205 height 25
type textarea "x"
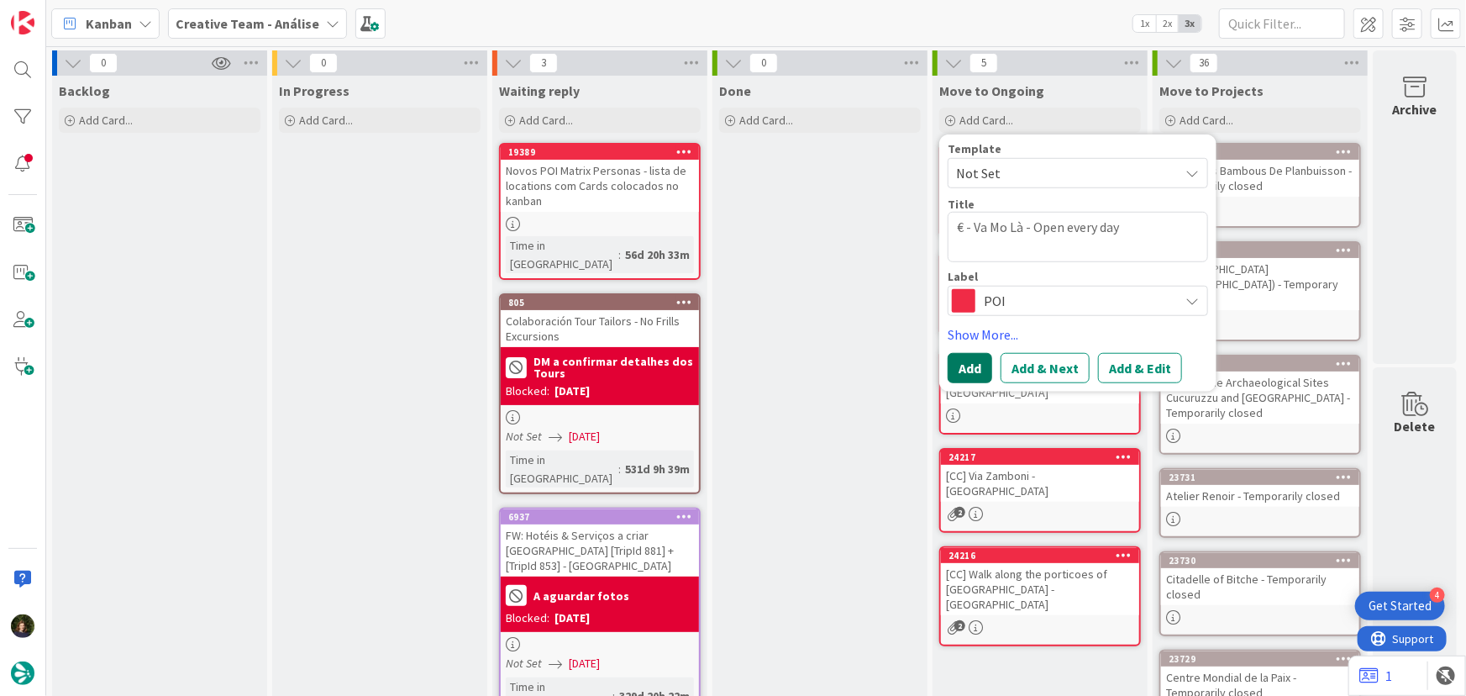
click at [983, 363] on button "Add" at bounding box center [970, 368] width 45 height 30
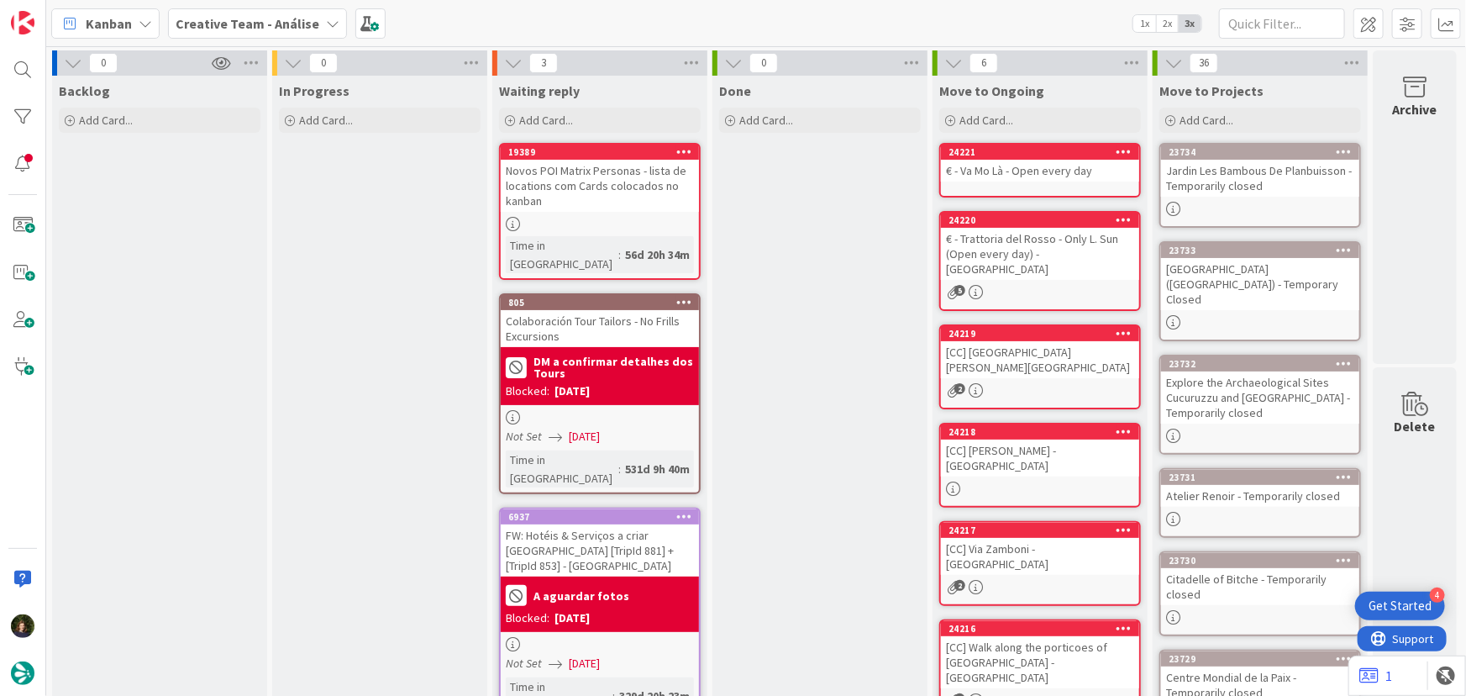
click at [1022, 174] on div "€ - Va Mo Là - Open every day" at bounding box center [1040, 171] width 198 height 22
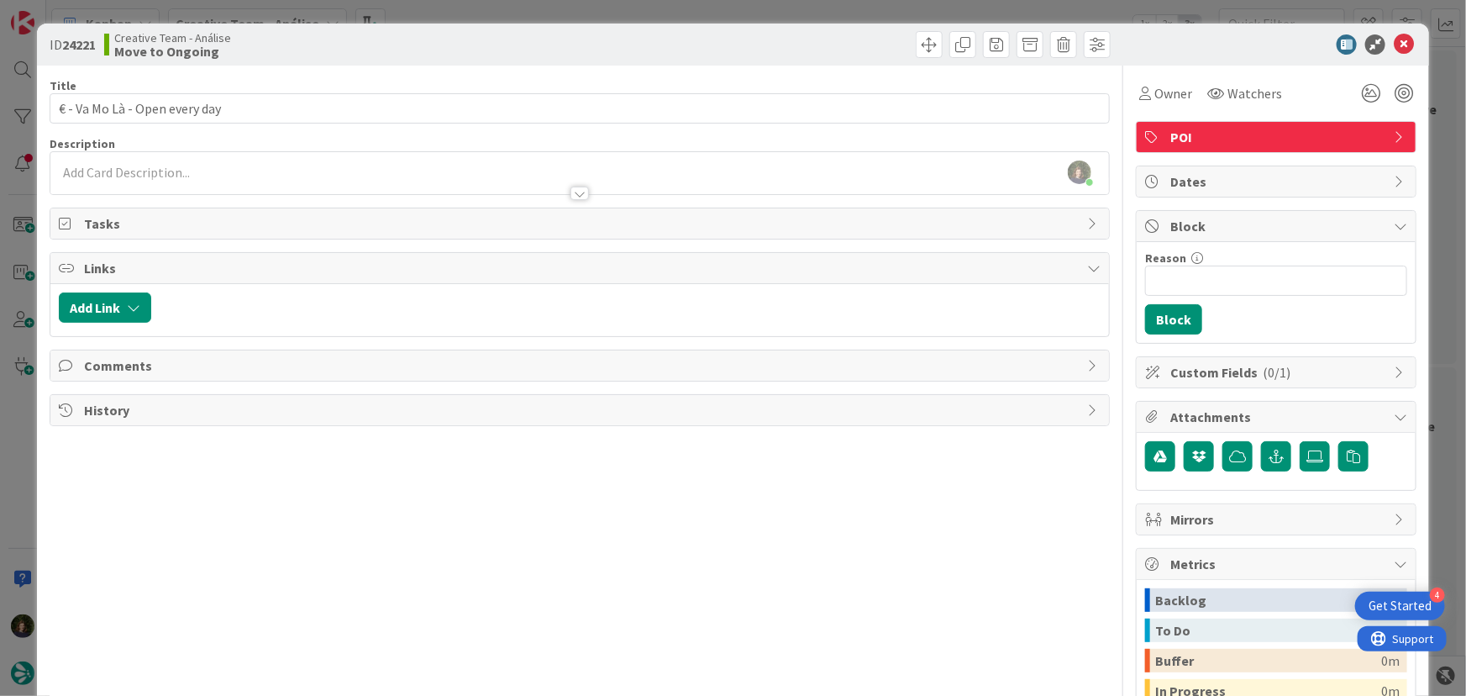
drag, startPoint x: 246, startPoint y: 181, endPoint x: 244, endPoint y: 191, distance: 10.4
click at [246, 181] on div at bounding box center [580, 185] width 1060 height 18
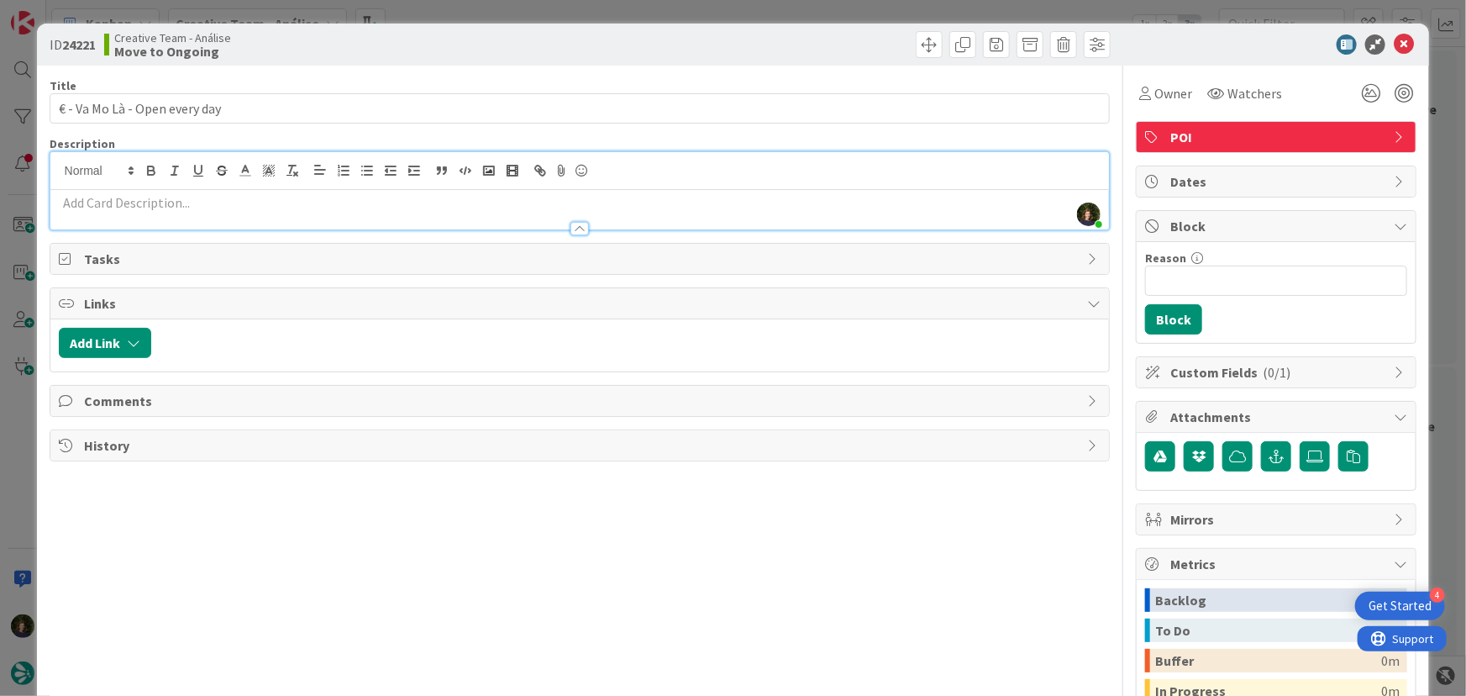
click at [168, 208] on p at bounding box center [580, 202] width 1043 height 19
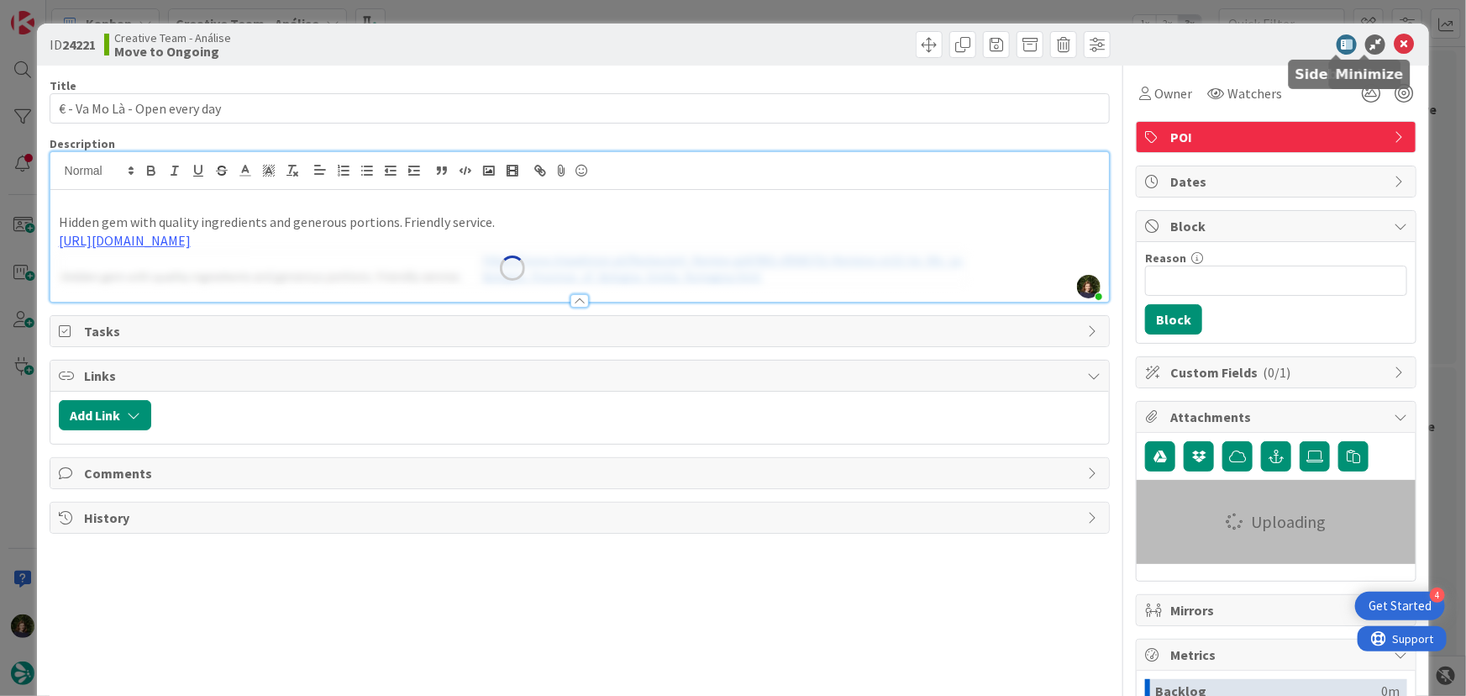
type input "€ - Va Mo Là - Open every day"
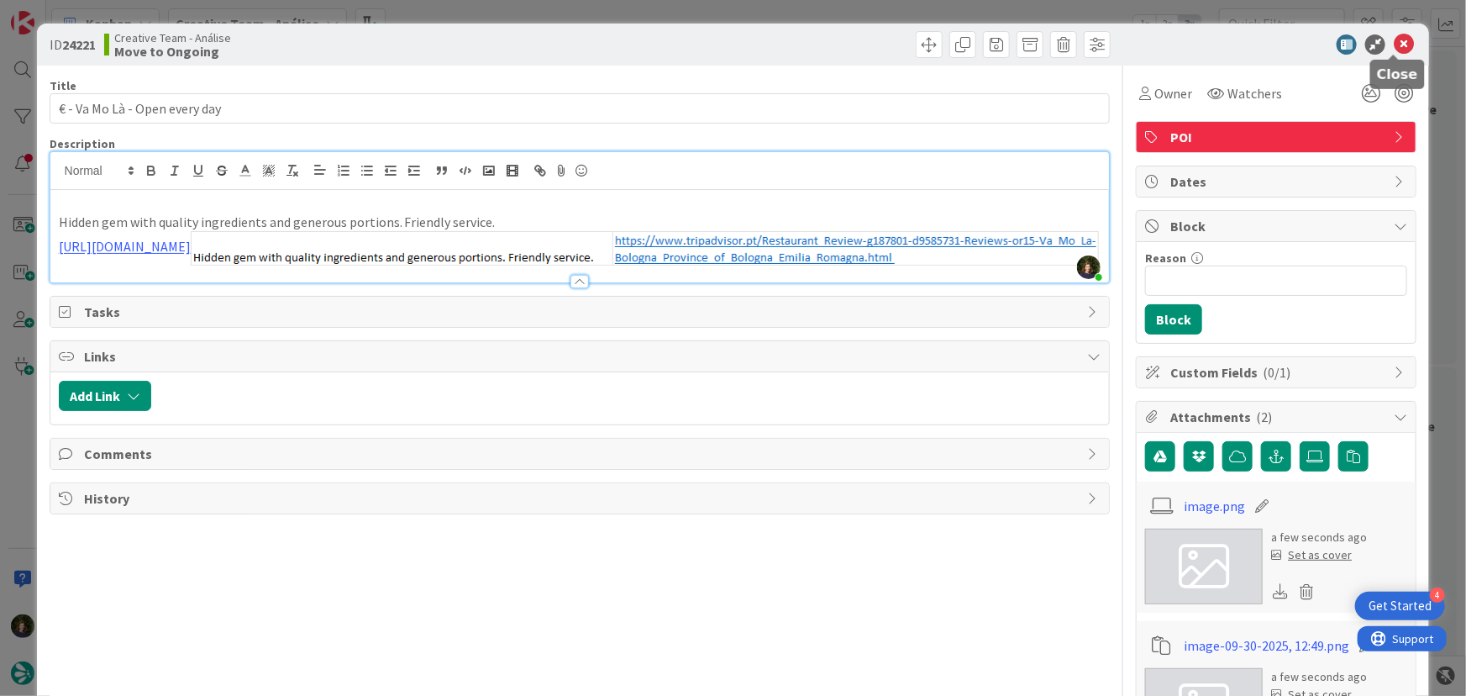
click at [1397, 42] on icon at bounding box center [1404, 44] width 20 height 20
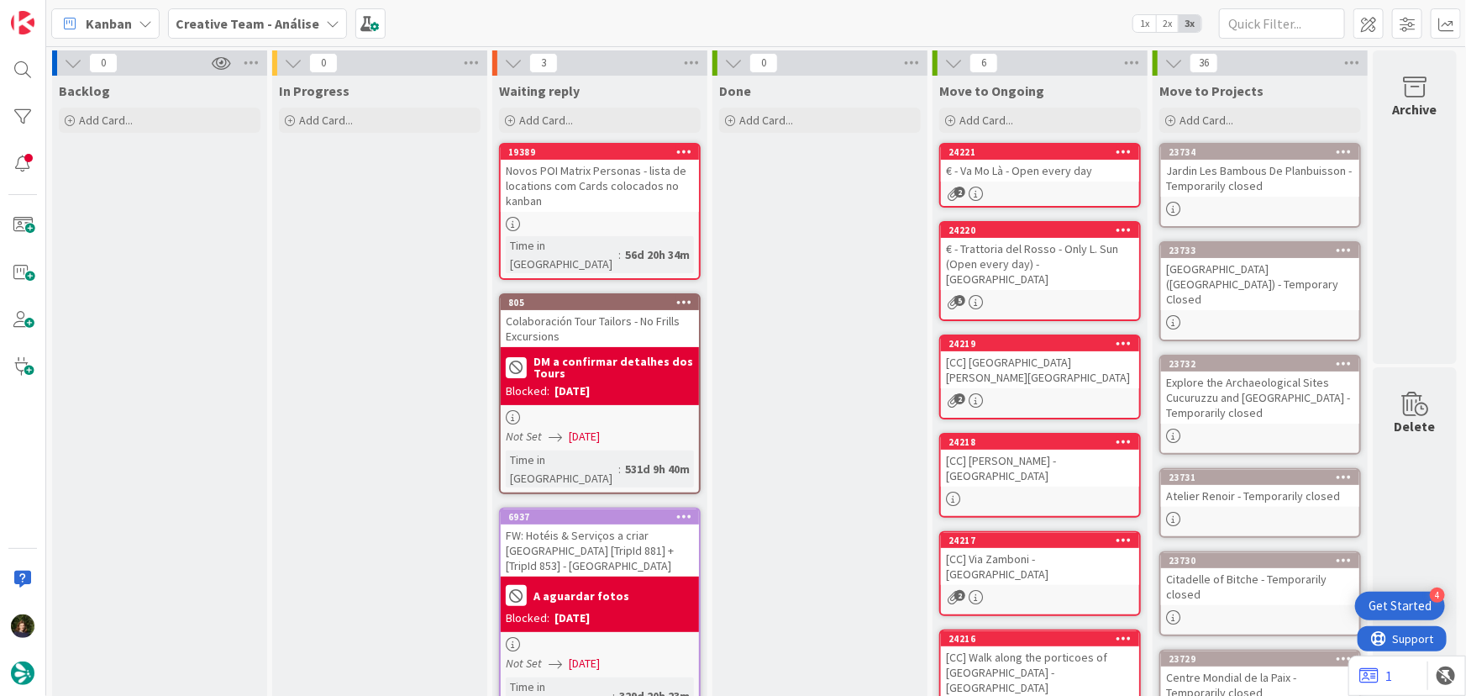
click at [1018, 187] on div "2" at bounding box center [1040, 194] width 198 height 14
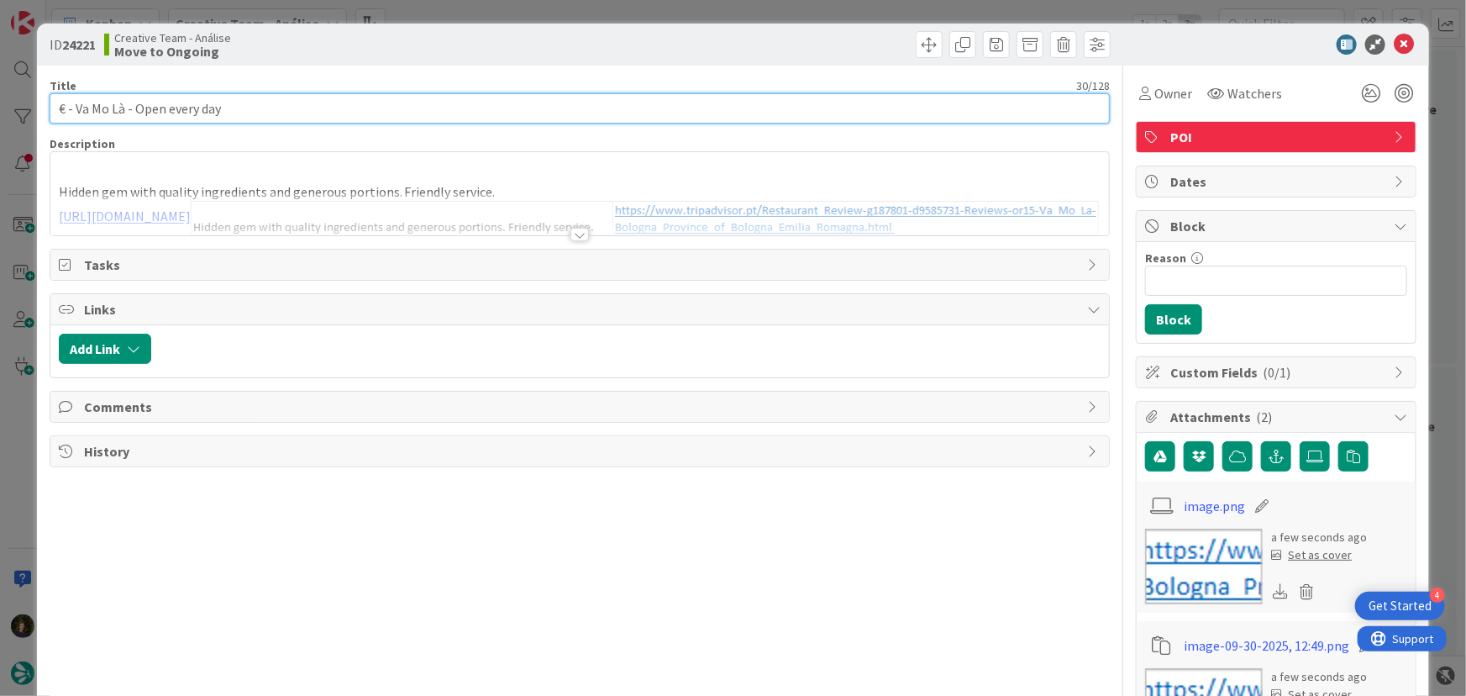
click at [246, 109] on input "€ - Va Mo Là - Open every day" at bounding box center [580, 108] width 1061 height 30
type input "€ - Va Mo Là - Open every day - BOLOGNA"
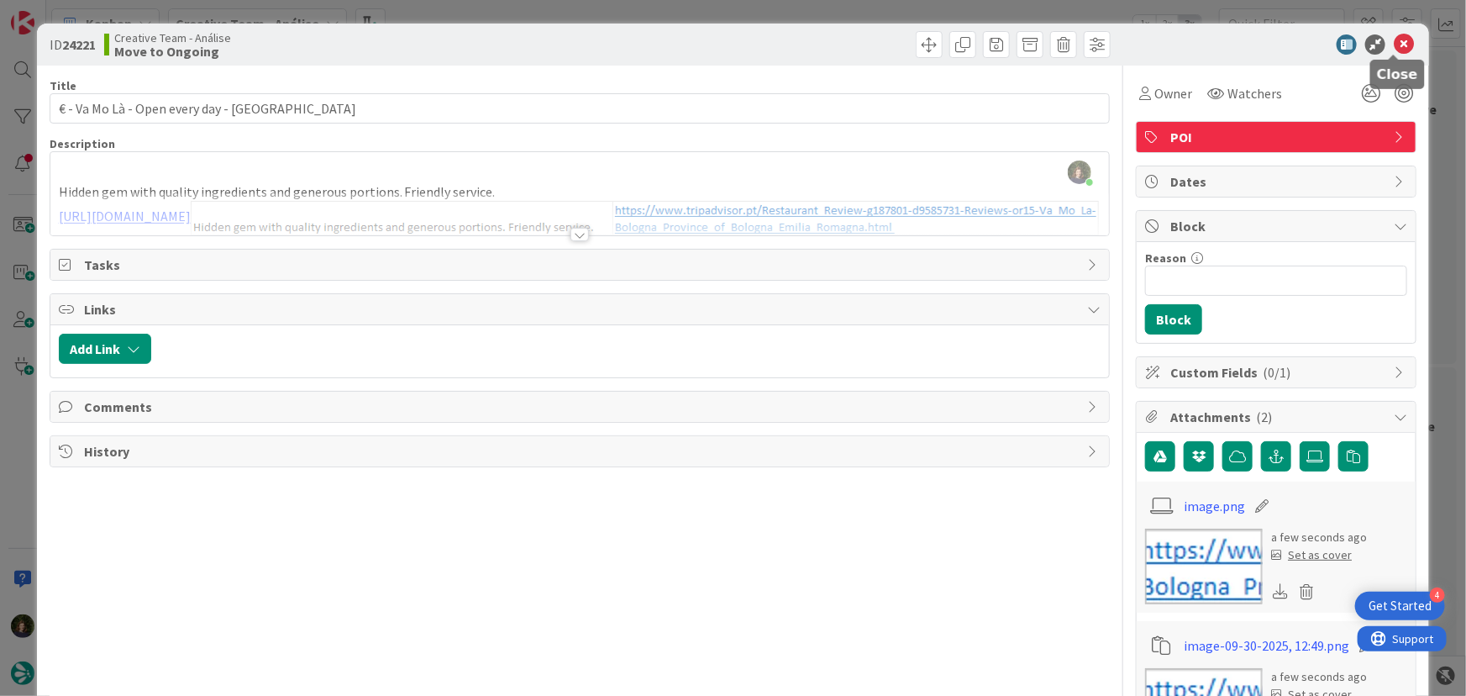
click at [1394, 45] on icon at bounding box center [1404, 44] width 20 height 20
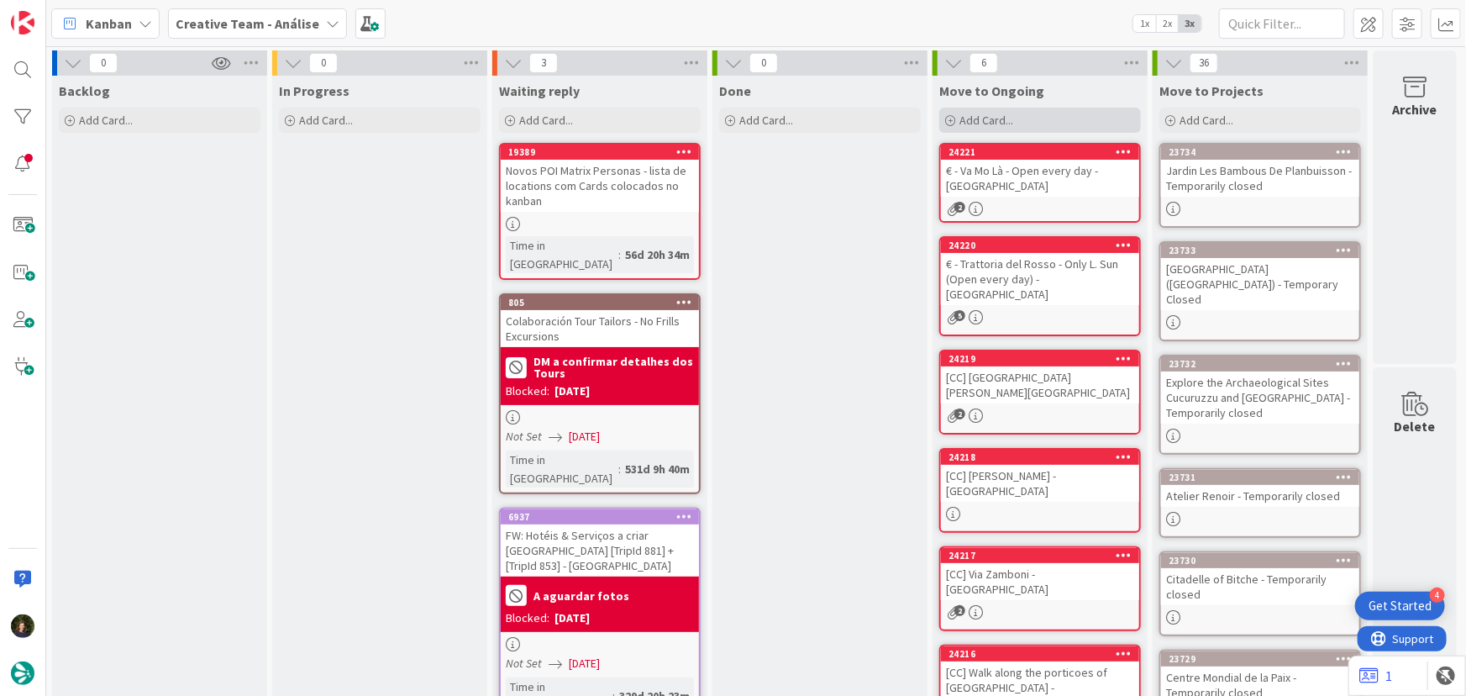
click at [1016, 123] on div "Add Card..." at bounding box center [1040, 120] width 202 height 25
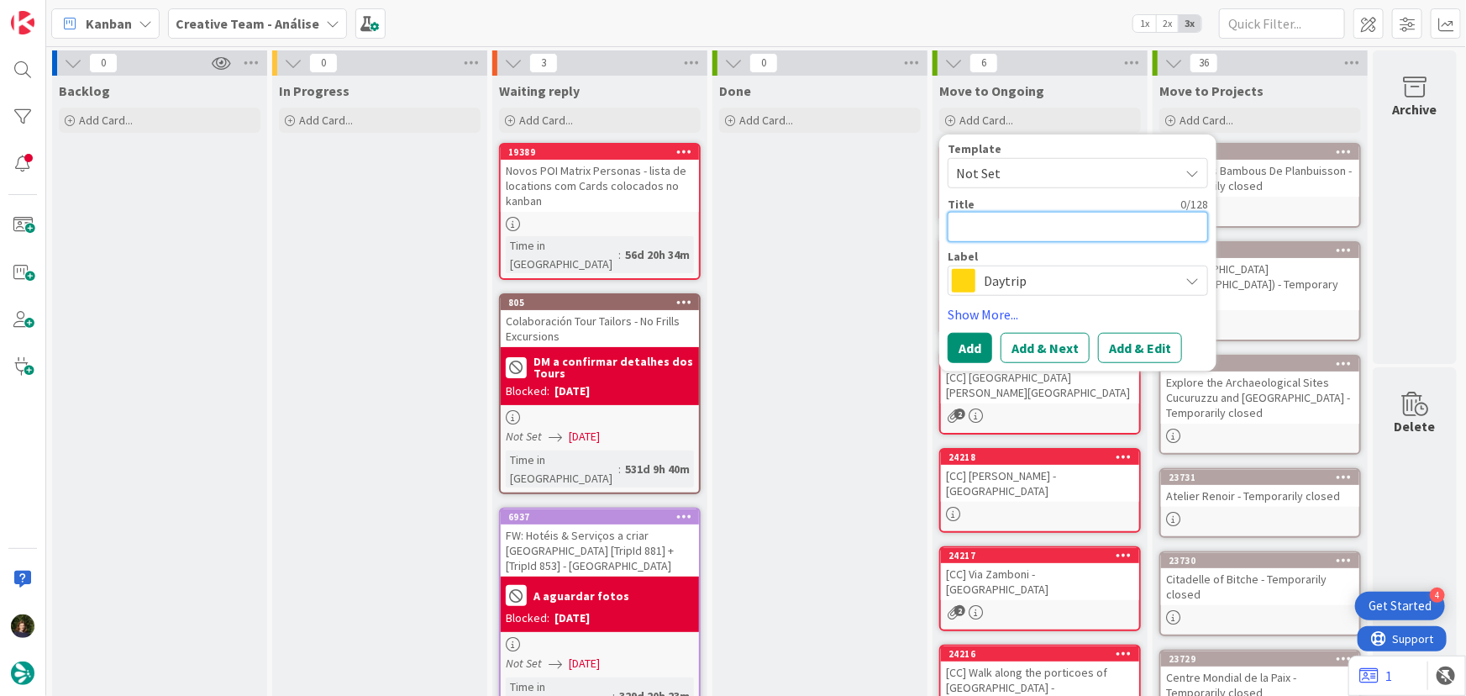
paste textarea "€ - Osteria Broccaindosso - Open every day"
type textarea "x"
type textarea "€ - Osteria Broccaindosso - Open every day"
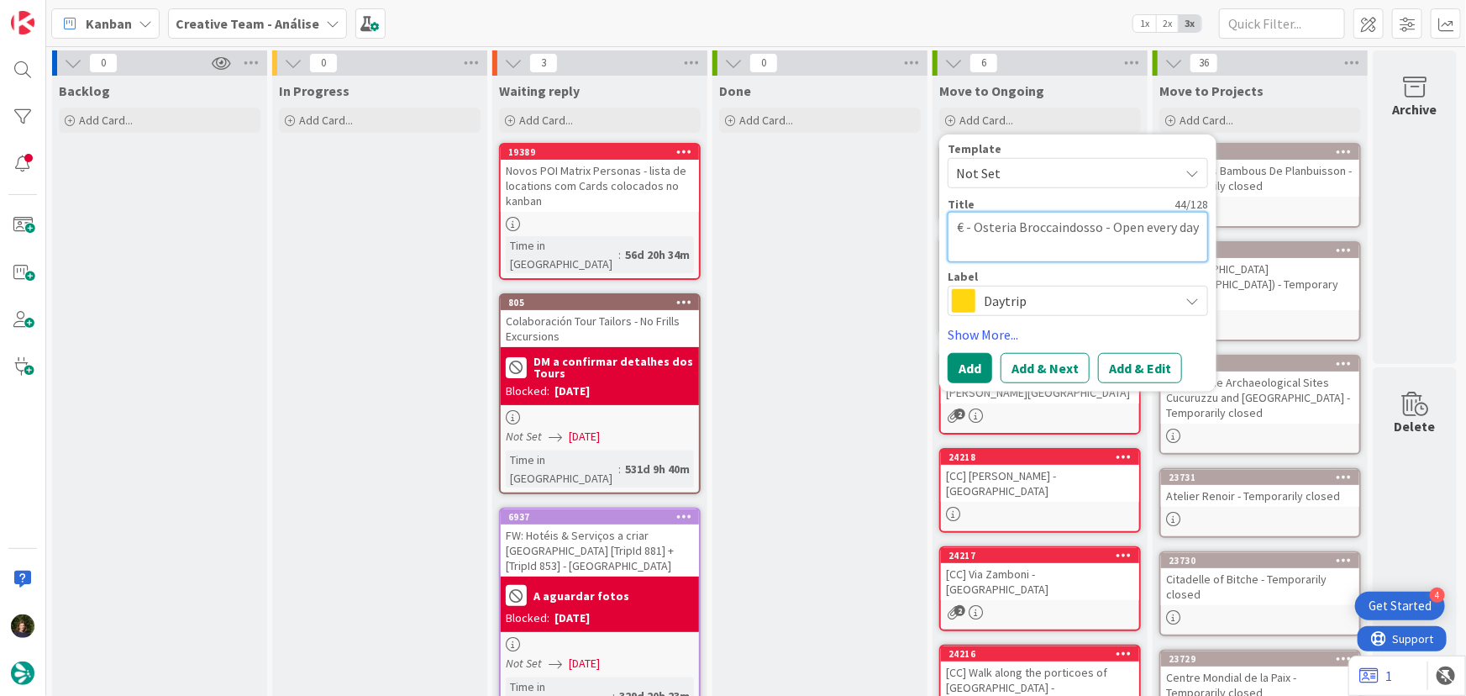
type textarea "x"
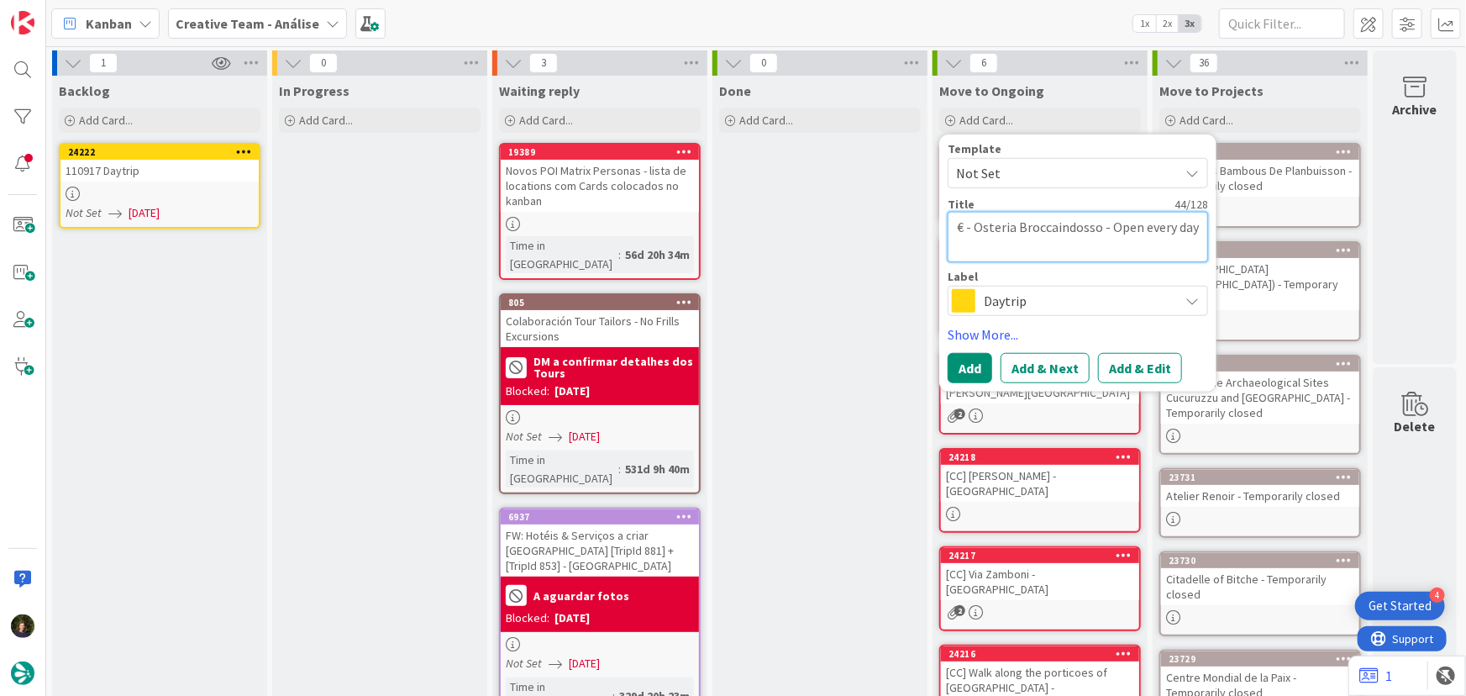
type textarea "€ - Osteria Broccaindosso - Open every day"
click at [1023, 296] on span "Daytrip" at bounding box center [1077, 301] width 187 height 24
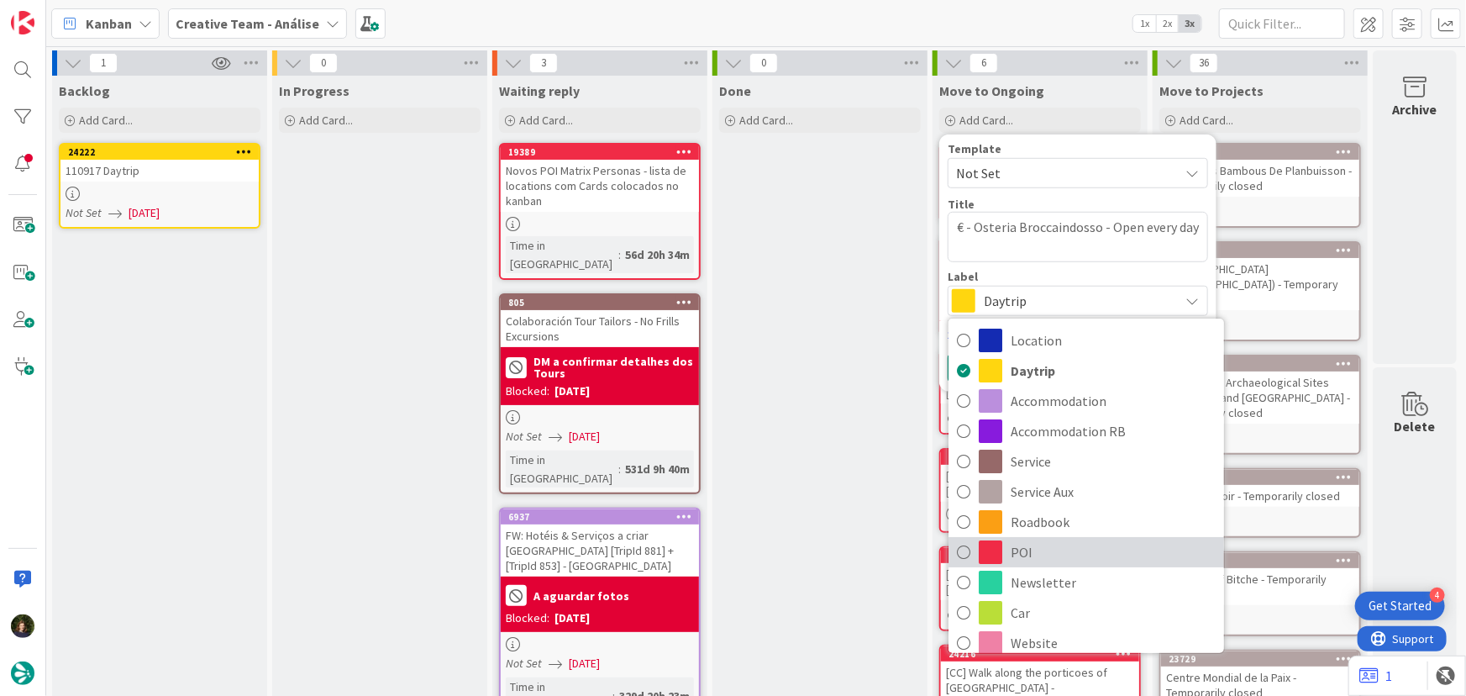
click at [1047, 555] on span "POI" at bounding box center [1113, 551] width 205 height 25
type textarea "x"
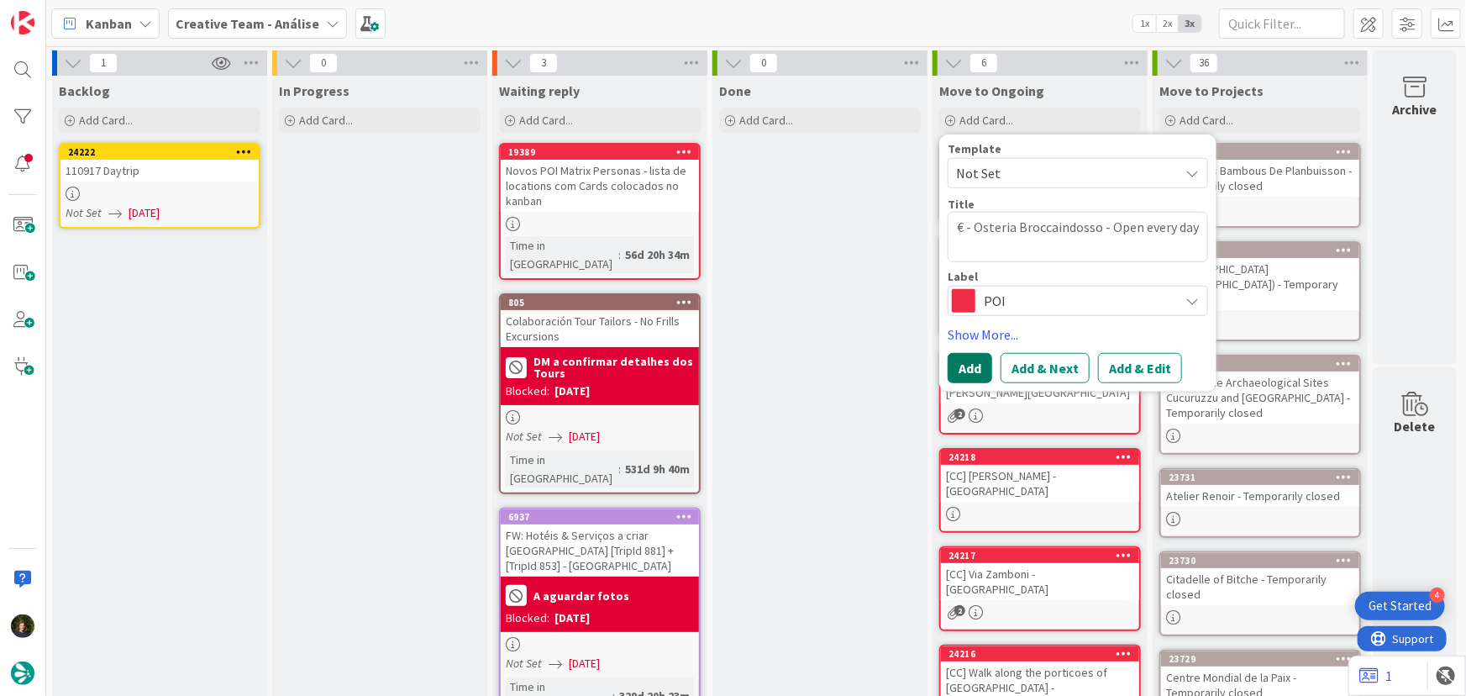
click at [962, 358] on button "Add" at bounding box center [970, 368] width 45 height 30
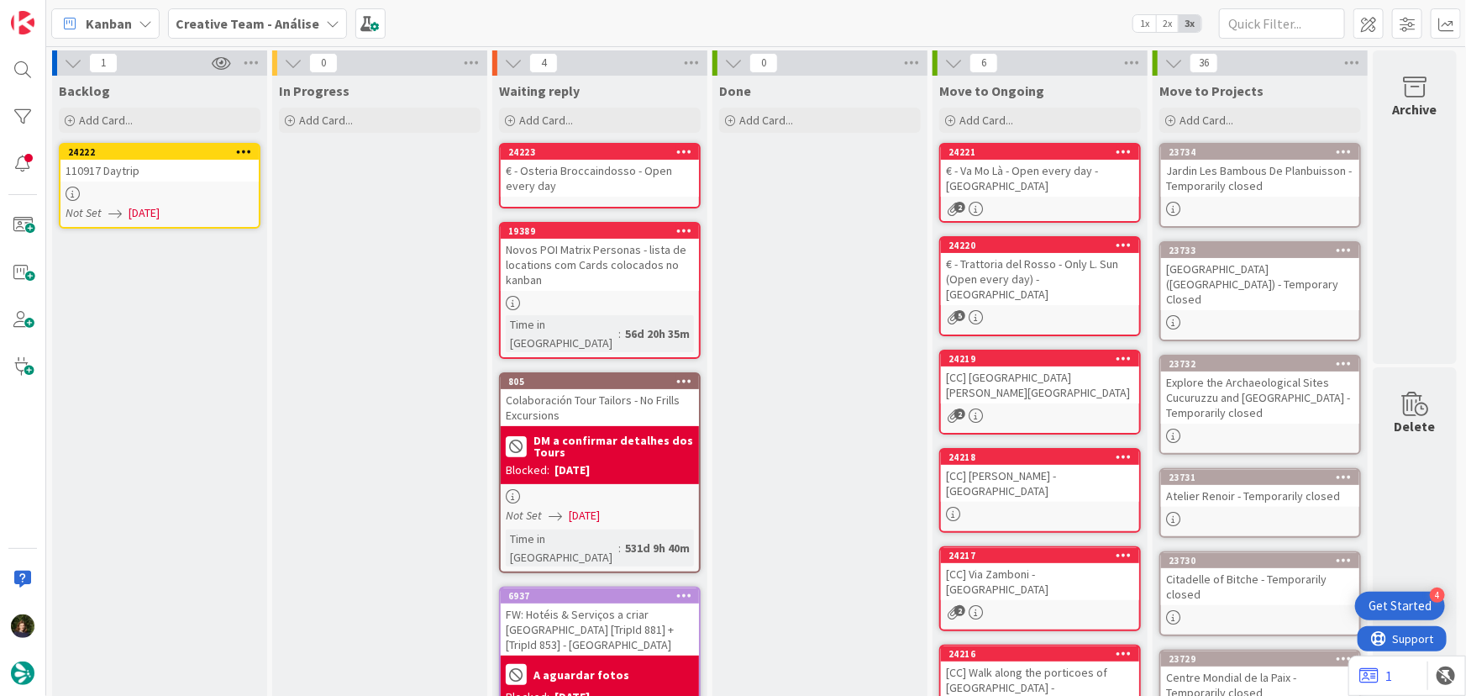
click at [620, 171] on div "€ - Osteria Broccaindosso - Open every day" at bounding box center [600, 178] width 198 height 37
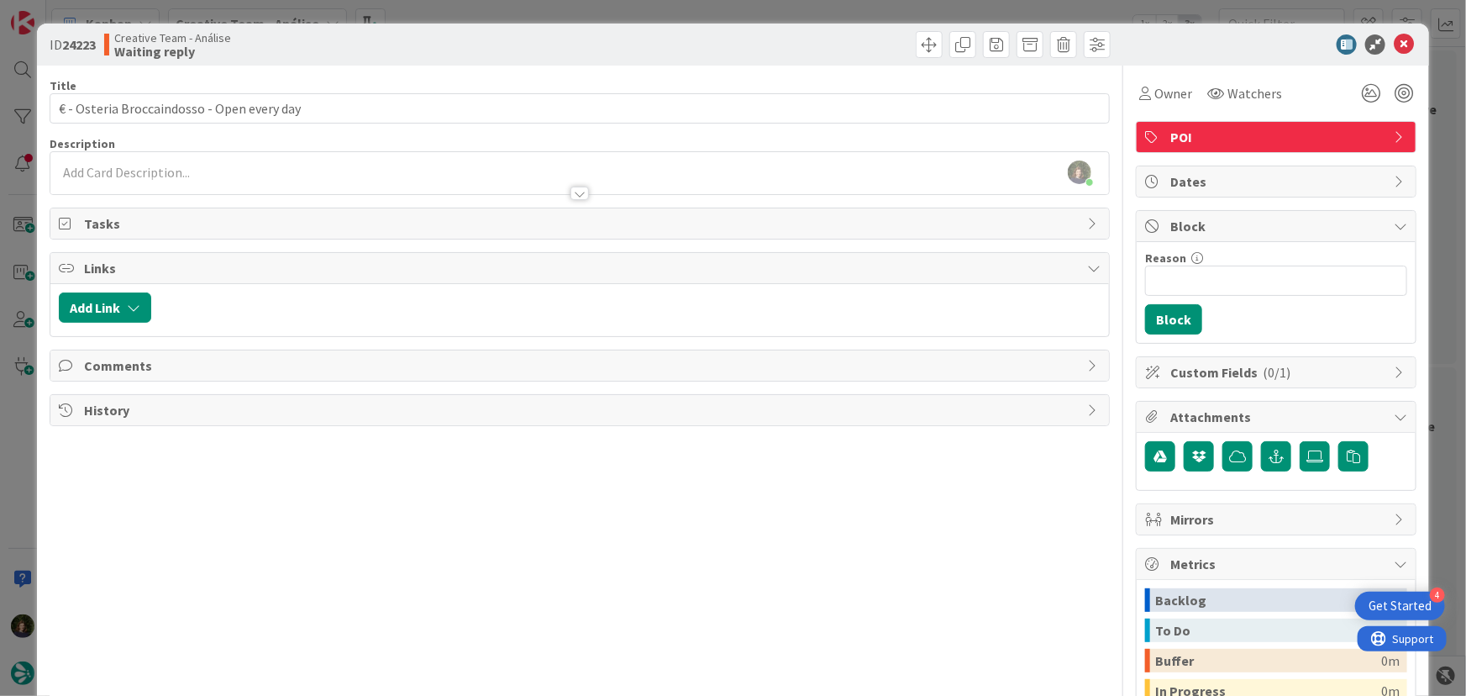
click at [224, 177] on div at bounding box center [580, 185] width 1060 height 18
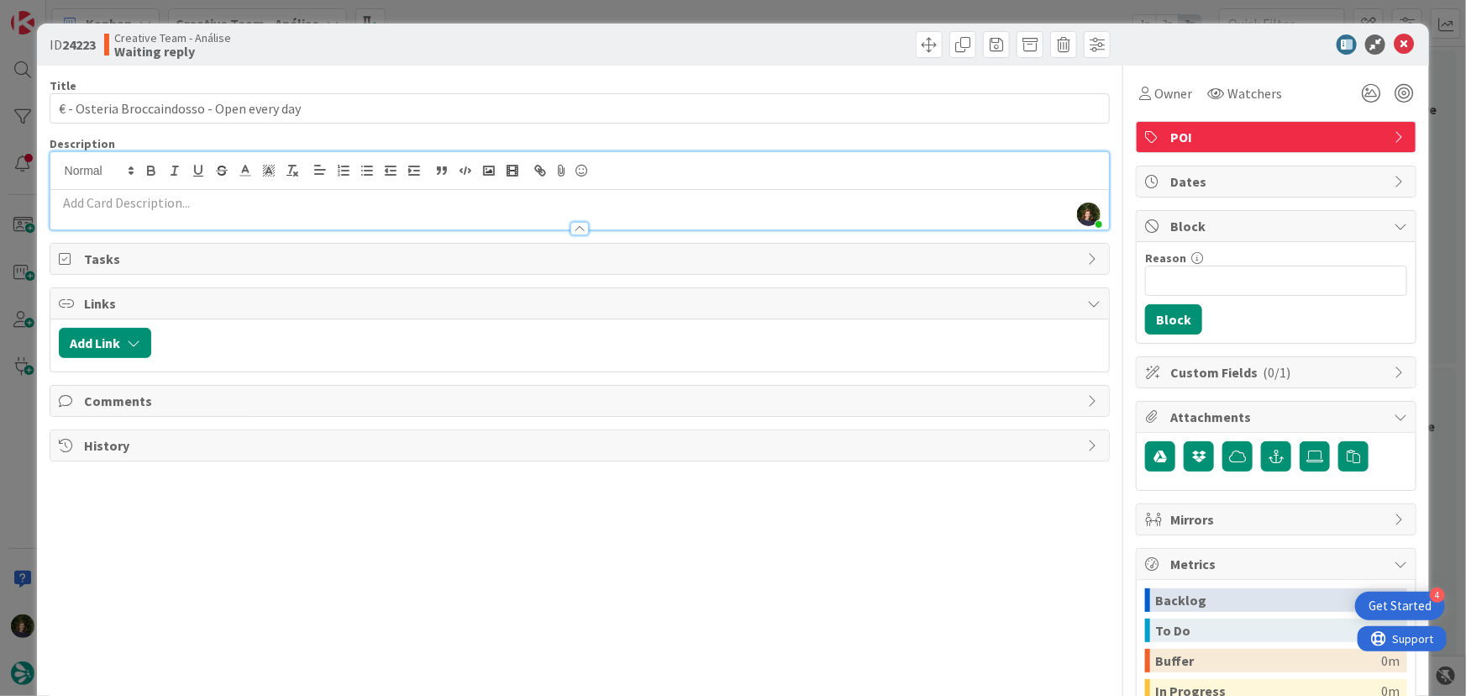
click at [222, 202] on p at bounding box center [580, 202] width 1043 height 19
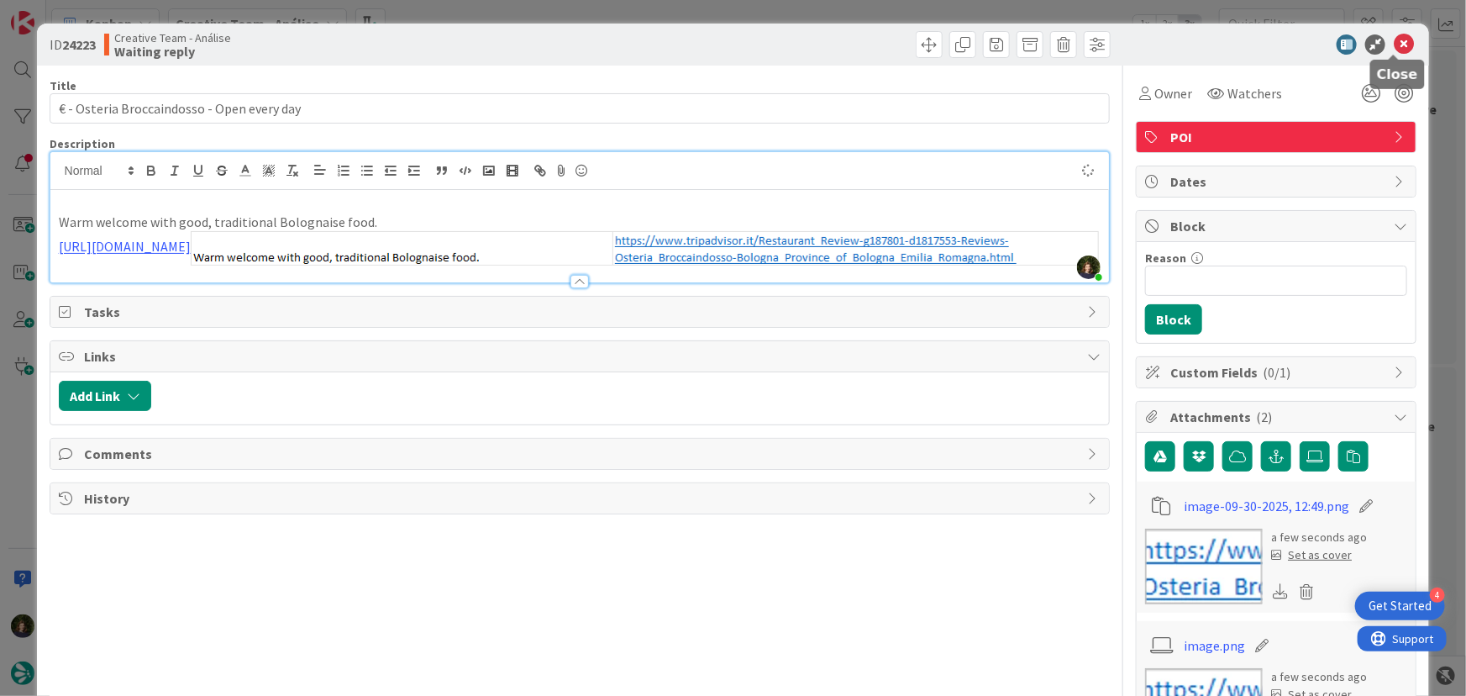
click at [1394, 38] on icon at bounding box center [1404, 44] width 20 height 20
type input "€ - Osteria Broccaindosso - Open every day"
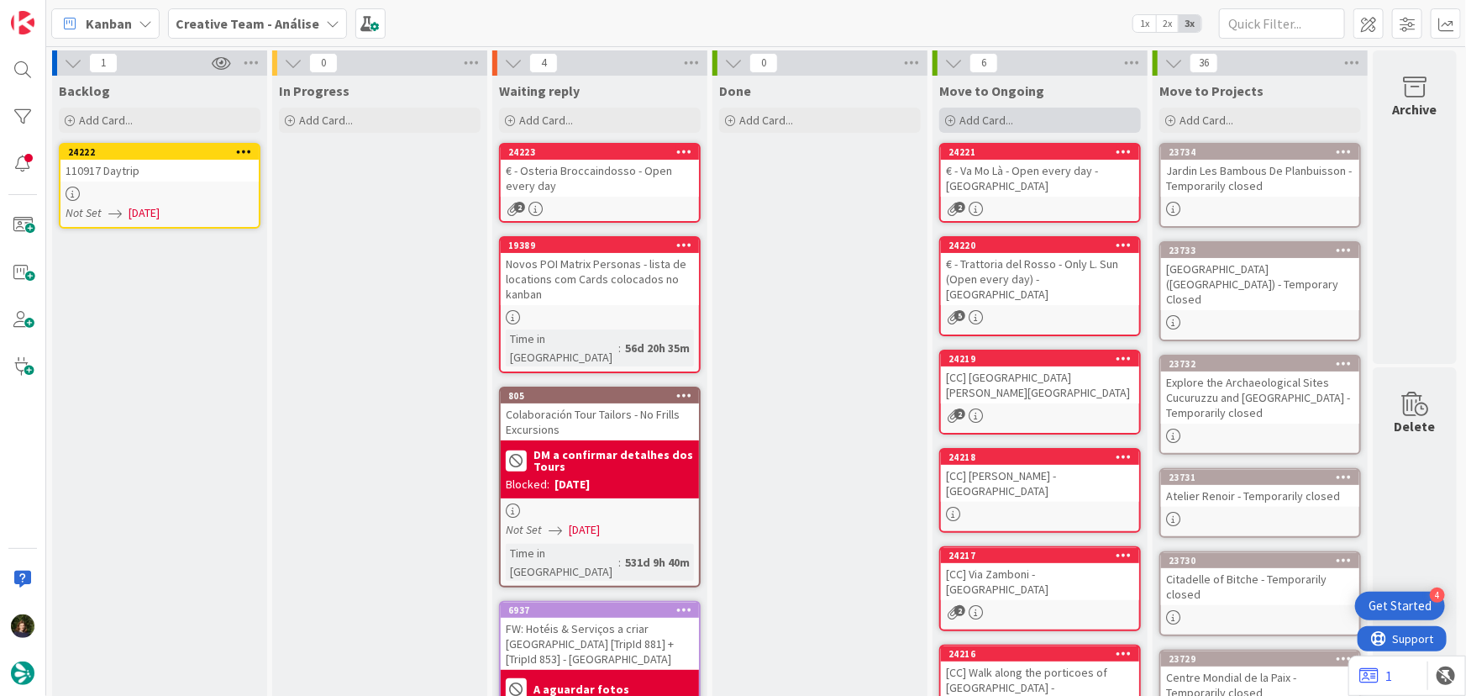
click at [980, 126] on span "Add Card..." at bounding box center [987, 120] width 54 height 15
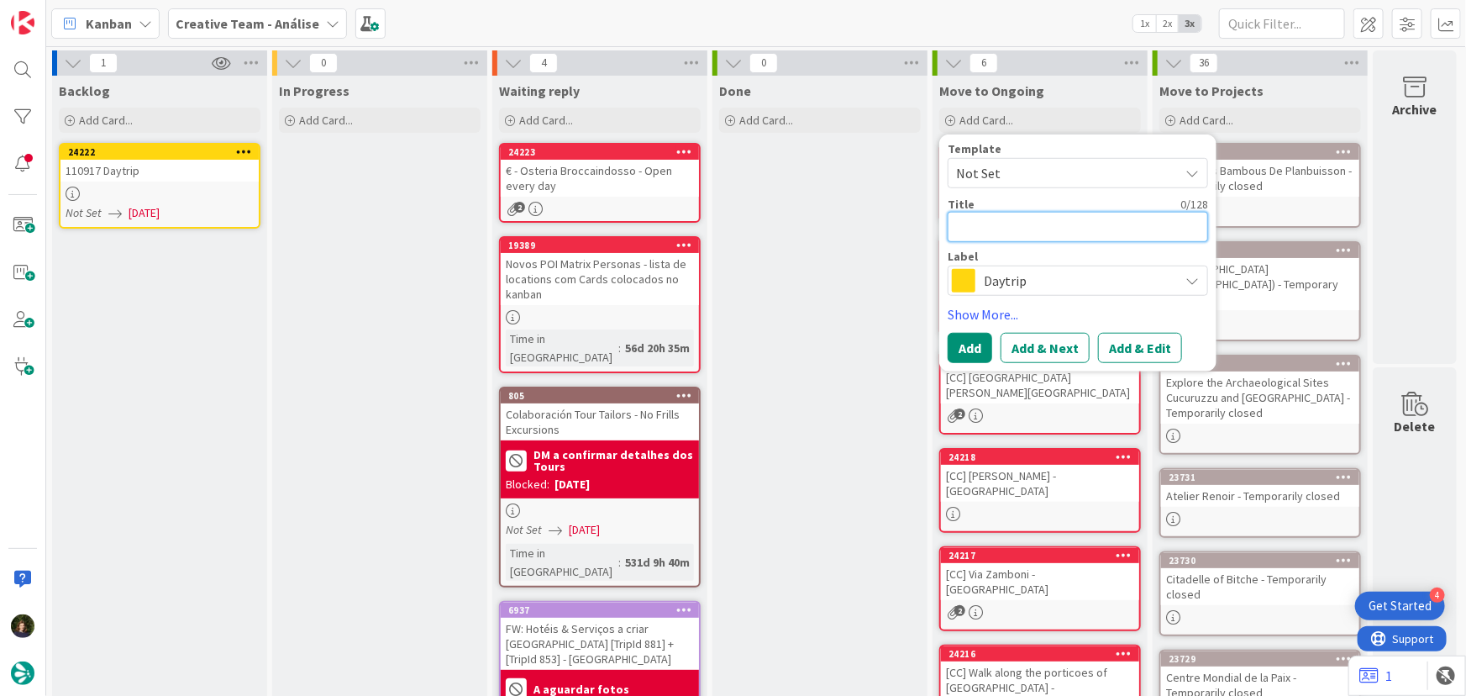
click at [984, 216] on textarea at bounding box center [1078, 227] width 260 height 30
type textarea "x"
type textarea "["
type textarea "x"
type textarea "[C"
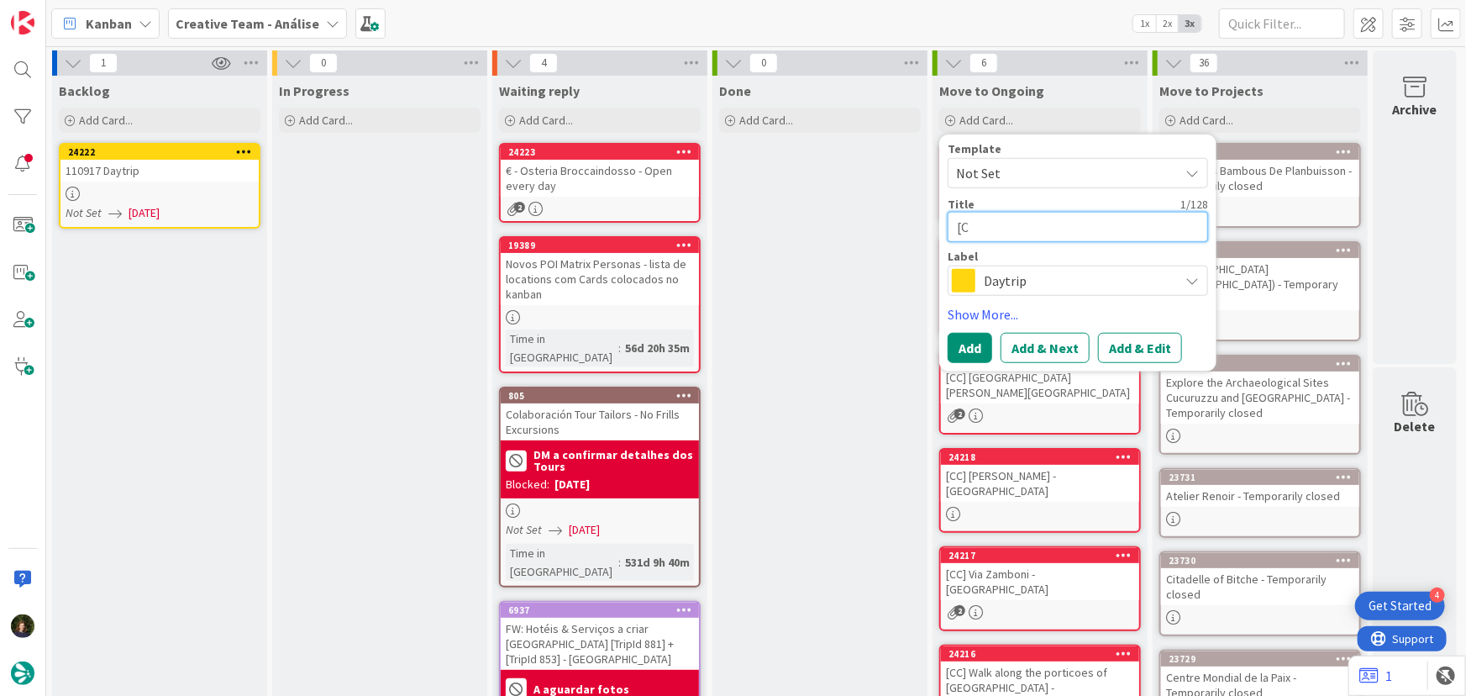
type textarea "x"
type textarea "[CC"
type textarea "x"
paste textarea "Museo Lapidario Estense - Open every day"
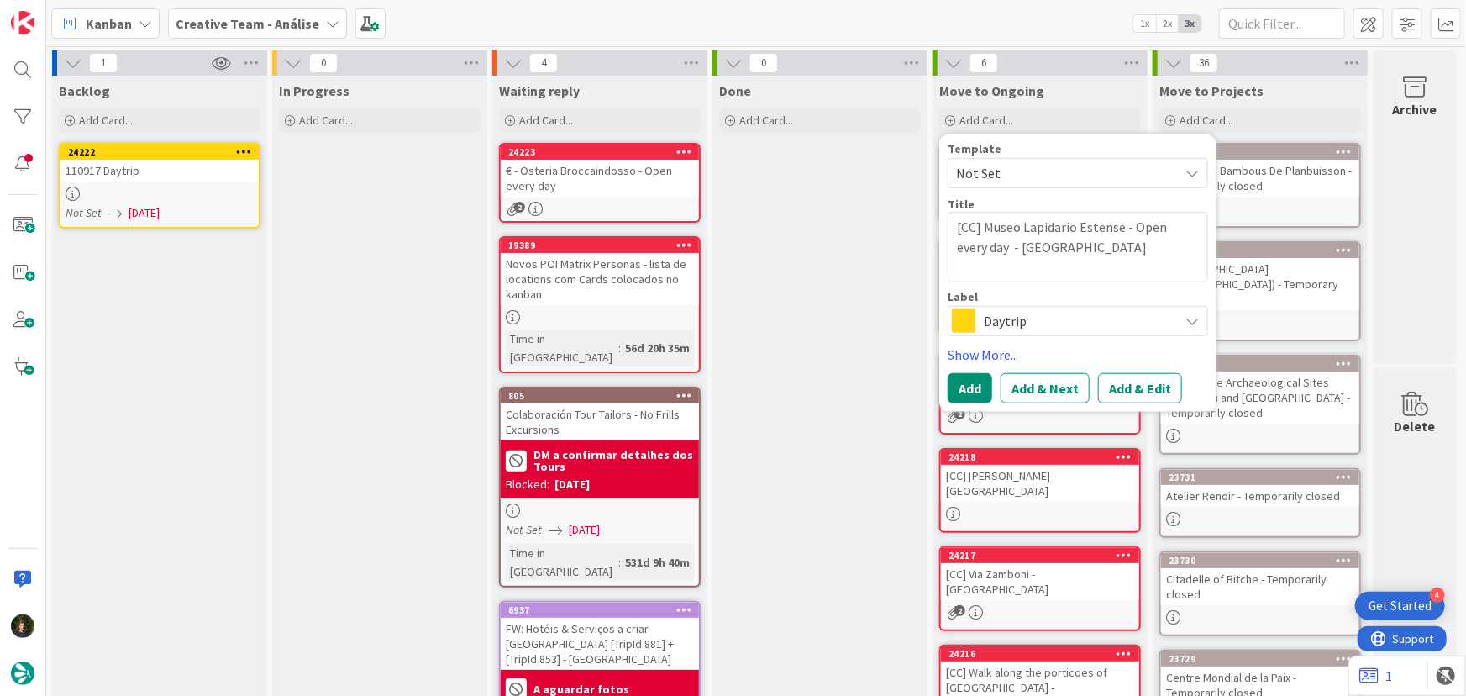
click at [992, 324] on span "Daytrip" at bounding box center [1077, 321] width 187 height 24
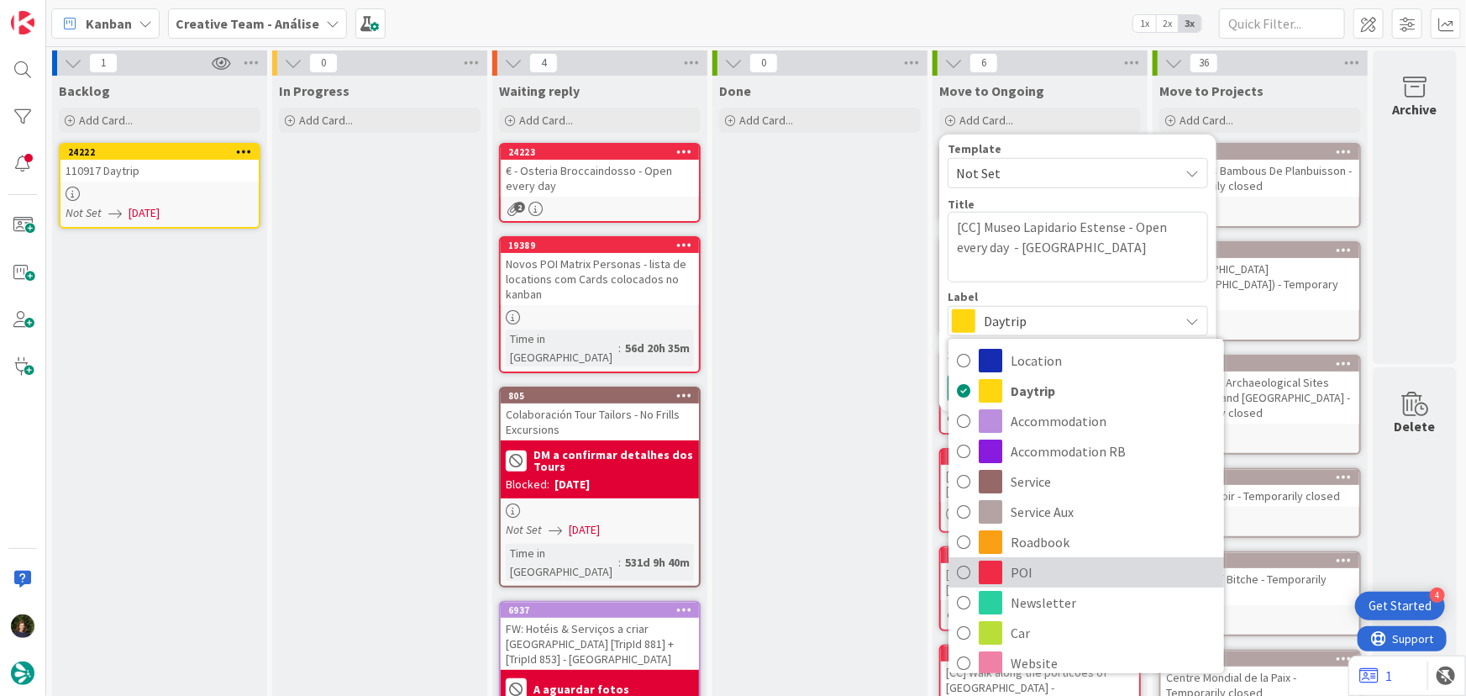
click at [1066, 576] on span "POI" at bounding box center [1113, 572] width 205 height 25
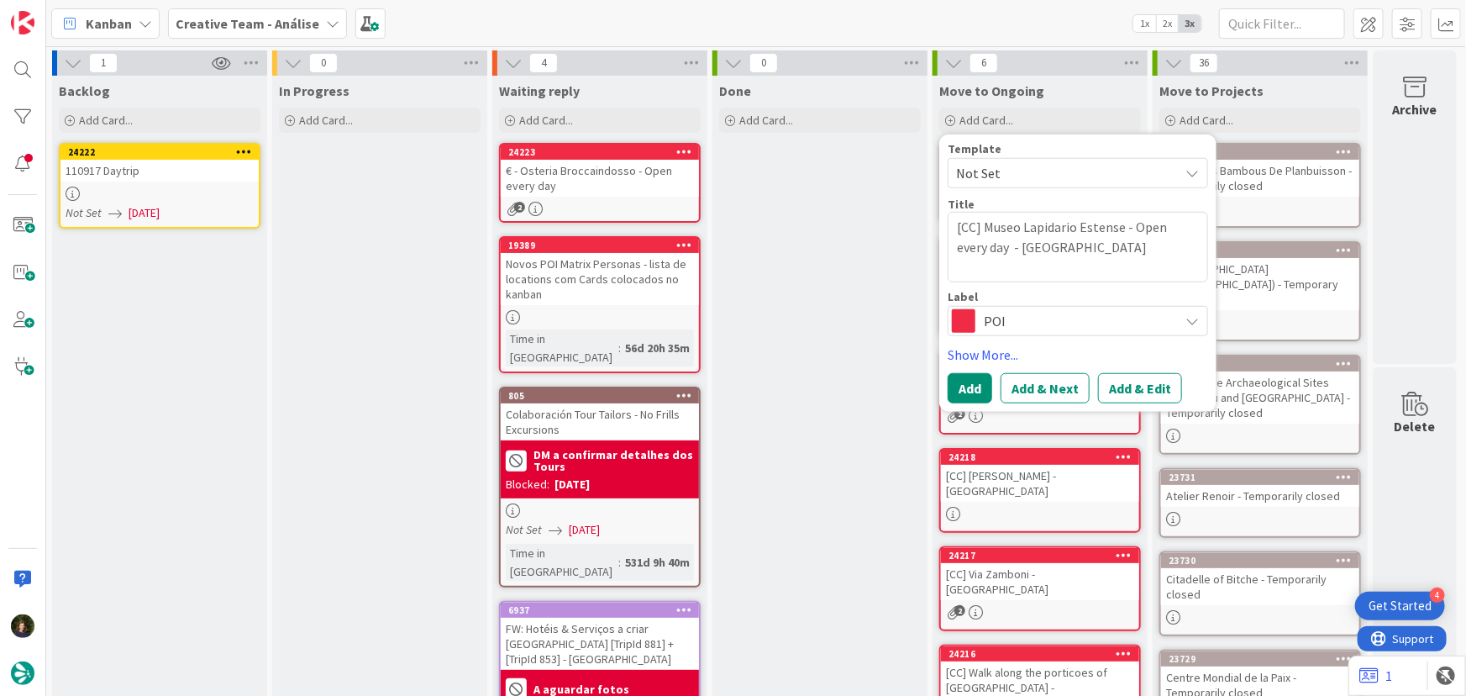
scroll to position [76, 0]
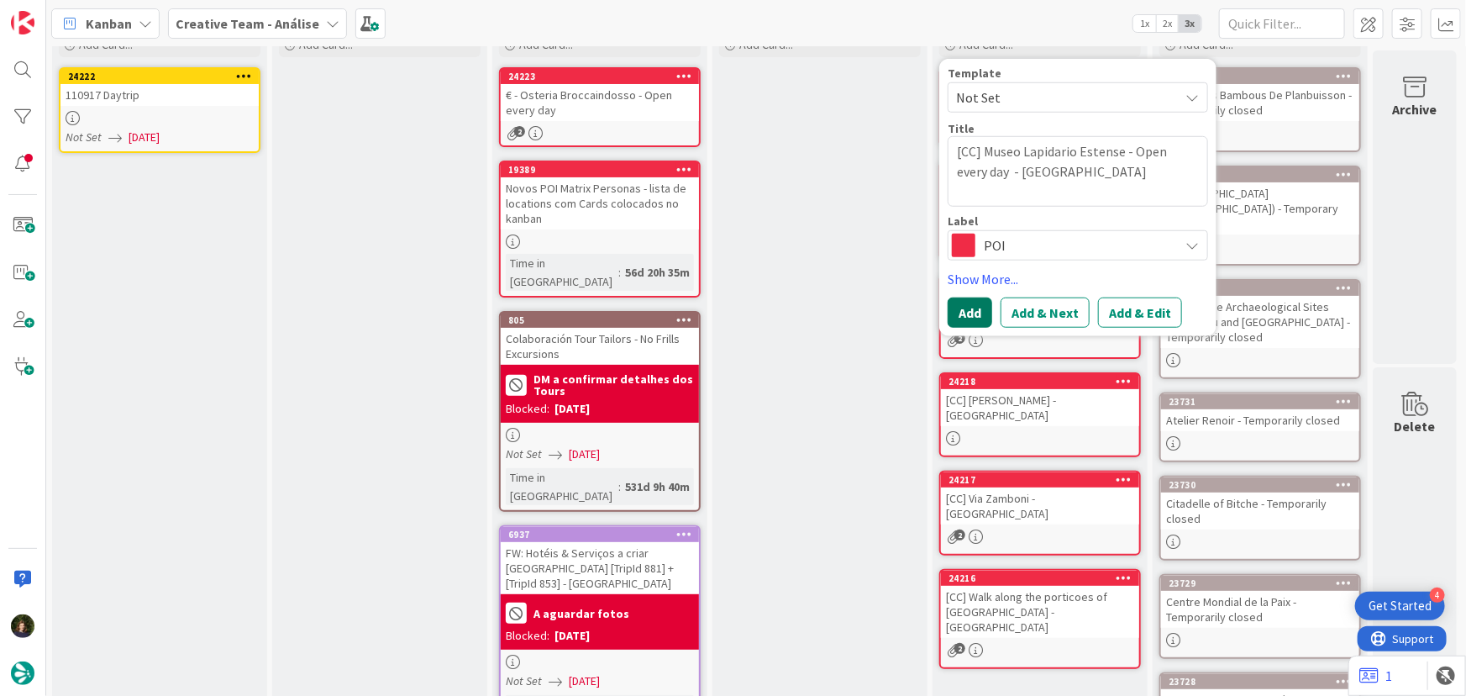
click at [950, 308] on button "Add" at bounding box center [970, 312] width 45 height 30
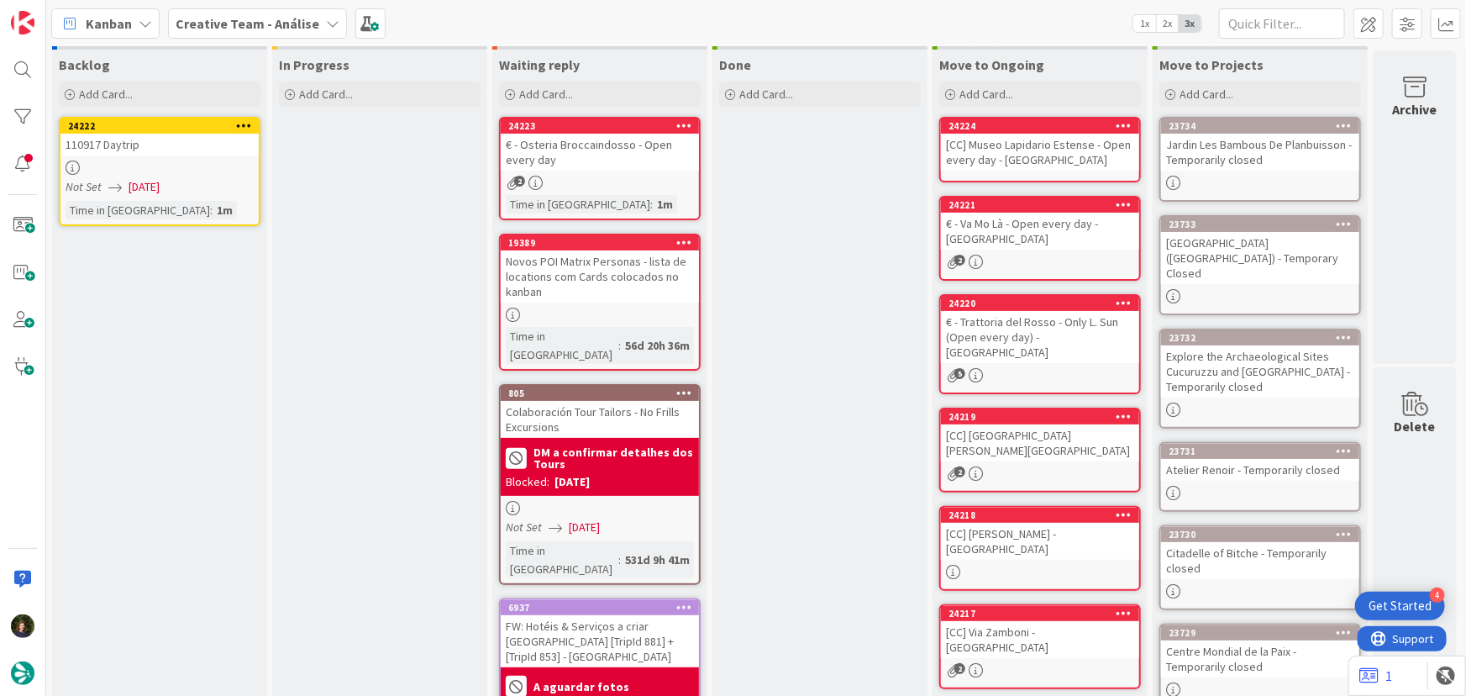
scroll to position [0, 0]
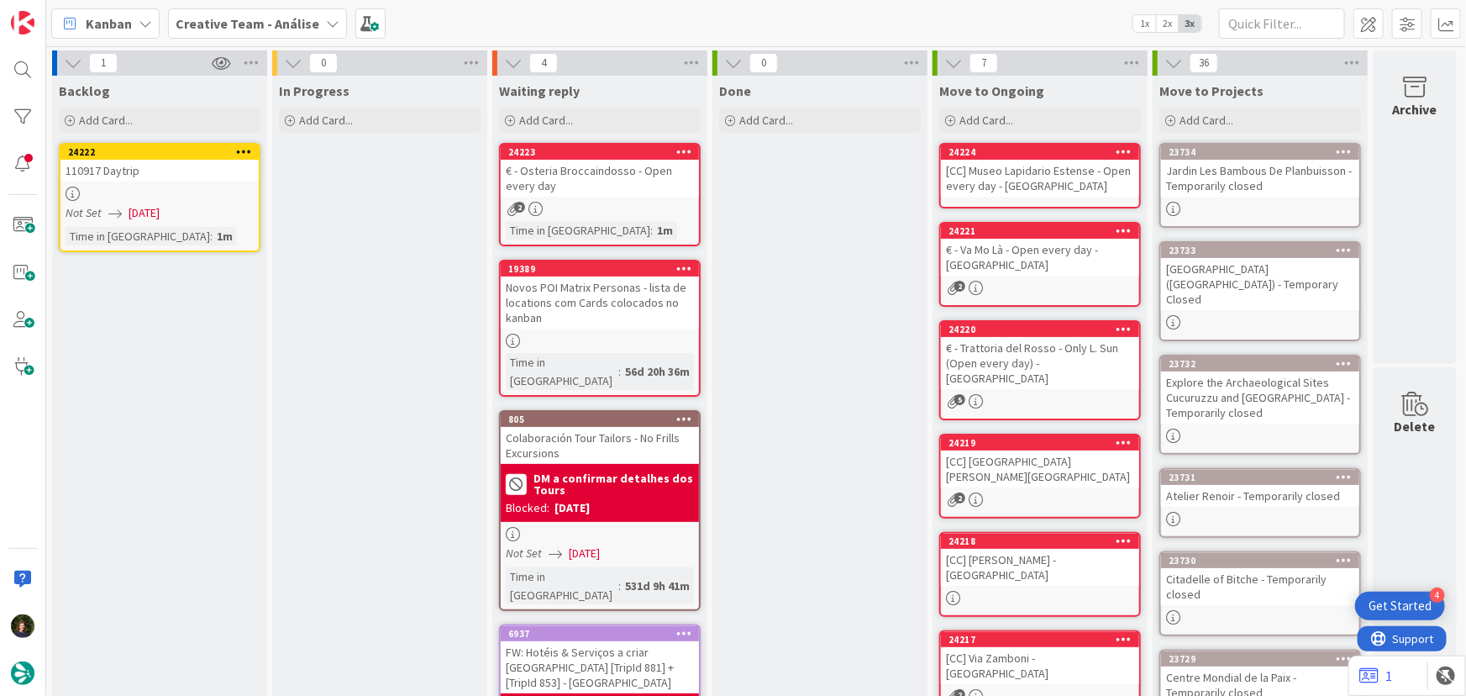
click at [1022, 193] on div "[CC] Museo Lapidario Estense - Open every day - MODENA" at bounding box center [1040, 178] width 198 height 37
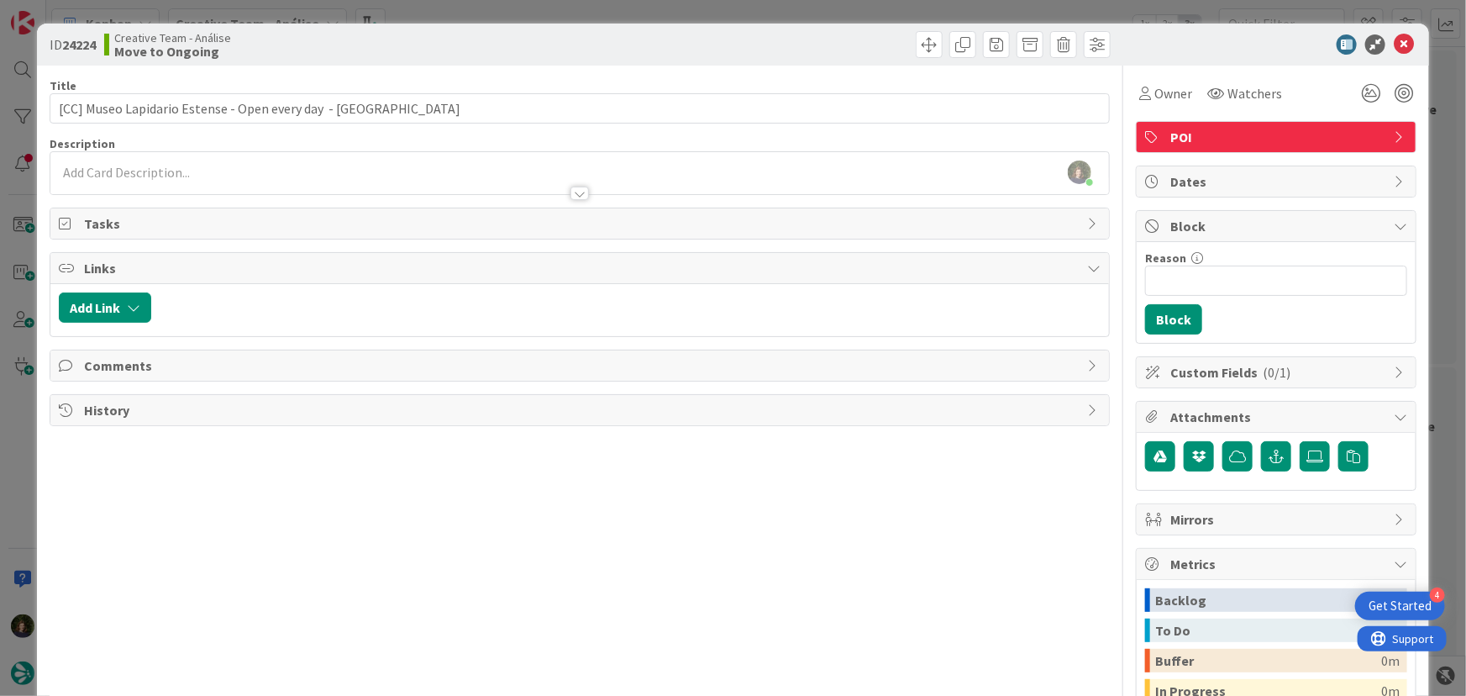
click at [232, 185] on div at bounding box center [580, 185] width 1060 height 18
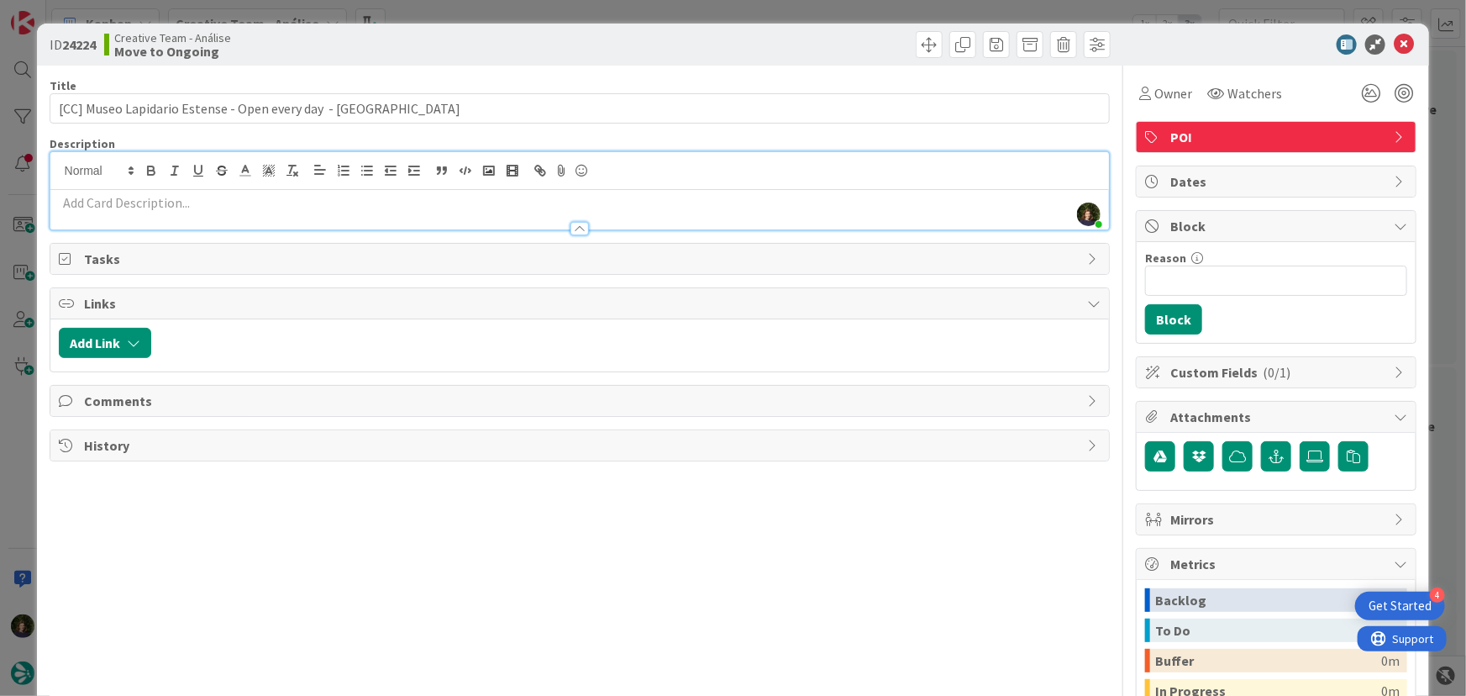
click at [178, 206] on p at bounding box center [580, 202] width 1043 height 19
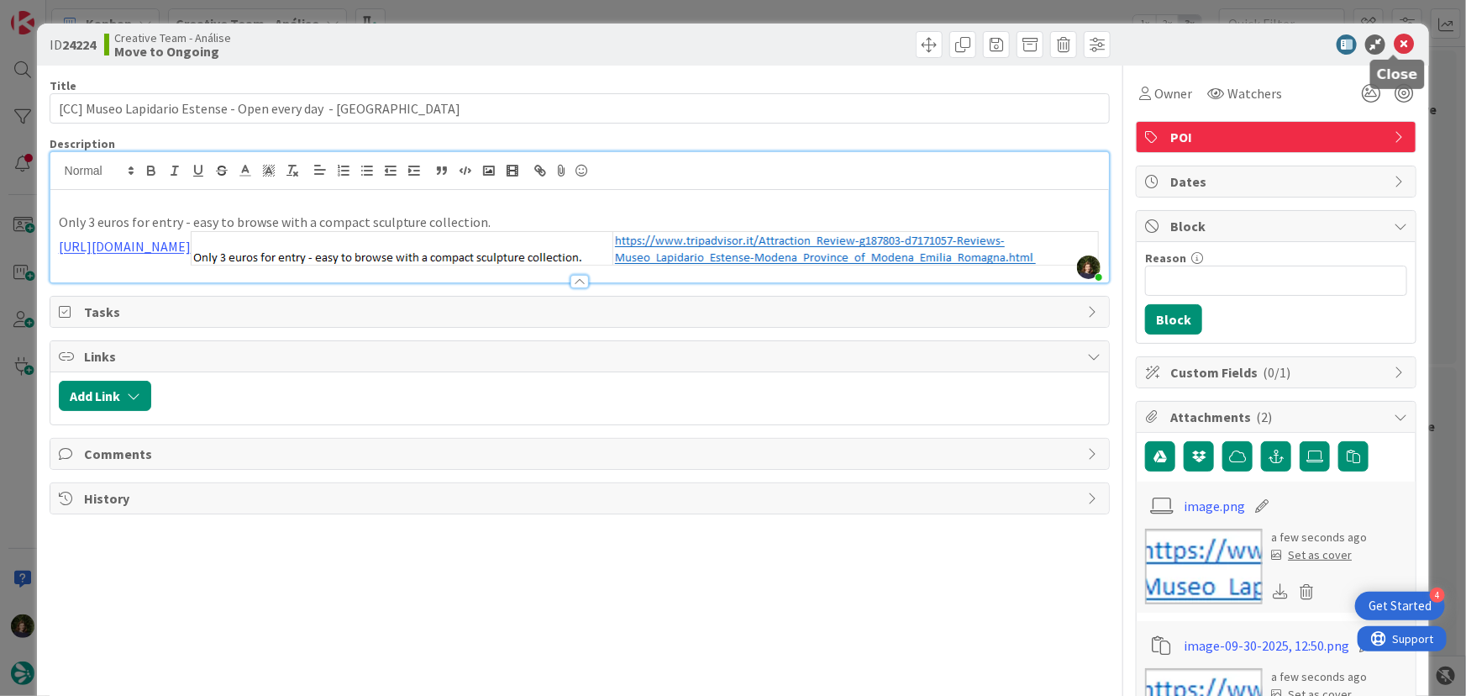
click at [1395, 45] on icon at bounding box center [1404, 44] width 20 height 20
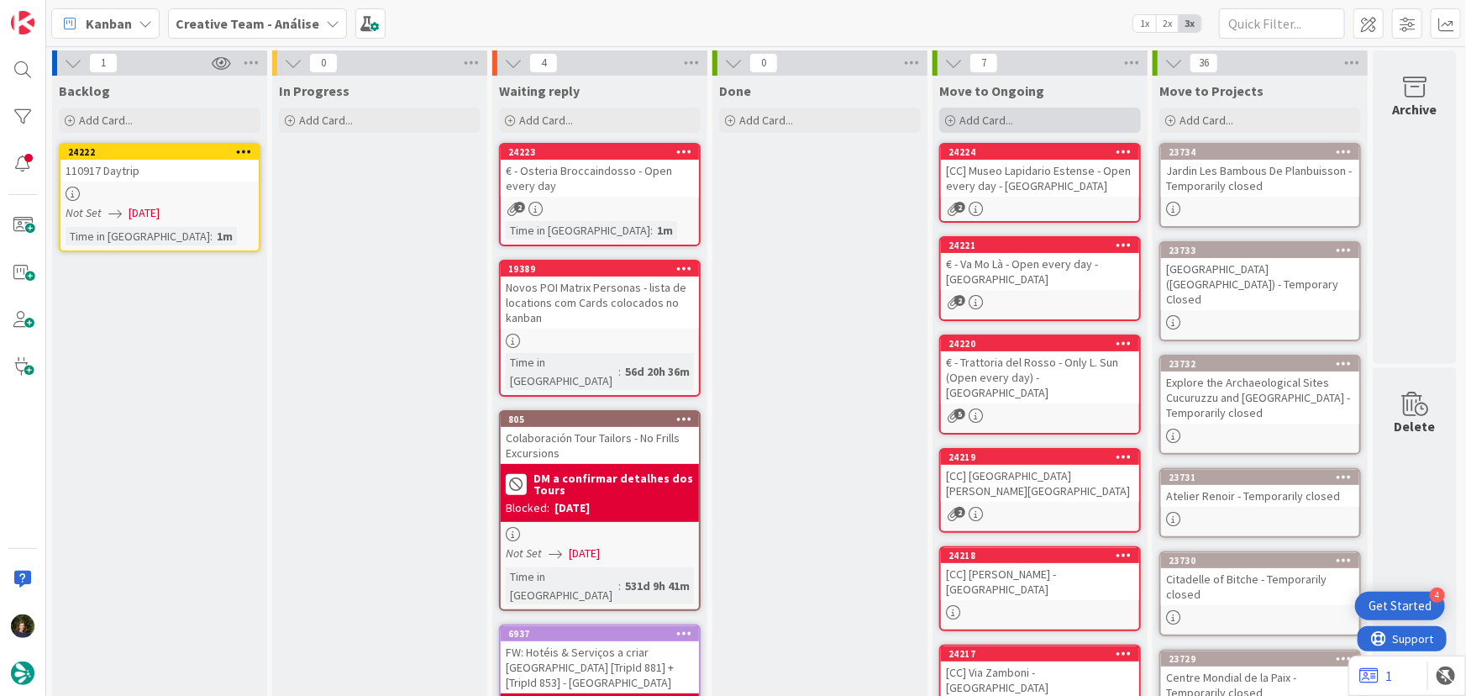
click at [999, 123] on span "Add Card..." at bounding box center [987, 120] width 54 height 15
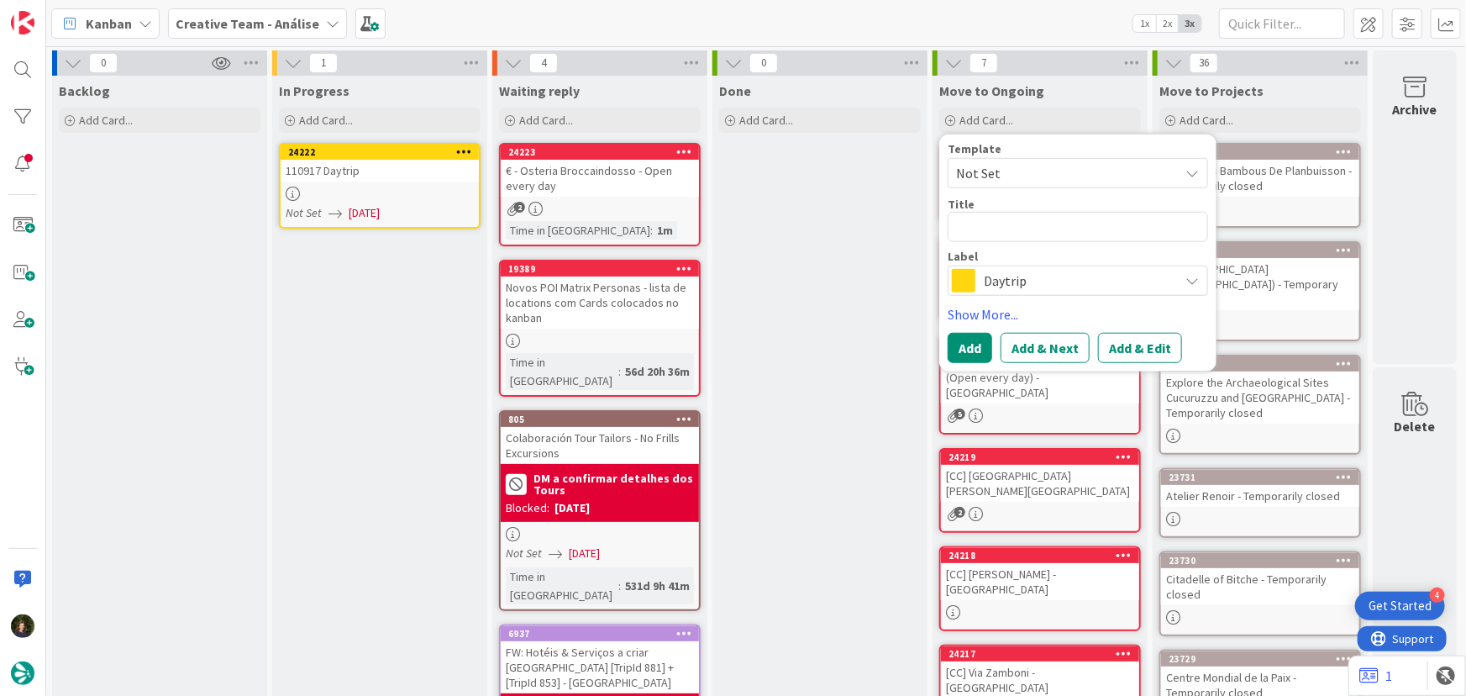
click at [388, 188] on div at bounding box center [380, 194] width 198 height 14
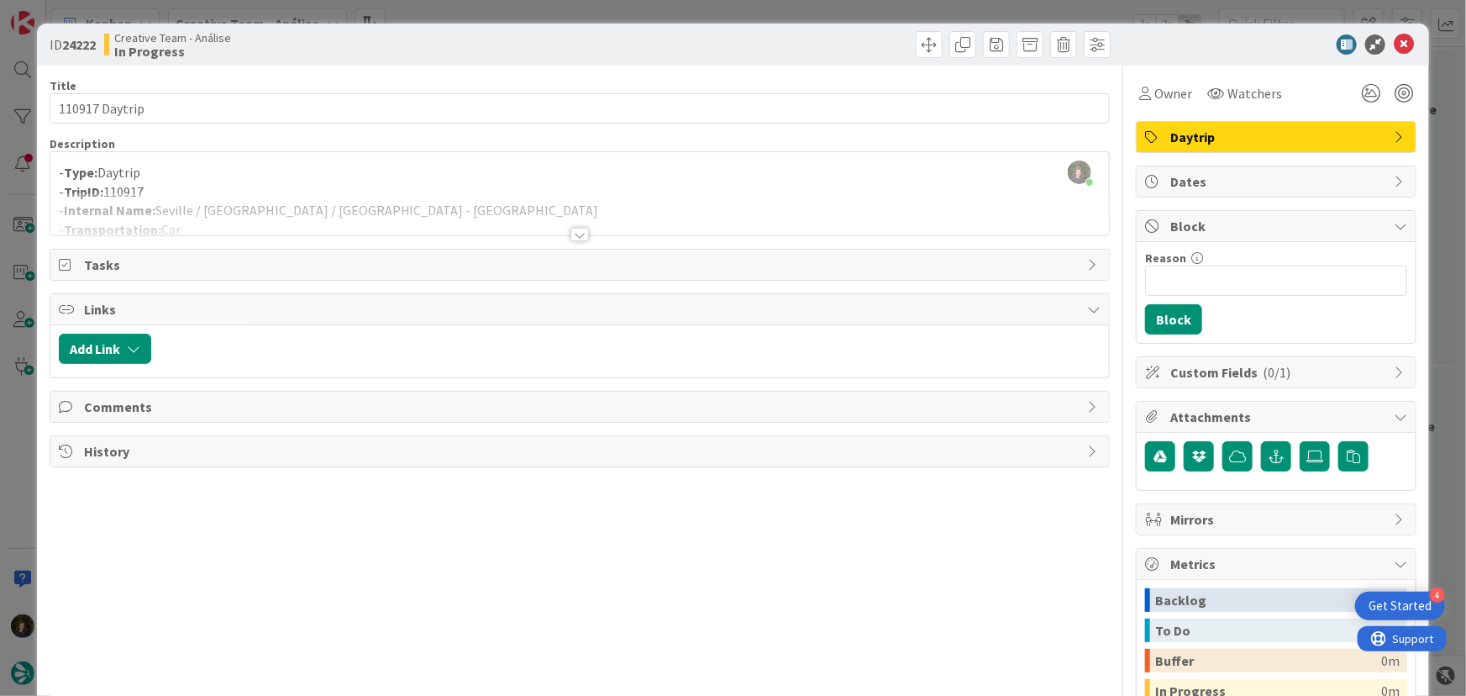
click at [574, 238] on div at bounding box center [580, 234] width 18 height 13
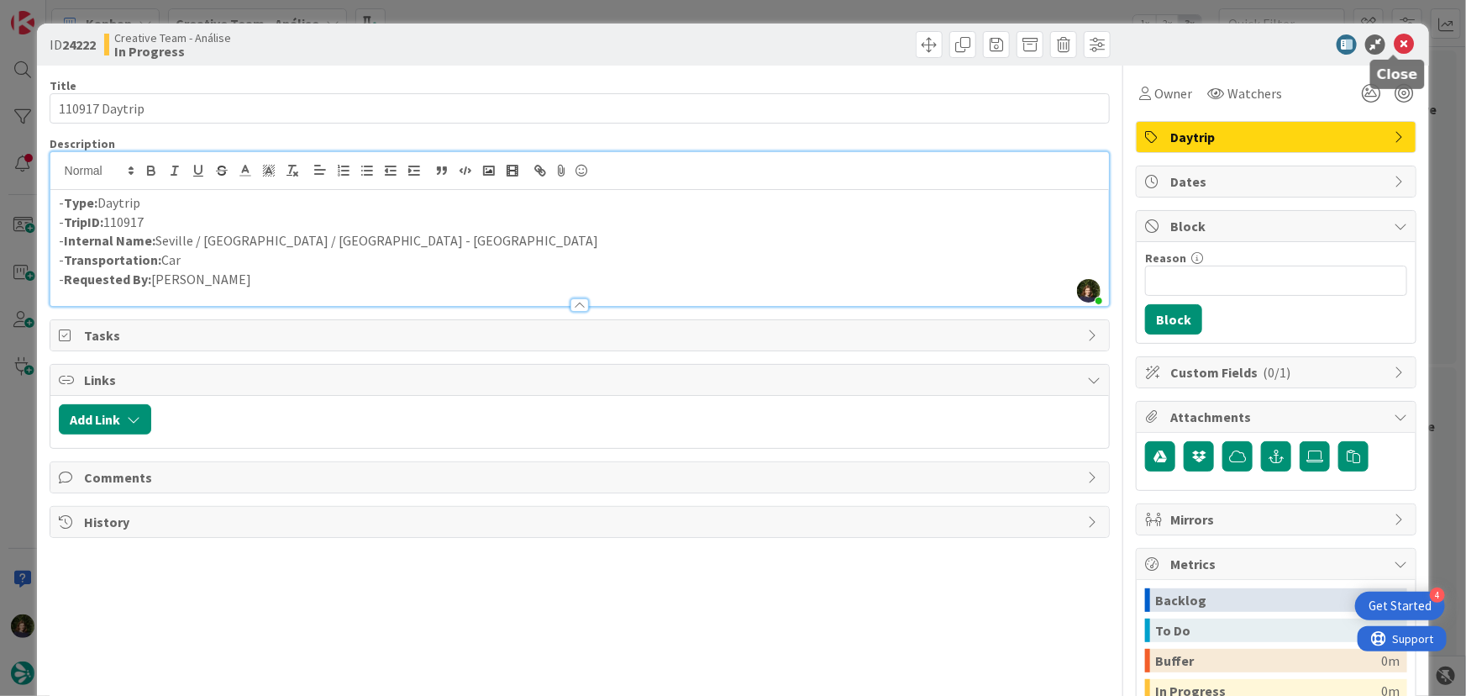
click at [1401, 39] on icon at bounding box center [1404, 44] width 20 height 20
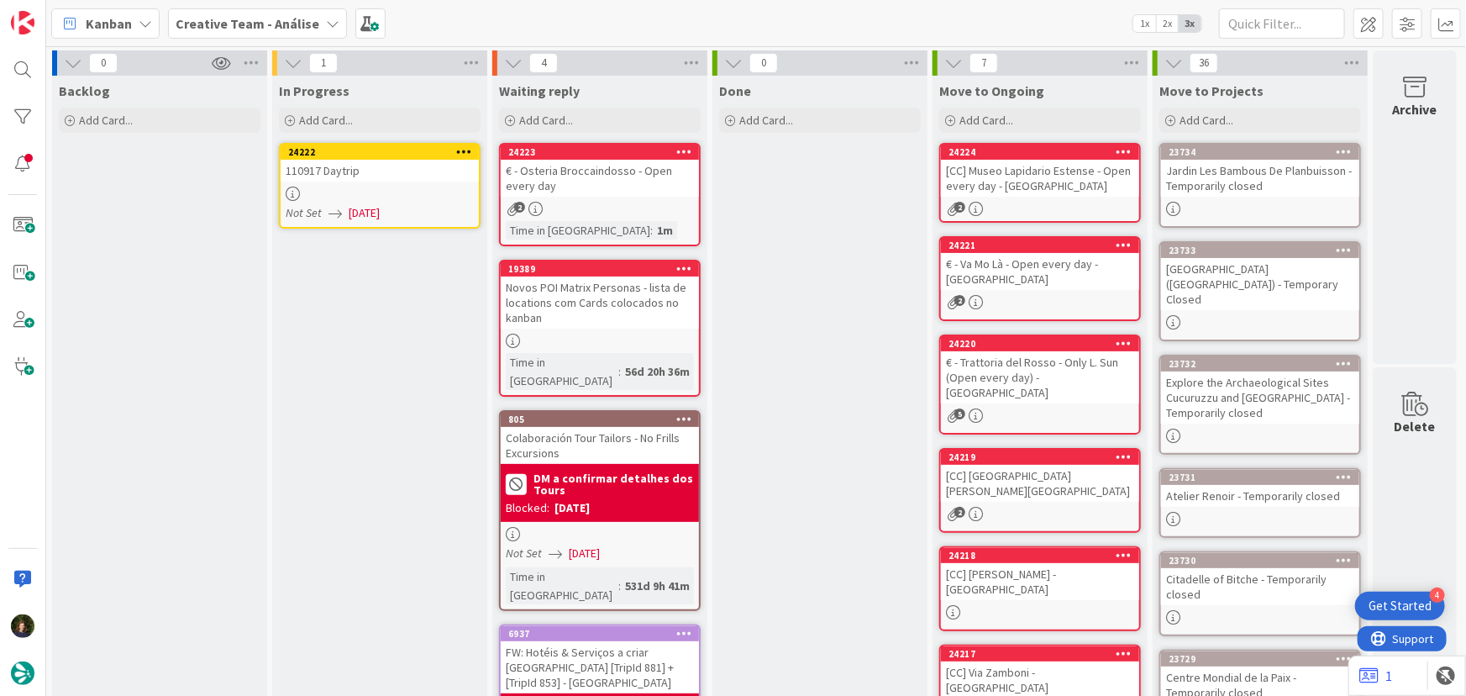
click at [466, 151] on icon at bounding box center [464, 151] width 16 height 12
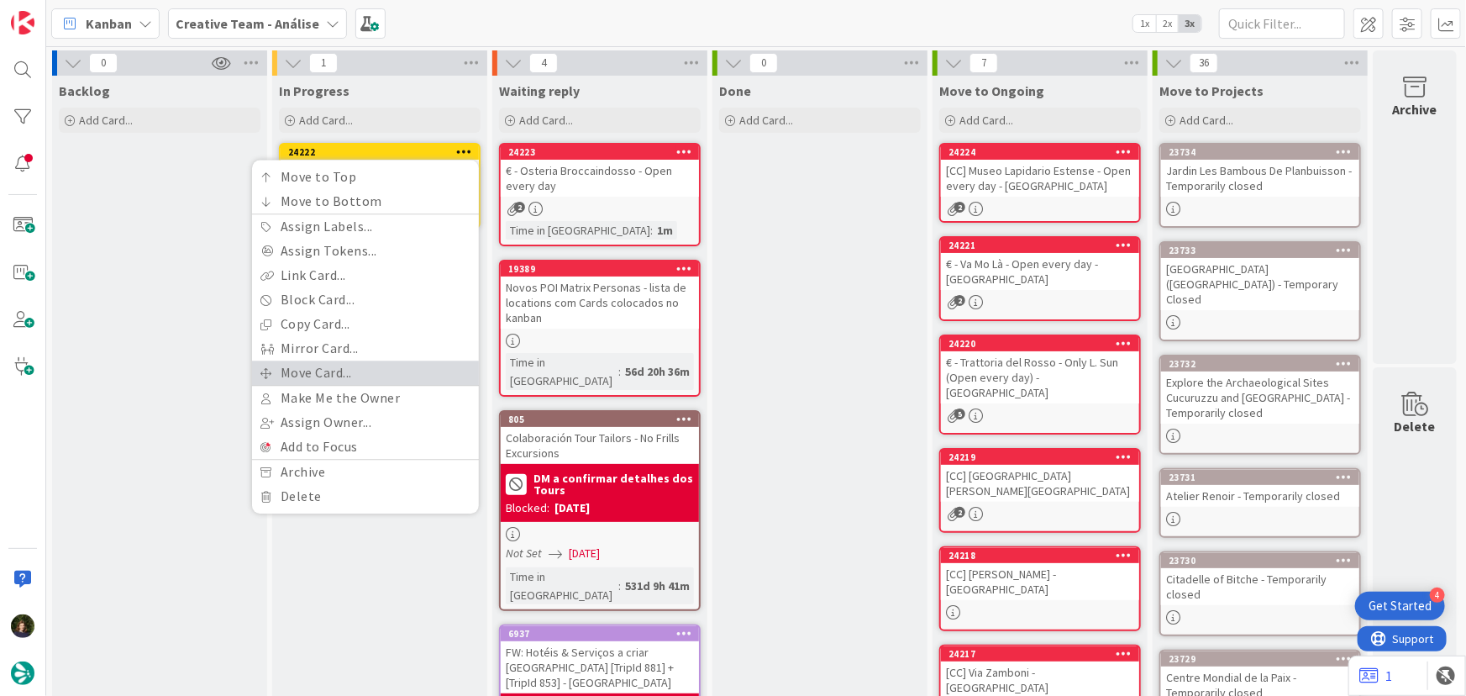
click at [377, 371] on link "Move Card..." at bounding box center [365, 372] width 227 height 24
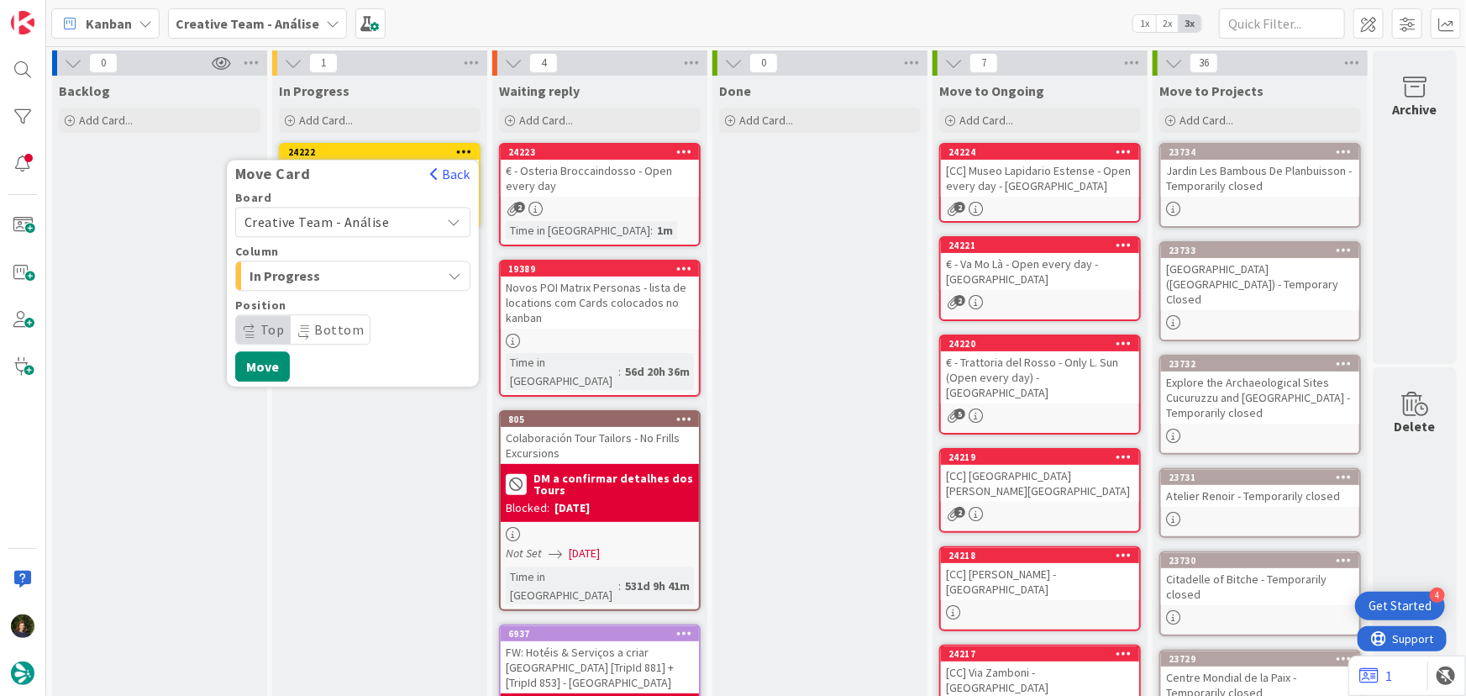
click at [360, 226] on span "Creative Team - Análise" at bounding box center [317, 221] width 145 height 17
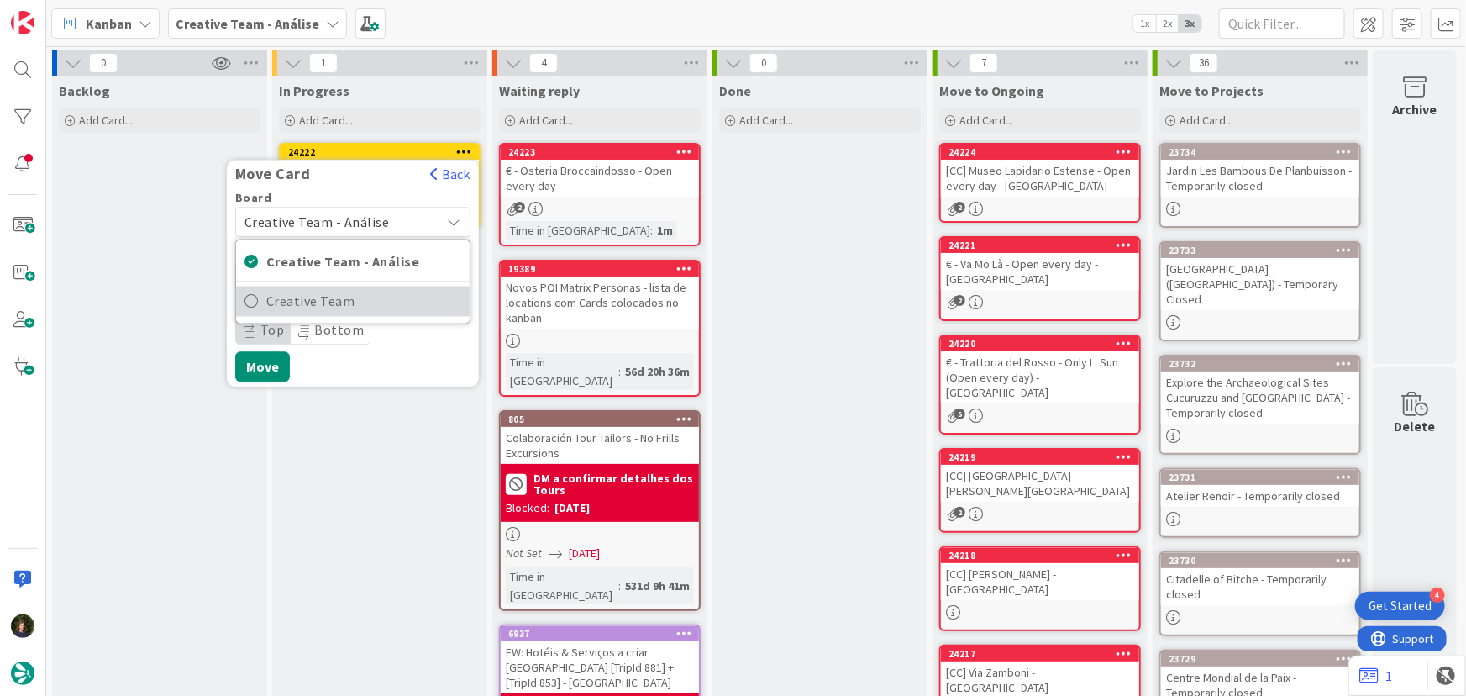
click at [377, 297] on span "Creative Team" at bounding box center [363, 301] width 195 height 25
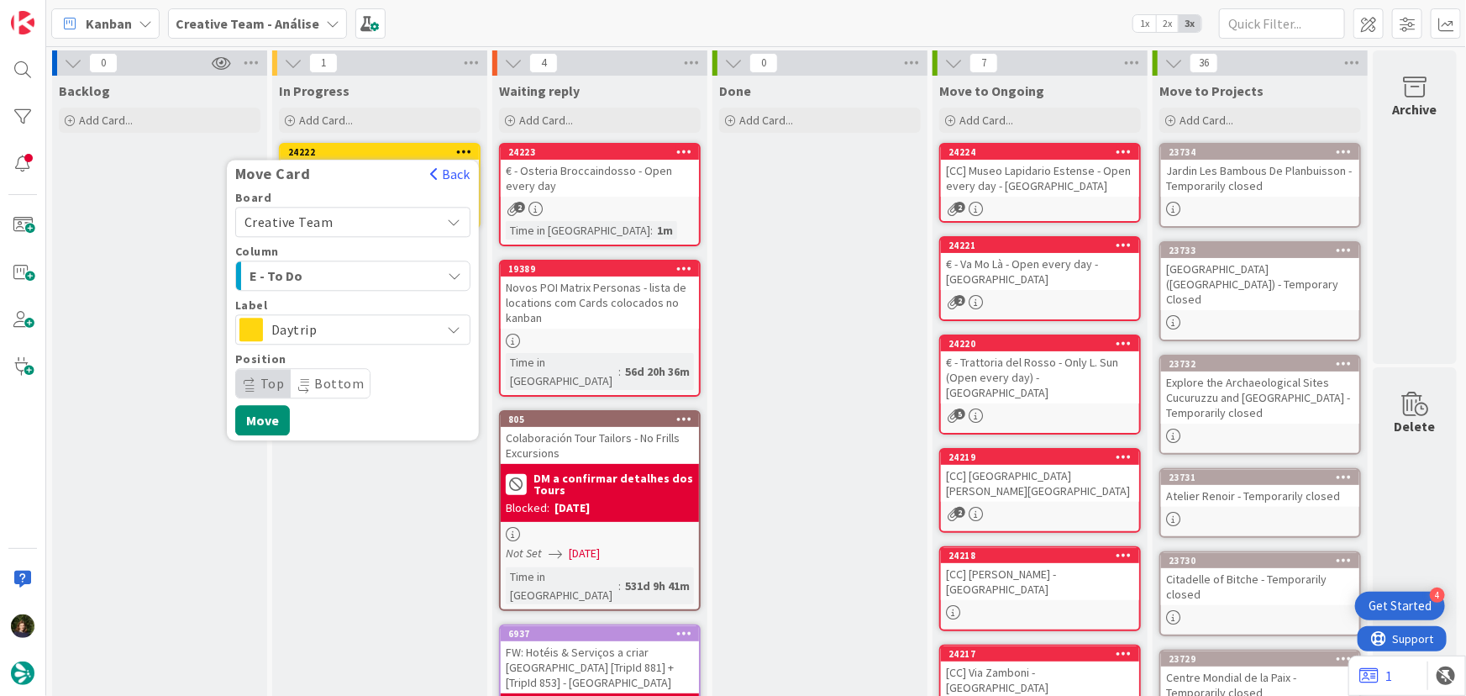
click at [361, 277] on span "E - To Do" at bounding box center [313, 276] width 126 height 22
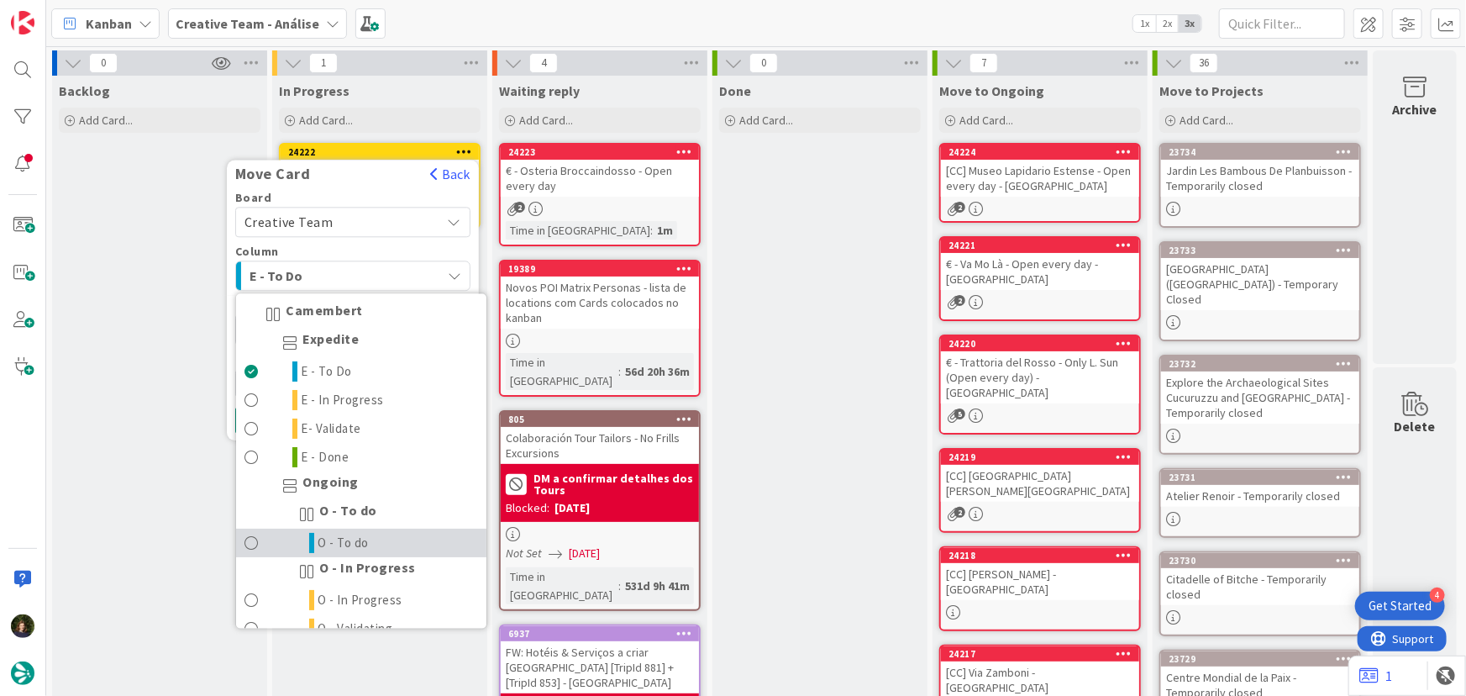
click at [395, 534] on link "O - To do" at bounding box center [361, 543] width 250 height 29
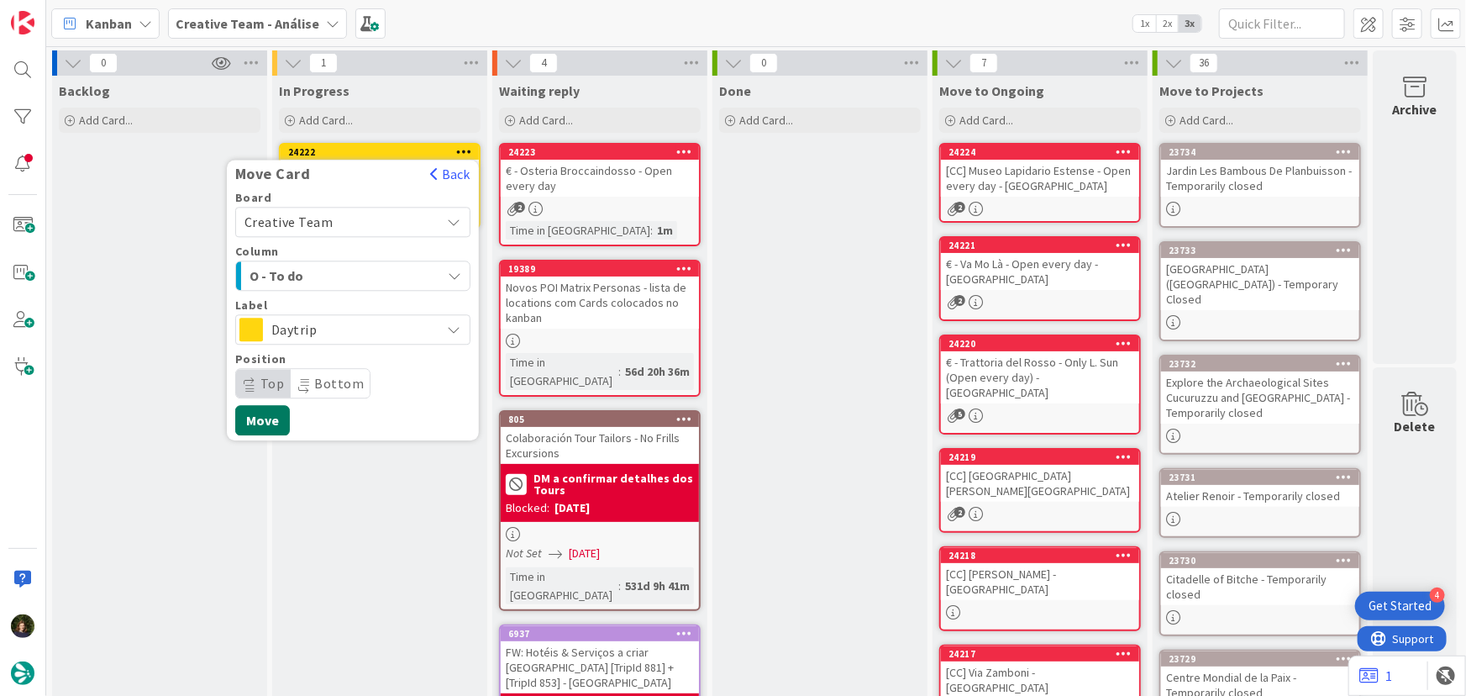
click at [260, 424] on button "Move" at bounding box center [262, 420] width 55 height 30
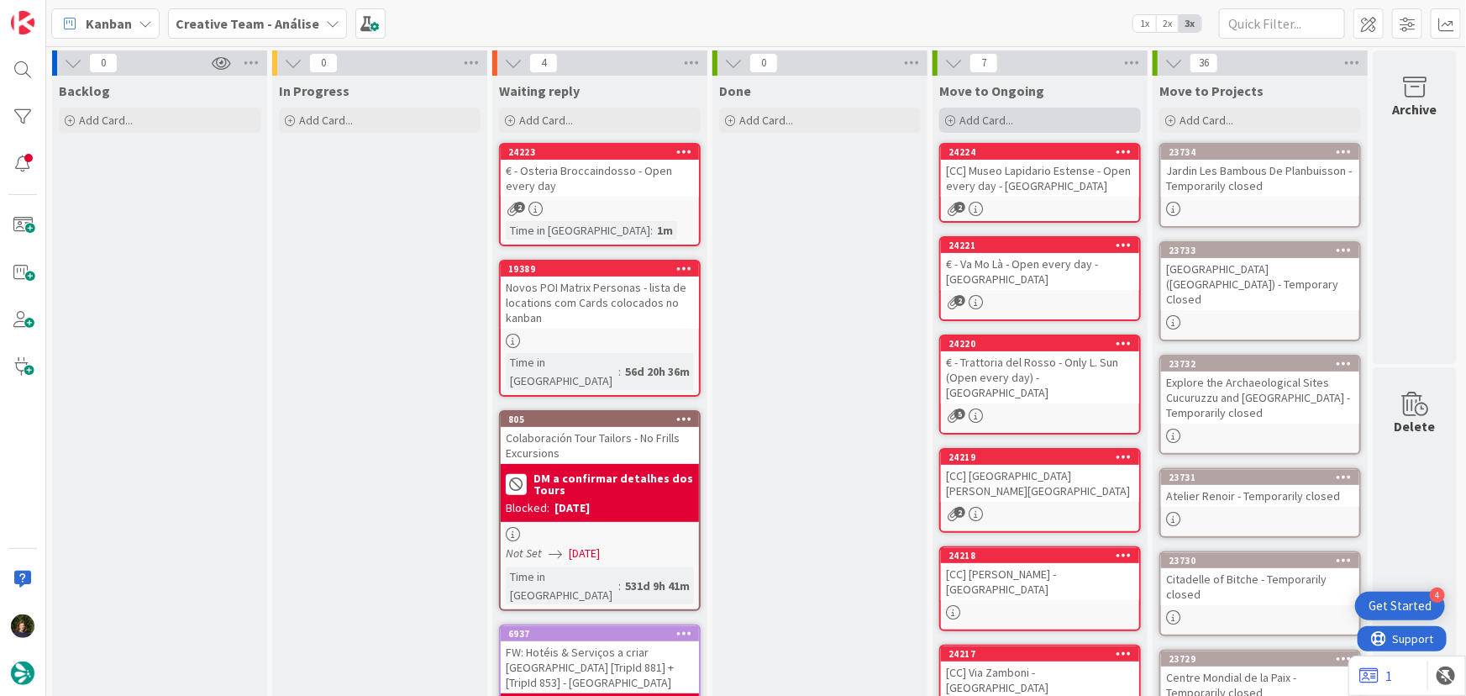
click at [968, 118] on span "Add Card..." at bounding box center [987, 120] width 54 height 15
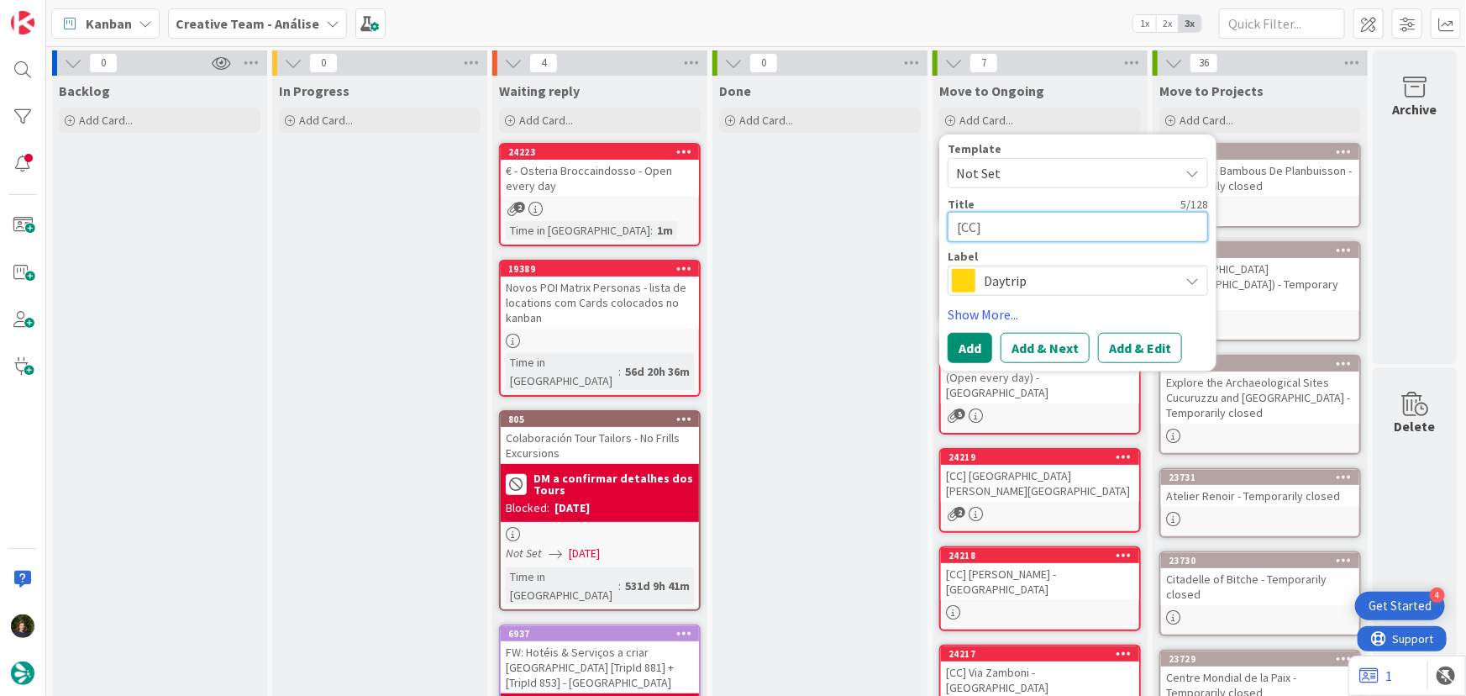
paste textarea "Biblioteca Estense - Closed Sat & Sun"
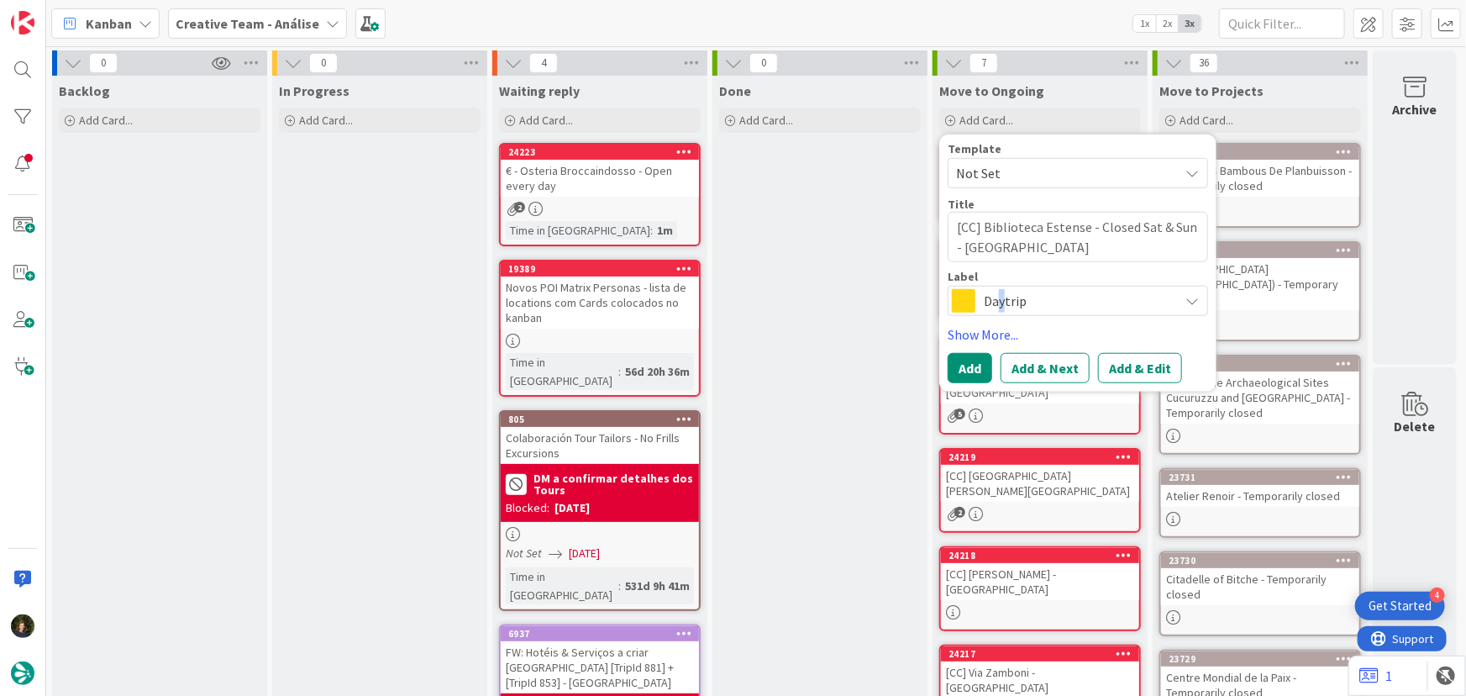
click at [1004, 289] on span "Daytrip" at bounding box center [1077, 301] width 187 height 24
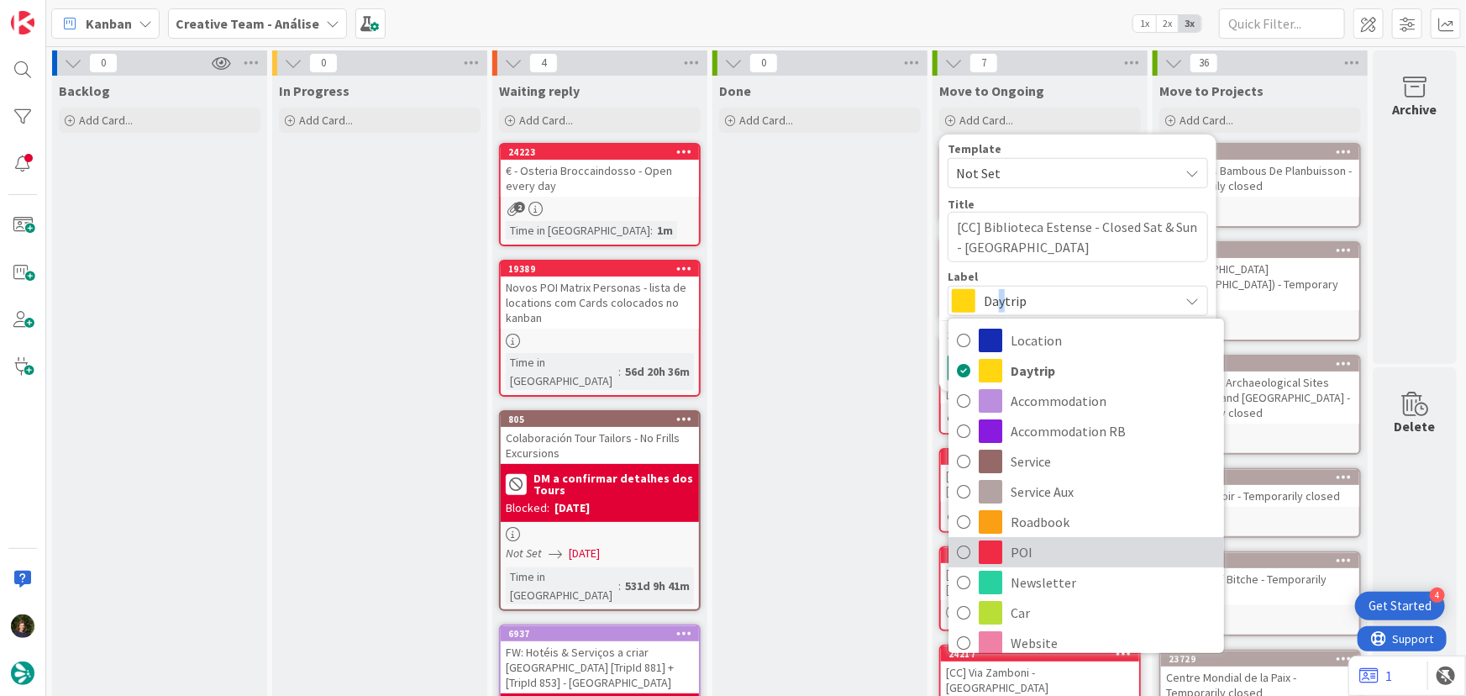
click at [1050, 546] on span "POI" at bounding box center [1113, 551] width 205 height 25
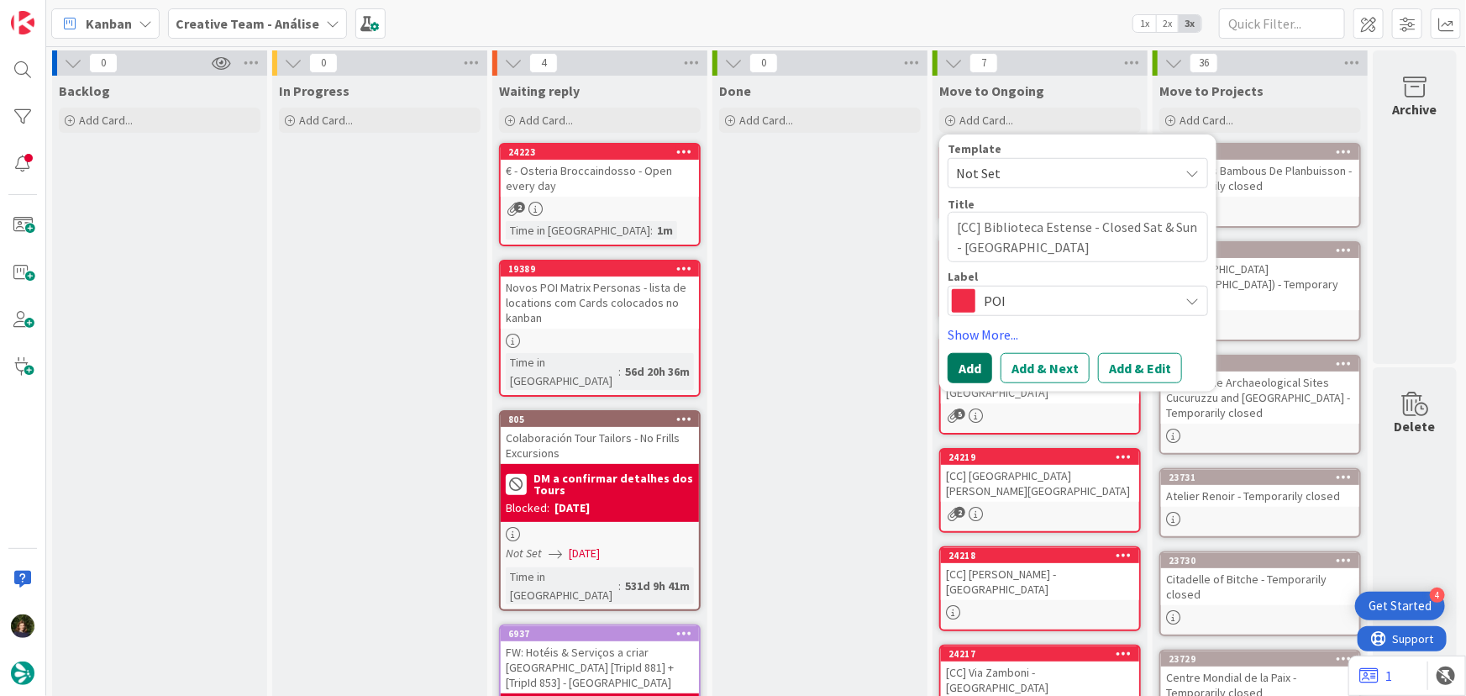
click at [956, 370] on button "Add" at bounding box center [970, 368] width 45 height 30
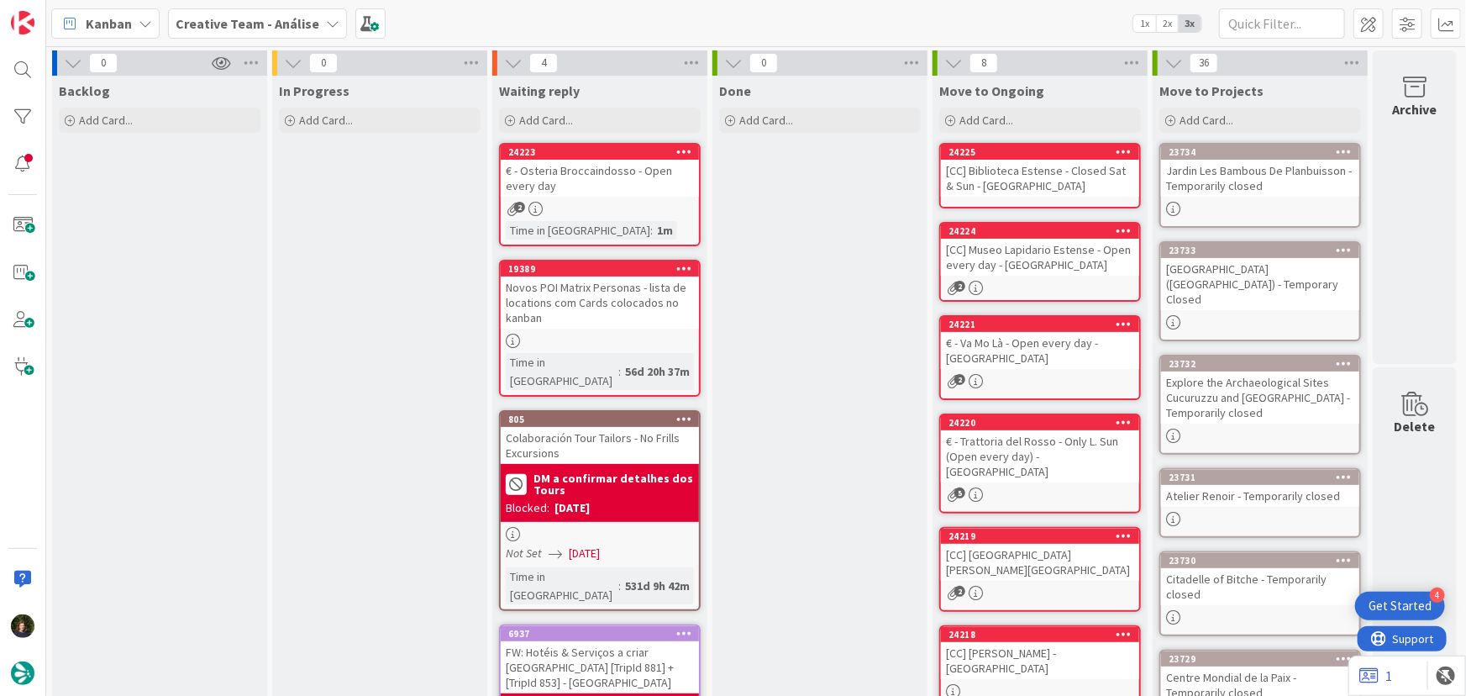
click at [1067, 180] on div "[CC] Biblioteca Estense - Closed Sat & Sun - MODENA" at bounding box center [1040, 178] width 198 height 37
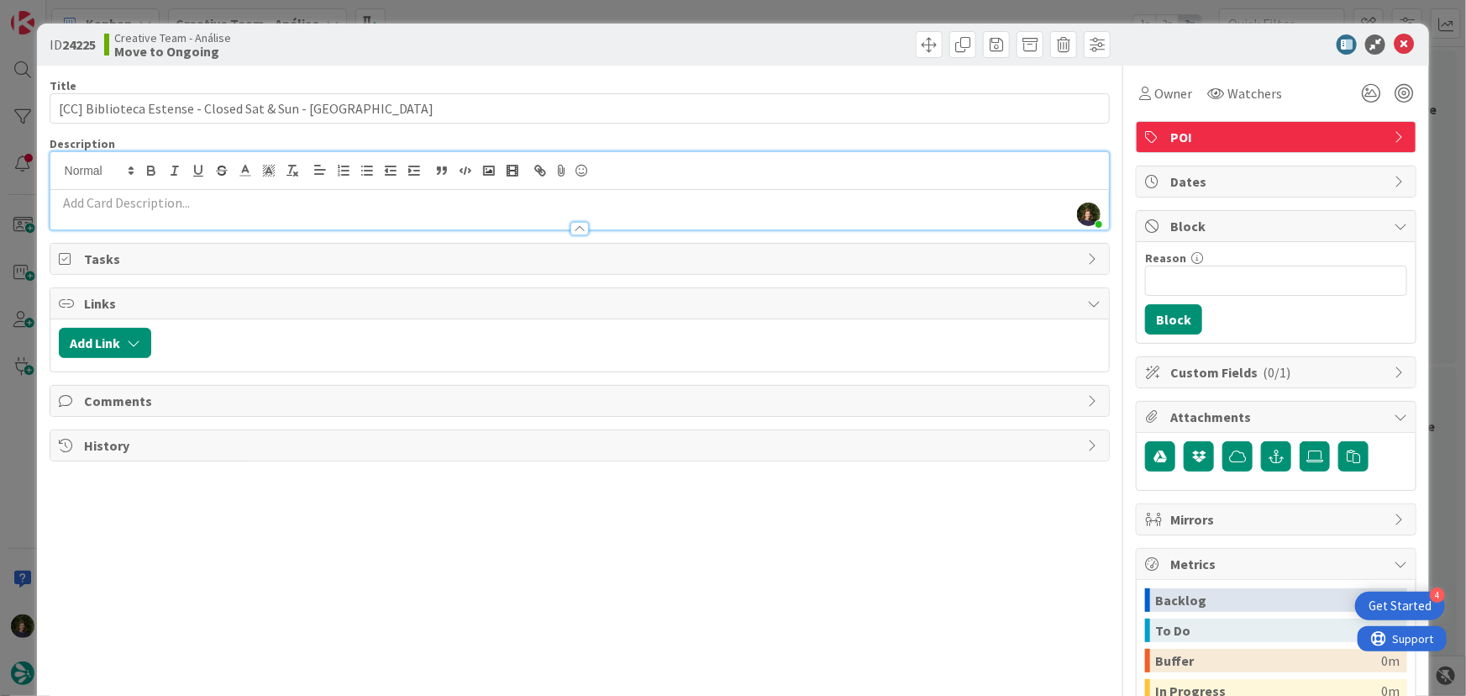
click at [308, 175] on div "Margarida Carvalho just joined" at bounding box center [580, 190] width 1060 height 77
click at [301, 212] on div at bounding box center [580, 221] width 1060 height 18
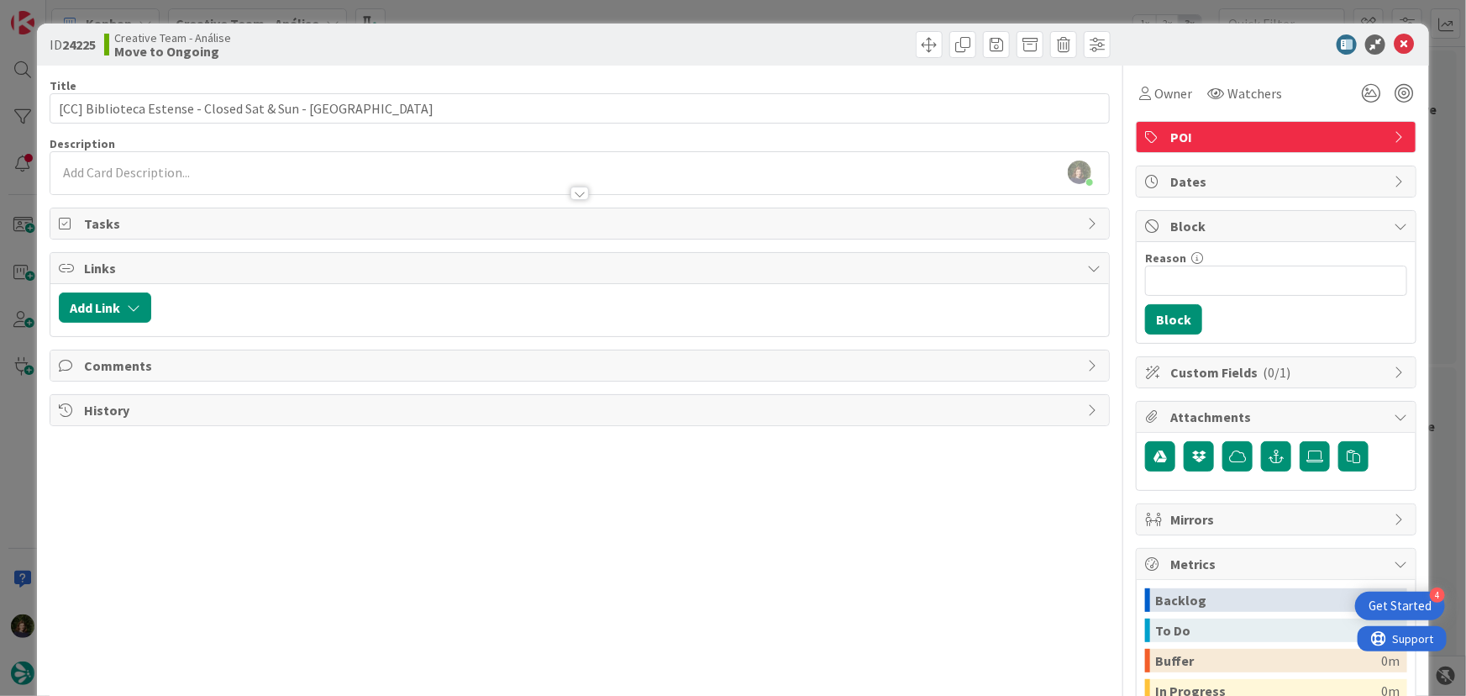
click at [109, 174] on p at bounding box center [580, 172] width 1043 height 19
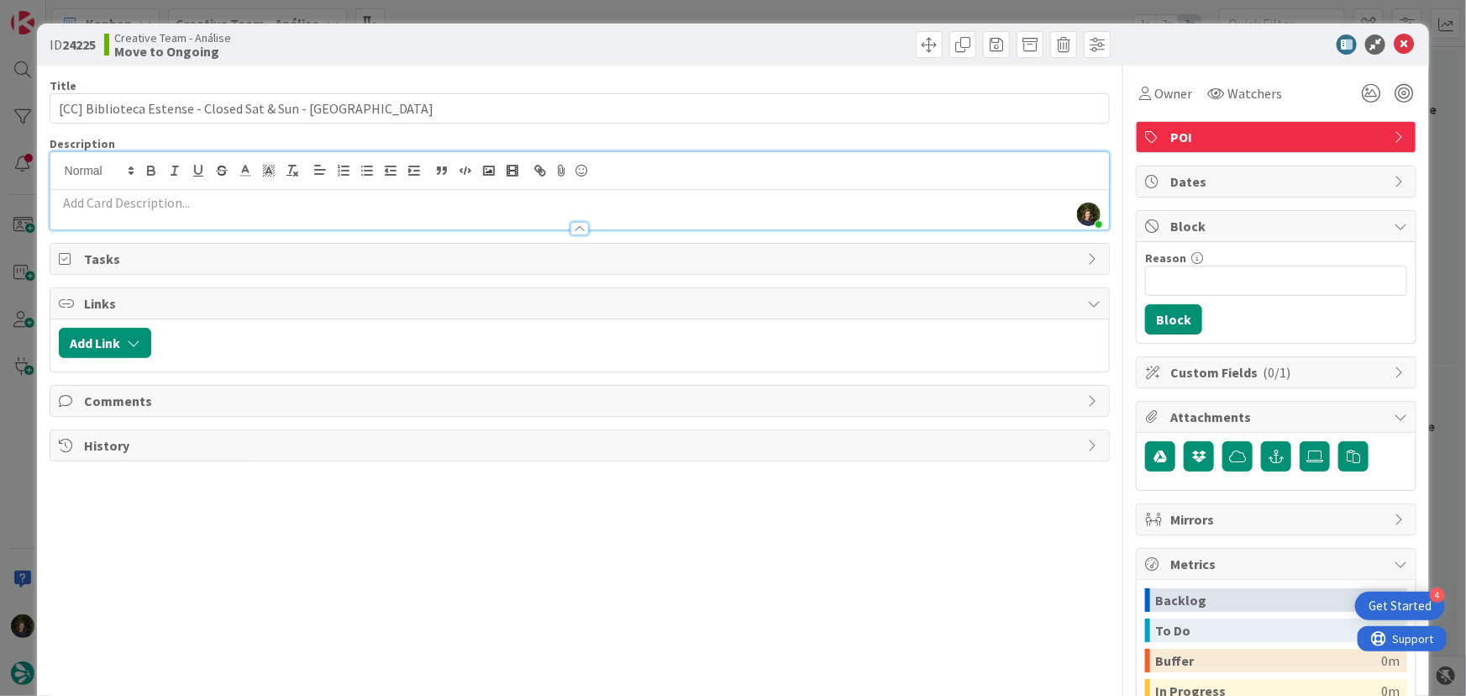
click at [109, 203] on p at bounding box center [580, 202] width 1043 height 19
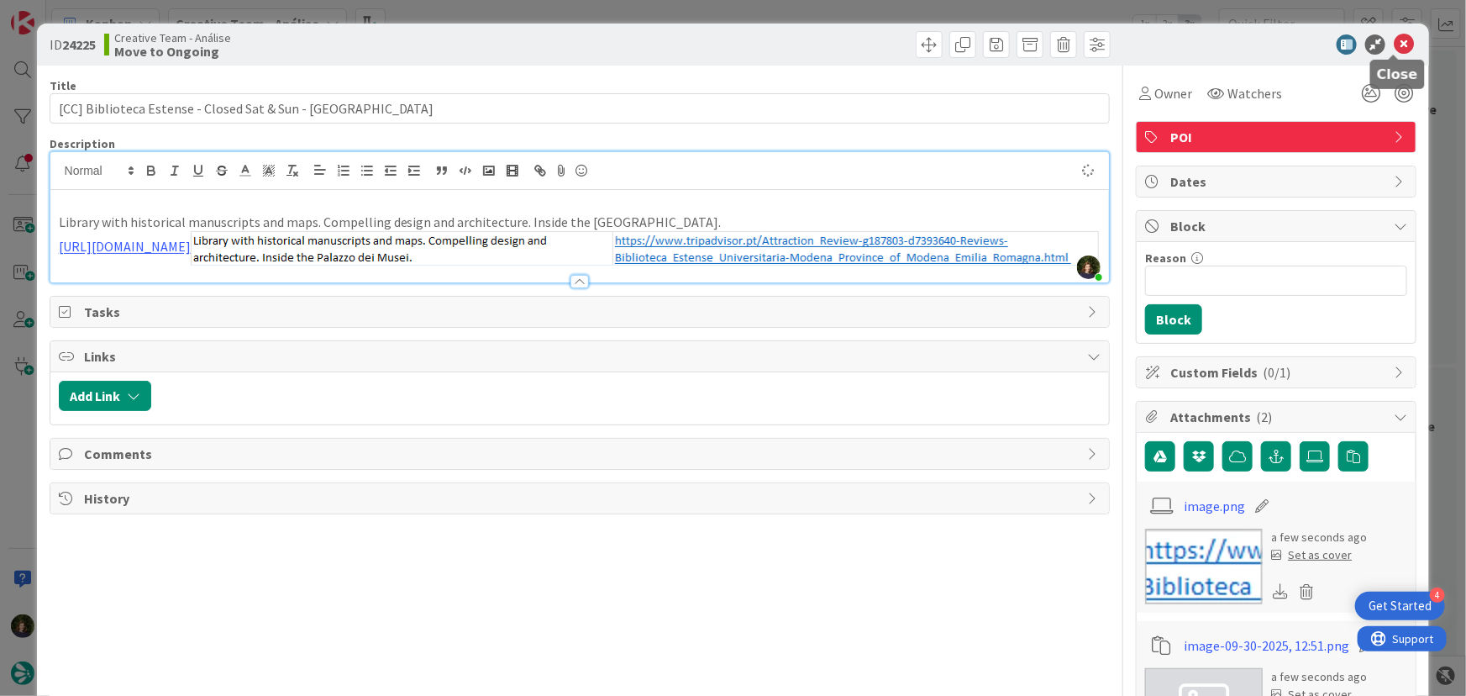
click at [1399, 50] on icon at bounding box center [1404, 44] width 20 height 20
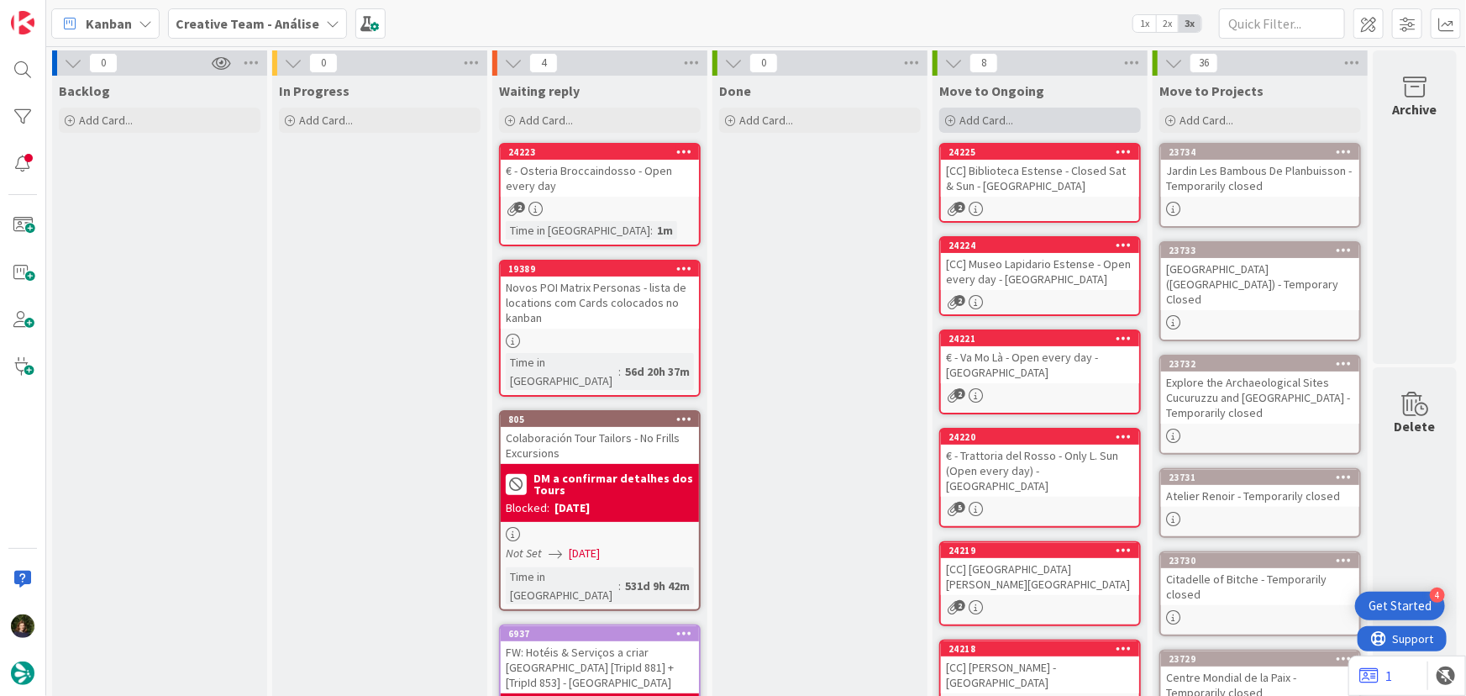
click at [1016, 126] on div "Add Card..." at bounding box center [1040, 120] width 202 height 25
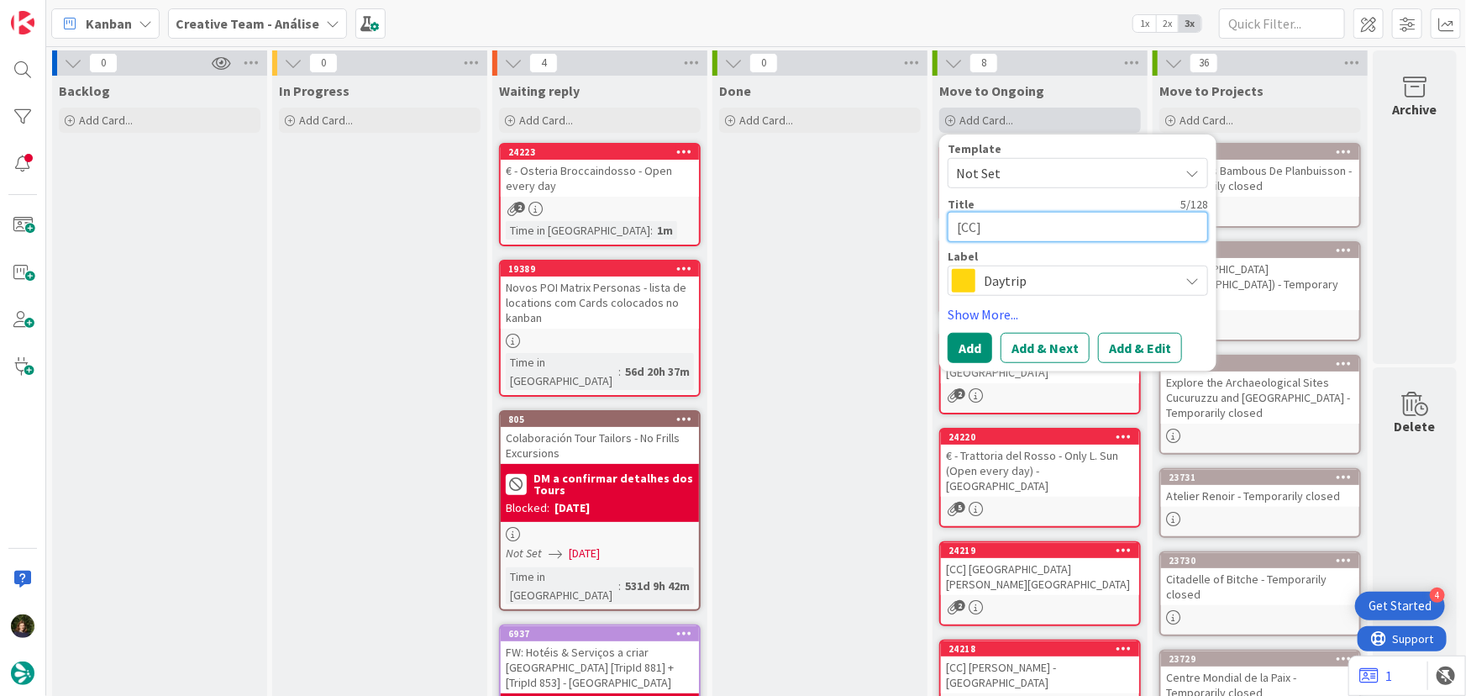
paste textarea "Piazza del Popolo"
click at [1009, 286] on span "Daytrip" at bounding box center [1077, 281] width 187 height 24
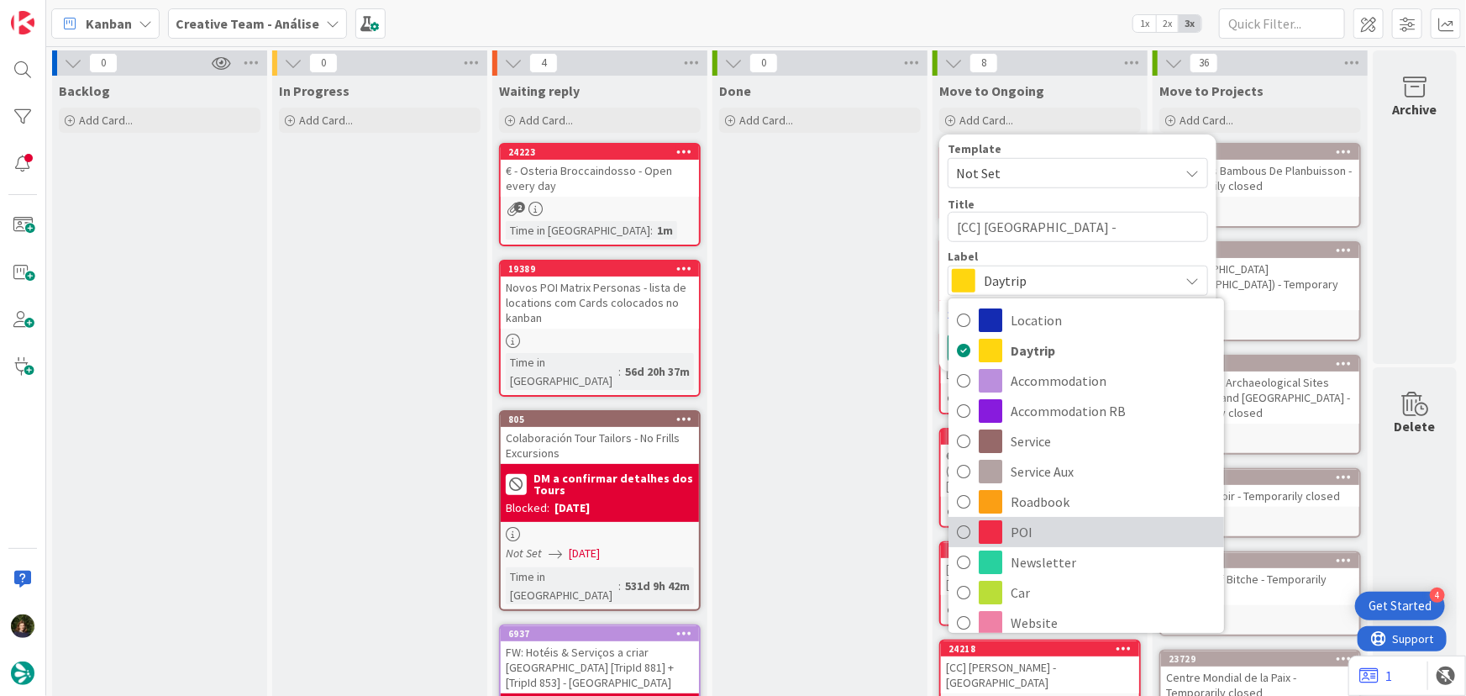
click at [1033, 530] on span "POI" at bounding box center [1113, 531] width 205 height 25
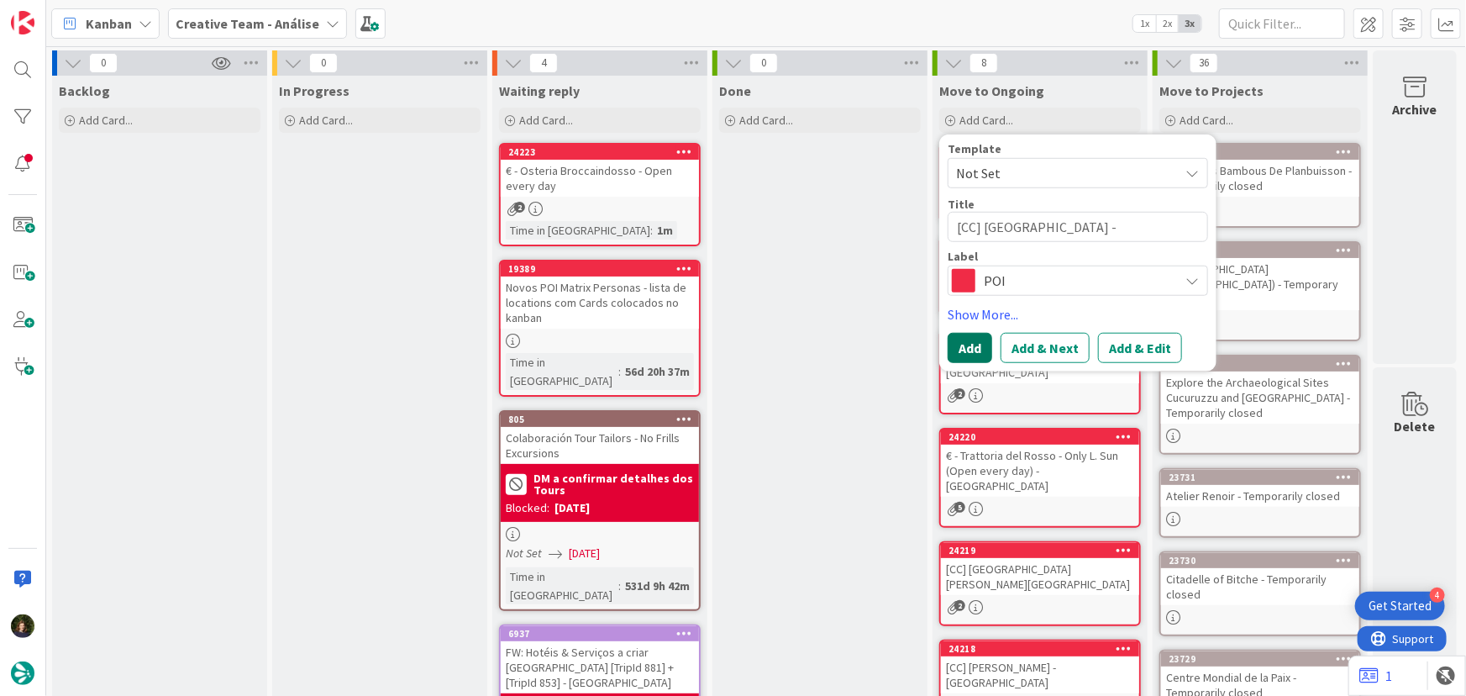
click at [975, 352] on button "Add" at bounding box center [970, 348] width 45 height 30
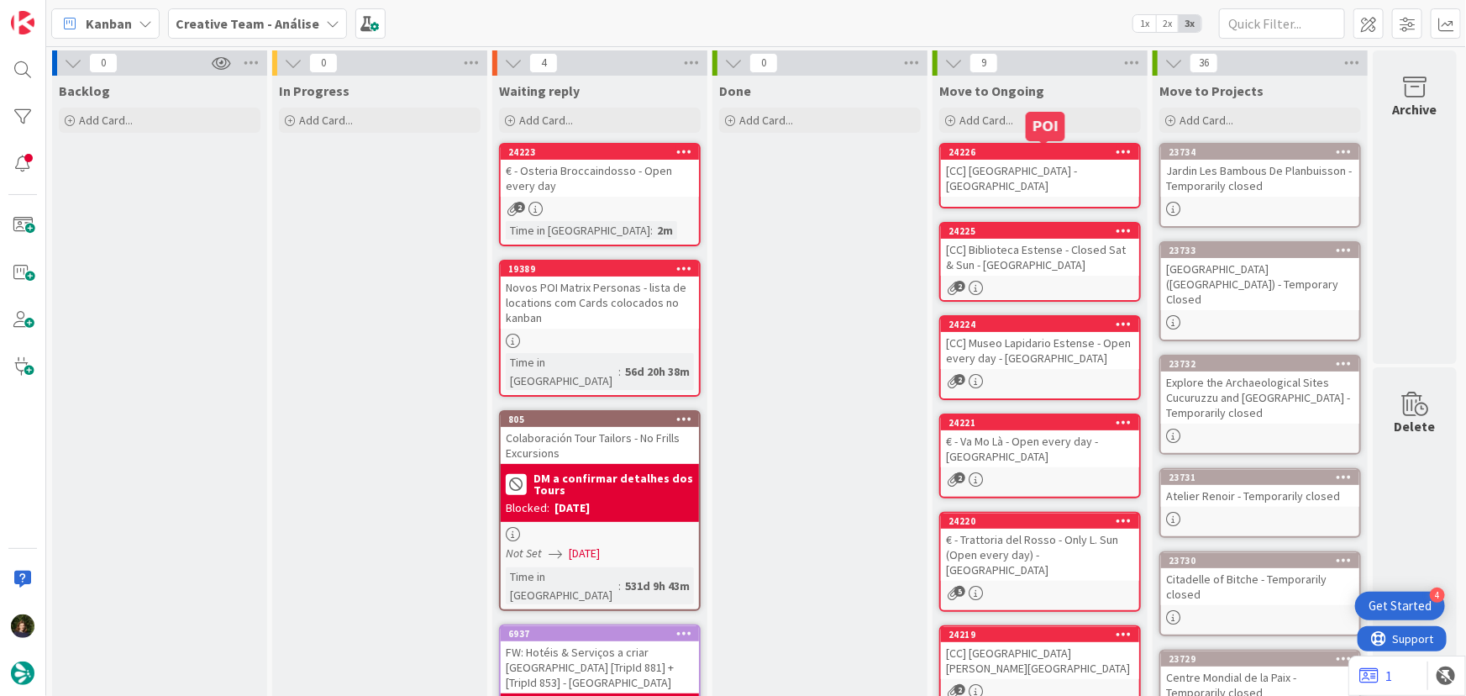
click at [1022, 170] on div "[CC] Piazza del Popolo - RAVENNA" at bounding box center [1040, 178] width 198 height 37
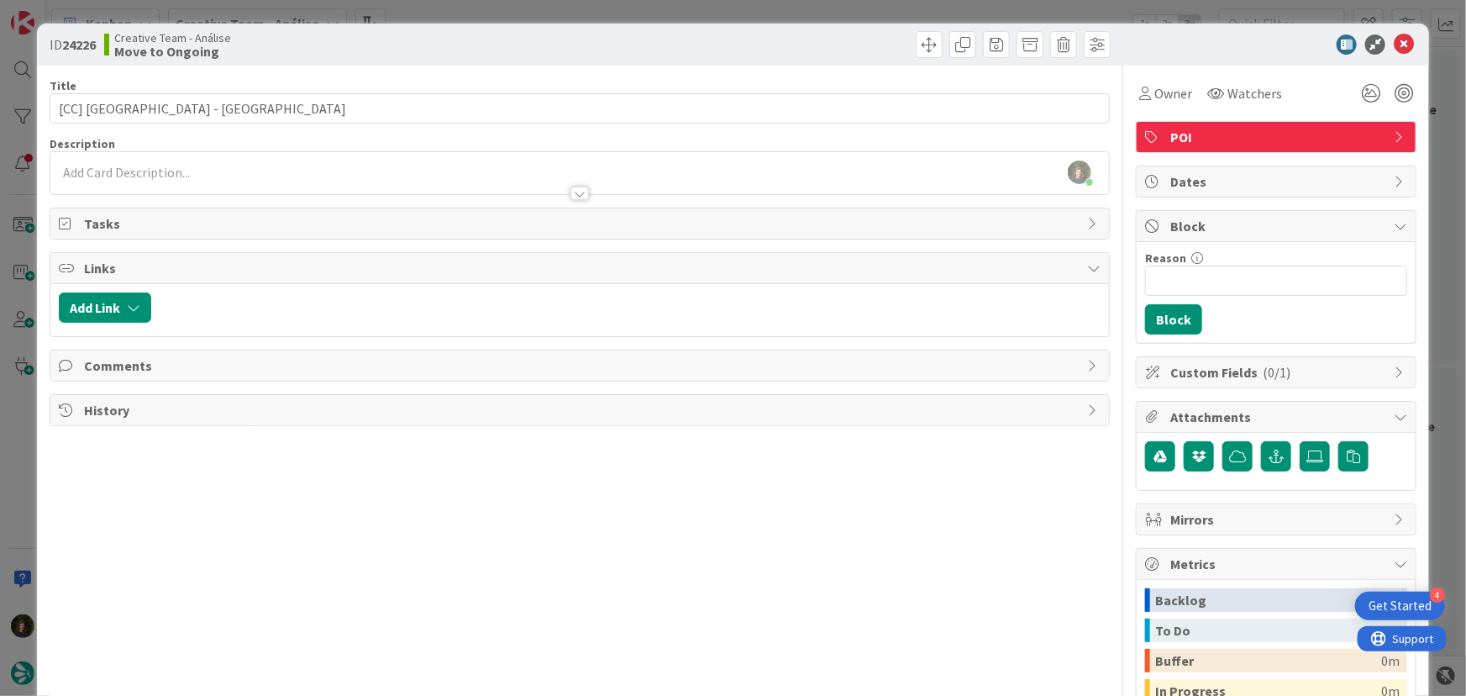
click at [283, 186] on div at bounding box center [580, 185] width 1060 height 18
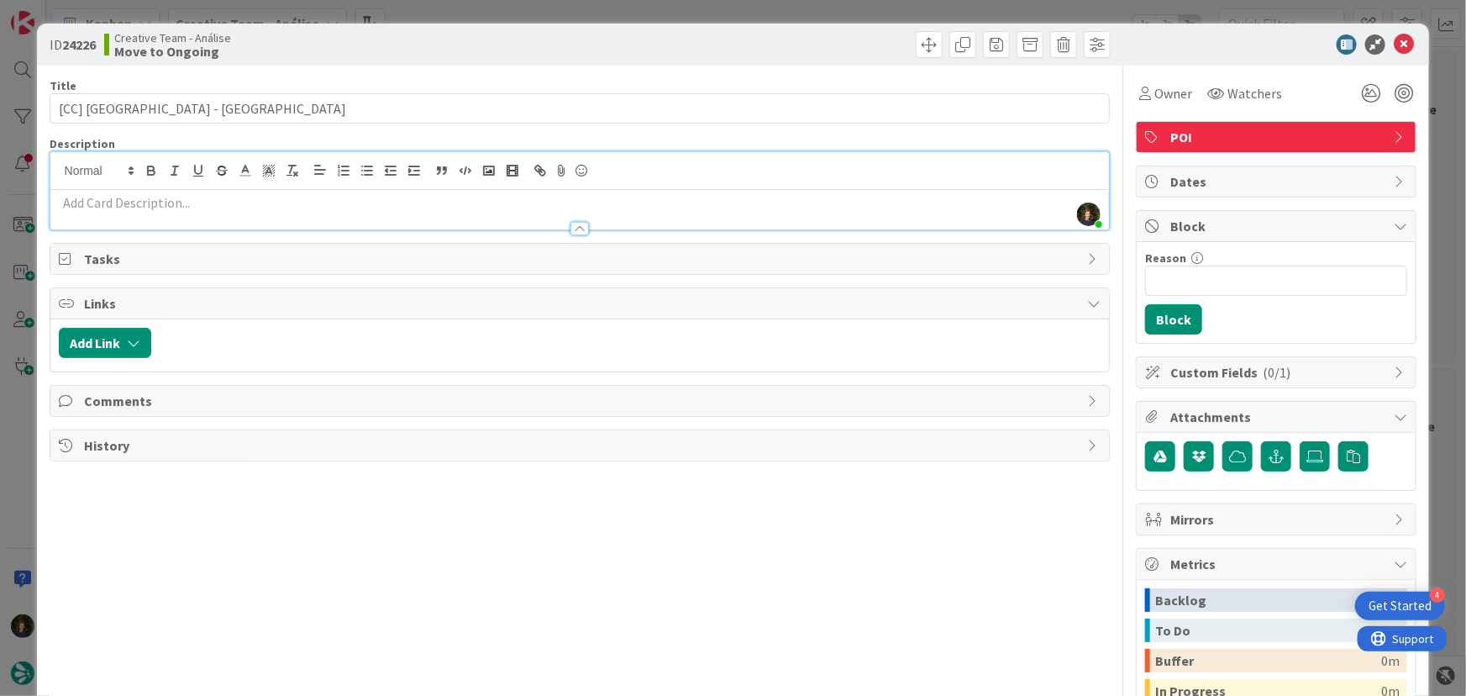
click at [200, 202] on p at bounding box center [580, 202] width 1043 height 19
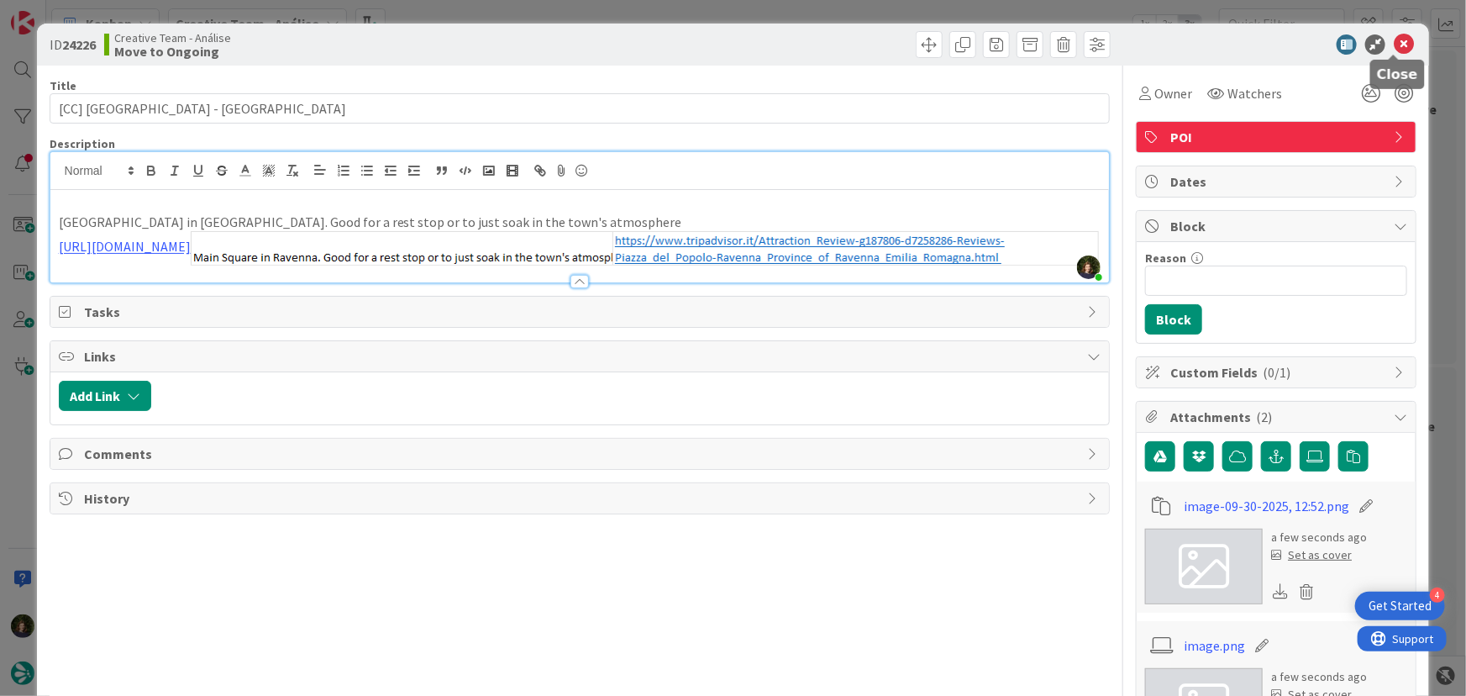
click at [1394, 45] on icon at bounding box center [1404, 44] width 20 height 20
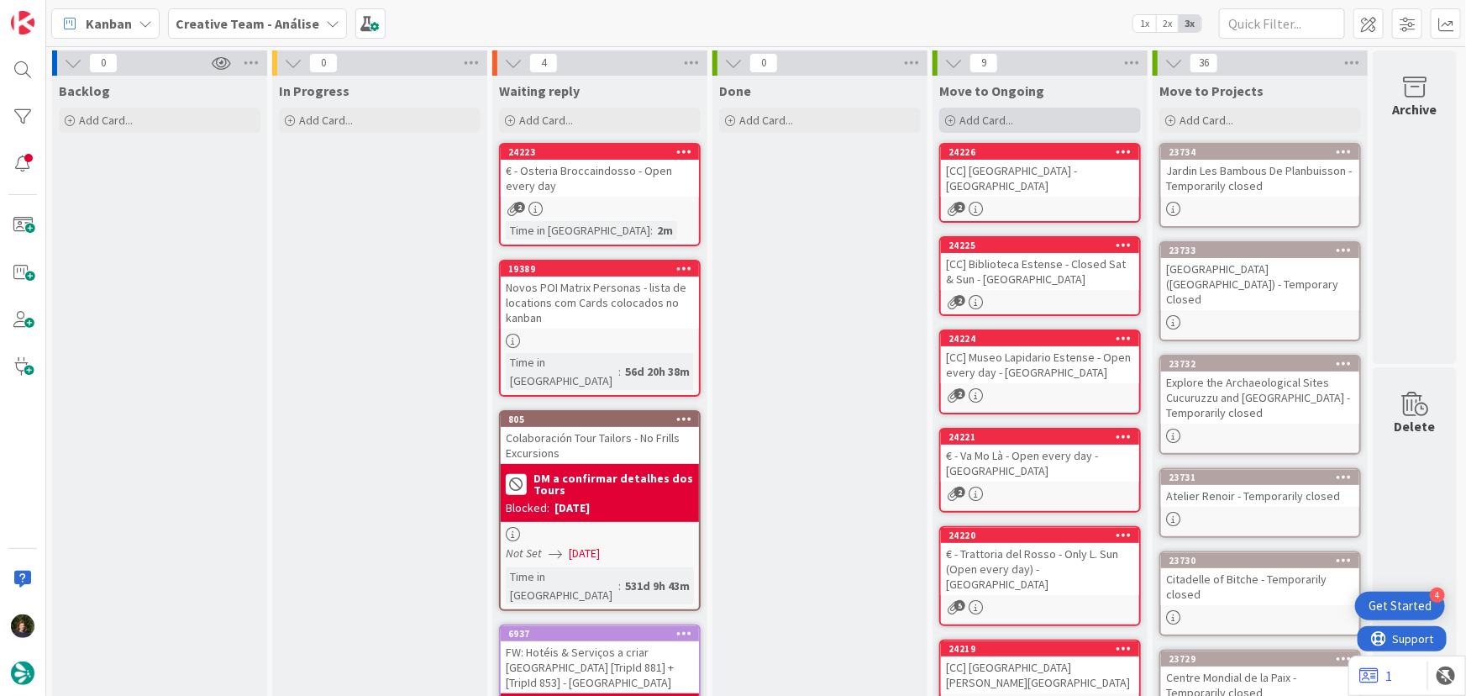
click at [990, 125] on span "Add Card..." at bounding box center [987, 120] width 54 height 15
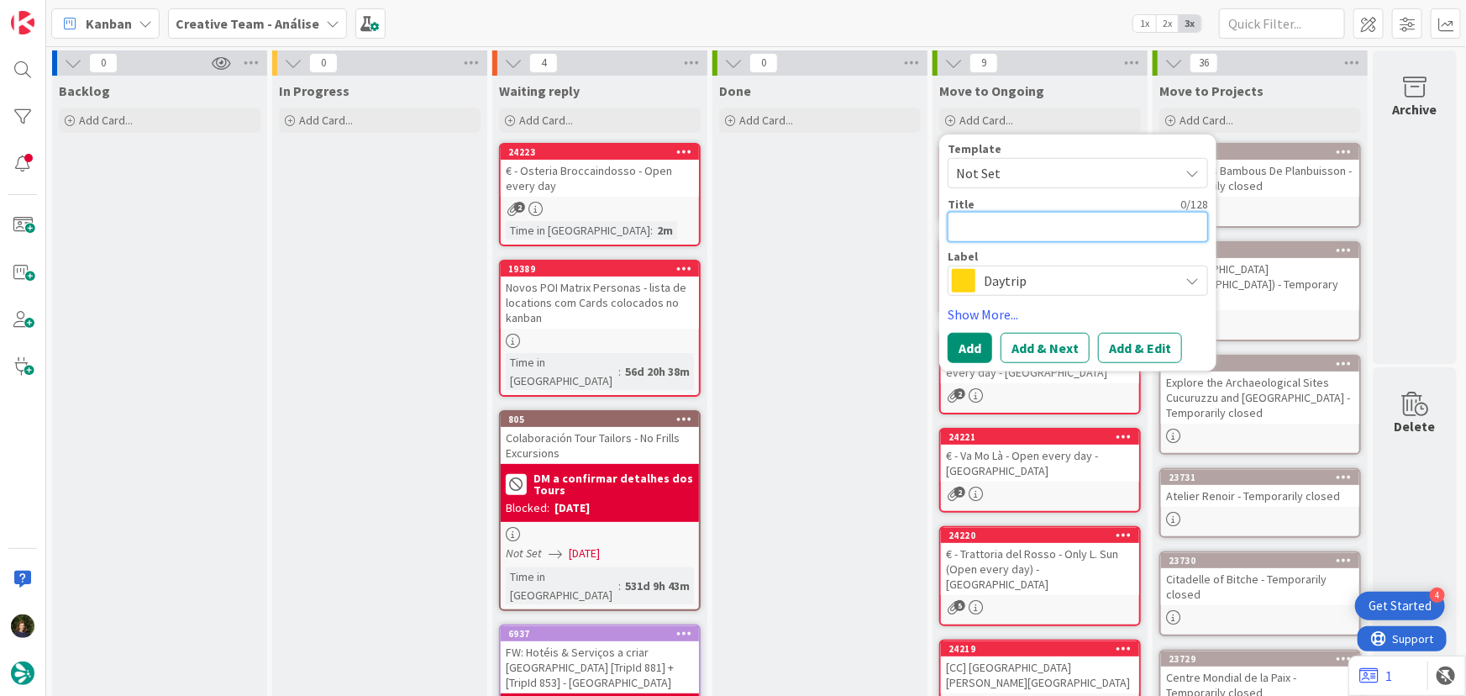
click at [989, 231] on textarea at bounding box center [1078, 227] width 260 height 30
paste textarea "Dante's Tomb & Quadrarco"
click at [998, 290] on span "Daytrip" at bounding box center [1077, 281] width 187 height 24
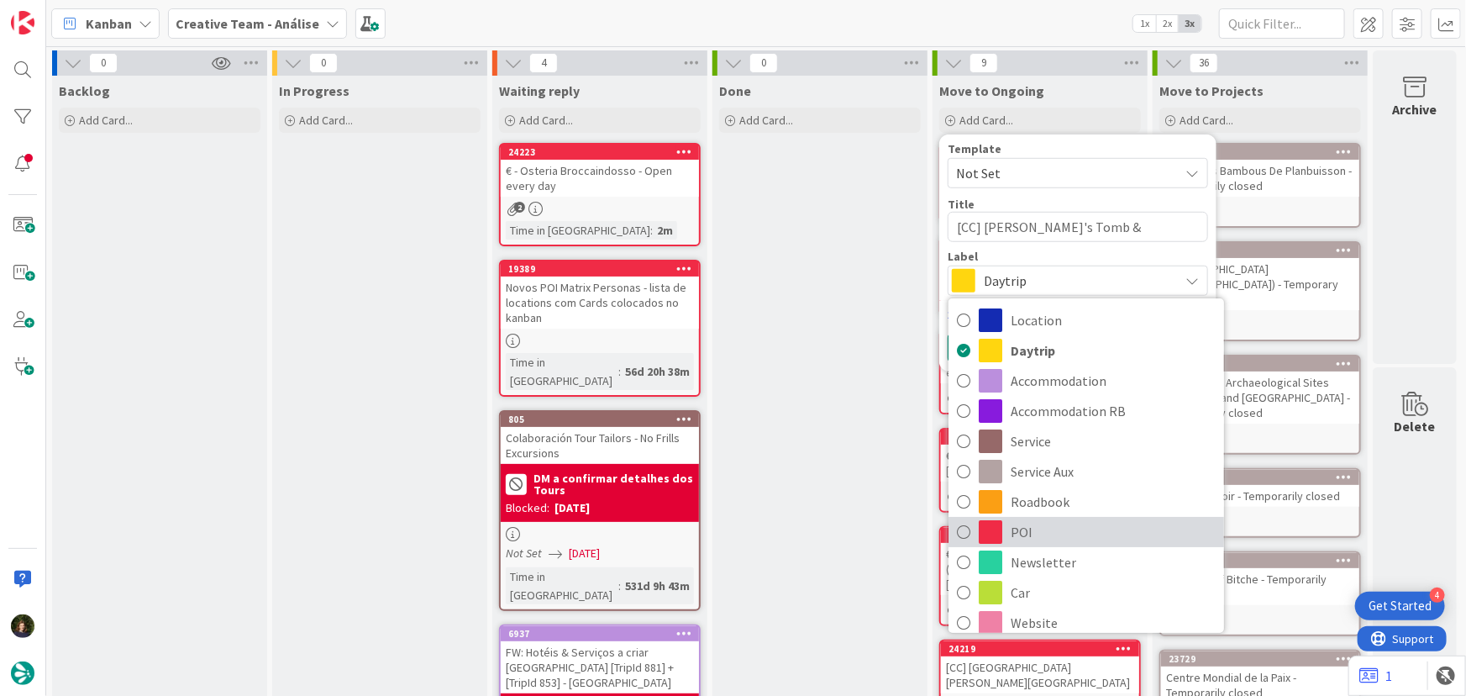
click at [1050, 529] on span "POI" at bounding box center [1113, 531] width 205 height 25
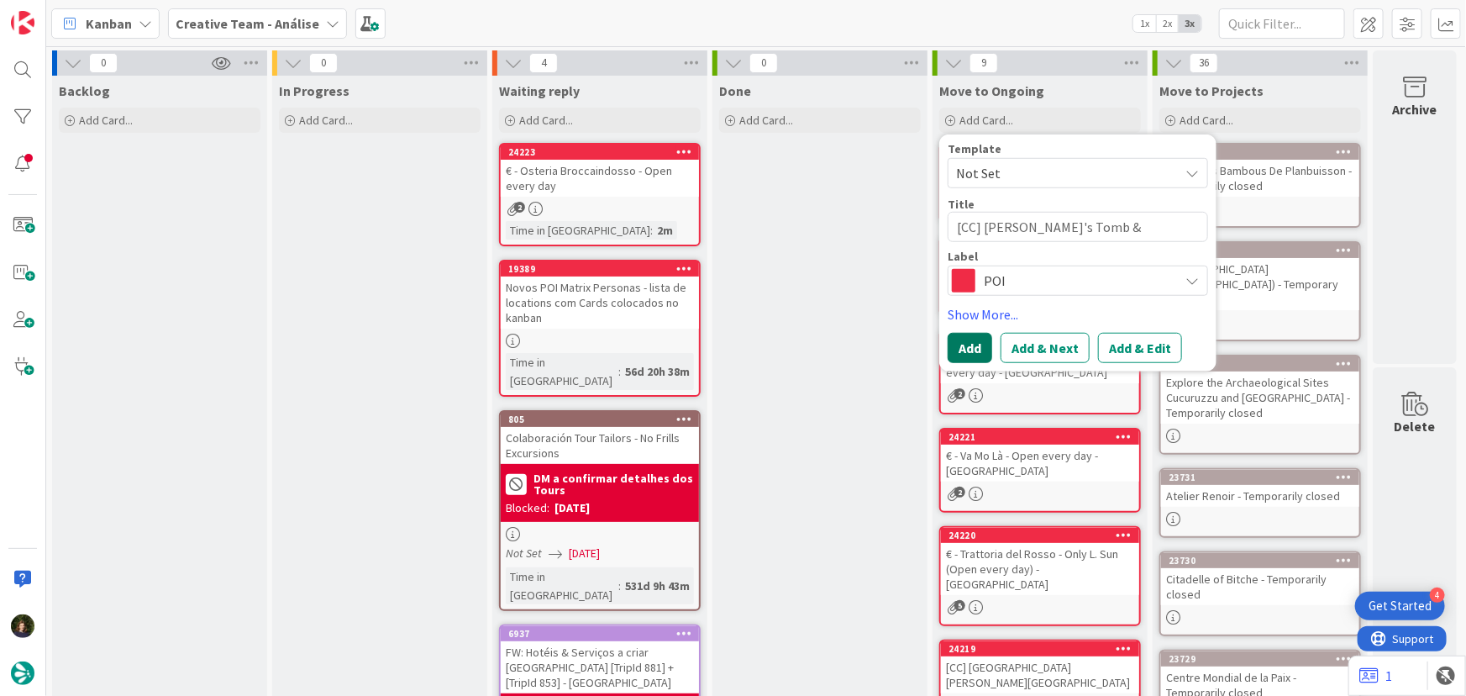
click at [975, 345] on button "Add" at bounding box center [970, 348] width 45 height 30
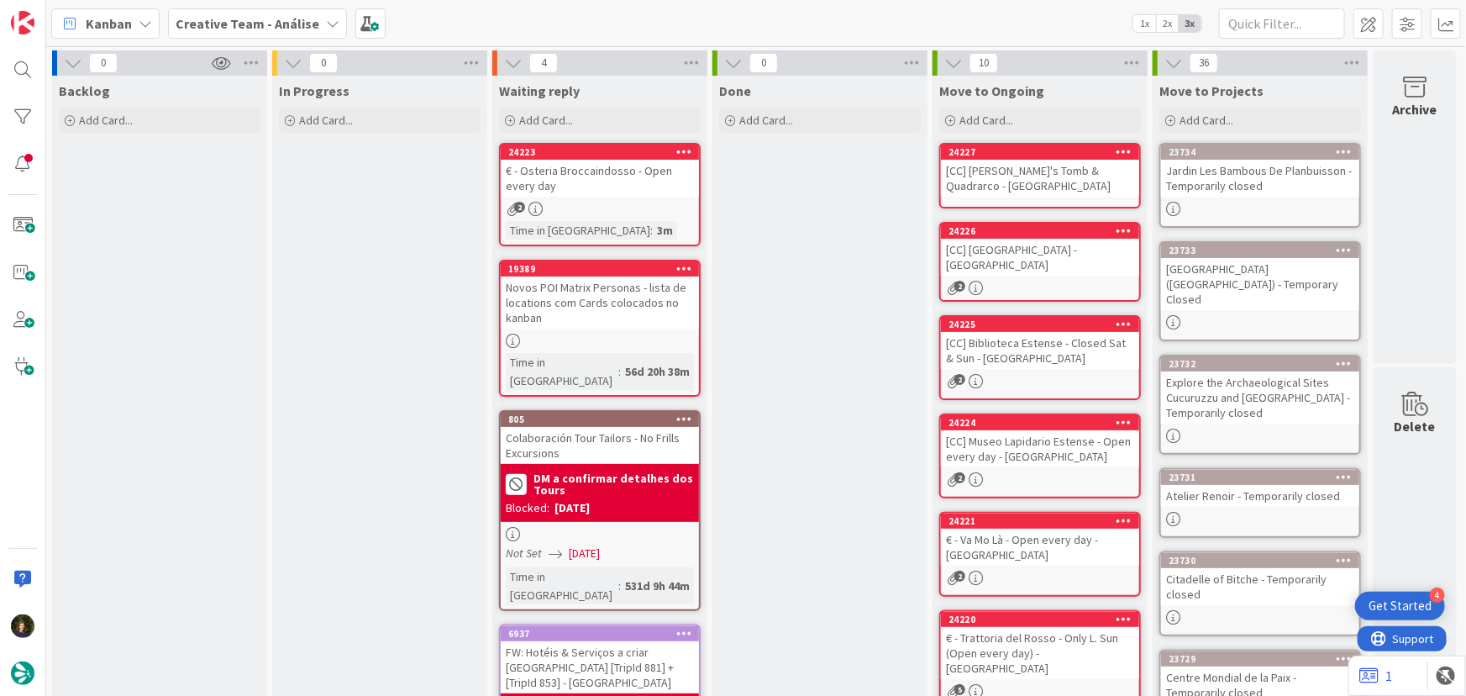
click at [1026, 188] on div "[CC] Dante's Tomb & Quadrarco - RAVENNA" at bounding box center [1040, 178] width 198 height 37
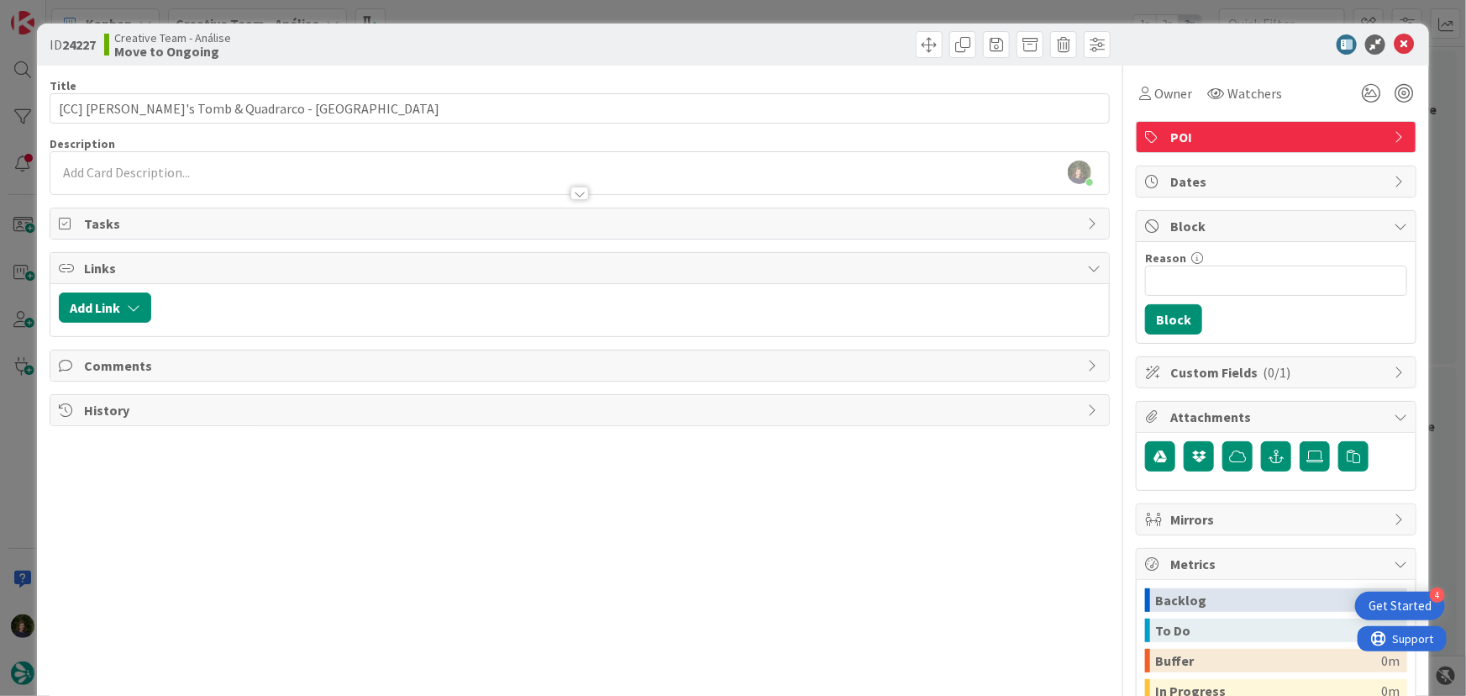
click at [224, 170] on div "Margarida Carvalho just joined" at bounding box center [580, 173] width 1060 height 42
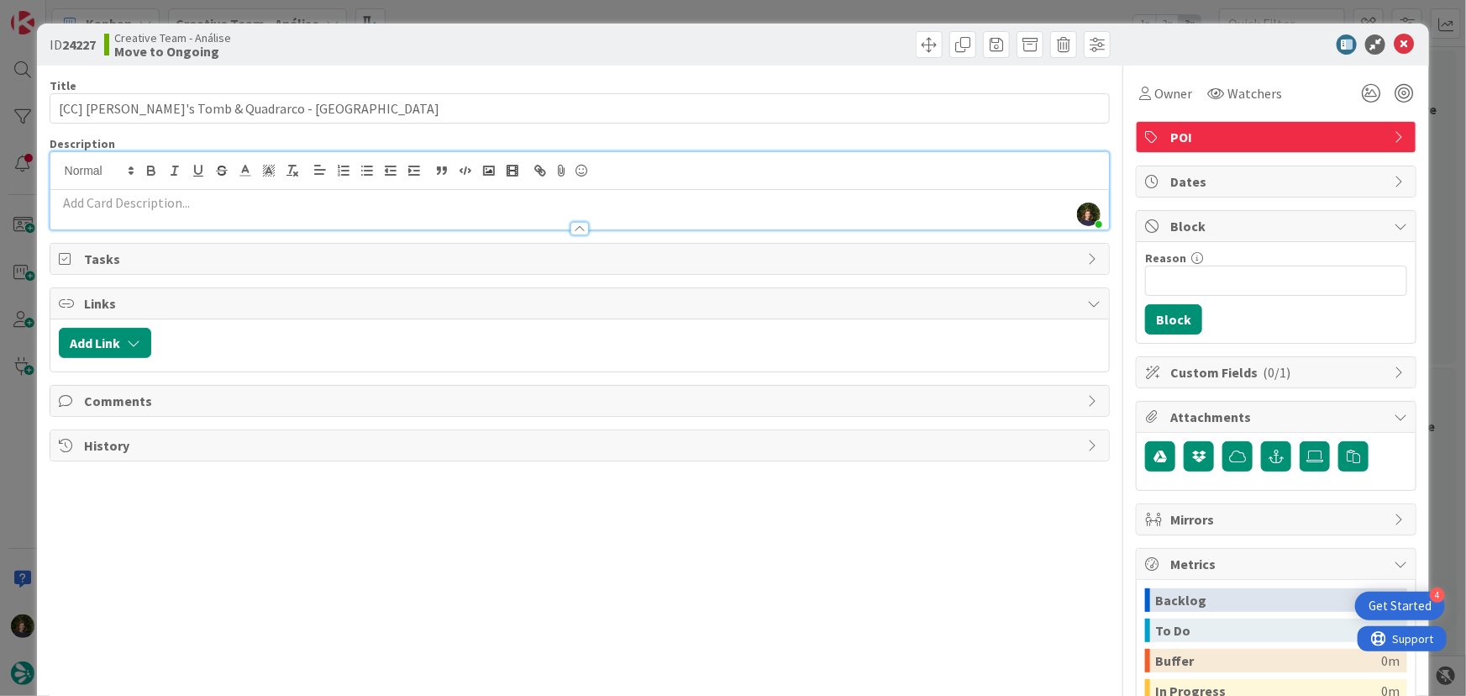
click at [224, 212] on div at bounding box center [580, 221] width 1060 height 18
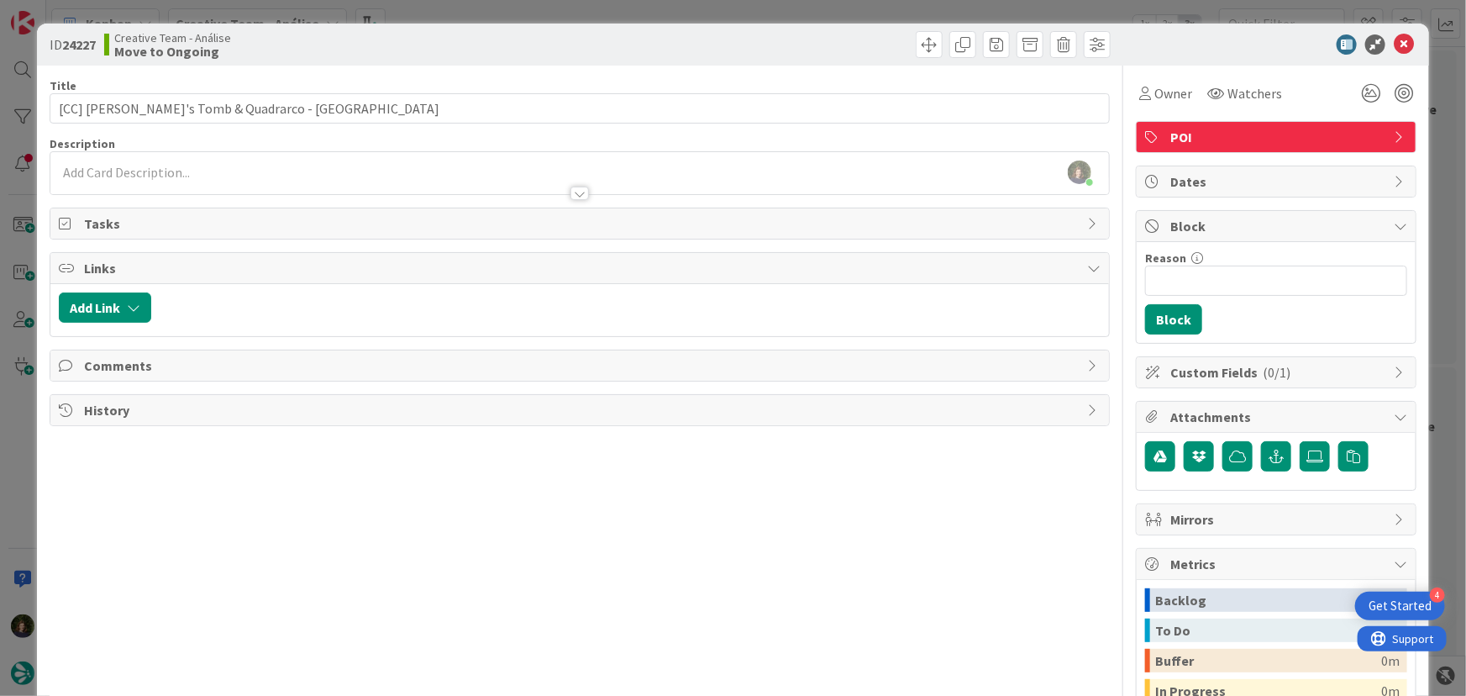
click at [150, 169] on p at bounding box center [580, 172] width 1043 height 19
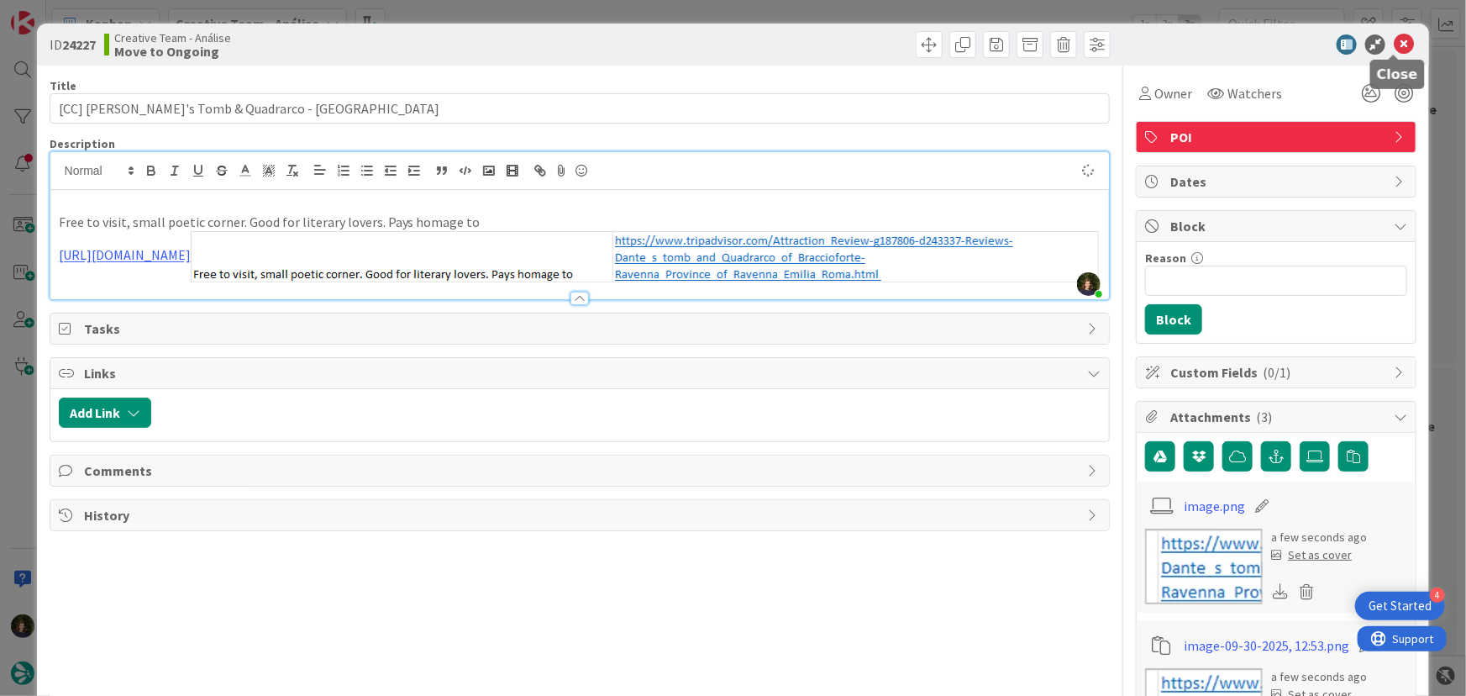
click at [1394, 48] on icon at bounding box center [1404, 44] width 20 height 20
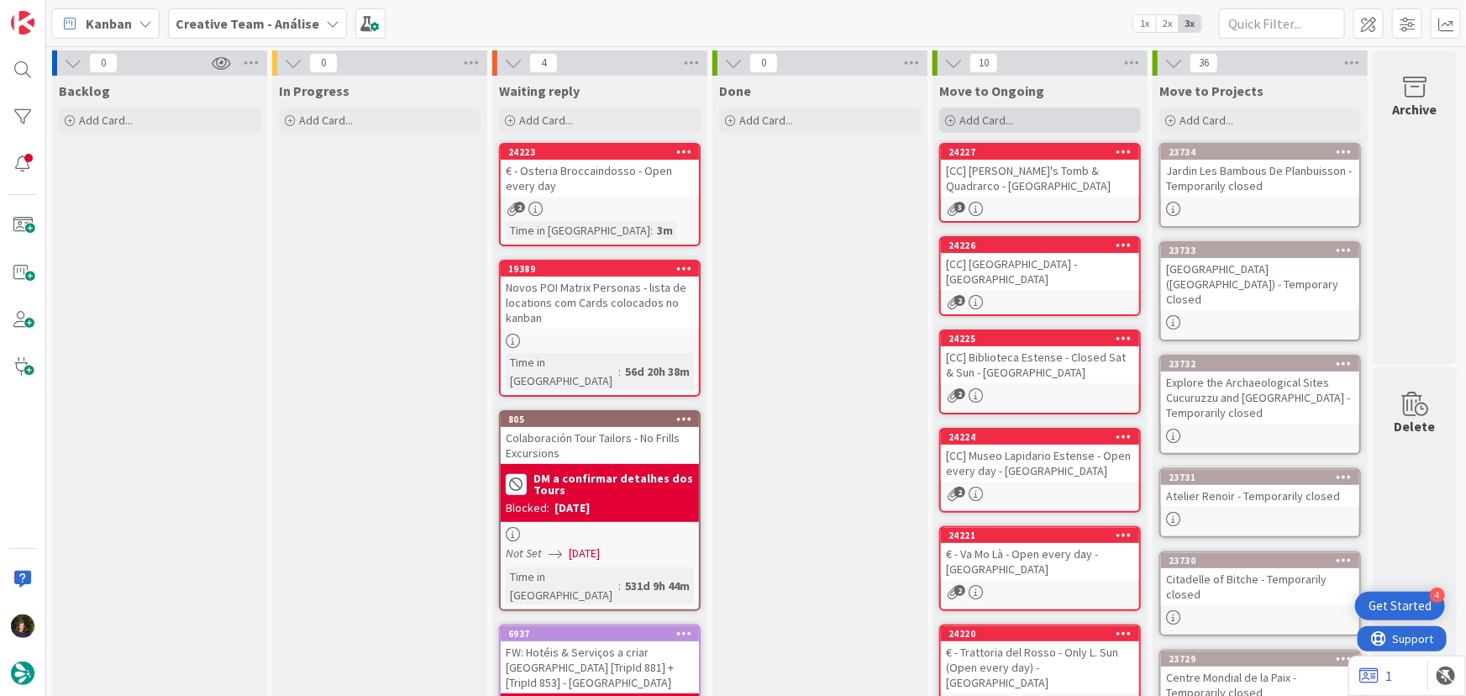
click at [1002, 126] on span "Add Card..." at bounding box center [987, 120] width 54 height 15
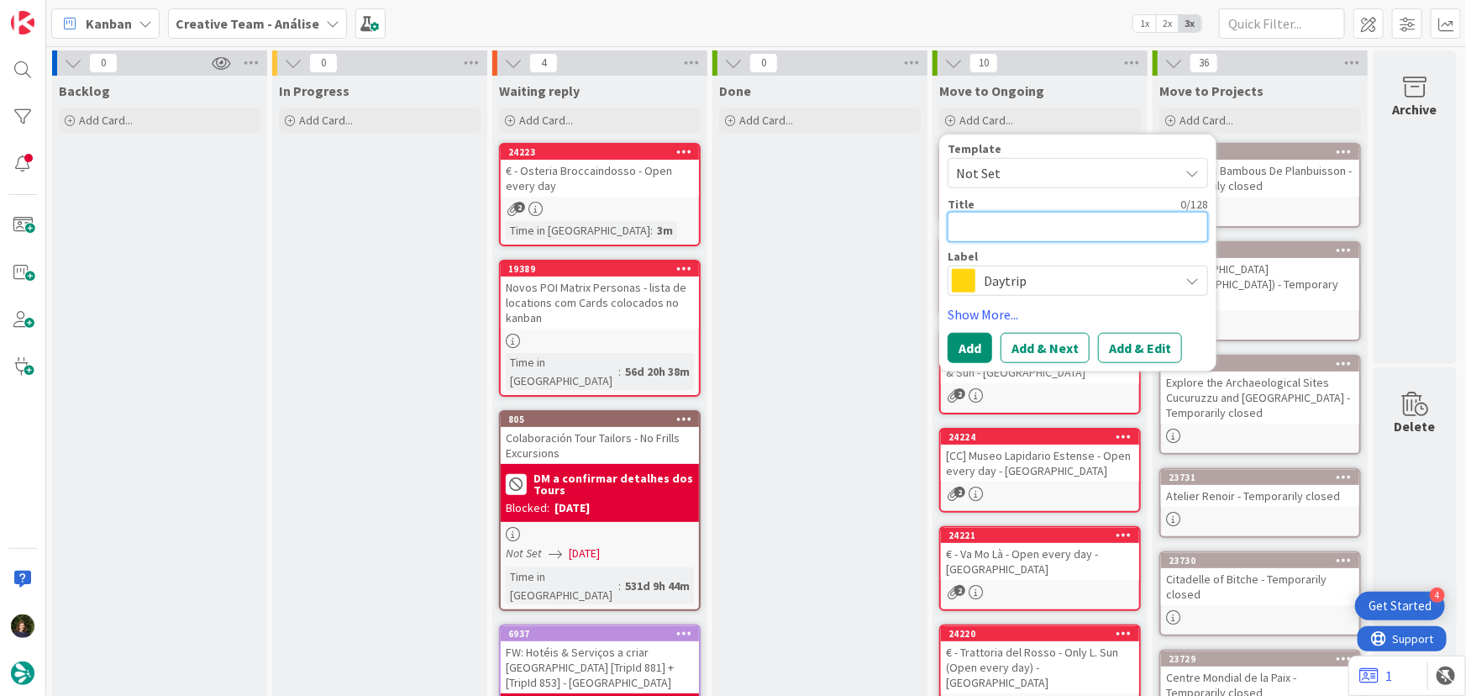
click at [1000, 229] on textarea at bounding box center [1078, 227] width 260 height 30
paste textarea "Basilica di San Francesco"
click at [1011, 273] on span "Daytrip" at bounding box center [1077, 281] width 187 height 24
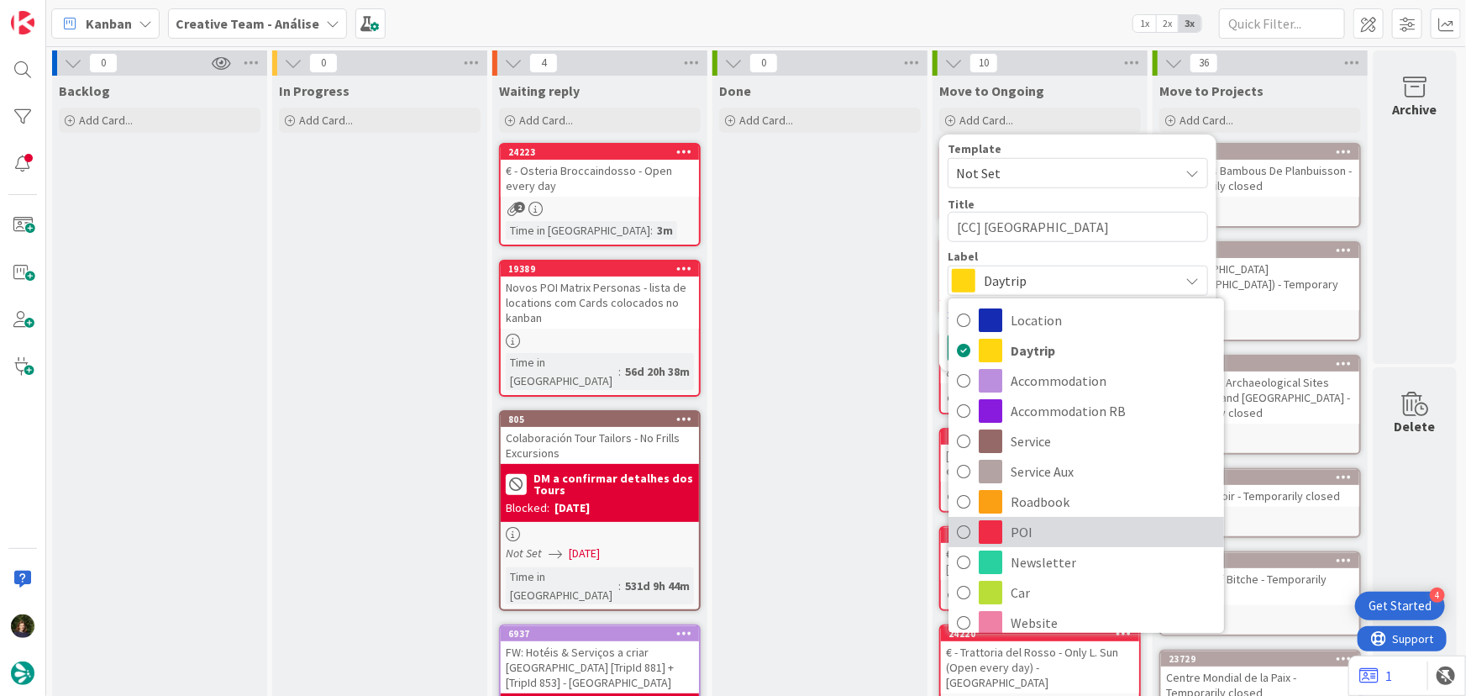
click at [1029, 526] on span "POI" at bounding box center [1113, 531] width 205 height 25
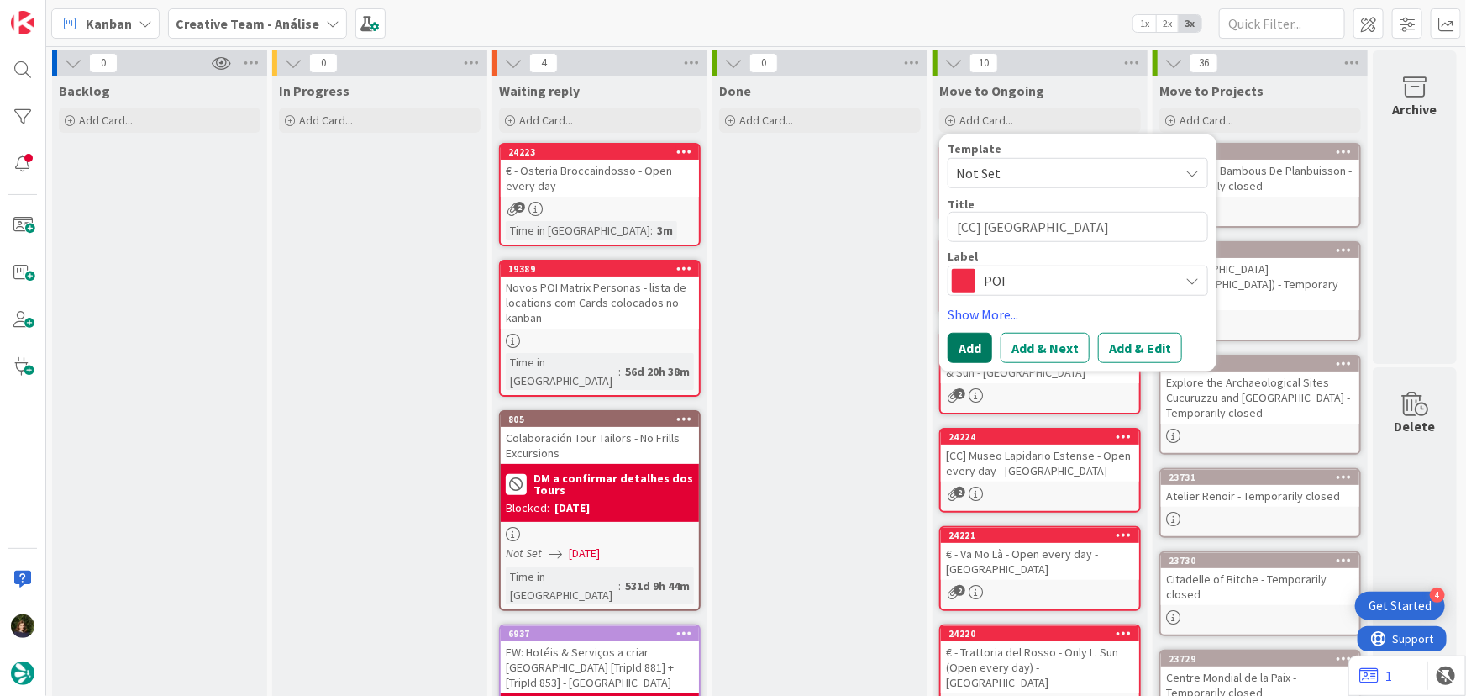
click at [961, 352] on button "Add" at bounding box center [970, 348] width 45 height 30
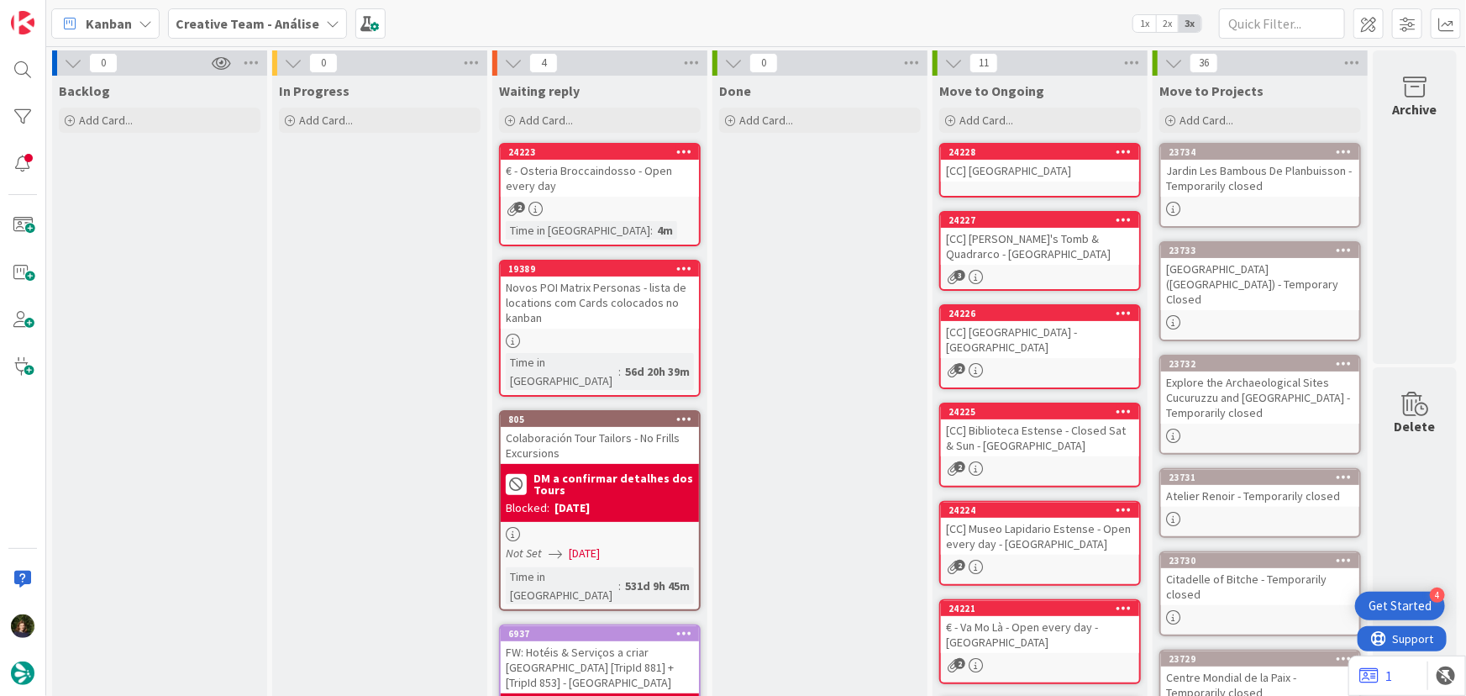
click at [1060, 168] on div "[CC] Basilica di San Francesco - RAVENNA" at bounding box center [1040, 171] width 198 height 22
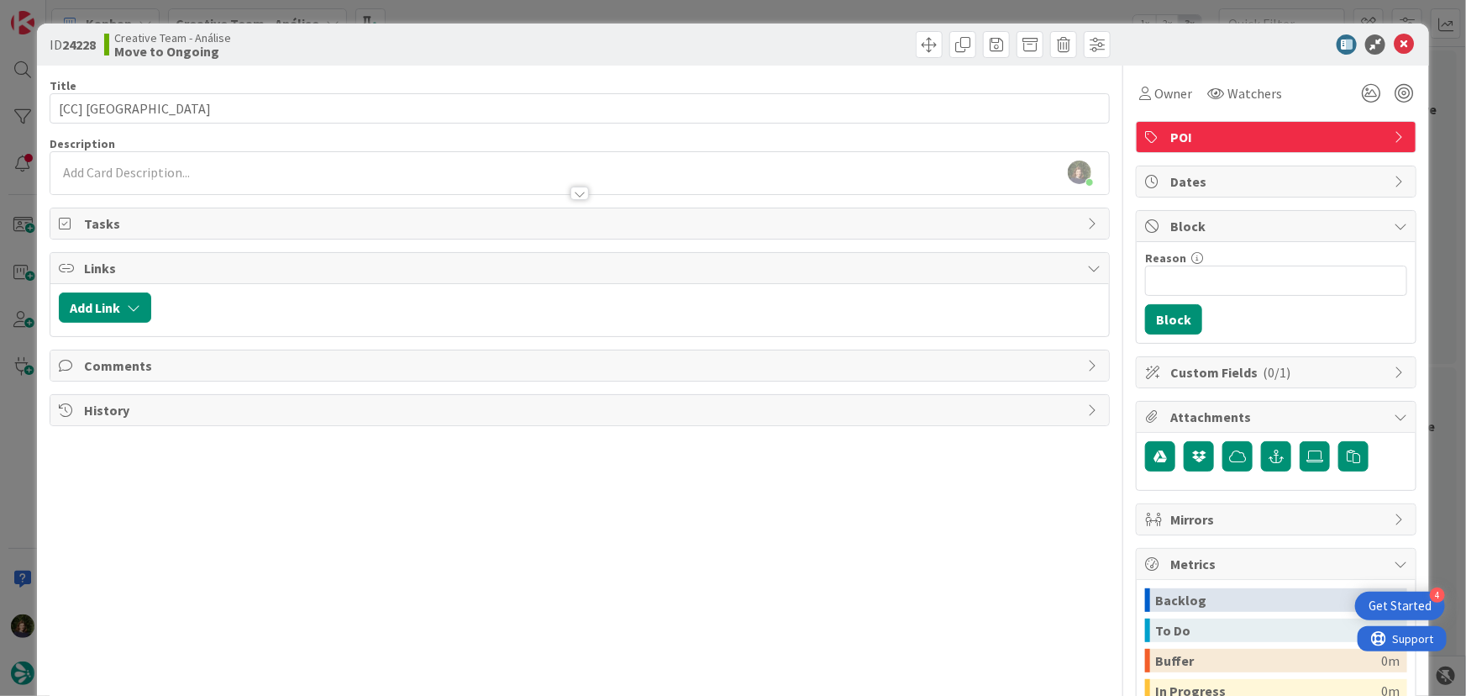
click at [339, 178] on div at bounding box center [580, 185] width 1060 height 18
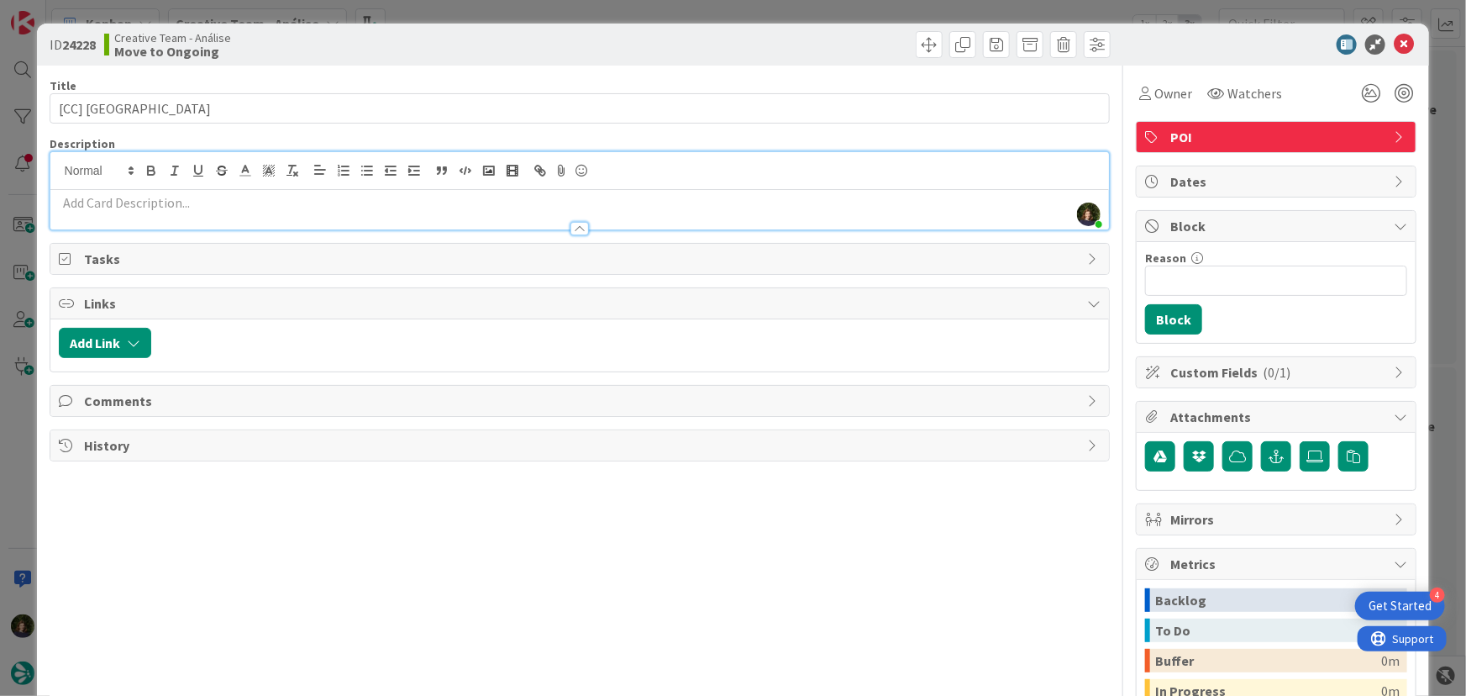
click at [310, 207] on p at bounding box center [580, 202] width 1043 height 19
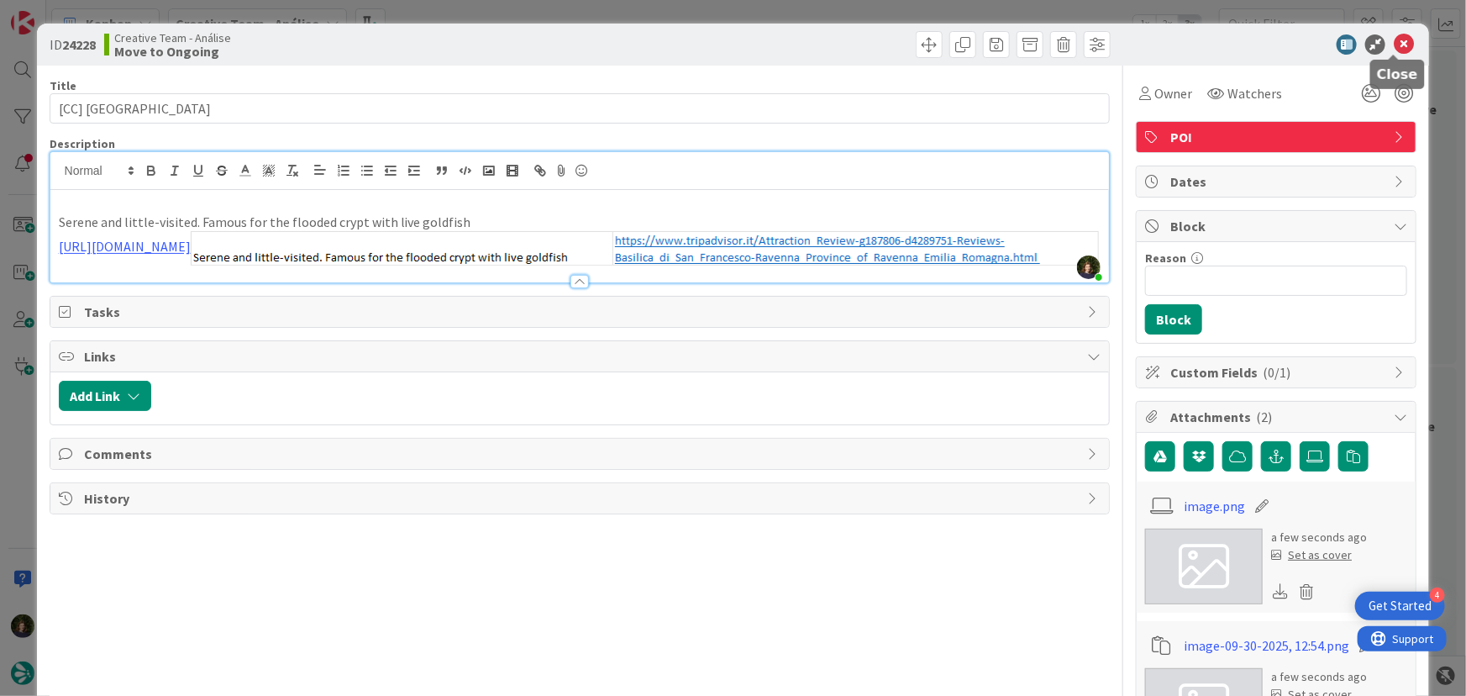
click at [1397, 50] on icon at bounding box center [1404, 44] width 20 height 20
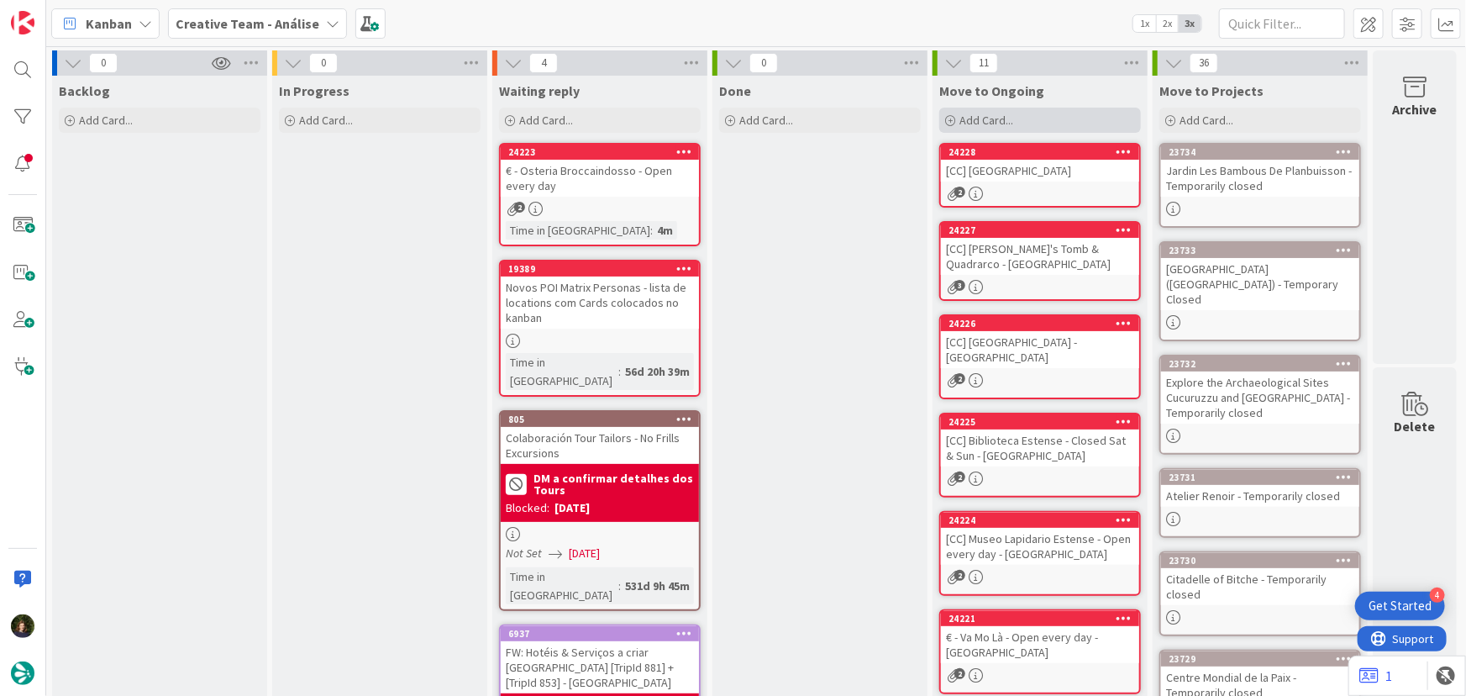
click at [1007, 117] on span "Add Card..." at bounding box center [987, 120] width 54 height 15
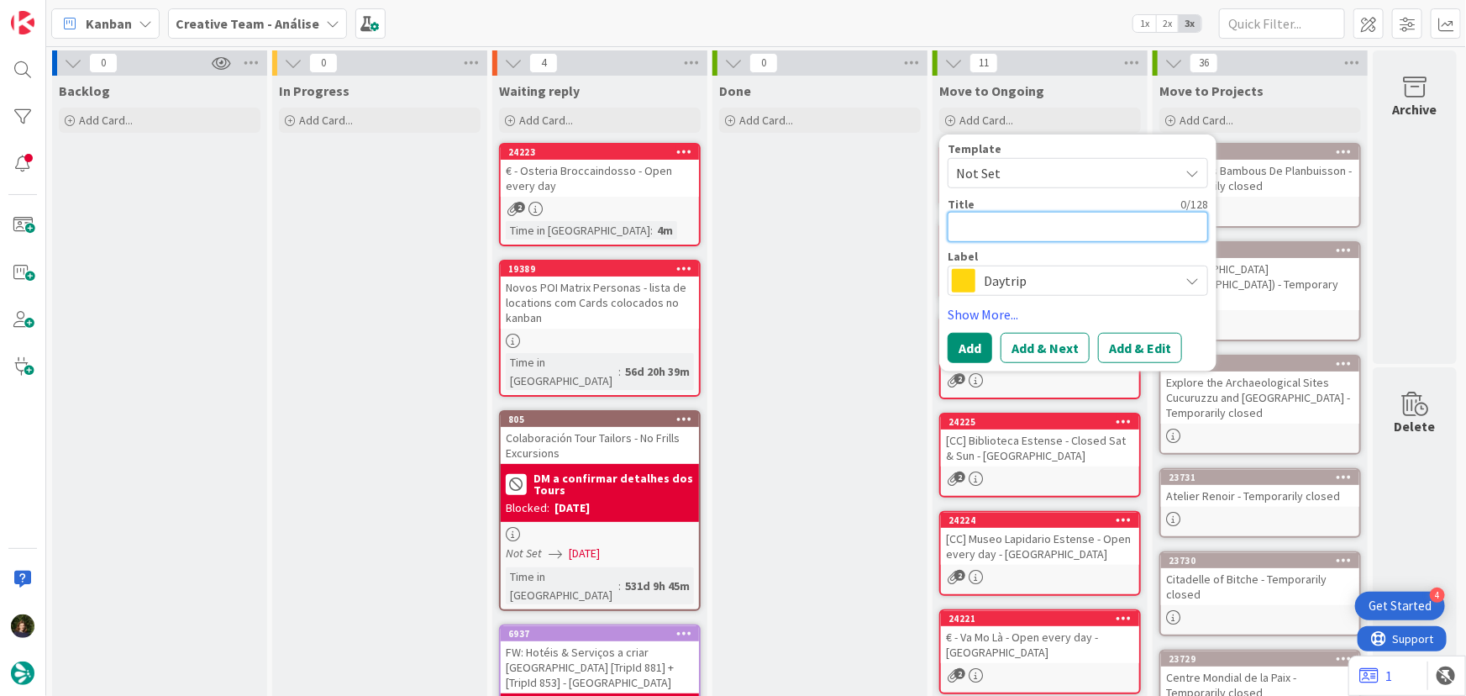
click at [1034, 231] on textarea at bounding box center [1078, 227] width 260 height 30
paste textarea "Explore Via IV Novembre"
click at [1029, 285] on span "Daytrip" at bounding box center [1077, 281] width 187 height 24
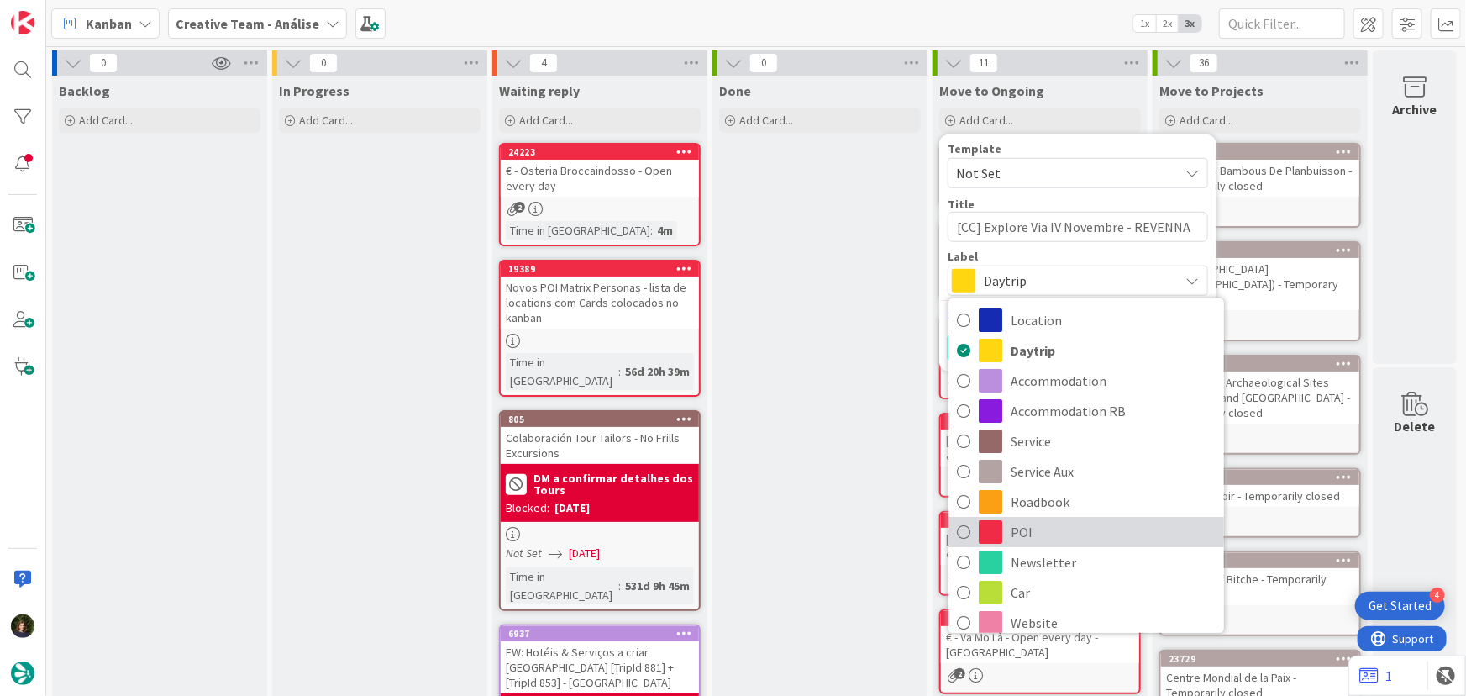
click at [1060, 541] on span "POI" at bounding box center [1113, 531] width 205 height 25
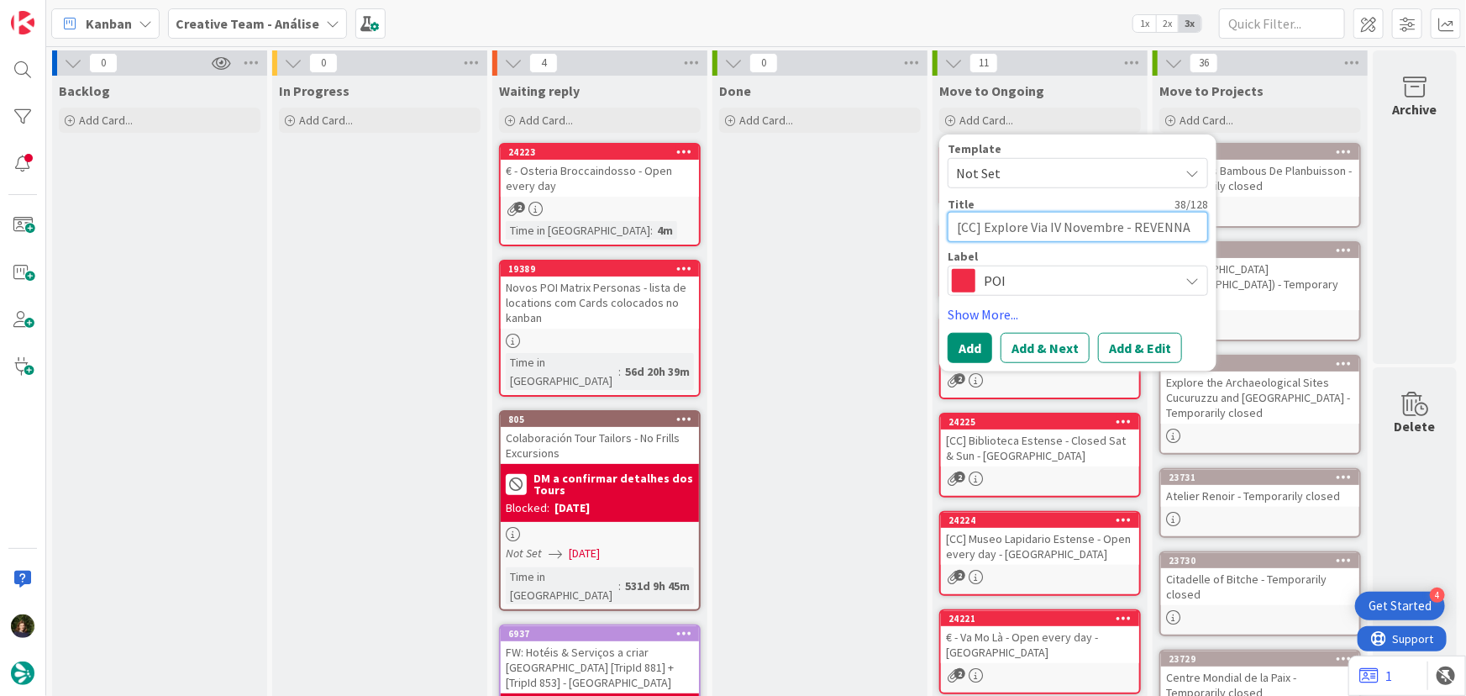
click at [1138, 227] on textarea "[CC] Explore Via IV Novembre - REVENNA" at bounding box center [1078, 227] width 260 height 30
click at [969, 343] on button "Add" at bounding box center [970, 348] width 45 height 30
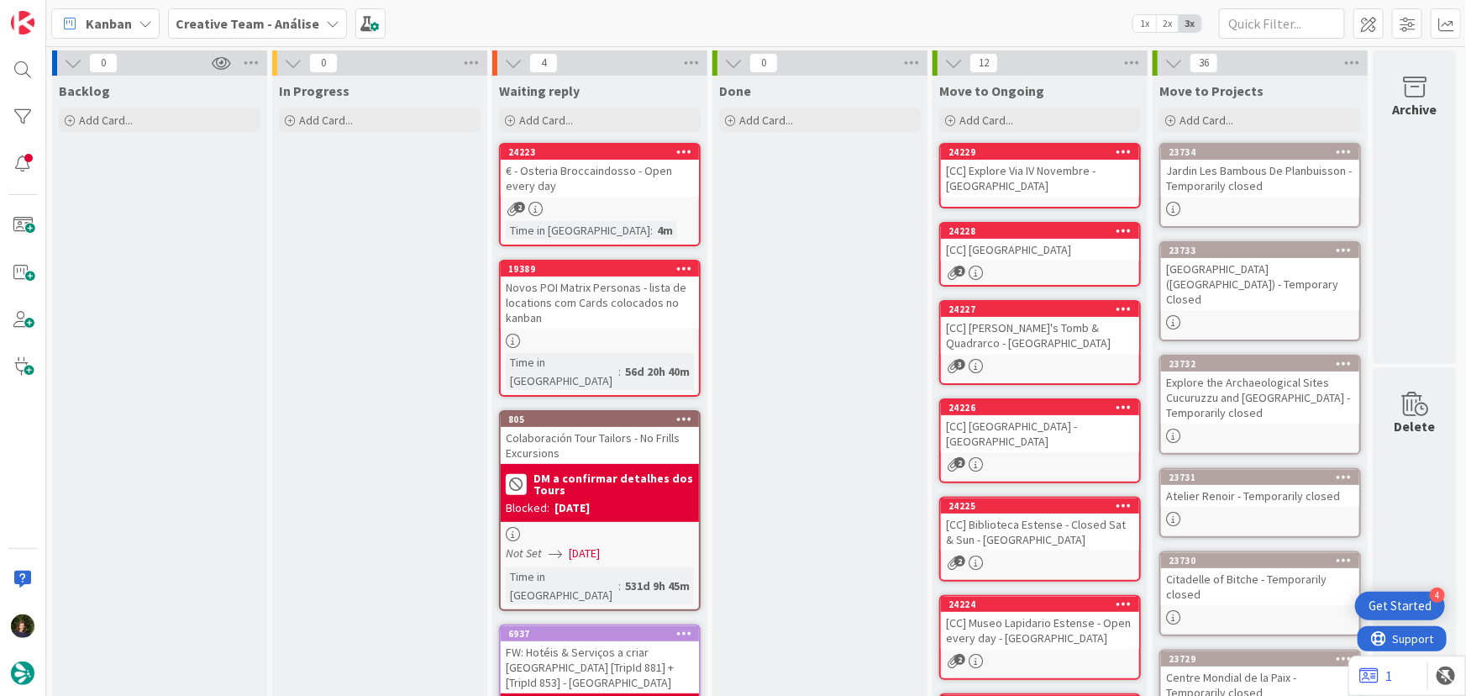
click at [1037, 168] on div "[CC] Explore Via IV Novembre - RAVENNA" at bounding box center [1040, 178] width 198 height 37
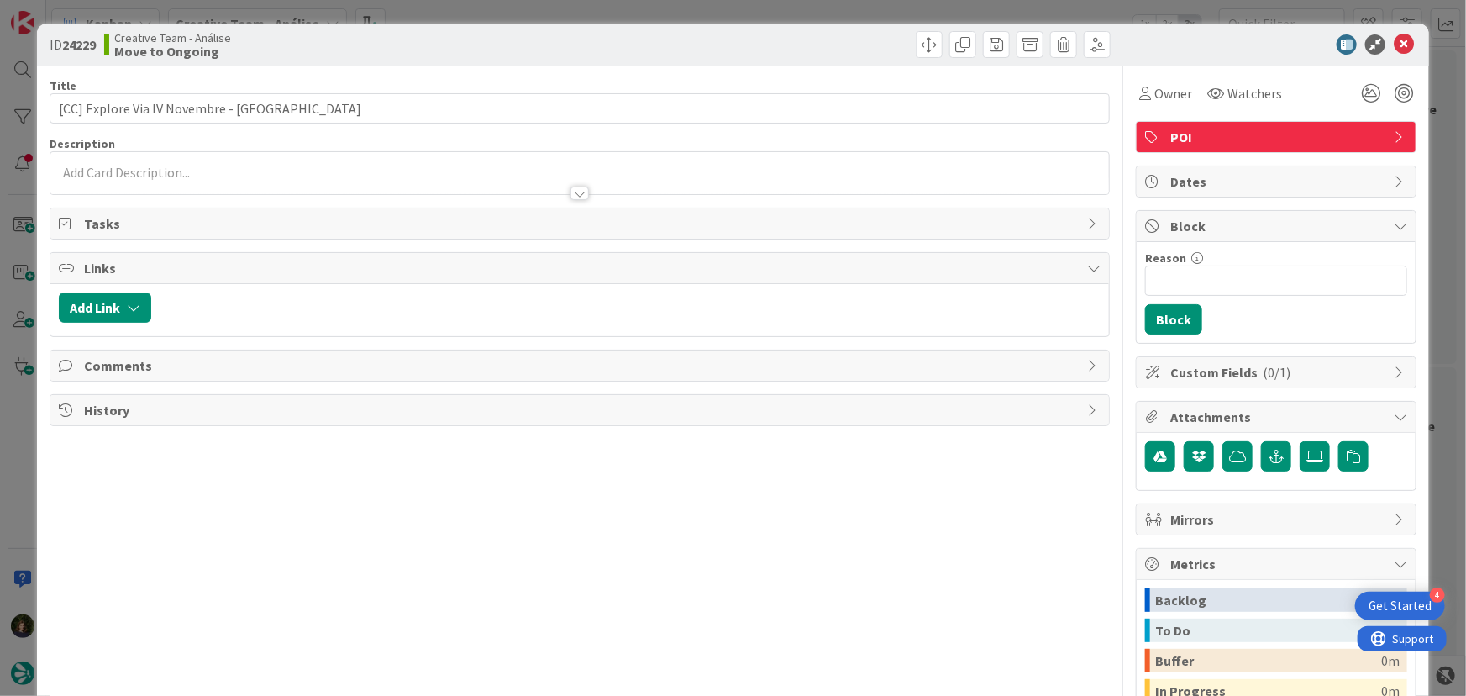
click at [188, 177] on div at bounding box center [580, 185] width 1060 height 18
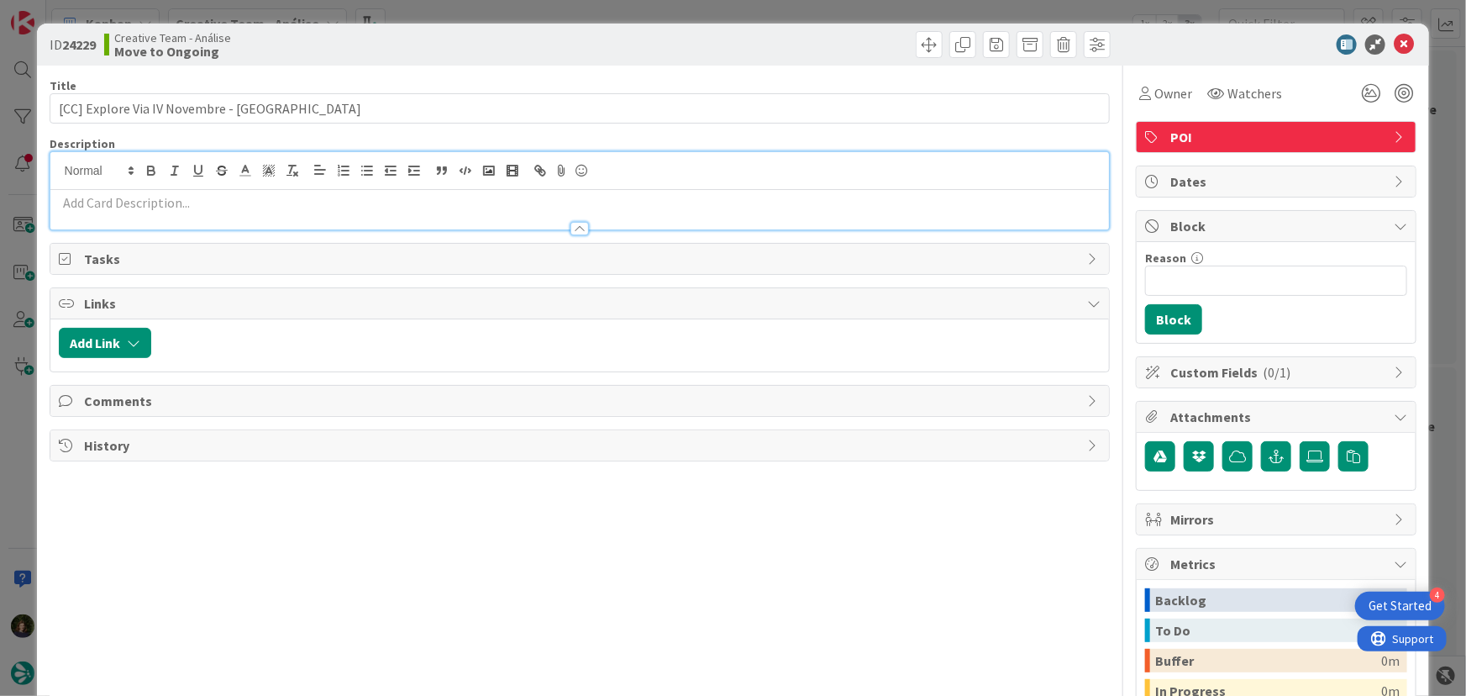
click at [188, 207] on p at bounding box center [580, 202] width 1043 height 19
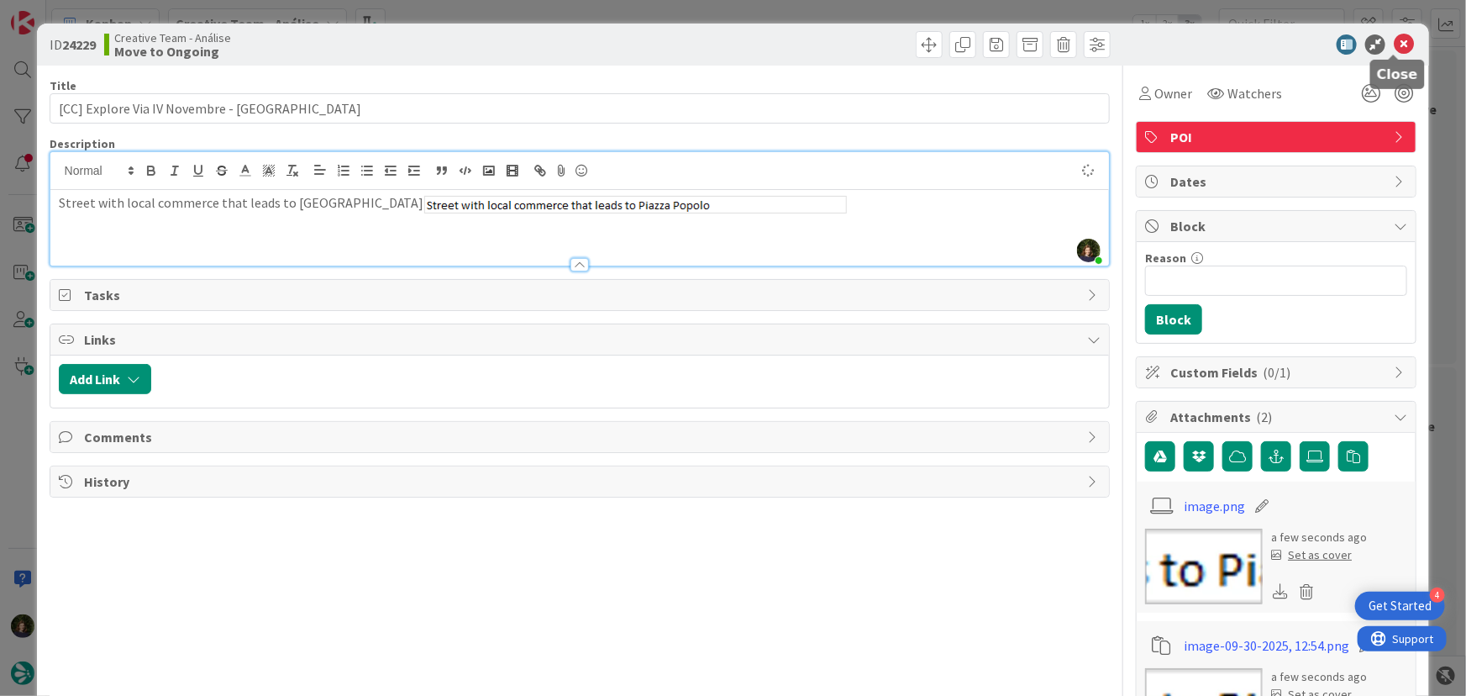
click at [1400, 45] on icon at bounding box center [1404, 44] width 20 height 20
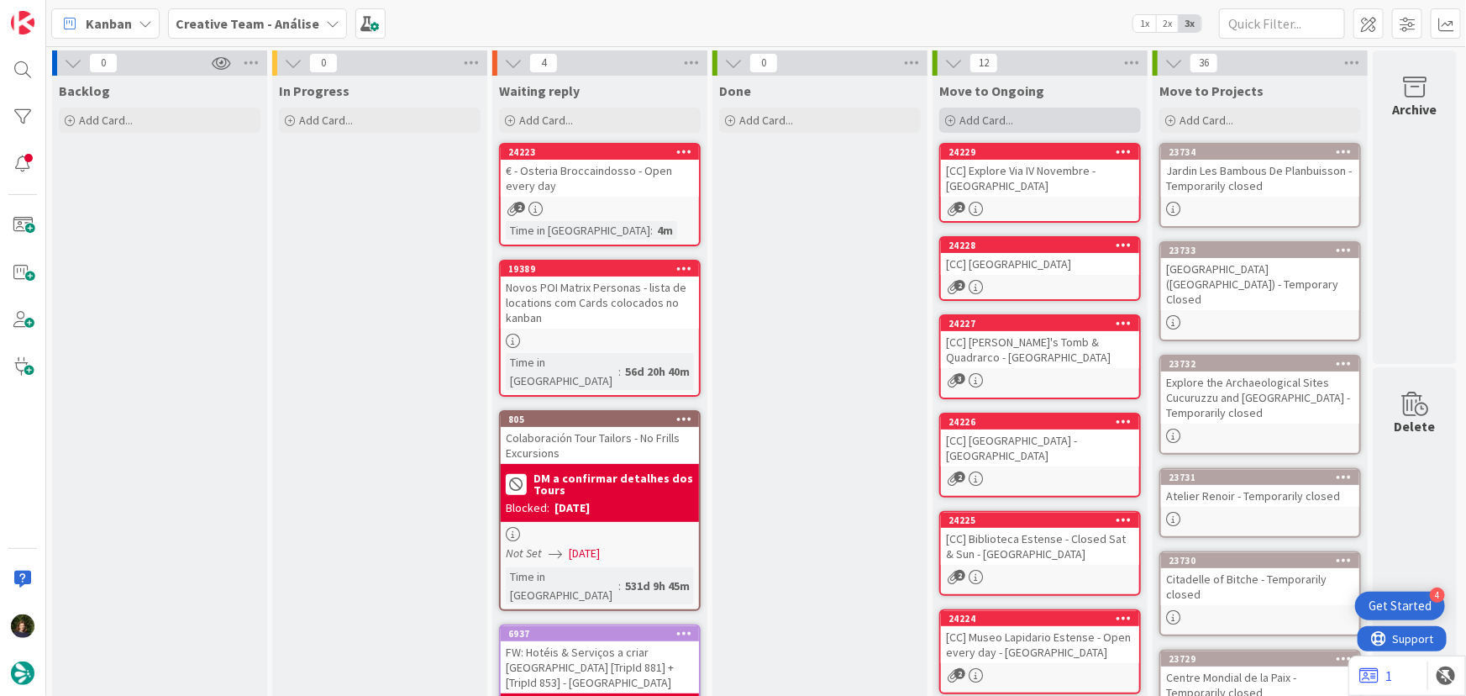
click at [1010, 130] on div "Add Card..." at bounding box center [1040, 120] width 202 height 25
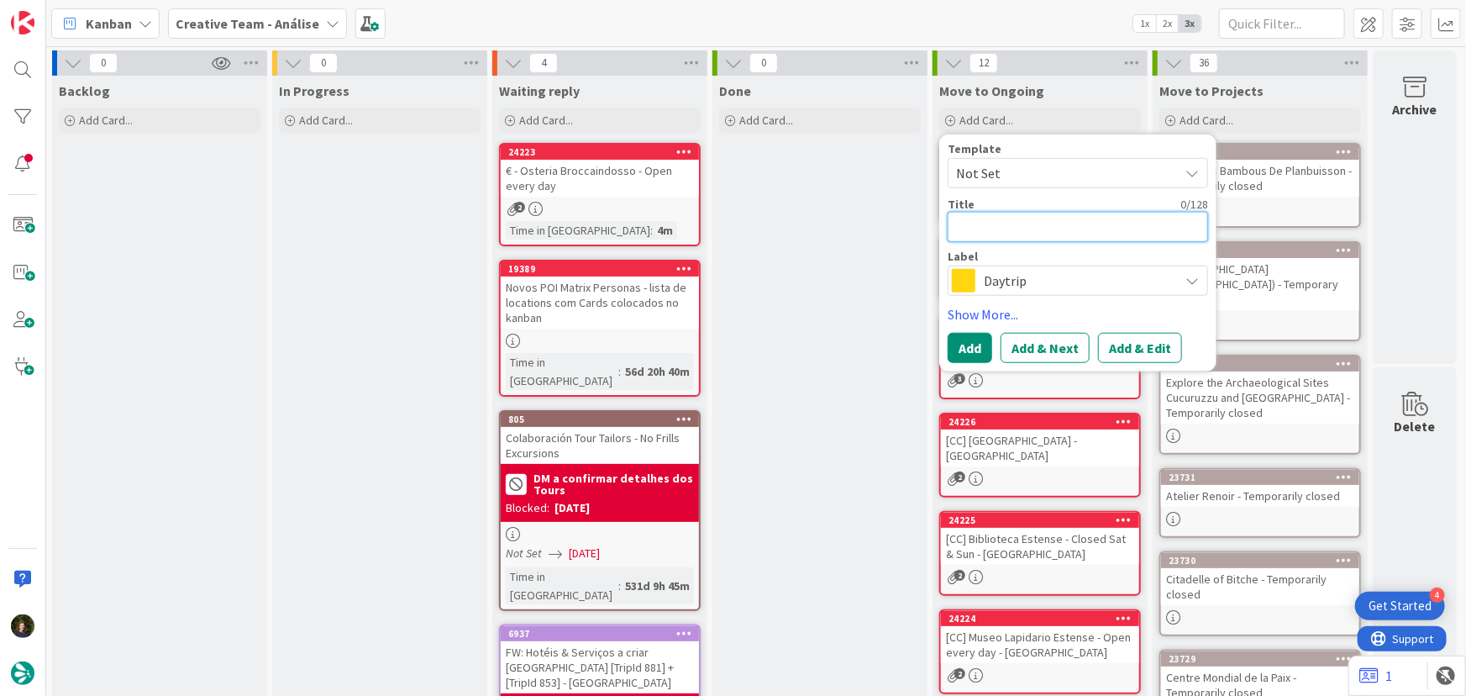
paste textarea "€ - Osteria dei Battibecchi - Open every day"
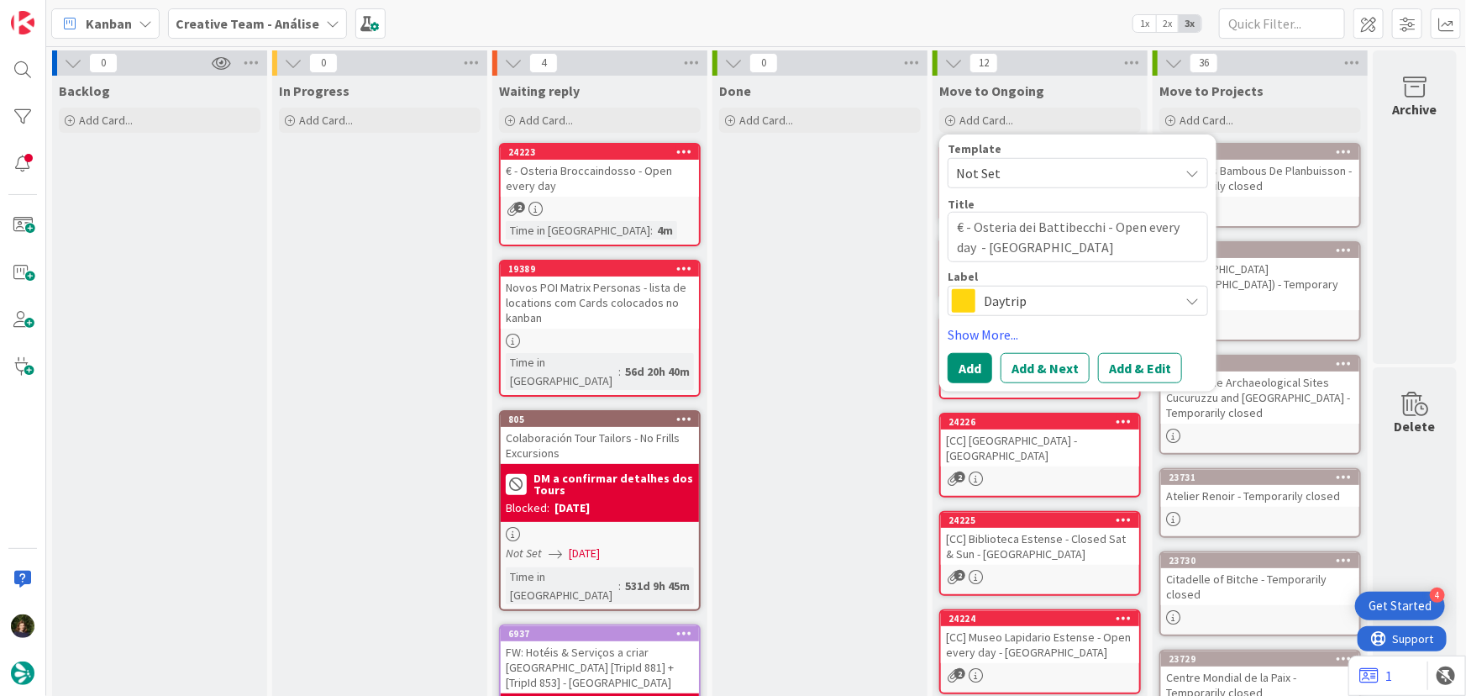
click at [999, 300] on span "Daytrip" at bounding box center [1077, 301] width 187 height 24
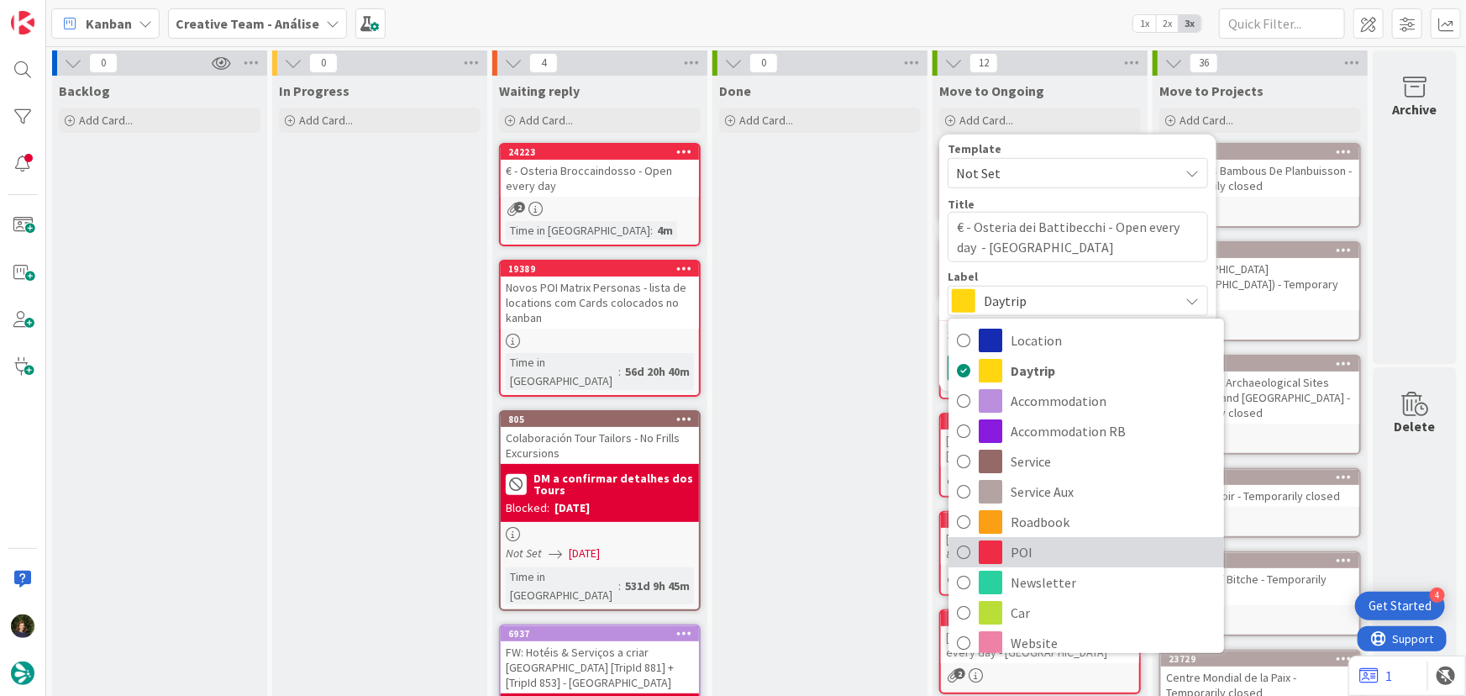
click at [1029, 545] on span "POI" at bounding box center [1113, 551] width 205 height 25
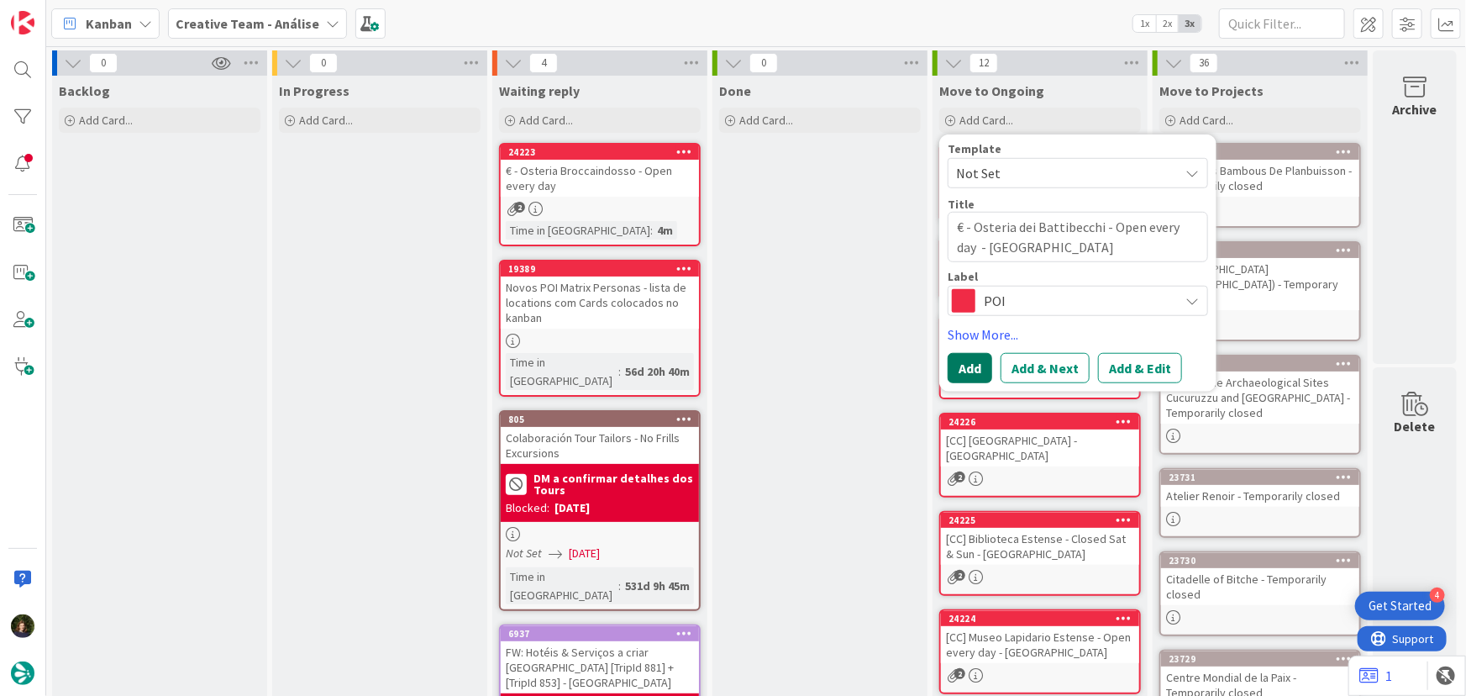
click at [966, 366] on button "Add" at bounding box center [970, 368] width 45 height 30
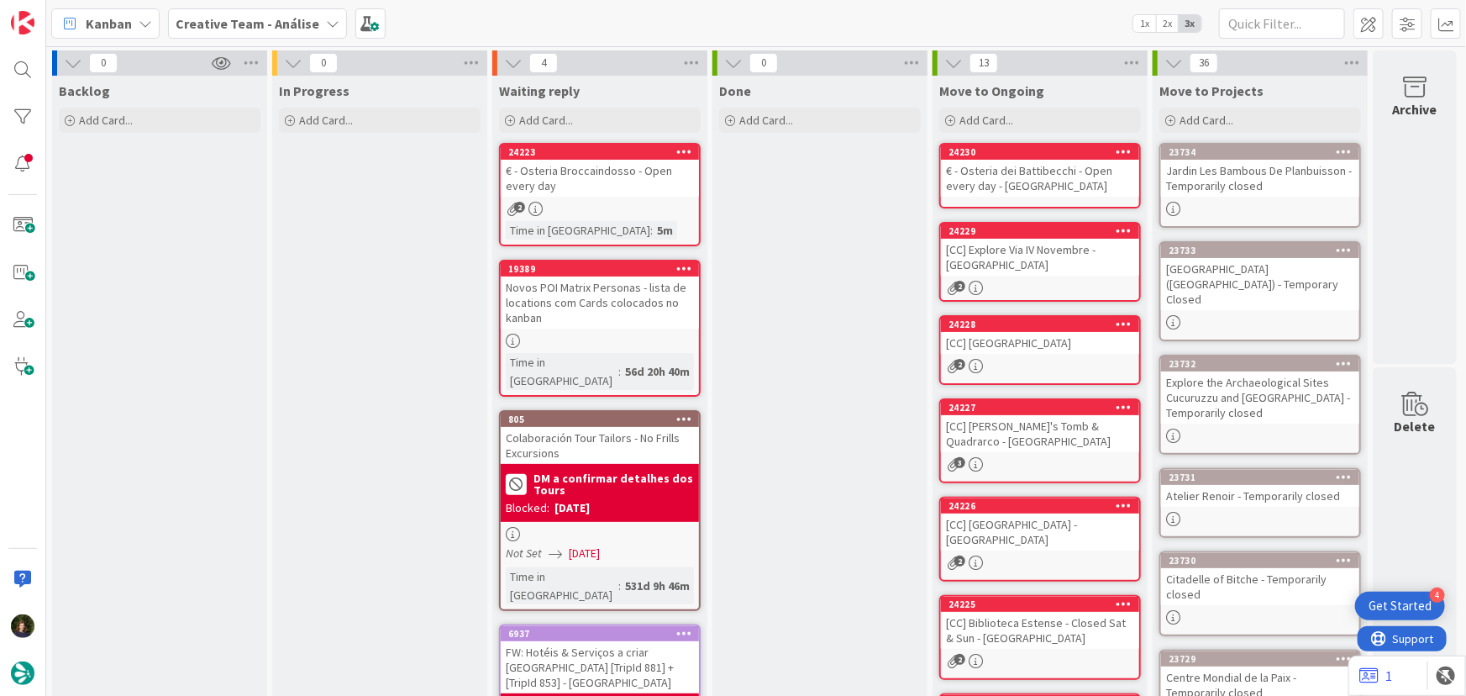
click at [997, 180] on div "€ - Osteria dei Battibecchi - Open every day - RAVENNA" at bounding box center [1040, 178] width 198 height 37
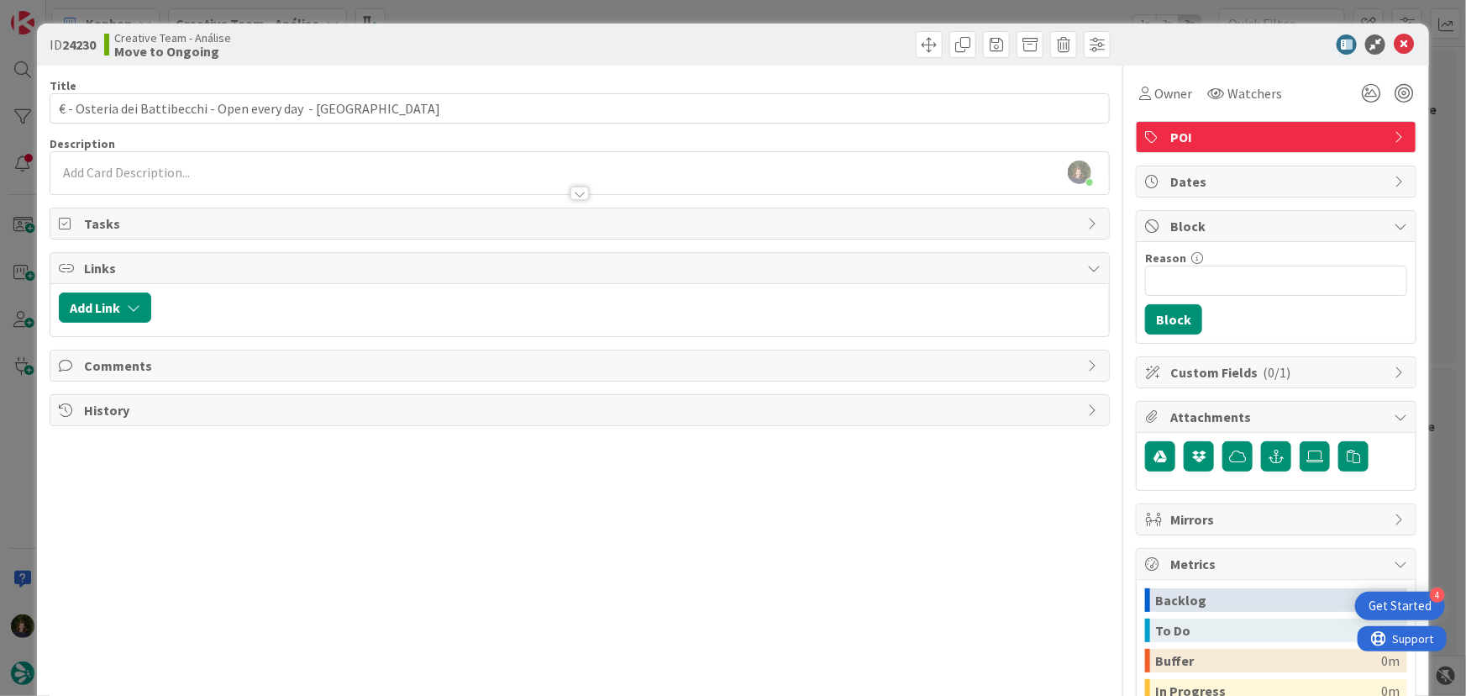
click at [240, 176] on div at bounding box center [580, 185] width 1060 height 18
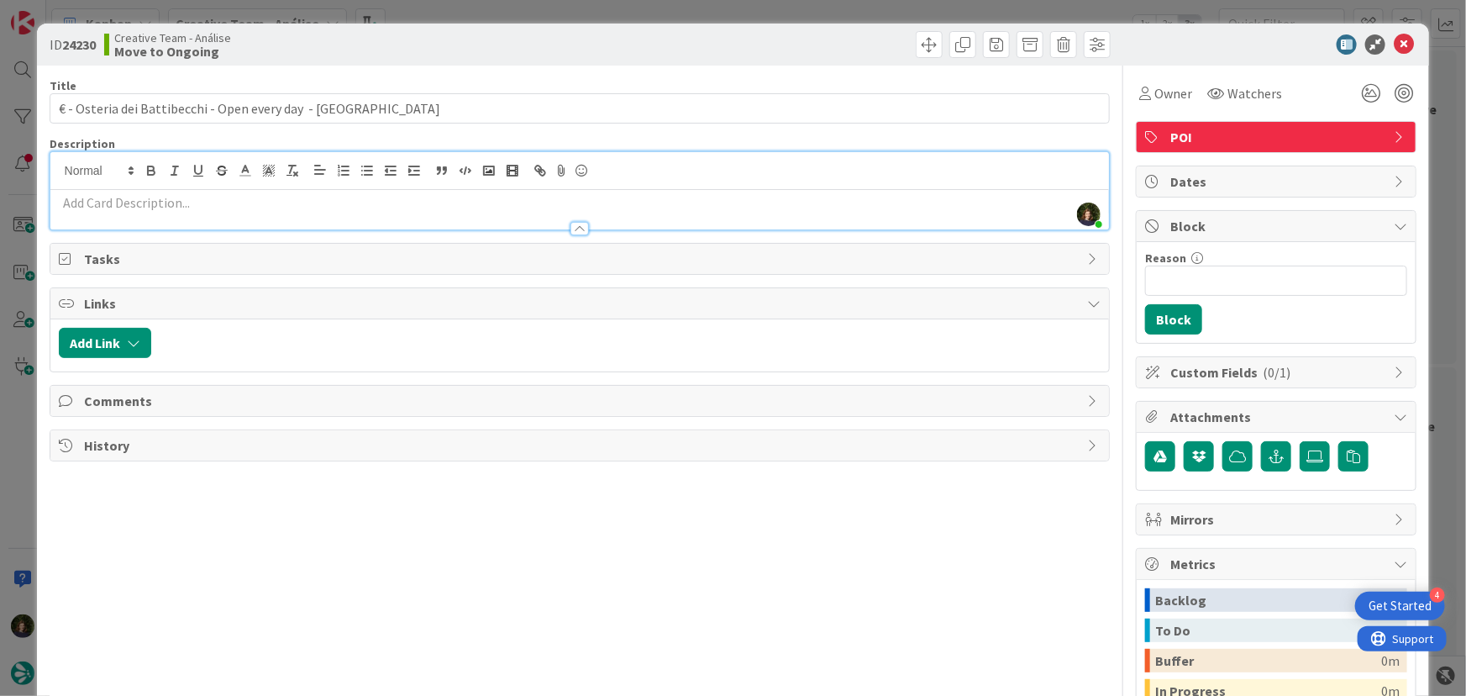
click at [218, 201] on p at bounding box center [580, 202] width 1043 height 19
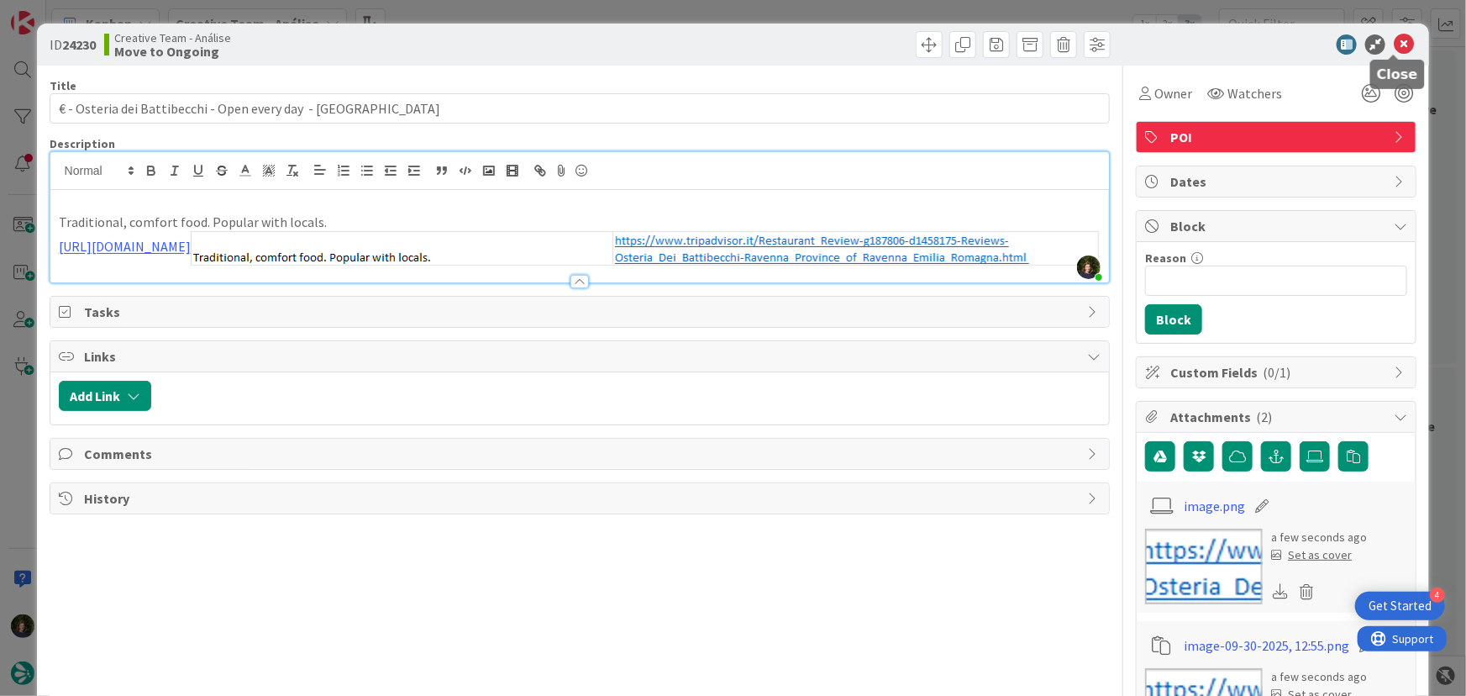
click at [1395, 45] on icon at bounding box center [1404, 44] width 20 height 20
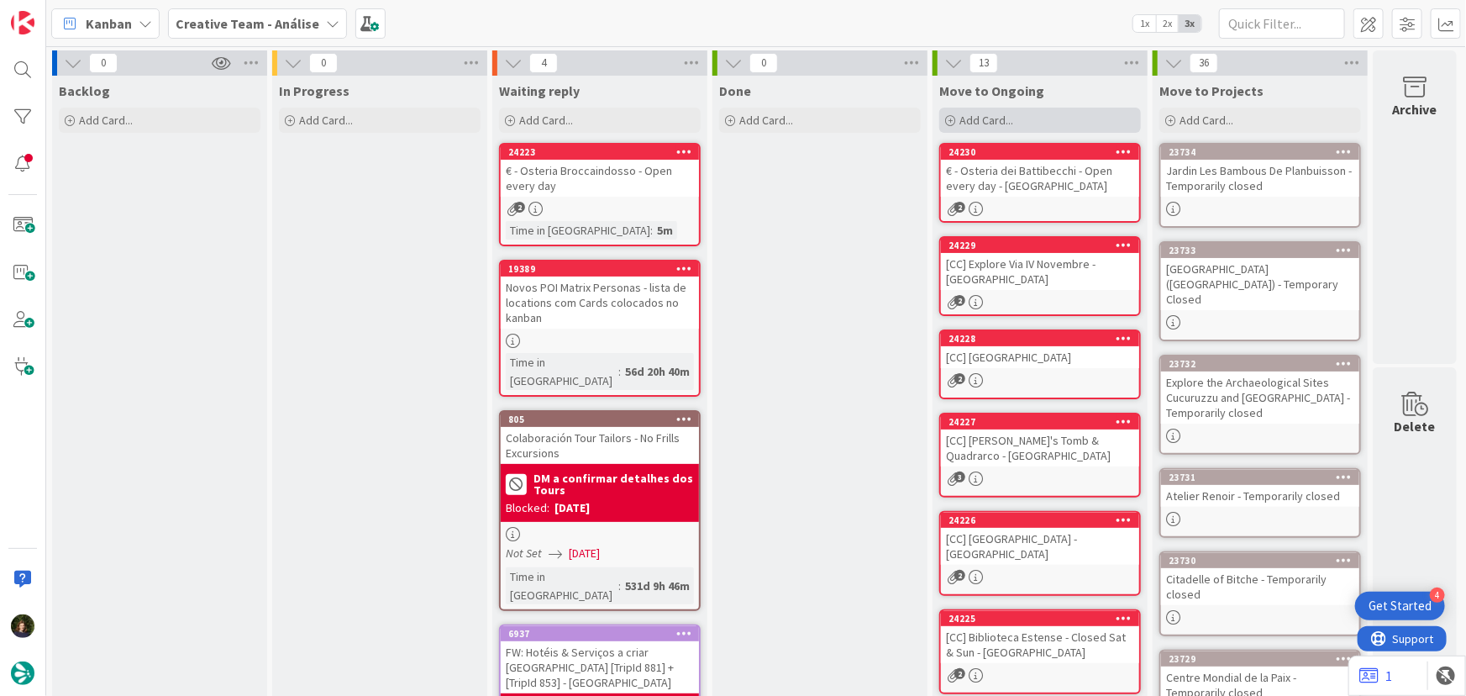
click at [993, 122] on span "Add Card..." at bounding box center [987, 120] width 54 height 15
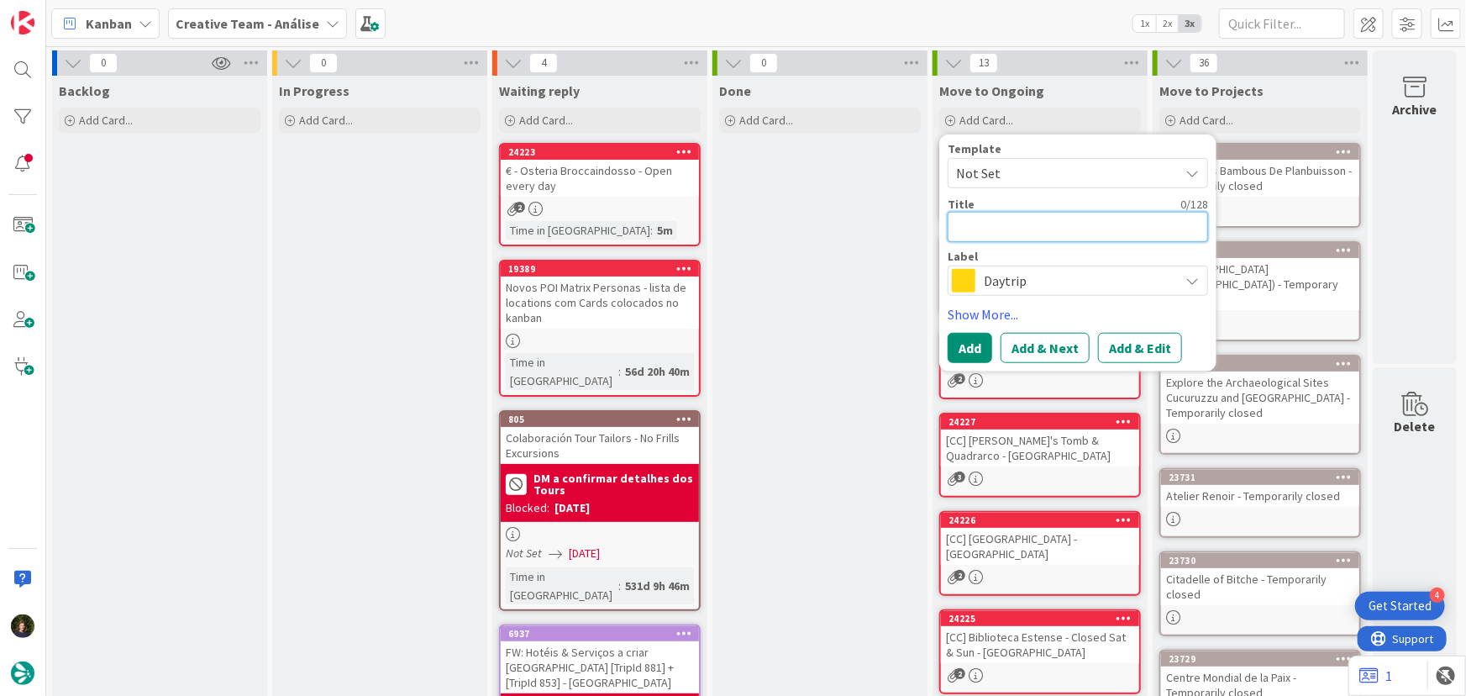
click at [995, 213] on textarea at bounding box center [1078, 227] width 260 height 30
paste textarea "€ - Trattoria La Rustica - Closed Tue"
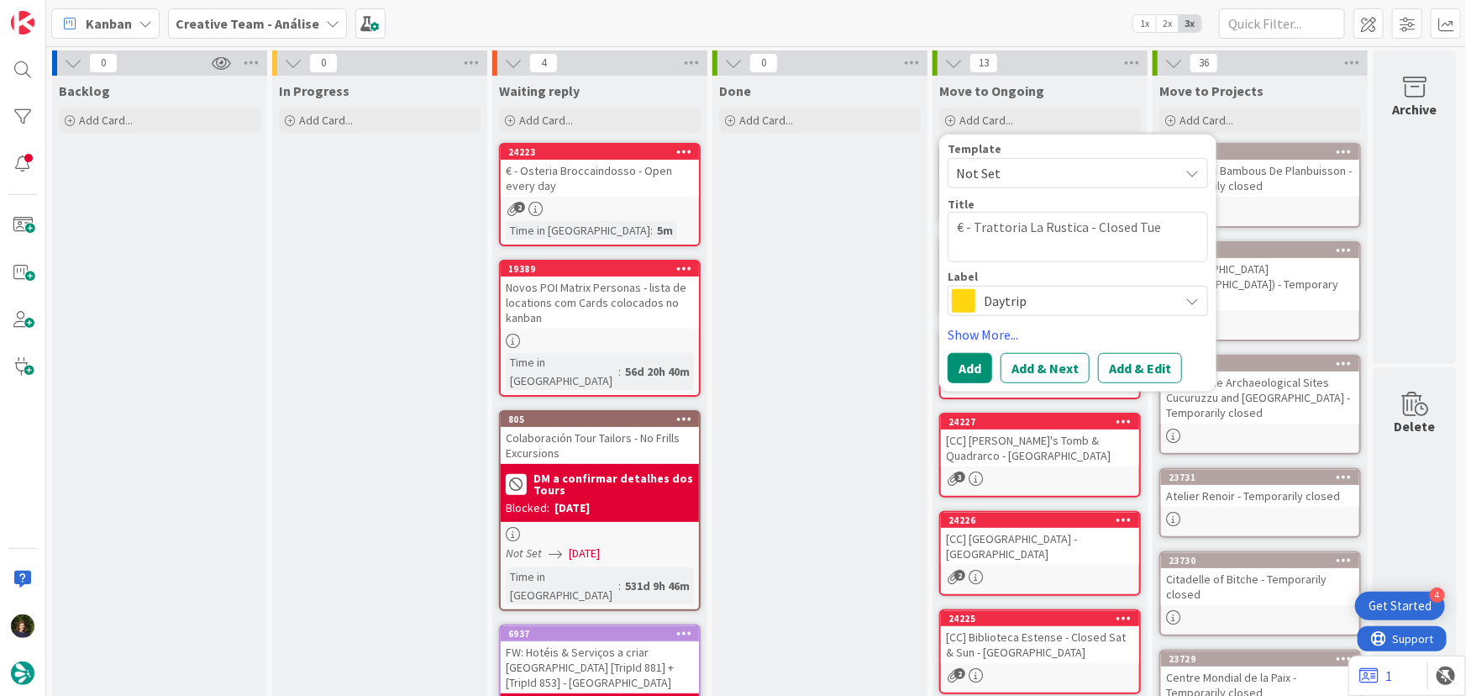
click at [996, 307] on span "Daytrip" at bounding box center [1077, 301] width 187 height 24
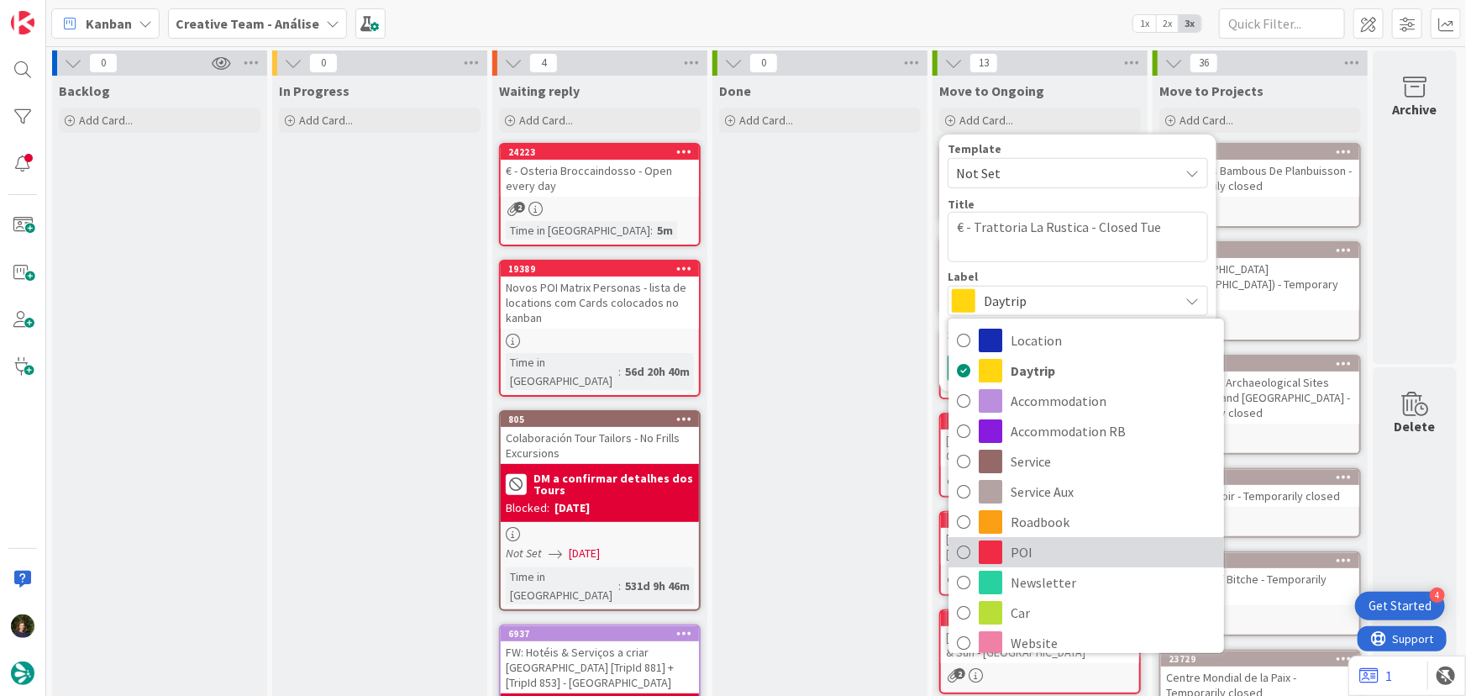
click at [1041, 545] on span "POI" at bounding box center [1113, 551] width 205 height 25
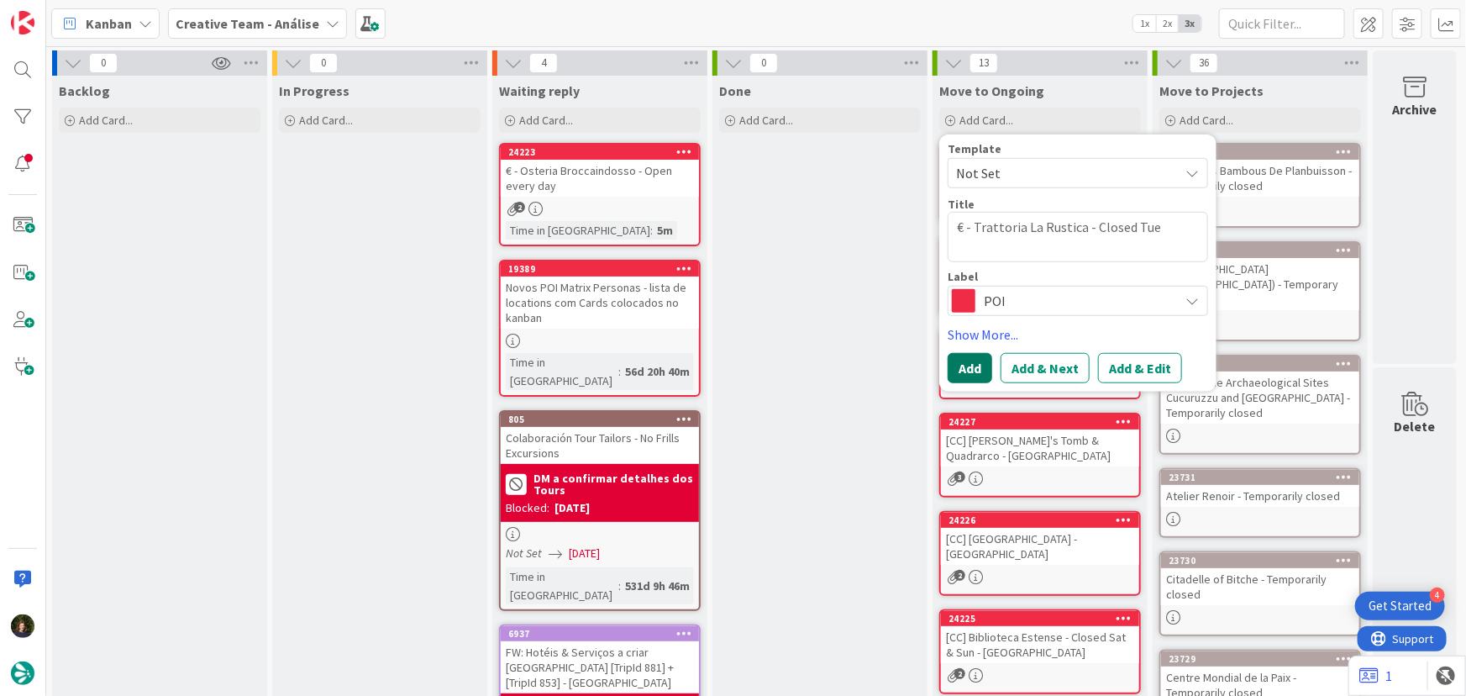
click at [969, 373] on button "Add" at bounding box center [970, 368] width 45 height 30
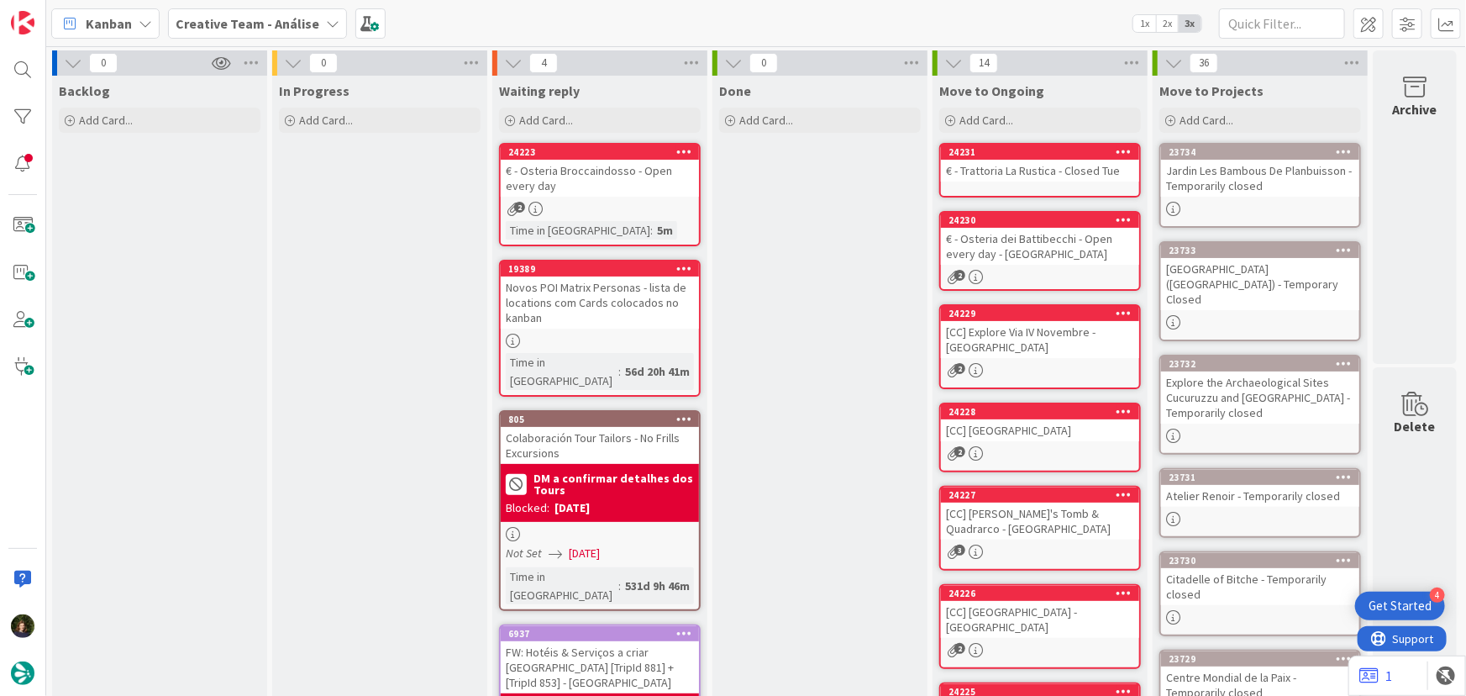
click at [1062, 173] on div "€ - Trattoria La Rustica - Closed Tue" at bounding box center [1040, 171] width 198 height 22
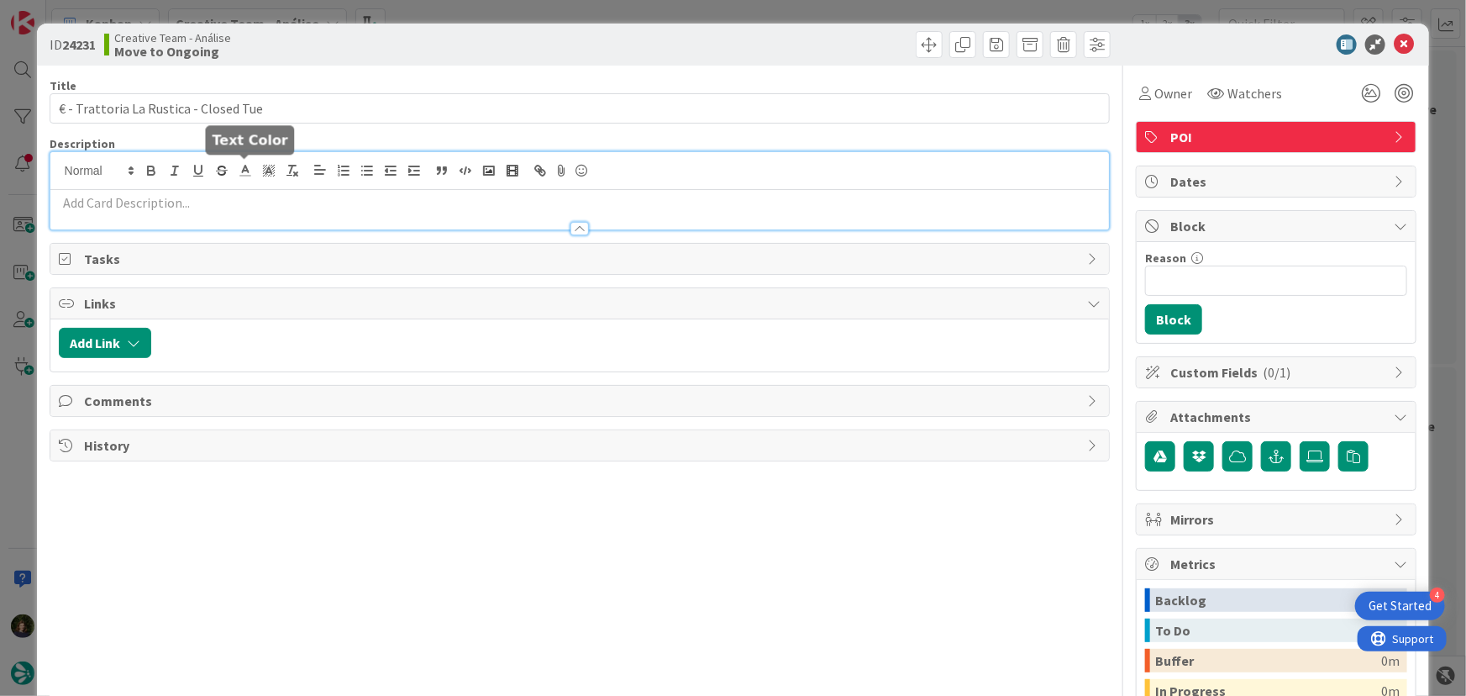
click at [237, 173] on div at bounding box center [580, 190] width 1060 height 77
click at [213, 213] on div at bounding box center [580, 221] width 1060 height 18
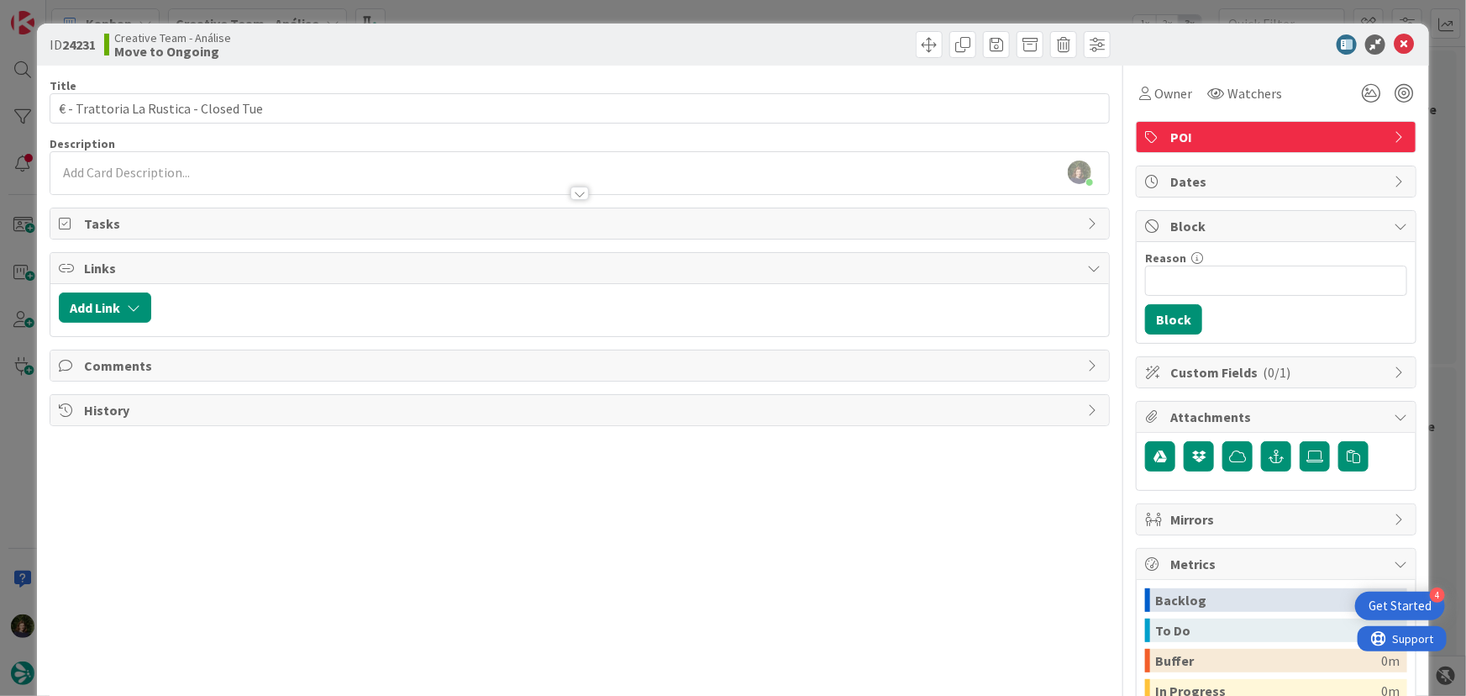
click at [183, 167] on p at bounding box center [580, 172] width 1043 height 19
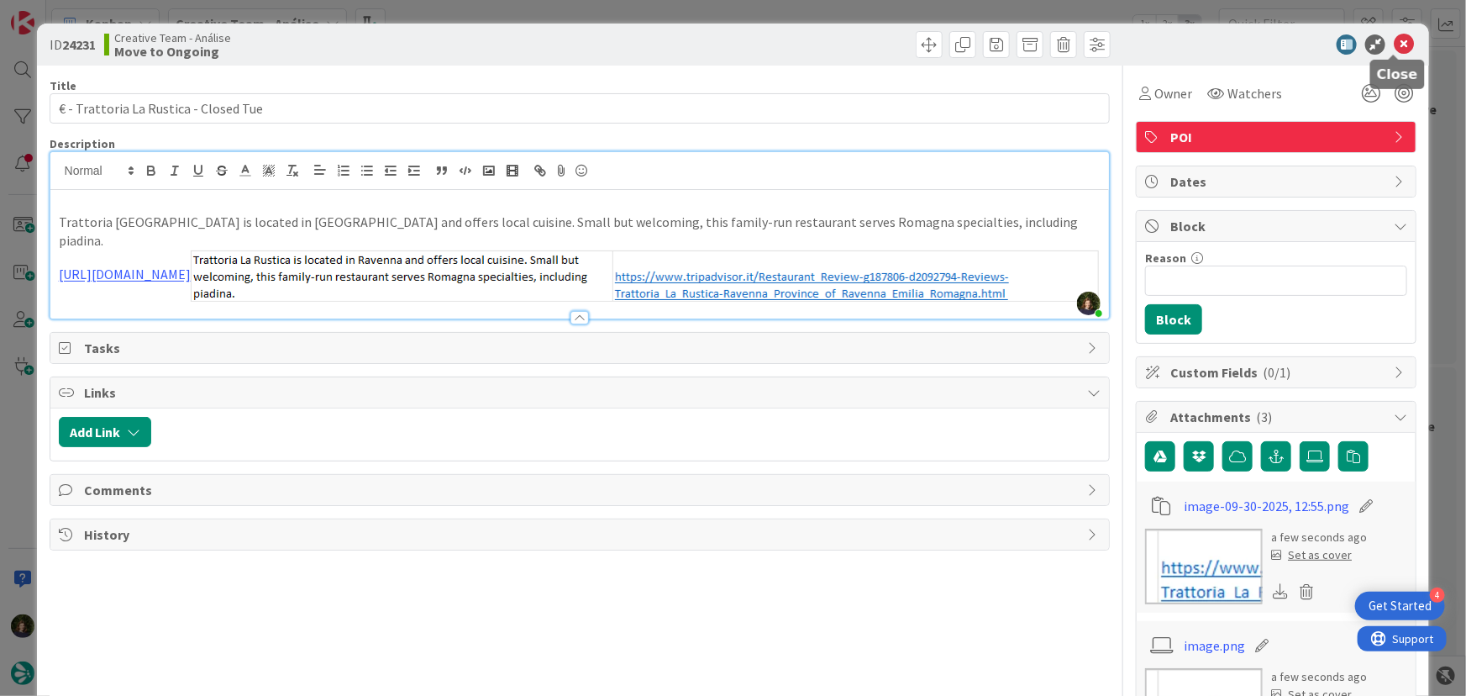
click at [1394, 47] on icon at bounding box center [1404, 44] width 20 height 20
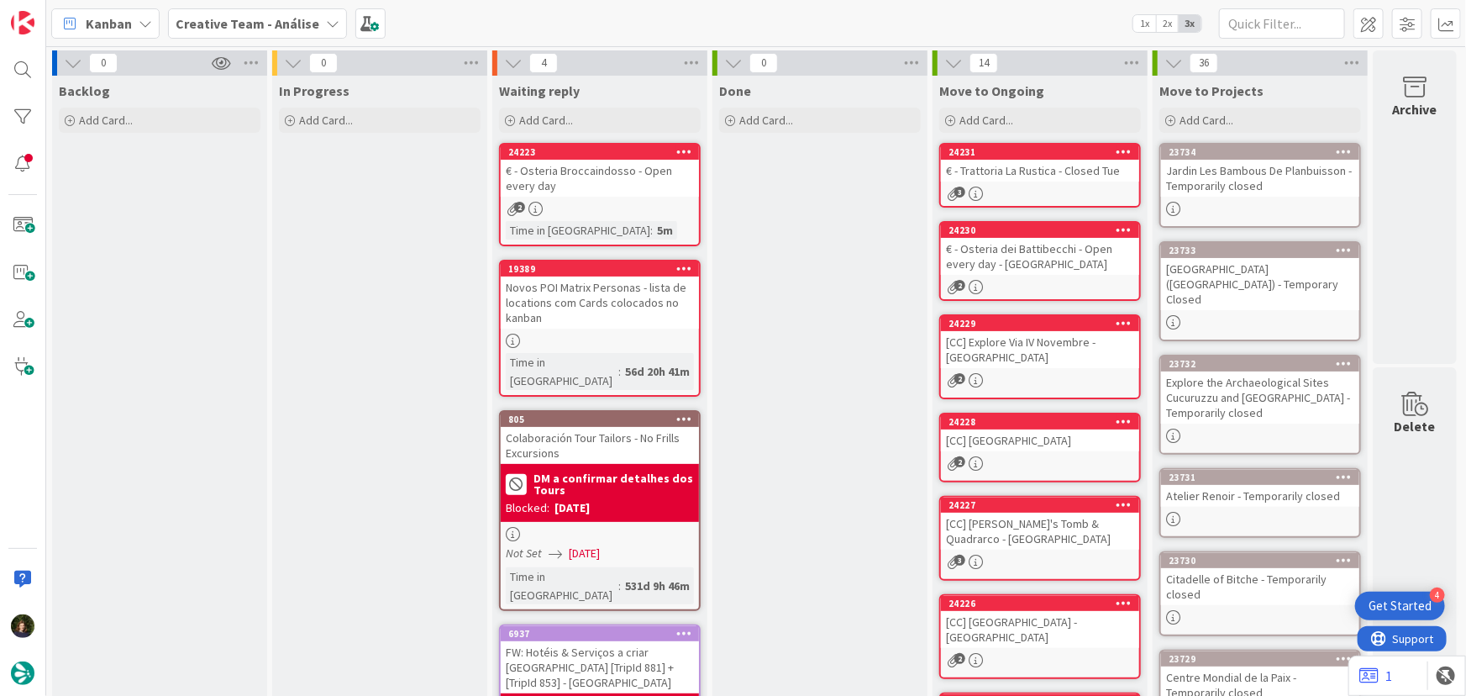
click at [1042, 187] on div "3" at bounding box center [1040, 194] width 198 height 14
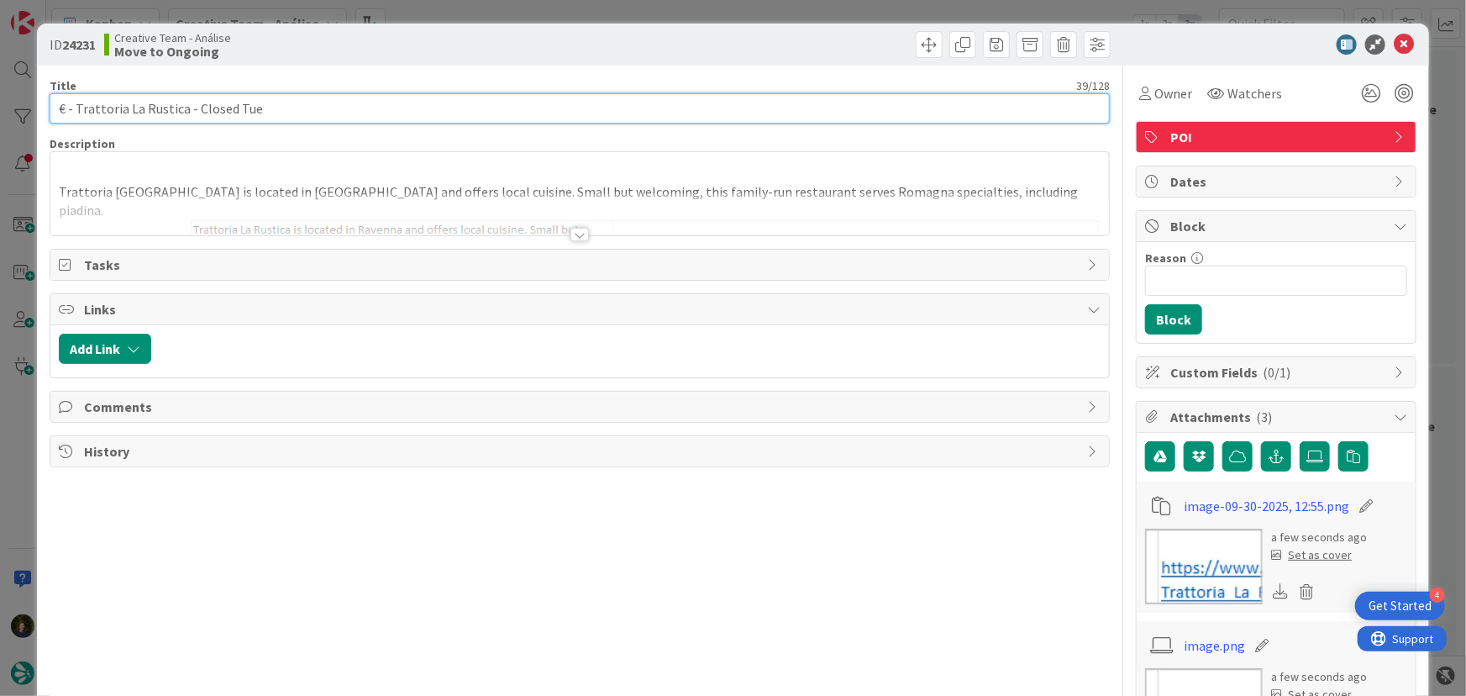
click at [296, 110] on input "€ - Trattoria La Rustica - Closed Tue" at bounding box center [580, 108] width 1061 height 30
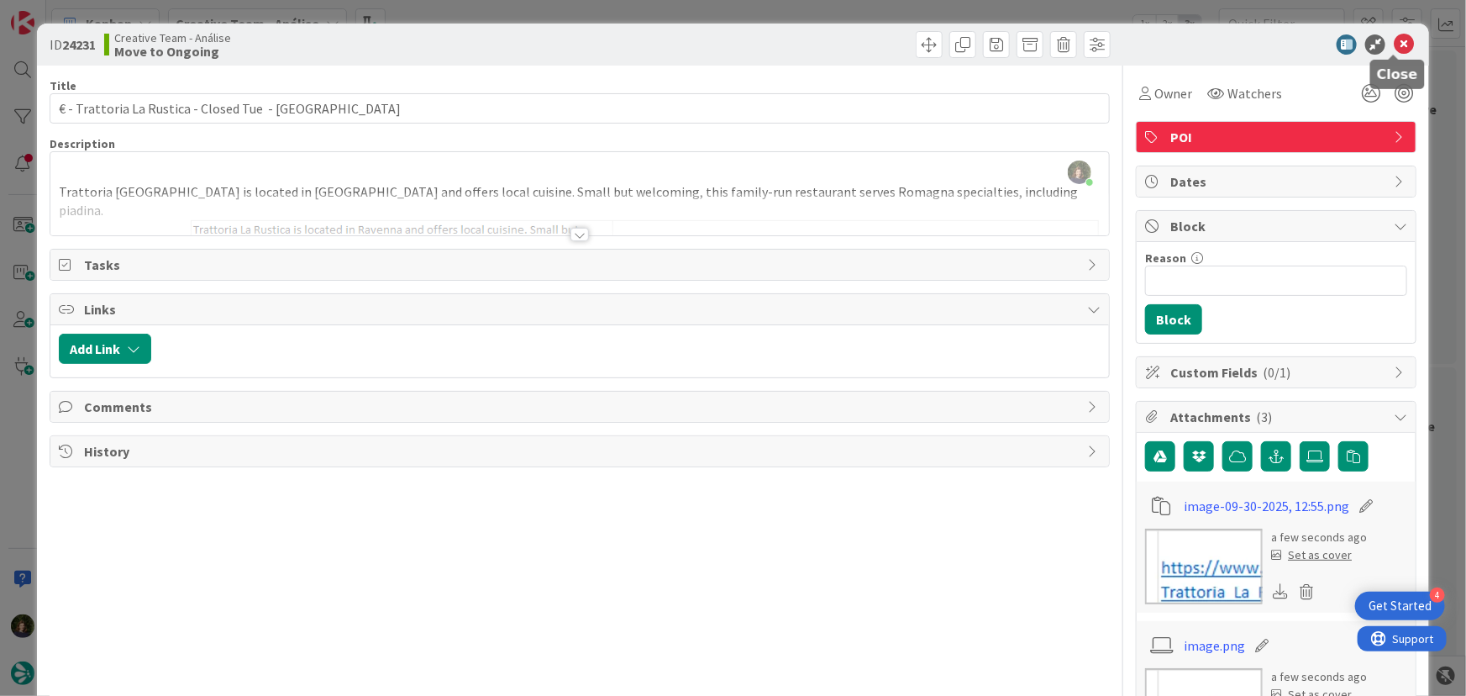
click at [1395, 50] on icon at bounding box center [1404, 44] width 20 height 20
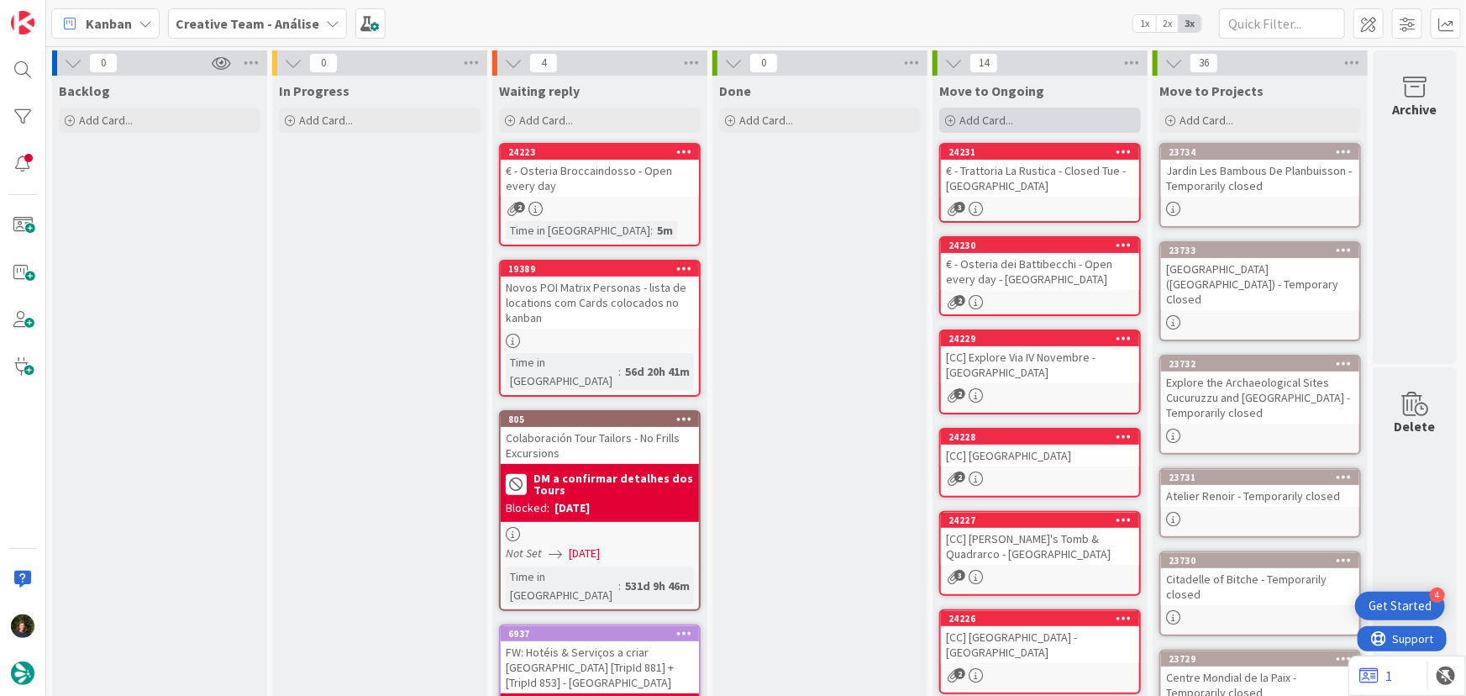
click at [987, 118] on span "Add Card..." at bounding box center [987, 120] width 54 height 15
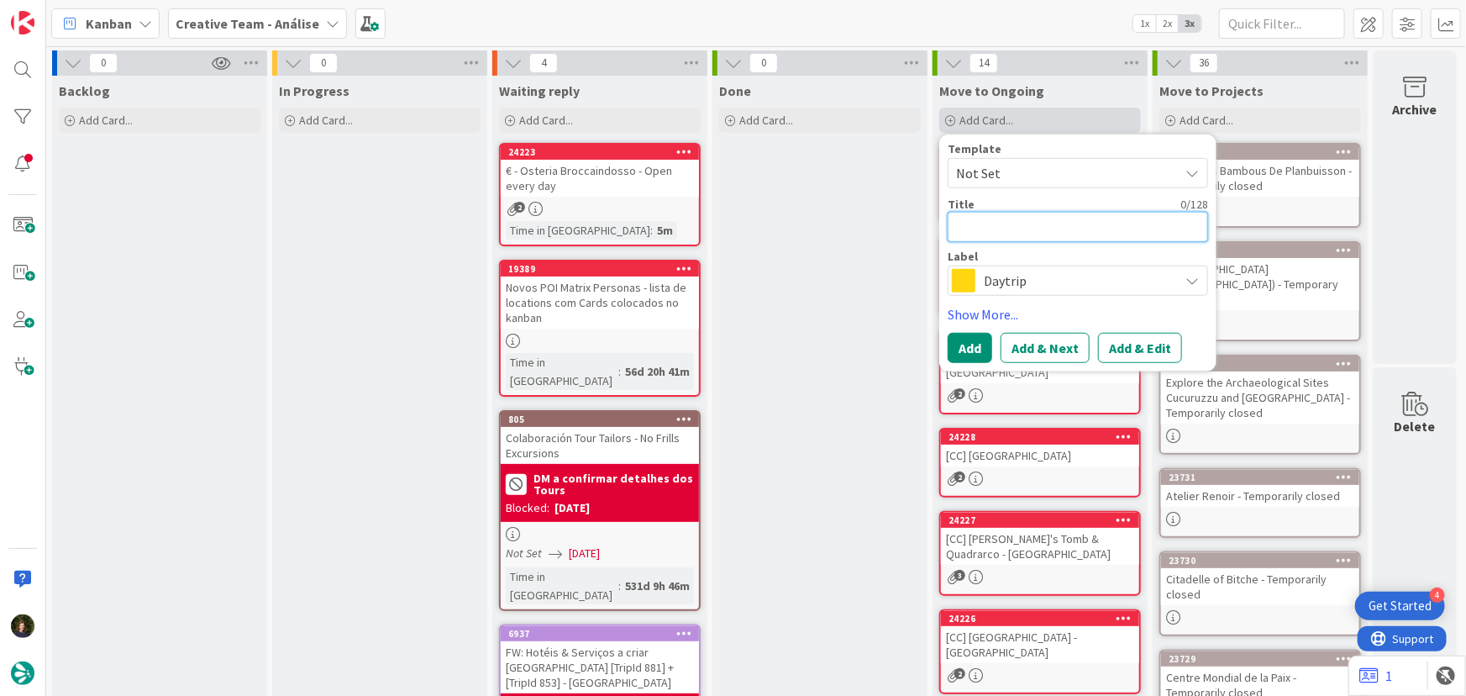
paste textarea "€ - Osteria passatelli 1962 - Open every day"
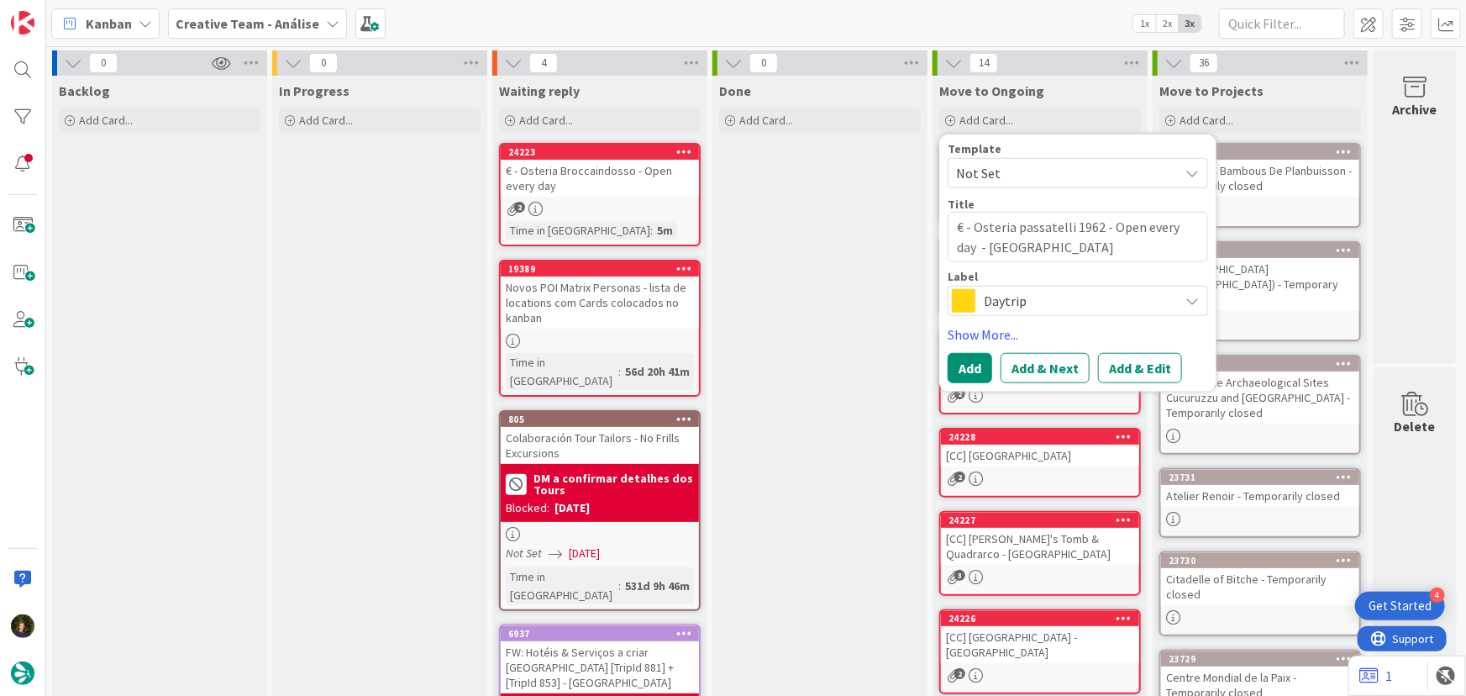
click at [1003, 303] on span "Daytrip" at bounding box center [1077, 301] width 187 height 24
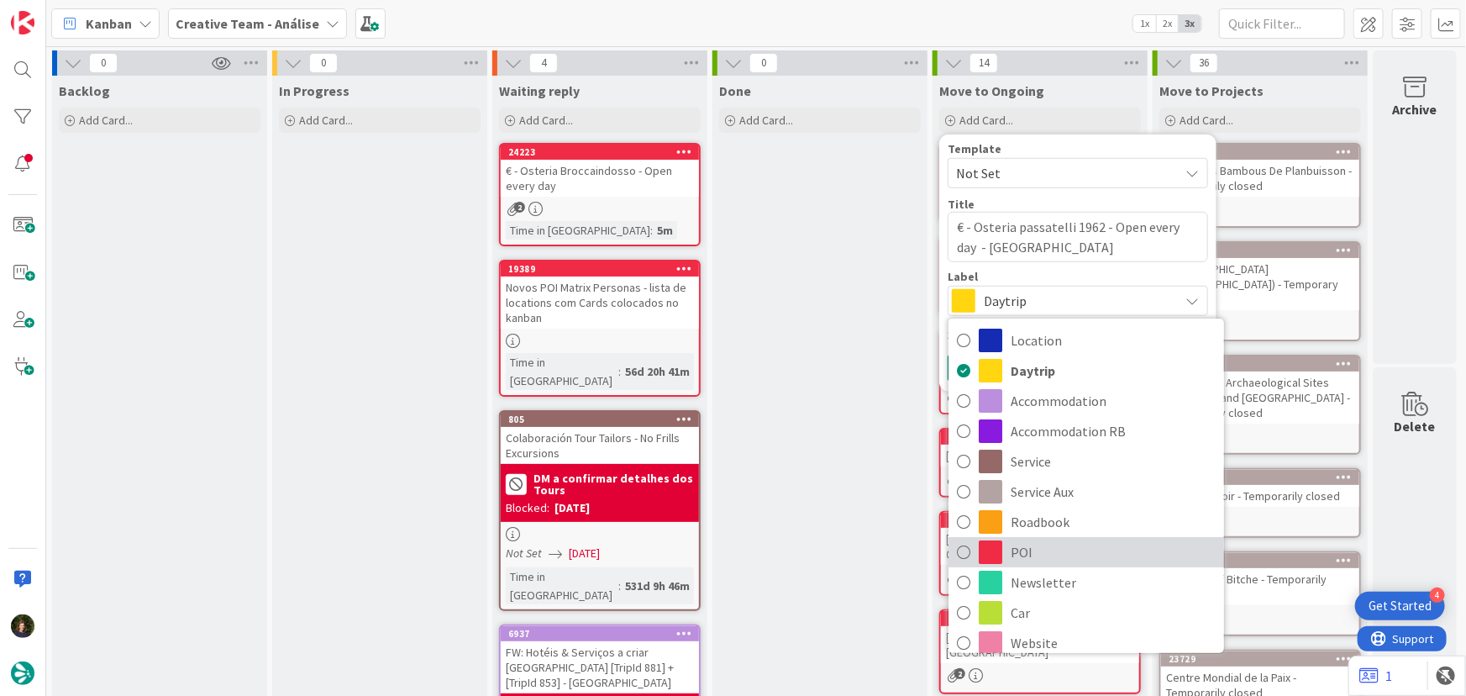
click at [1021, 551] on span "POI" at bounding box center [1113, 551] width 205 height 25
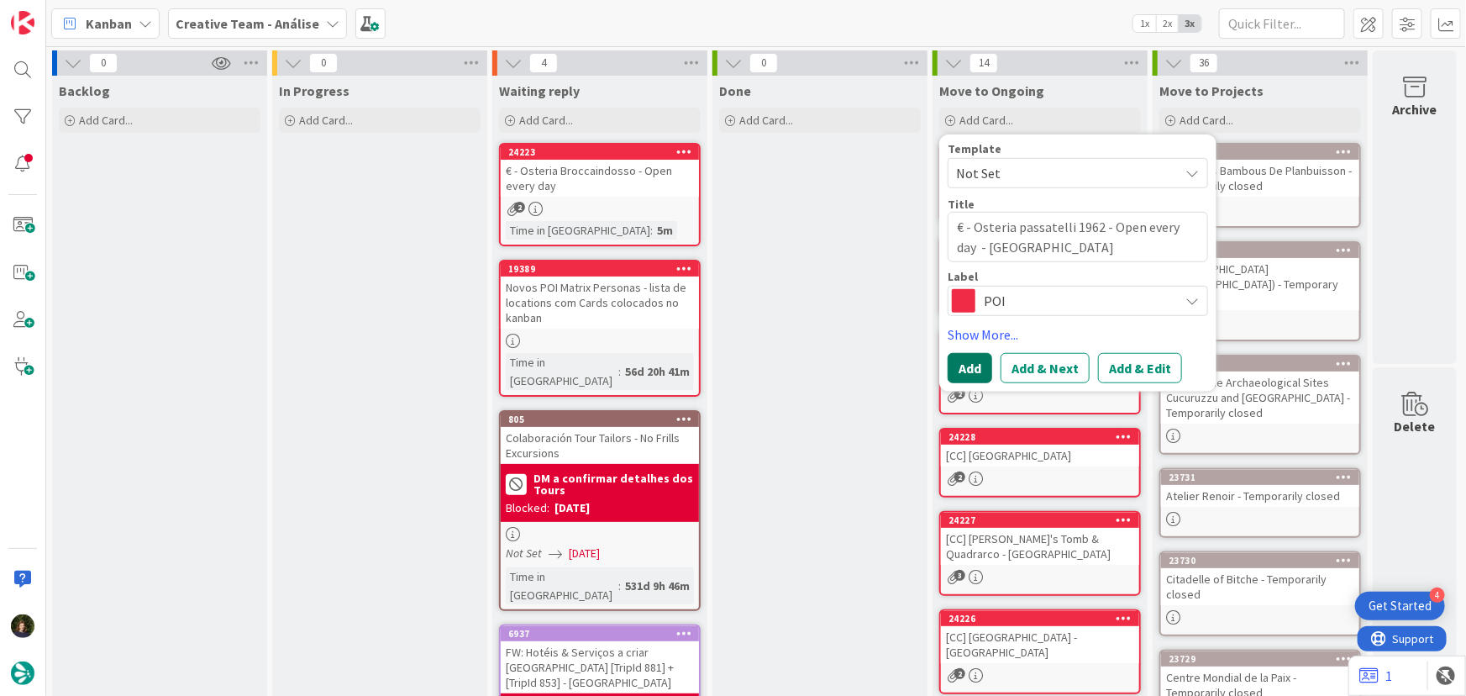
click at [963, 367] on button "Add" at bounding box center [970, 368] width 45 height 30
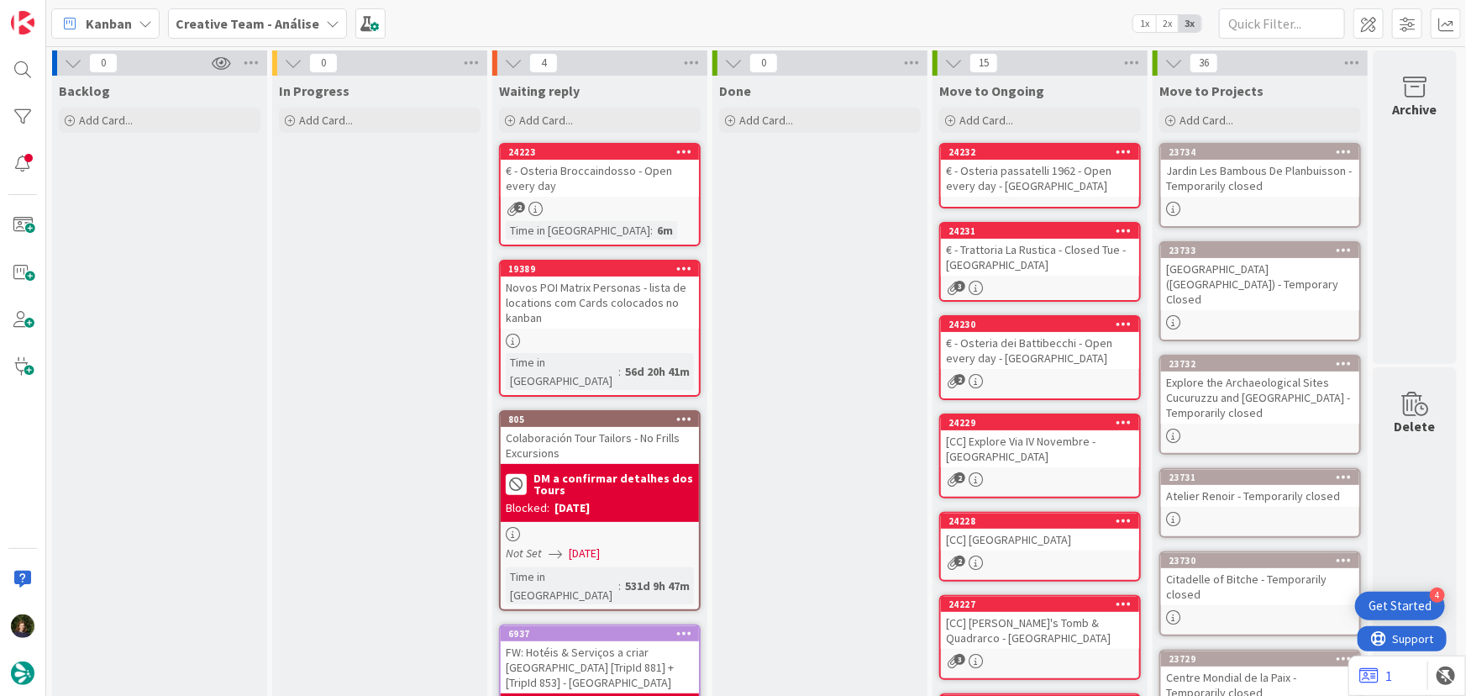
click at [1018, 176] on div "€ - Osteria passatelli 1962 - Open every day - RAVENNA" at bounding box center [1040, 178] width 198 height 37
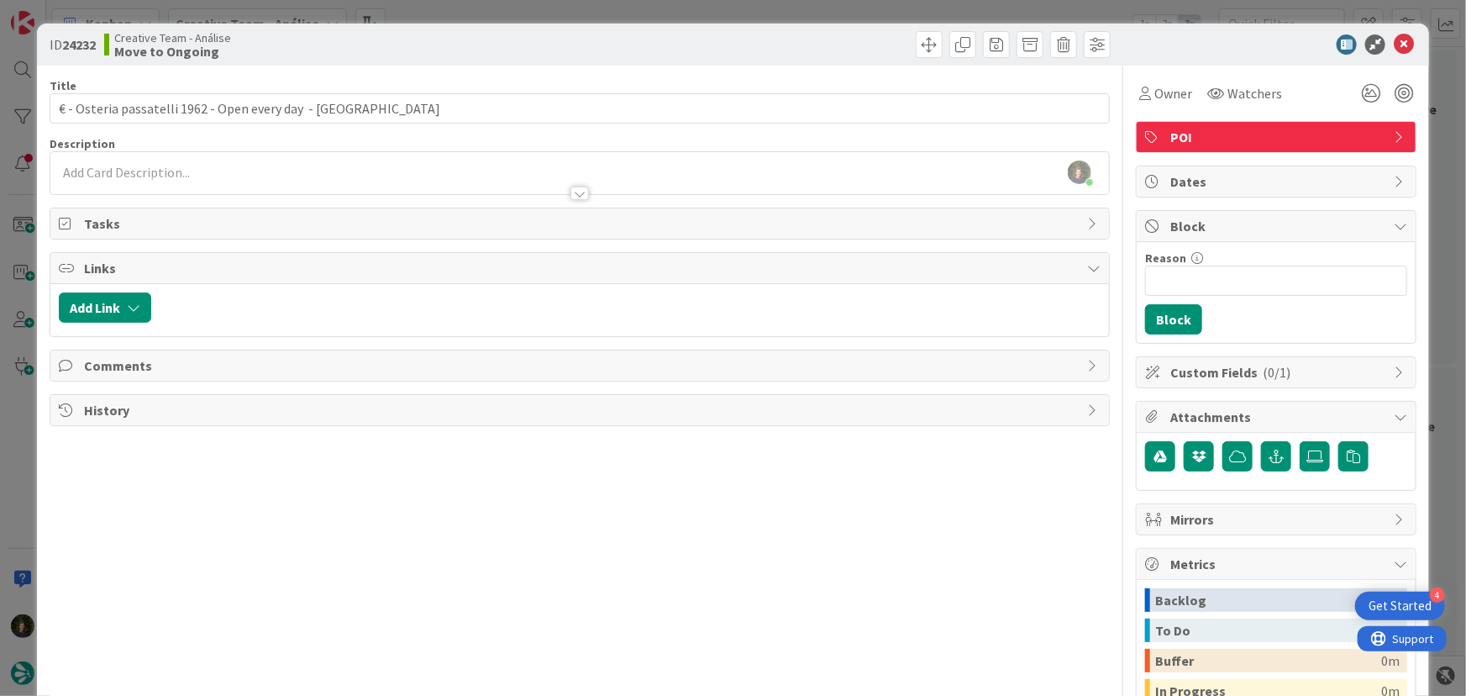
drag, startPoint x: 316, startPoint y: 166, endPoint x: 318, endPoint y: 192, distance: 26.2
click at [316, 166] on div "Margarida Carvalho just joined" at bounding box center [580, 173] width 1060 height 42
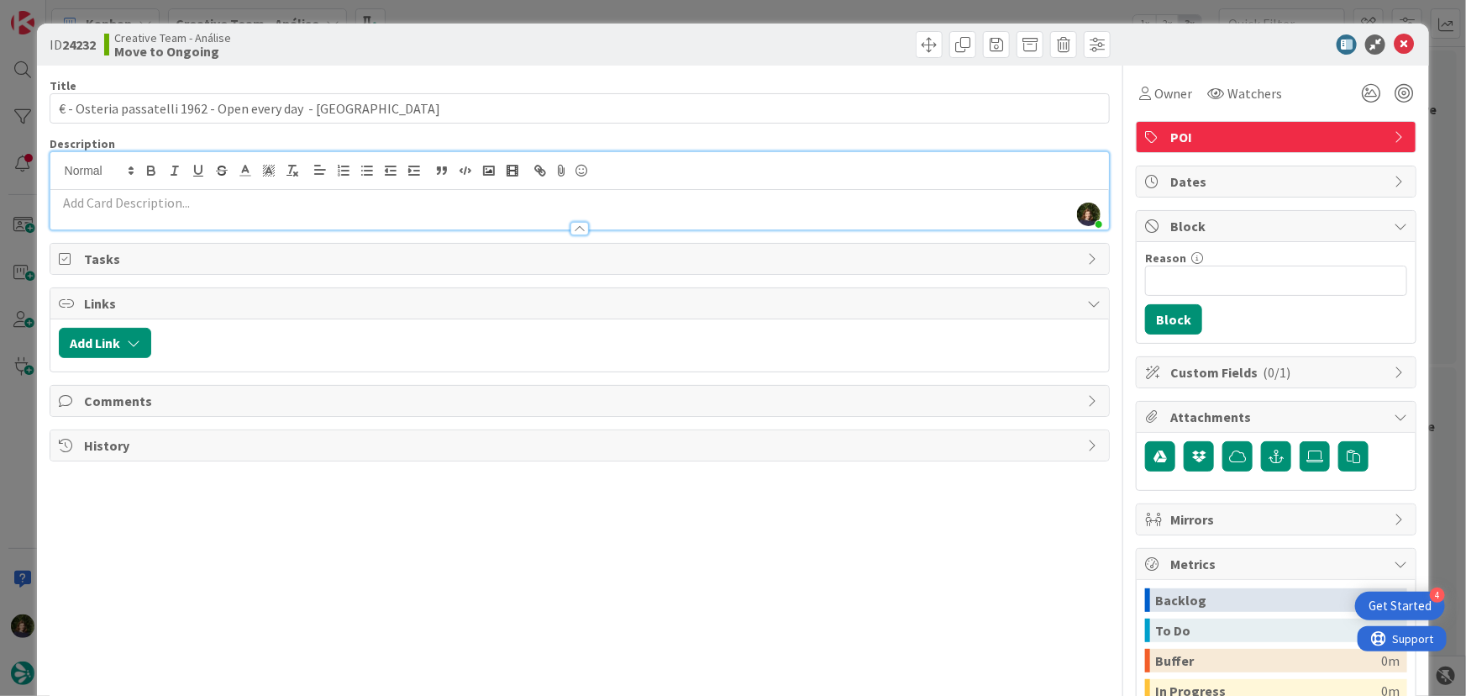
click at [318, 203] on p at bounding box center [580, 202] width 1043 height 19
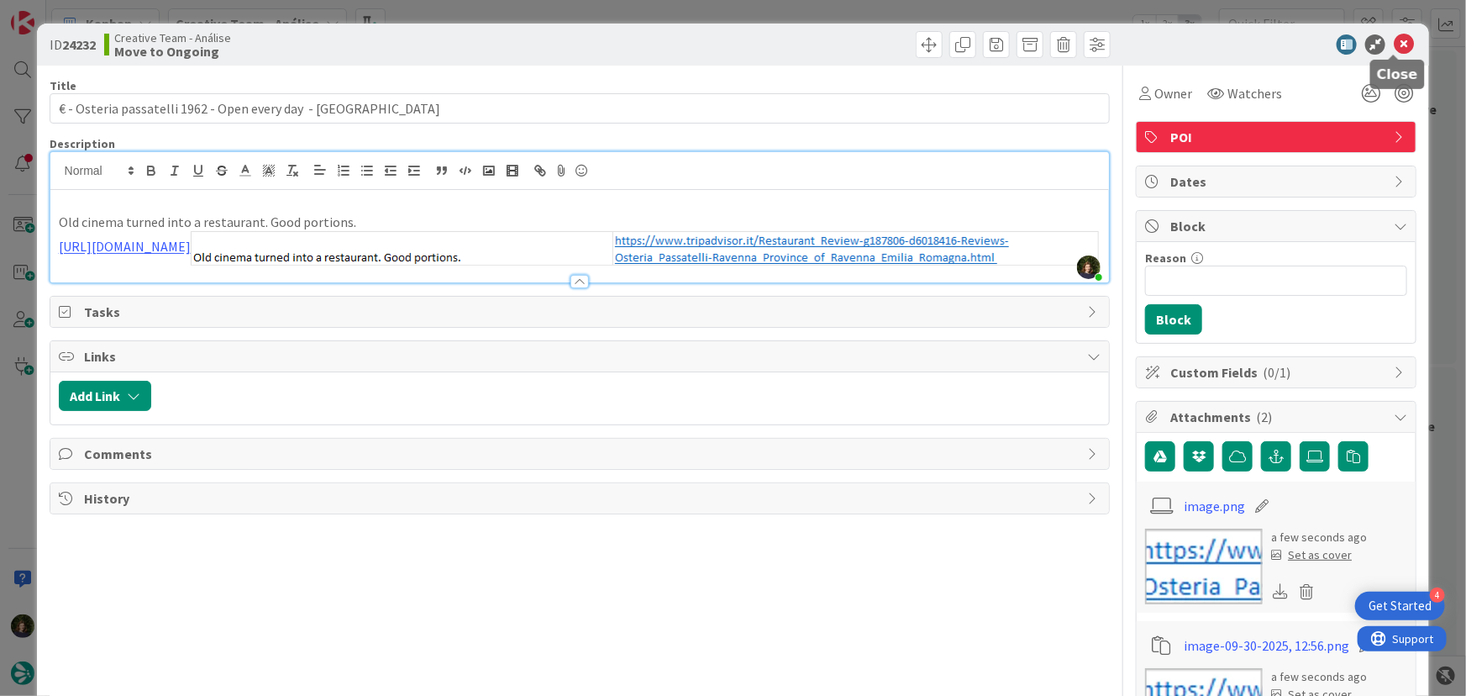
click at [1396, 46] on icon at bounding box center [1404, 44] width 20 height 20
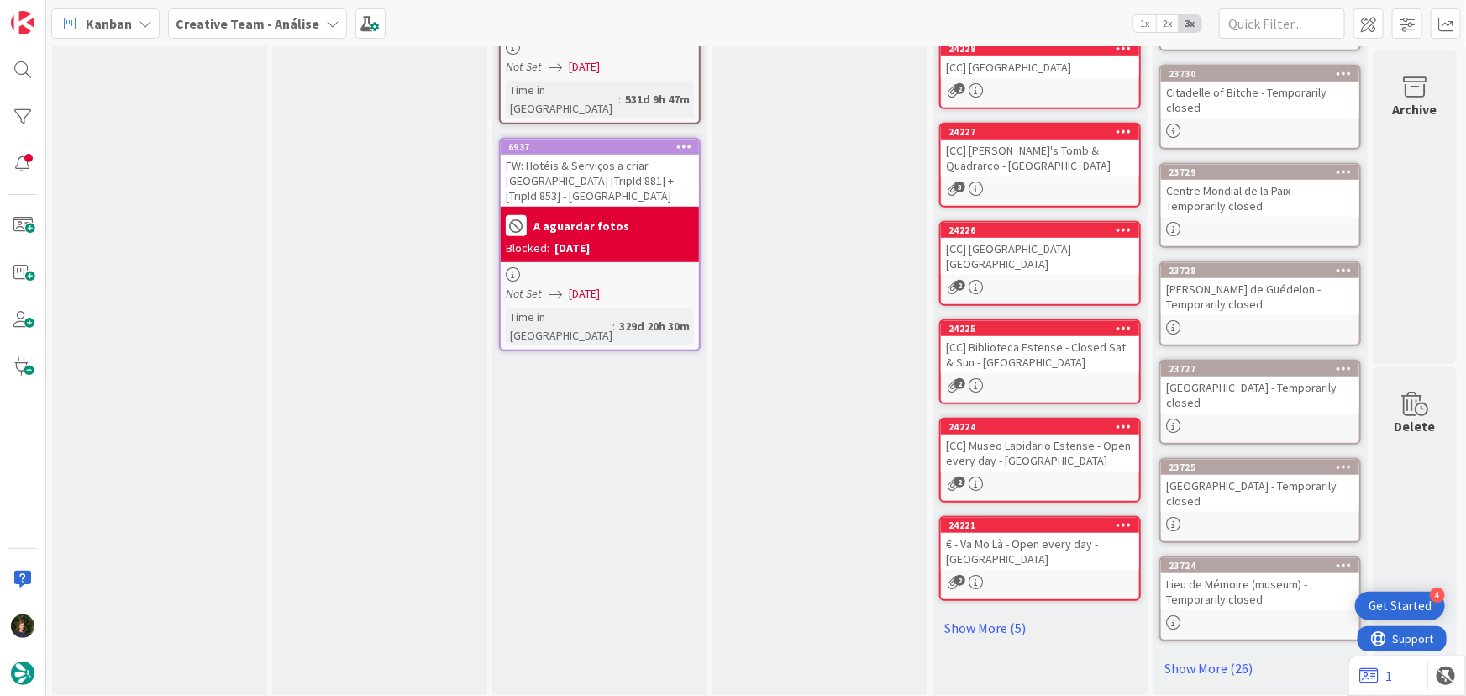
scroll to position [181, 0]
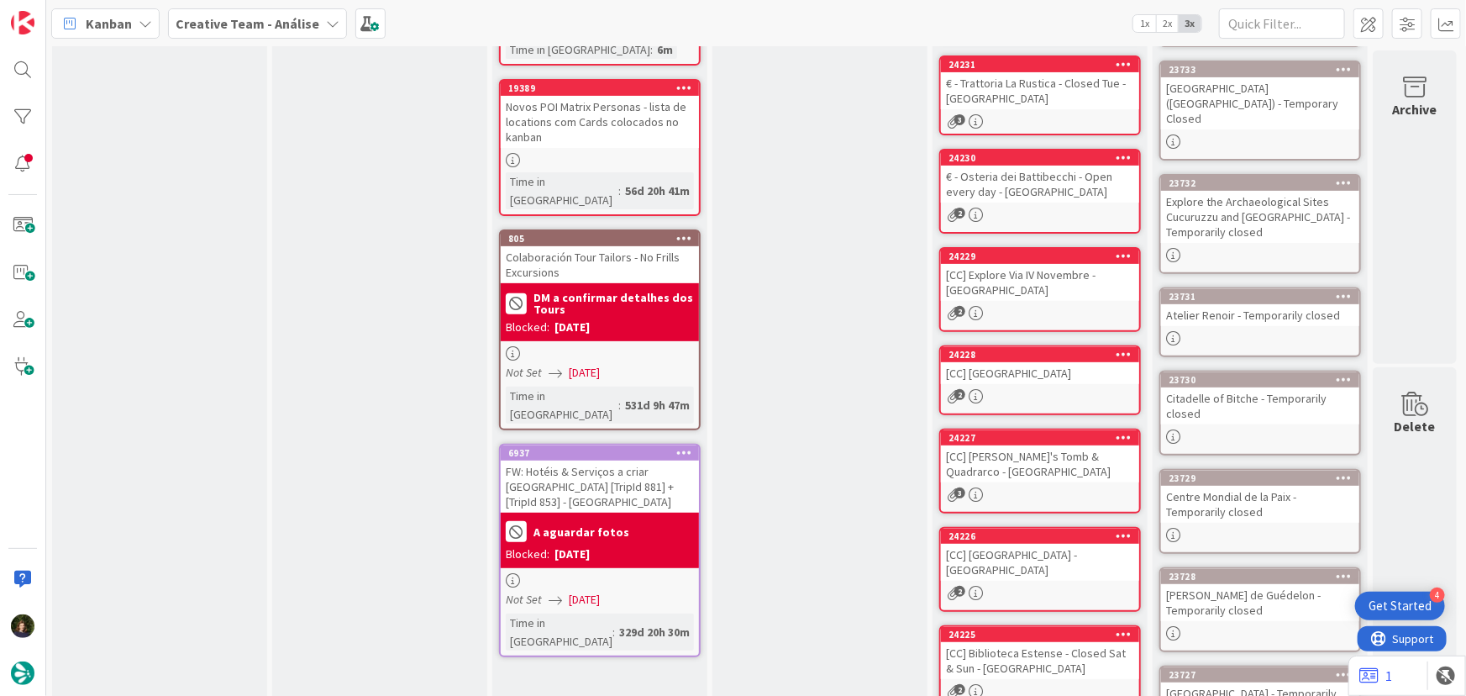
click at [253, 23] on b "Creative Team - Análise" at bounding box center [248, 23] width 144 height 17
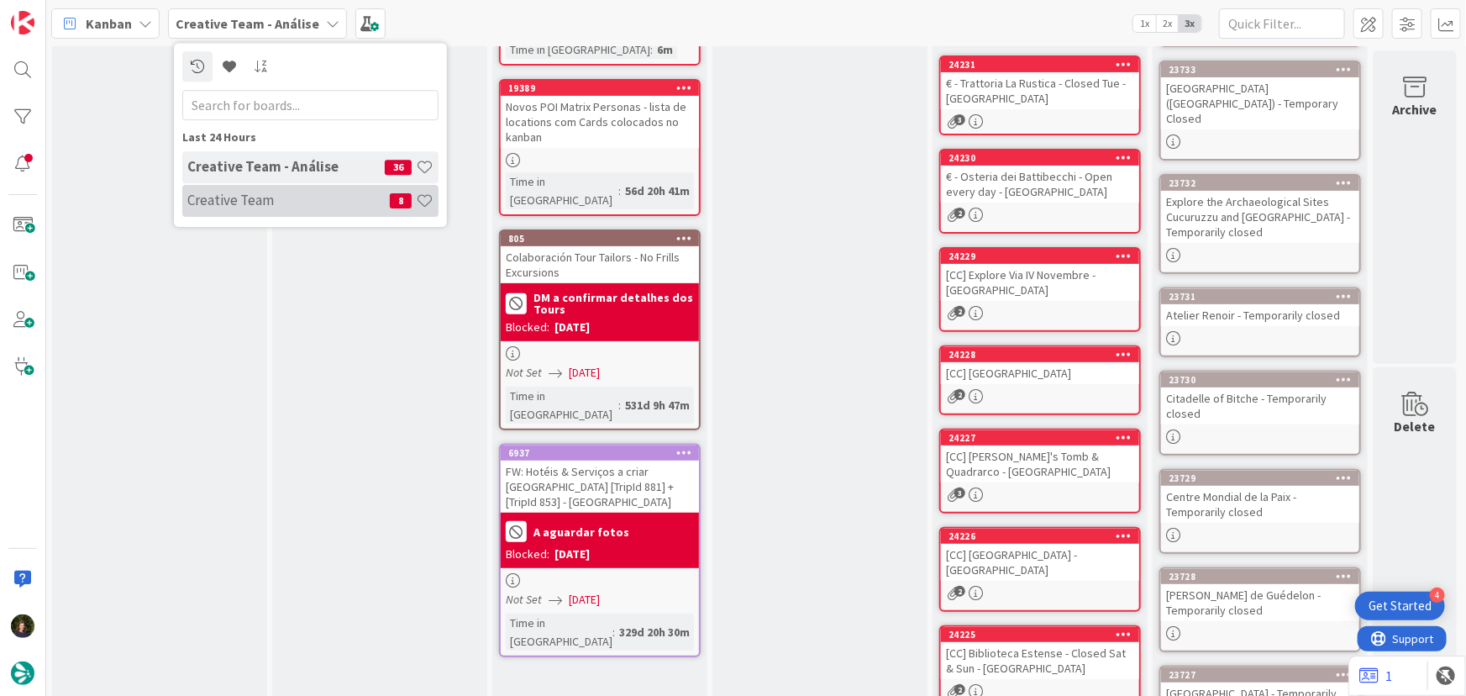
click at [263, 203] on h4 "Creative Team" at bounding box center [288, 200] width 203 height 17
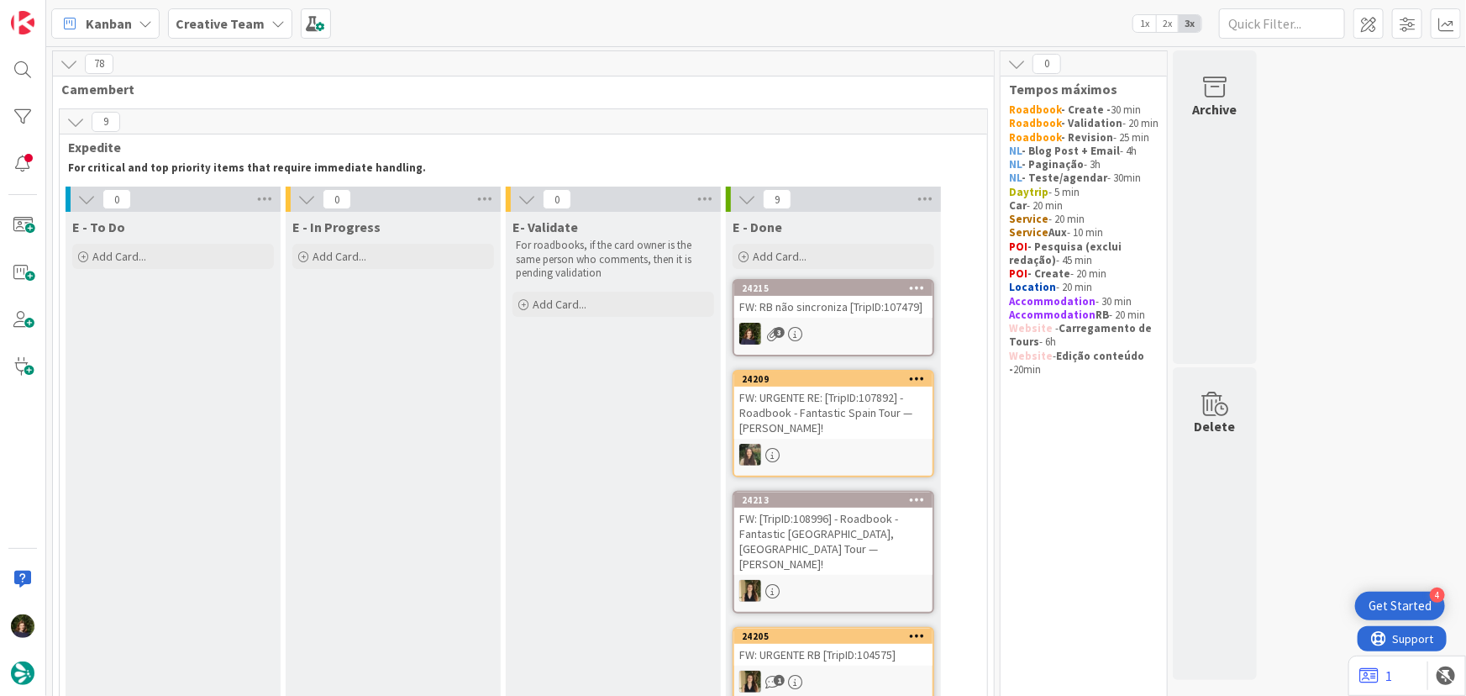
click at [232, 25] on b "Creative Team" at bounding box center [220, 23] width 89 height 17
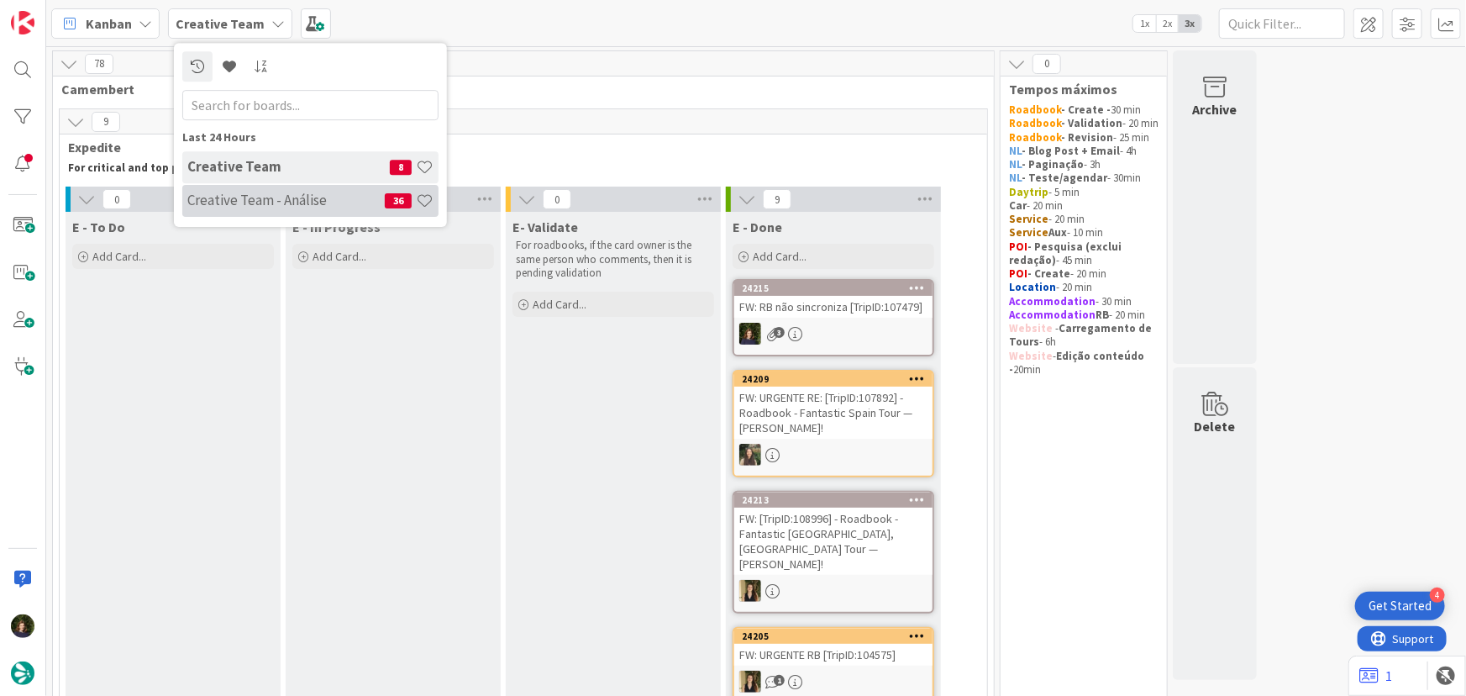
click at [270, 195] on h4 "Creative Team - Análise" at bounding box center [285, 200] width 197 height 17
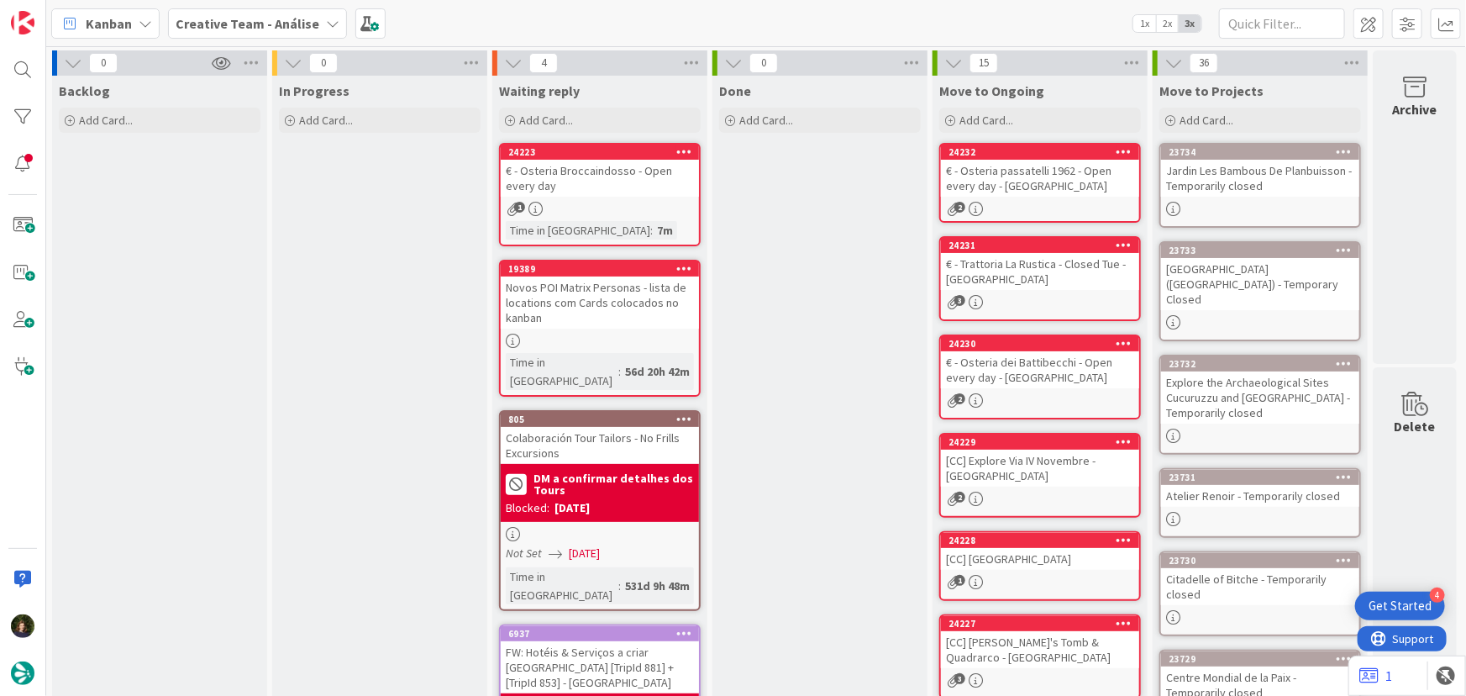
click at [605, 189] on div "€ - Osteria Broccaindosso - Open every day" at bounding box center [600, 178] width 198 height 37
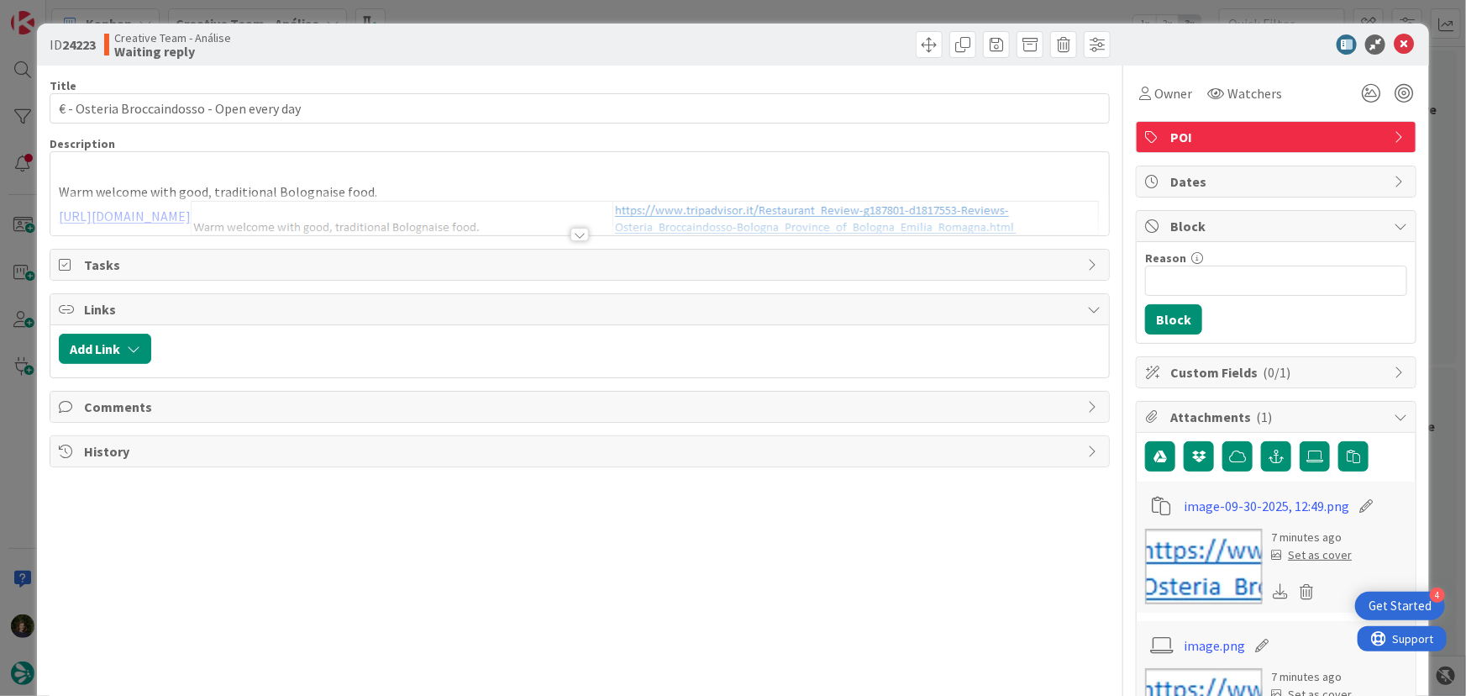
click at [579, 233] on div at bounding box center [580, 234] width 18 height 13
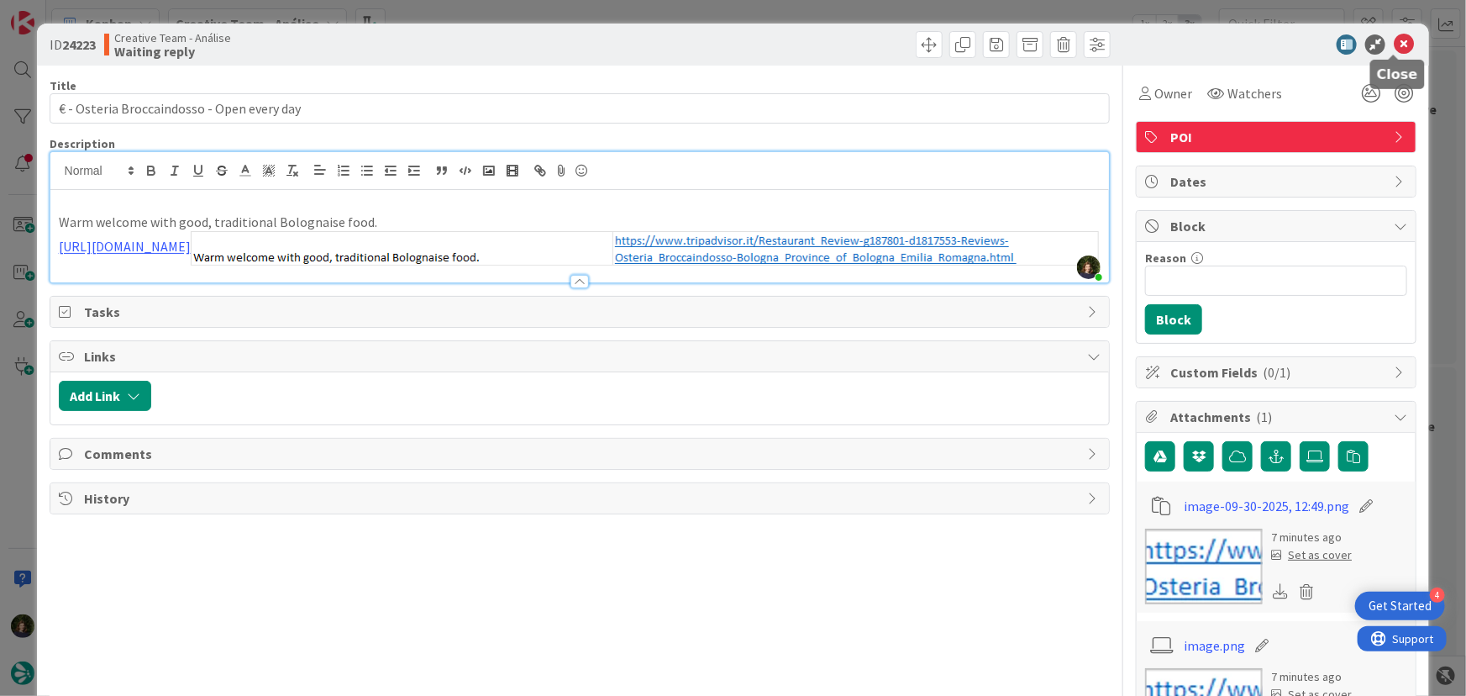
click at [1394, 45] on icon at bounding box center [1404, 44] width 20 height 20
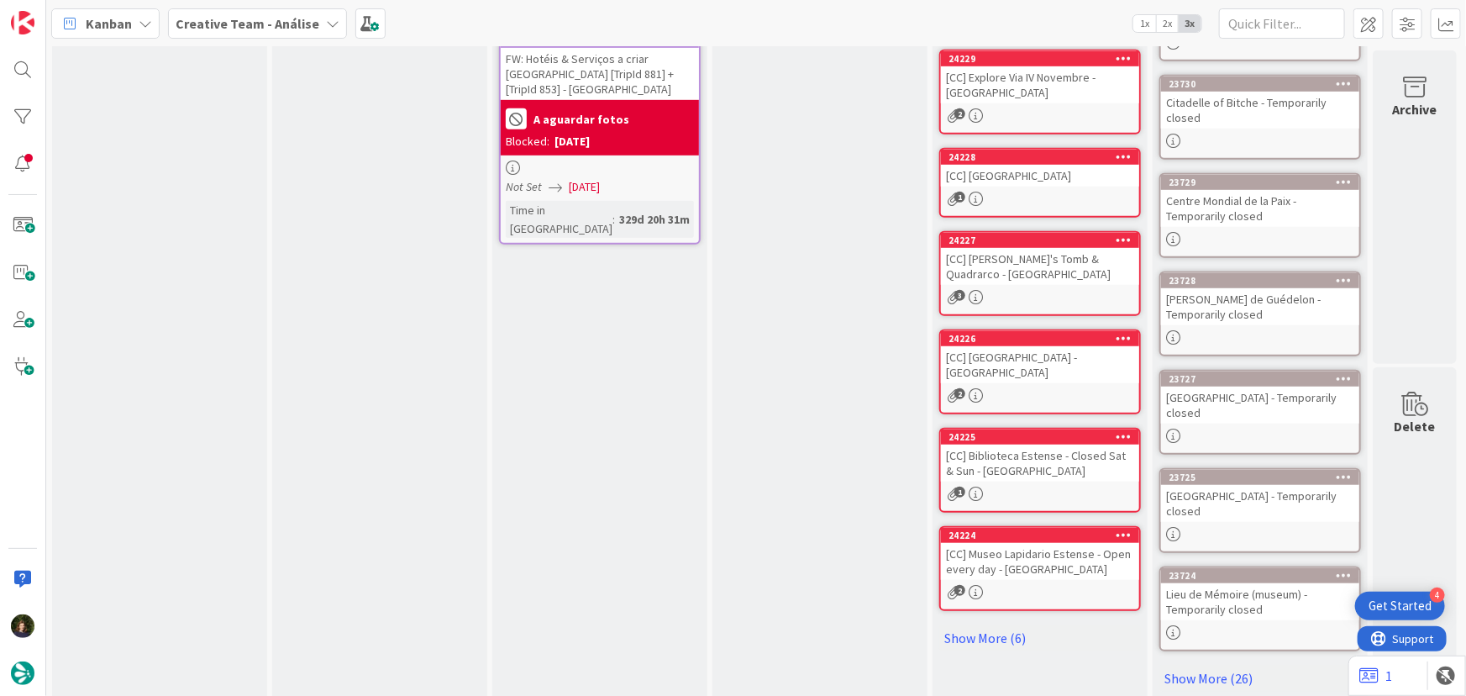
scroll to position [487, 0]
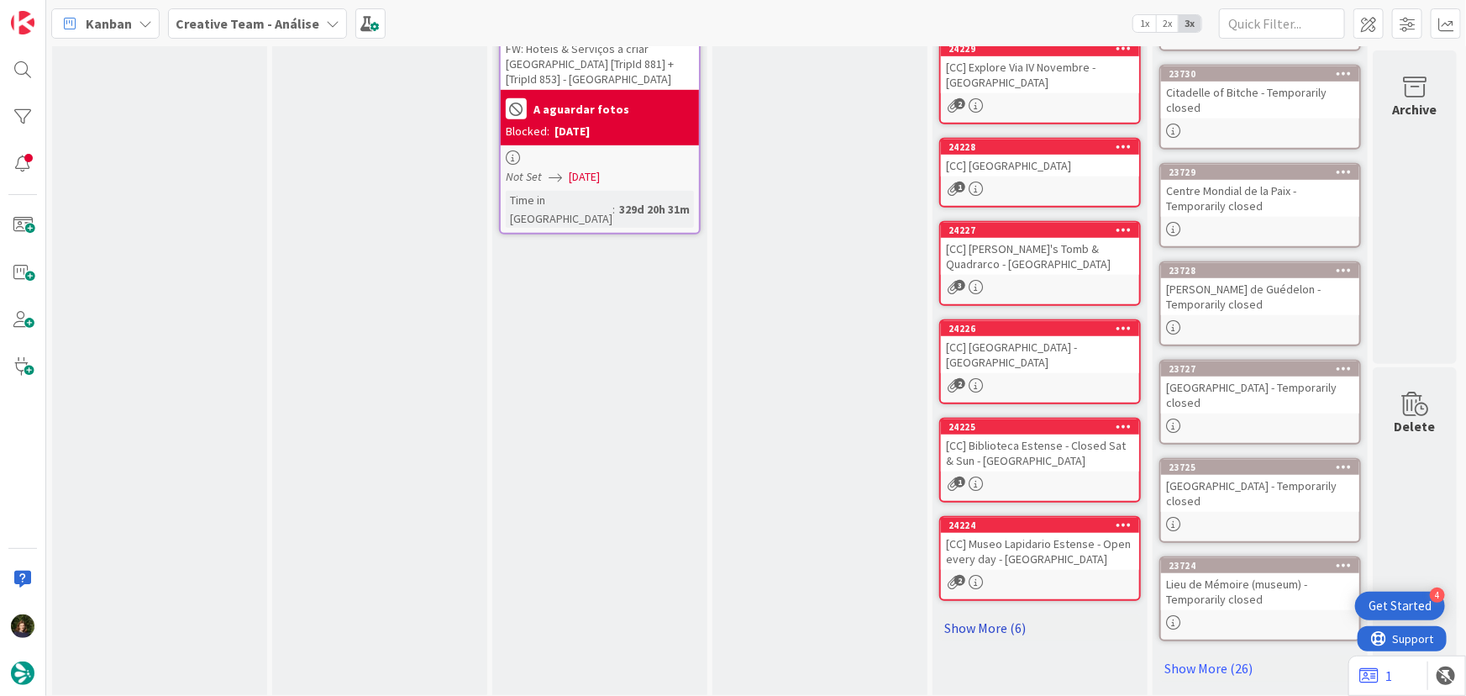
click at [990, 628] on link "Show More (6)" at bounding box center [1040, 627] width 202 height 27
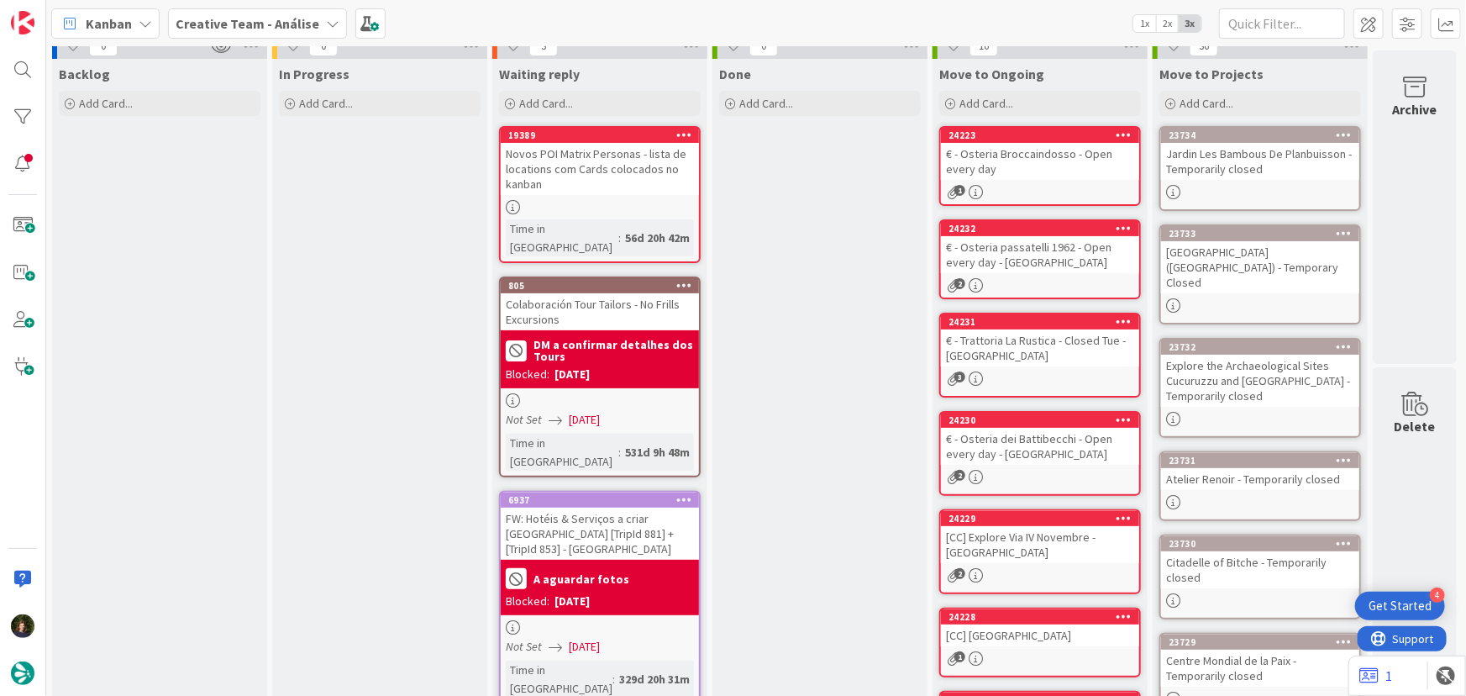
scroll to position [0, 0]
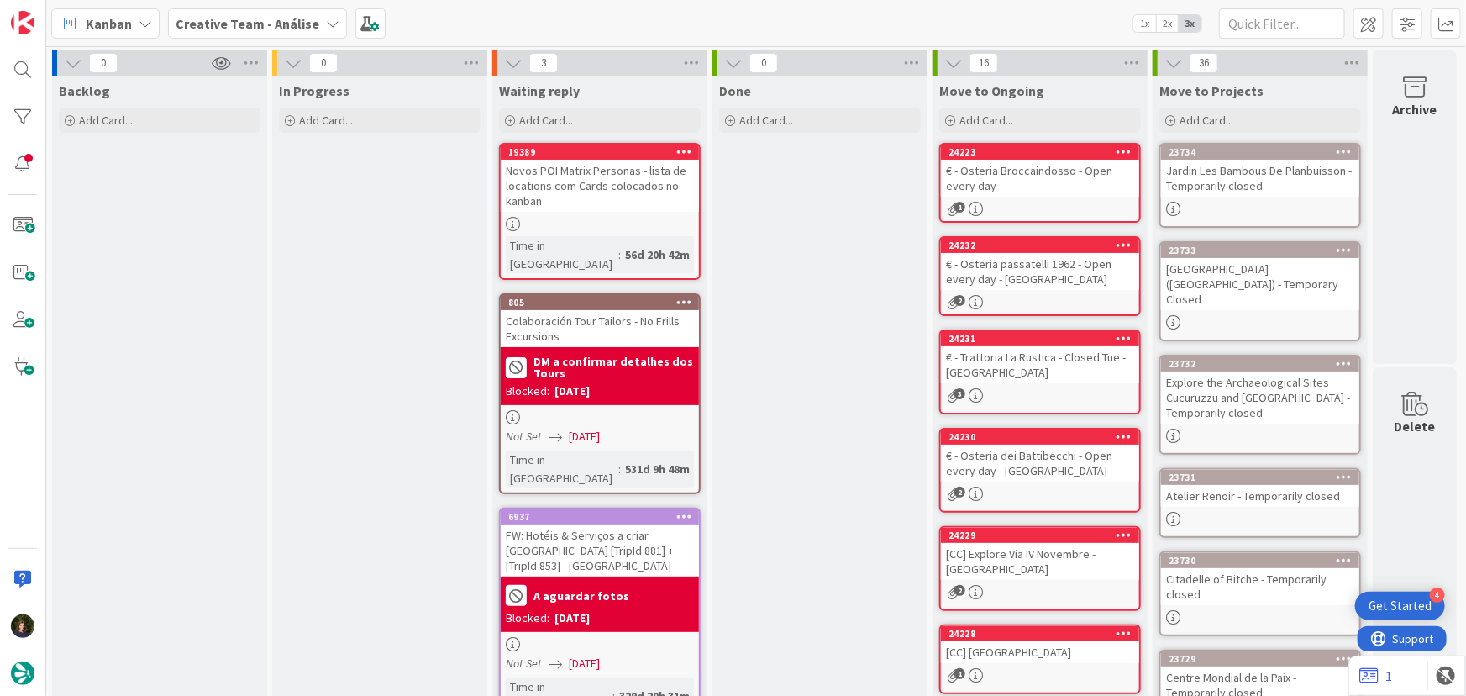
click at [1034, 202] on div "1" at bounding box center [1040, 209] width 198 height 14
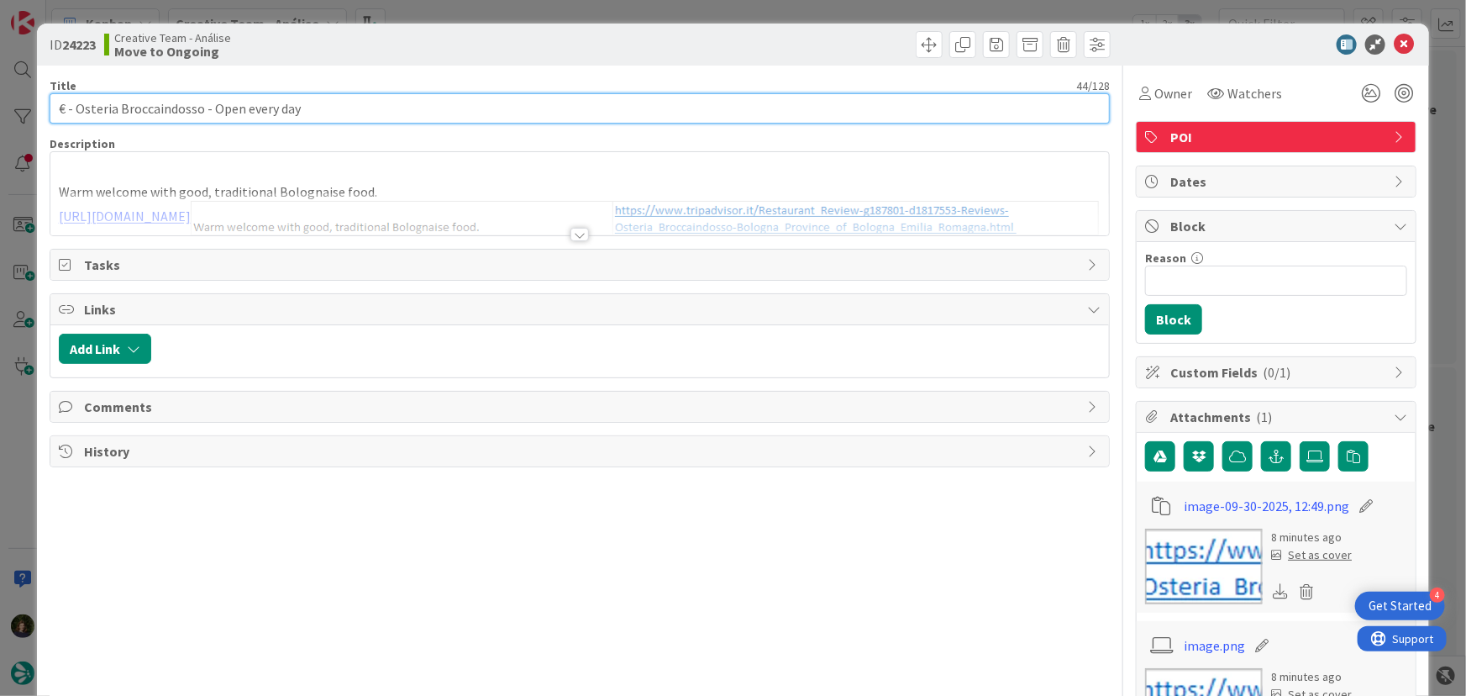
click at [360, 112] on input "€ - Osteria Broccaindosso - Open every day" at bounding box center [580, 108] width 1061 height 30
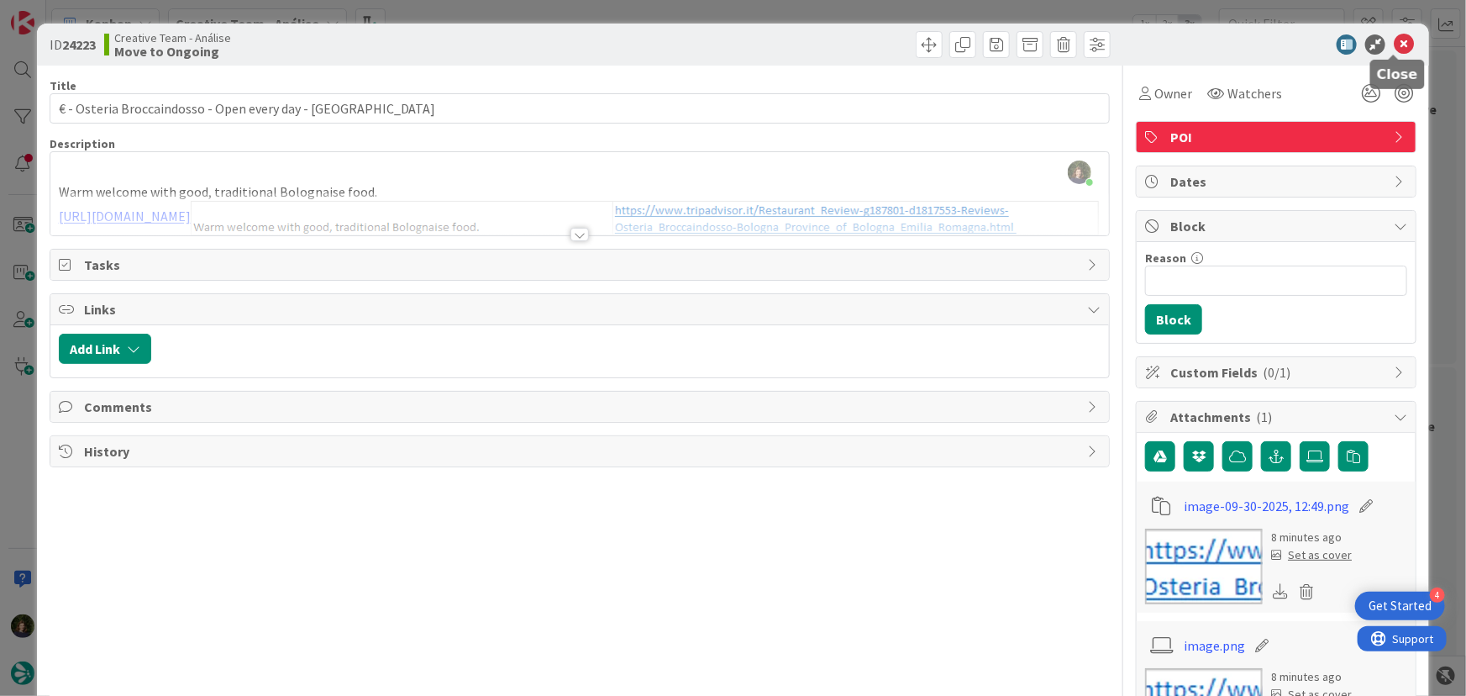
click at [1394, 41] on icon at bounding box center [1404, 44] width 20 height 20
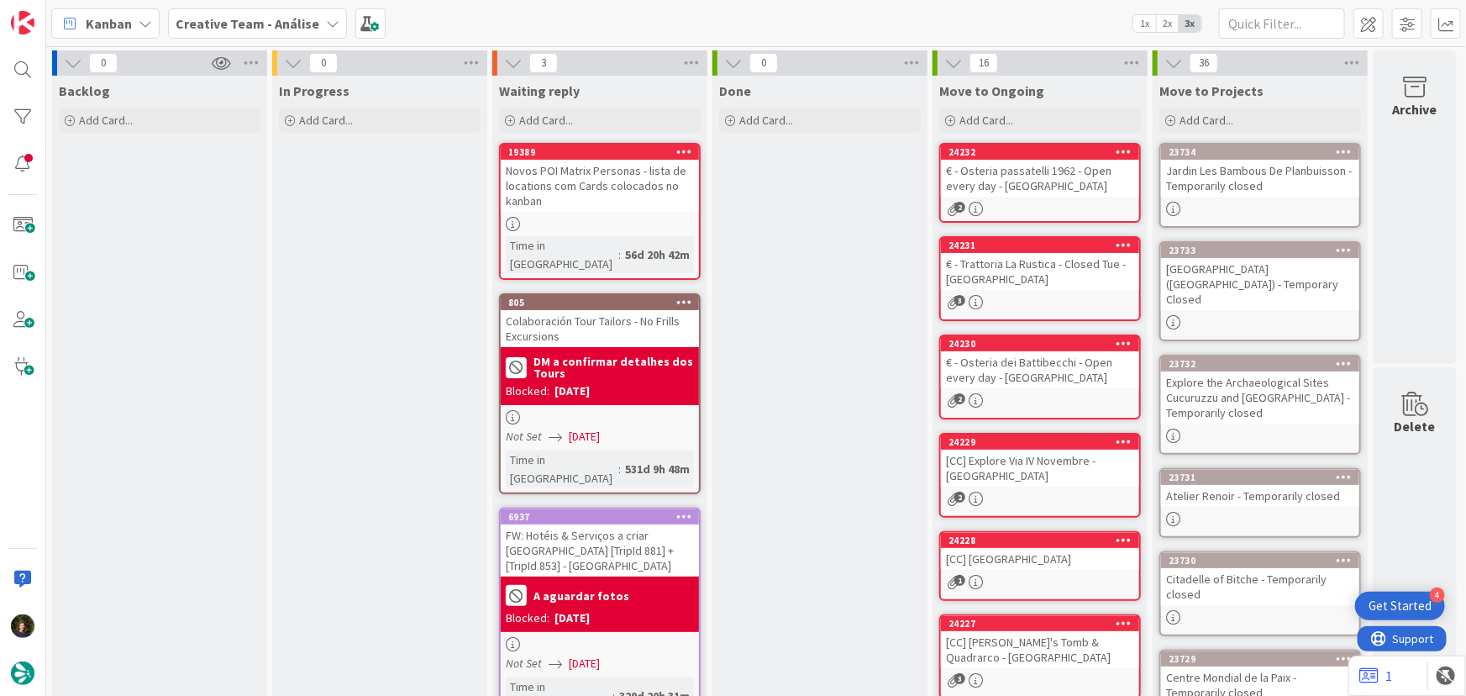
click at [254, 33] on span "Creative Team - Análise" at bounding box center [248, 23] width 144 height 20
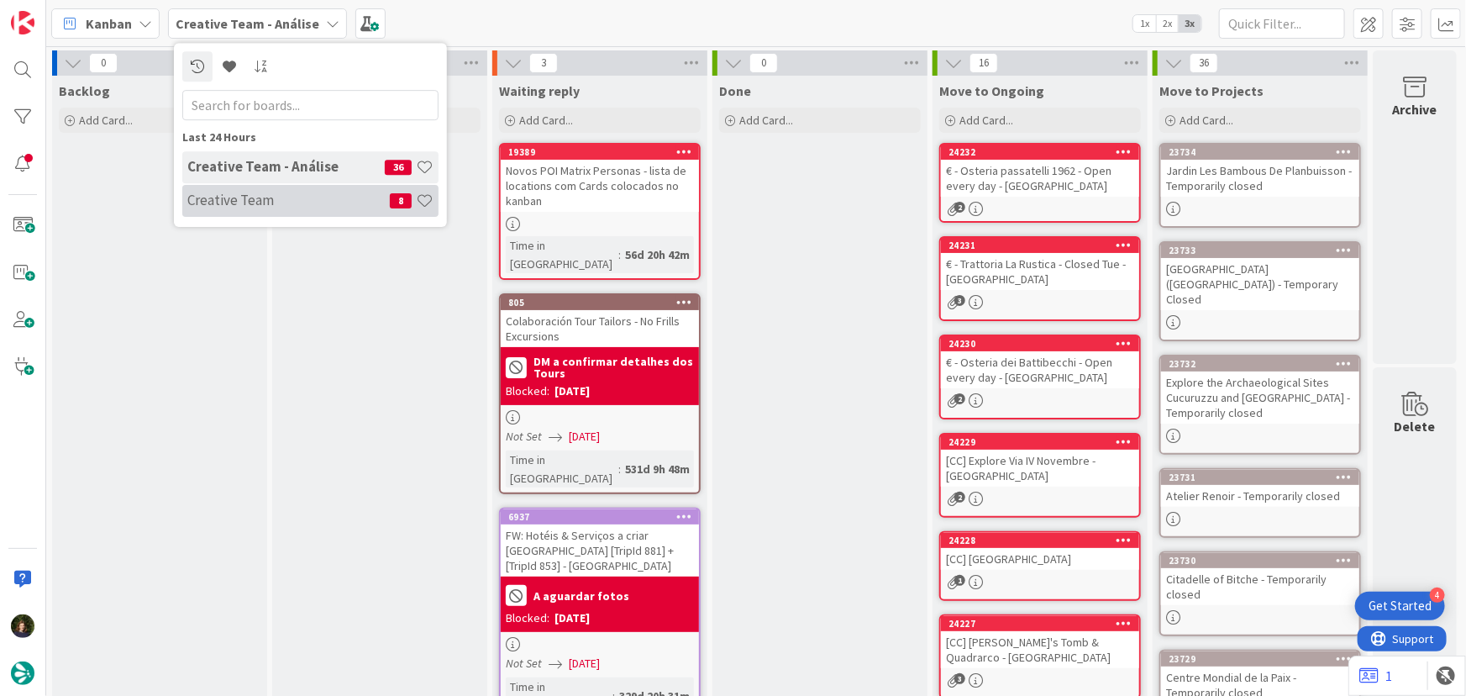
click at [243, 208] on h4 "Creative Team" at bounding box center [288, 200] width 203 height 17
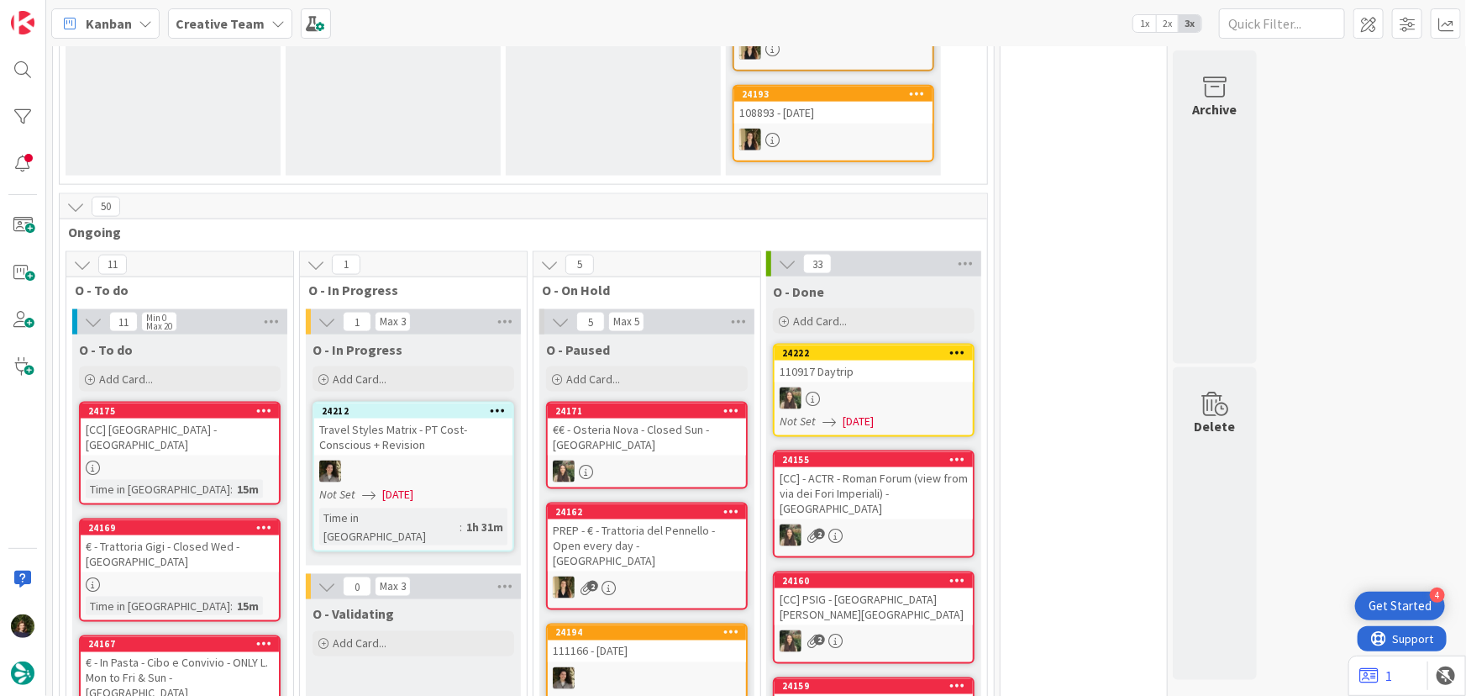
scroll to position [891, 0]
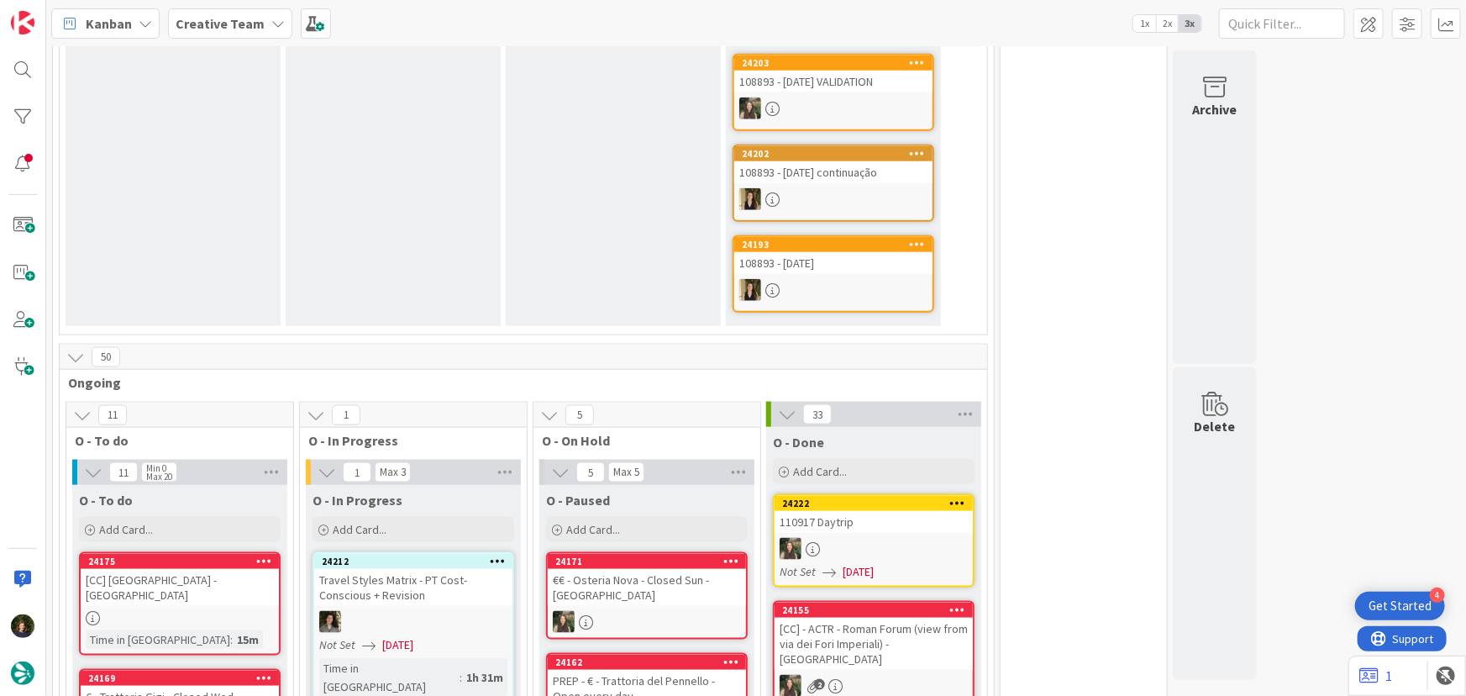
click at [271, 29] on icon at bounding box center [277, 23] width 13 height 13
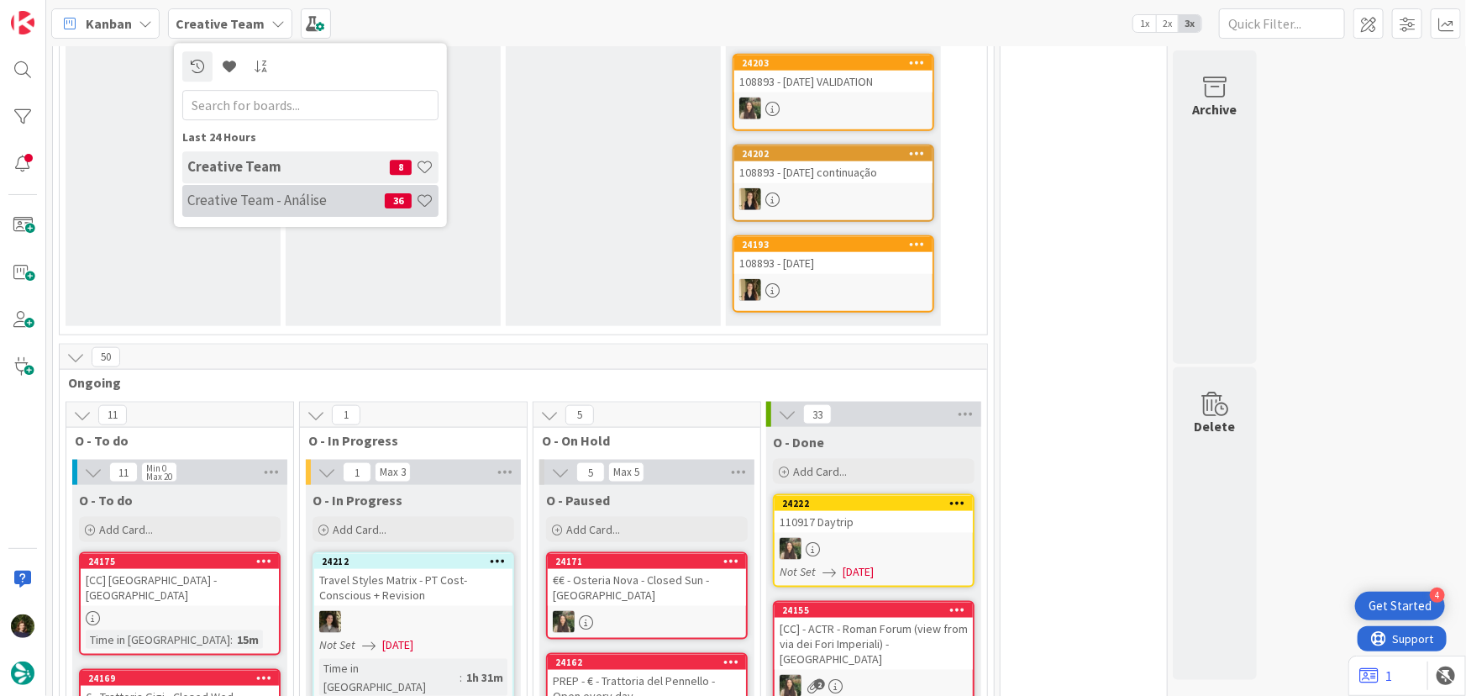
click at [233, 203] on h4 "Creative Team - Análise" at bounding box center [285, 200] width 197 height 17
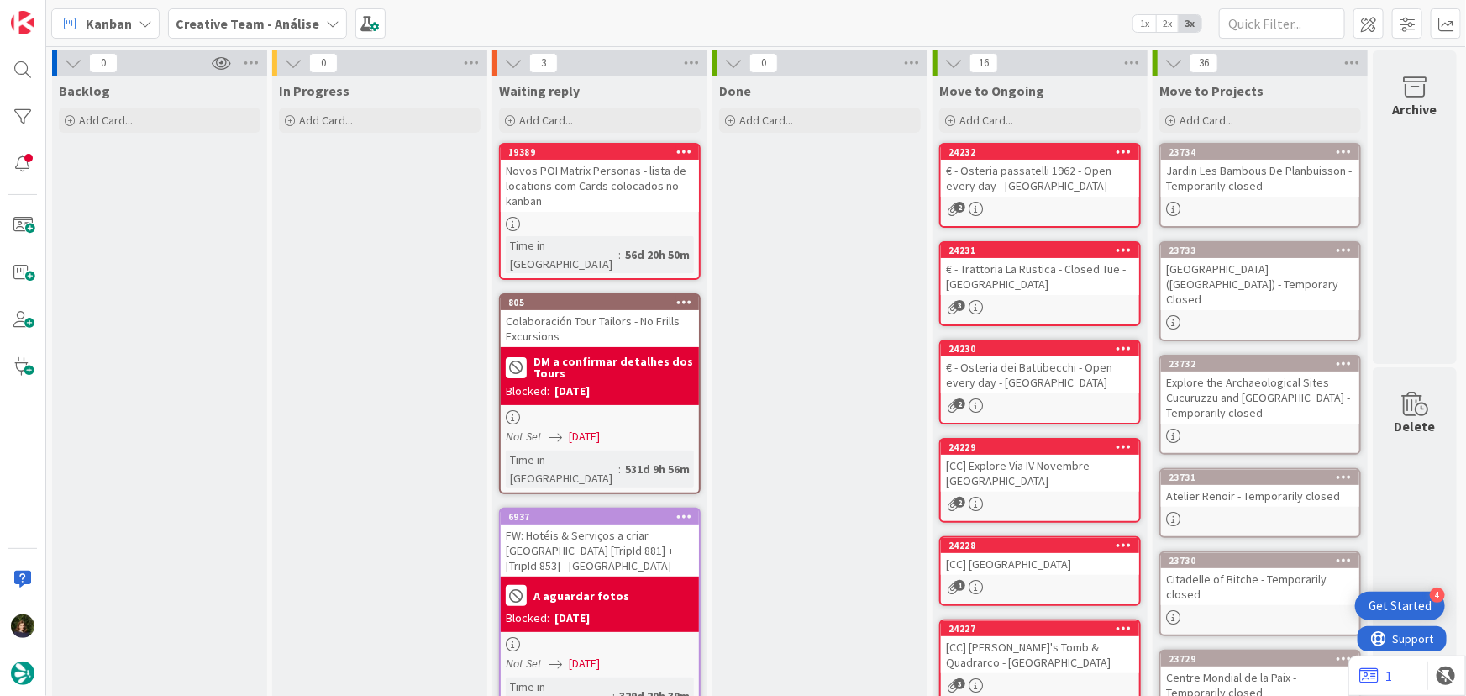
click at [594, 204] on div "Novos POI Matrix Personas - lista de locations com Cards colocados no kanban" at bounding box center [600, 186] width 198 height 52
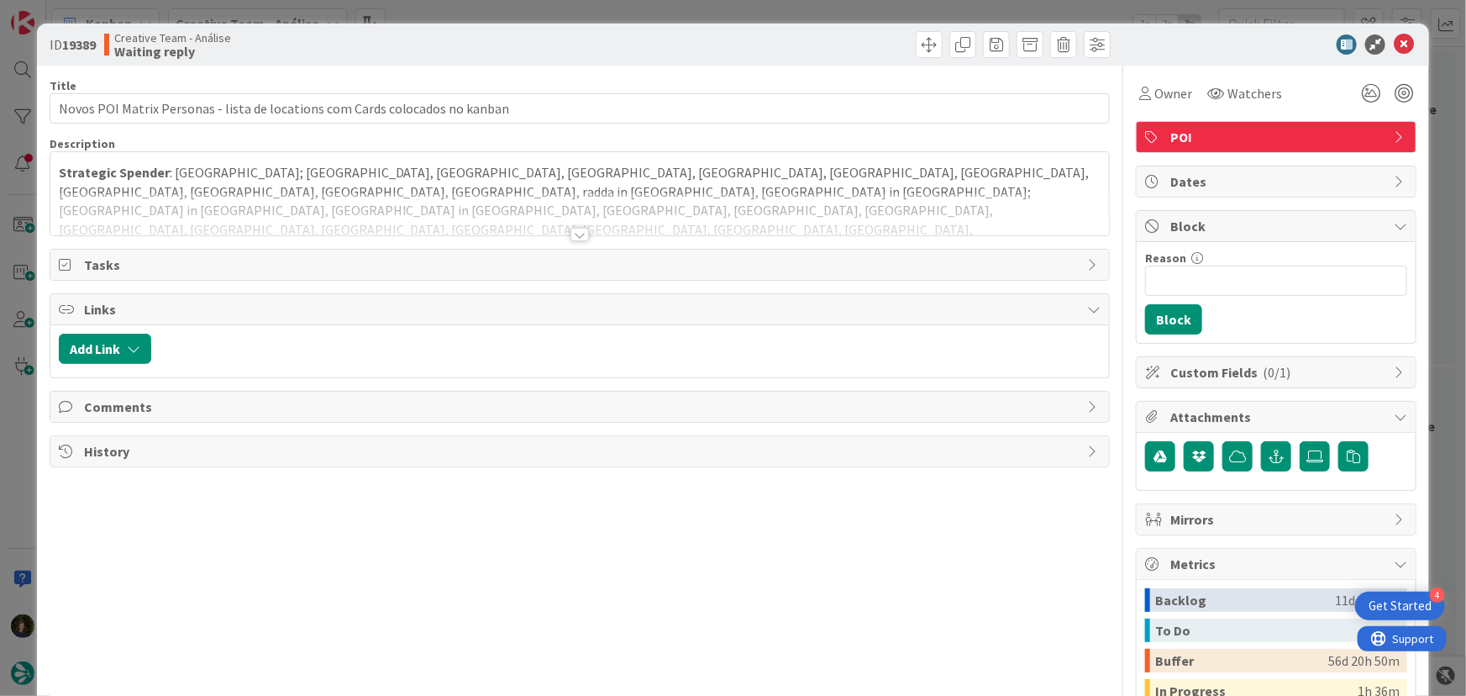
click at [571, 235] on div at bounding box center [580, 234] width 18 height 13
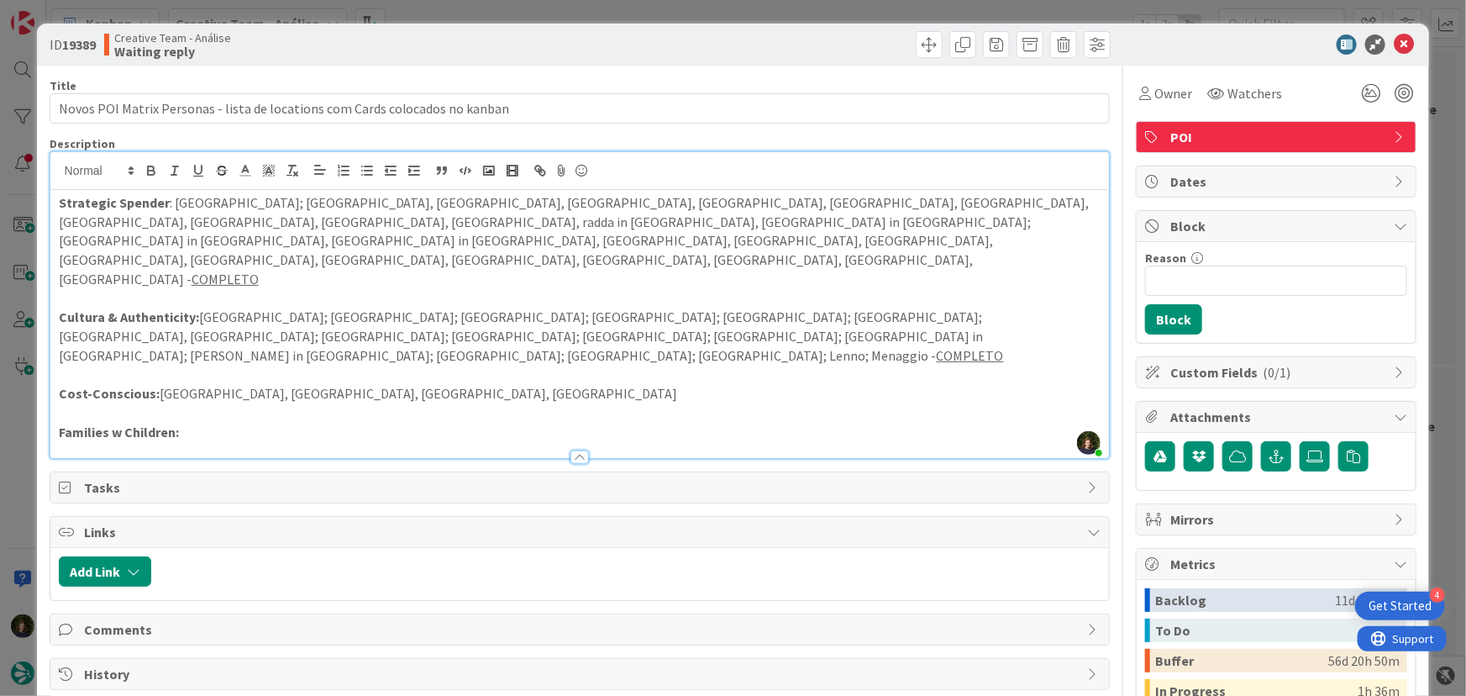
click at [345, 384] on p "Cost-Conscious: Rome, Florence, Lucca, Pisa" at bounding box center [580, 393] width 1043 height 19
drag, startPoint x: 246, startPoint y: 317, endPoint x: 260, endPoint y: 317, distance: 13.4
click at [246, 384] on p "Cost-Conscious: Rome, Florence, Lucca, Pisa" at bounding box center [580, 393] width 1043 height 19
drag, startPoint x: 366, startPoint y: 315, endPoint x: 246, endPoint y: 311, distance: 119.4
click at [246, 384] on p "Cost-Conscious: Rome, Florence, Lucca, Pisa" at bounding box center [580, 393] width 1043 height 19
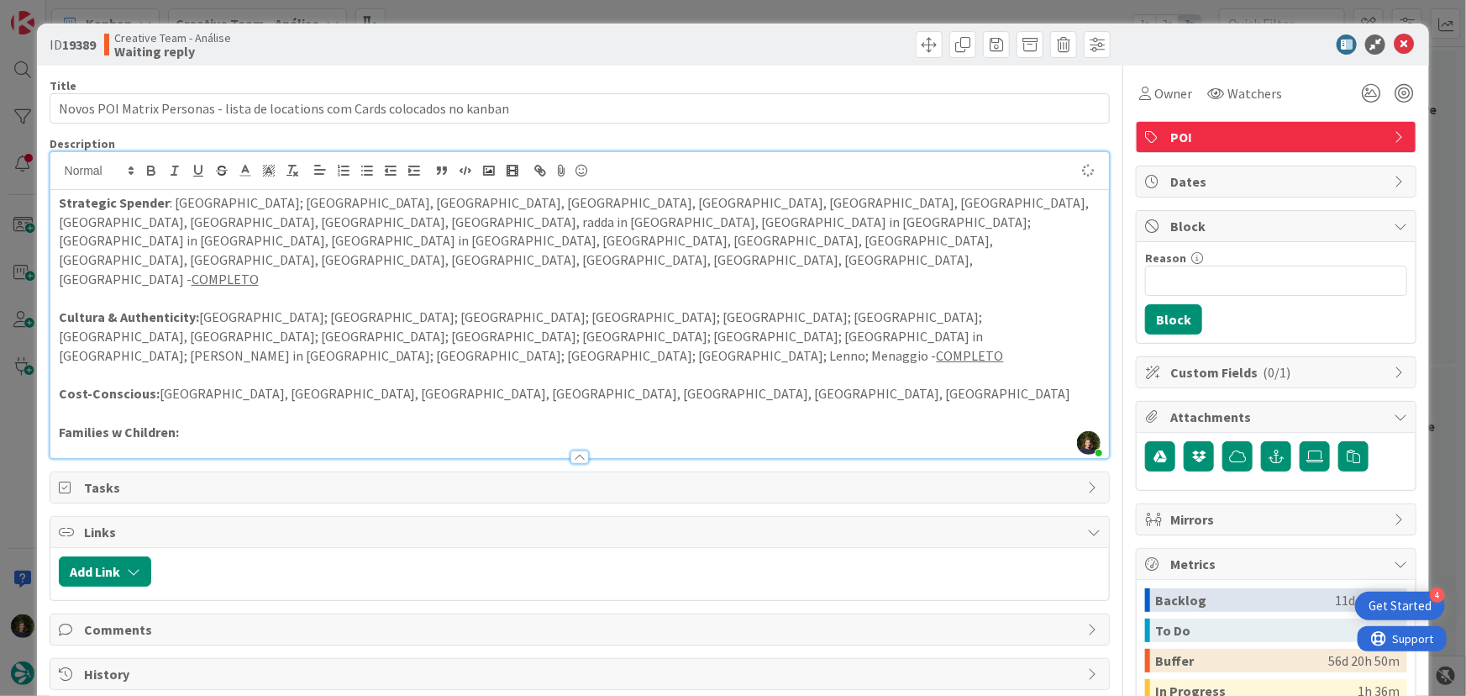
click at [570, 365] on p at bounding box center [580, 374] width 1043 height 19
click at [1395, 45] on icon at bounding box center [1404, 44] width 20 height 20
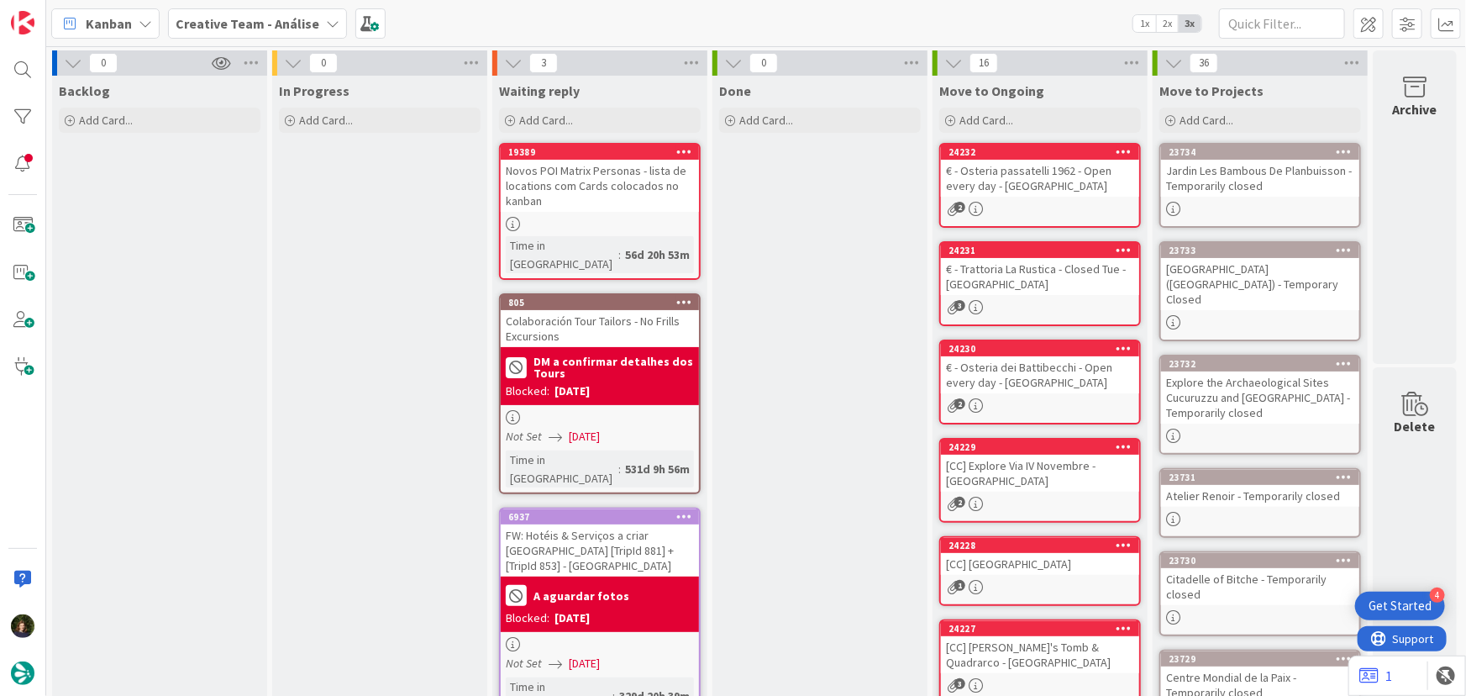
click at [236, 16] on b "Creative Team - Análise" at bounding box center [248, 23] width 144 height 17
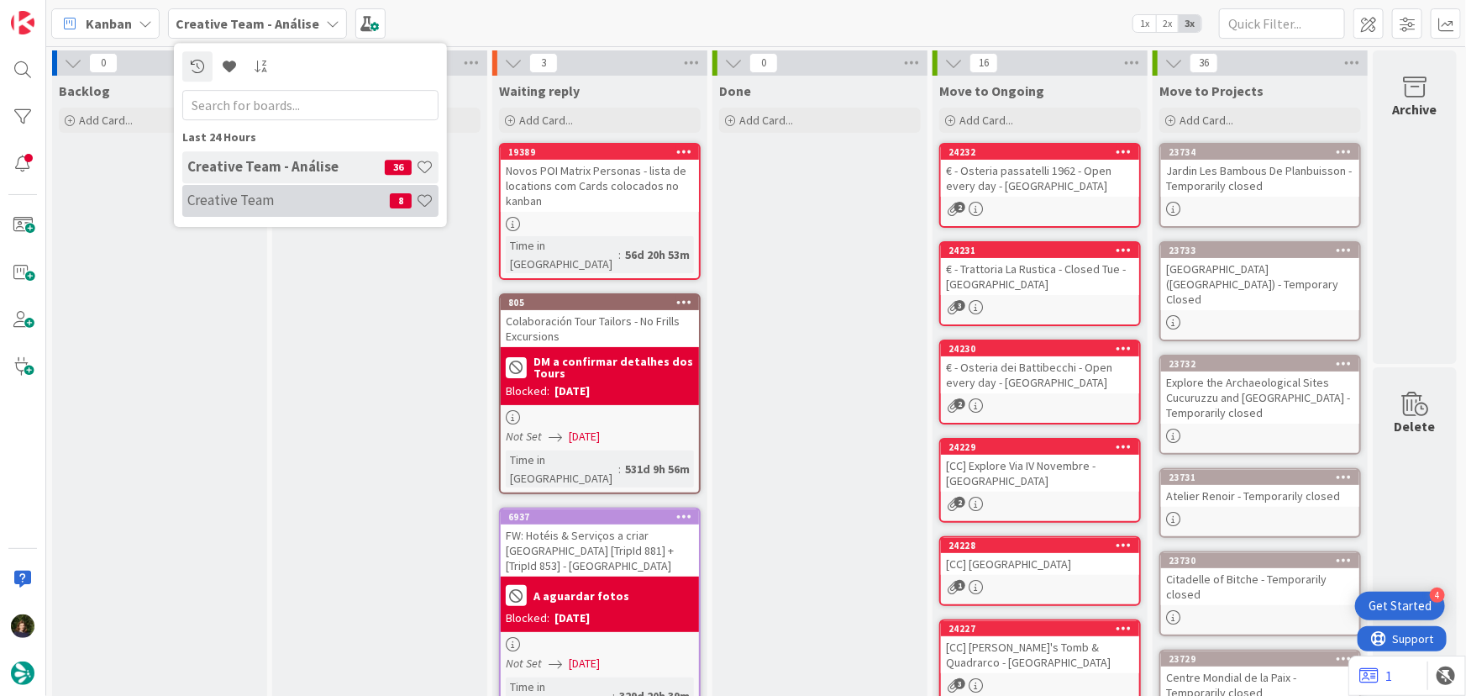
click at [241, 204] on h4 "Creative Team" at bounding box center [288, 200] width 203 height 17
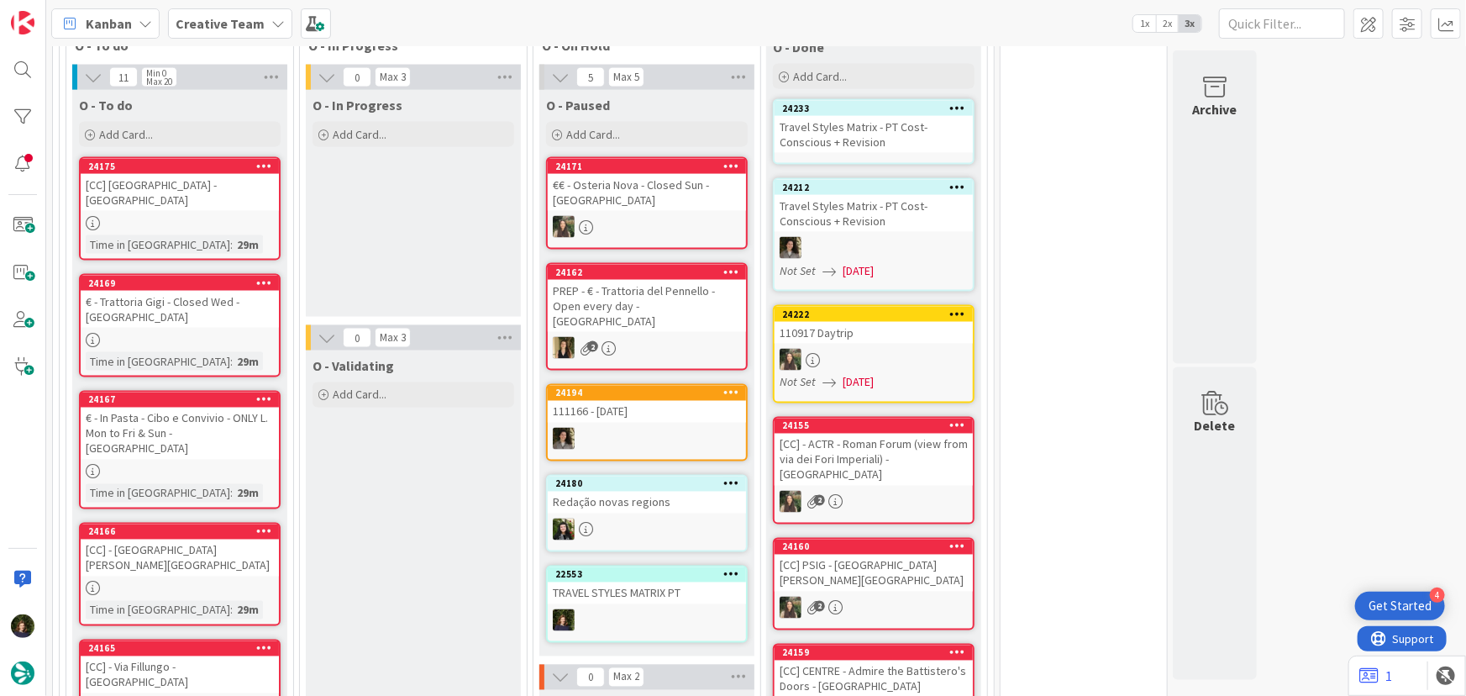
scroll to position [1298, 0]
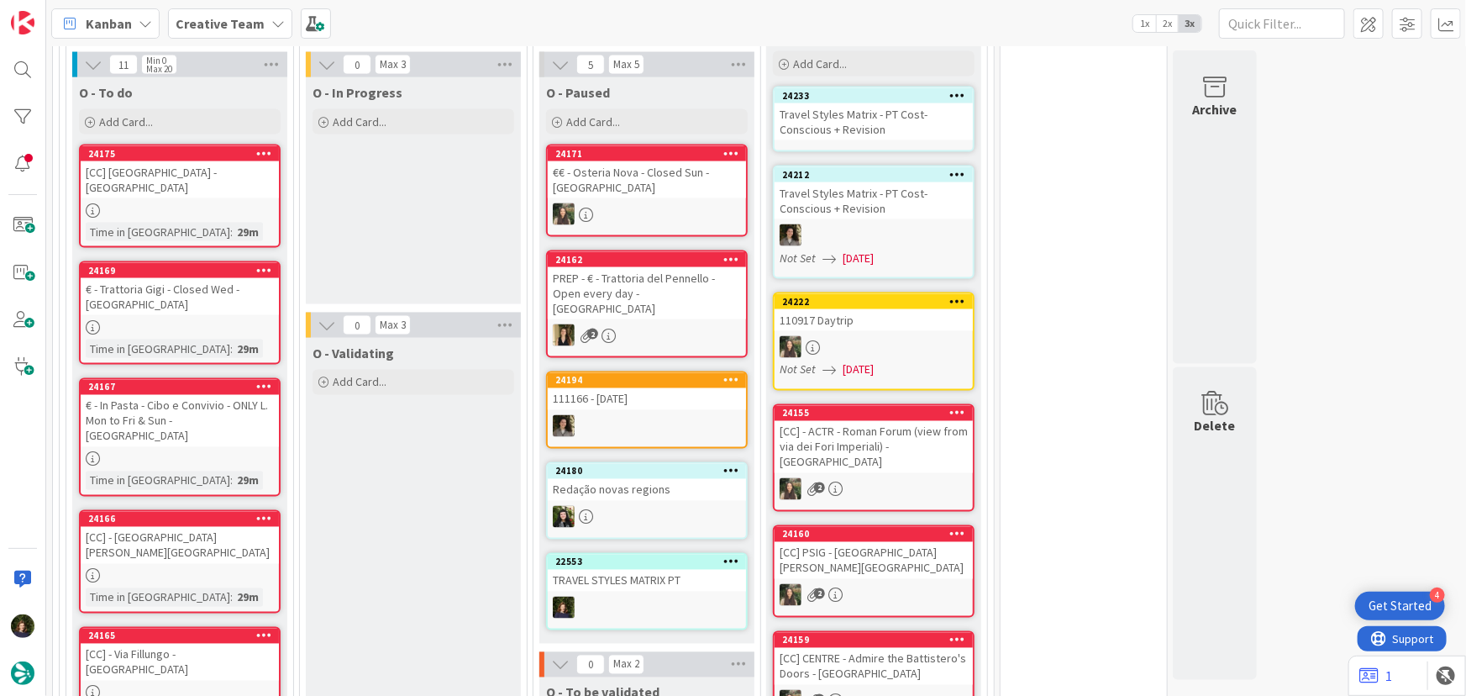
click at [641, 553] on div "22553 TRAVEL STYLES MATRIX PT" at bounding box center [647, 591] width 202 height 77
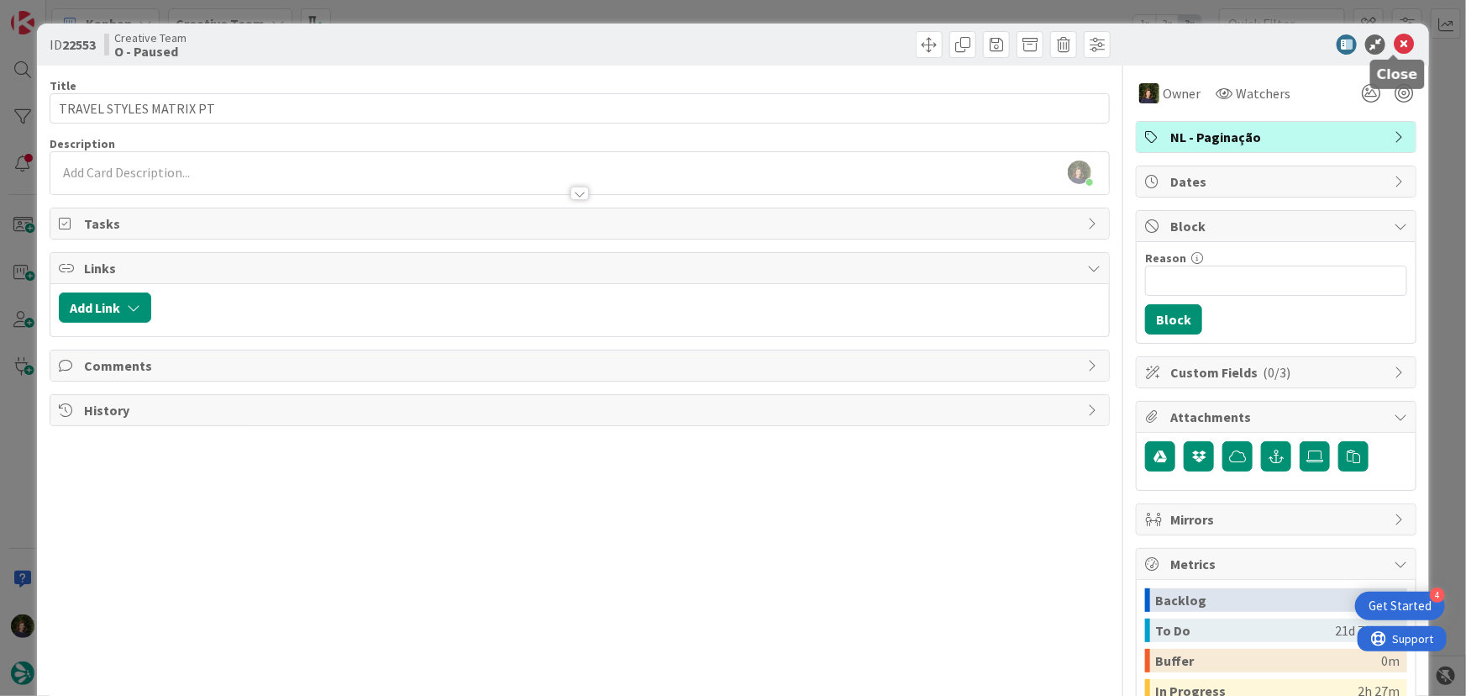
click at [1395, 50] on icon at bounding box center [1404, 44] width 20 height 20
